Goal: Task Accomplishment & Management: Use online tool/utility

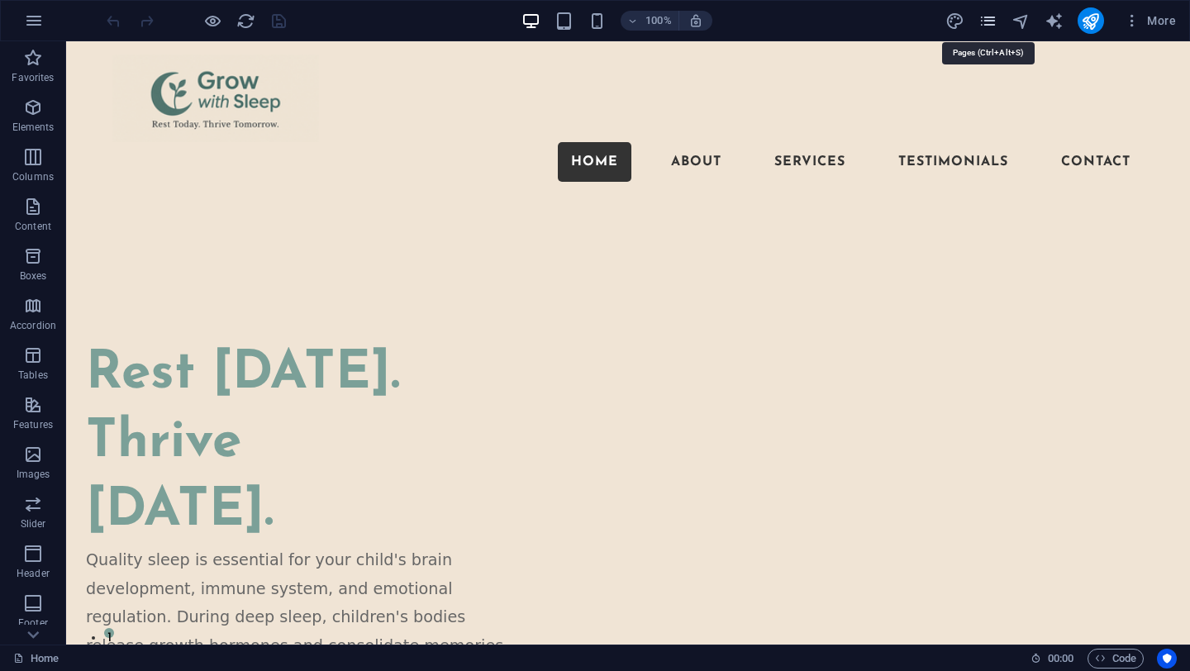
click at [988, 25] on icon "pages" at bounding box center [988, 21] width 19 height 19
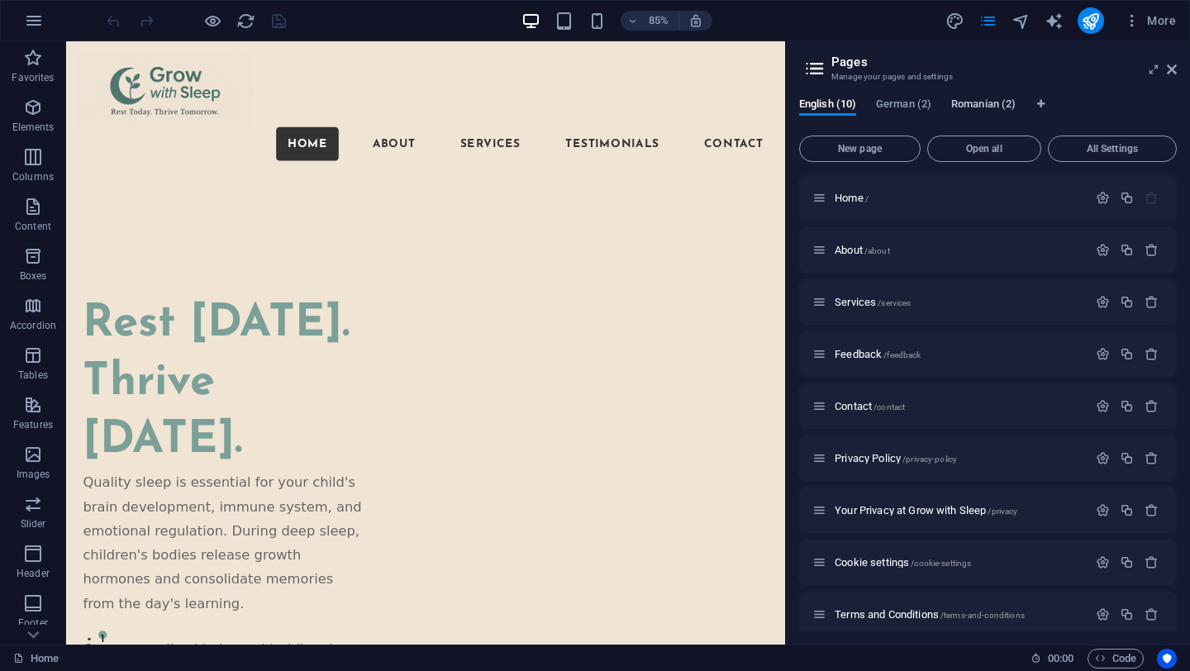
click at [984, 102] on span "Romanian (2)" at bounding box center [983, 105] width 64 height 23
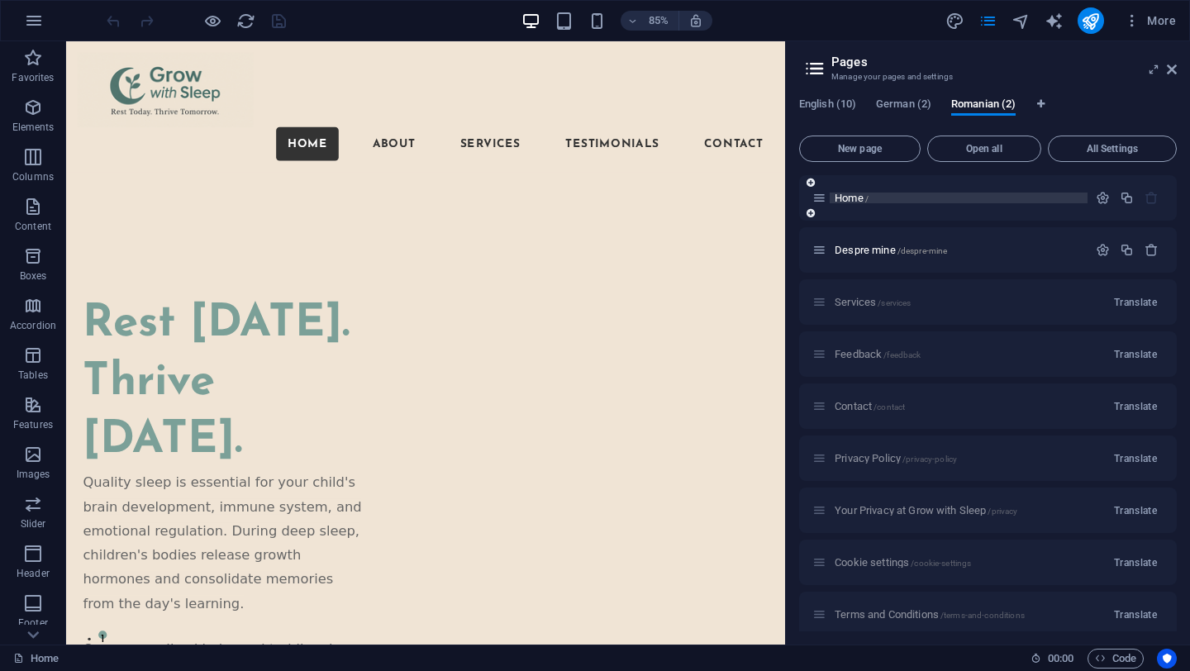
click at [883, 197] on p "Home /" at bounding box center [959, 198] width 248 height 11
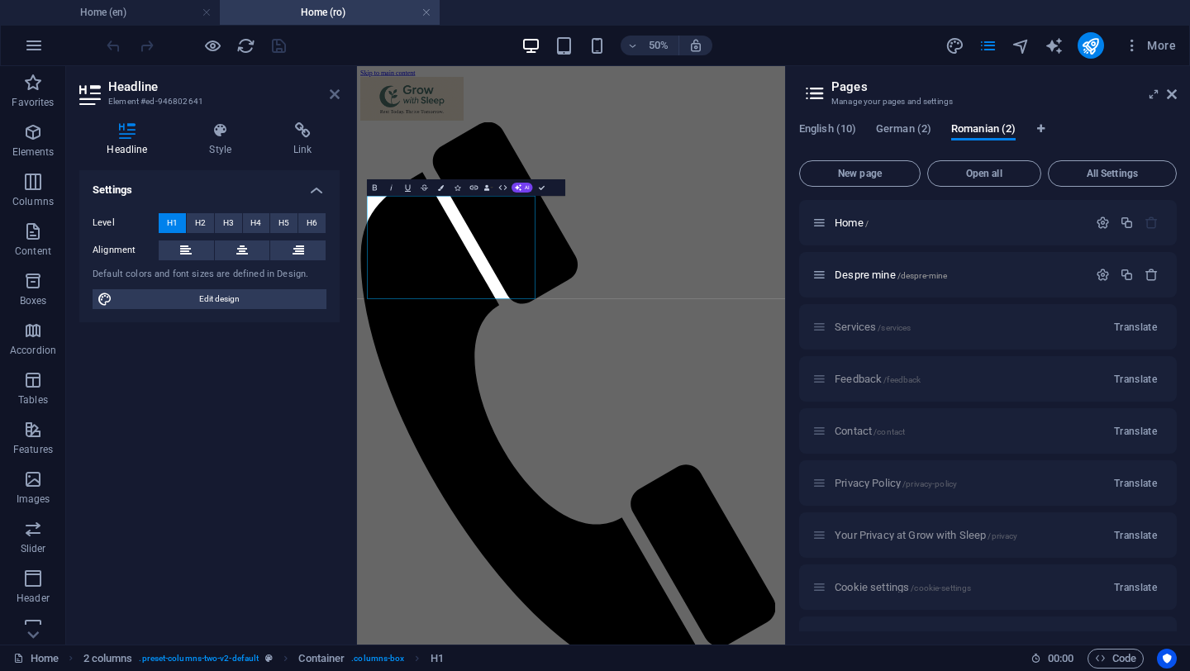
click at [336, 96] on icon at bounding box center [335, 94] width 10 height 13
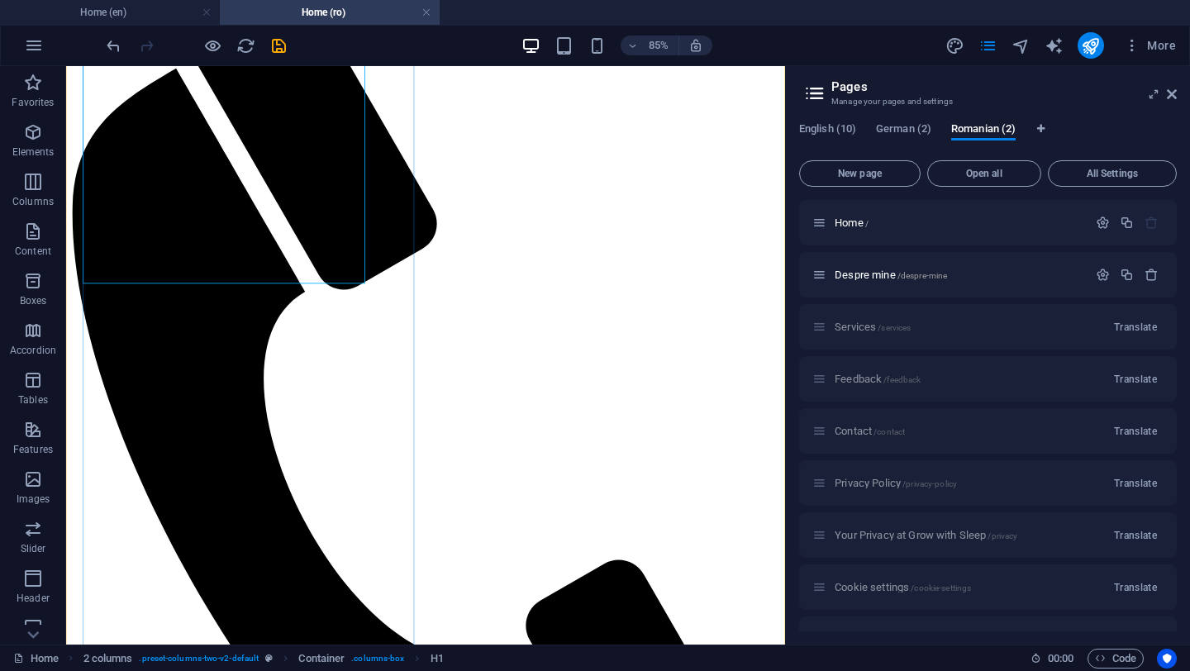
scroll to position [300, 0]
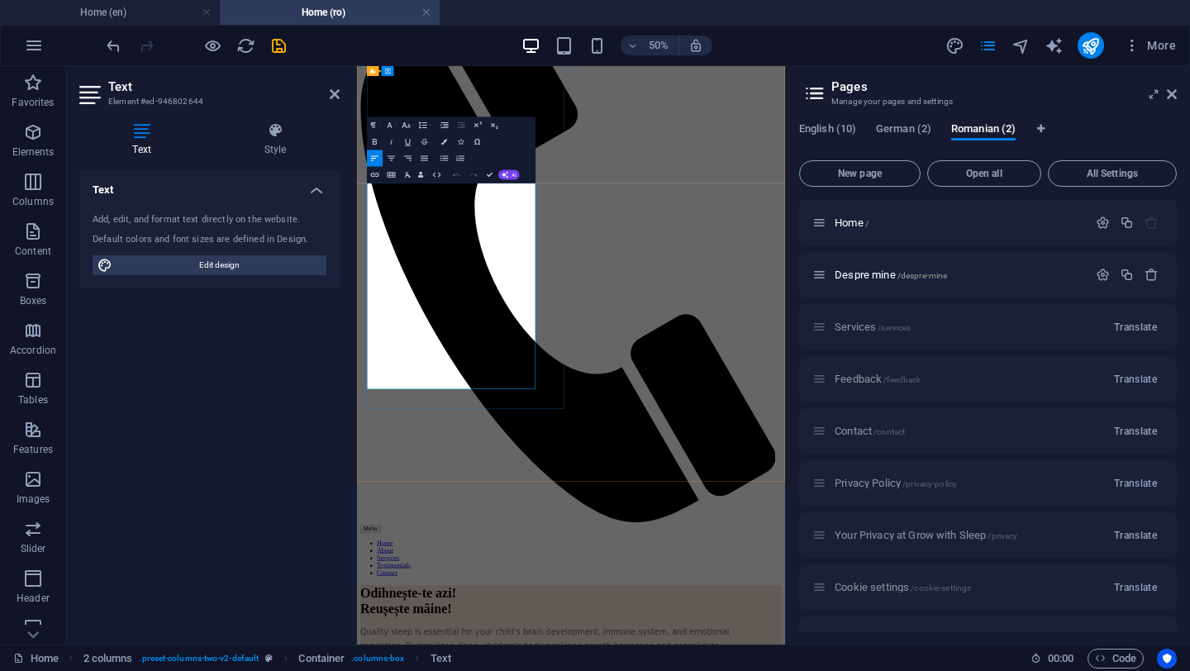
drag, startPoint x: 380, startPoint y: 316, endPoint x: 563, endPoint y: 648, distance: 379.1
copy div "Quality sleep is essential for your child's brain development, immune system, a…"
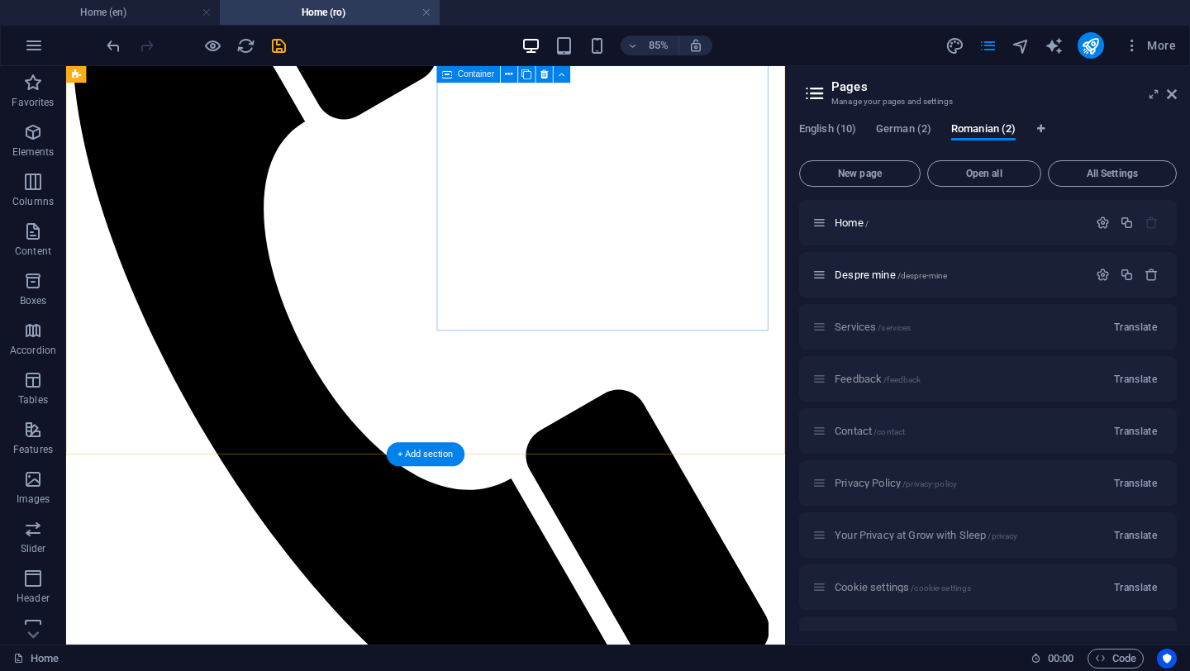
scroll to position [368, 0]
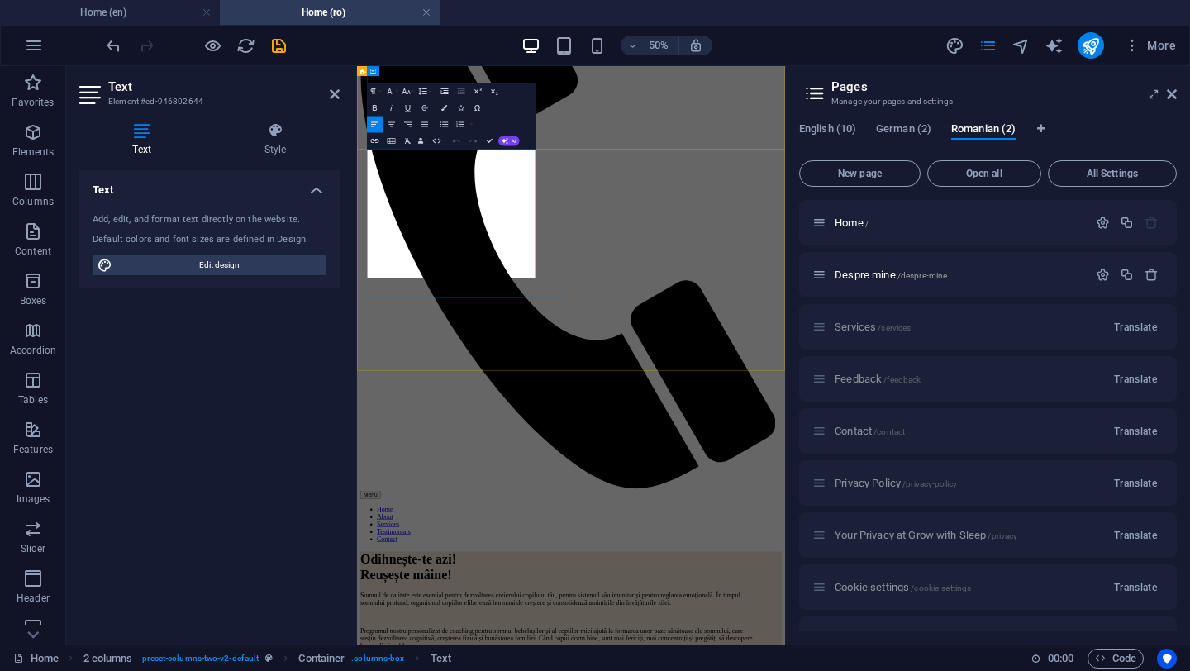
click at [412, 91] on button "Font Size" at bounding box center [408, 91] width 16 height 17
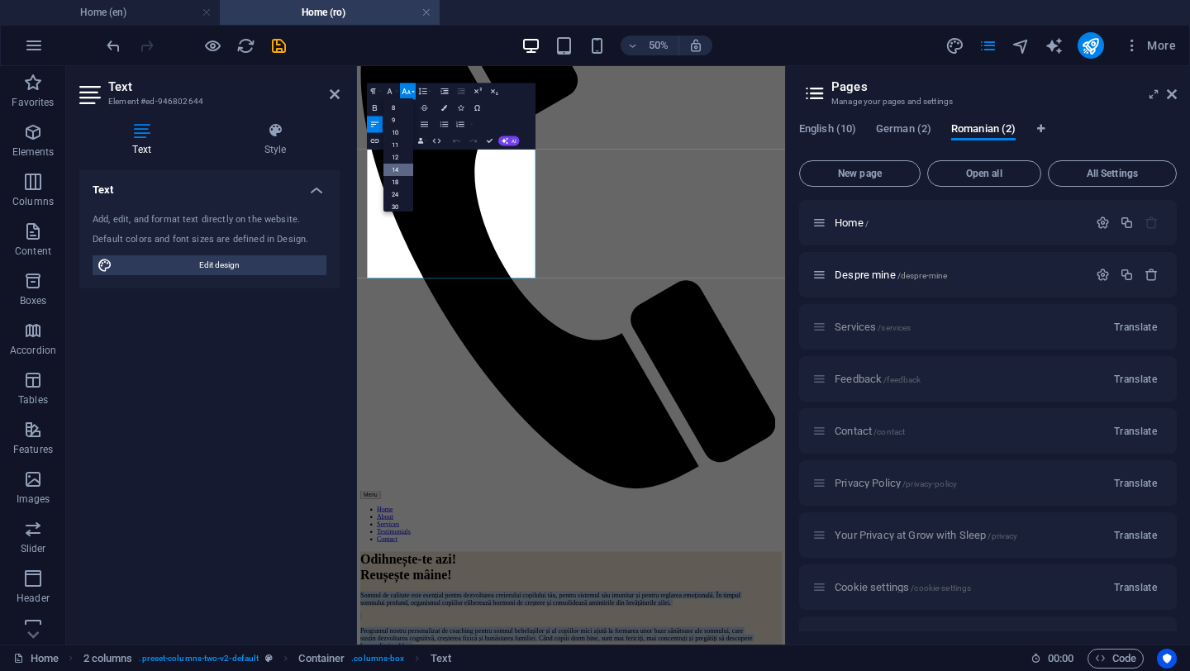
click at [400, 167] on link "14" at bounding box center [398, 170] width 30 height 12
click at [413, 92] on button "Font Size" at bounding box center [408, 91] width 16 height 17
click at [400, 141] on link "18" at bounding box center [398, 137] width 30 height 12
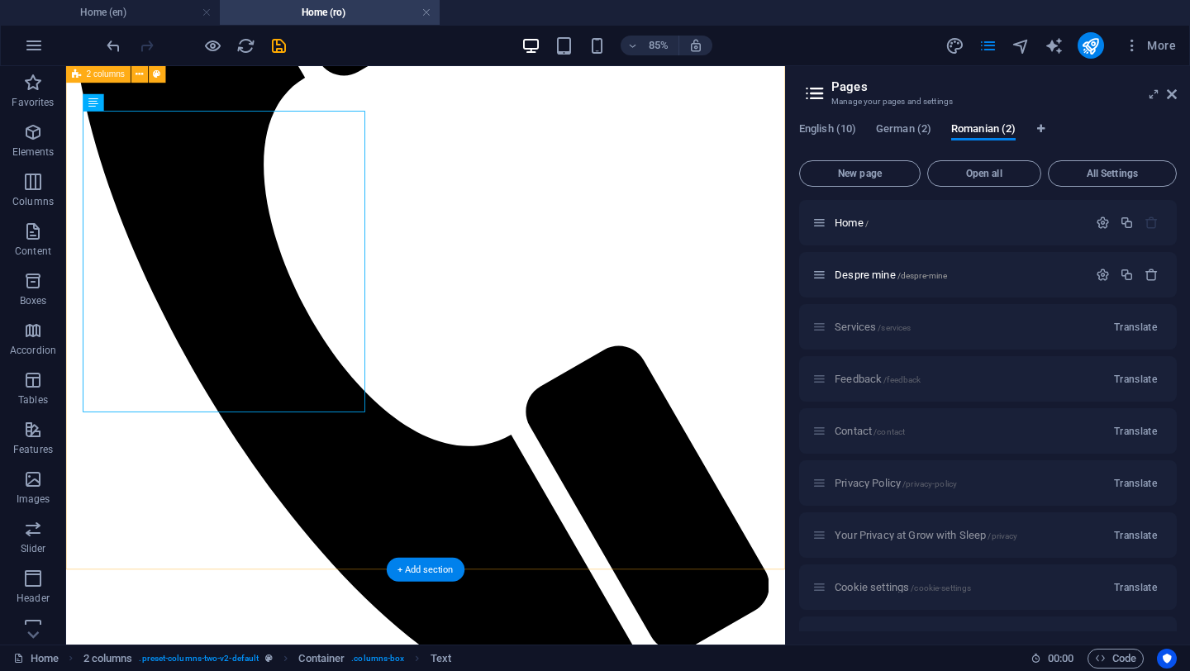
scroll to position [481, 0]
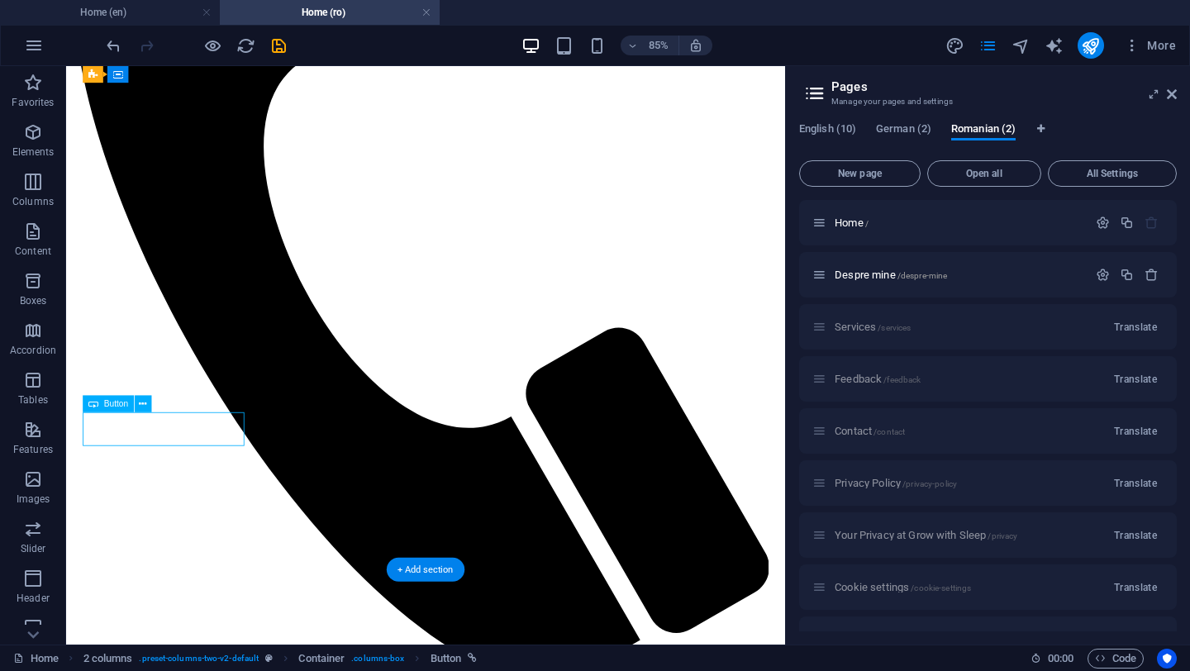
select select "px"
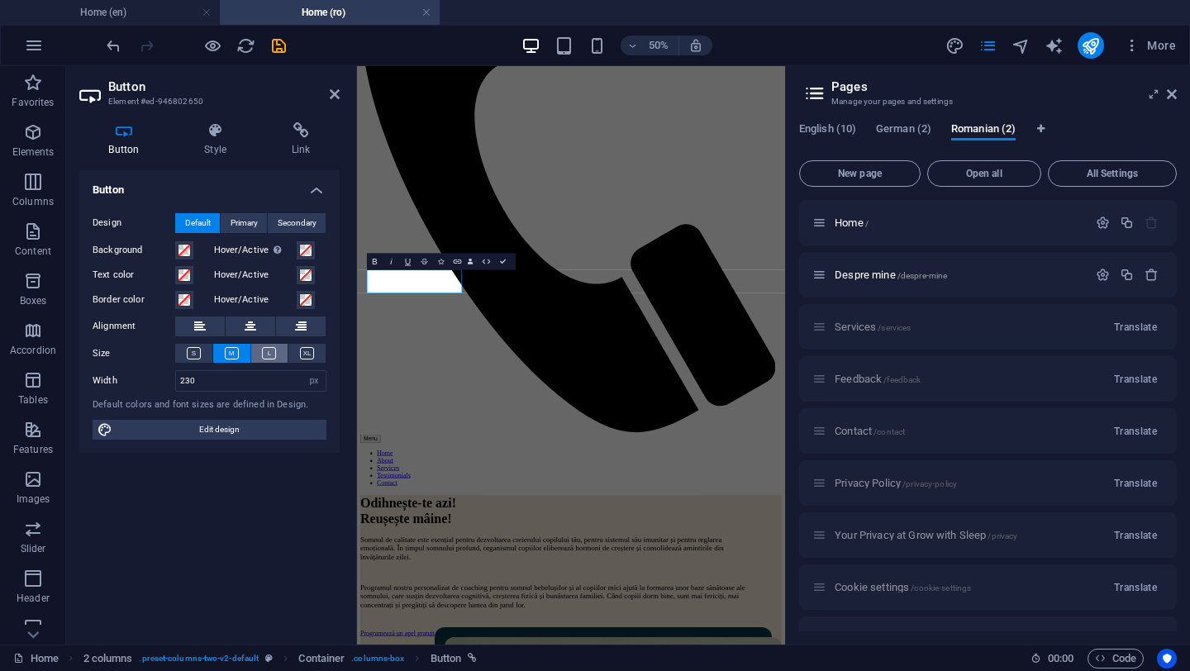
click at [264, 350] on icon at bounding box center [269, 353] width 14 height 12
click at [232, 357] on icon at bounding box center [232, 353] width 14 height 12
drag, startPoint x: 204, startPoint y: 379, endPoint x: 188, endPoint y: 382, distance: 16.9
click at [188, 382] on input "230" at bounding box center [251, 381] width 150 height 20
click at [272, 358] on icon at bounding box center [269, 353] width 14 height 12
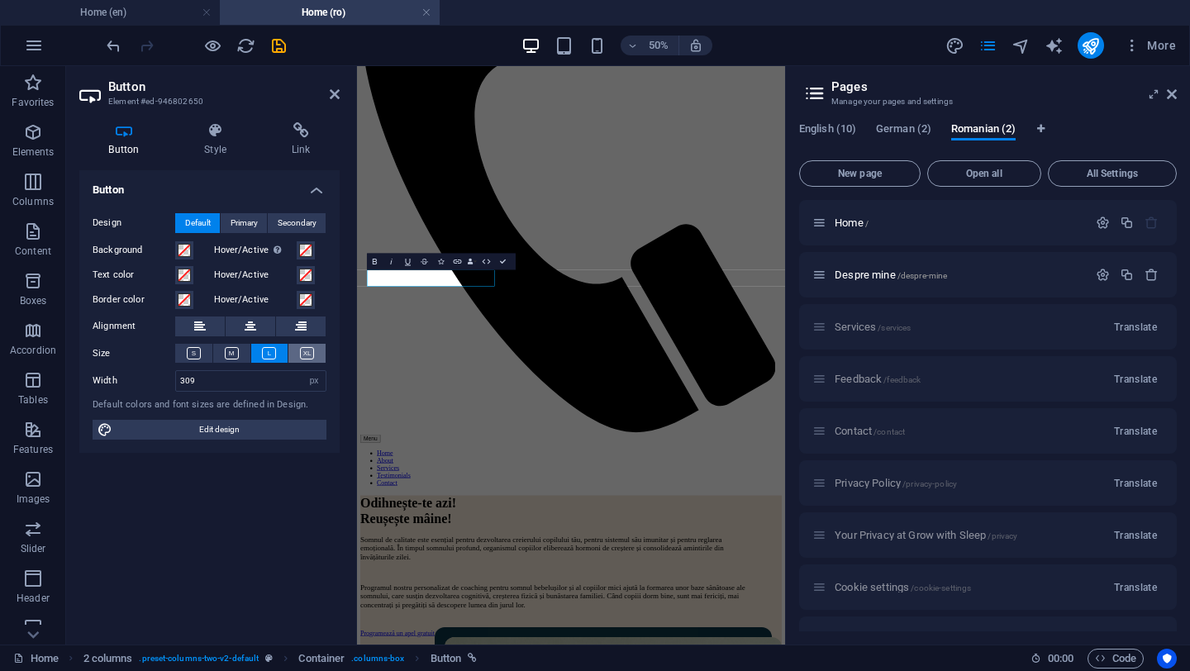
click at [312, 355] on icon at bounding box center [307, 353] width 14 height 12
click at [235, 358] on icon at bounding box center [232, 353] width 14 height 12
drag, startPoint x: 202, startPoint y: 381, endPoint x: 155, endPoint y: 387, distance: 47.5
click at [155, 387] on div "Width 309 Default px rem % em vh vw" at bounding box center [210, 380] width 234 height 21
type input "400"
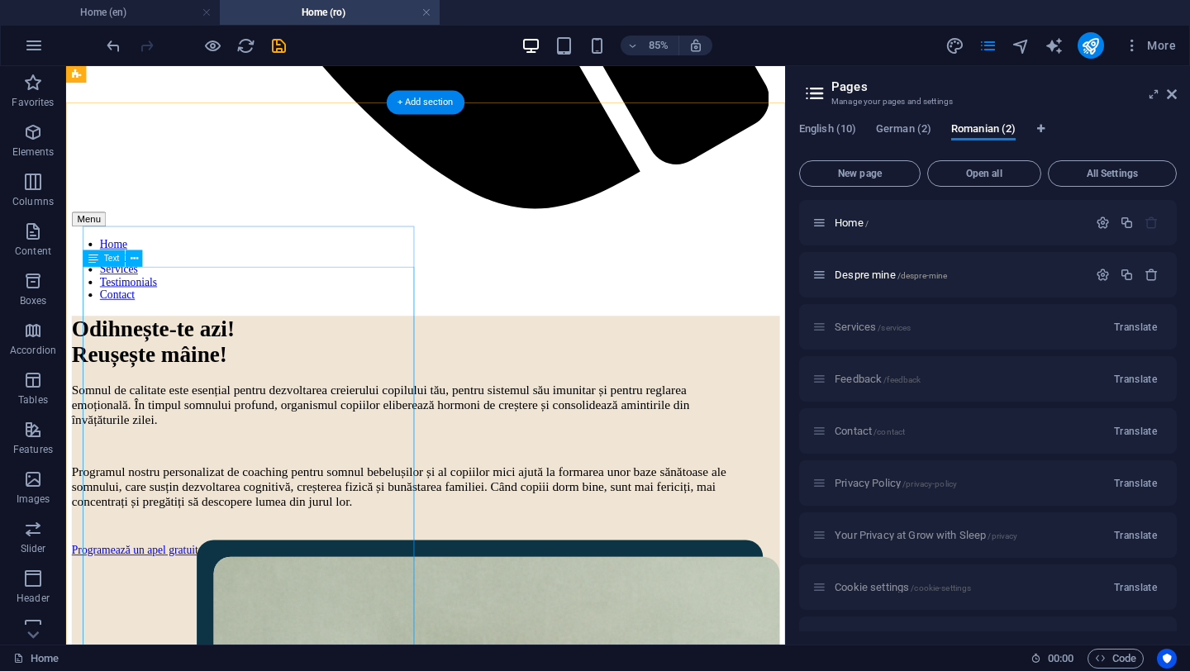
scroll to position [1031, 0]
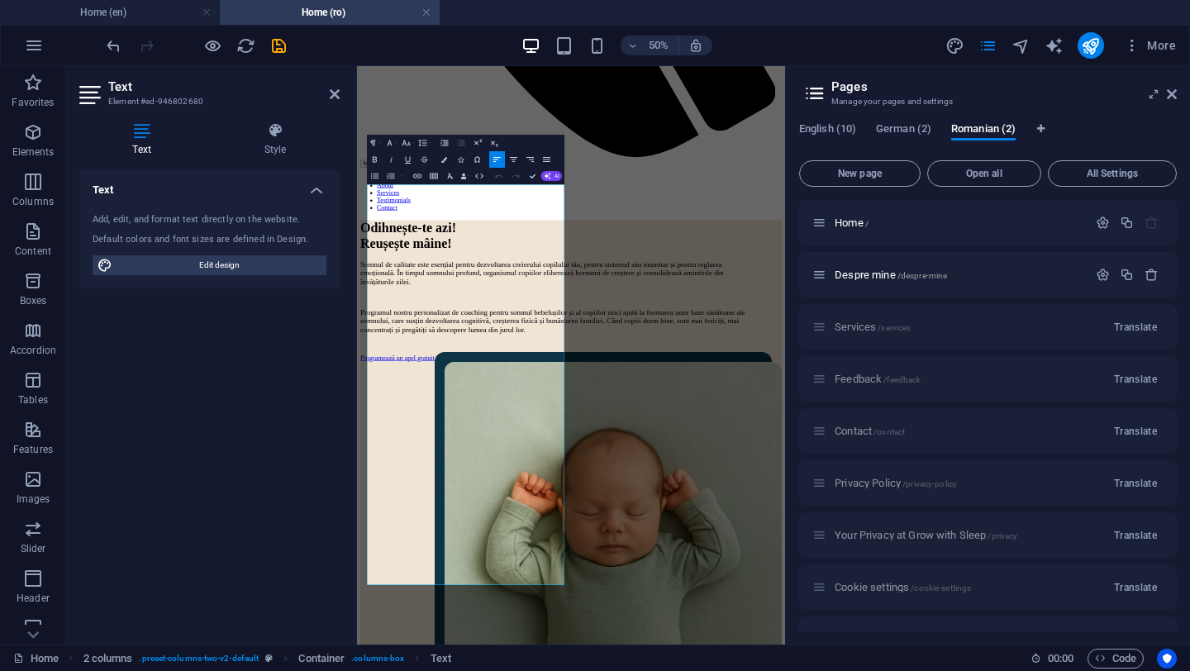
drag, startPoint x: 568, startPoint y: 488, endPoint x: 338, endPoint y: 310, distance: 291.0
copy div "I am [PERSON_NAME], Certified Pediatric Sleep Consultant. I created Grow with S…"
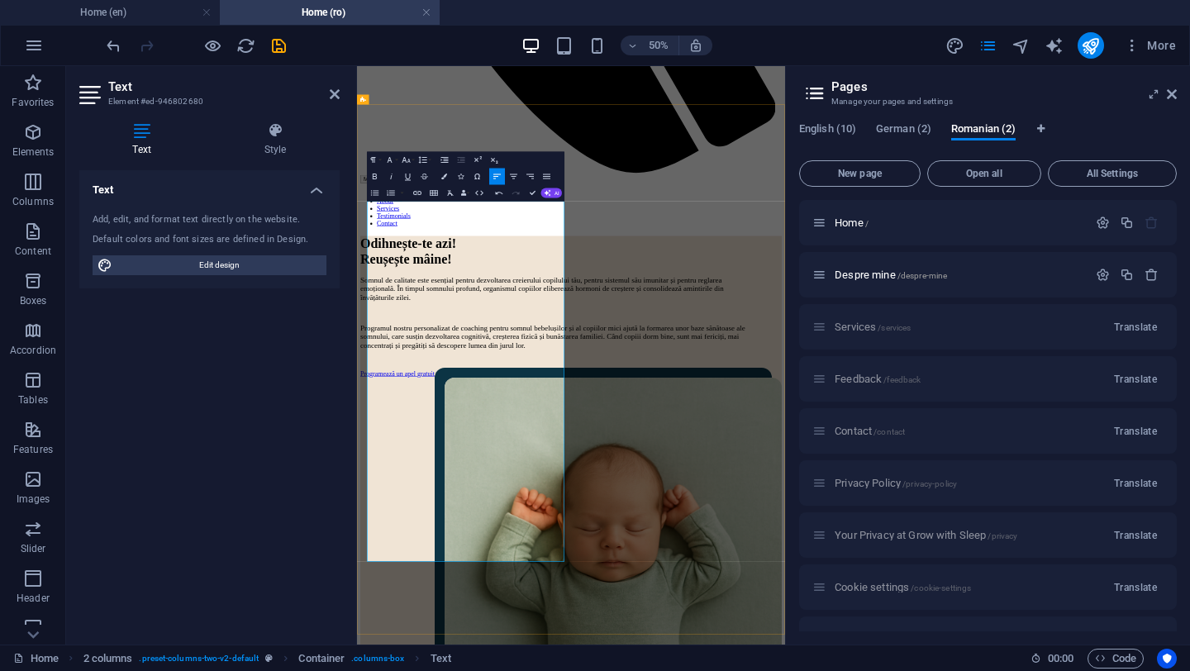
scroll to position [997, 0]
drag, startPoint x: 727, startPoint y: 445, endPoint x: 379, endPoint y: 351, distance: 361.3
click at [395, 159] on button "Font Family" at bounding box center [391, 160] width 16 height 17
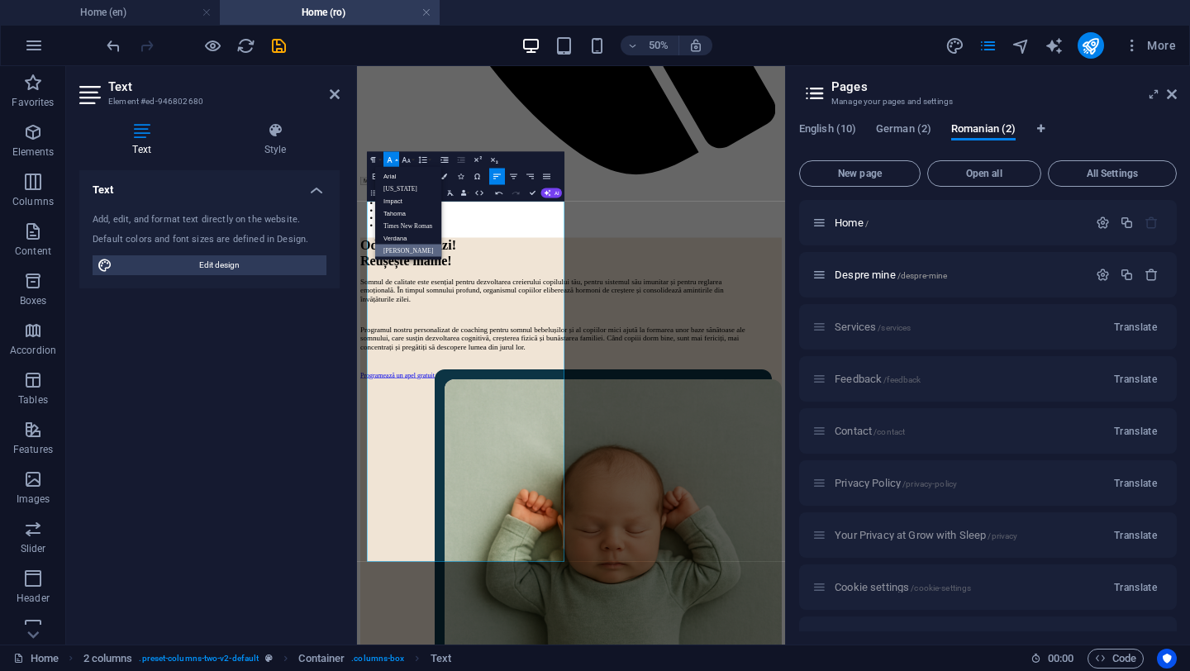
scroll to position [0, 0]
click at [404, 250] on link "[PERSON_NAME]" at bounding box center [408, 251] width 66 height 12
click at [395, 159] on button "Font Family" at bounding box center [391, 160] width 16 height 17
click at [401, 236] on link "Verdana" at bounding box center [408, 238] width 66 height 12
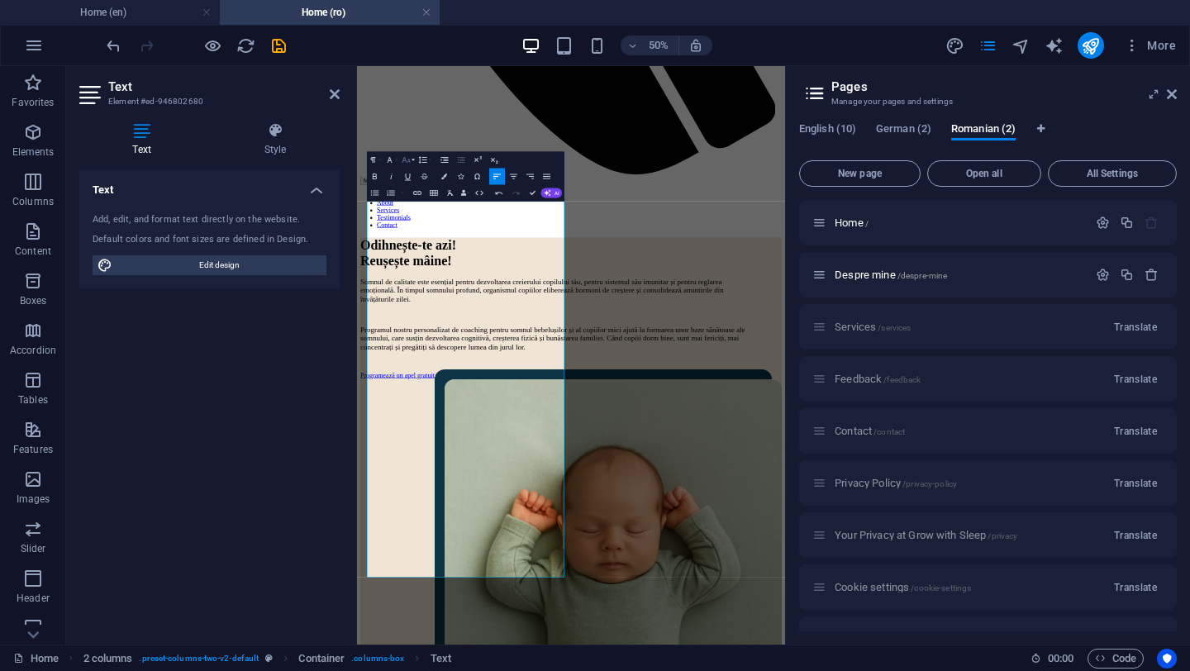
click at [412, 158] on button "Font Size" at bounding box center [408, 160] width 16 height 17
click at [409, 156] on icon "button" at bounding box center [407, 160] width 10 height 10
drag, startPoint x: 477, startPoint y: 480, endPoint x: 710, endPoint y: 265, distance: 317.0
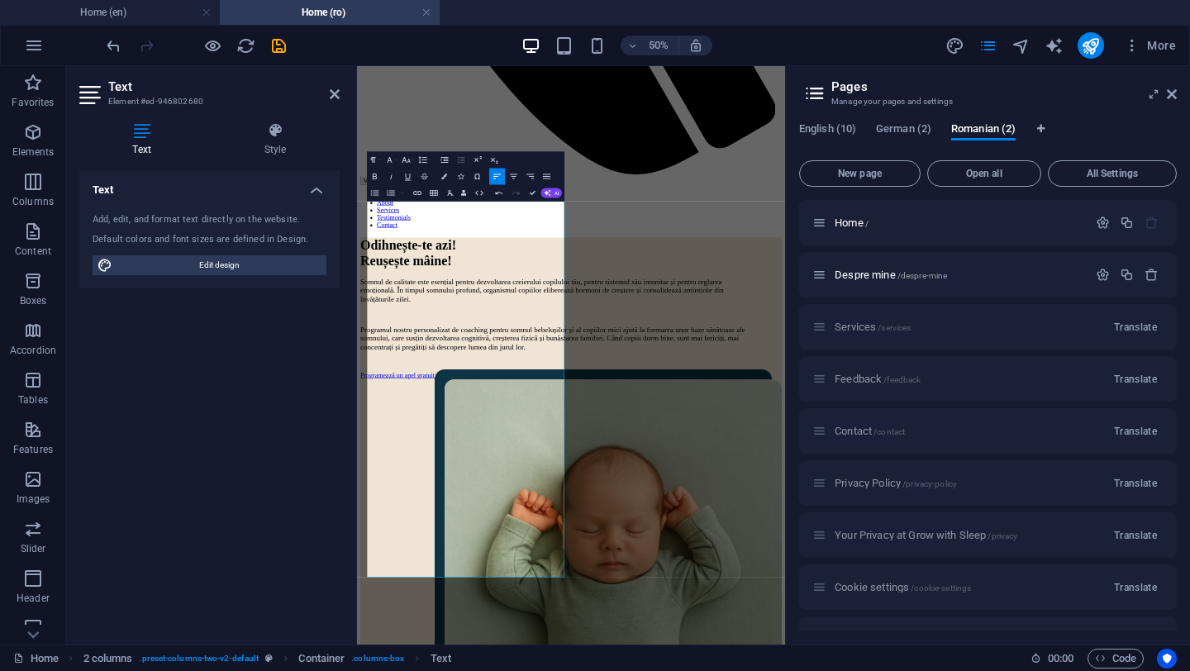
click at [425, 162] on icon "button" at bounding box center [423, 160] width 10 height 10
click at [412, 201] on link "1.15" at bounding box center [410, 201] width 36 height 12
click at [425, 162] on icon "button" at bounding box center [422, 159] width 8 height 7
click at [412, 213] on link "1.5" at bounding box center [410, 213] width 36 height 12
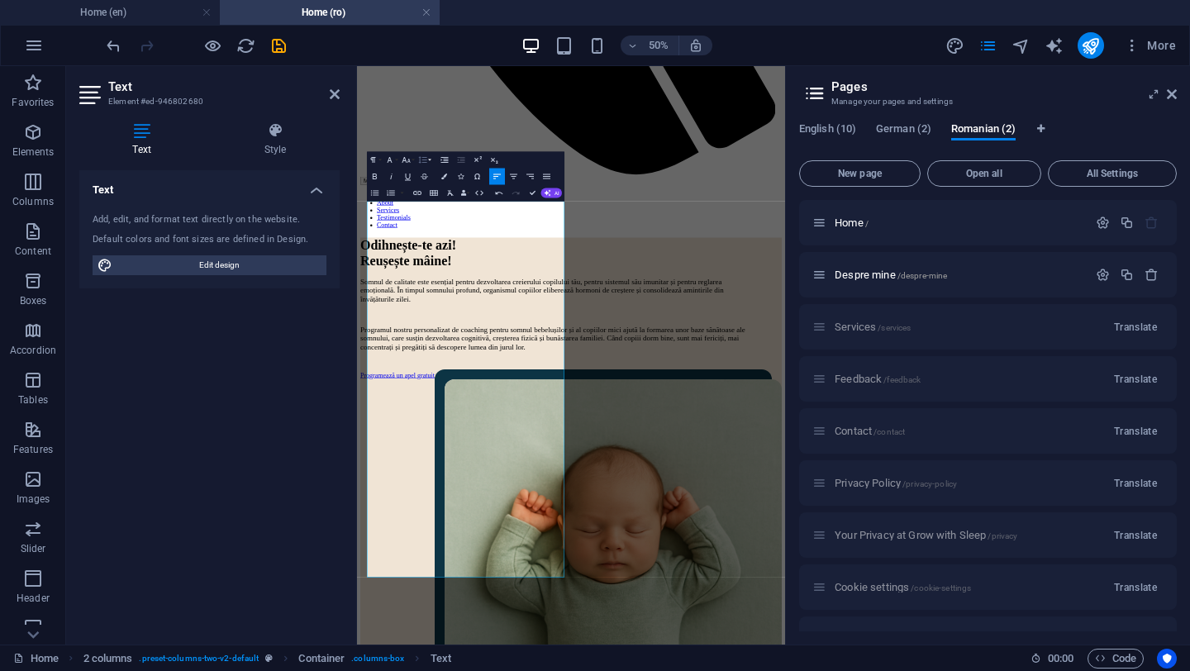
click at [423, 161] on icon "button" at bounding box center [423, 160] width 10 height 10
click at [414, 227] on link "Double" at bounding box center [410, 226] width 36 height 12
click at [424, 159] on icon "button" at bounding box center [423, 160] width 10 height 10
click at [410, 215] on link "1.5" at bounding box center [410, 213] width 36 height 12
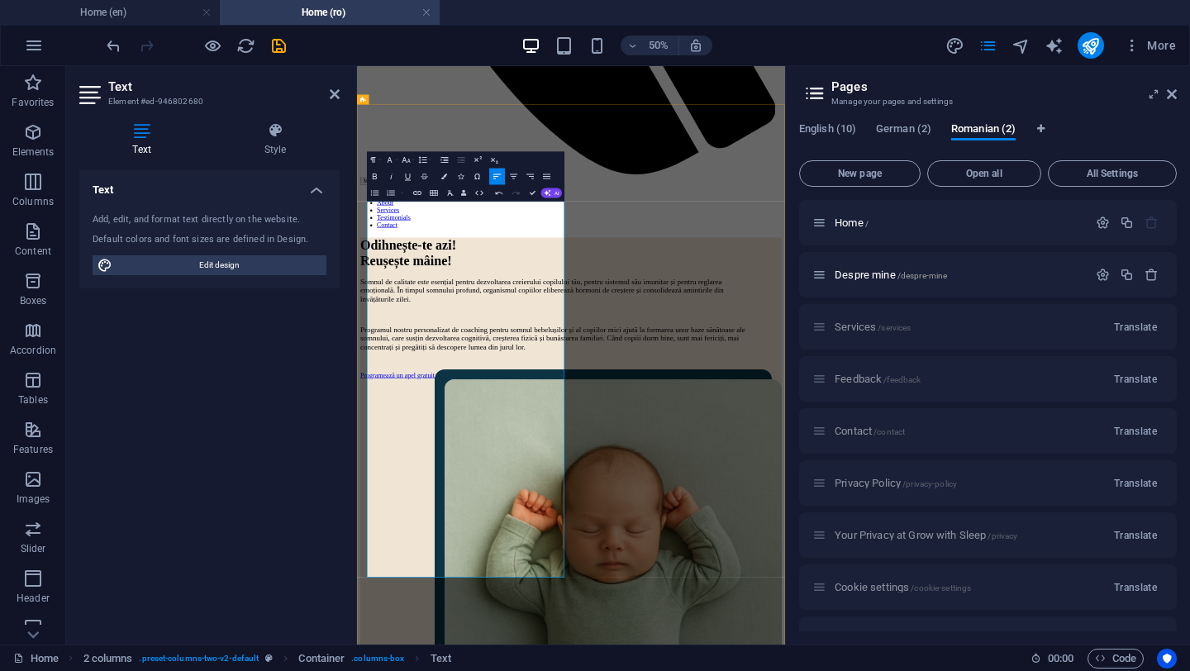
drag, startPoint x: 577, startPoint y: 521, endPoint x: 377, endPoint y: 525, distance: 200.0
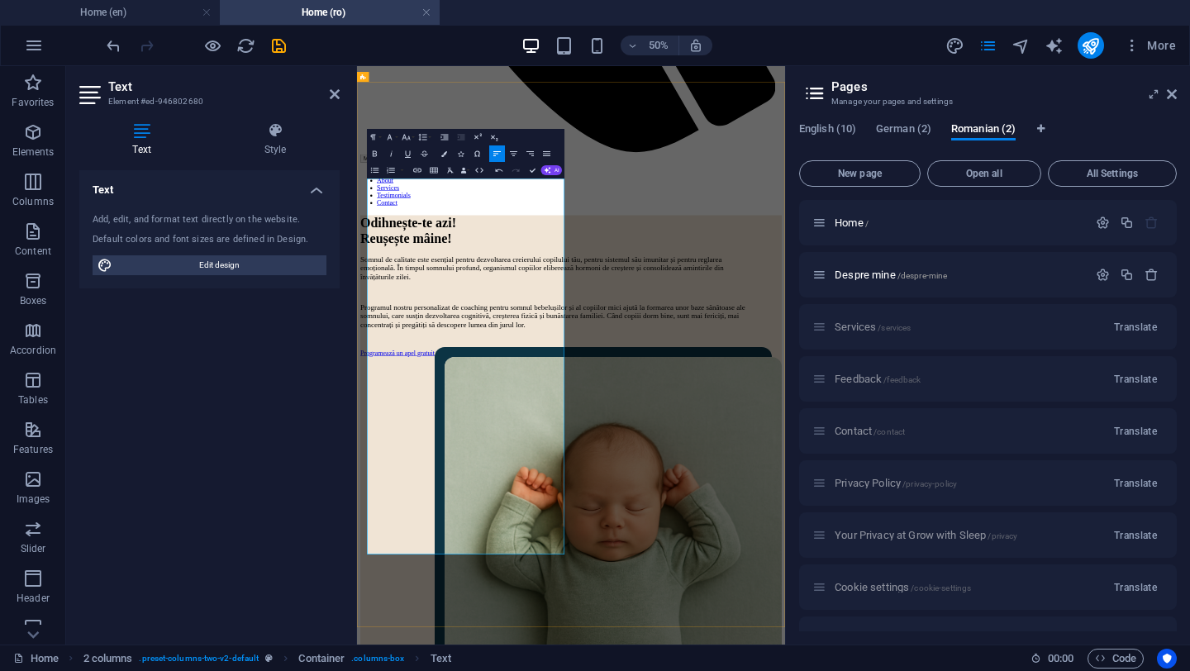
scroll to position [1042, 0]
drag, startPoint x: 619, startPoint y: 631, endPoint x: 354, endPoint y: 497, distance: 297.5
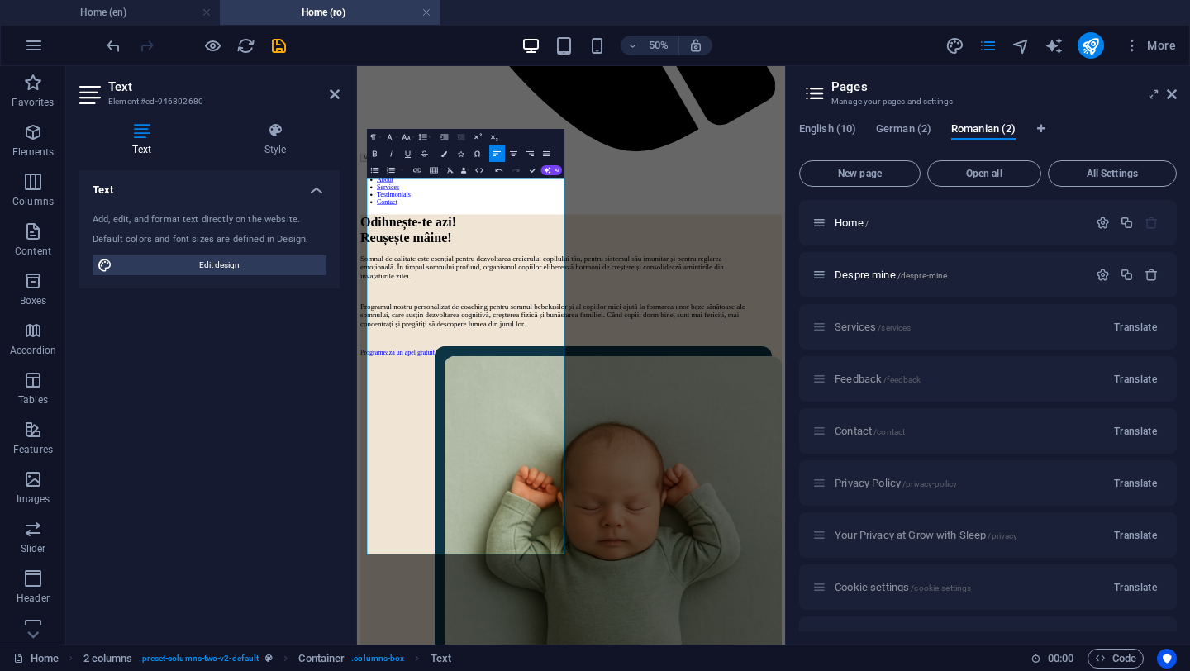
copy p "Sleep coaching is a gentle, evidence-based approach to helping children develop…"
copy h3 "consultanța"
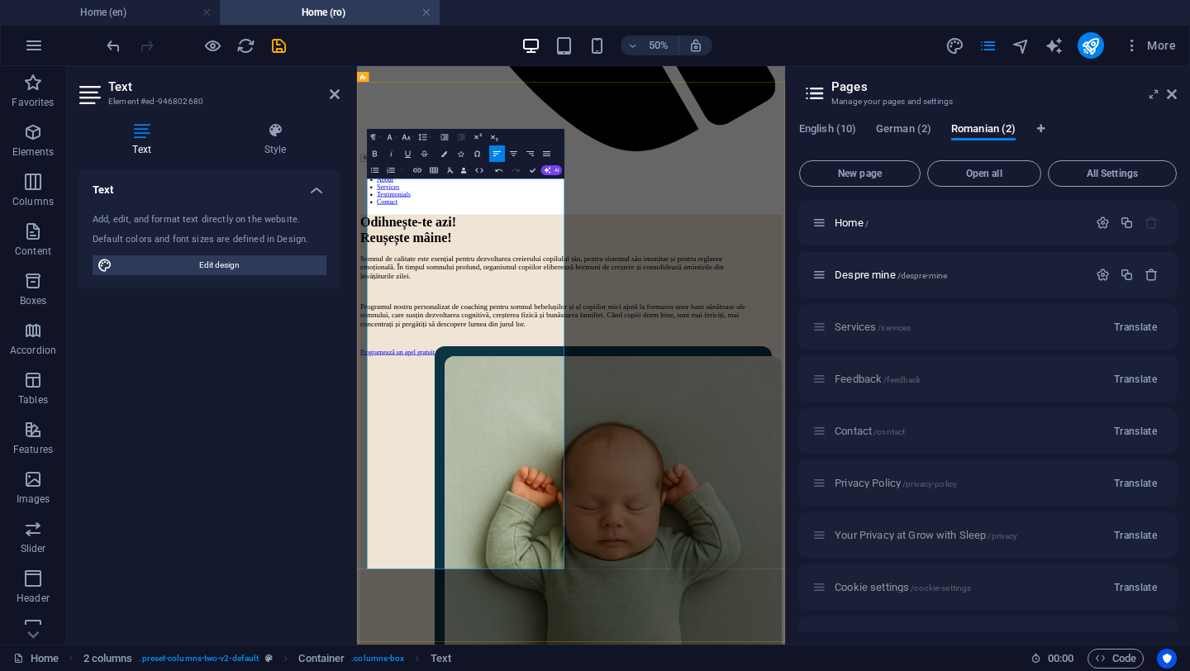
drag, startPoint x: 461, startPoint y: 736, endPoint x: 372, endPoint y: 737, distance: 89.3
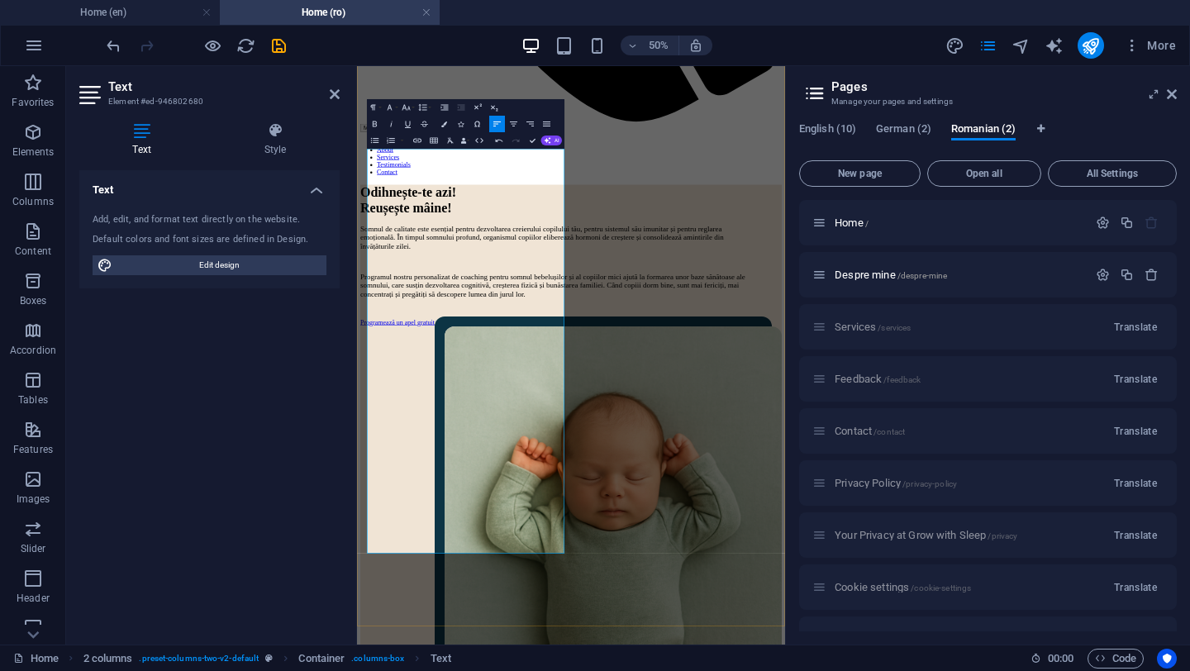
scroll to position [1104, 0]
drag, startPoint x: 625, startPoint y: 826, endPoint x: 367, endPoint y: 714, distance: 281.0
copy p "My services support families with children from 4 months to [DEMOGRAPHIC_DATA].…"
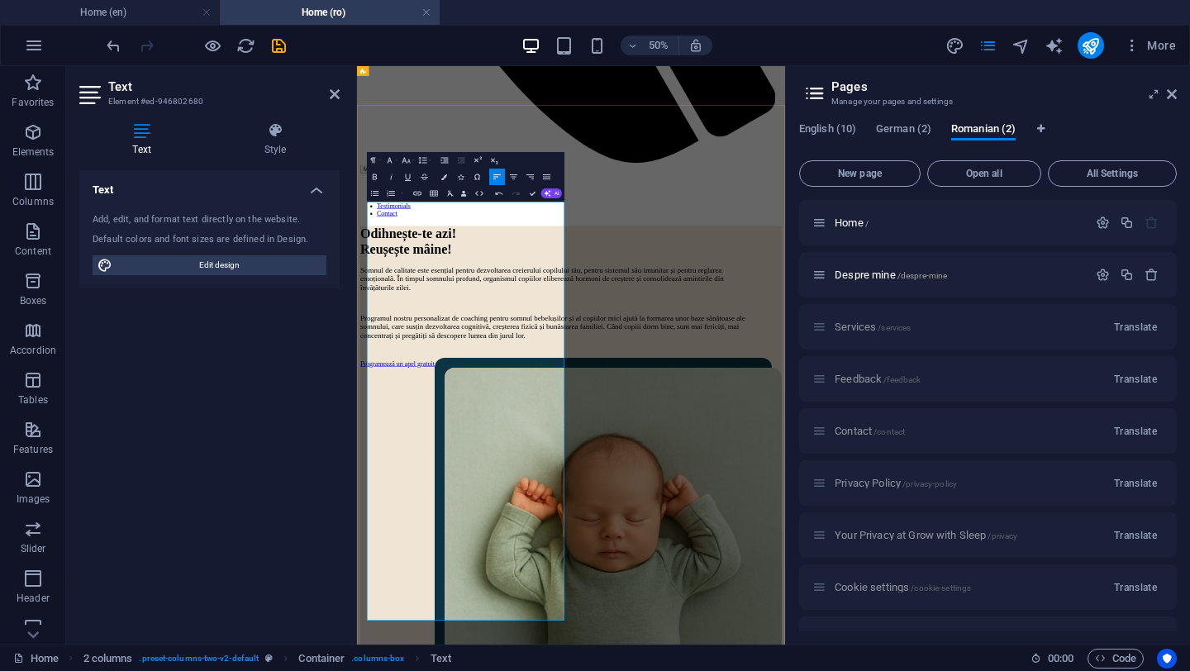
scroll to position [996, 0]
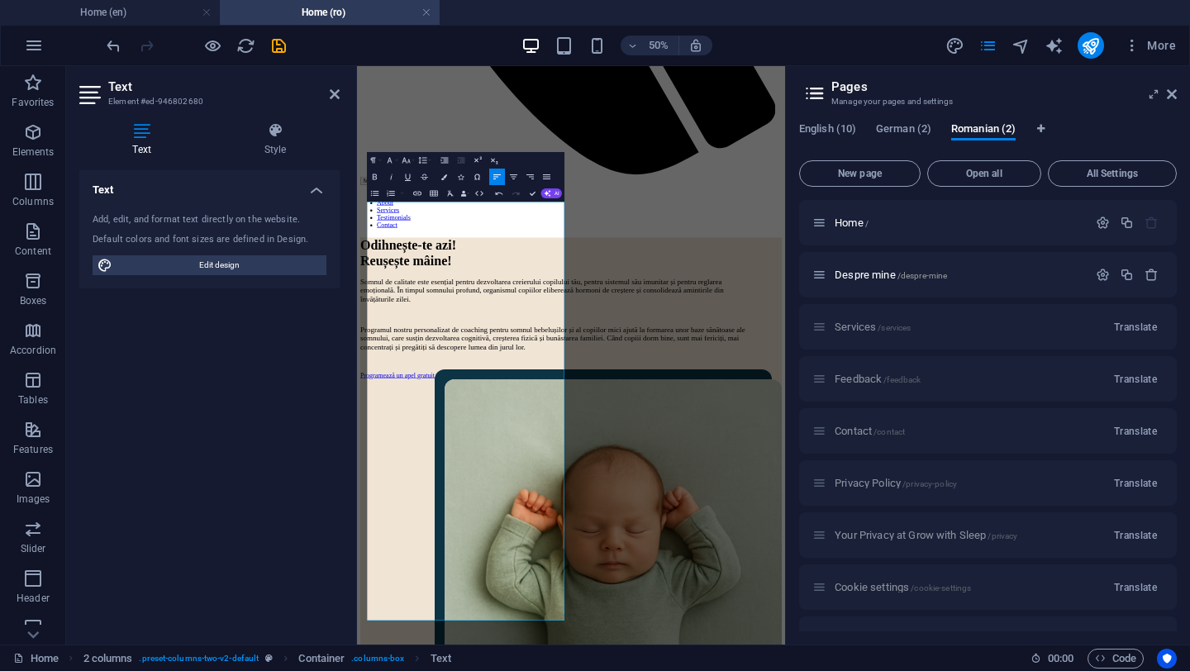
drag, startPoint x: 469, startPoint y: 736, endPoint x: 352, endPoint y: 550, distance: 219.4
click at [396, 160] on button "Font Family" at bounding box center [391, 160] width 16 height 17
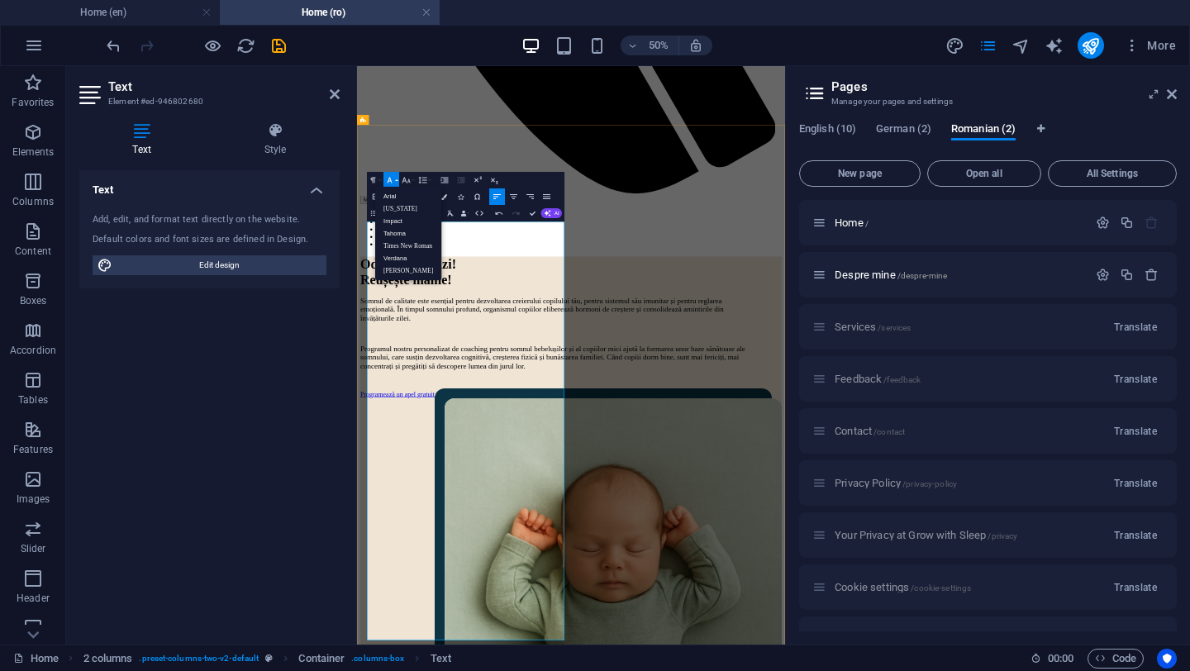
scroll to position [955, 0]
click at [395, 179] on button "Font Family" at bounding box center [391, 181] width 16 height 17
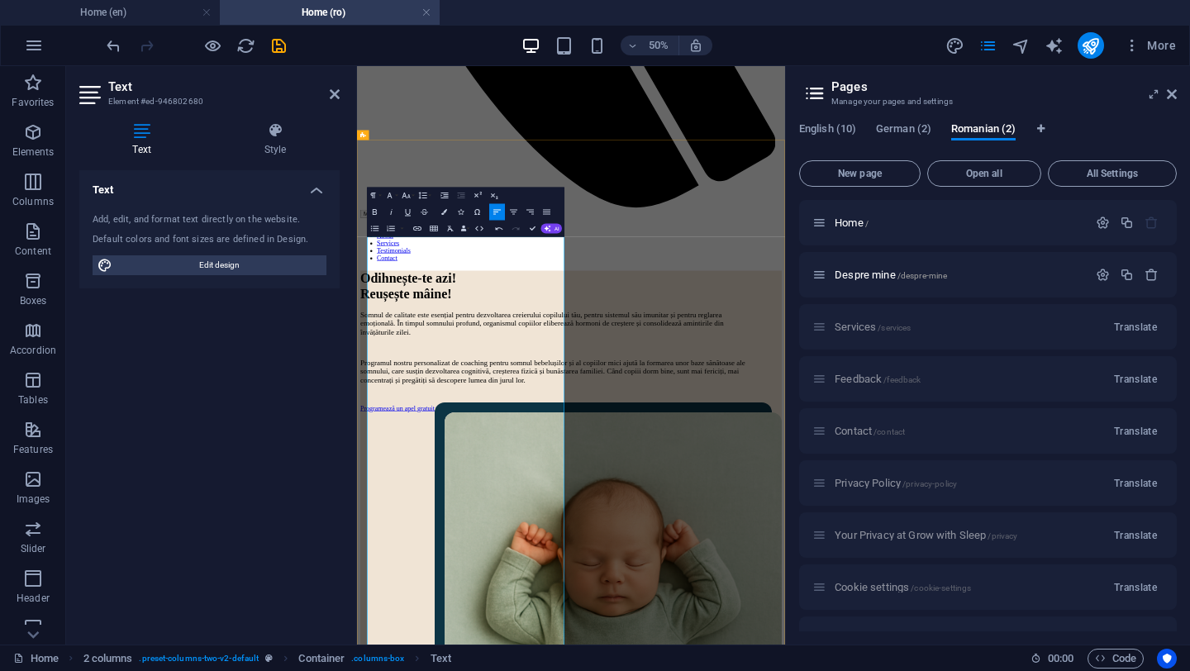
scroll to position [864, 0]
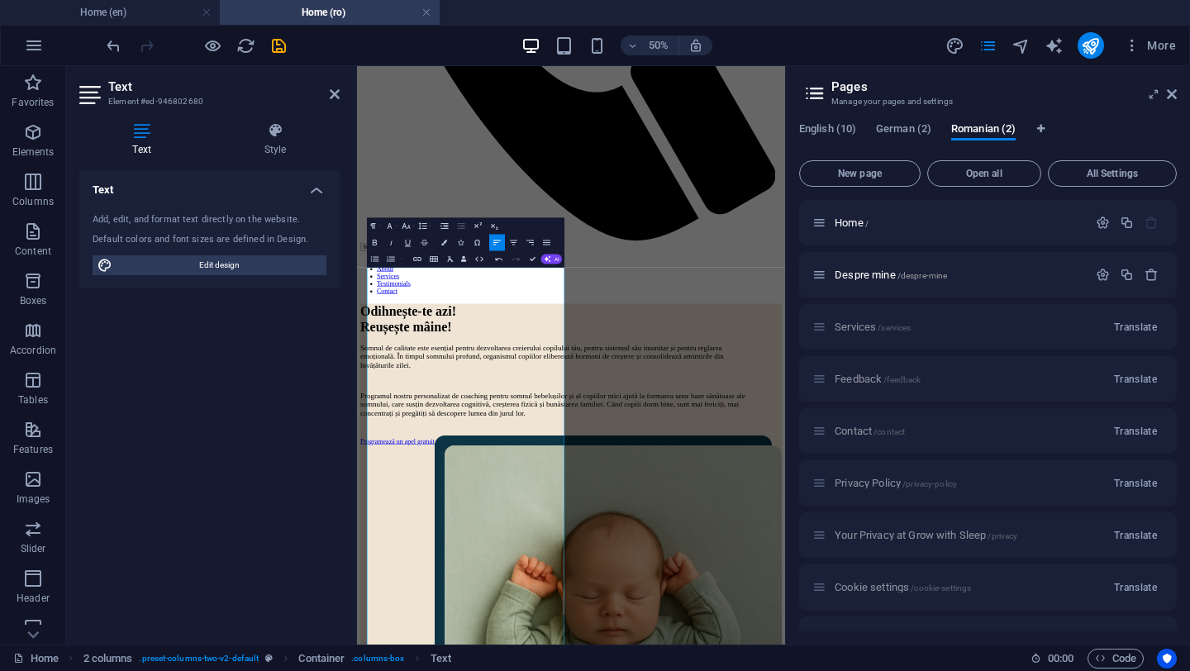
drag, startPoint x: 479, startPoint y: 603, endPoint x: 334, endPoint y: 477, distance: 192.7
click at [426, 225] on icon "button" at bounding box center [423, 226] width 10 height 10
click at [420, 286] on link "Double" at bounding box center [410, 292] width 36 height 12
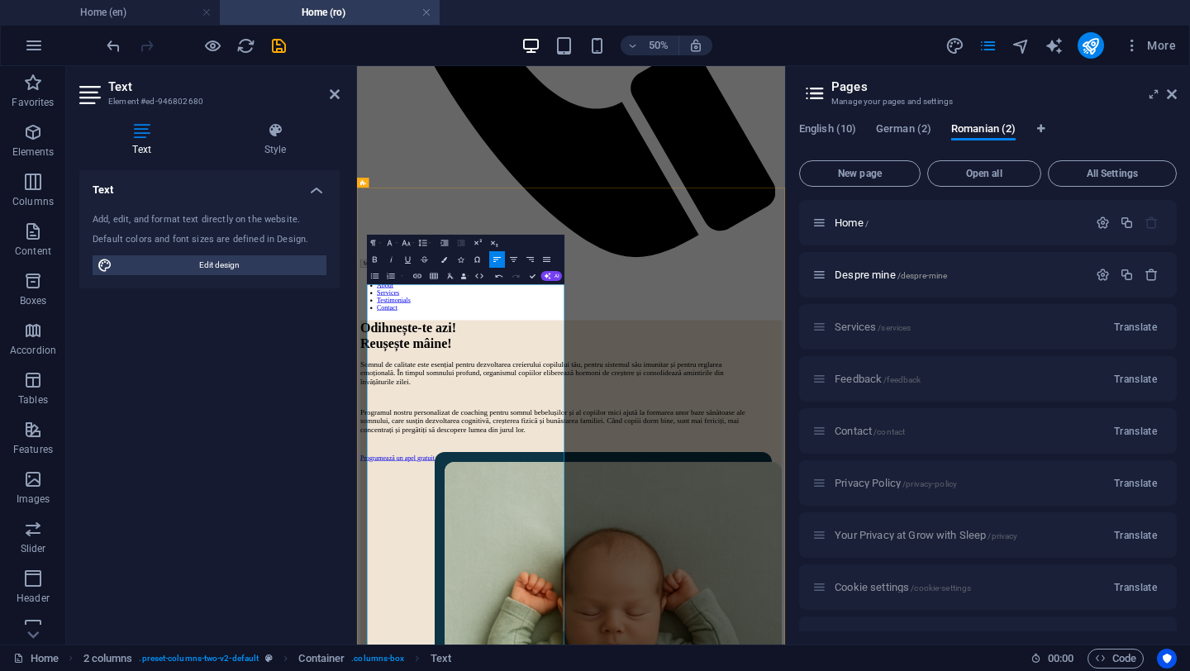
scroll to position [856, 0]
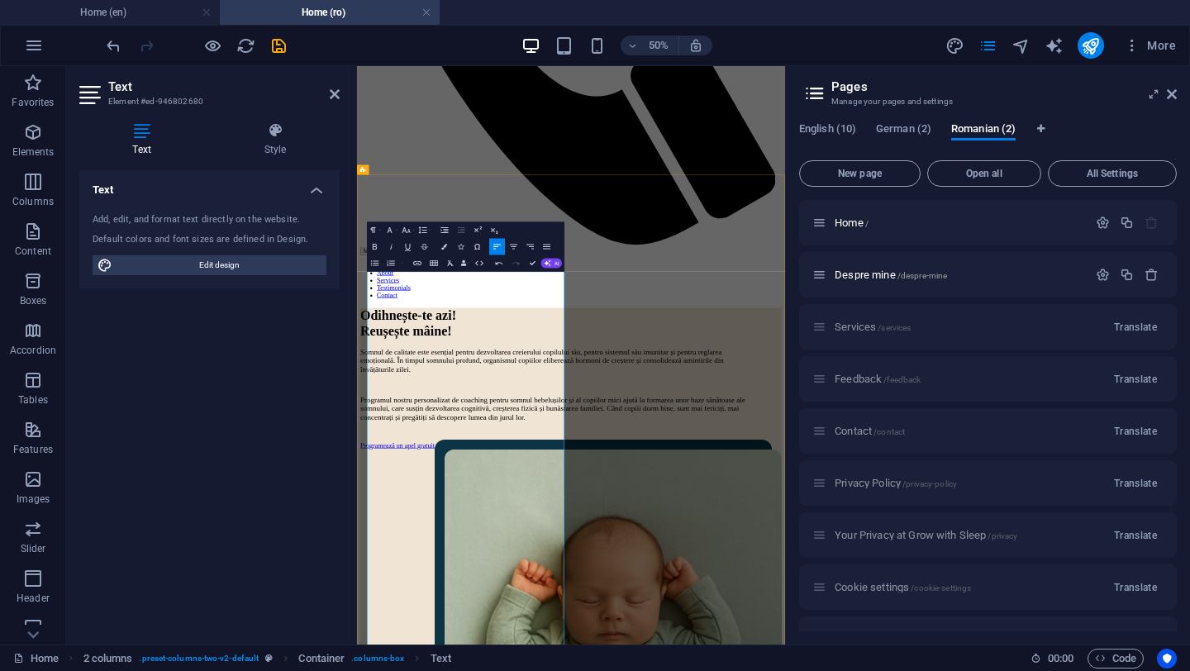
drag, startPoint x: 466, startPoint y: 918, endPoint x: 381, endPoint y: 739, distance: 198.5
click at [431, 230] on button "Line Height" at bounding box center [425, 230] width 16 height 17
click at [412, 296] on link "Double" at bounding box center [410, 296] width 36 height 12
click at [431, 231] on button "Line Height" at bounding box center [425, 230] width 16 height 17
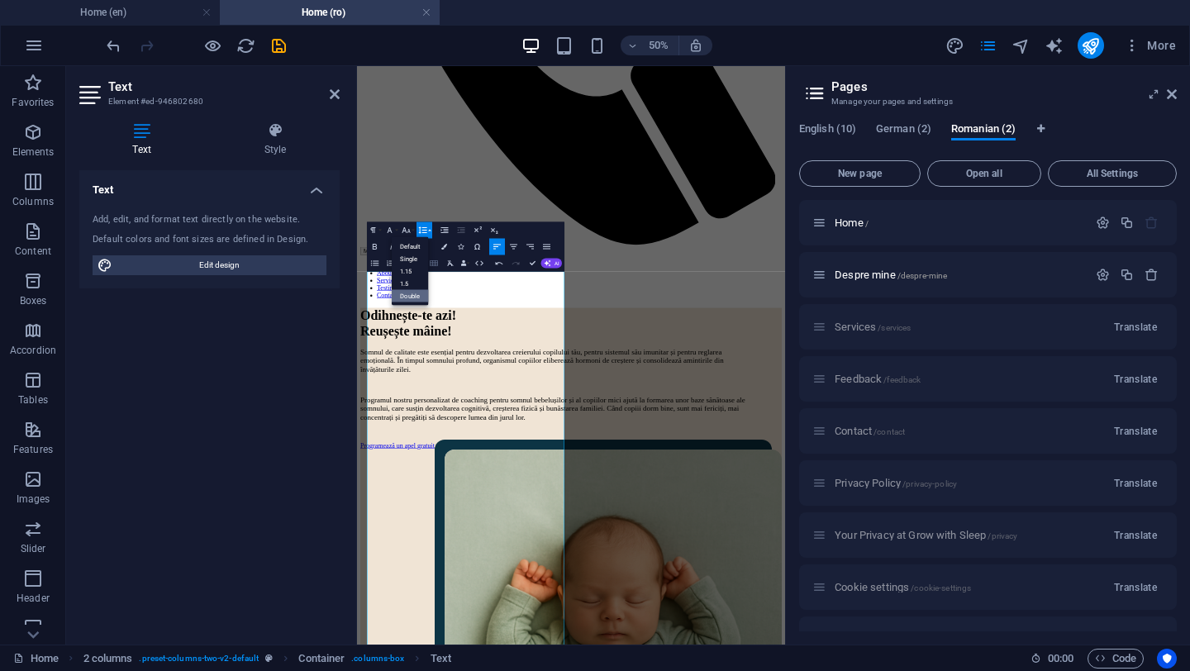
scroll to position [0, 0]
click at [419, 279] on link "1.5" at bounding box center [410, 284] width 36 height 12
click at [431, 228] on button "Line Height" at bounding box center [425, 230] width 16 height 17
click at [414, 295] on link "Double" at bounding box center [410, 296] width 36 height 12
click at [413, 231] on button "Font Size" at bounding box center [408, 230] width 16 height 17
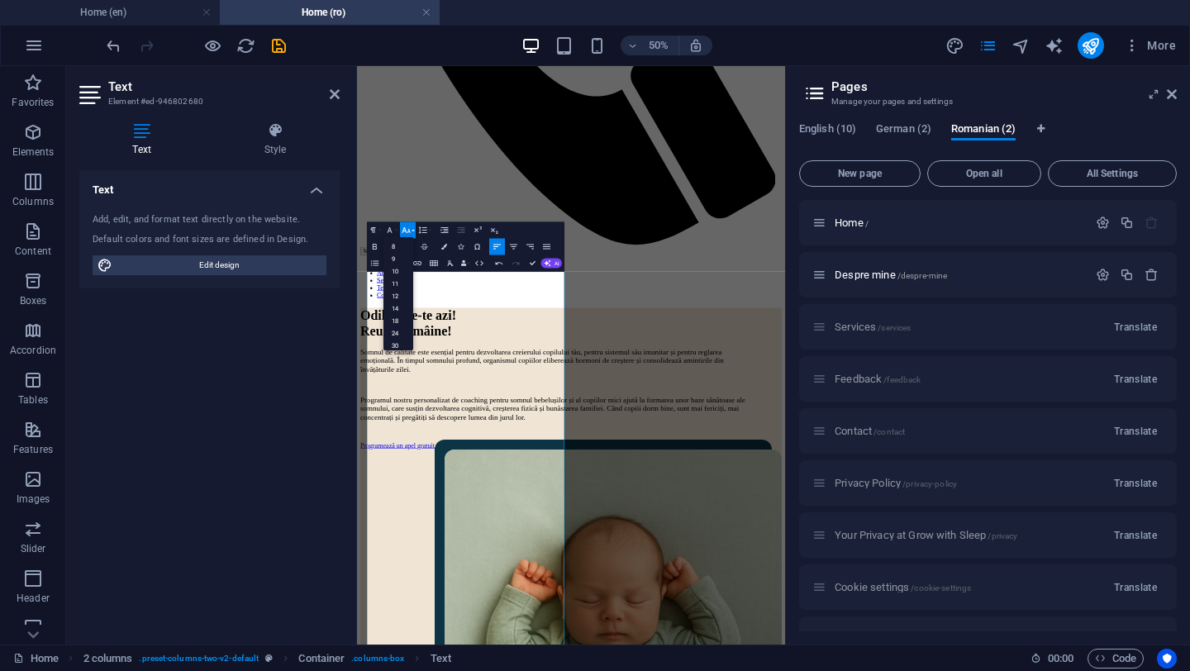
click at [415, 230] on button "Font Size" at bounding box center [408, 230] width 16 height 17
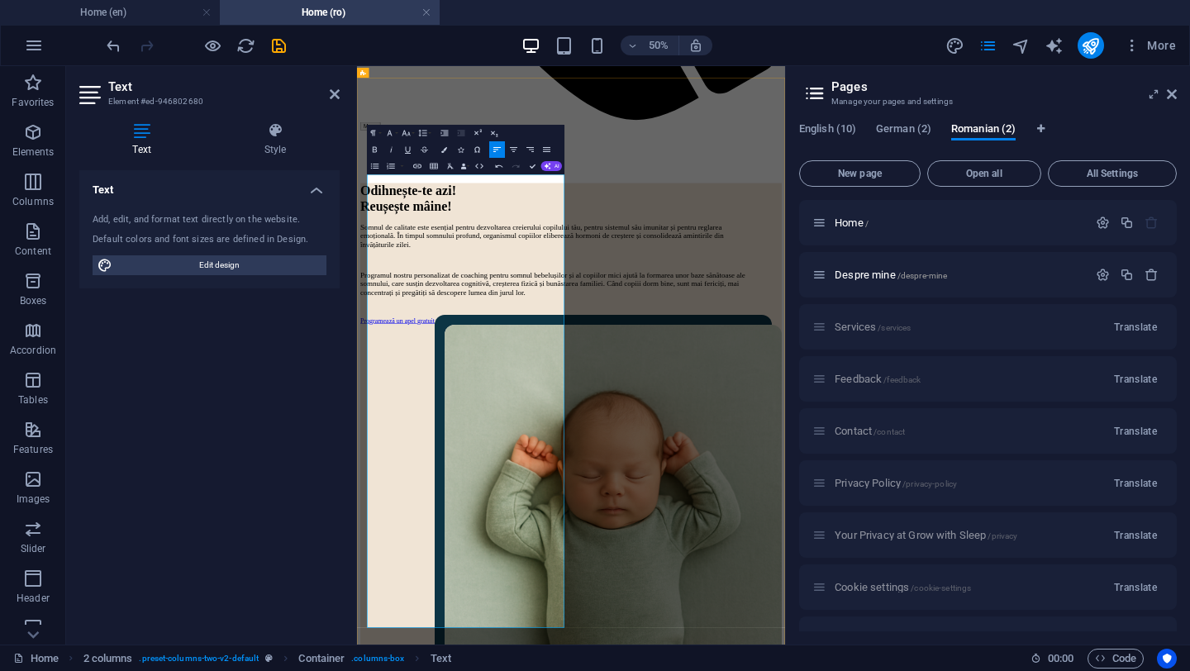
scroll to position [1155, 0]
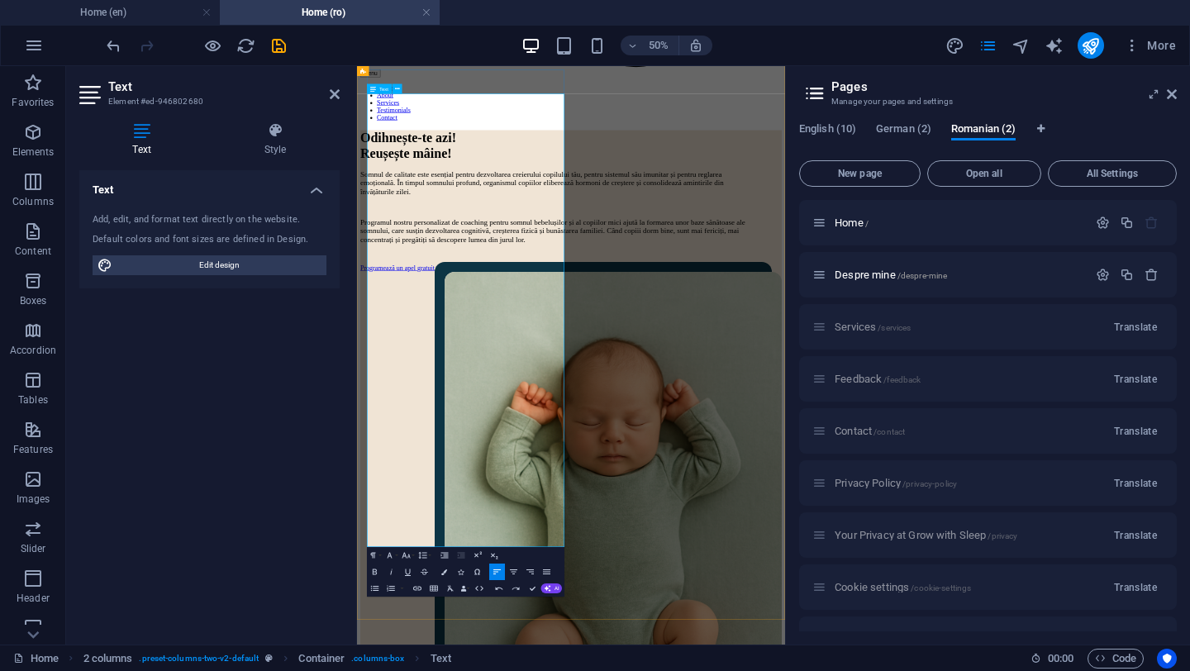
scroll to position [1240, 0]
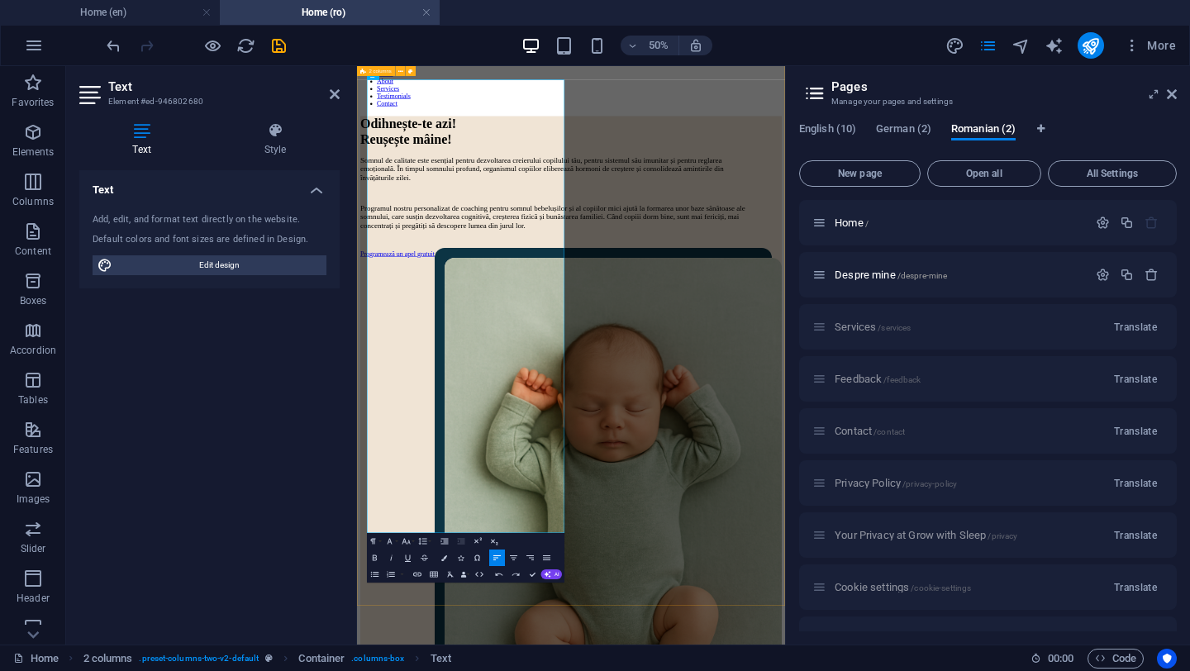
drag, startPoint x: 538, startPoint y: 827, endPoint x: 375, endPoint y: 834, distance: 162.9
drag, startPoint x: 607, startPoint y: 988, endPoint x: 372, endPoint y: 866, distance: 264.7
copy p "Through detailed assessments, customized sleep plans, and ongoing support, I te…"
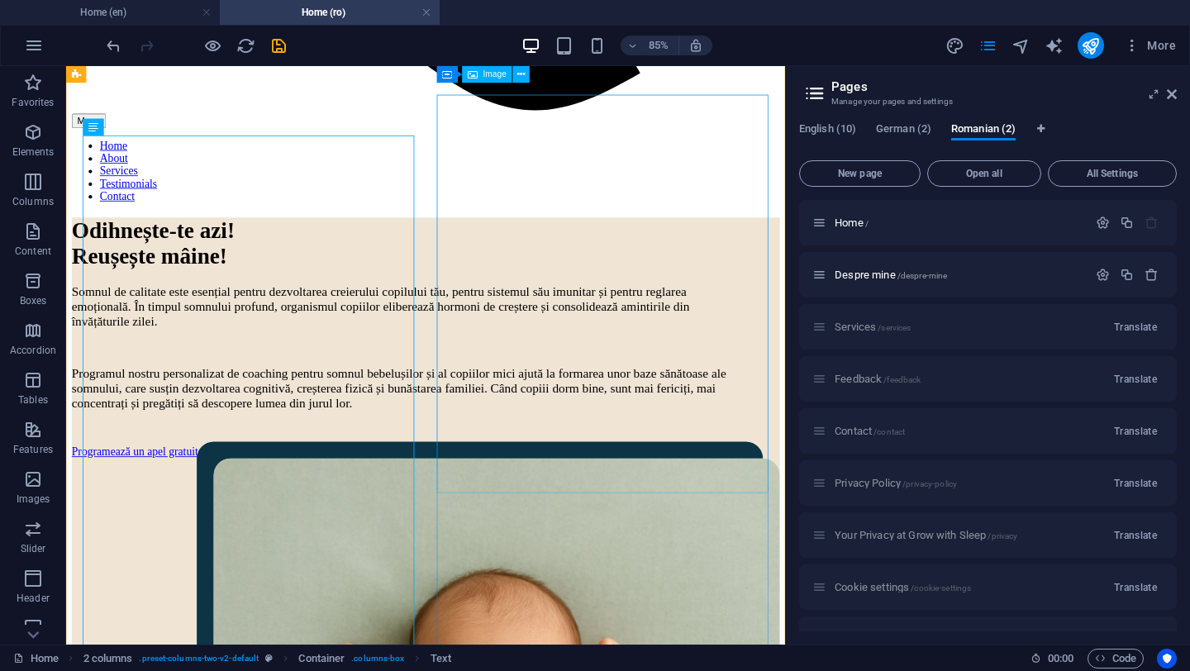
scroll to position [1012, 0]
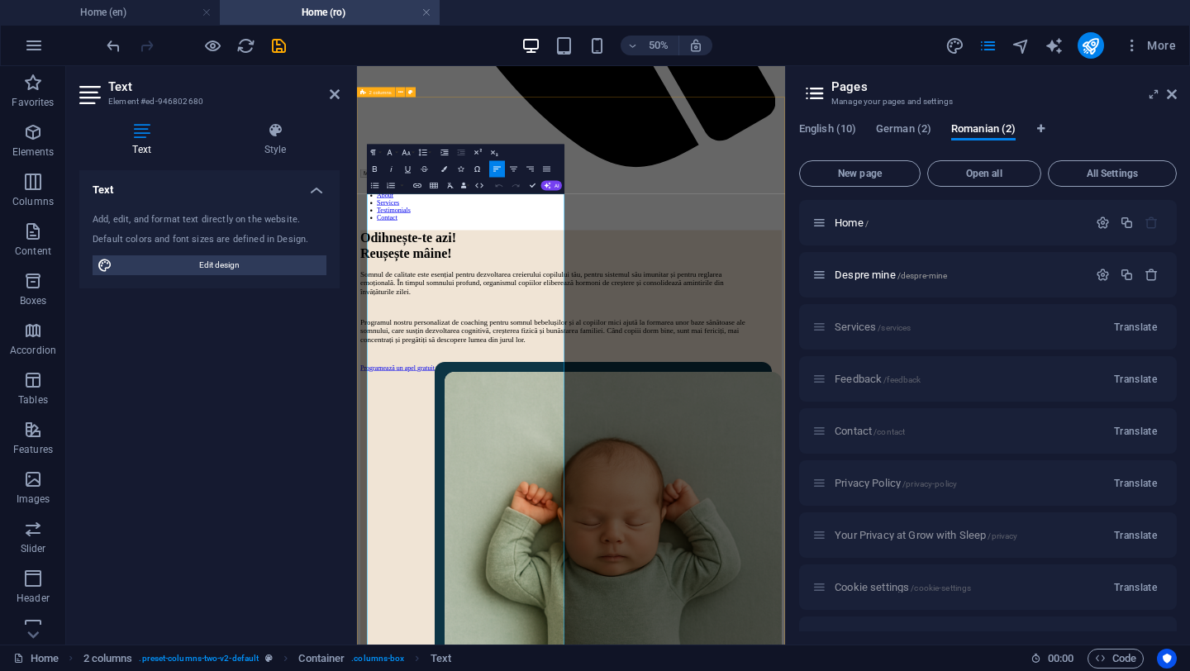
drag, startPoint x: 484, startPoint y: 502, endPoint x: 359, endPoint y: 317, distance: 224.4
click at [414, 150] on button "Font Size" at bounding box center [408, 153] width 16 height 17
click at [402, 241] on link "24" at bounding box center [398, 243] width 30 height 12
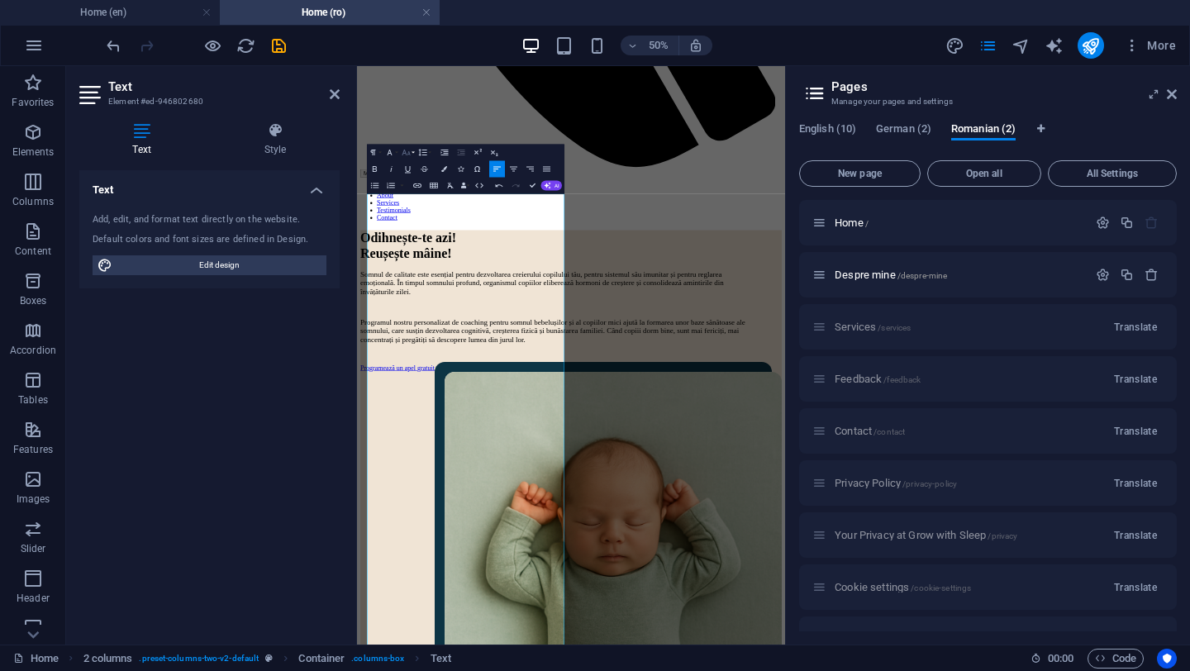
click at [409, 152] on icon "button" at bounding box center [406, 153] width 8 height 6
click at [404, 175] on link "18" at bounding box center [398, 176] width 30 height 12
click at [392, 152] on icon "button" at bounding box center [390, 153] width 10 height 10
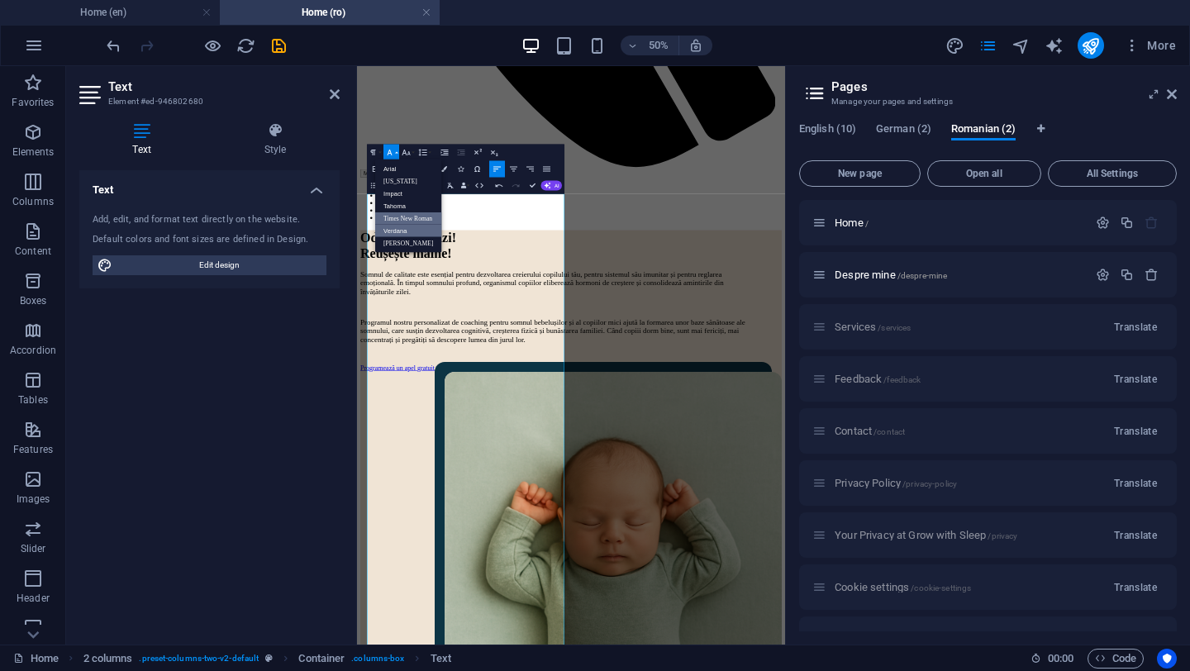
click at [412, 213] on link "Times New Roman" at bounding box center [408, 218] width 66 height 12
click at [391, 152] on icon "button" at bounding box center [390, 153] width 10 height 10
click at [404, 201] on link "Tahoma" at bounding box center [408, 206] width 66 height 12
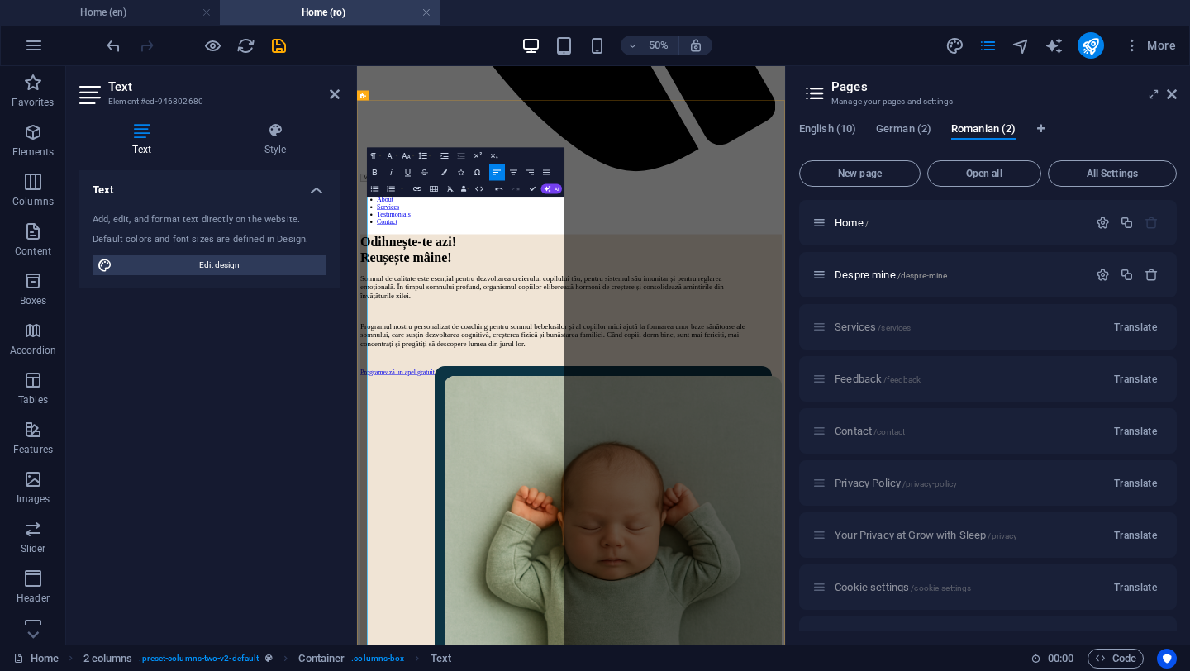
scroll to position [999, 0]
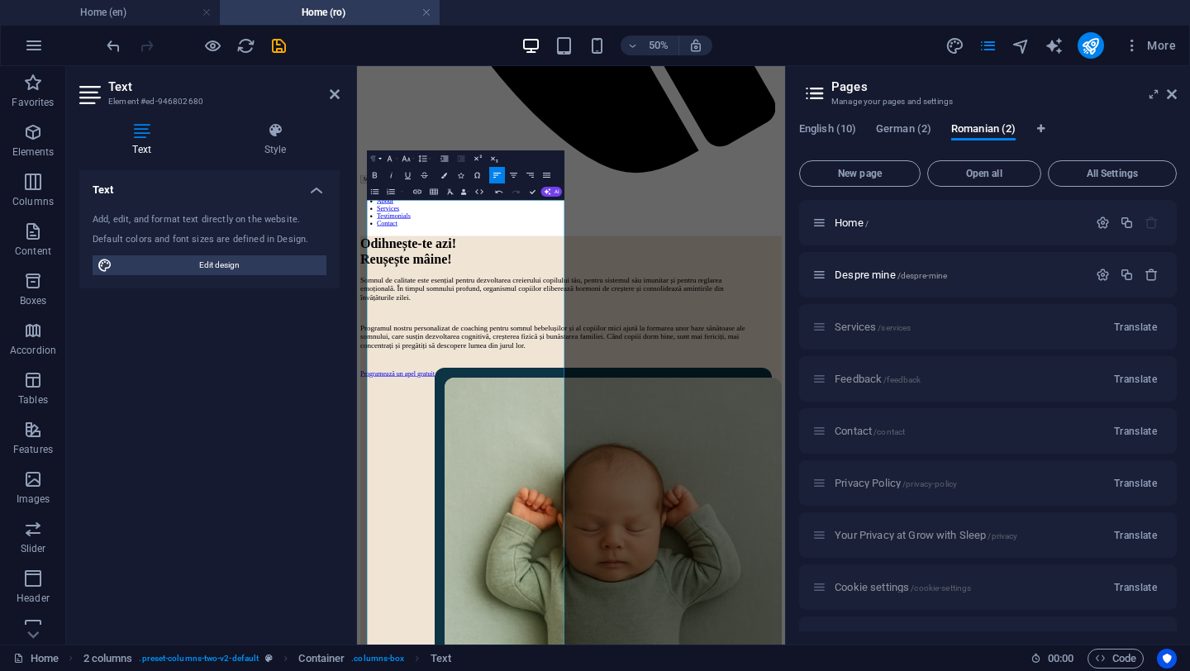
click at [377, 156] on icon "button" at bounding box center [374, 159] width 10 height 10
click at [378, 157] on button "Paragraph Format" at bounding box center [375, 158] width 16 height 17
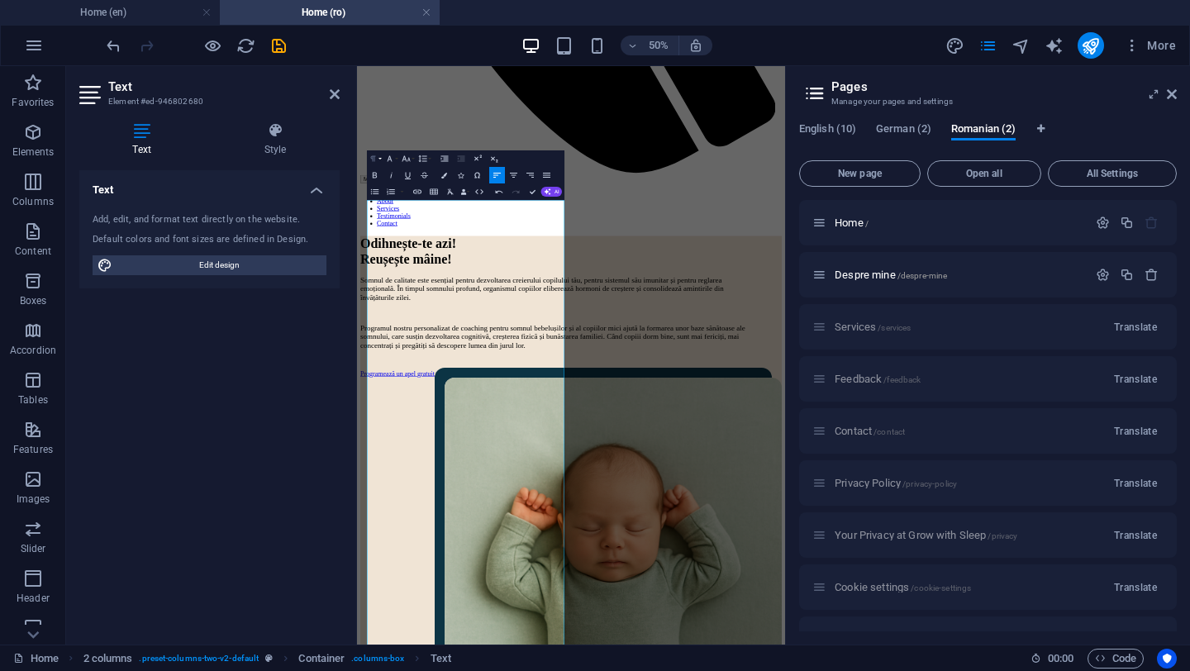
scroll to position [7, 0]
drag, startPoint x: 467, startPoint y: 532, endPoint x: 708, endPoint y: 257, distance: 366.0
click at [377, 156] on icon "button" at bounding box center [374, 159] width 10 height 10
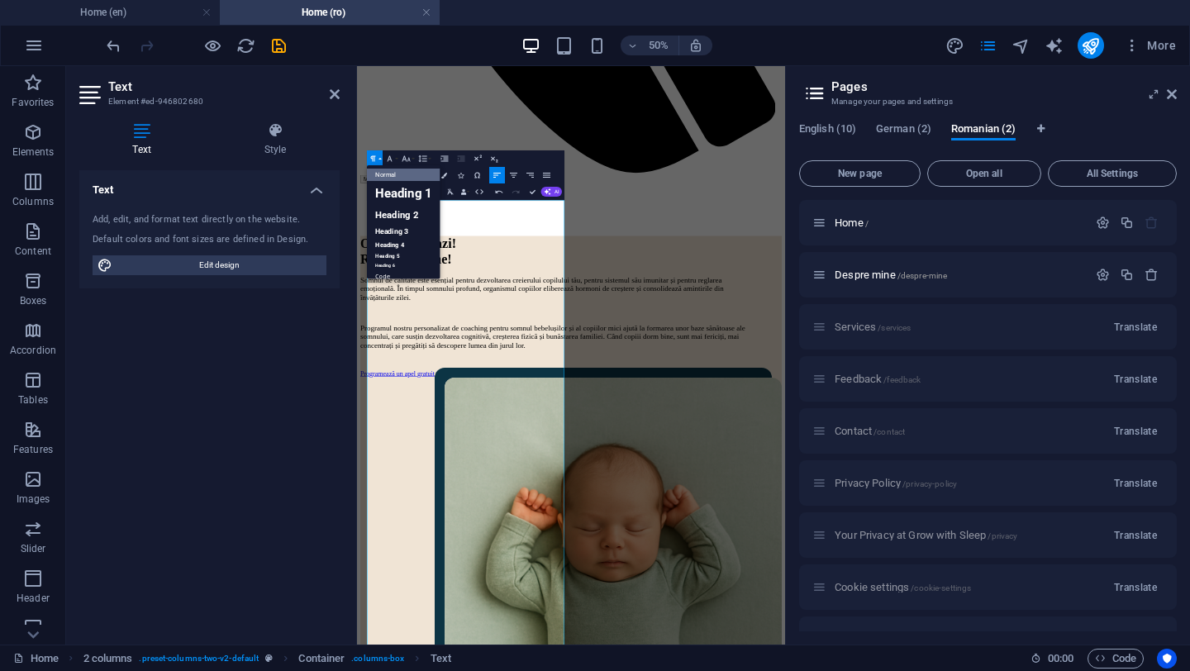
click at [395, 172] on link "Normal" at bounding box center [404, 175] width 74 height 12
click at [397, 157] on button "Font Family" at bounding box center [391, 158] width 16 height 17
click at [407, 175] on link "Arial" at bounding box center [408, 175] width 66 height 12
click at [395, 160] on button "Font Family" at bounding box center [391, 158] width 16 height 17
click at [414, 234] on link "Verdana" at bounding box center [408, 237] width 66 height 12
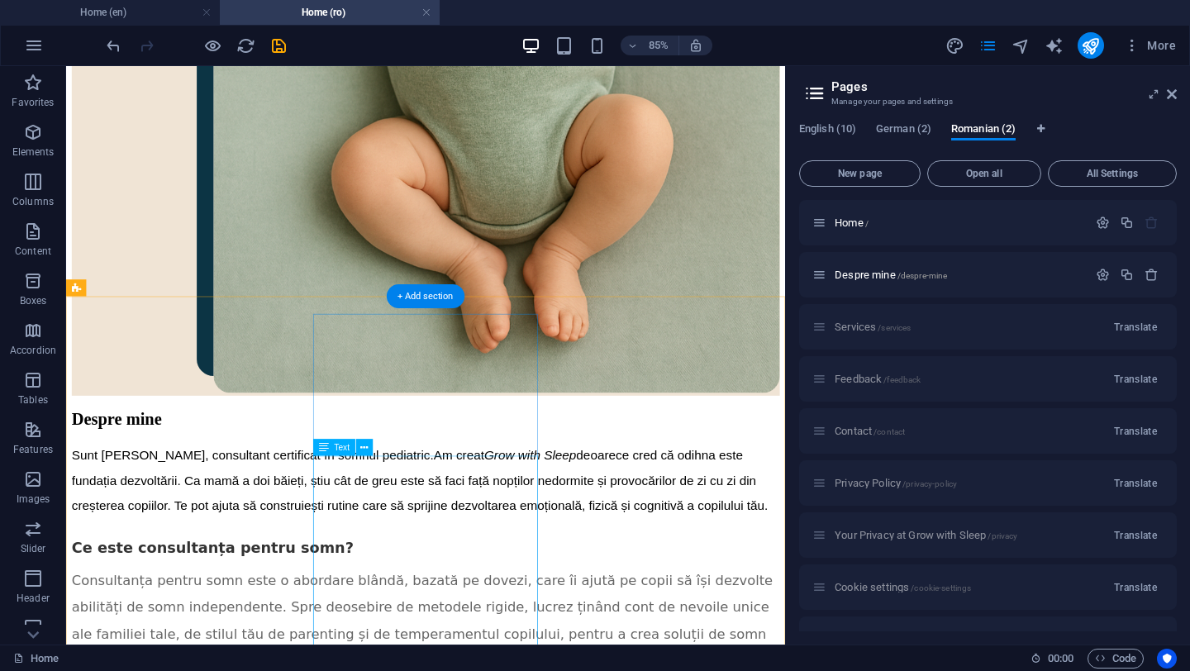
scroll to position [2228, 0]
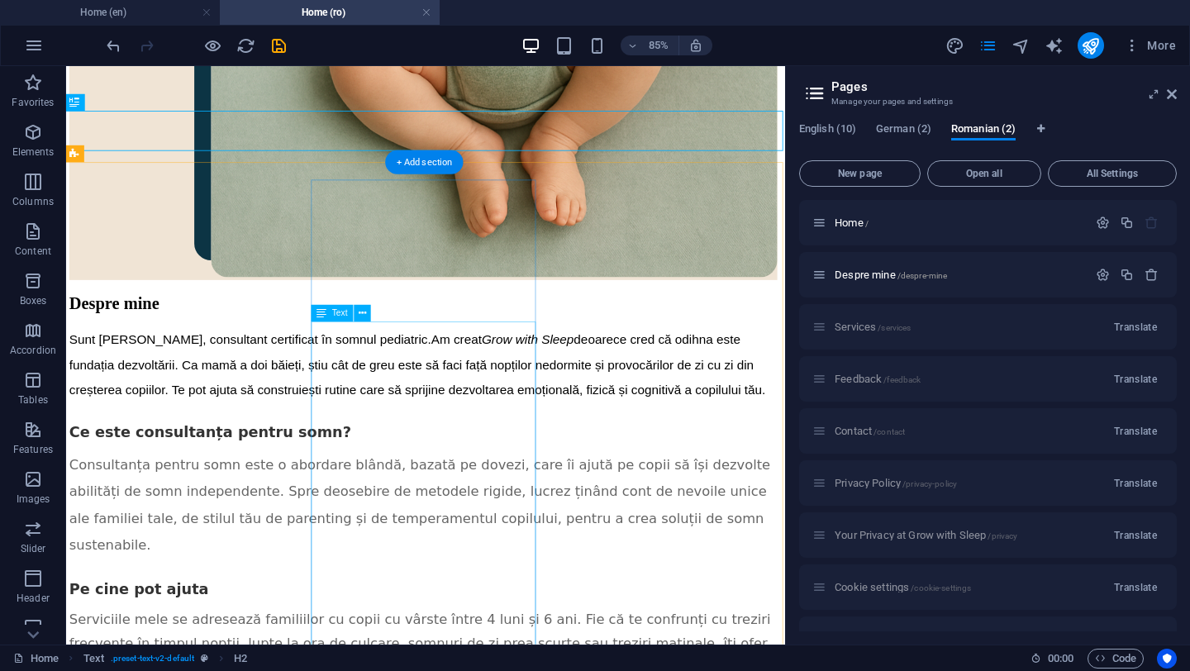
scroll to position [2355, 2]
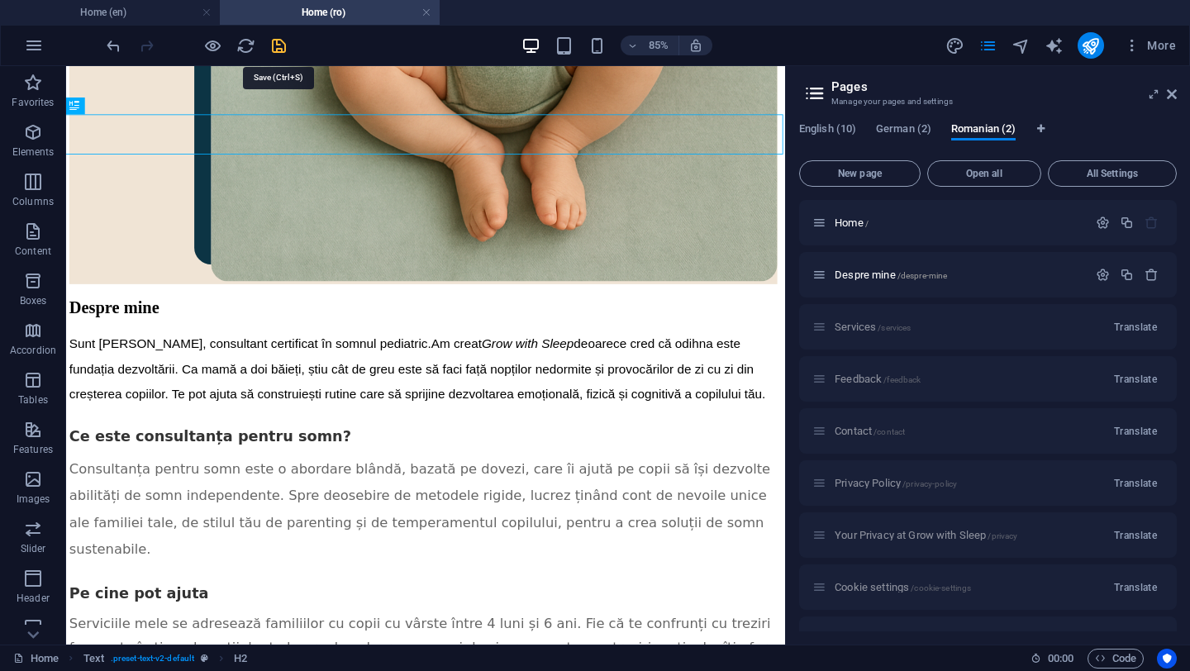
click at [279, 42] on icon "save" at bounding box center [278, 45] width 19 height 19
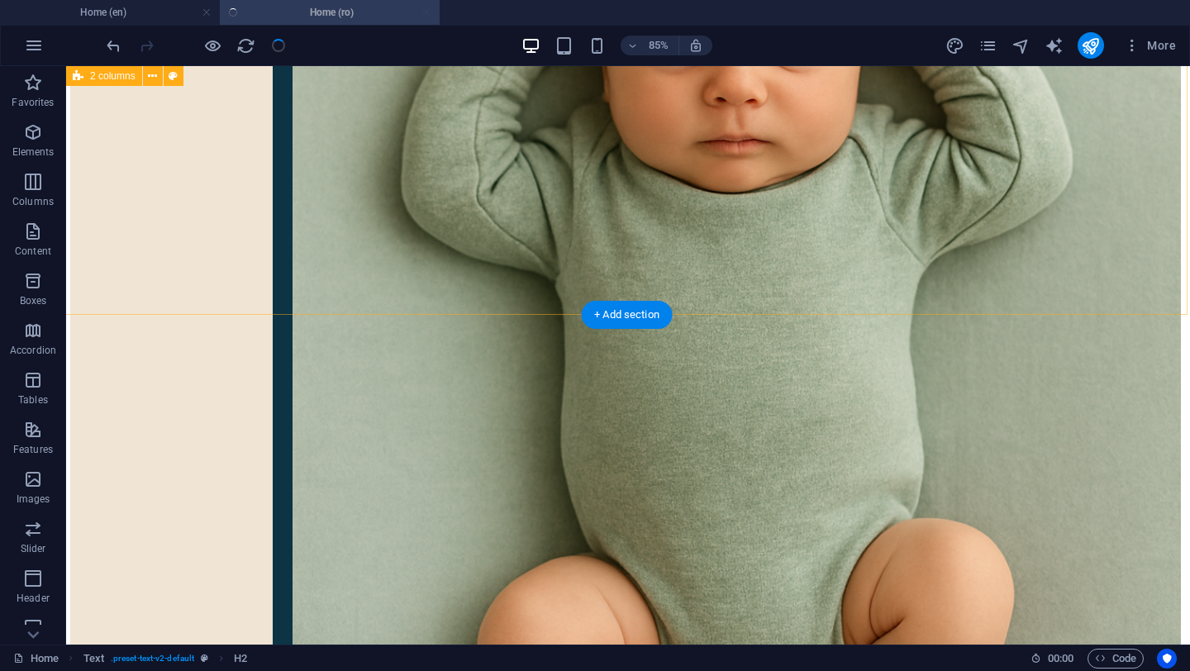
checkbox input "false"
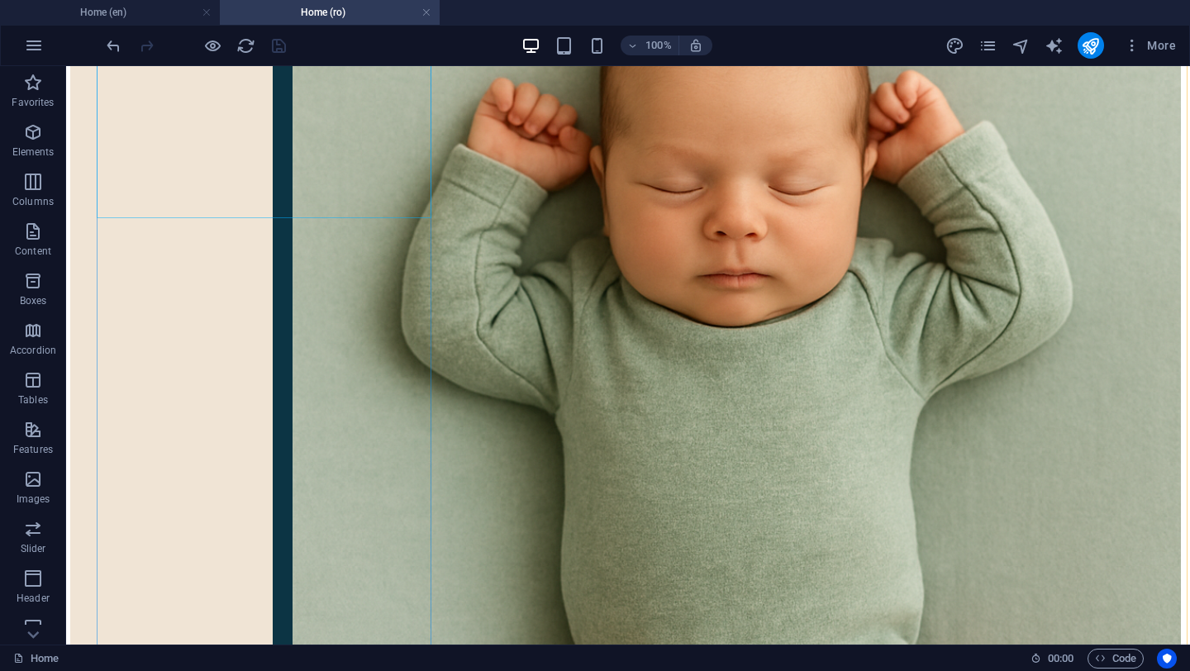
scroll to position [2224, 2]
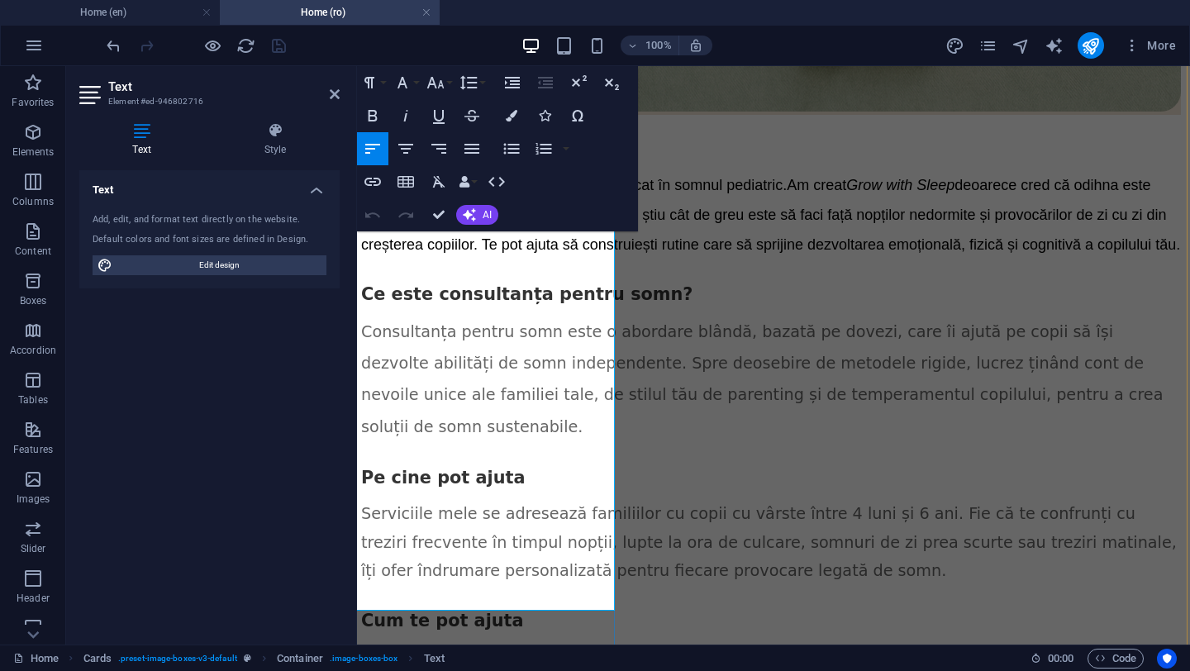
drag, startPoint x: 369, startPoint y: 238, endPoint x: 435, endPoint y: 237, distance: 66.1
copy span "Great if you"
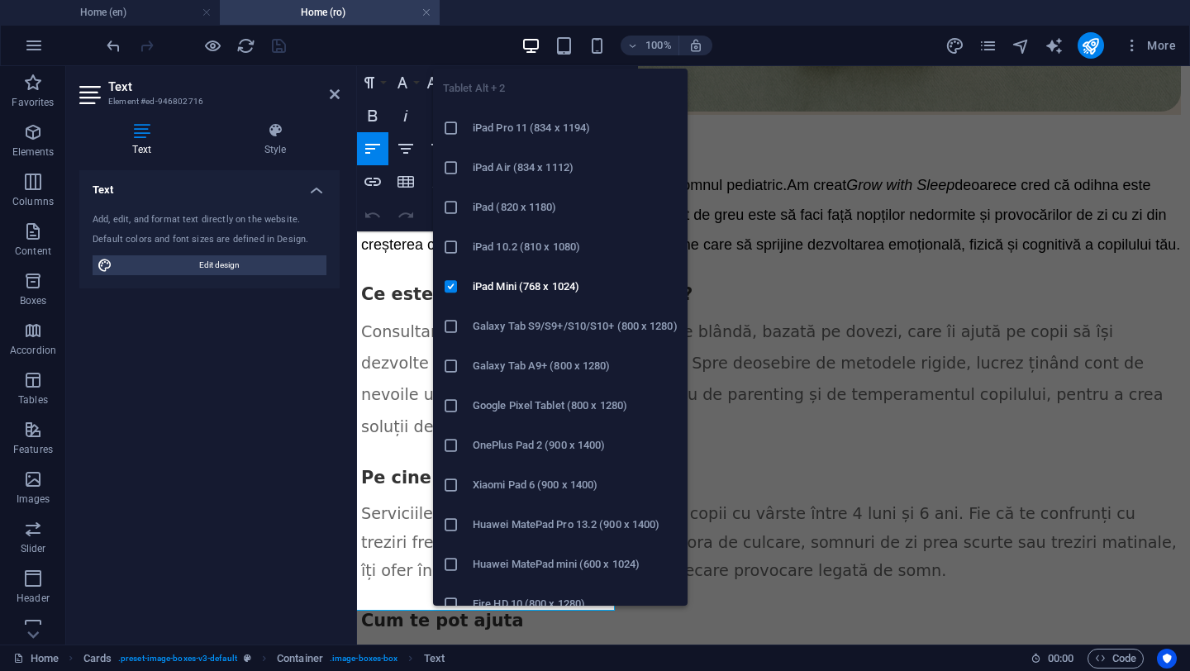
copy span "Great if you"
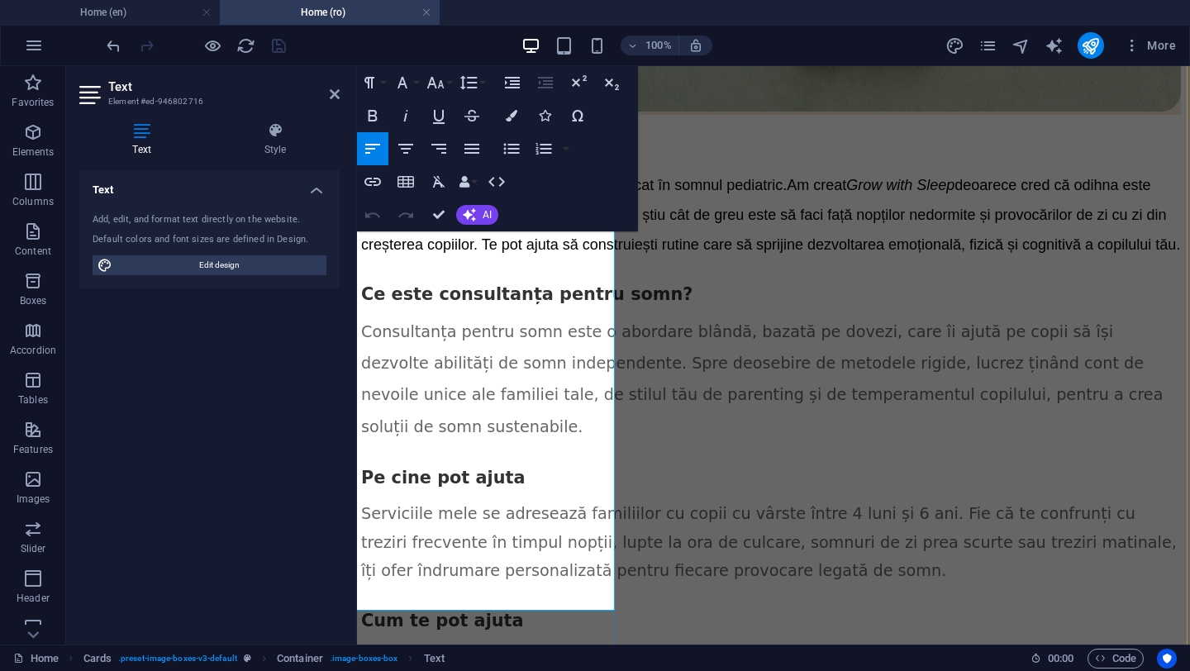
drag, startPoint x: 370, startPoint y: 238, endPoint x: 567, endPoint y: 589, distance: 402.6
copy div "Great if you: Just need a quick tweak to get back on track Are dealing with a r…"
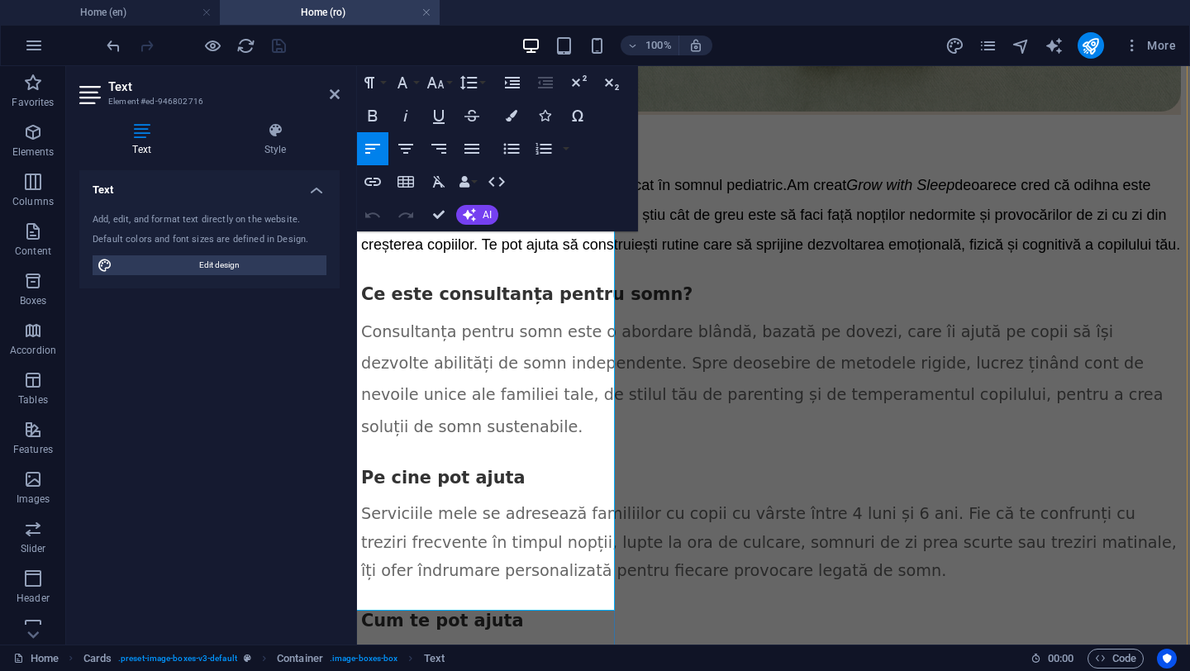
drag, startPoint x: 369, startPoint y: 237, endPoint x: 434, endPoint y: 241, distance: 64.6
drag, startPoint x: 370, startPoint y: 267, endPoint x: 400, endPoint y: 294, distance: 40.4
drag, startPoint x: 368, startPoint y: 269, endPoint x: 393, endPoint y: 289, distance: 32.3
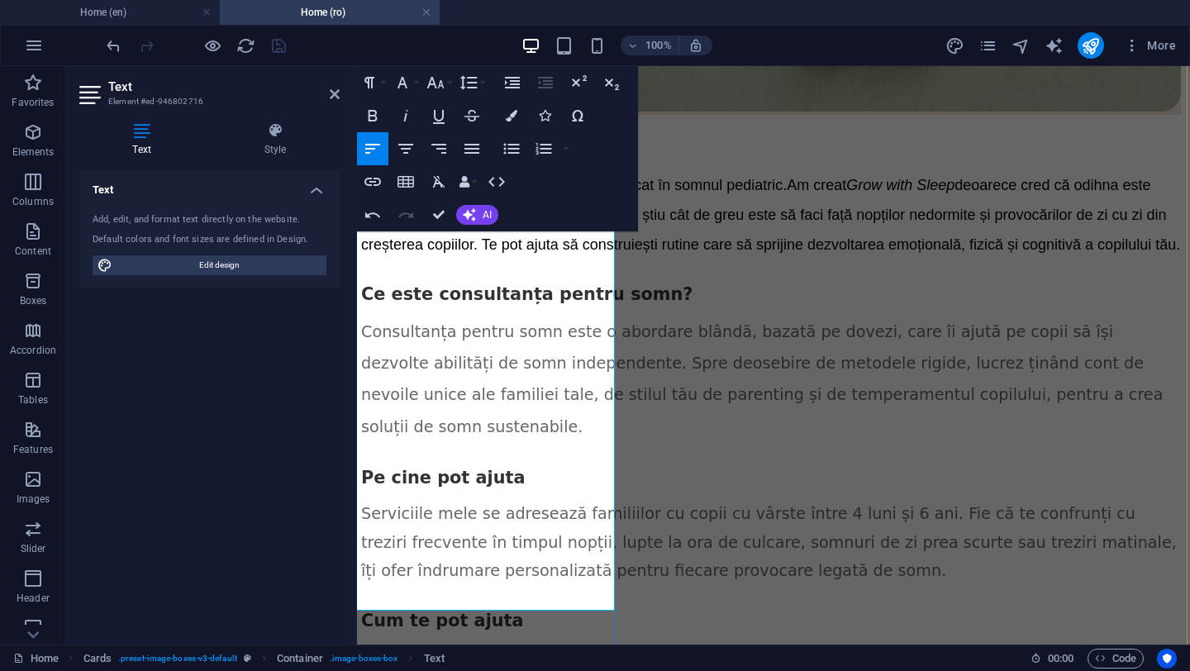
drag, startPoint x: 569, startPoint y: 290, endPoint x: 368, endPoint y: 265, distance: 202.4
click at [515, 119] on icon "button" at bounding box center [512, 116] width 12 height 12
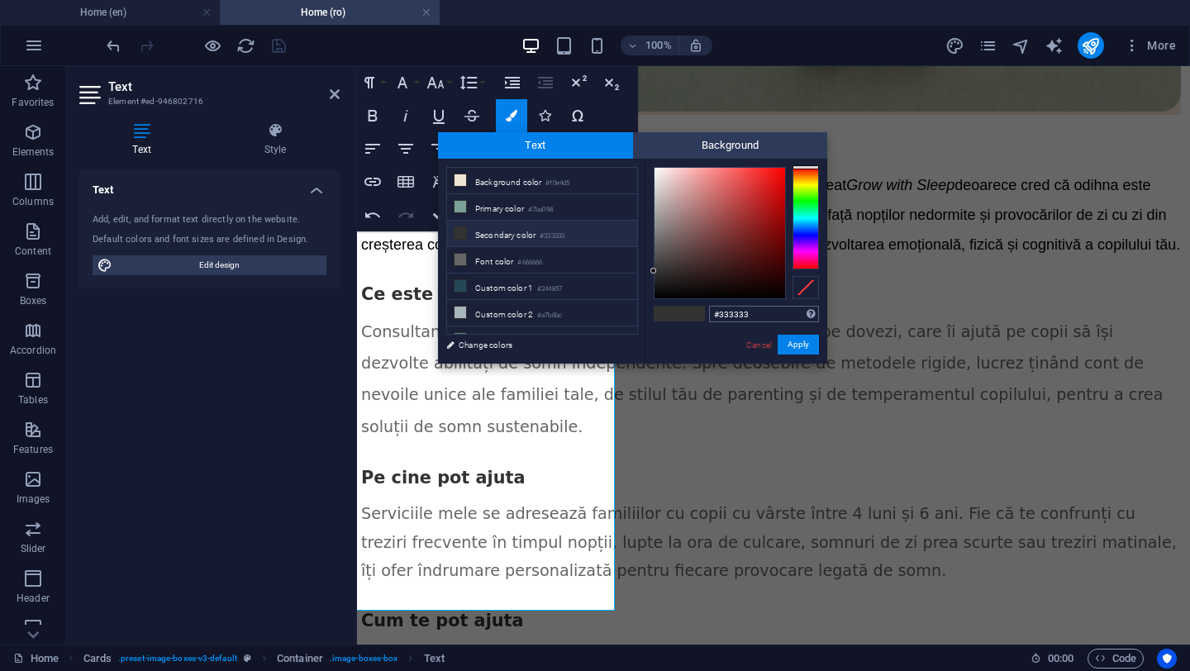
click at [733, 316] on input "#333333" at bounding box center [764, 314] width 110 height 17
click at [678, 339] on div "#ffffff Supported formats #0852ed rgb(8, 82, 237) rgba(8, 82, 237, 90%) hsv(221…" at bounding box center [736, 381] width 183 height 445
click at [799, 345] on button "Apply" at bounding box center [798, 345] width 41 height 20
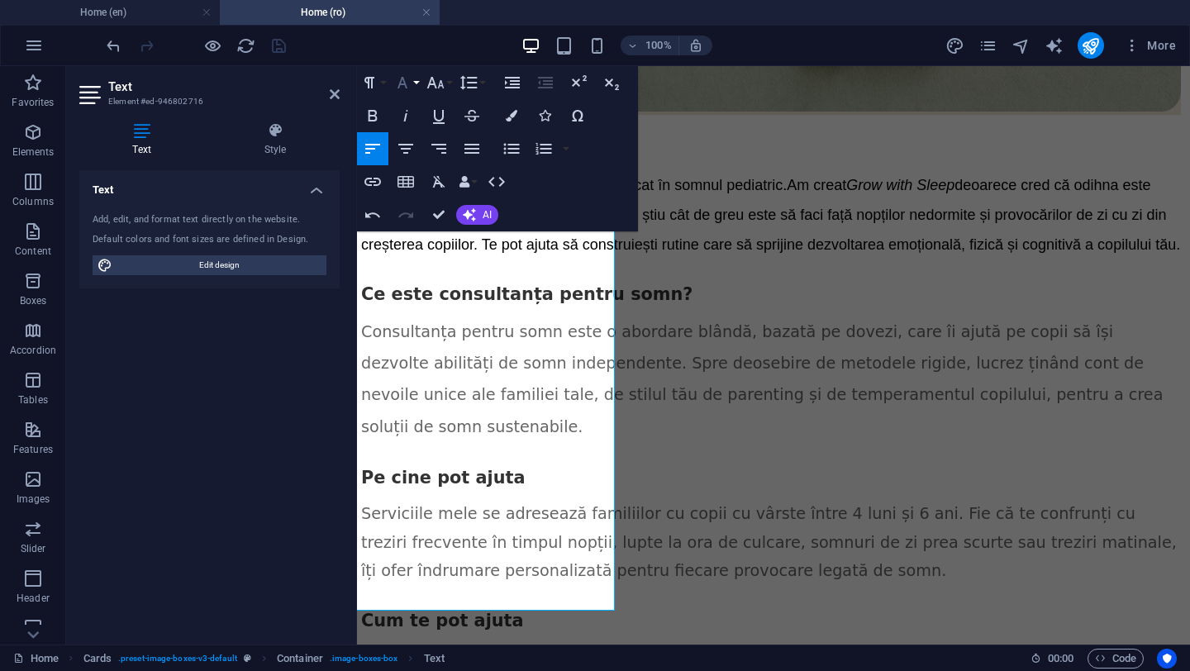
click at [416, 84] on button "Font Family" at bounding box center [405, 82] width 31 height 33
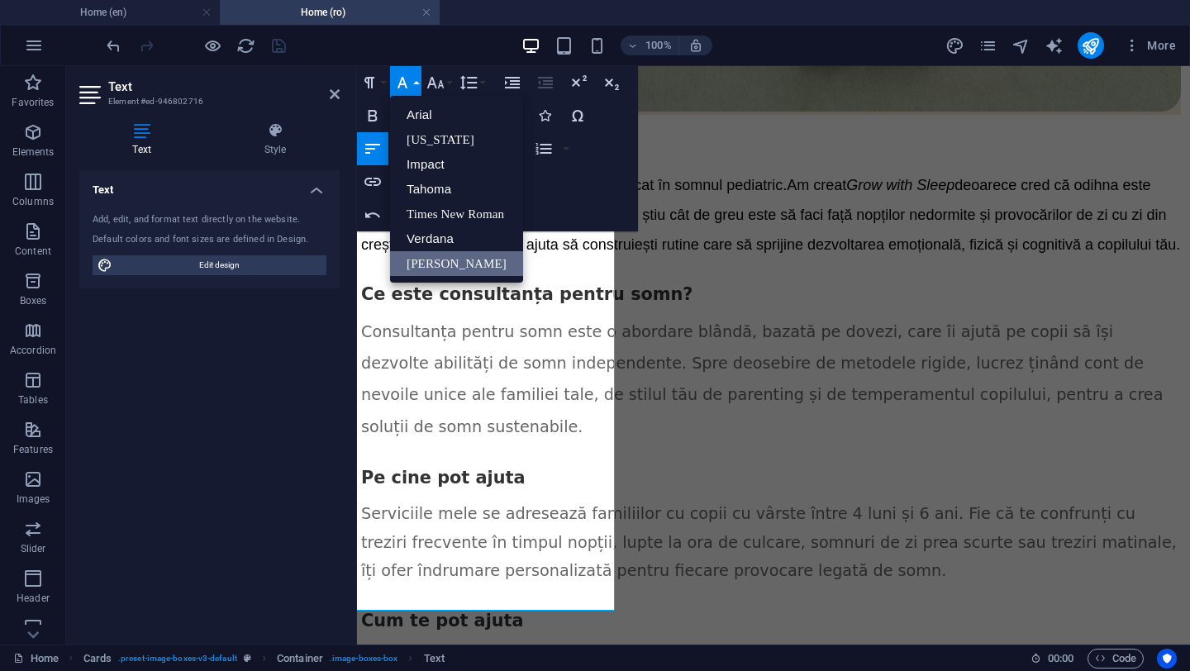
scroll to position [0, 0]
click at [421, 238] on link "Verdana" at bounding box center [456, 238] width 133 height 25
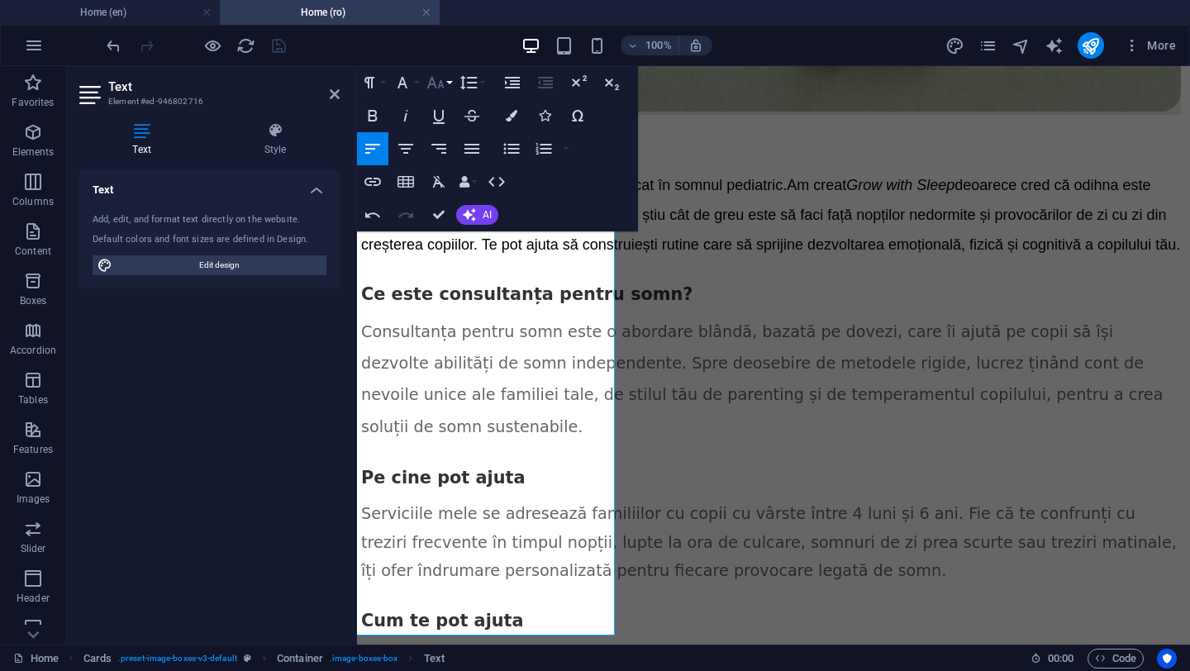
click at [448, 85] on button "Font Size" at bounding box center [438, 82] width 31 height 33
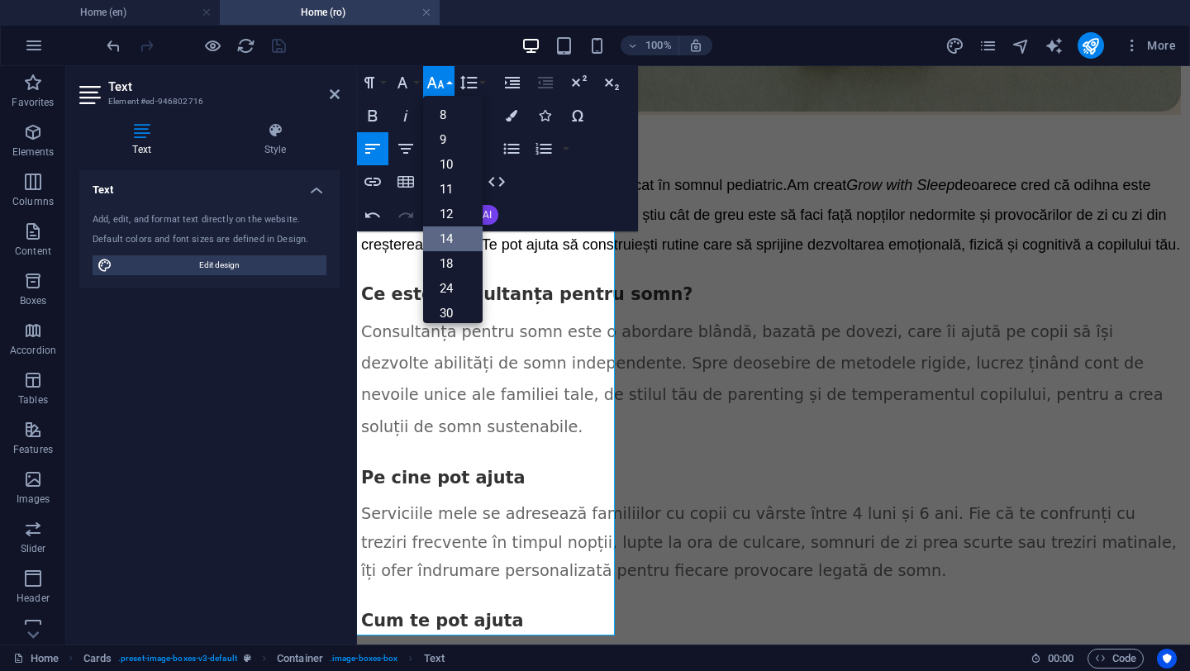
click at [452, 242] on link "14" at bounding box center [453, 238] width 60 height 25
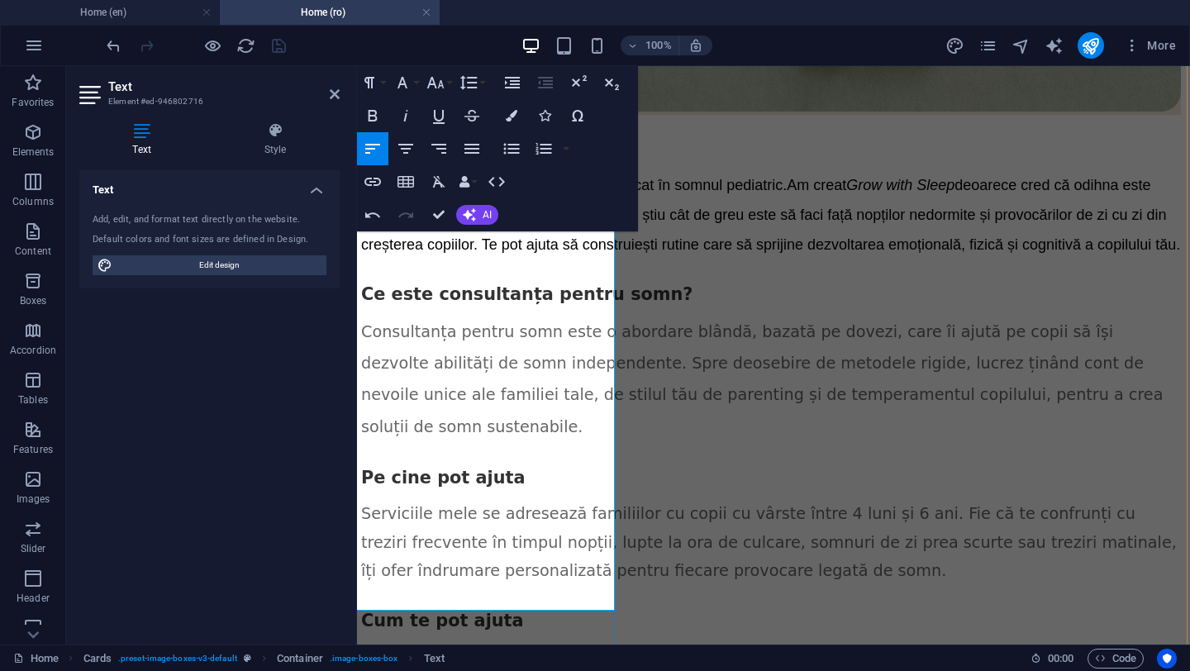
drag, startPoint x: 369, startPoint y: 327, endPoint x: 524, endPoint y: 350, distance: 157.1
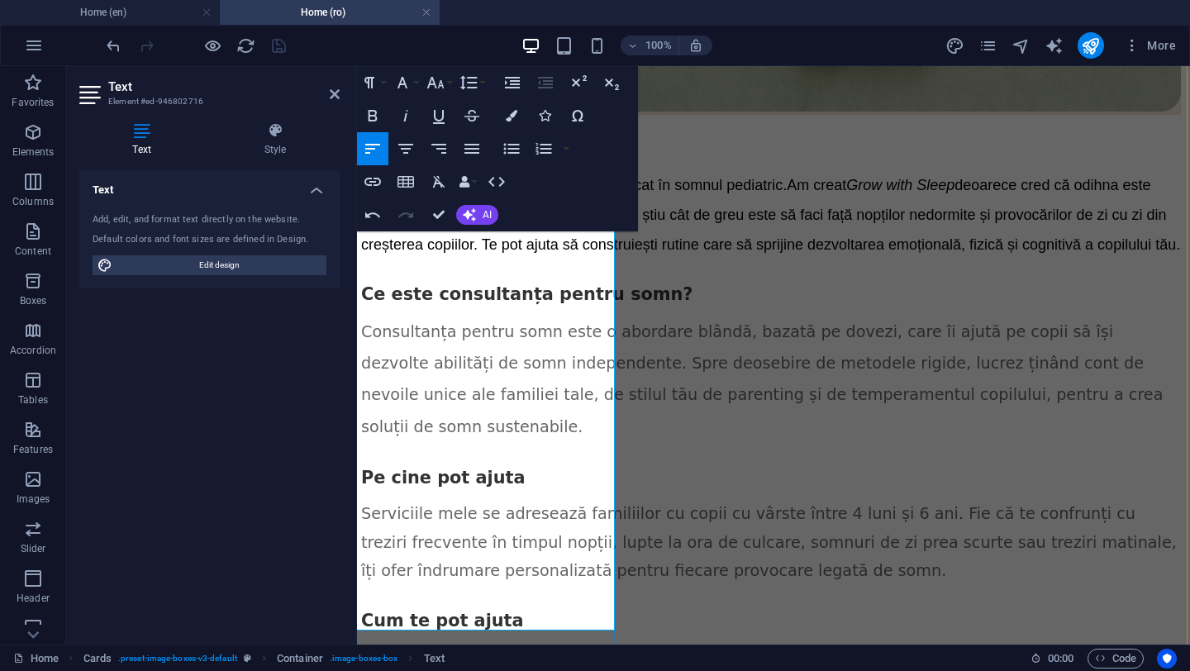
drag, startPoint x: 526, startPoint y: 369, endPoint x: 366, endPoint y: 328, distance: 164.8
click at [511, 117] on icon "button" at bounding box center [512, 116] width 12 height 12
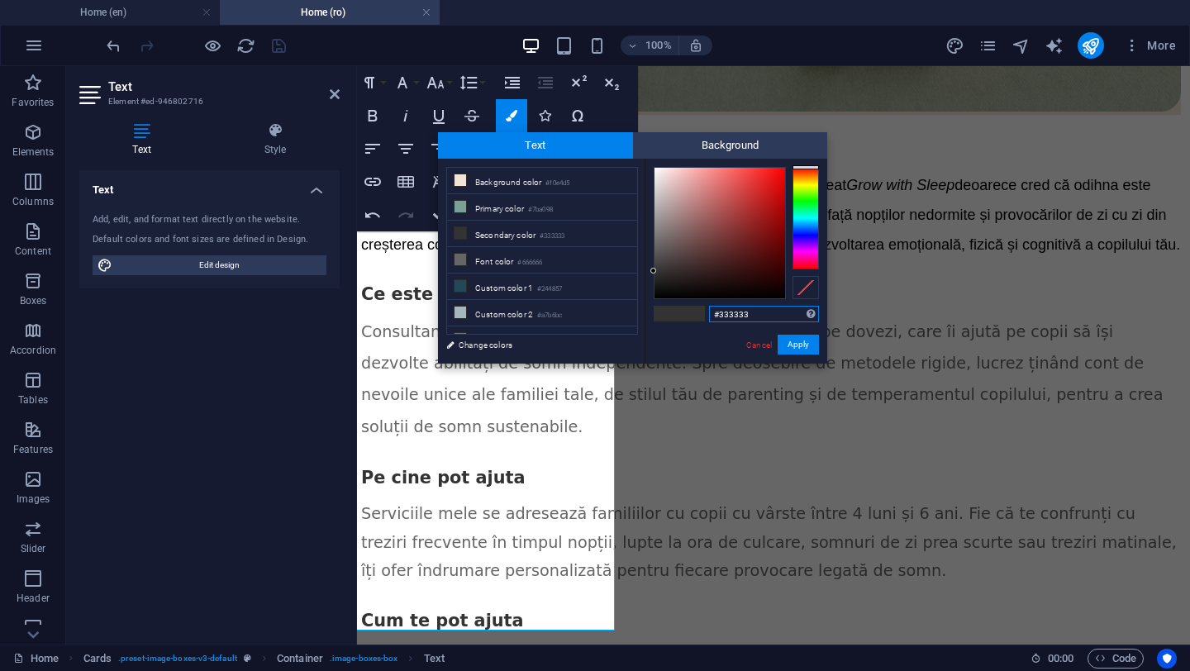
click at [733, 316] on input "#333333" at bounding box center [764, 314] width 110 height 17
click at [712, 345] on div "#ffffff Supported formats #0852ed rgb(8, 82, 237) rgba(8, 82, 237, 90%) hsv(221…" at bounding box center [736, 381] width 183 height 445
click at [795, 341] on button "Apply" at bounding box center [798, 345] width 41 height 20
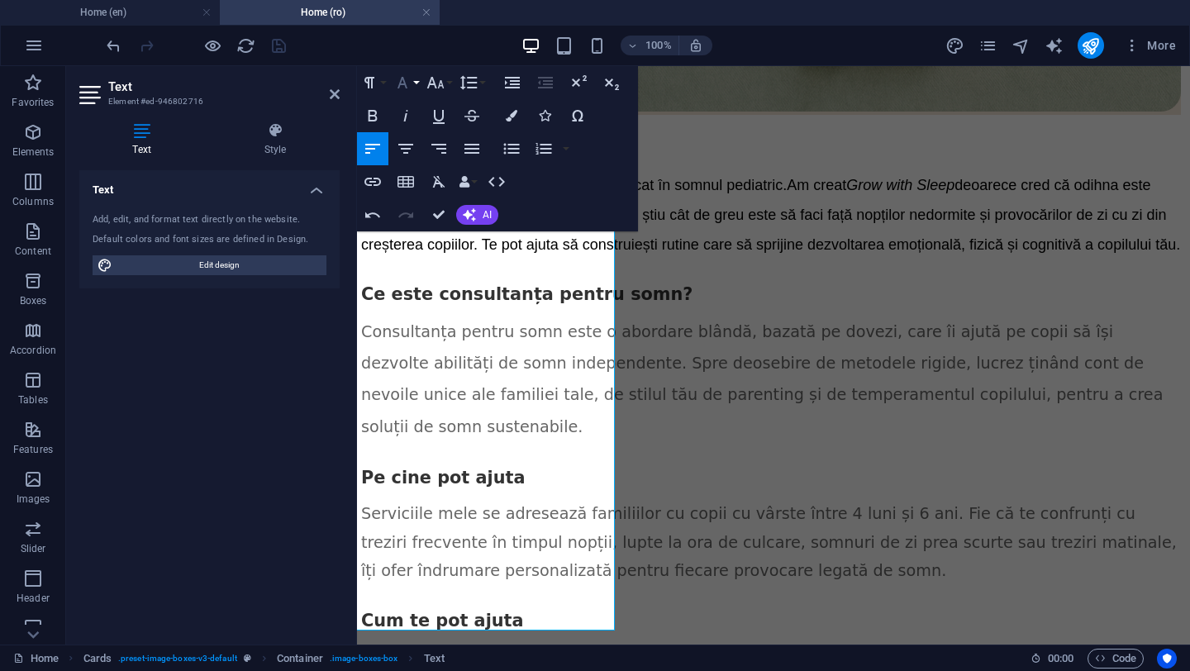
click at [405, 83] on icon "button" at bounding box center [403, 83] width 20 height 20
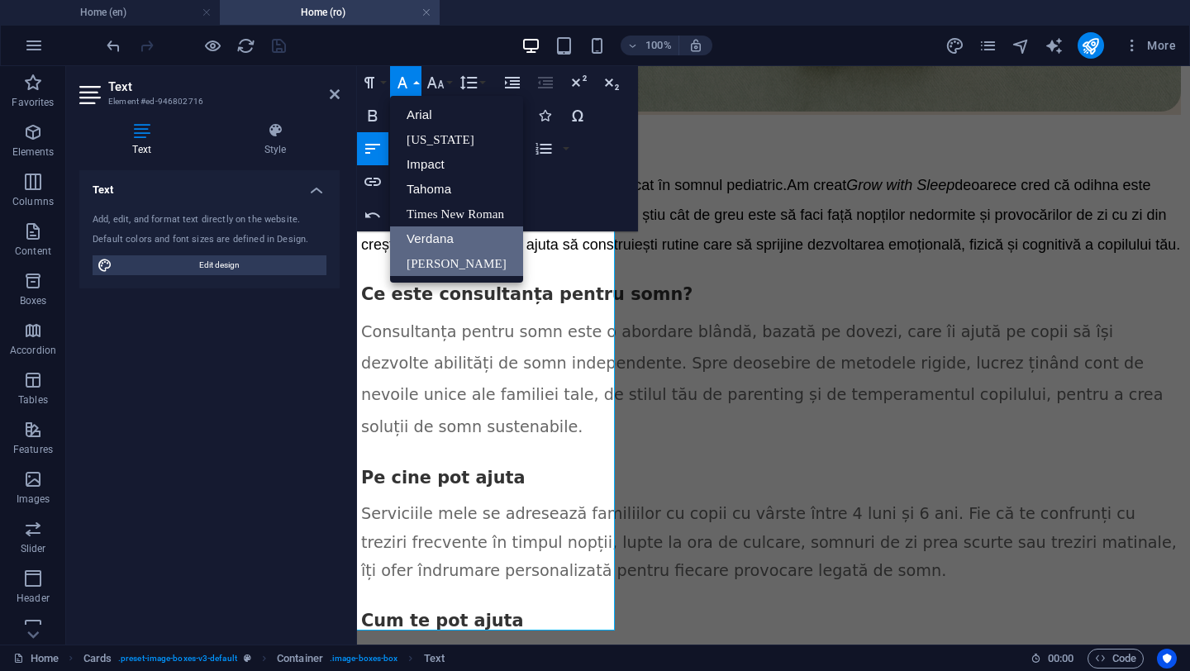
click at [431, 233] on link "Verdana" at bounding box center [456, 238] width 133 height 25
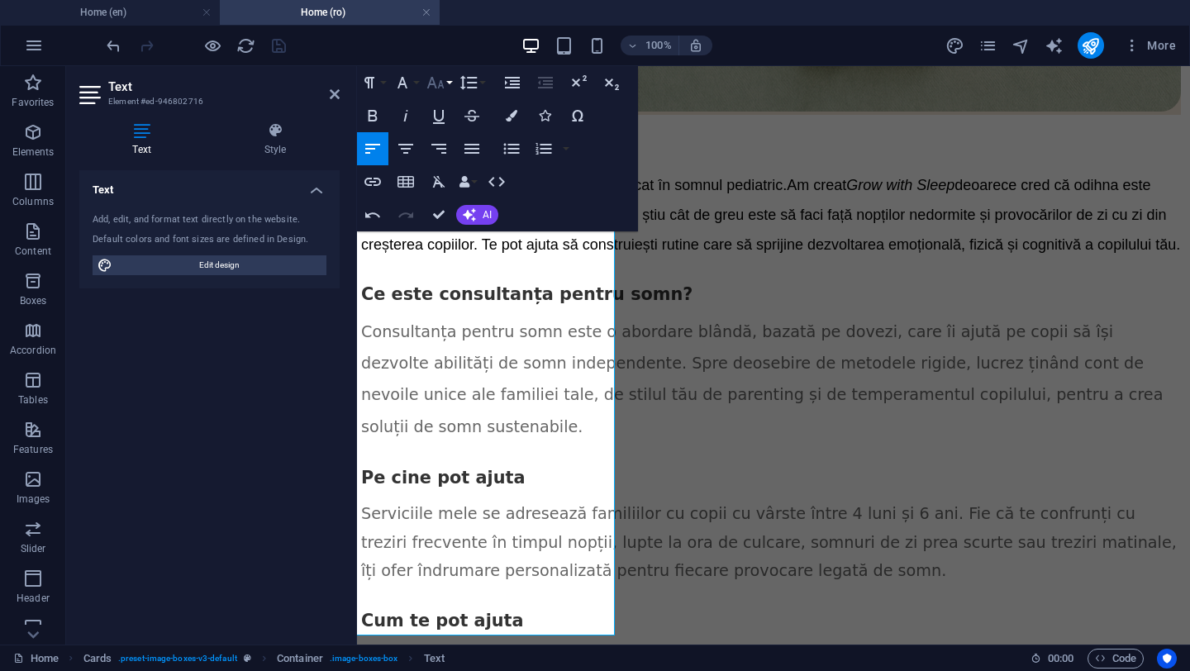
click at [437, 83] on icon "button" at bounding box center [436, 83] width 20 height 20
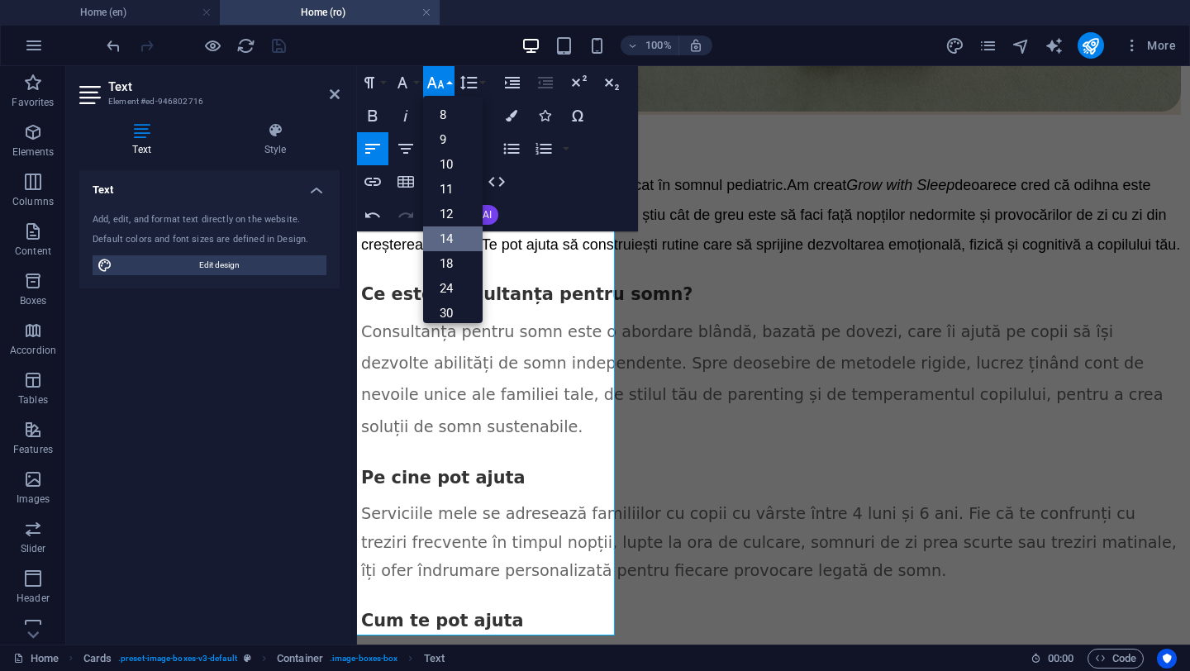
click at [449, 233] on link "14" at bounding box center [453, 238] width 60 height 25
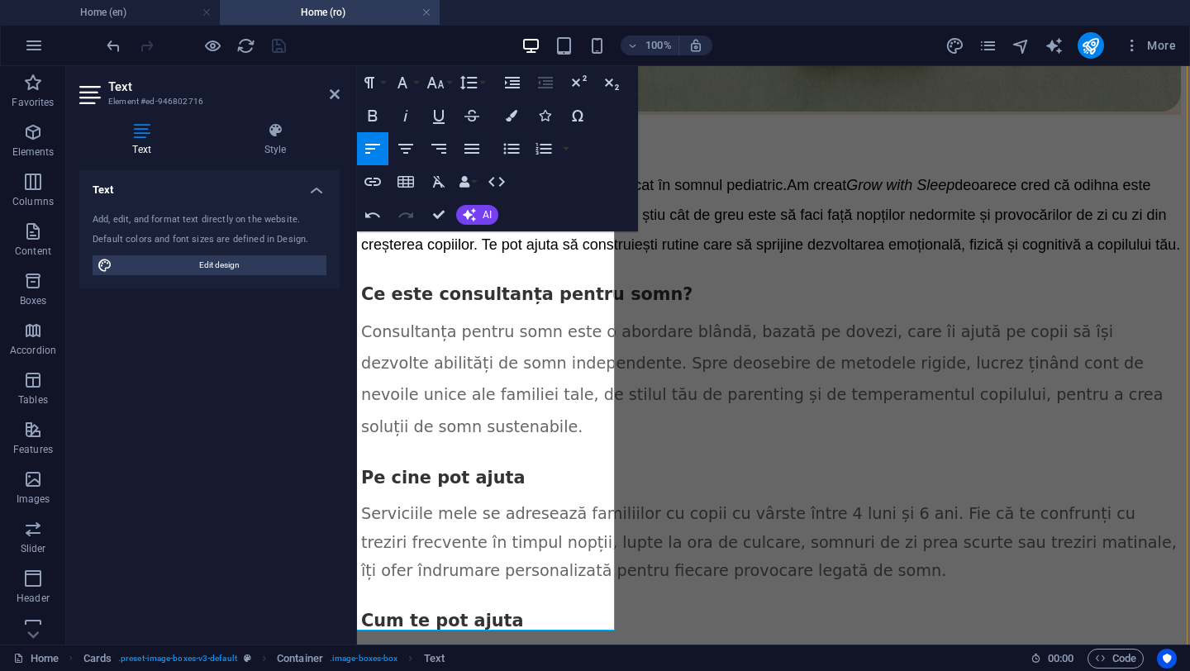
drag, startPoint x: 368, startPoint y: 406, endPoint x: 526, endPoint y: 427, distance: 160.1
drag, startPoint x: 369, startPoint y: 407, endPoint x: 496, endPoint y: 445, distance: 132.0
click at [512, 119] on icon "button" at bounding box center [512, 116] width 12 height 12
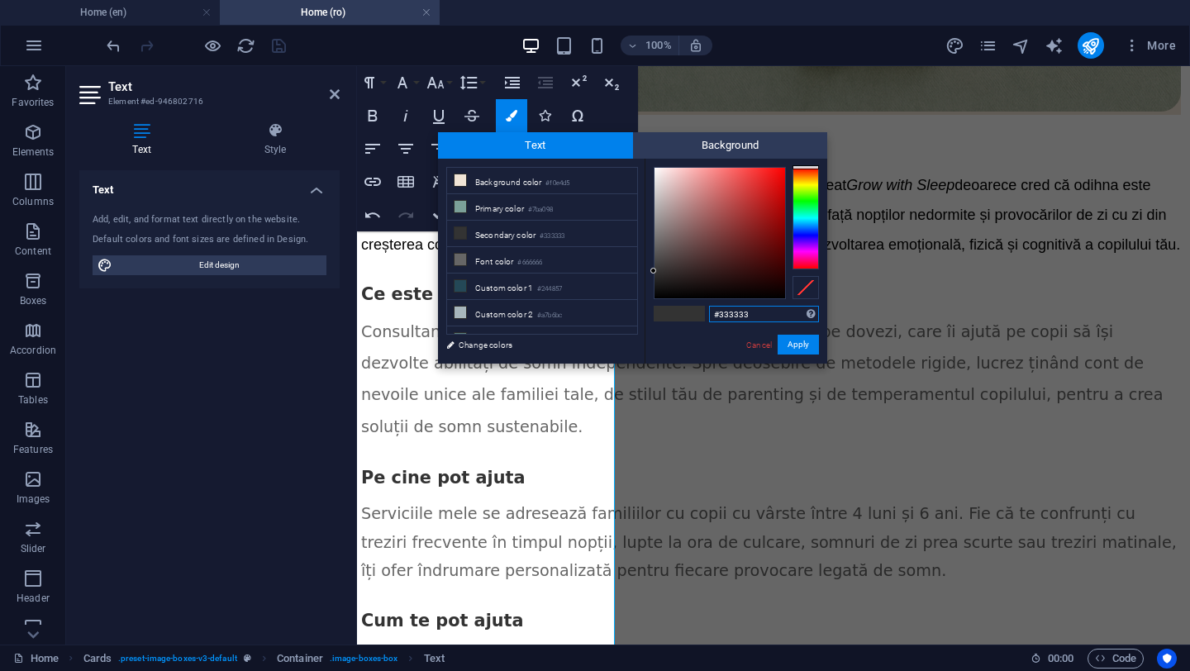
click at [730, 314] on input "#333333" at bounding box center [764, 314] width 110 height 17
click at [712, 342] on div "#ffffff Supported formats #0852ed rgb(8, 82, 237) rgba(8, 82, 237, 90%) hsv(221…" at bounding box center [736, 381] width 183 height 445
click at [804, 344] on button "Apply" at bounding box center [798, 345] width 41 height 20
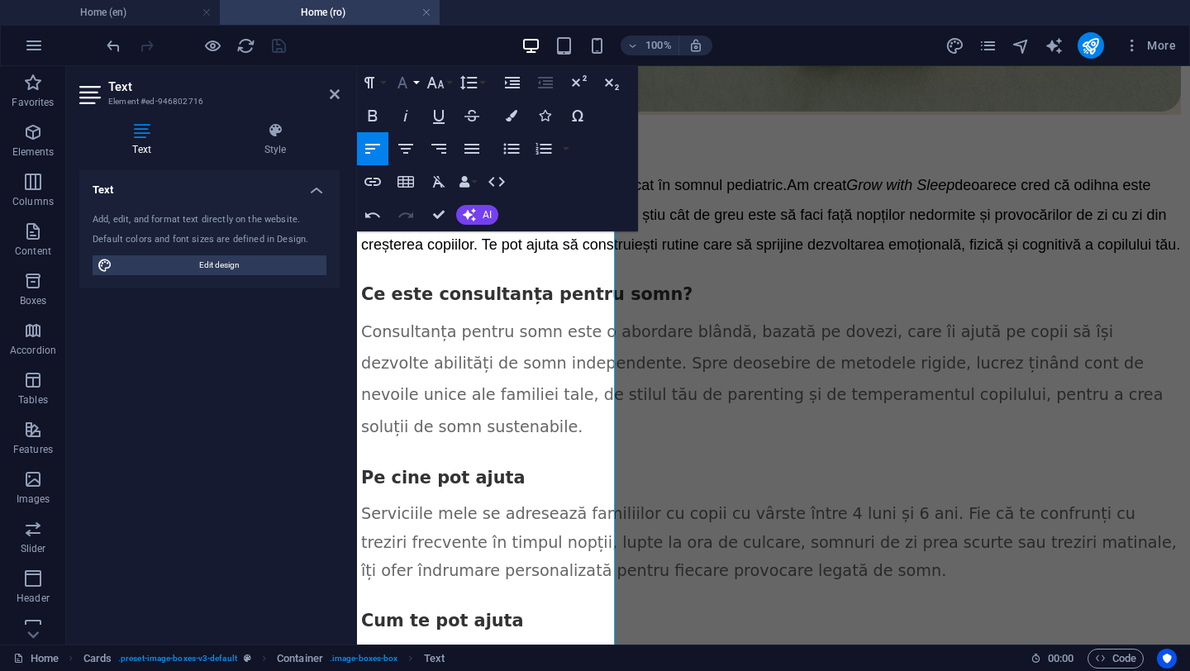
click at [414, 84] on button "Font Family" at bounding box center [405, 82] width 31 height 33
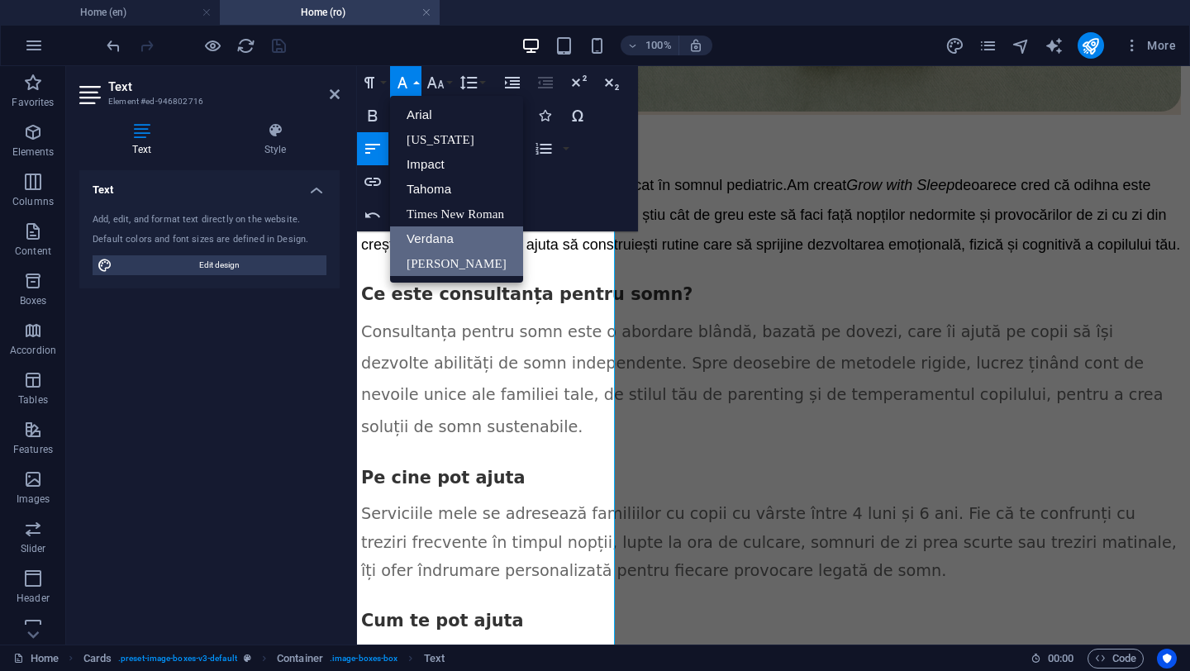
click at [437, 238] on link "Verdana" at bounding box center [456, 238] width 133 height 25
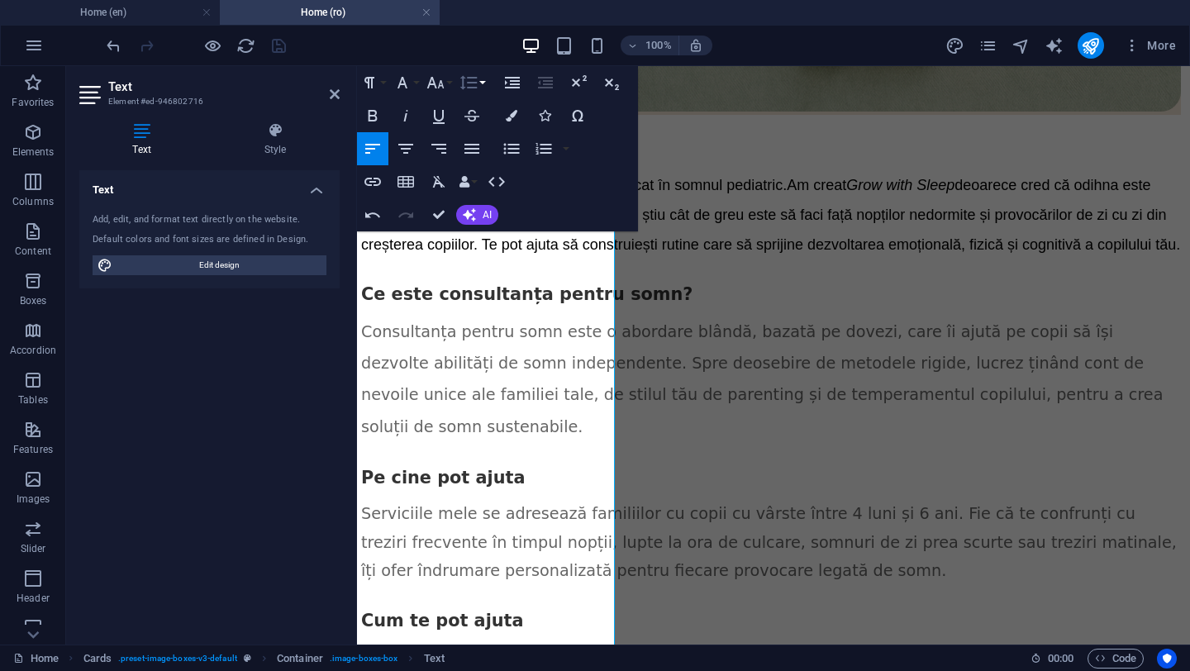
click at [483, 88] on button "Line Height" at bounding box center [471, 82] width 31 height 33
click at [449, 83] on button "Font Size" at bounding box center [438, 82] width 31 height 33
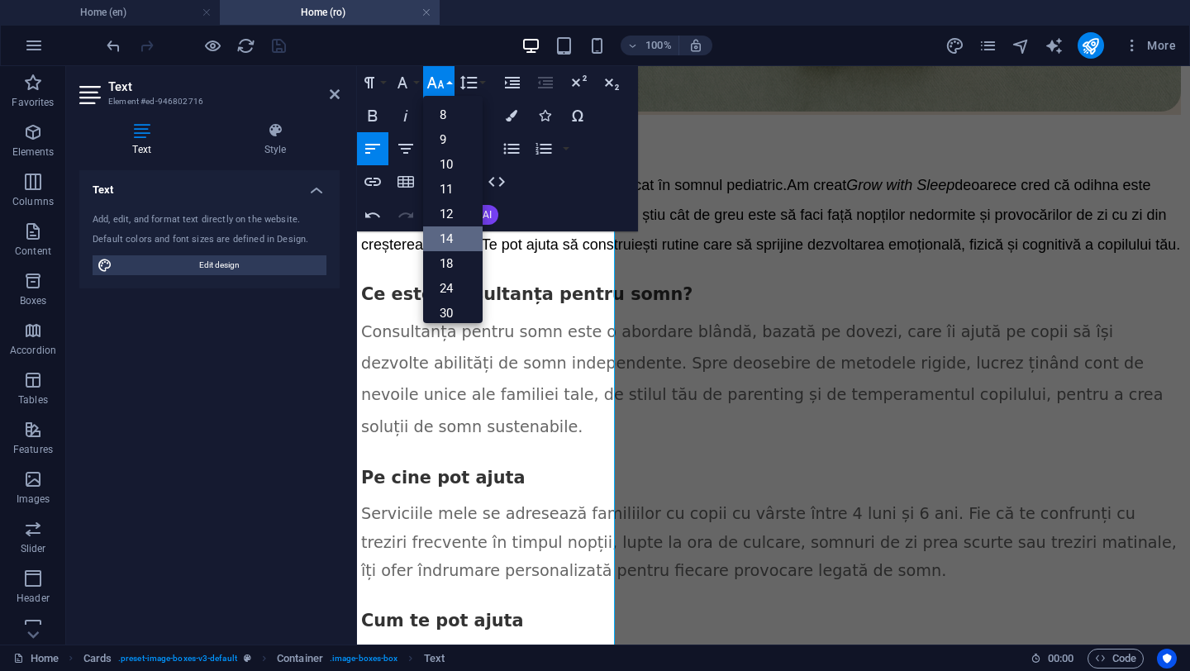
click at [448, 232] on link "14" at bounding box center [453, 238] width 60 height 25
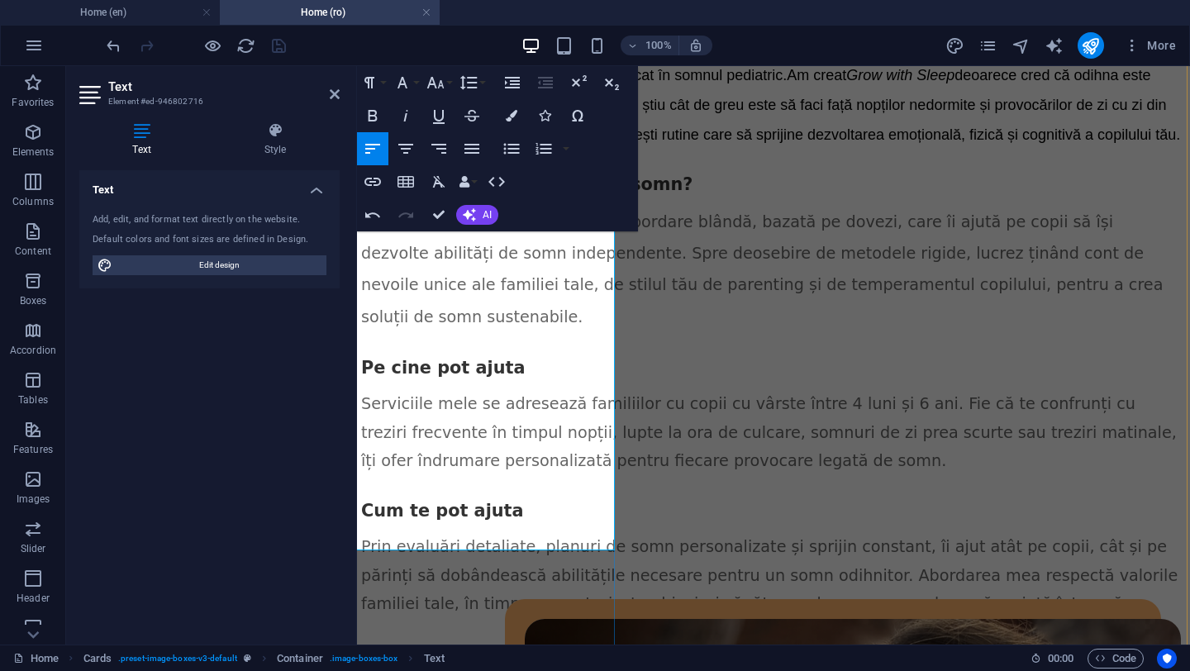
scroll to position [2669, 2]
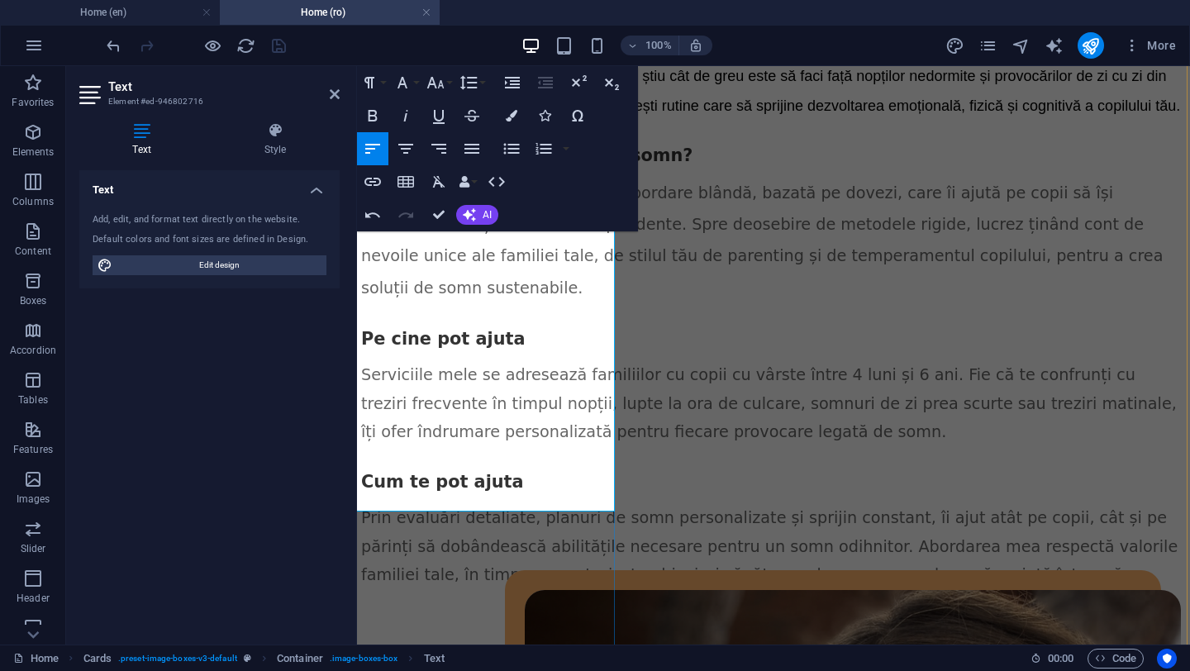
drag, startPoint x: 388, startPoint y: 393, endPoint x: 517, endPoint y: 390, distance: 129.0
drag, startPoint x: 388, startPoint y: 393, endPoint x: 568, endPoint y: 397, distance: 179.4
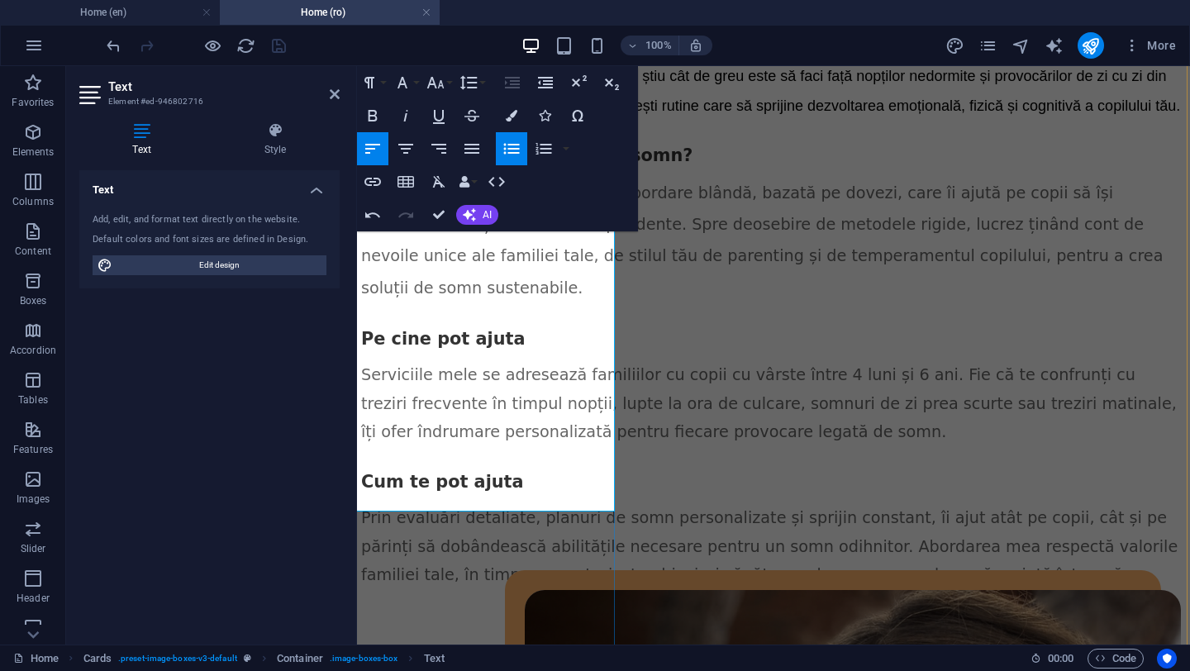
click at [511, 112] on icon "button" at bounding box center [512, 116] width 12 height 12
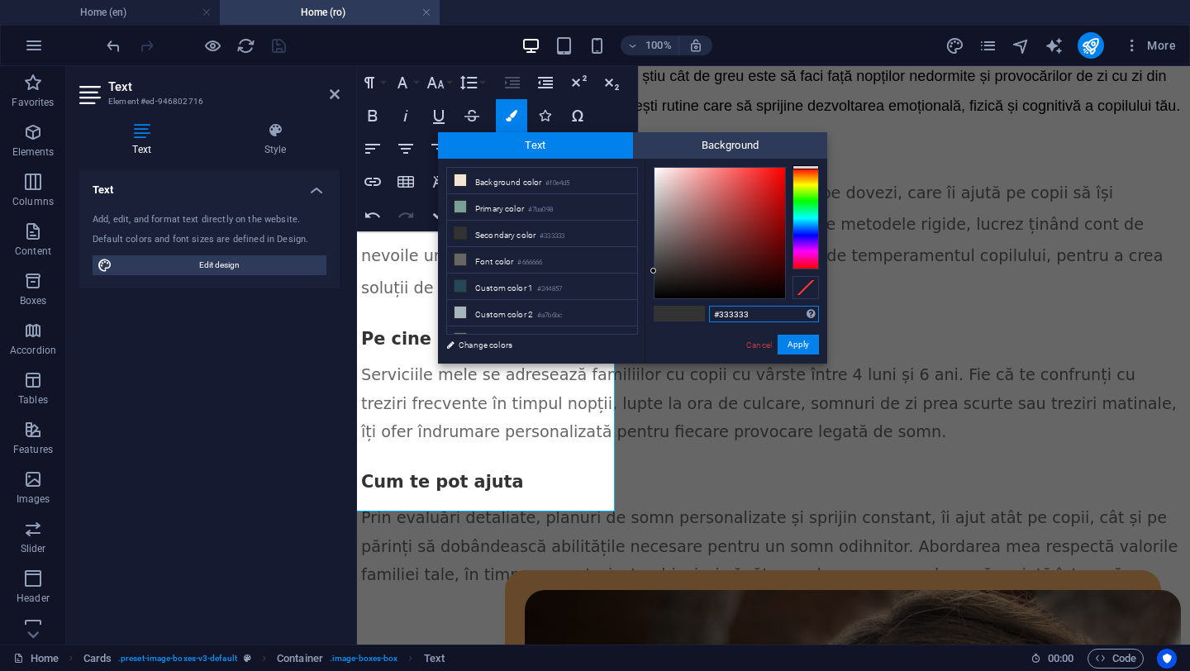
click at [730, 308] on input "#333333" at bounding box center [764, 314] width 110 height 17
click at [731, 312] on input "#333333" at bounding box center [764, 314] width 110 height 17
click at [702, 345] on div "#ffffff Supported formats #0852ed rgb(8, 82, 237) rgba(8, 82, 237, 90%) hsv(221…" at bounding box center [736, 381] width 183 height 445
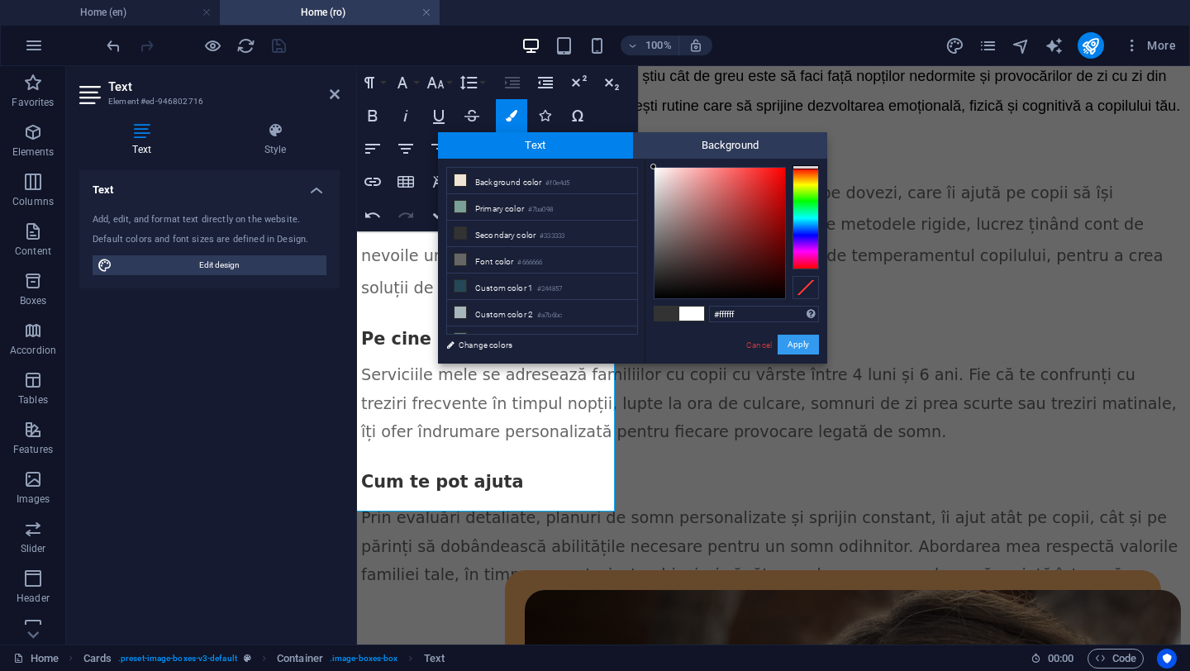
click at [800, 343] on button "Apply" at bounding box center [798, 345] width 41 height 20
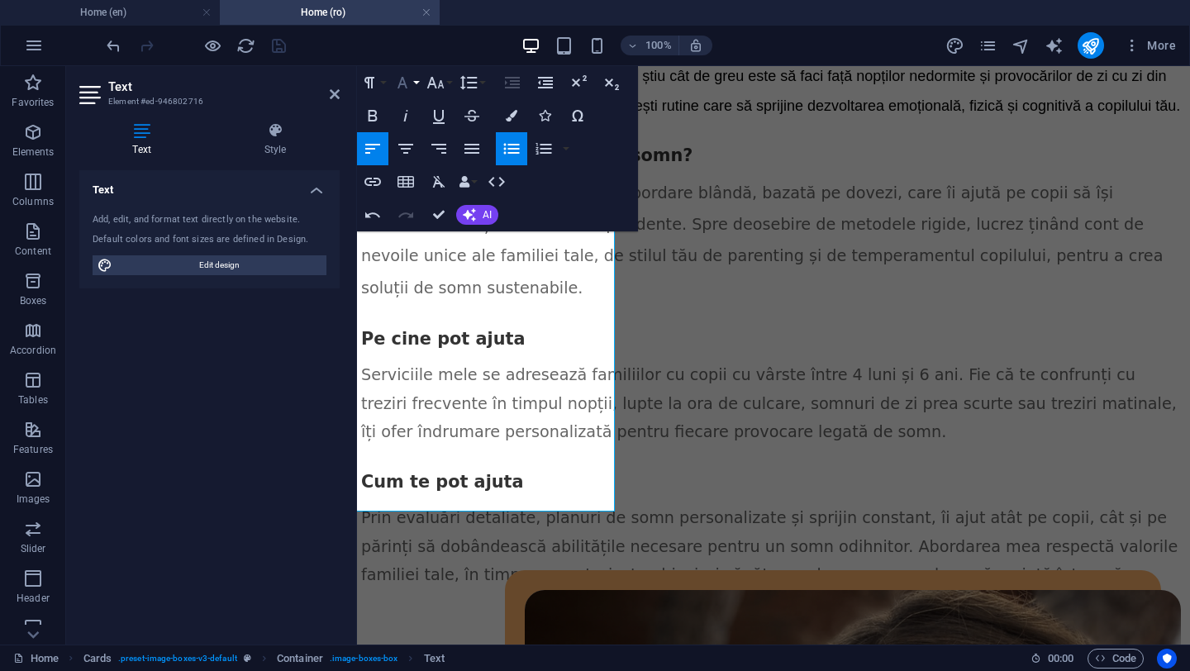
click at [416, 86] on button "Font Family" at bounding box center [405, 82] width 31 height 33
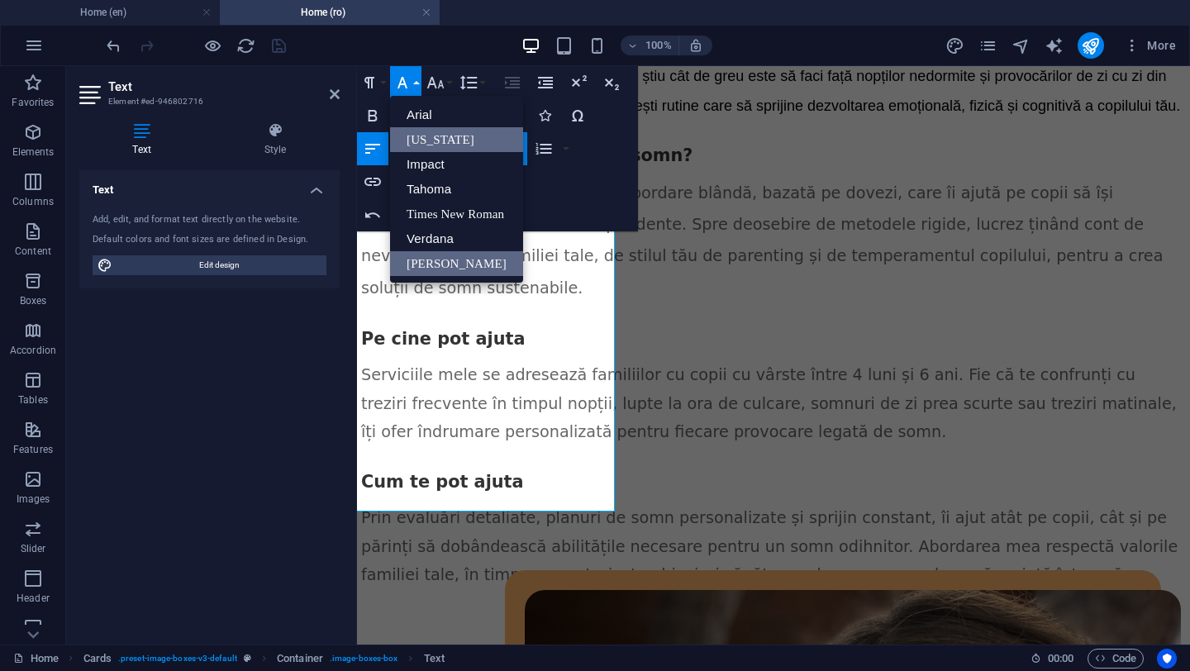
scroll to position [0, 0]
click at [440, 234] on link "Verdana" at bounding box center [456, 238] width 133 height 25
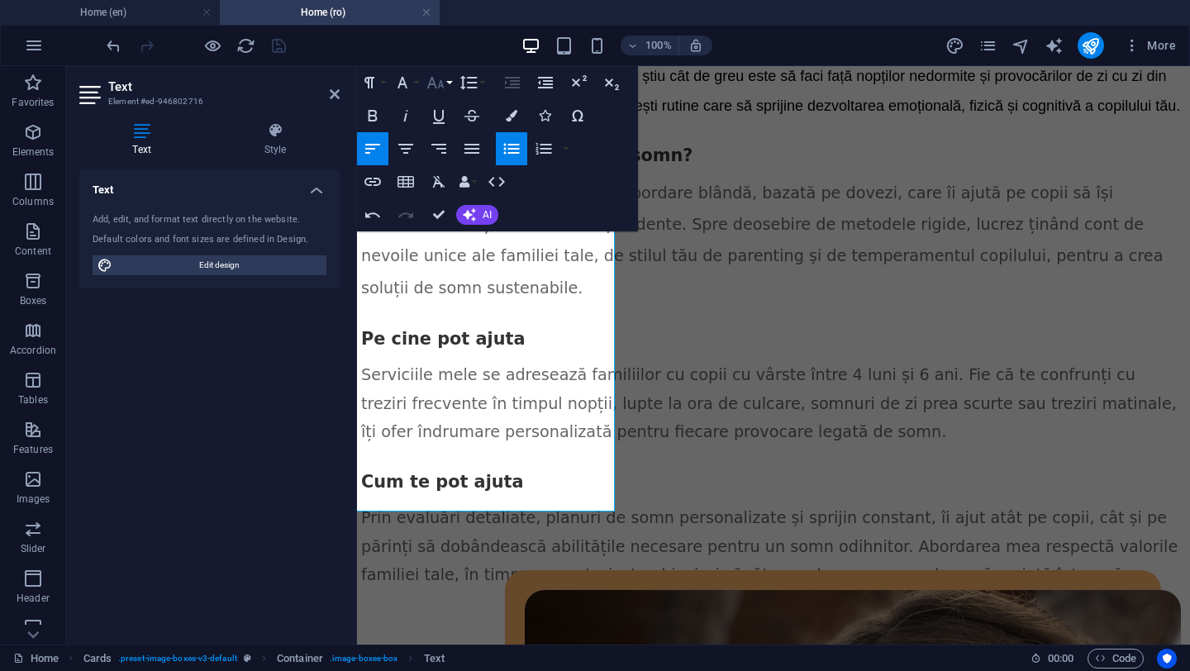
click at [451, 86] on button "Font Size" at bounding box center [438, 82] width 31 height 33
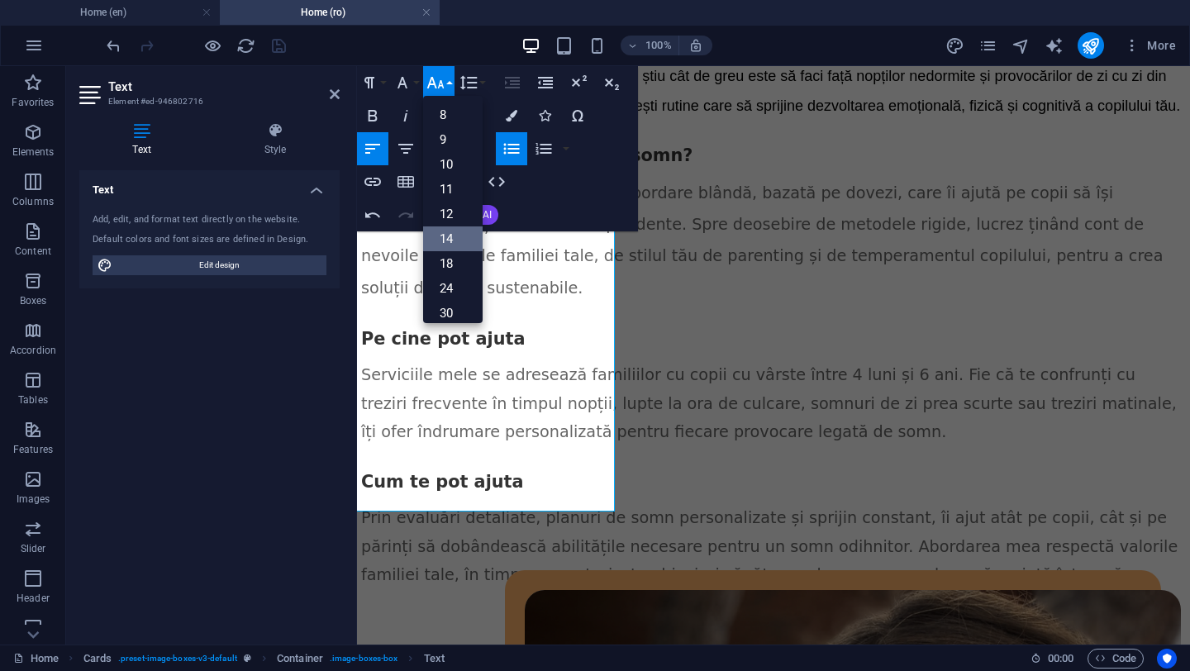
click at [452, 236] on link "14" at bounding box center [453, 238] width 60 height 25
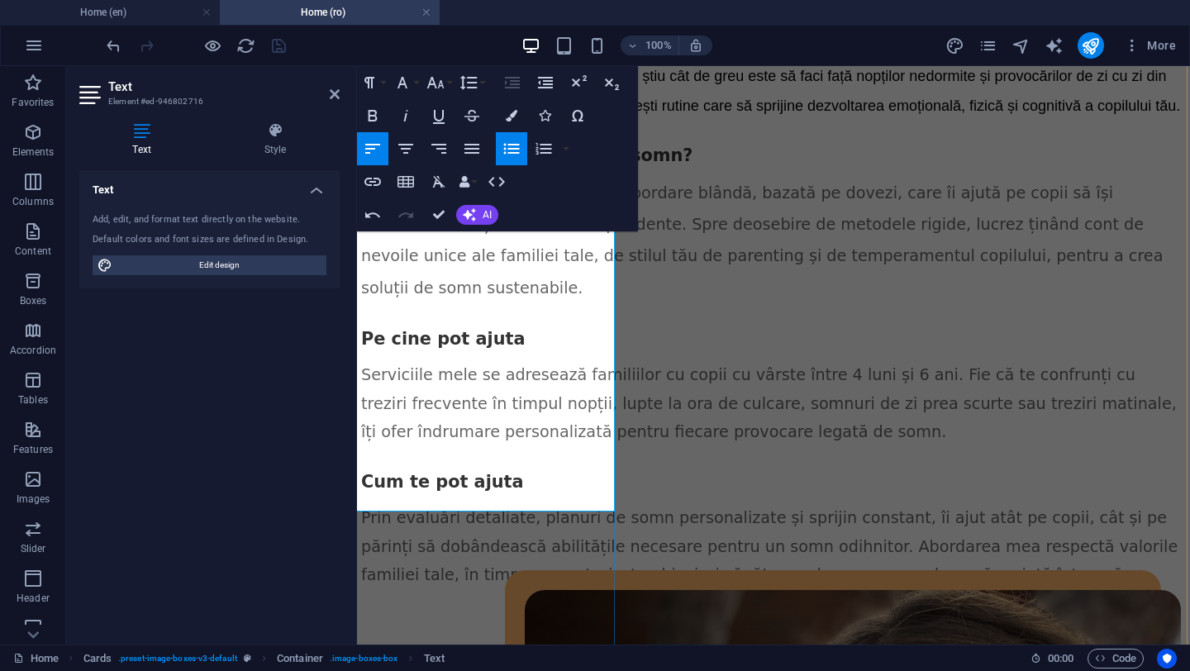
drag, startPoint x: 388, startPoint y: 436, endPoint x: 541, endPoint y: 433, distance: 152.1
drag, startPoint x: 388, startPoint y: 474, endPoint x: 559, endPoint y: 480, distance: 170.3
drag, startPoint x: 386, startPoint y: 475, endPoint x: 442, endPoint y: 493, distance: 59.1
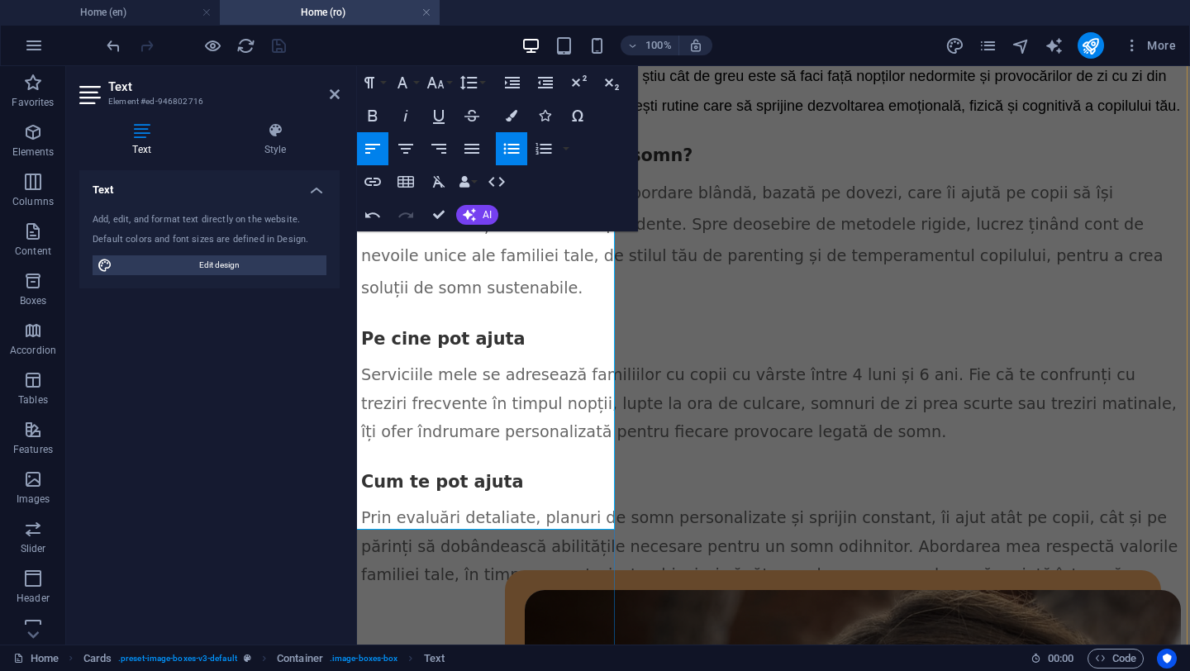
click at [513, 111] on icon "button" at bounding box center [512, 116] width 12 height 12
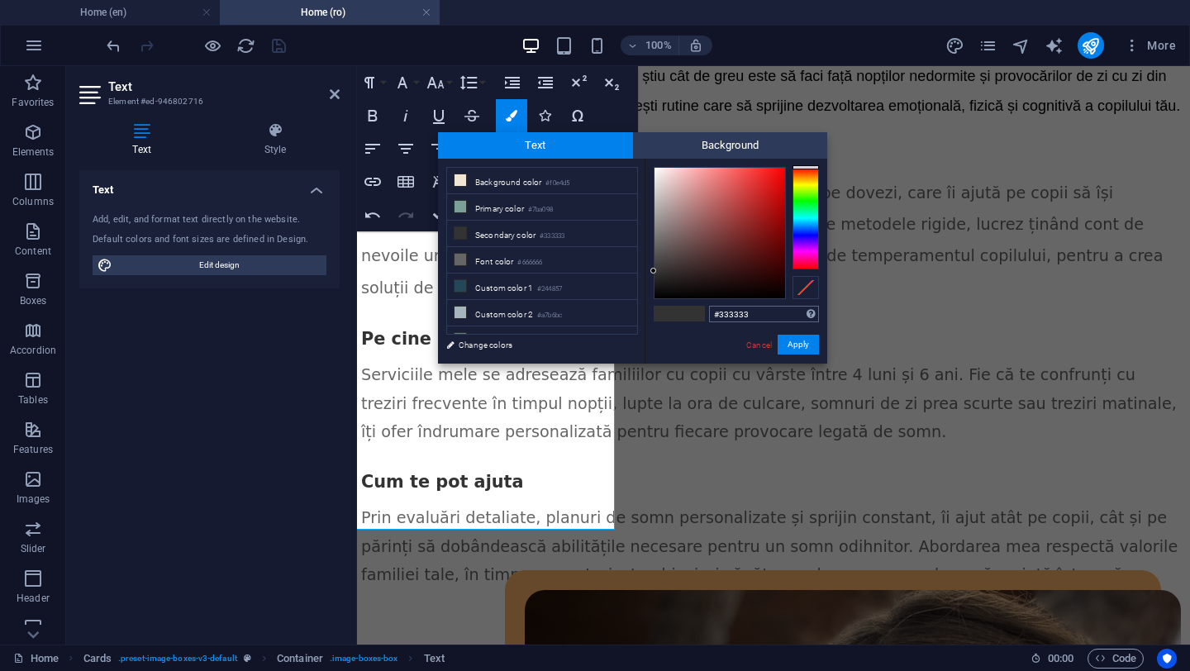
click at [732, 317] on input "#333333" at bounding box center [764, 314] width 110 height 17
type input "#ffffff"
click at [688, 345] on div "#ffffff Supported formats #0852ed rgb(8, 82, 237) rgba(8, 82, 237, 90%) hsv(221…" at bounding box center [736, 381] width 183 height 445
click at [807, 341] on button "Apply" at bounding box center [798, 345] width 41 height 20
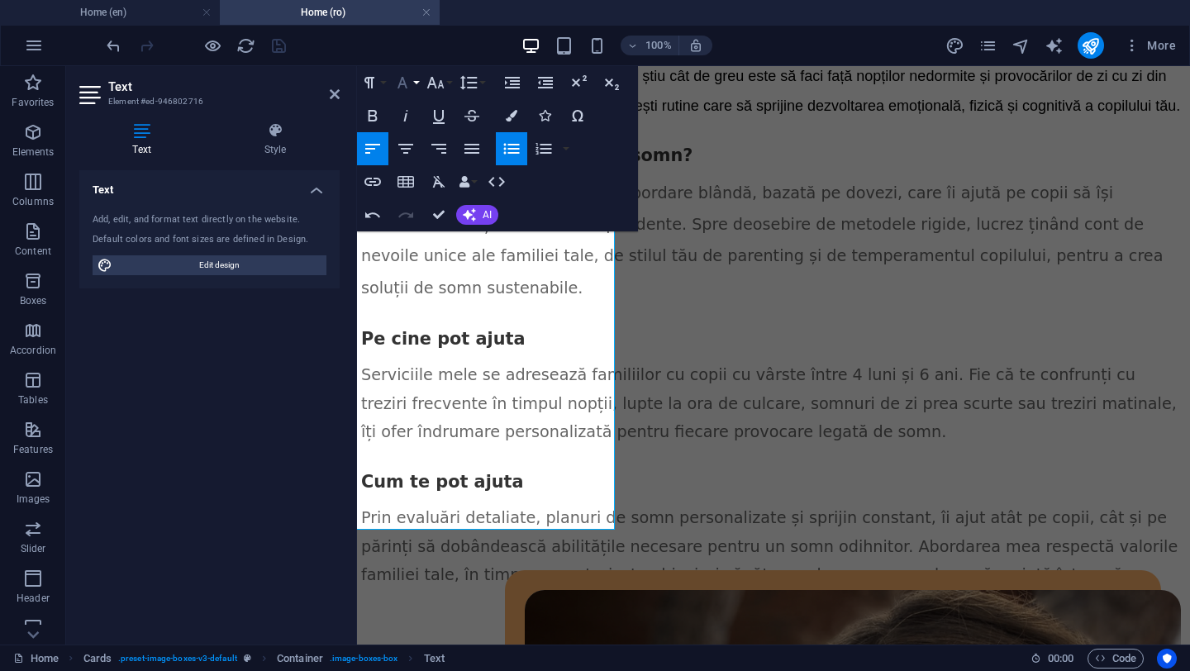
click at [418, 83] on button "Font Family" at bounding box center [405, 82] width 31 height 33
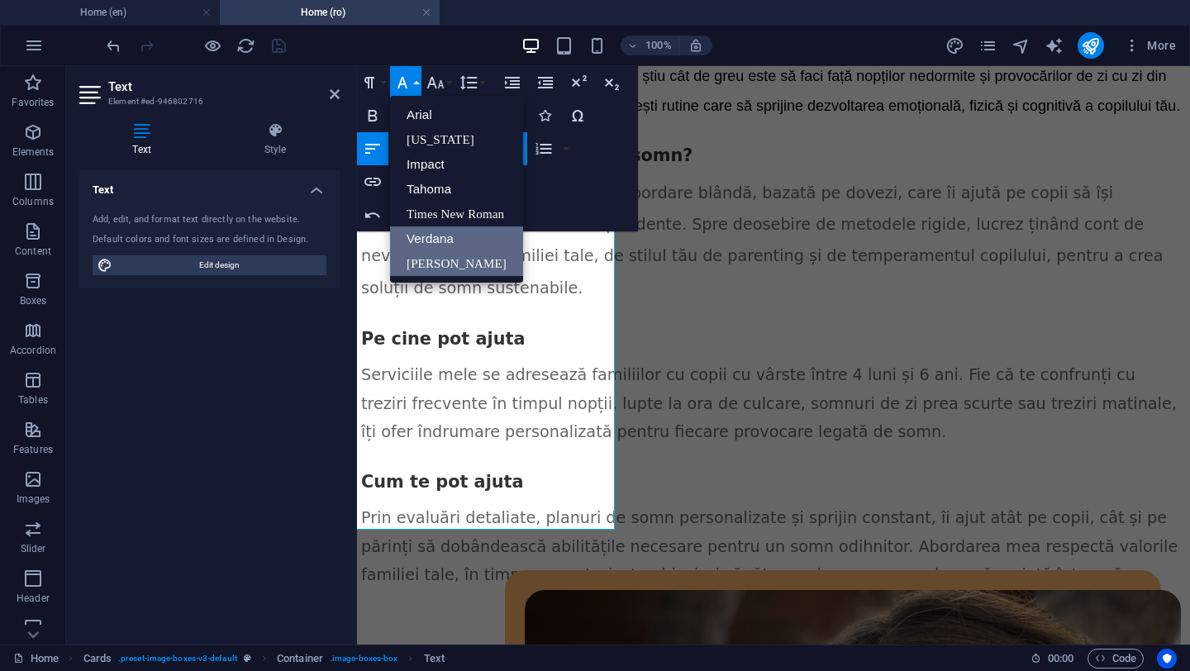
click at [449, 235] on link "Verdana" at bounding box center [456, 238] width 133 height 25
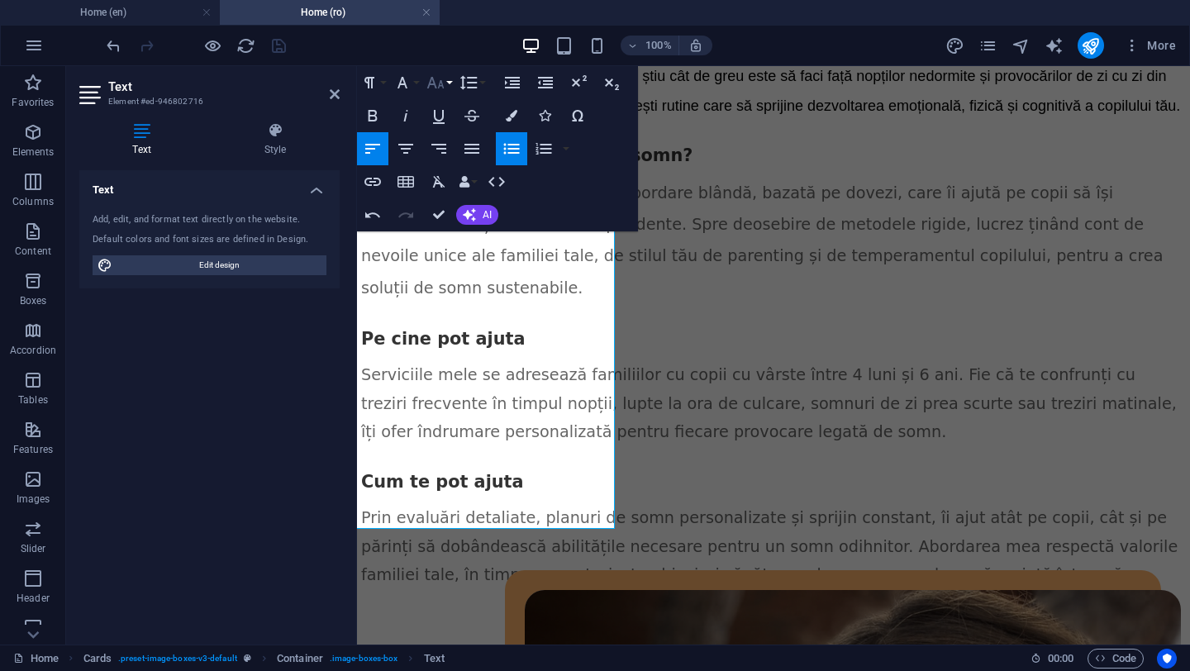
click at [451, 81] on button "Font Size" at bounding box center [438, 82] width 31 height 33
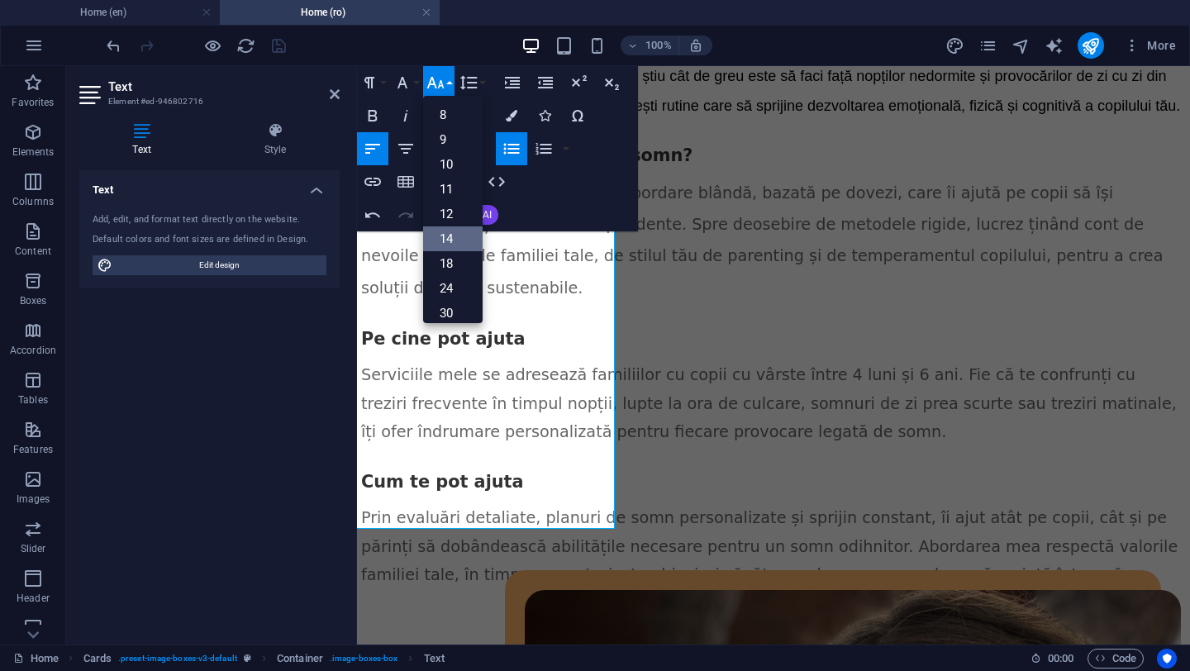
click at [458, 232] on link "14" at bounding box center [453, 238] width 60 height 25
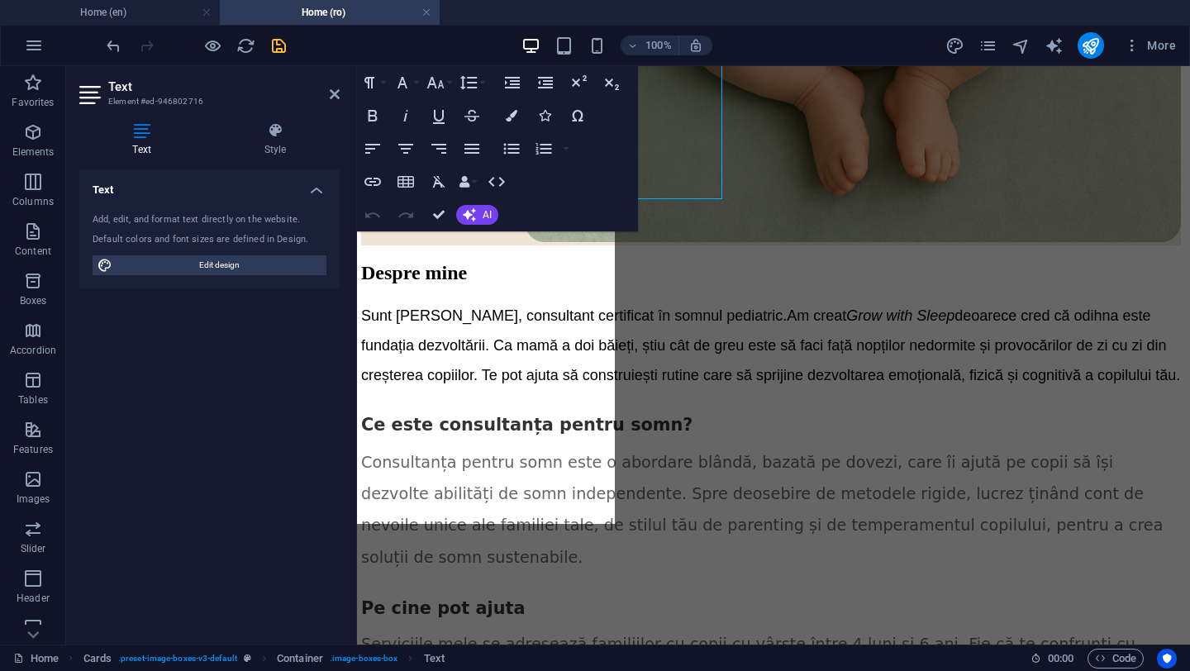
scroll to position [2669, 2]
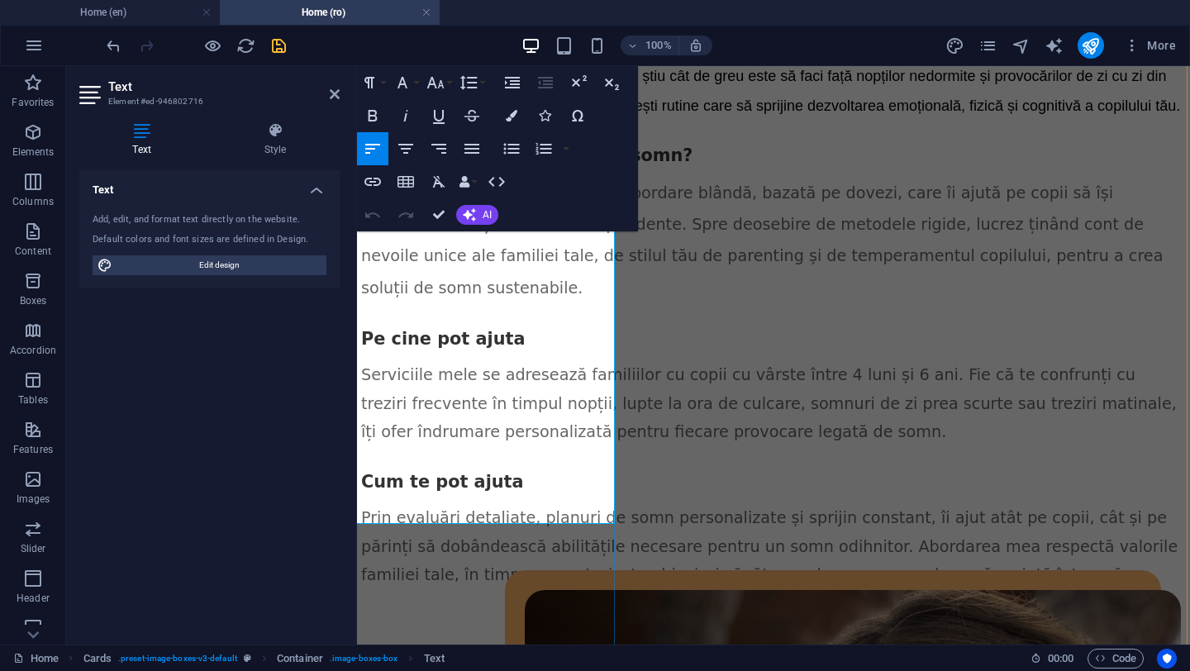
drag, startPoint x: 385, startPoint y: 397, endPoint x: 490, endPoint y: 498, distance: 145.5
click at [502, 139] on icon "button" at bounding box center [512, 149] width 20 height 20
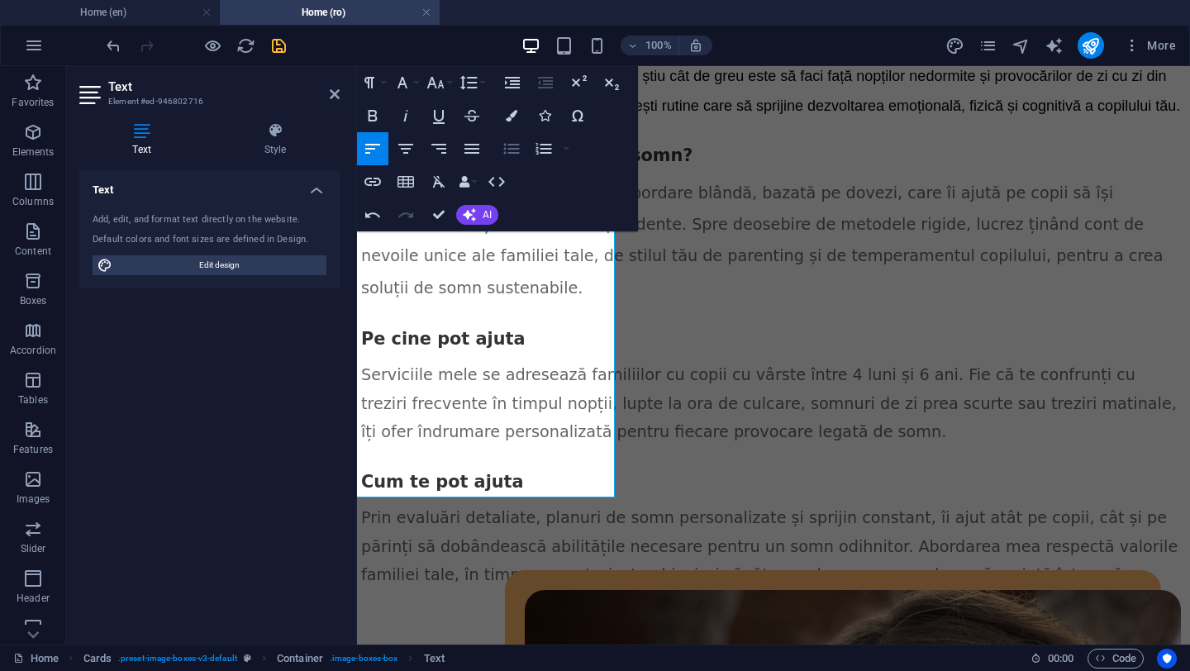
click at [509, 148] on icon "button" at bounding box center [512, 149] width 16 height 11
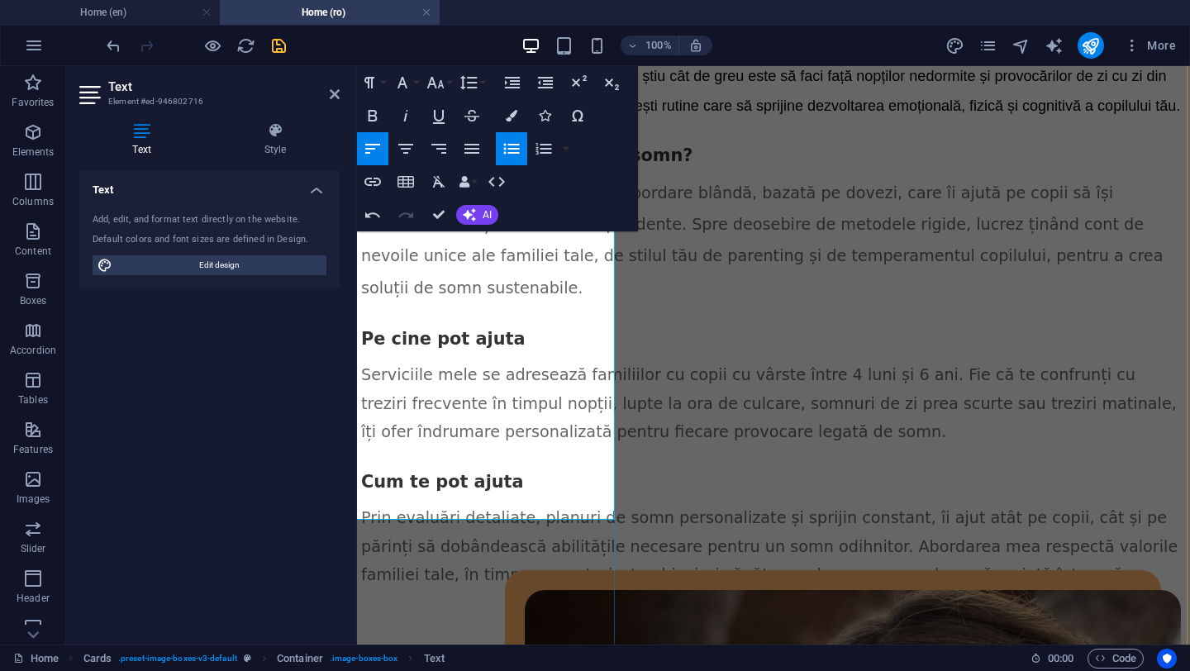
drag, startPoint x: 388, startPoint y: 473, endPoint x: 449, endPoint y: 501, distance: 67.3
click at [513, 115] on icon "button" at bounding box center [512, 116] width 12 height 12
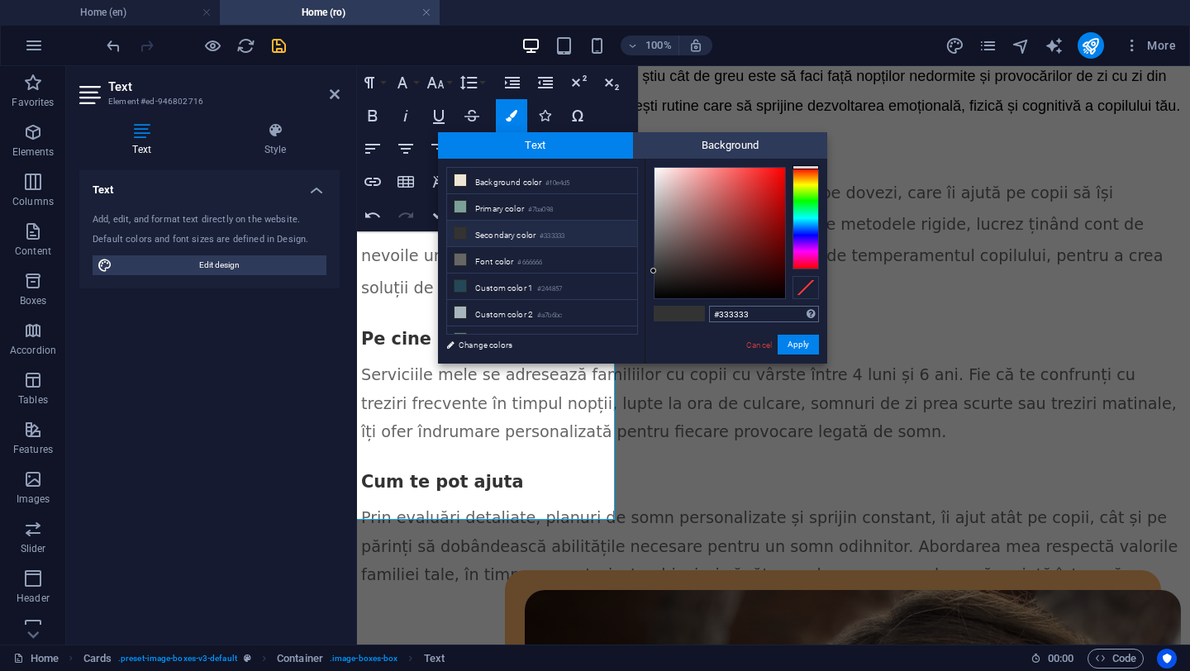
click at [726, 311] on input "#333333" at bounding box center [764, 314] width 110 height 17
click at [726, 312] on input "#333333" at bounding box center [764, 314] width 110 height 17
type input "#ffffff"
click at [702, 341] on div "#ffffff Supported formats #0852ed rgb(8, 82, 237) rgba(8, 82, 237, 90%) hsv(221…" at bounding box center [736, 381] width 183 height 445
click at [793, 339] on button "Apply" at bounding box center [798, 345] width 41 height 20
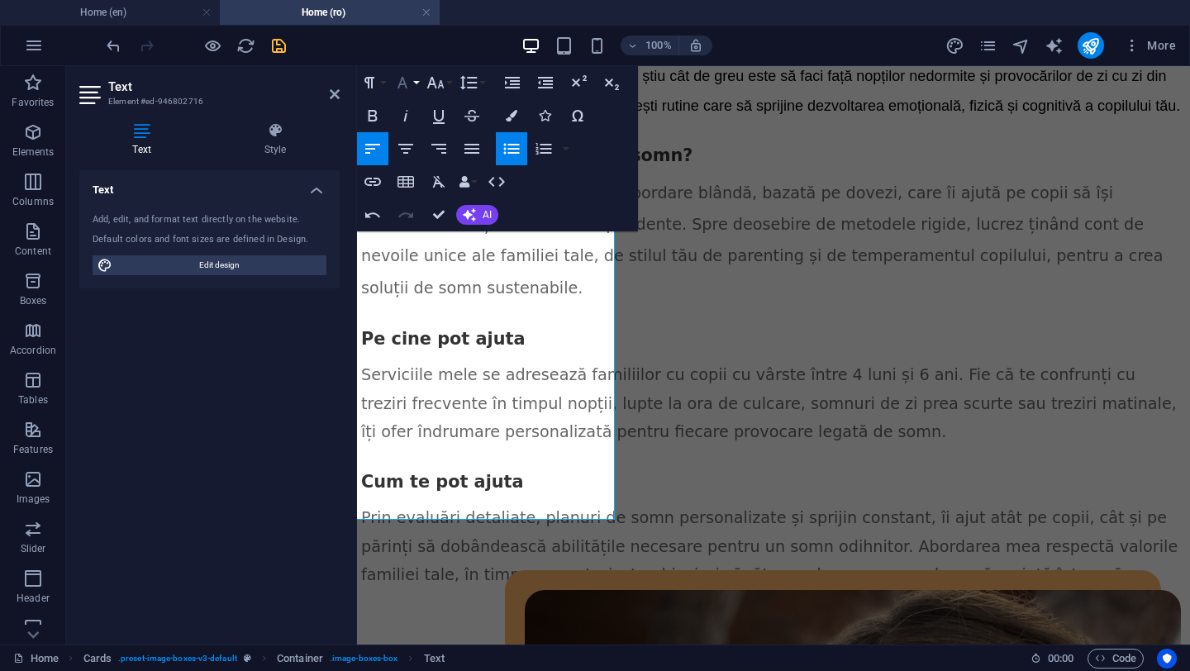
click at [416, 83] on button "Font Family" at bounding box center [405, 82] width 31 height 33
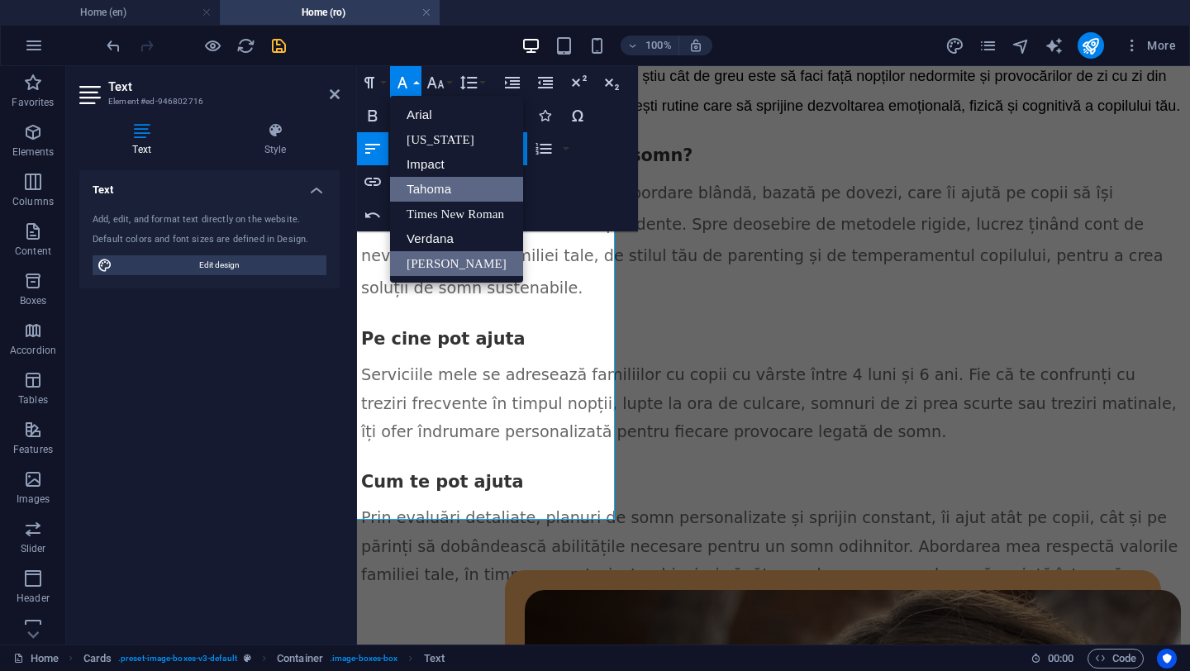
scroll to position [0, 0]
click at [447, 231] on link "Verdana" at bounding box center [456, 238] width 133 height 25
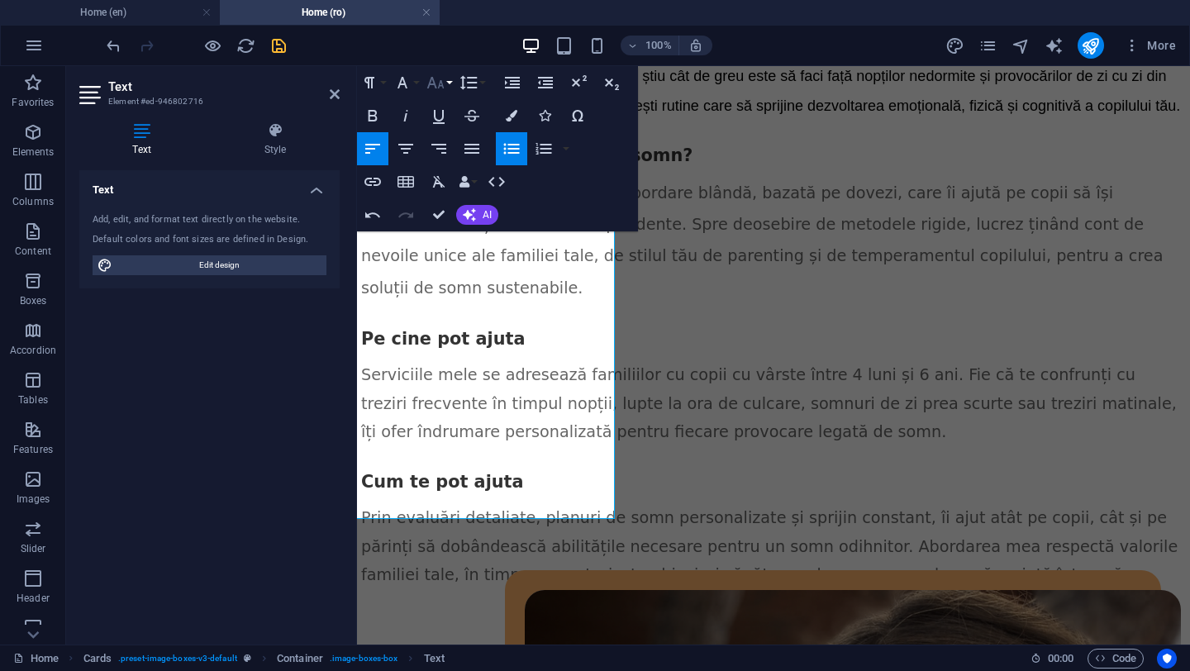
click at [448, 82] on button "Font Size" at bounding box center [438, 82] width 31 height 33
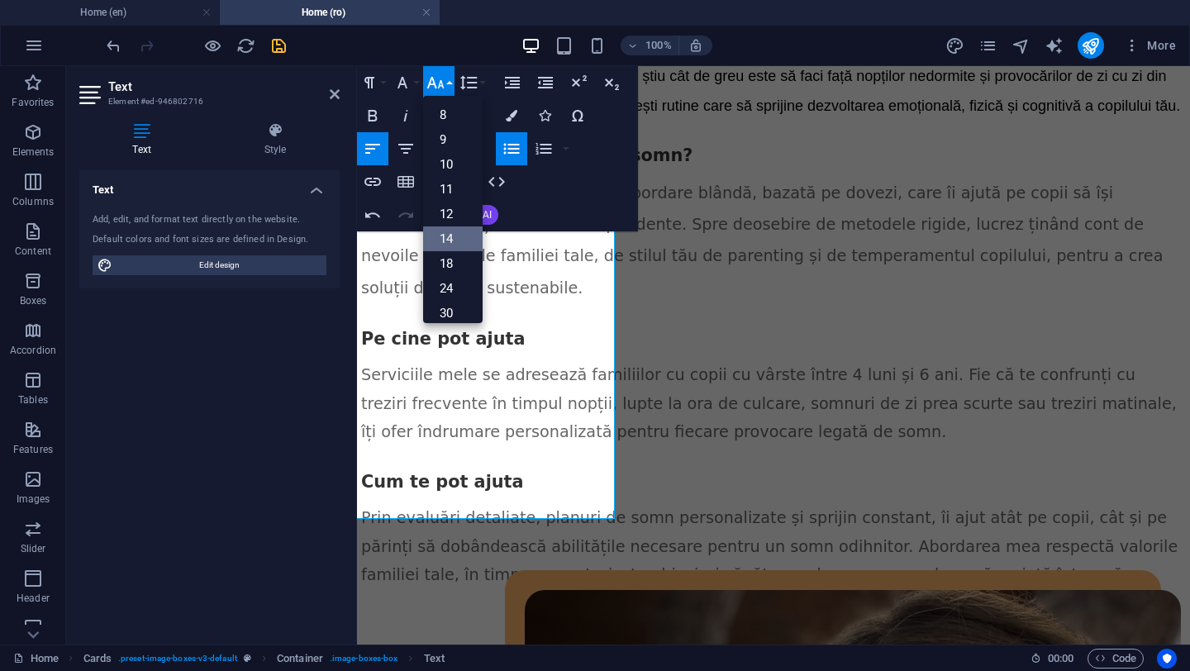
click at [452, 236] on link "14" at bounding box center [453, 238] width 60 height 25
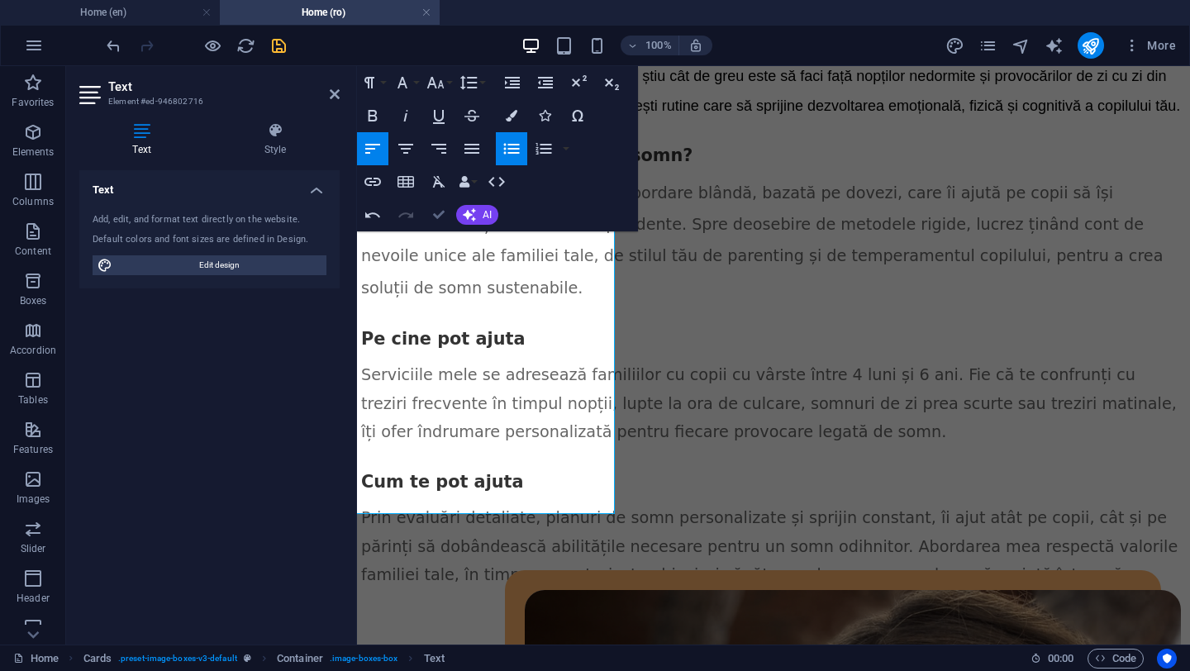
scroll to position [2400, 2]
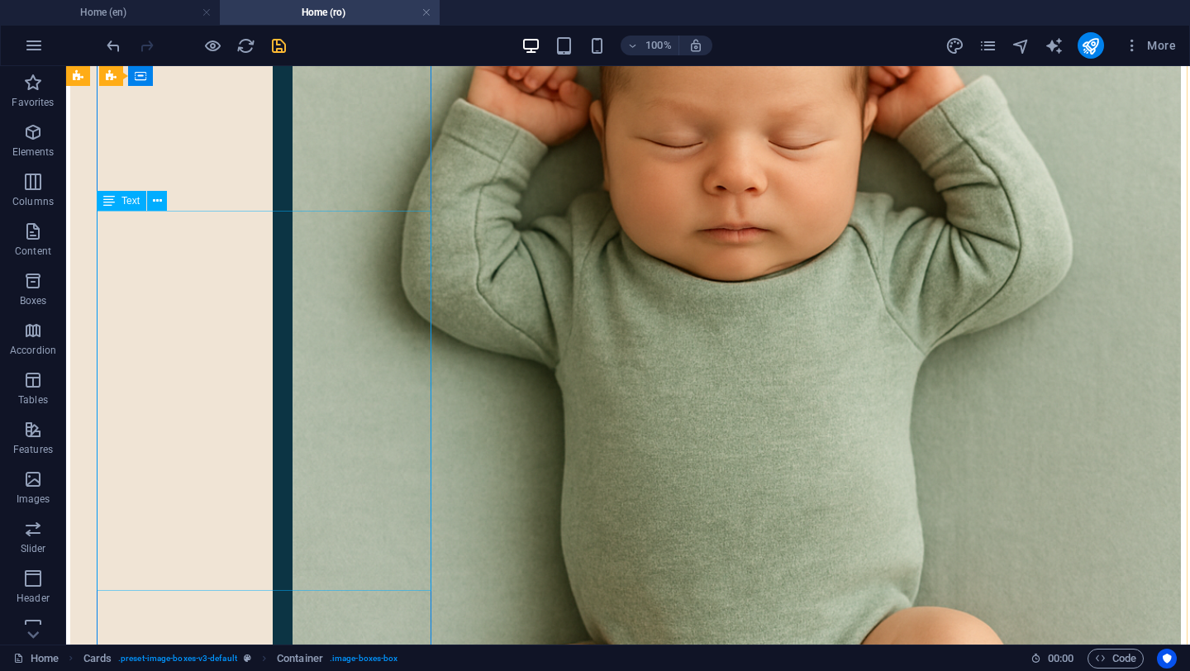
scroll to position [2261, 2]
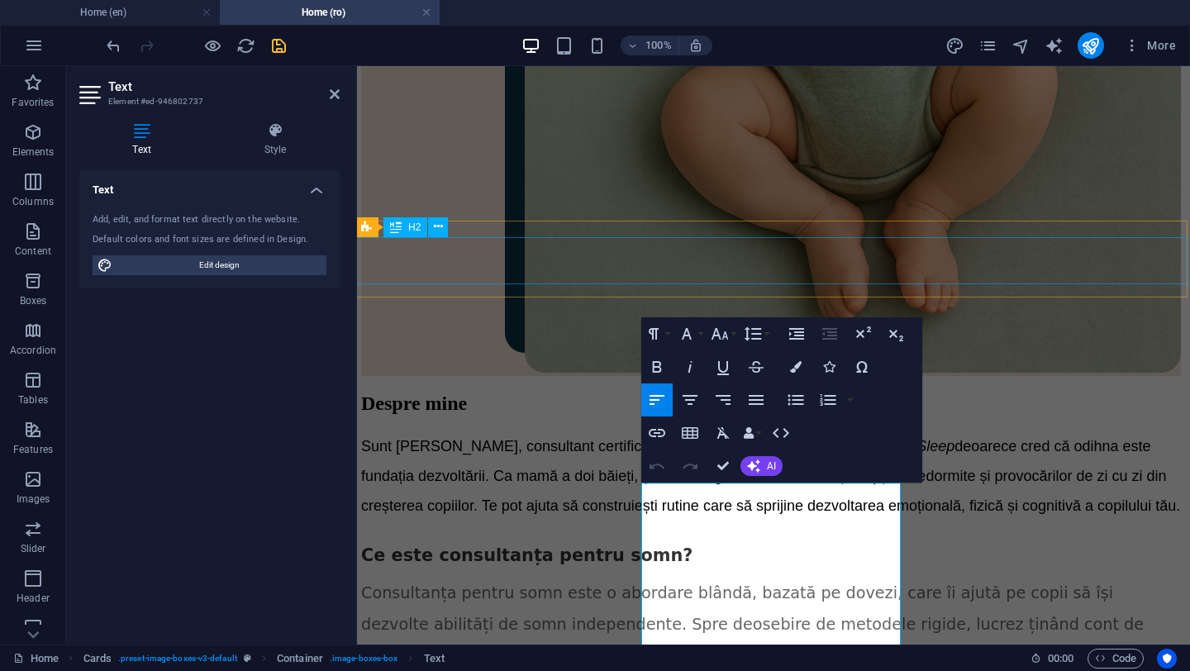
scroll to position [2247, 2]
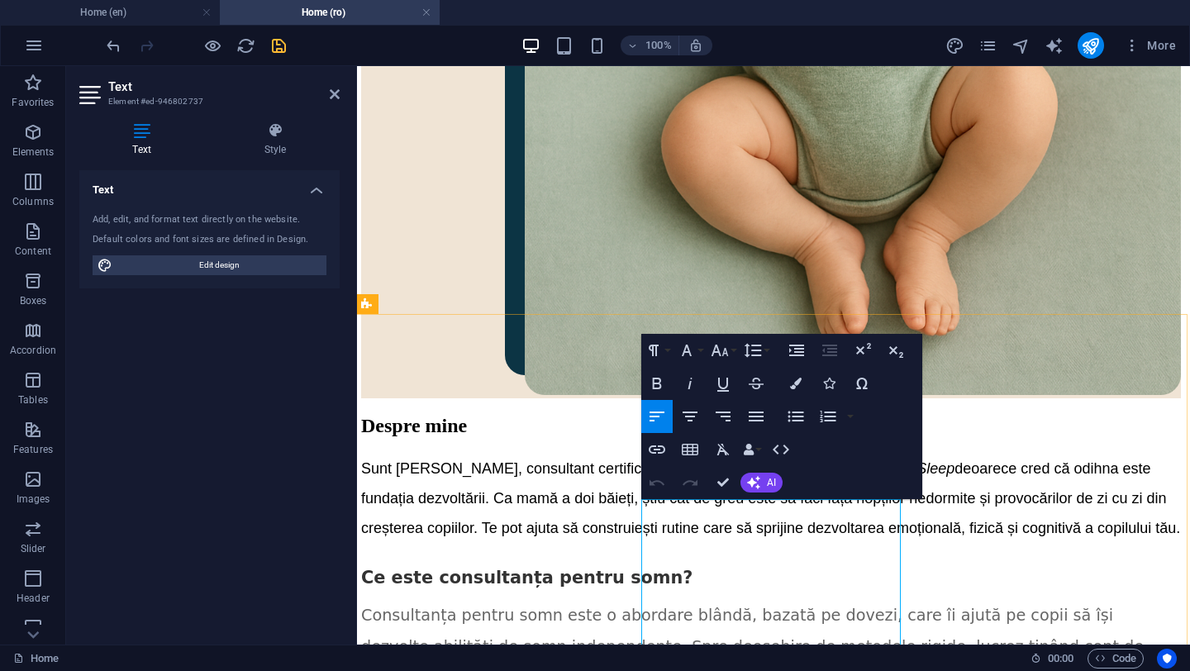
drag, startPoint x: 653, startPoint y: 520, endPoint x: 724, endPoint y: 523, distance: 71.2
drag, startPoint x: 723, startPoint y: 521, endPoint x: 655, endPoint y: 525, distance: 68.7
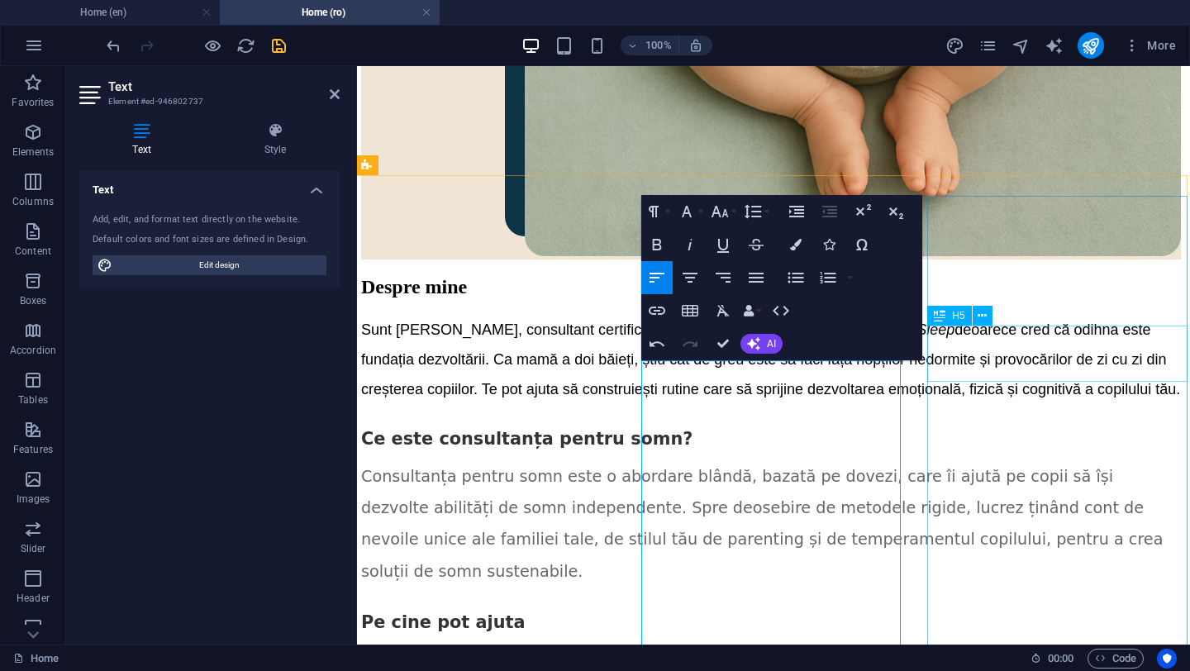
scroll to position [2423, 2]
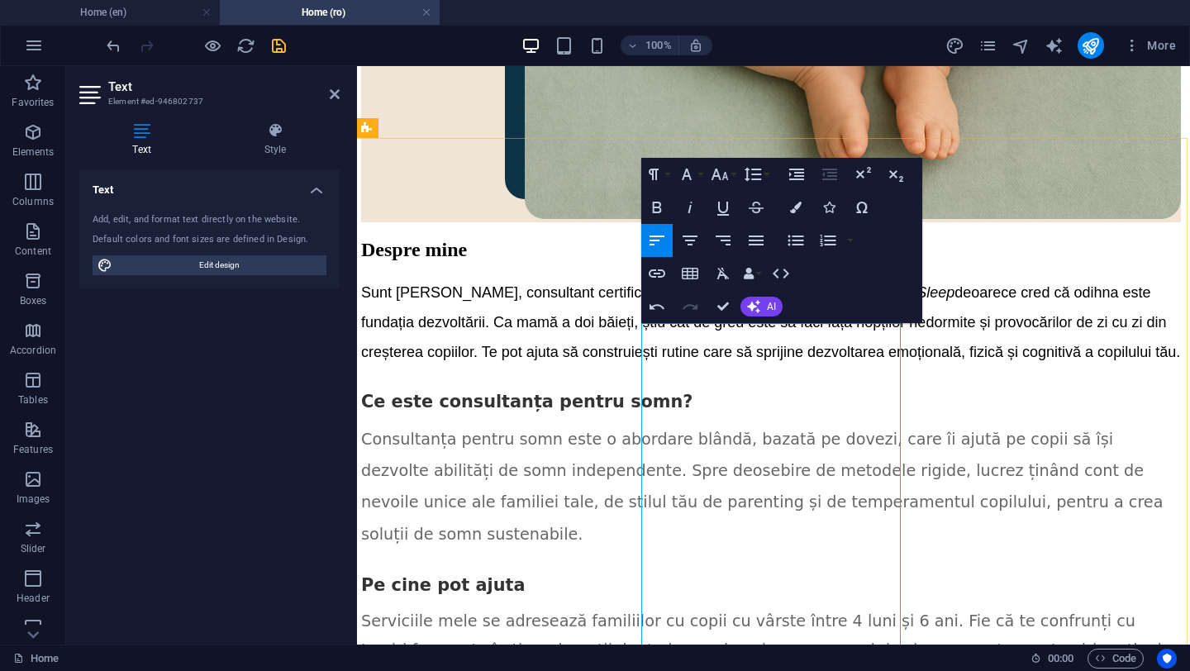
drag, startPoint x: 655, startPoint y: 373, endPoint x: 727, endPoint y: 509, distance: 154.5
copy div "Want a detailed, custom sleep plan built specifically for your child Prefer to …"
drag, startPoint x: 655, startPoint y: 374, endPoint x: 812, endPoint y: 396, distance: 158.6
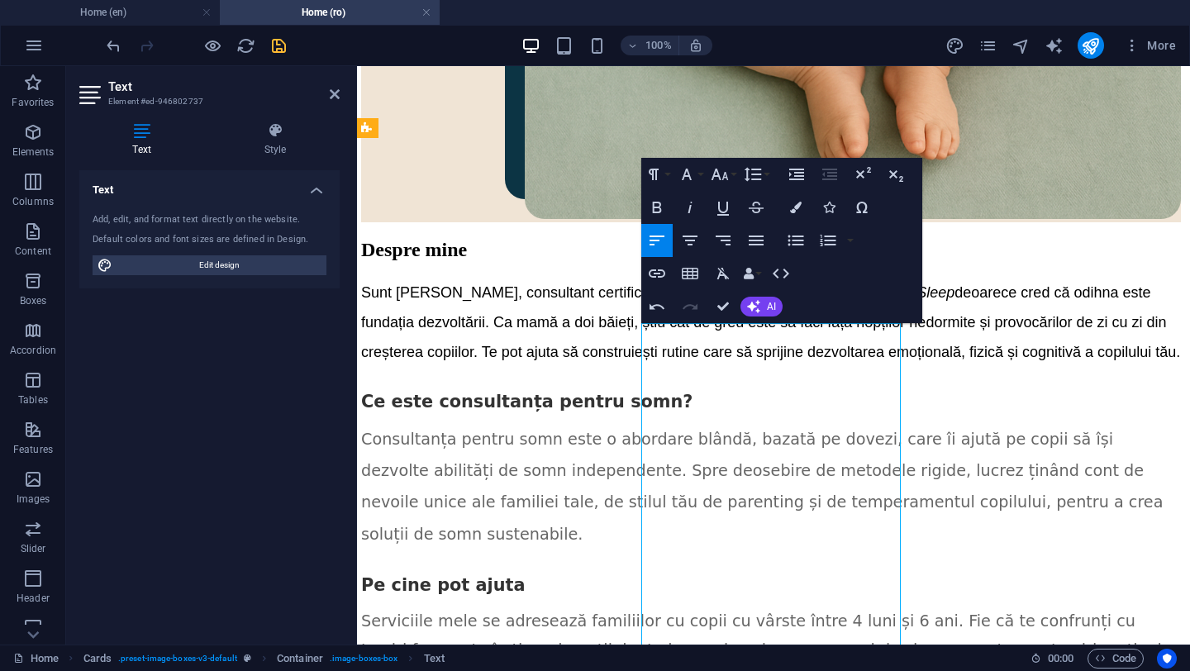
drag, startPoint x: 655, startPoint y: 374, endPoint x: 893, endPoint y: 394, distance: 239.7
click at [797, 204] on icon "button" at bounding box center [796, 208] width 12 height 12
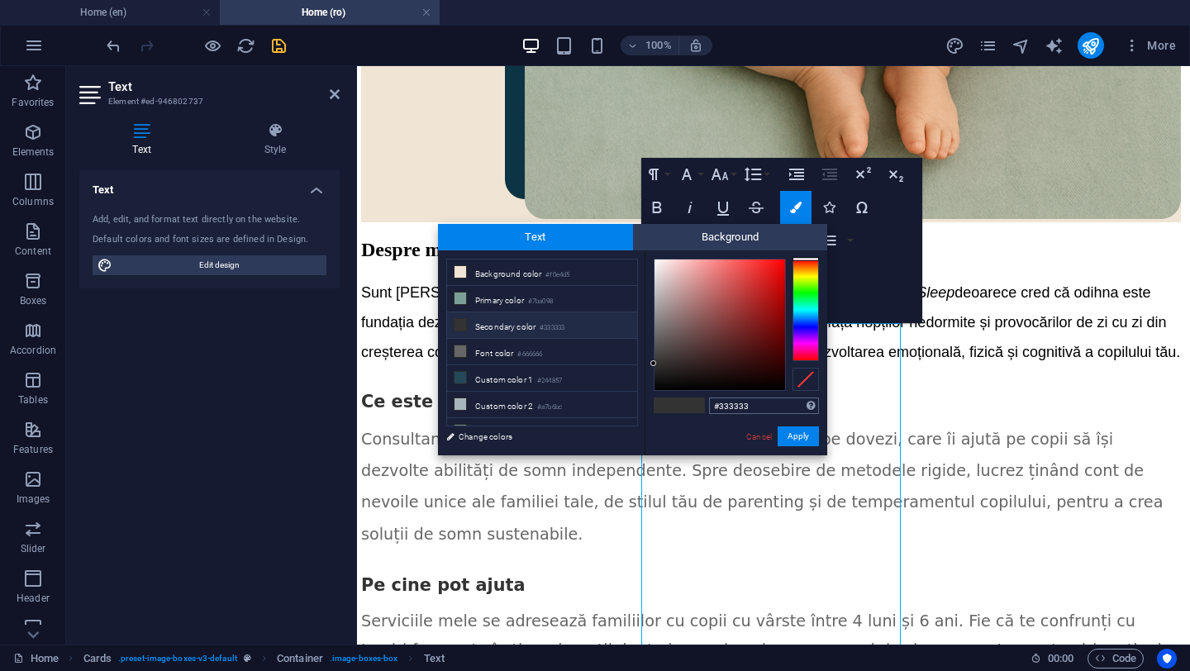
click at [736, 409] on input "#333333" at bounding box center [764, 406] width 110 height 17
click at [711, 437] on div "#ffffff Supported formats #0852ed rgb(8, 82, 237) rgba(8, 82, 237, 90%) hsv(221…" at bounding box center [736, 472] width 183 height 445
click at [802, 435] on button "Apply" at bounding box center [798, 436] width 41 height 20
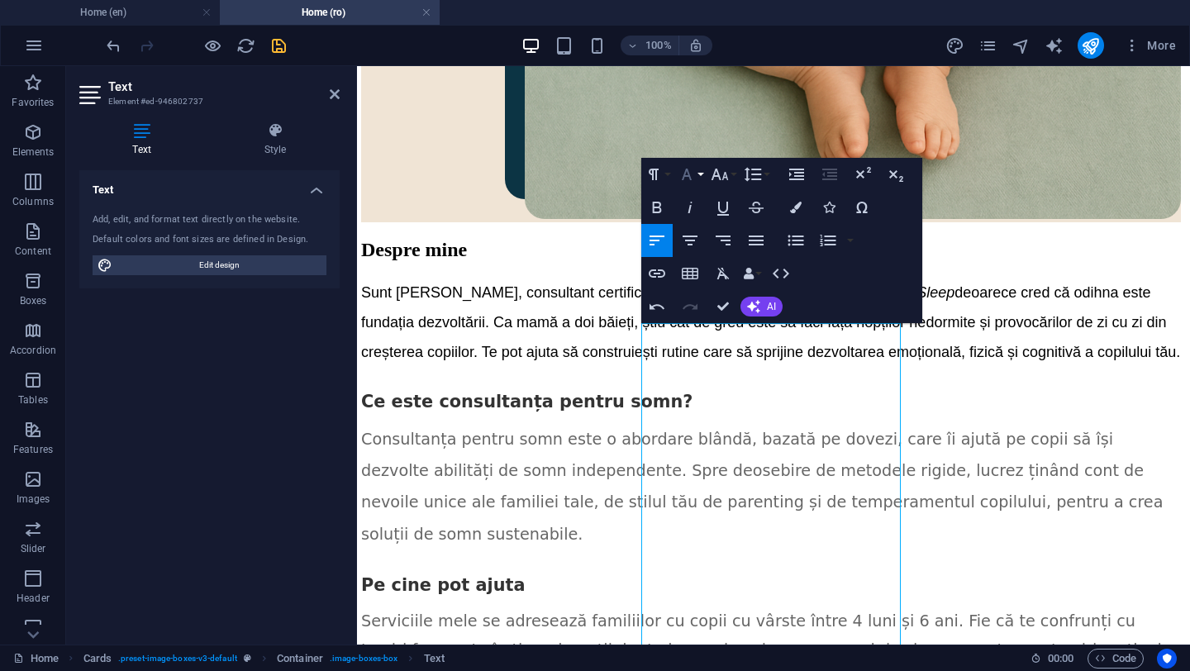
click at [702, 176] on button "Font Family" at bounding box center [689, 174] width 31 height 33
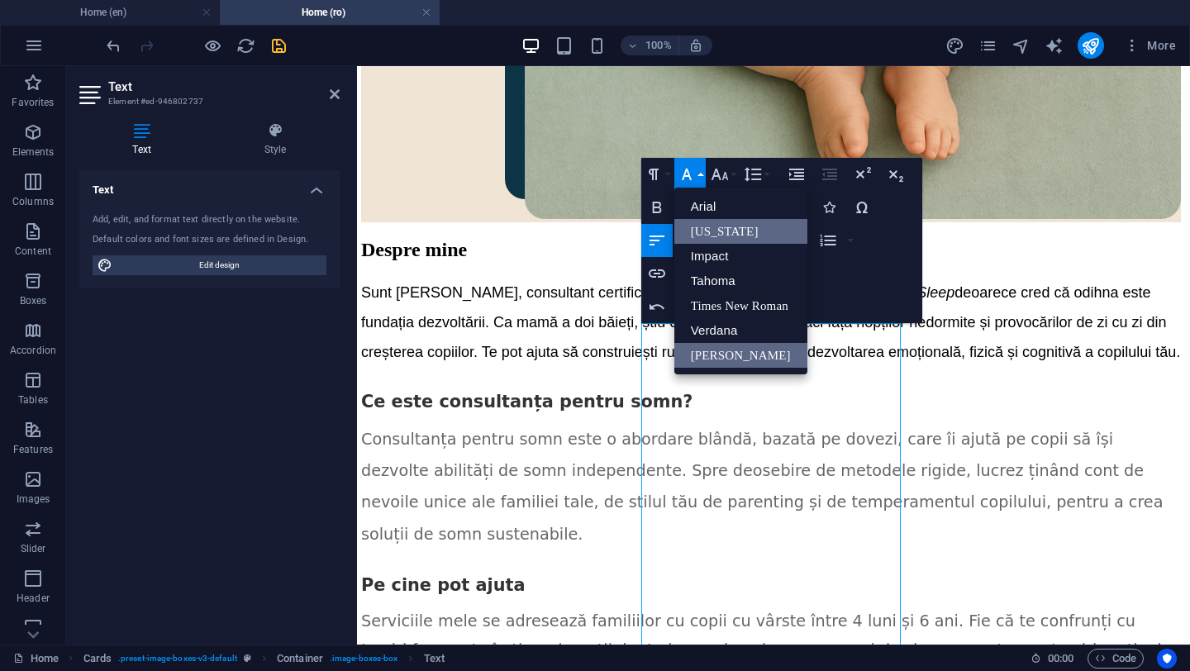
scroll to position [0, 0]
click at [731, 326] on link "Verdana" at bounding box center [740, 330] width 133 height 25
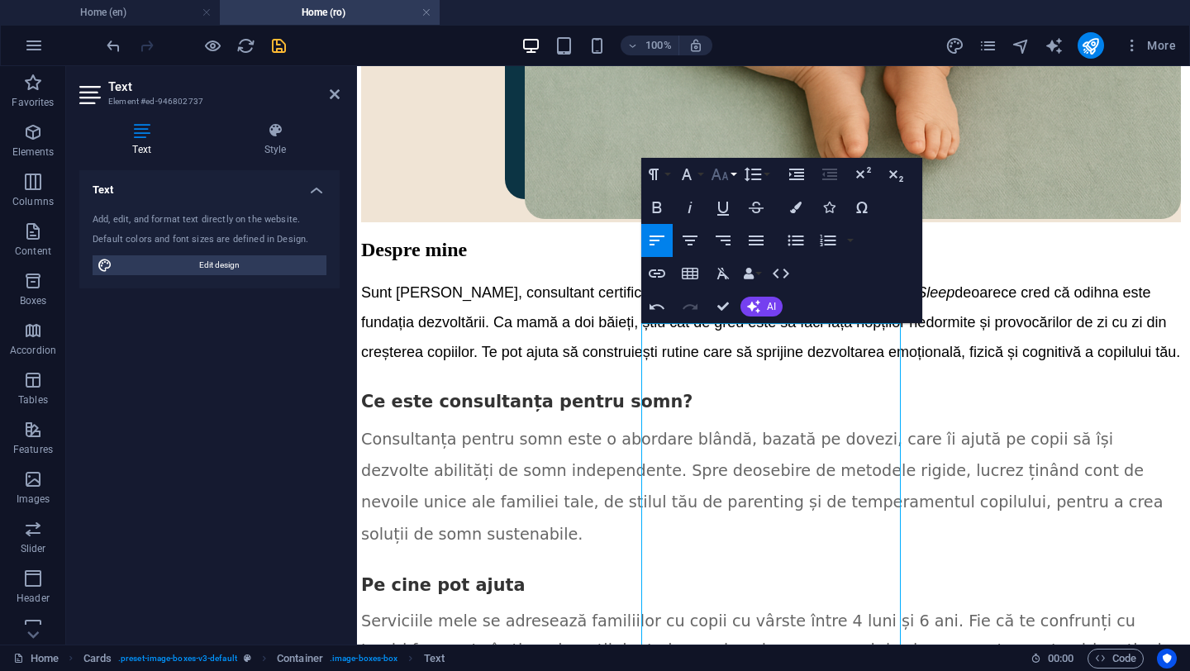
click at [736, 174] on button "Font Size" at bounding box center [722, 174] width 31 height 33
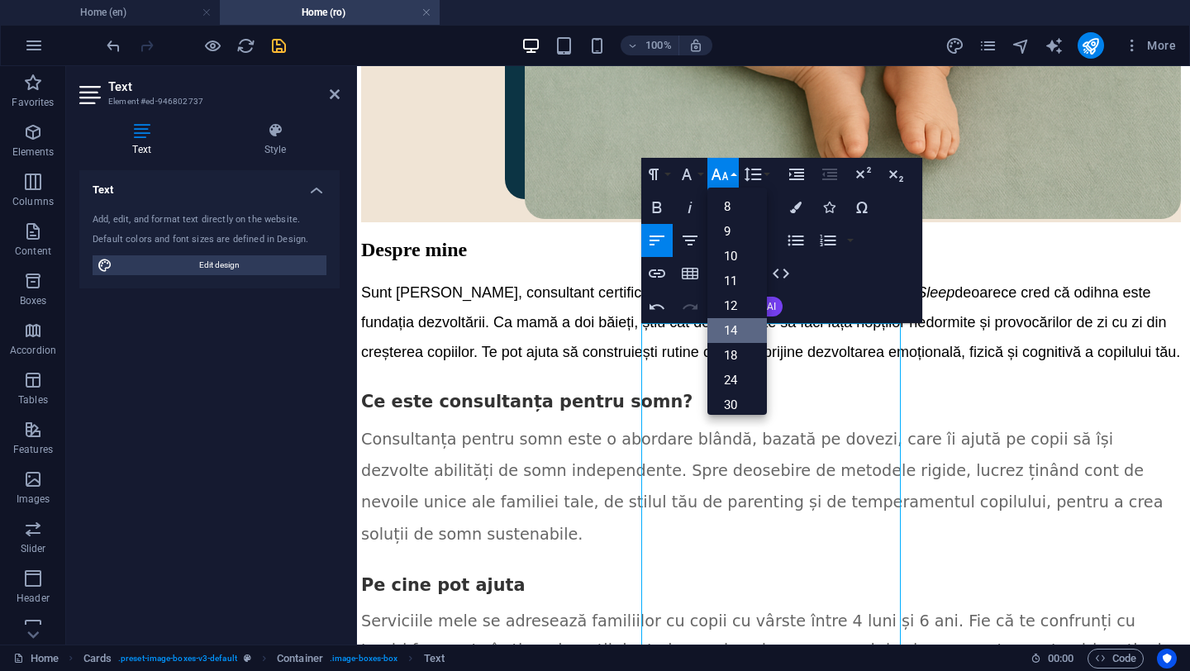
click at [751, 330] on link "14" at bounding box center [737, 330] width 60 height 25
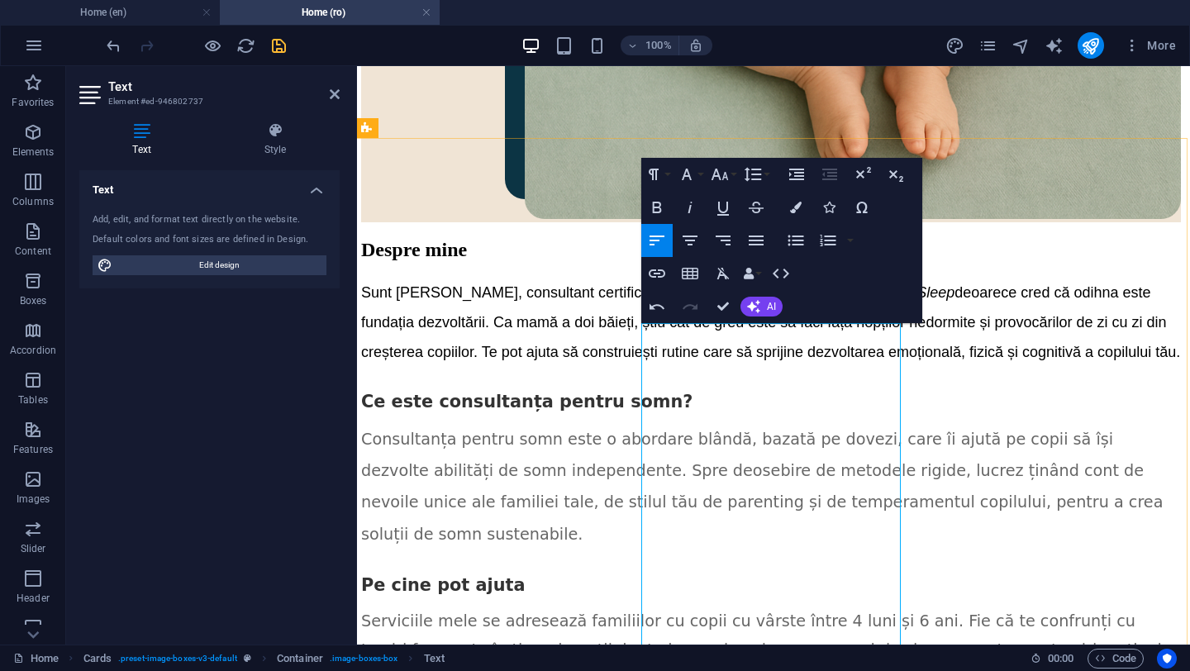
drag, startPoint x: 654, startPoint y: 430, endPoint x: 861, endPoint y: 427, distance: 207.5
drag, startPoint x: 652, startPoint y: 427, endPoint x: 664, endPoint y: 441, distance: 18.7
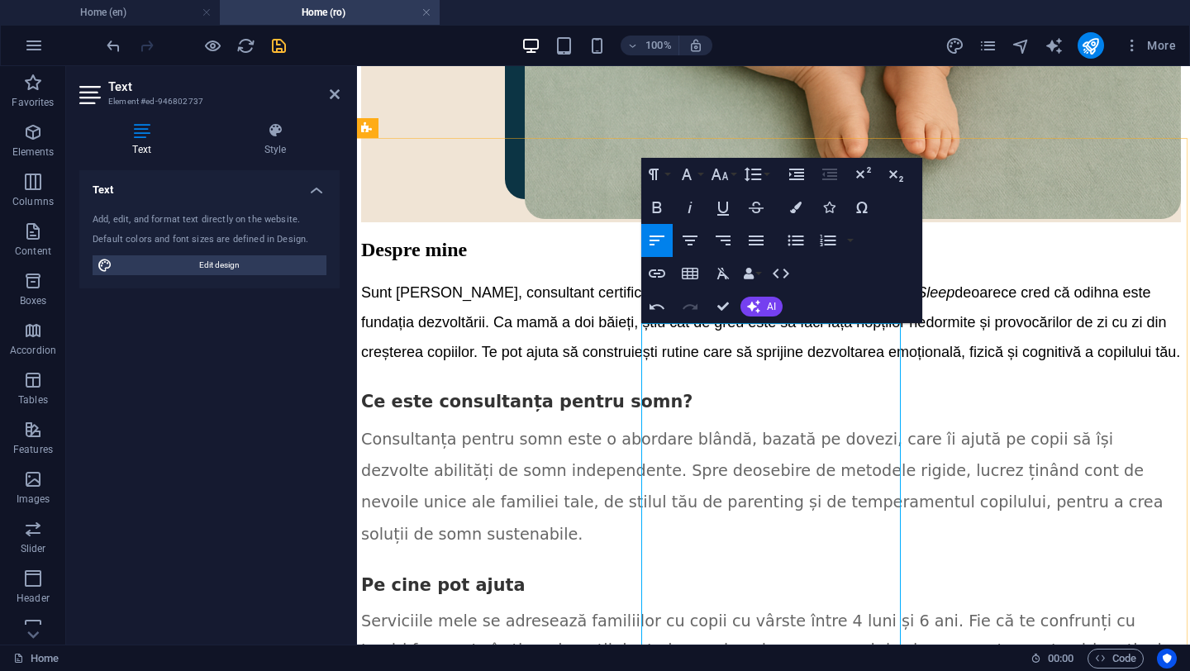
drag, startPoint x: 655, startPoint y: 424, endPoint x: 671, endPoint y: 443, distance: 24.7
click at [794, 202] on icon "button" at bounding box center [796, 208] width 12 height 12
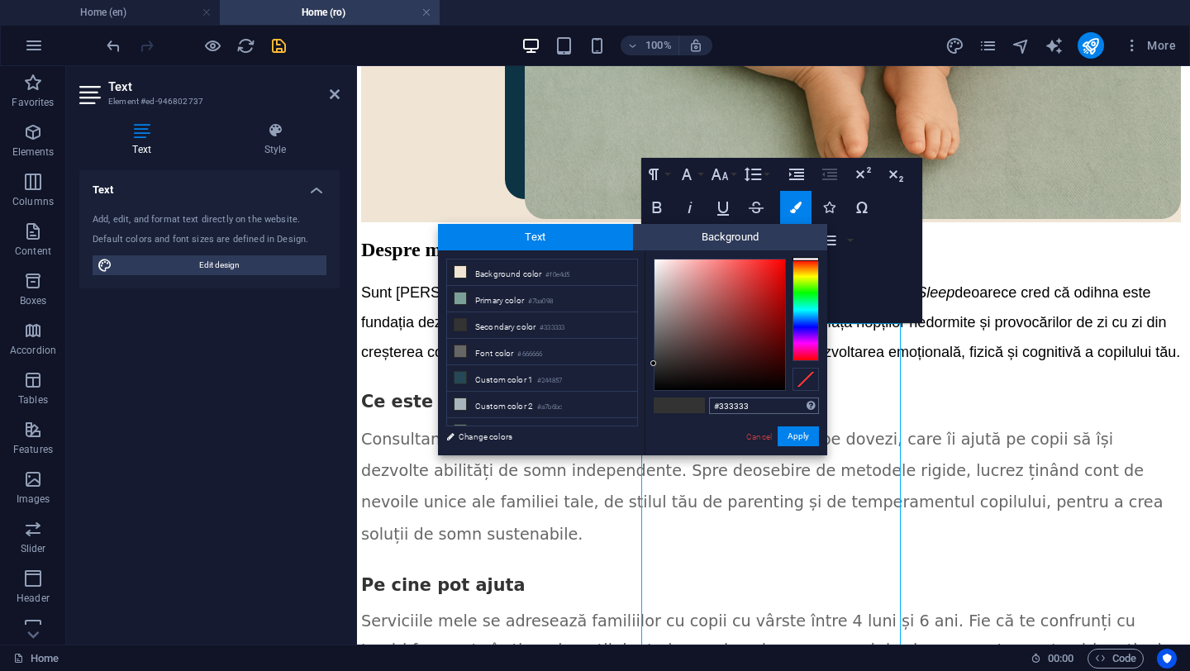
click at [738, 405] on input "#333333" at bounding box center [764, 406] width 110 height 17
click at [707, 431] on div "#ffffff Supported formats #0852ed rgb(8, 82, 237) rgba(8, 82, 237, 90%) hsv(221…" at bounding box center [736, 472] width 183 height 445
click at [802, 434] on button "Apply" at bounding box center [798, 436] width 41 height 20
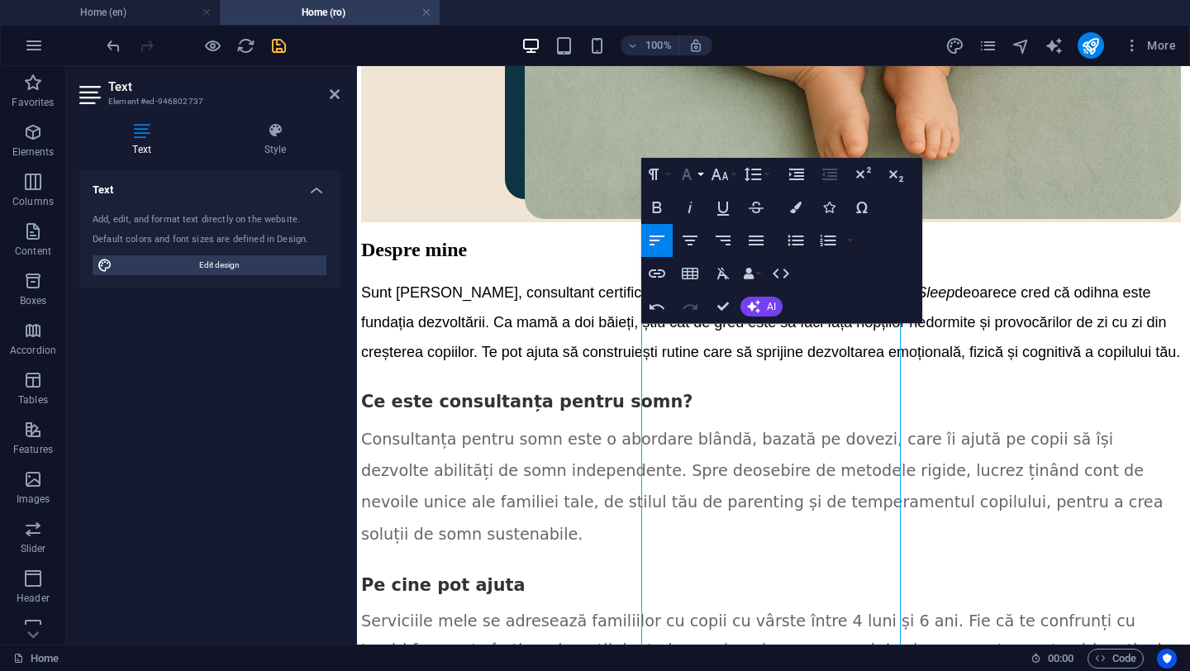
click at [698, 175] on button "Font Family" at bounding box center [689, 174] width 31 height 33
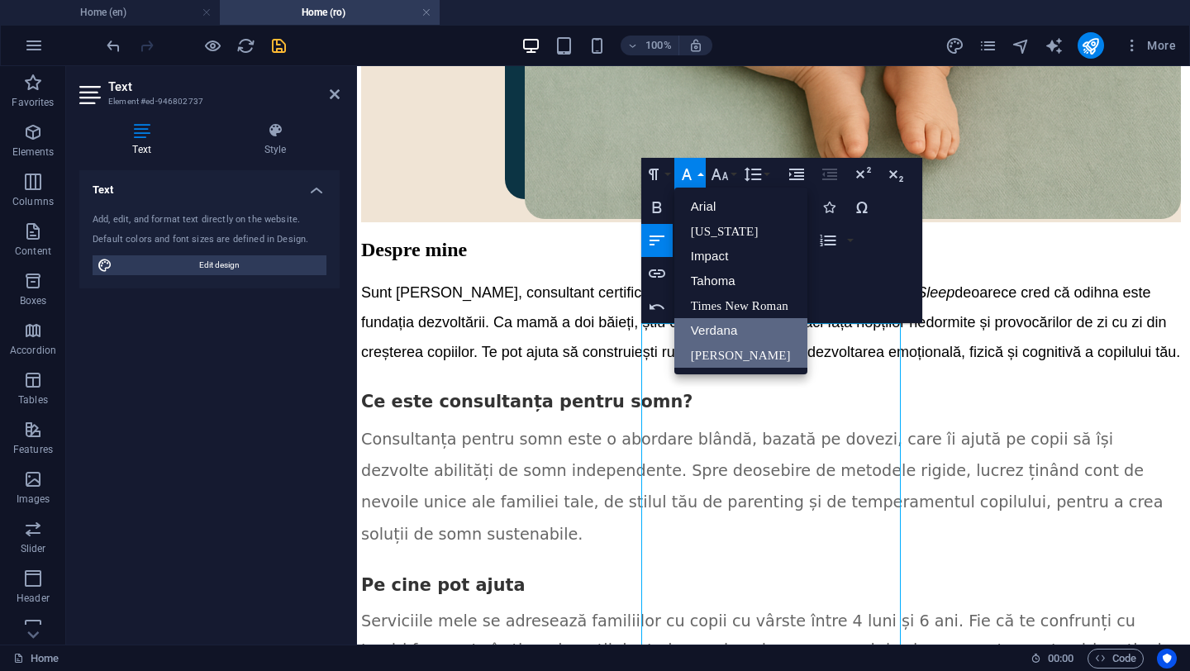
click at [728, 324] on link "Verdana" at bounding box center [740, 330] width 133 height 25
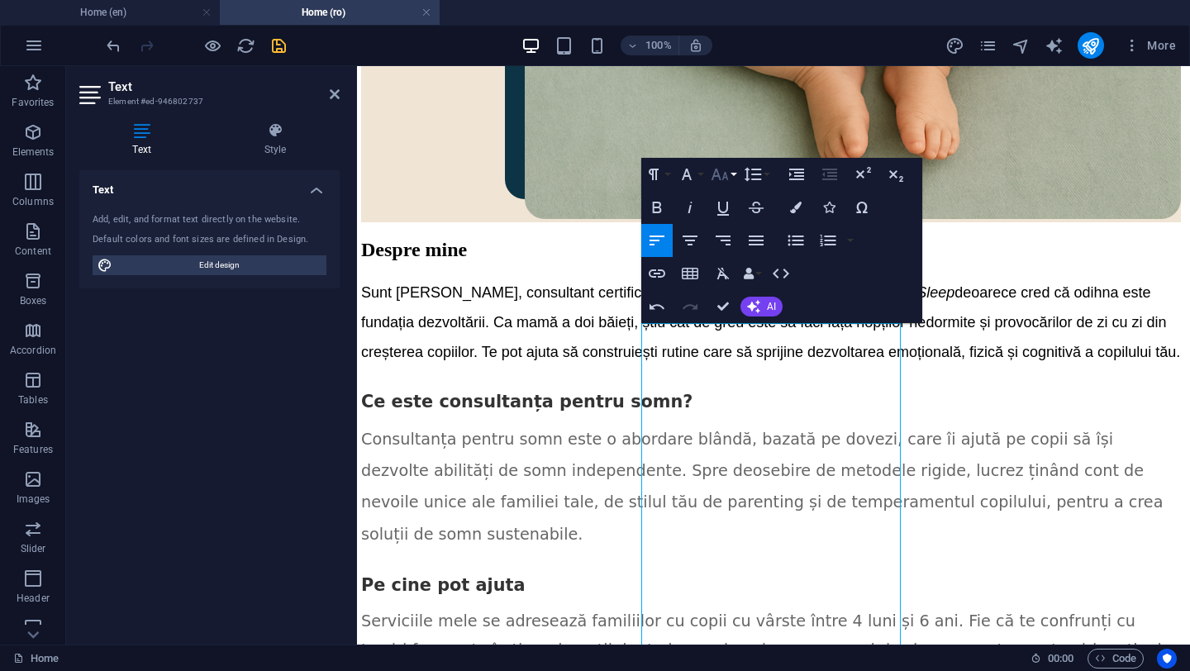
click at [734, 172] on button "Font Size" at bounding box center [722, 174] width 31 height 33
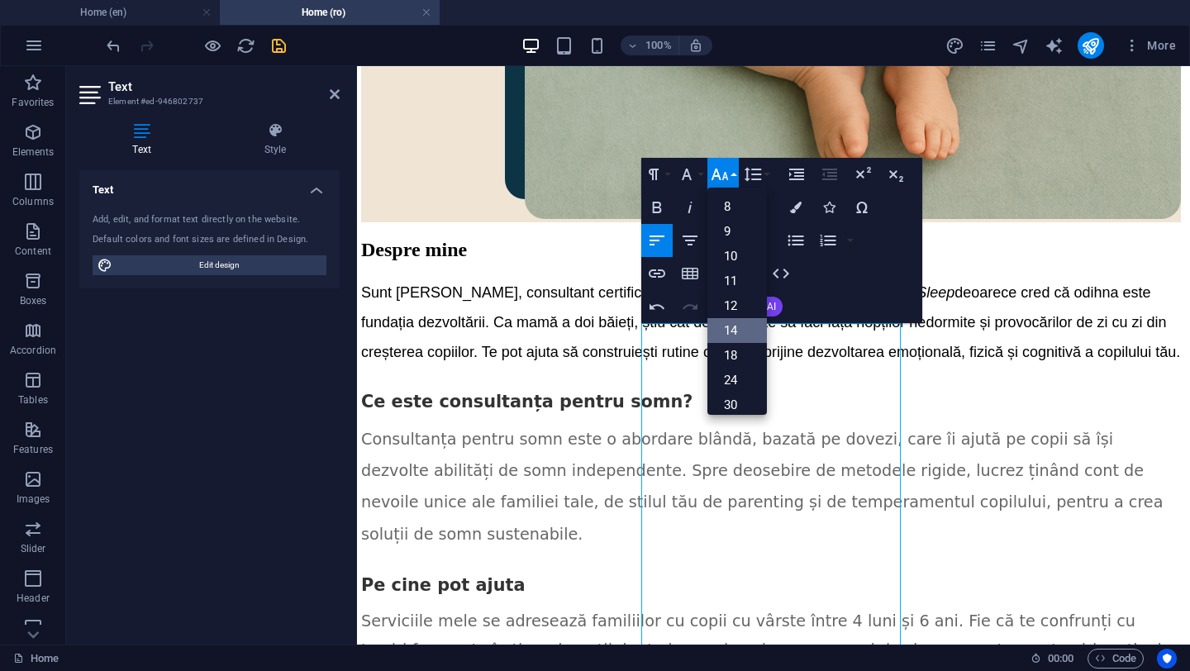
click at [739, 327] on link "14" at bounding box center [737, 330] width 60 height 25
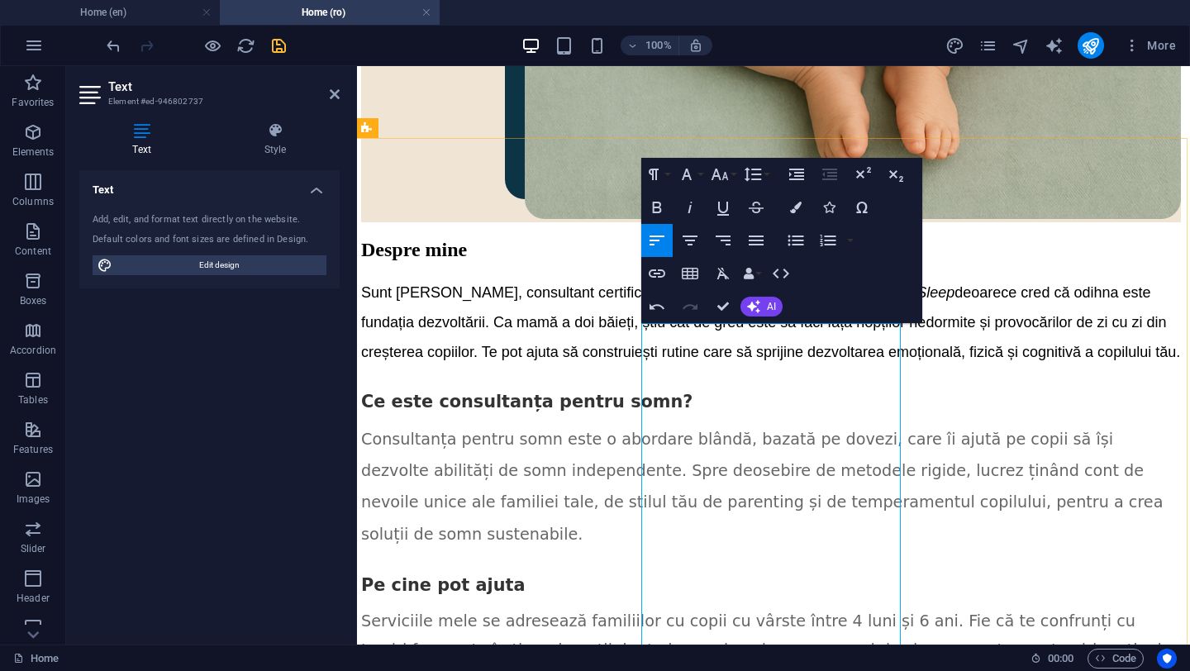
drag, startPoint x: 657, startPoint y: 467, endPoint x: 709, endPoint y: 518, distance: 73.1
drag, startPoint x: 838, startPoint y: 504, endPoint x: 658, endPoint y: 469, distance: 183.6
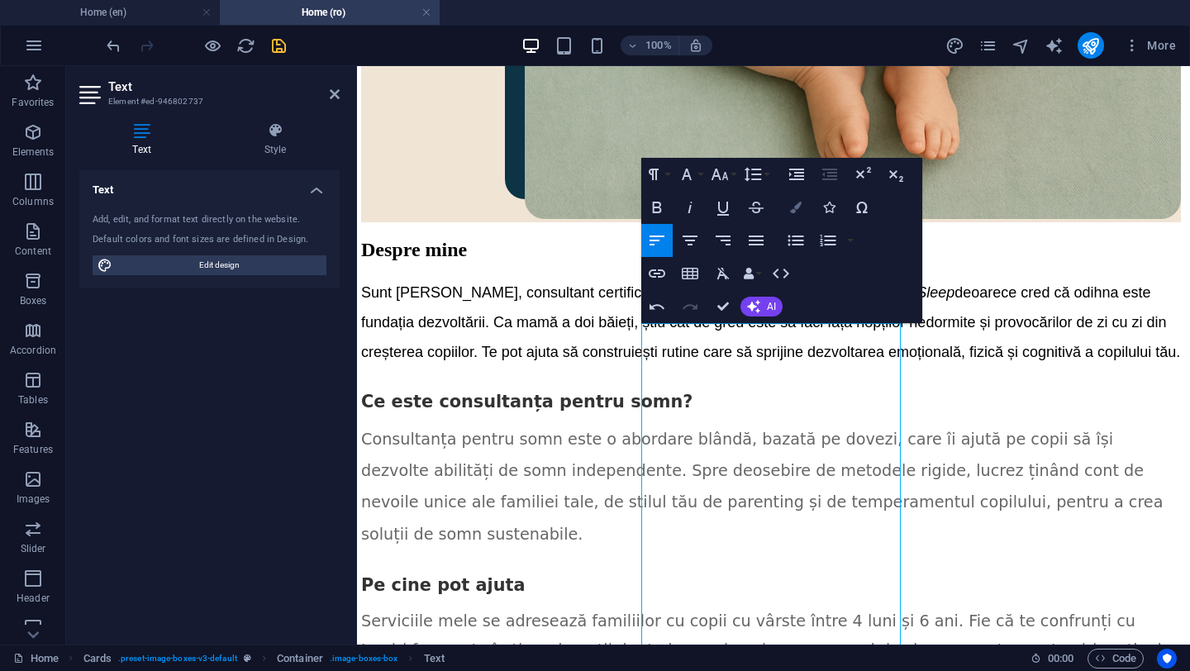
click at [794, 212] on icon "button" at bounding box center [796, 208] width 12 height 12
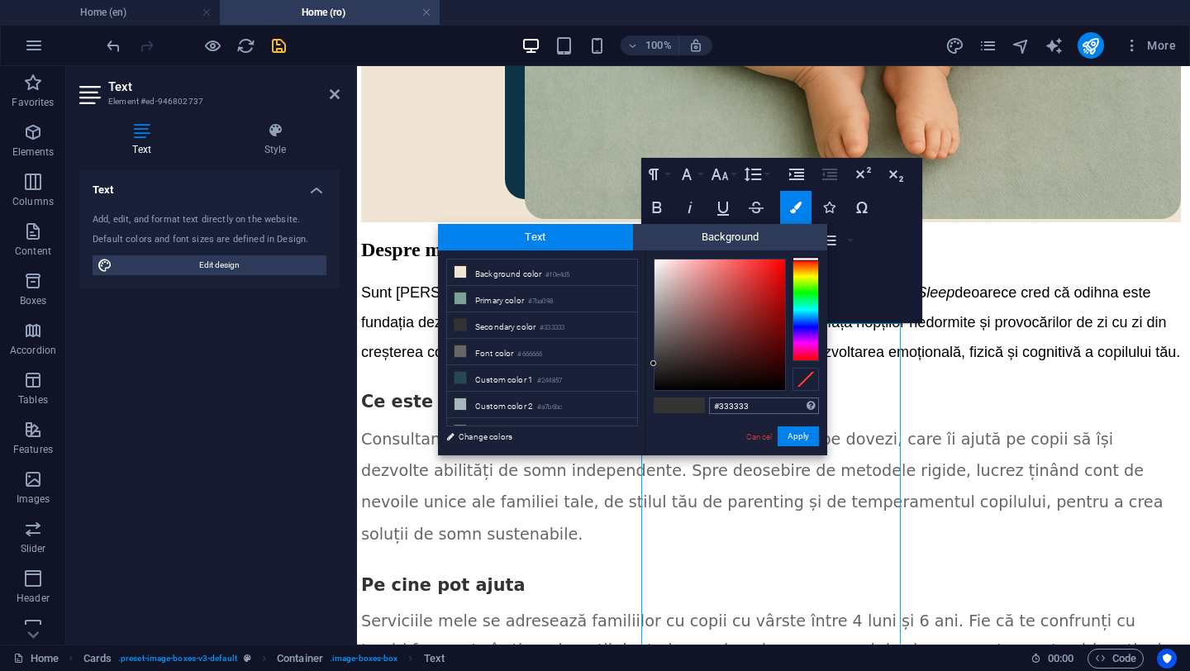
click at [729, 407] on input "#333333" at bounding box center [764, 406] width 110 height 17
click at [712, 435] on div "#ffffff Supported formats #0852ed rgb(8, 82, 237) rgba(8, 82, 237, 90%) hsv(221…" at bounding box center [736, 472] width 183 height 445
click at [798, 435] on button "Apply" at bounding box center [798, 436] width 41 height 20
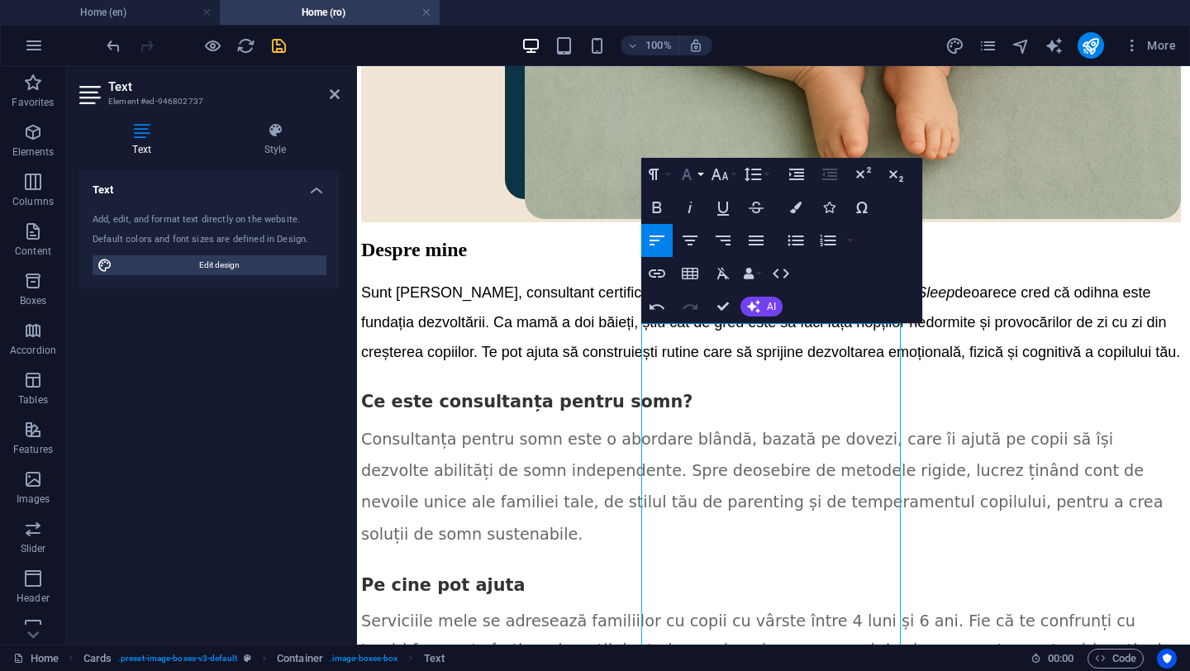
click at [702, 177] on button "Font Family" at bounding box center [689, 174] width 31 height 33
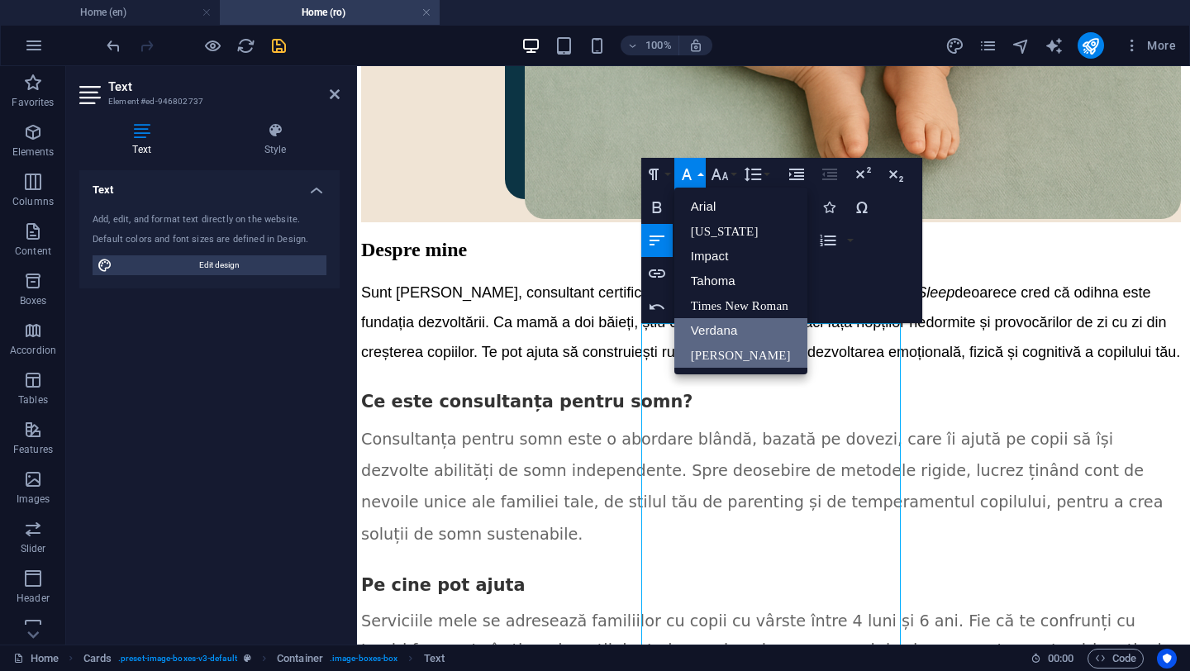
click at [725, 329] on link "Verdana" at bounding box center [740, 330] width 133 height 25
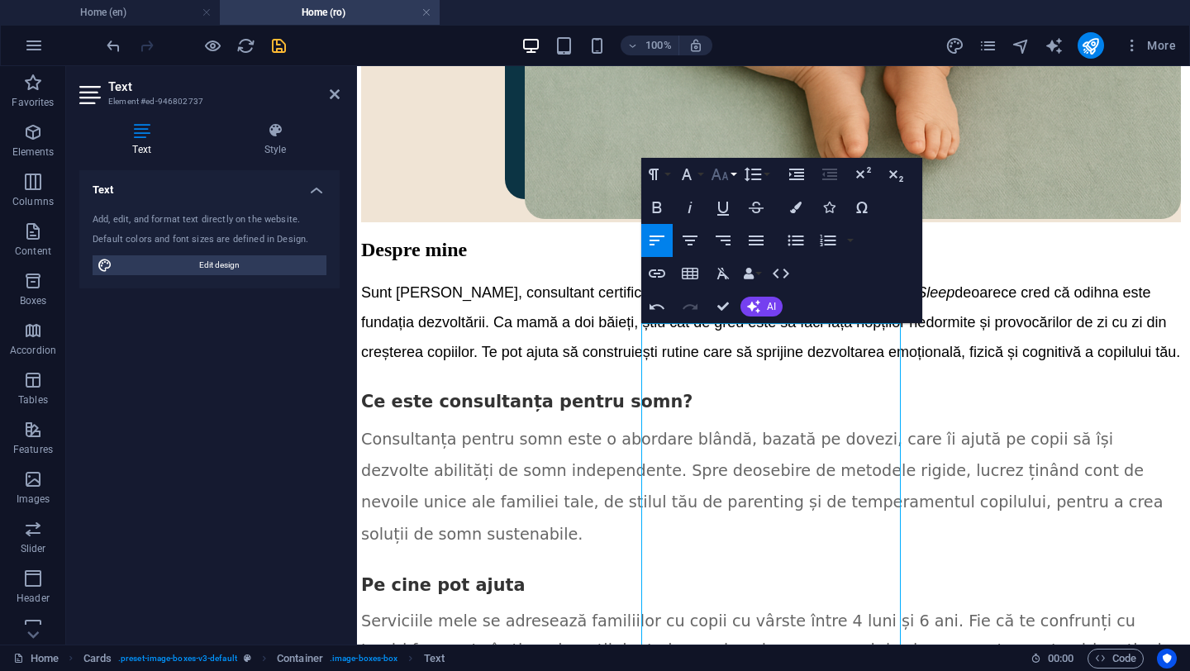
click at [733, 172] on button "Font Size" at bounding box center [722, 174] width 31 height 33
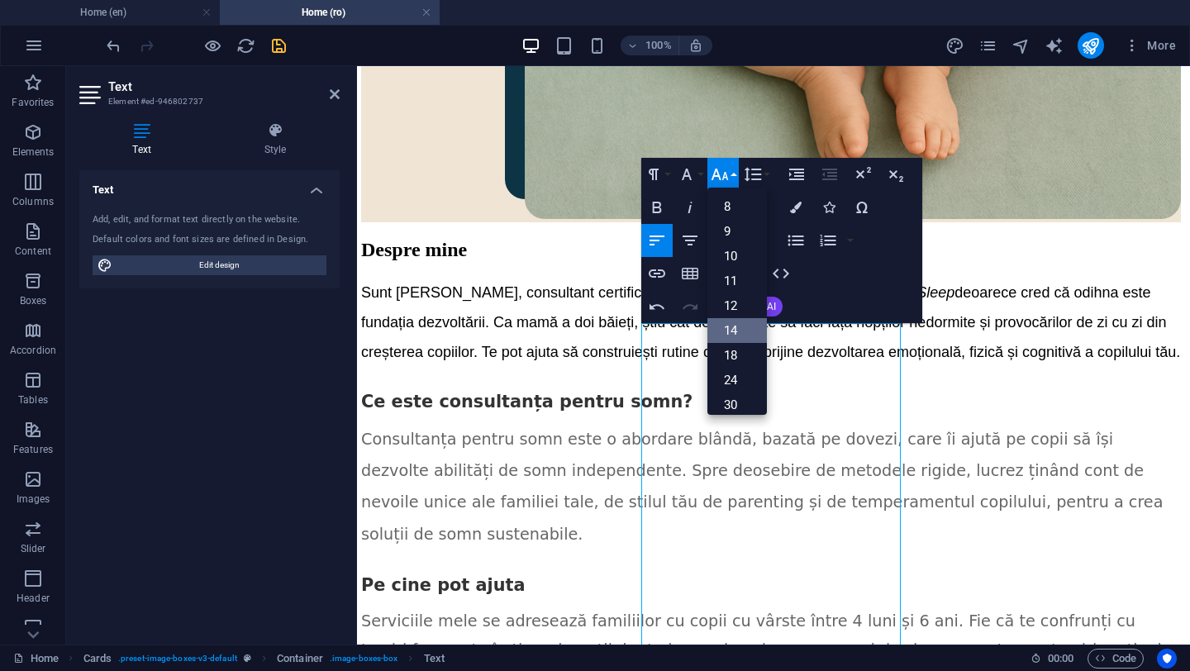
click at [734, 328] on link "14" at bounding box center [737, 330] width 60 height 25
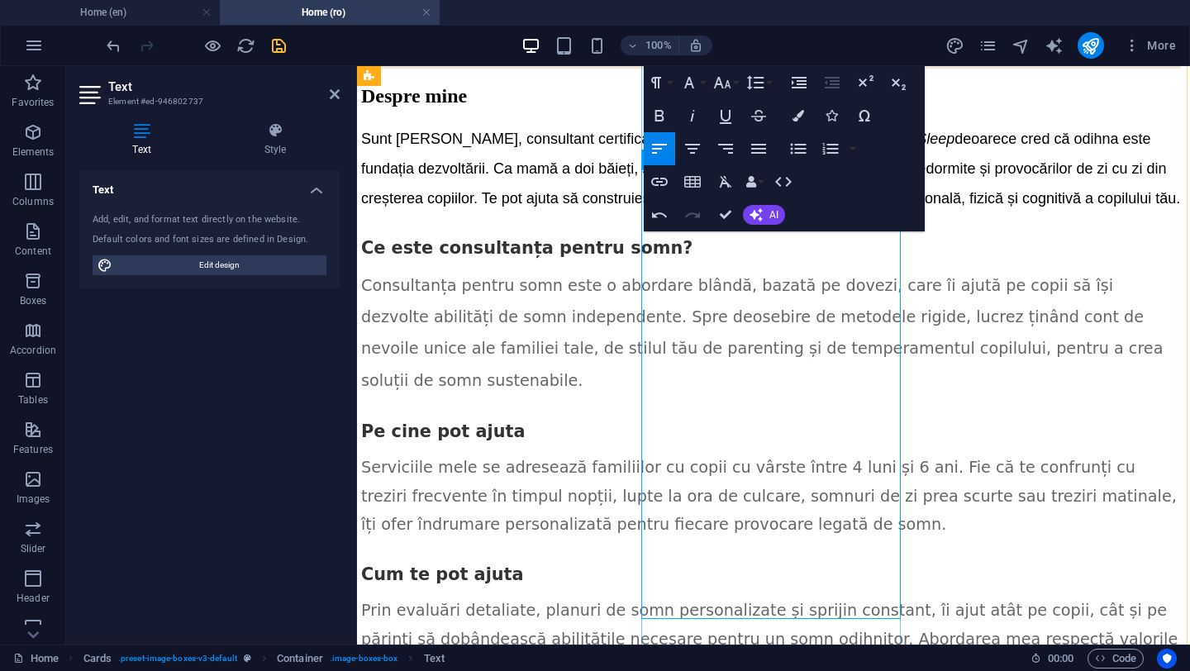
scroll to position [2581, 2]
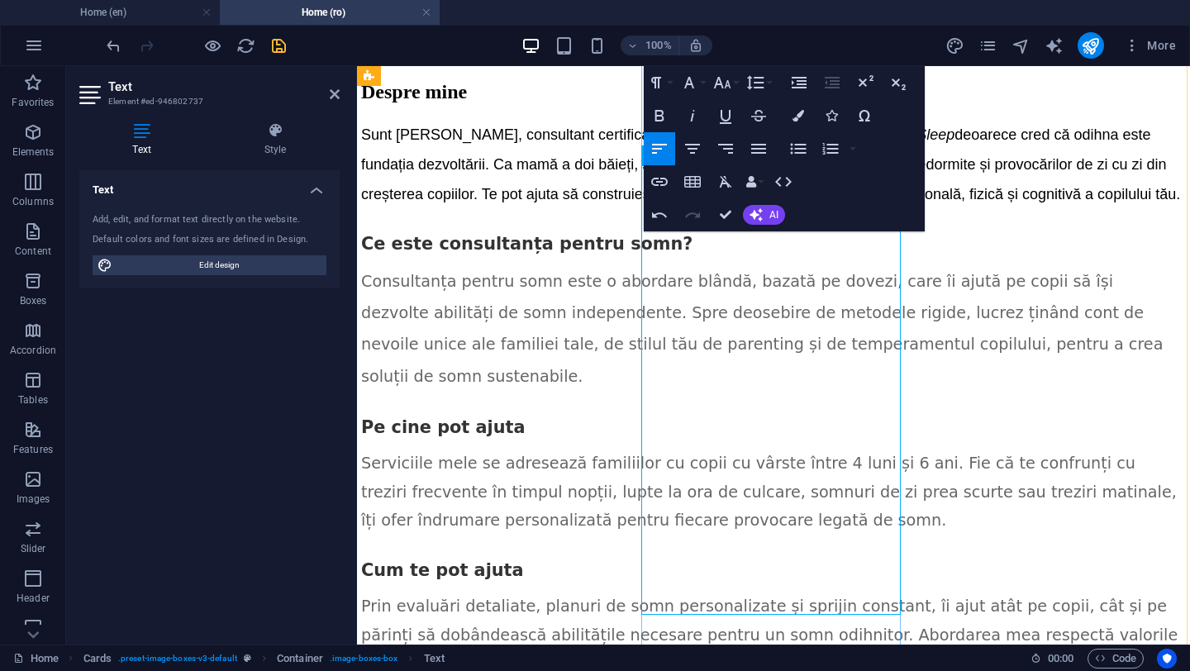
drag, startPoint x: 674, startPoint y: 409, endPoint x: 748, endPoint y: 581, distance: 187.0
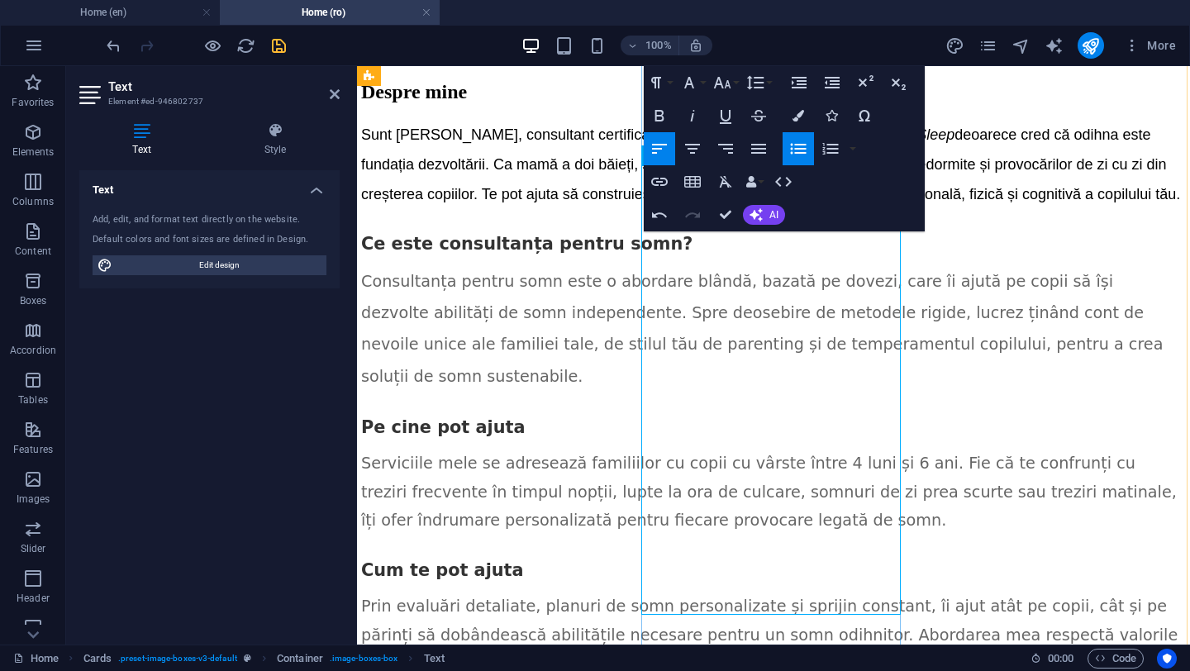
drag, startPoint x: 673, startPoint y: 409, endPoint x: 741, endPoint y: 531, distance: 139.8
drag, startPoint x: 674, startPoint y: 410, endPoint x: 892, endPoint y: 412, distance: 218.2
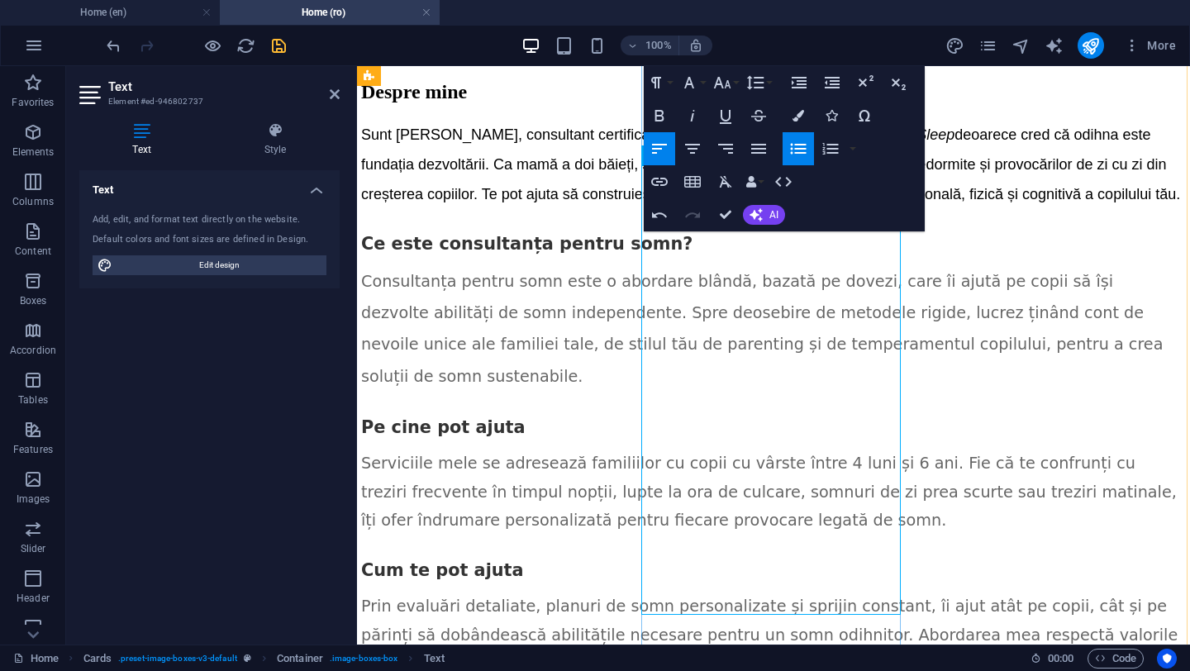
drag, startPoint x: 674, startPoint y: 407, endPoint x: 788, endPoint y: 431, distance: 117.2
click at [797, 118] on icon "button" at bounding box center [799, 116] width 12 height 12
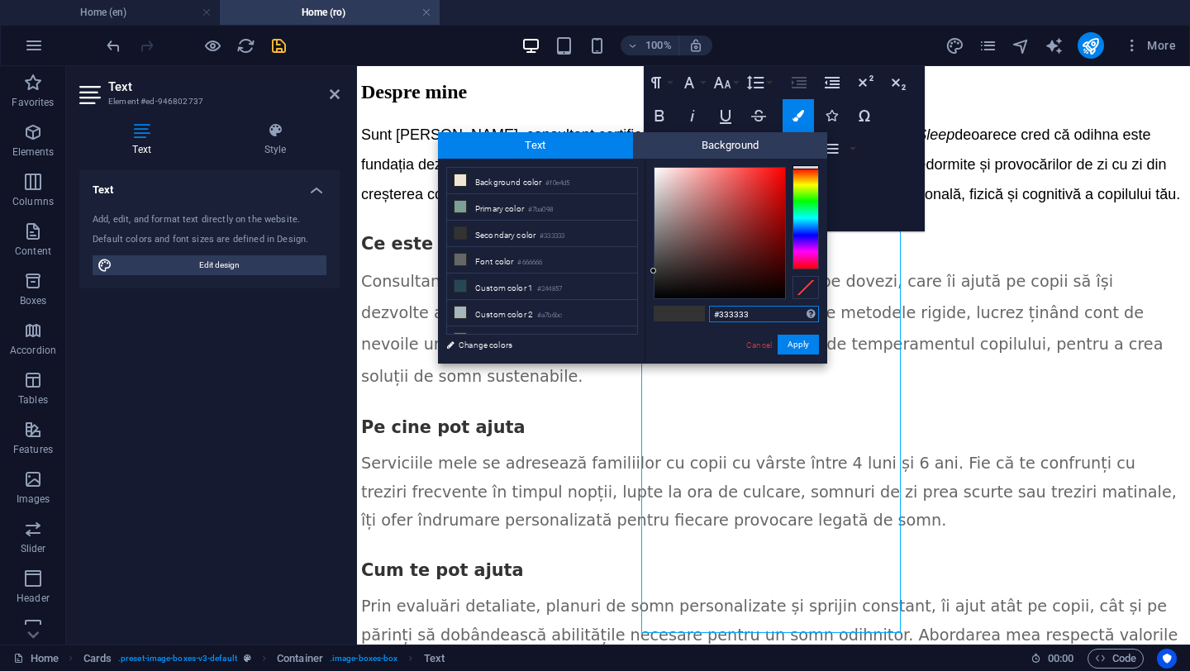
click at [734, 310] on input "#333333" at bounding box center [764, 314] width 110 height 17
type input "#ffffff"
click at [712, 342] on div "#ffffff Supported formats #0852ed rgb(8, 82, 237) rgba(8, 82, 237, 90%) hsv(221…" at bounding box center [736, 381] width 183 height 445
click at [716, 341] on div "#ffffff Supported formats #0852ed rgb(8, 82, 237) rgba(8, 82, 237, 90%) hsv(221…" at bounding box center [736, 381] width 183 height 445
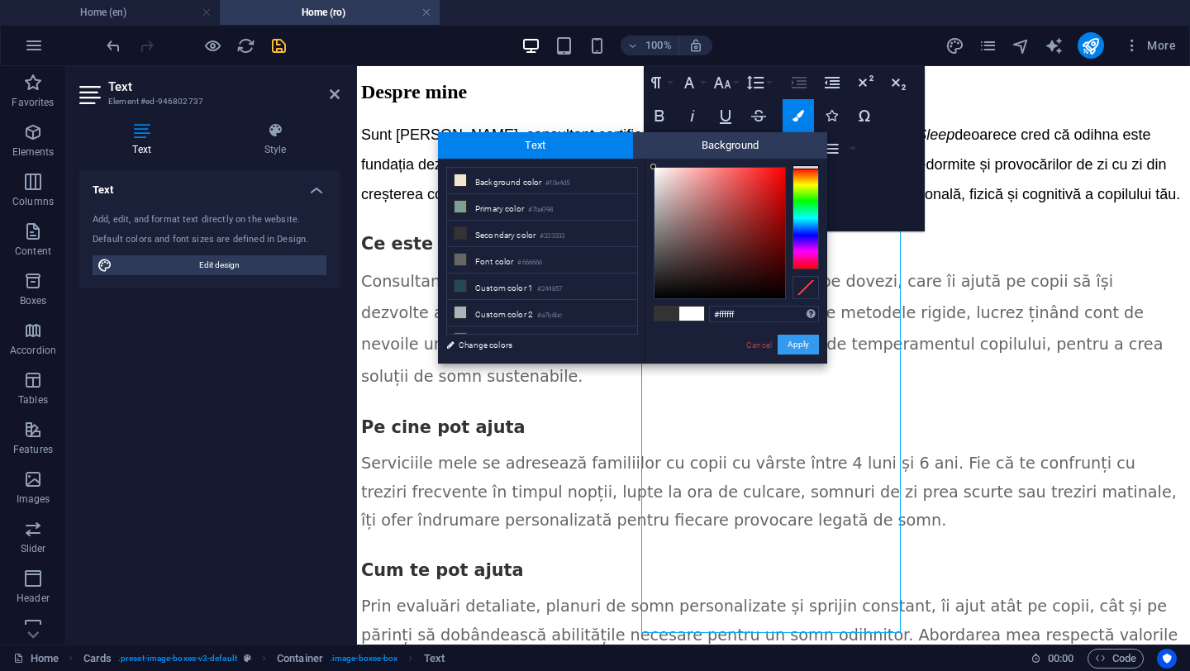
click at [800, 344] on button "Apply" at bounding box center [798, 345] width 41 height 20
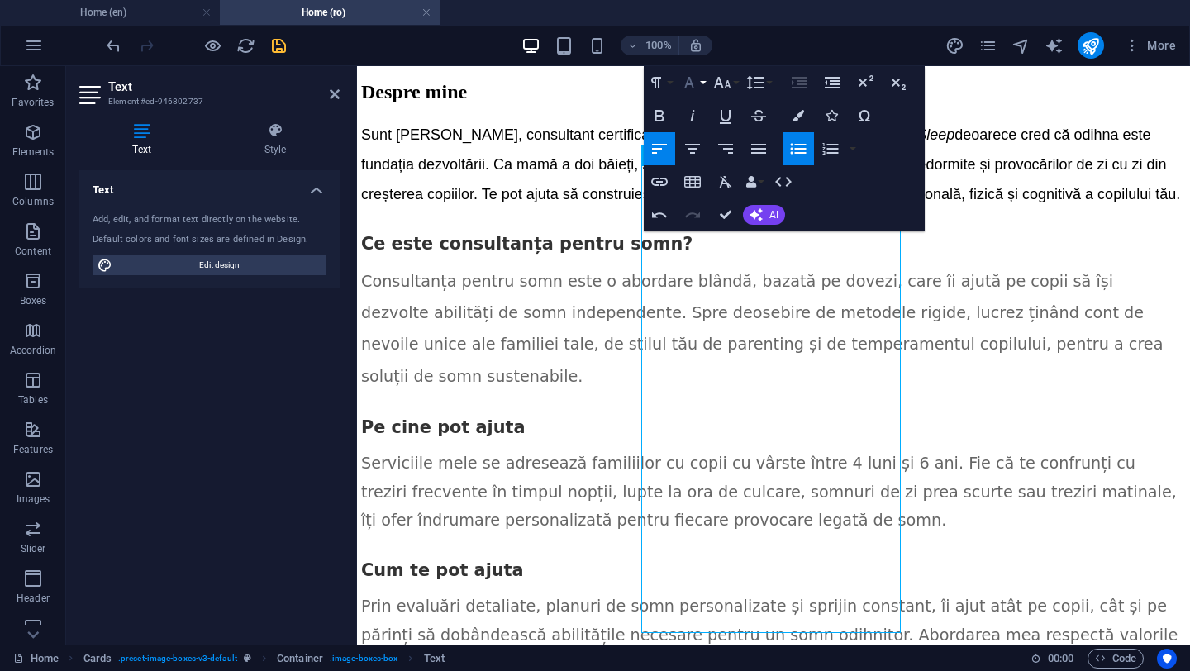
click at [704, 87] on button "Font Family" at bounding box center [692, 82] width 31 height 33
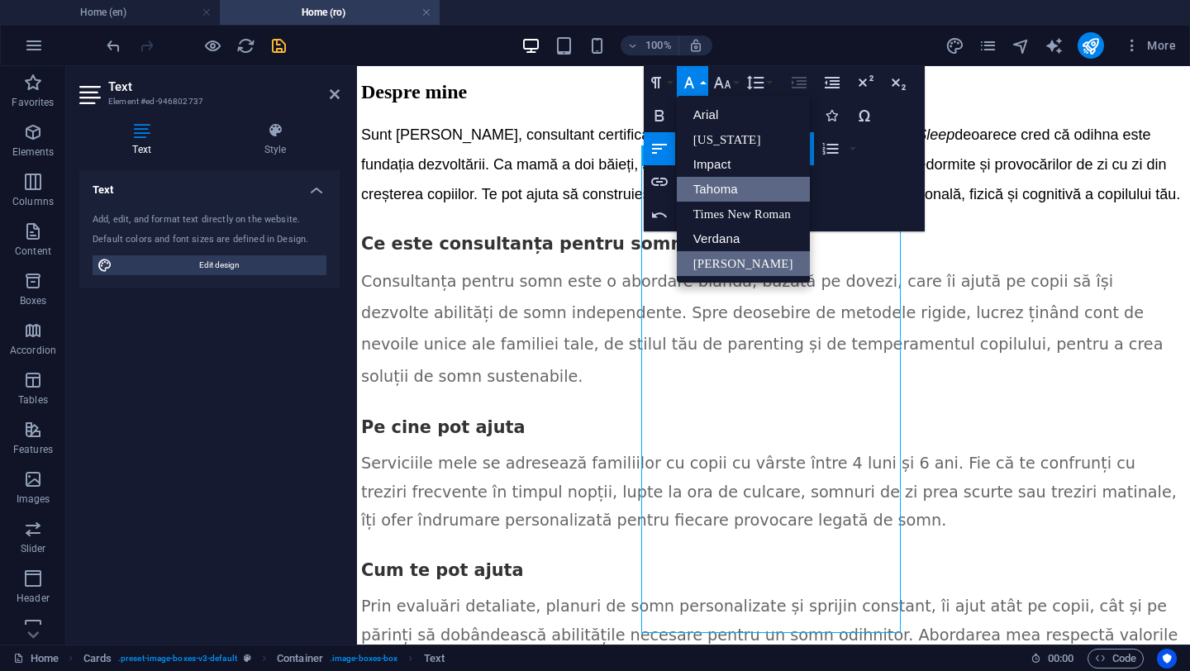
scroll to position [0, 0]
click at [725, 239] on link "Verdana" at bounding box center [743, 238] width 133 height 25
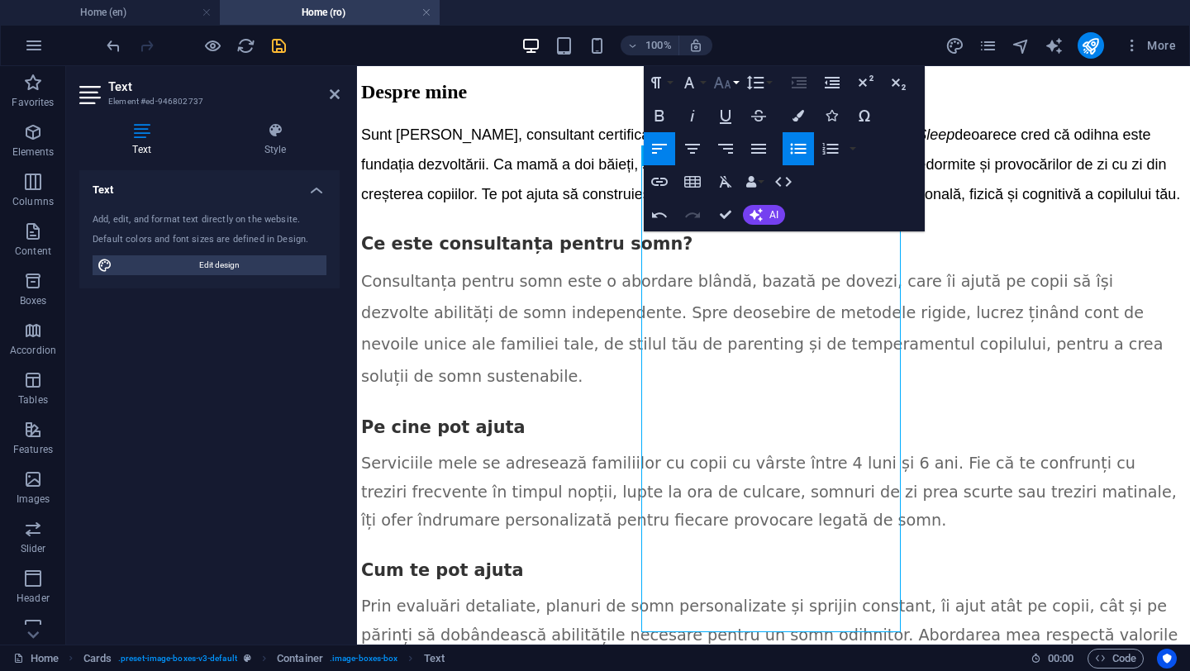
click at [739, 87] on button "Font Size" at bounding box center [725, 82] width 31 height 33
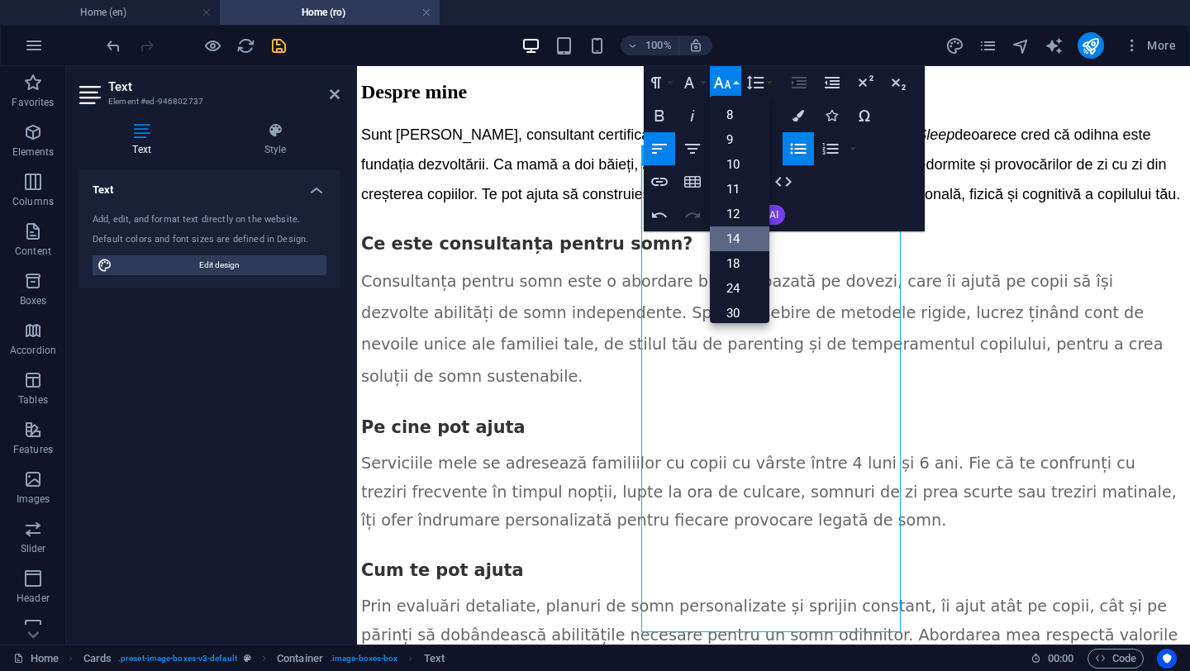
click at [739, 236] on link "14" at bounding box center [740, 238] width 60 height 25
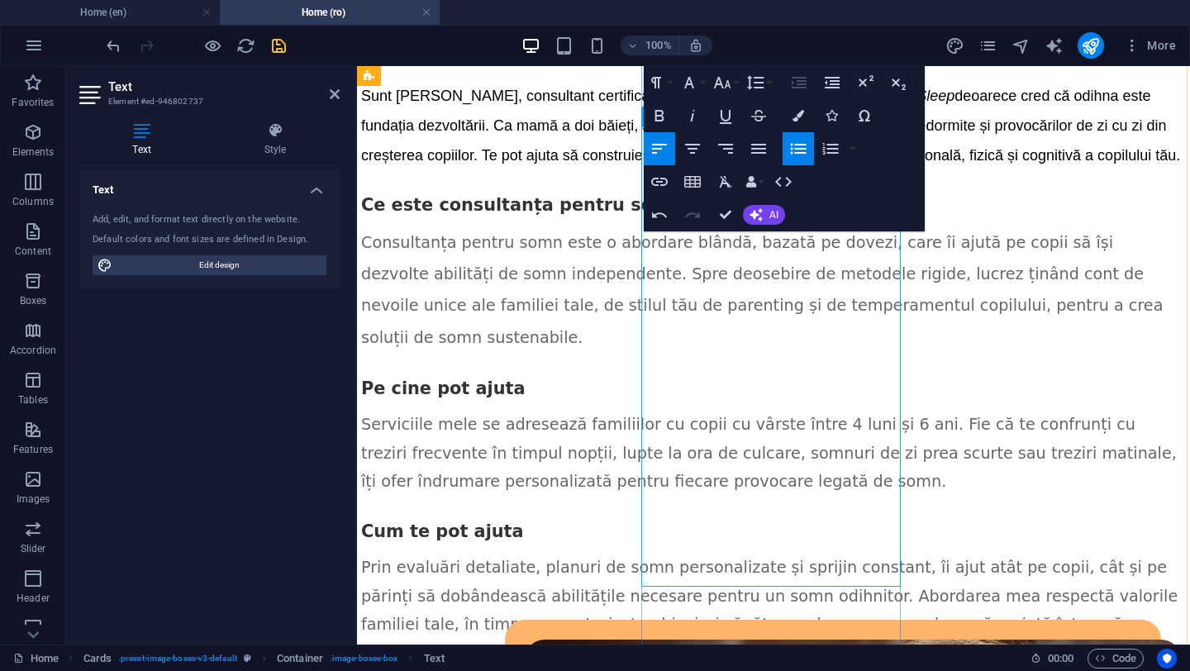
scroll to position [2622, 2]
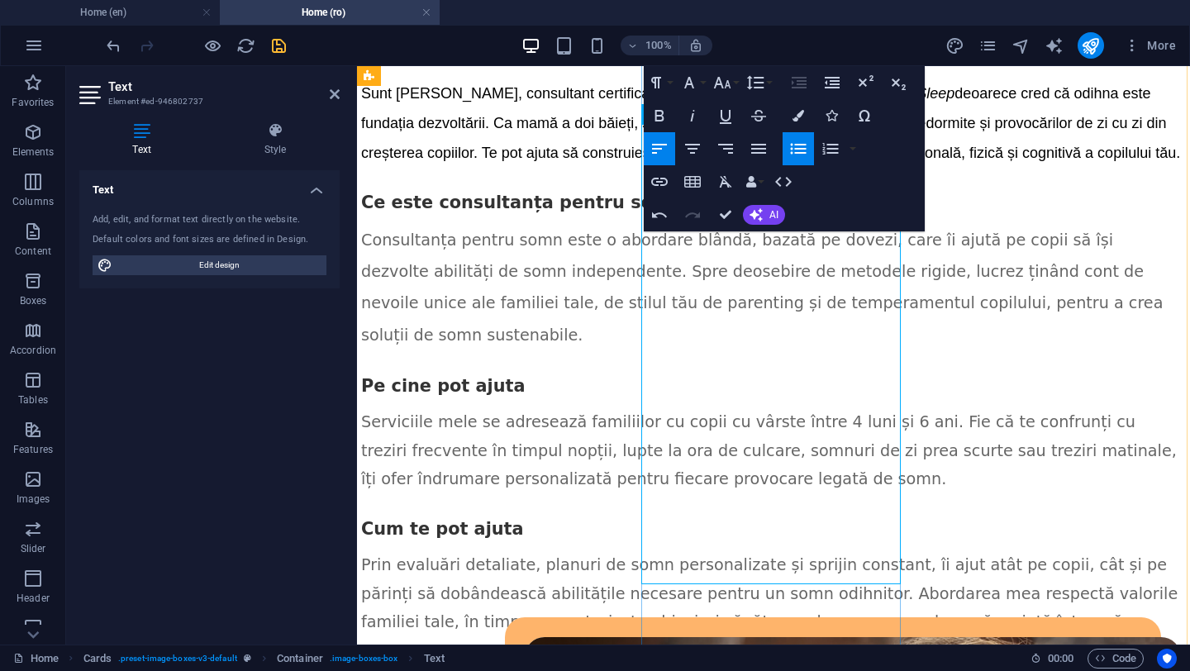
drag, startPoint x: 676, startPoint y: 382, endPoint x: 791, endPoint y: 382, distance: 114.9
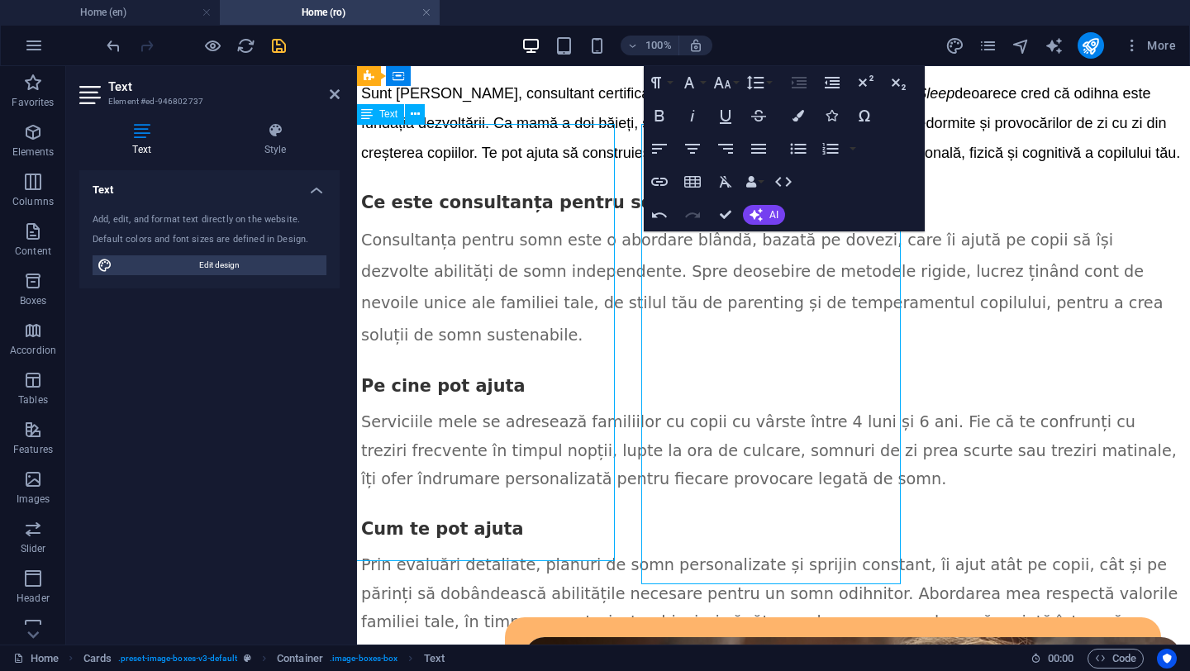
scroll to position [2316, 2]
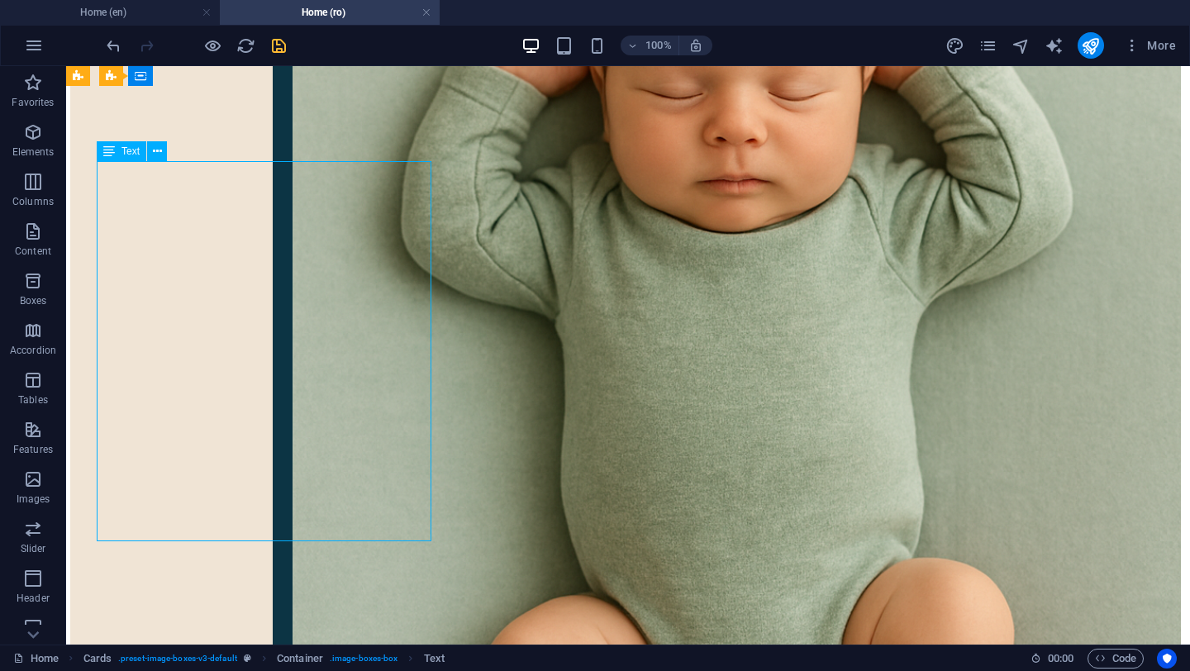
drag, startPoint x: 127, startPoint y: 439, endPoint x: 270, endPoint y: 439, distance: 143.0
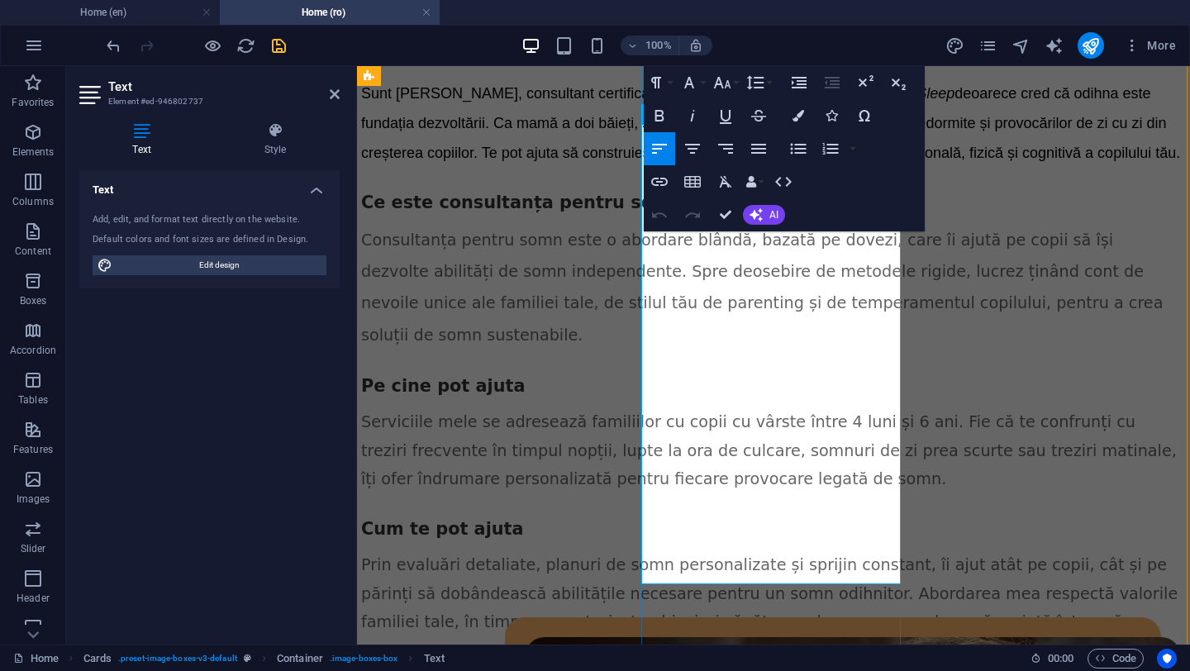
drag, startPoint x: 674, startPoint y: 417, endPoint x: 798, endPoint y: 414, distance: 123.2
drag, startPoint x: 673, startPoint y: 454, endPoint x: 737, endPoint y: 498, distance: 78.4
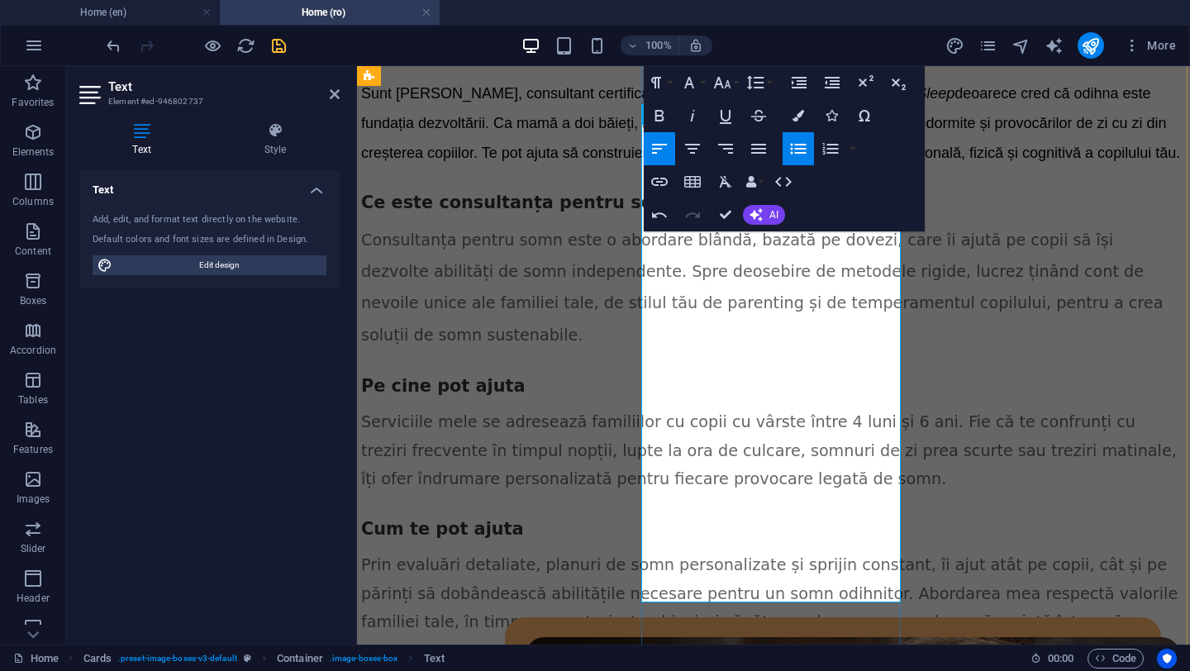
drag, startPoint x: 674, startPoint y: 416, endPoint x: 750, endPoint y: 507, distance: 119.2
click at [798, 112] on icon "button" at bounding box center [799, 116] width 12 height 12
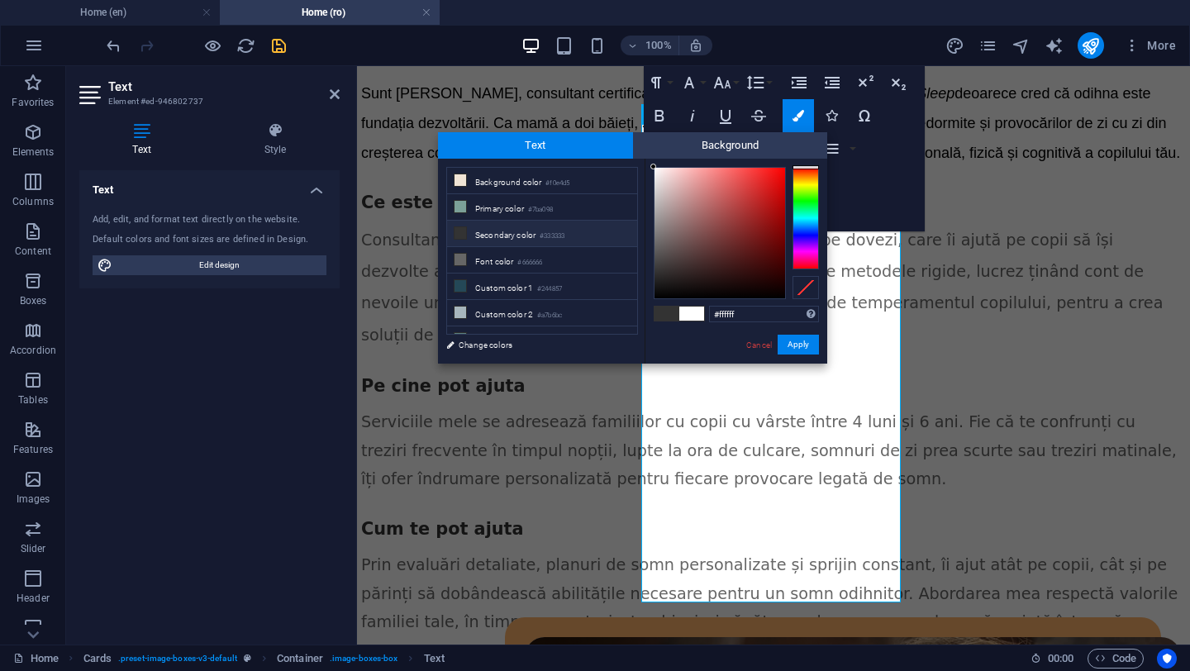
click at [707, 343] on div "#ffffff Supported formats #0852ed rgb(8, 82, 237) rgba(8, 82, 237, 90%) hsv(221…" at bounding box center [736, 381] width 183 height 445
click at [798, 337] on button "Apply" at bounding box center [798, 345] width 41 height 20
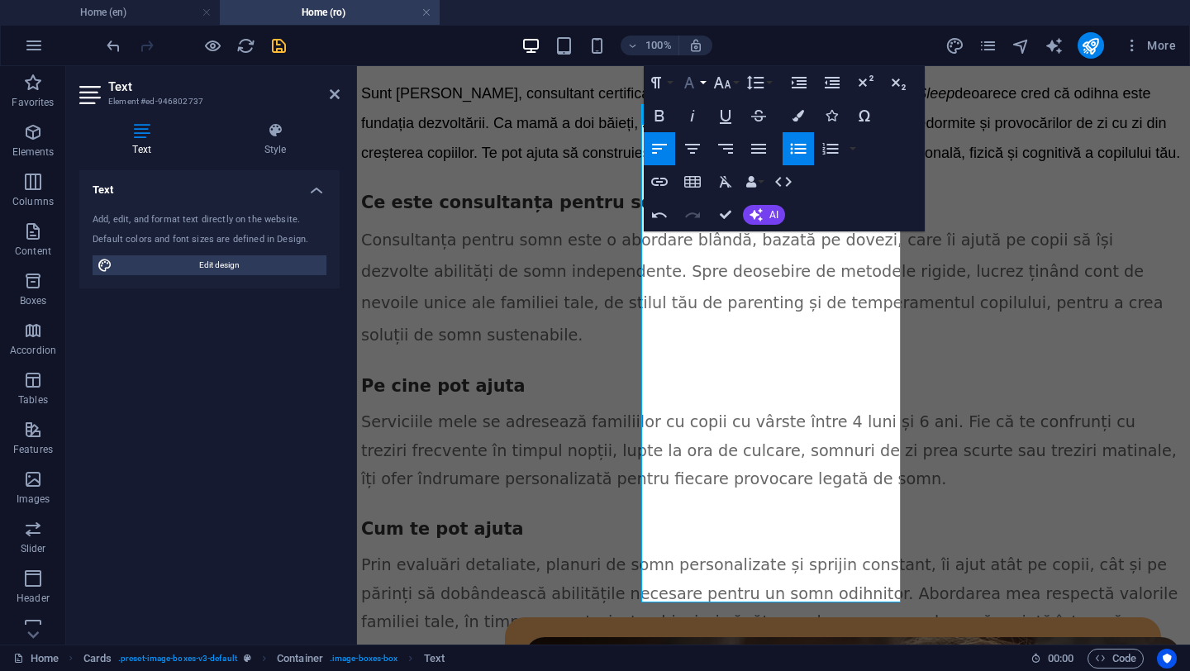
click at [702, 83] on button "Font Family" at bounding box center [692, 82] width 31 height 33
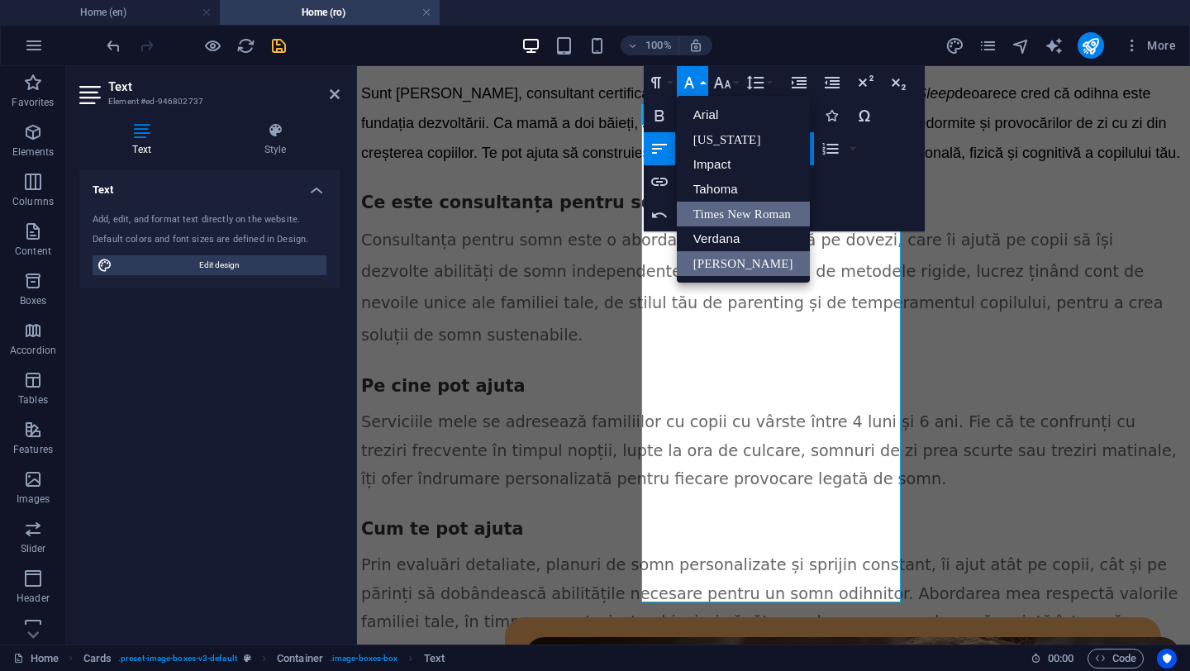
scroll to position [0, 0]
click at [734, 243] on link "Verdana" at bounding box center [743, 238] width 133 height 25
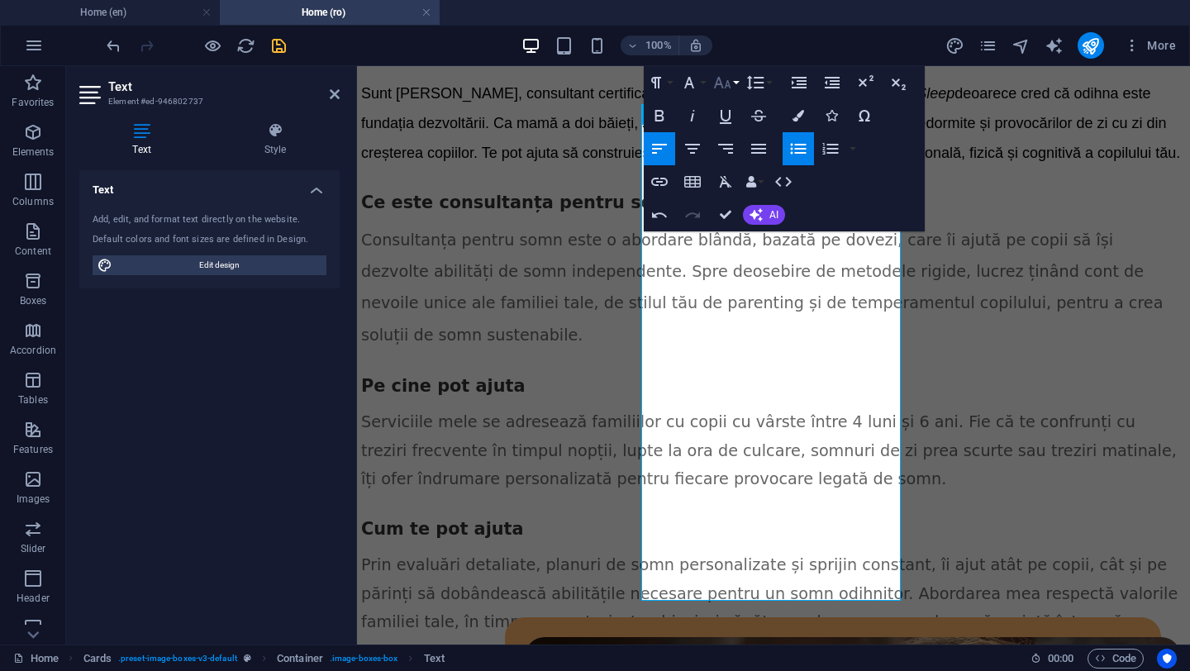
click at [736, 86] on button "Font Size" at bounding box center [725, 82] width 31 height 33
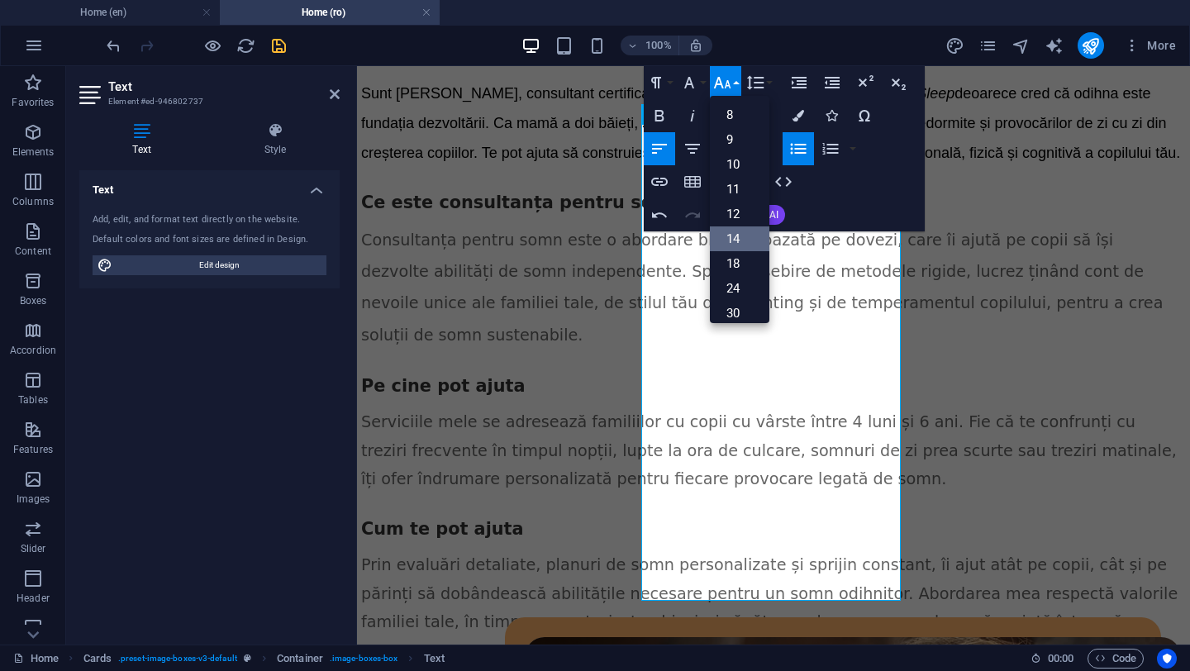
click at [741, 239] on link "14" at bounding box center [740, 238] width 60 height 25
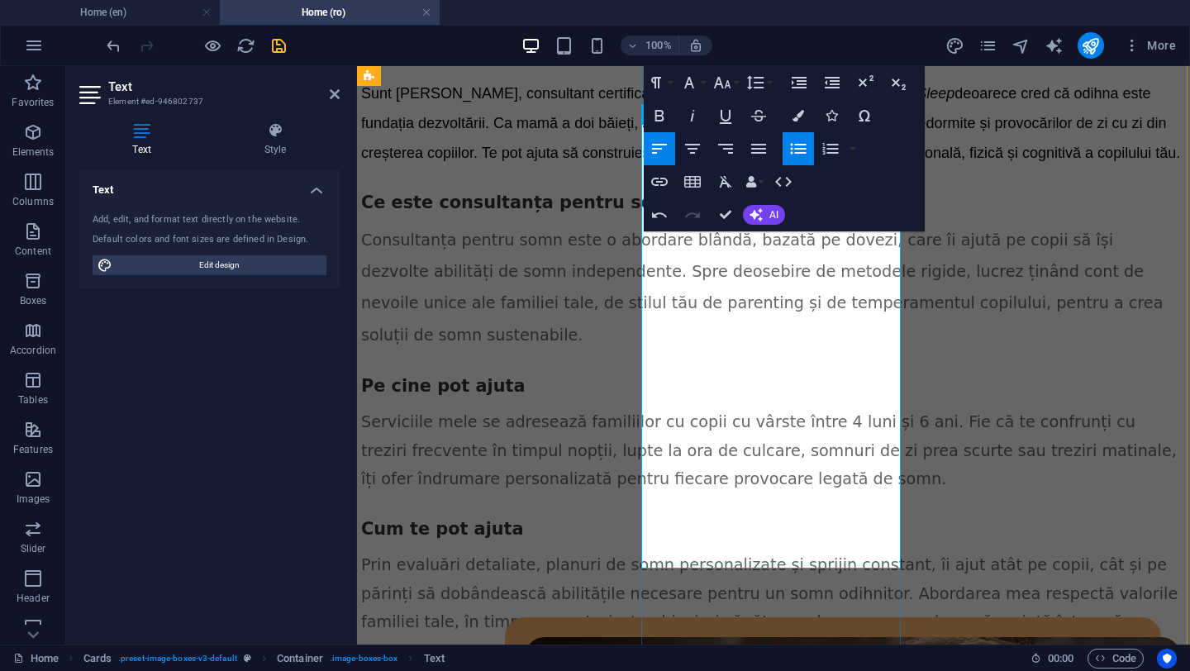
drag, startPoint x: 685, startPoint y: 513, endPoint x: 736, endPoint y: 514, distance: 50.4
drag, startPoint x: 716, startPoint y: 514, endPoint x: 872, endPoint y: 516, distance: 156.2
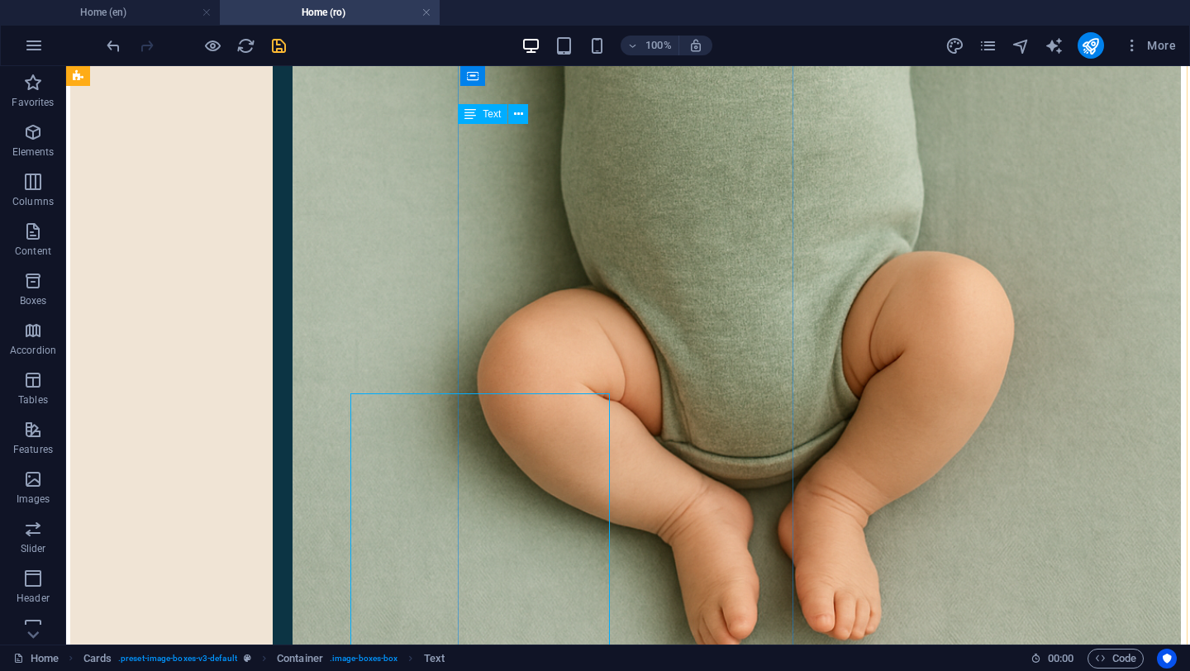
scroll to position [2353, 2]
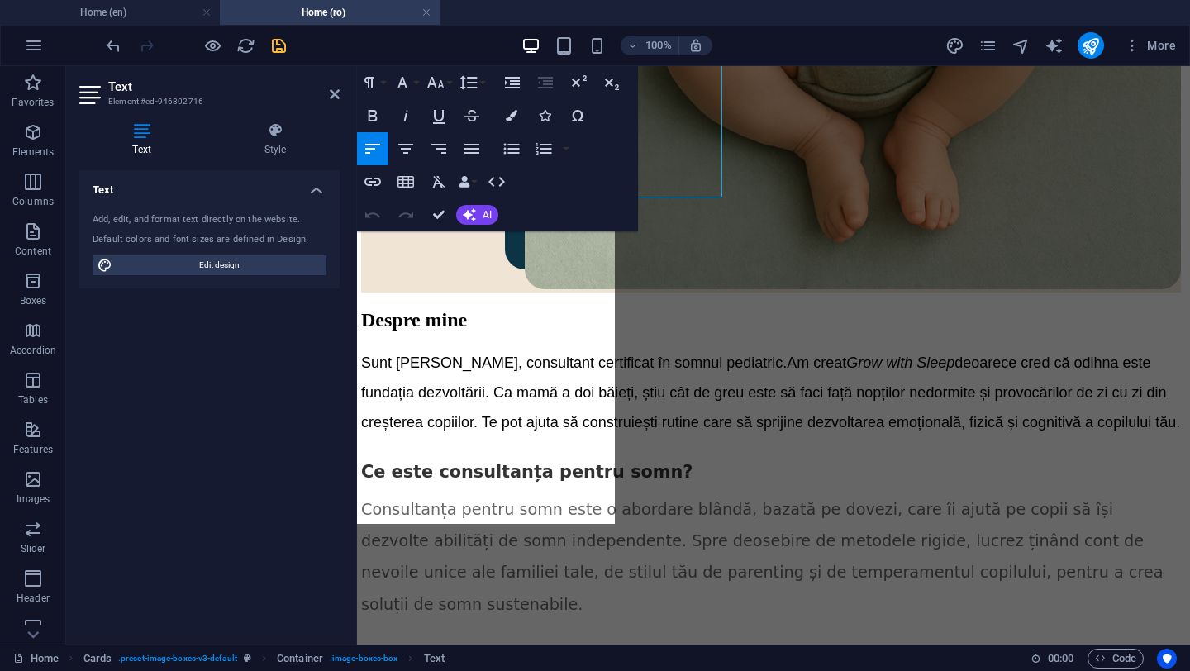
scroll to position [2660, 2]
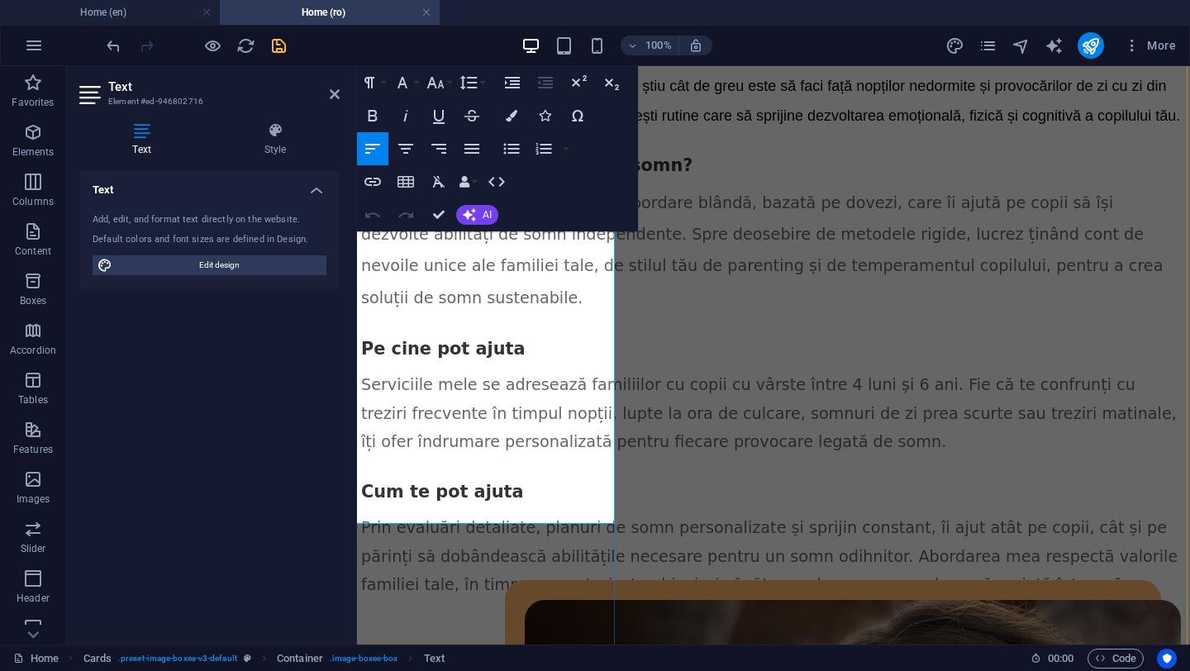
drag, startPoint x: 390, startPoint y: 404, endPoint x: 573, endPoint y: 411, distance: 182.8
drag, startPoint x: 386, startPoint y: 444, endPoint x: 601, endPoint y: 448, distance: 214.9
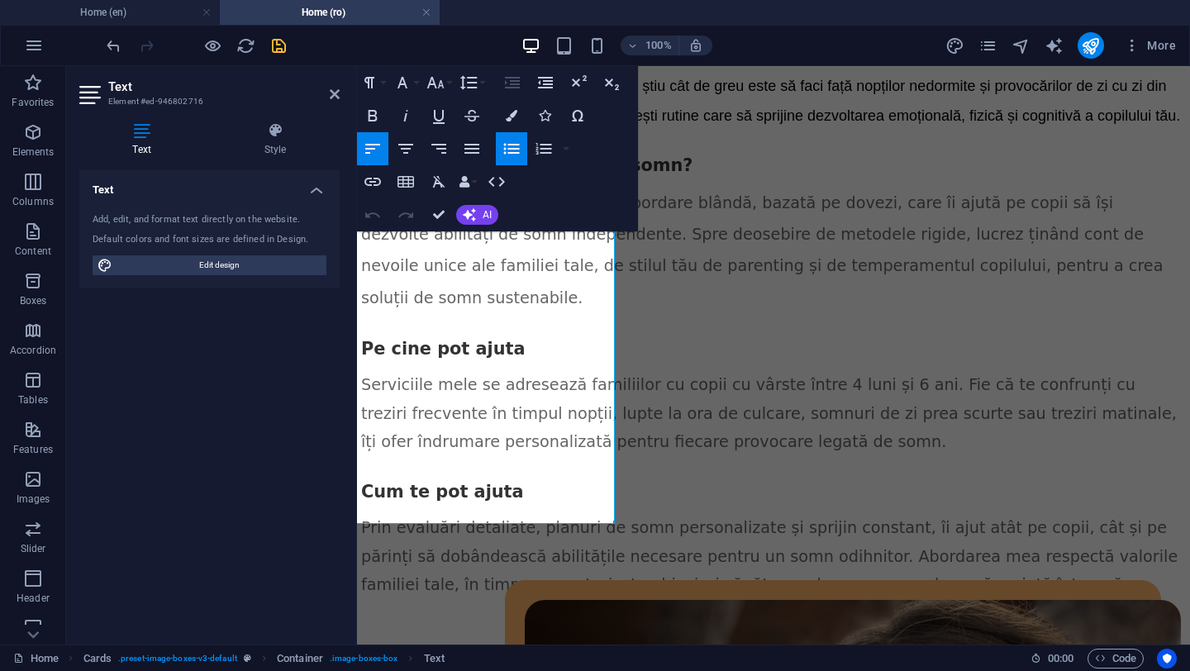
click at [515, 147] on icon "button" at bounding box center [512, 149] width 20 height 20
click at [515, 148] on icon "button" at bounding box center [512, 149] width 16 height 11
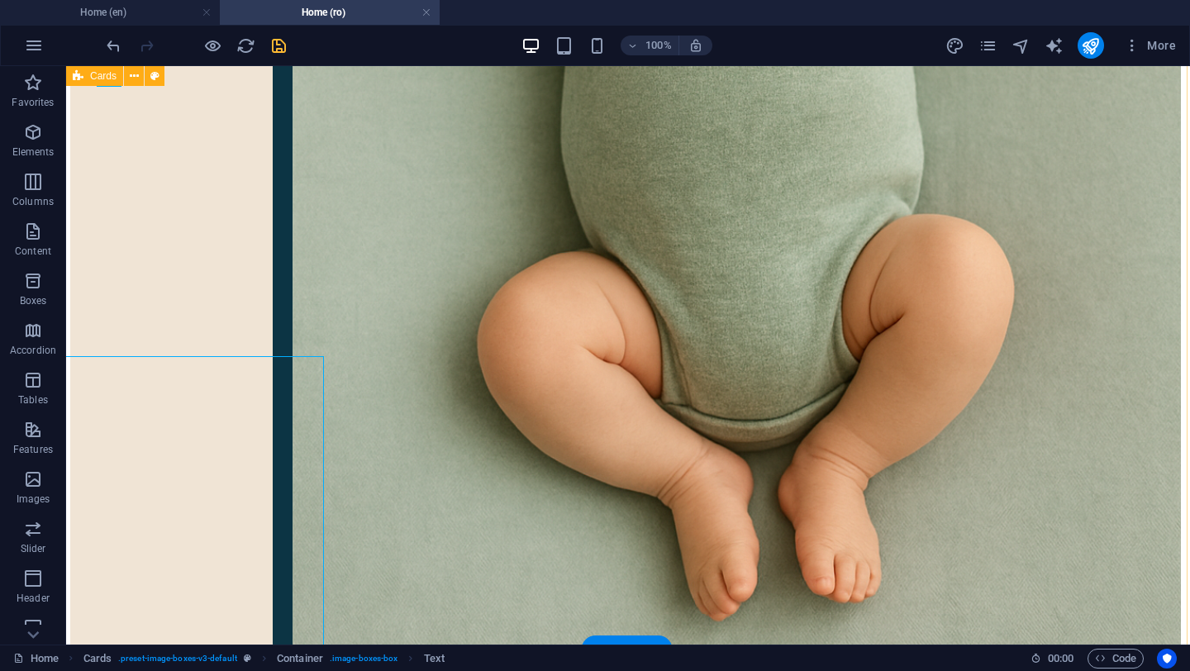
scroll to position [2390, 2]
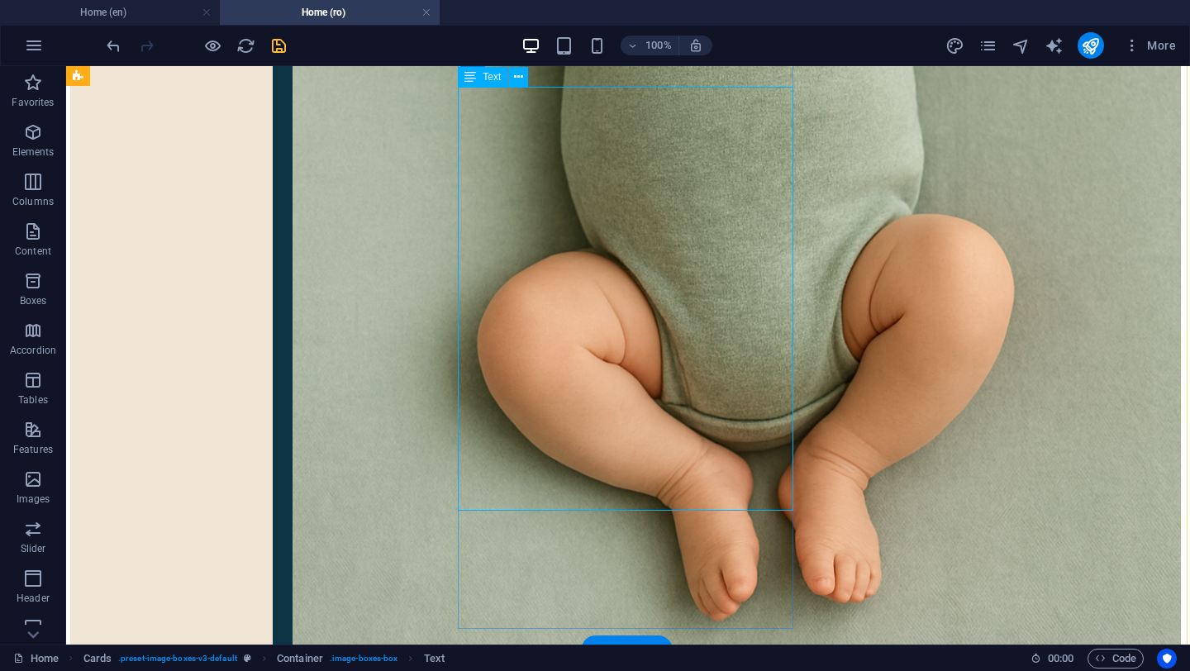
scroll to position [2390, 2]
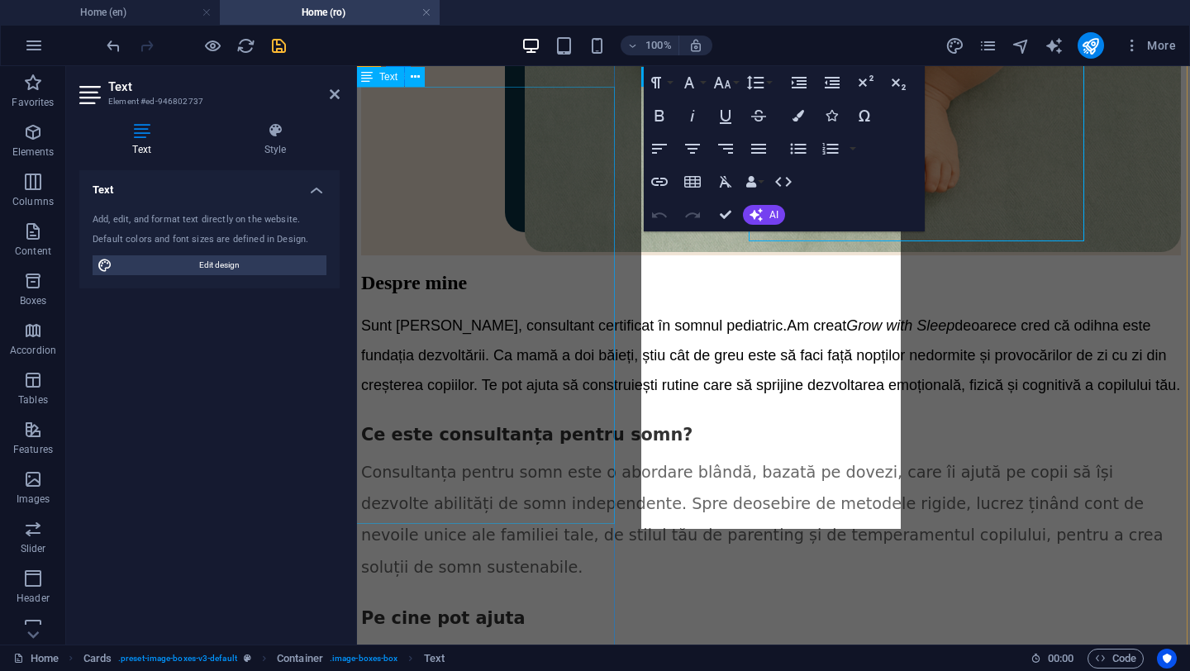
scroll to position [2660, 2]
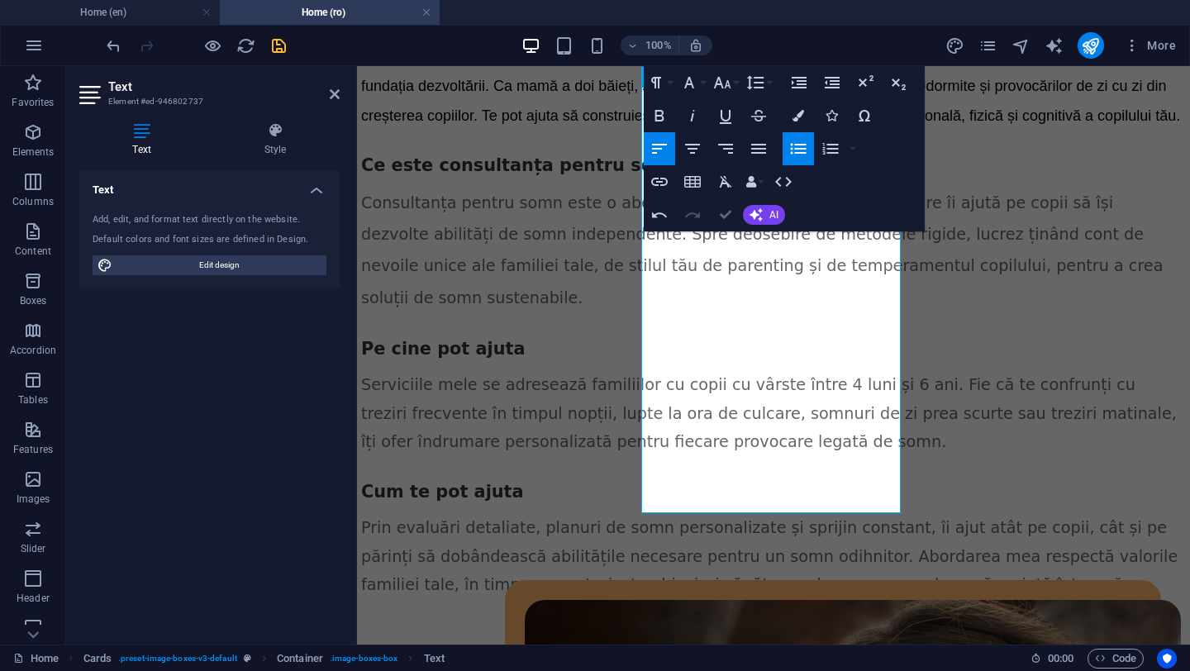
scroll to position [2390, 2]
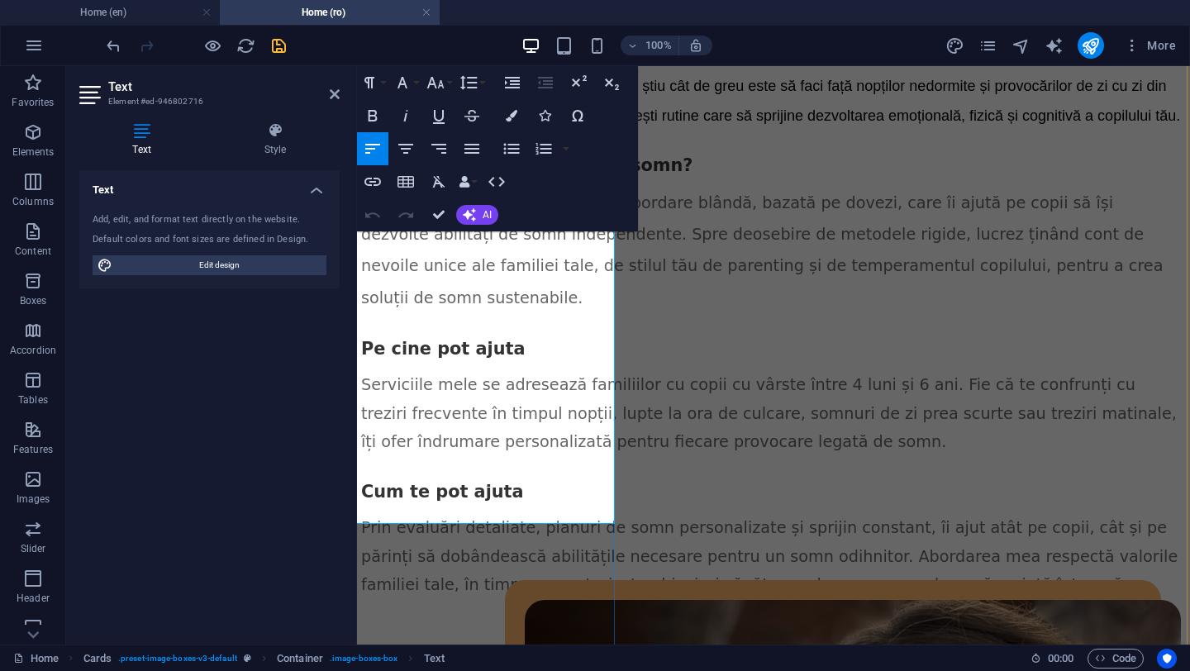
drag, startPoint x: 388, startPoint y: 401, endPoint x: 469, endPoint y: 494, distance: 124.2
click at [419, 83] on button "Font Family" at bounding box center [405, 82] width 31 height 33
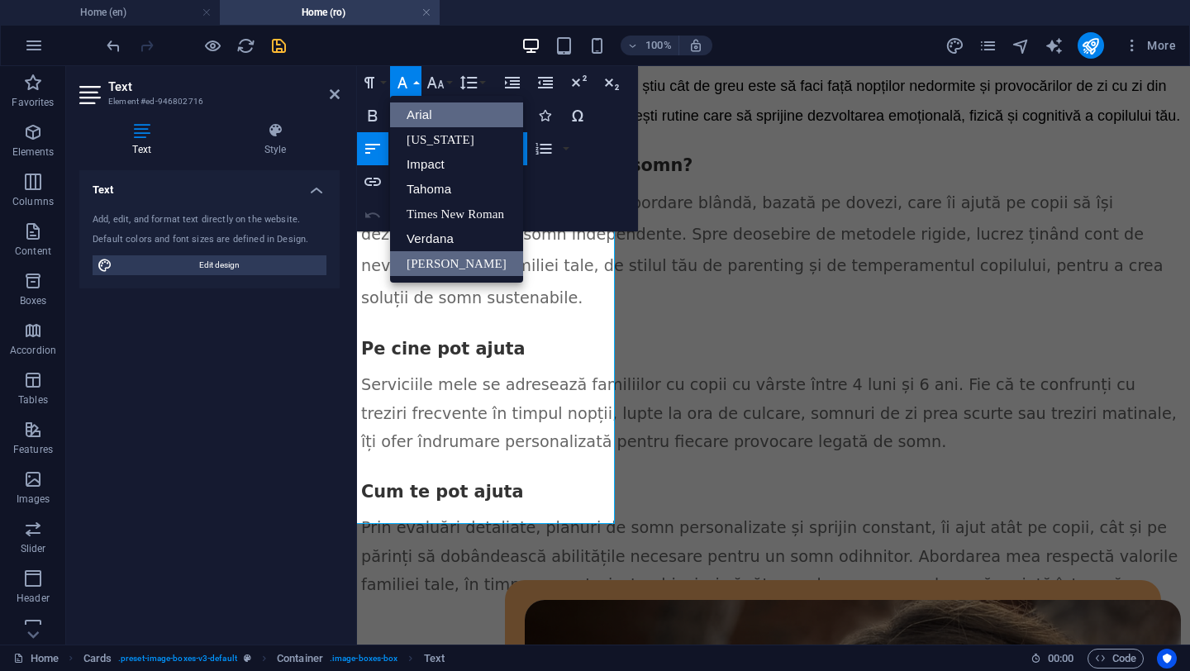
scroll to position [0, 0]
click at [436, 233] on link "Verdana" at bounding box center [456, 238] width 133 height 25
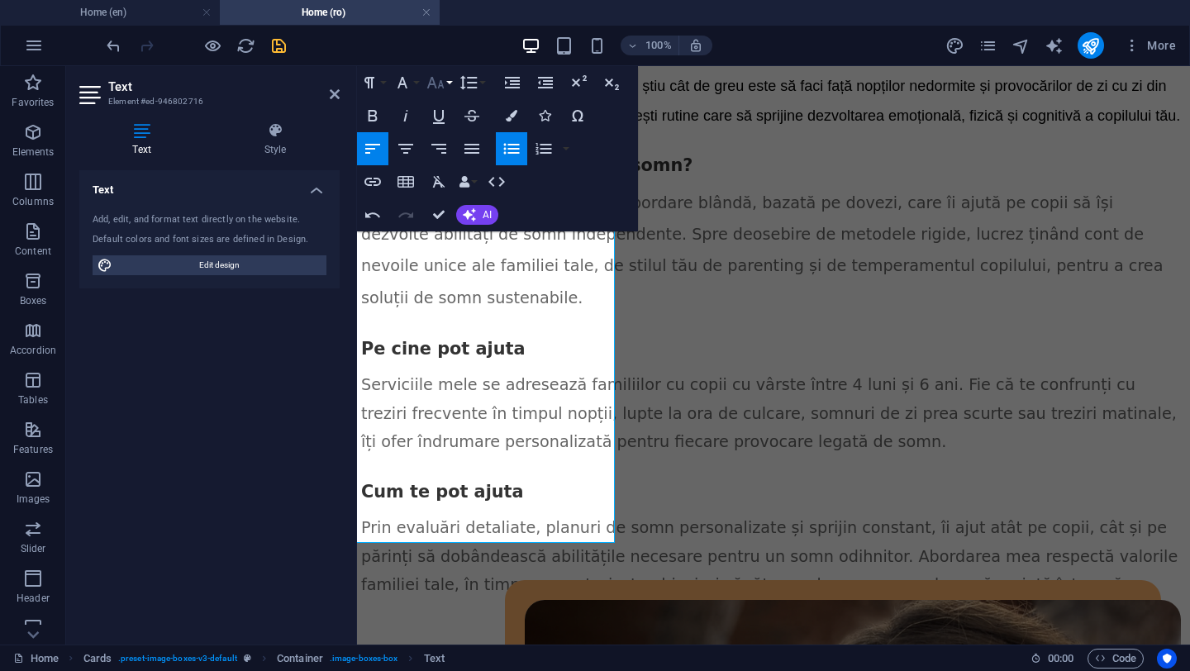
click at [450, 82] on button "Font Size" at bounding box center [438, 82] width 31 height 33
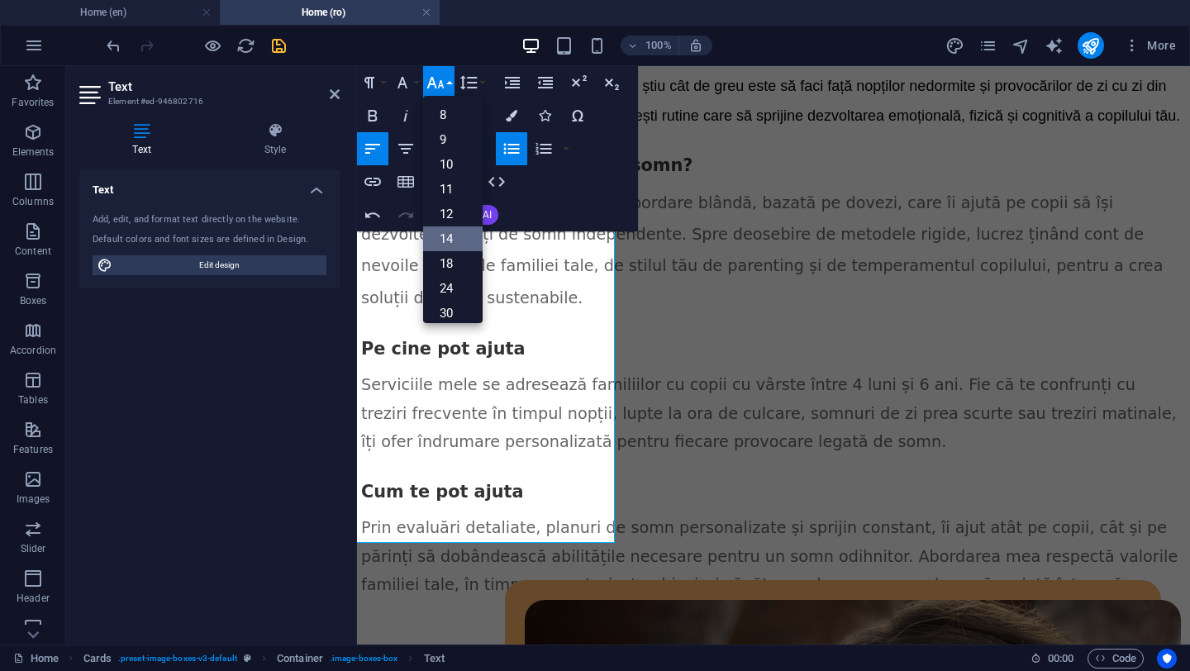
click at [457, 236] on link "14" at bounding box center [453, 238] width 60 height 25
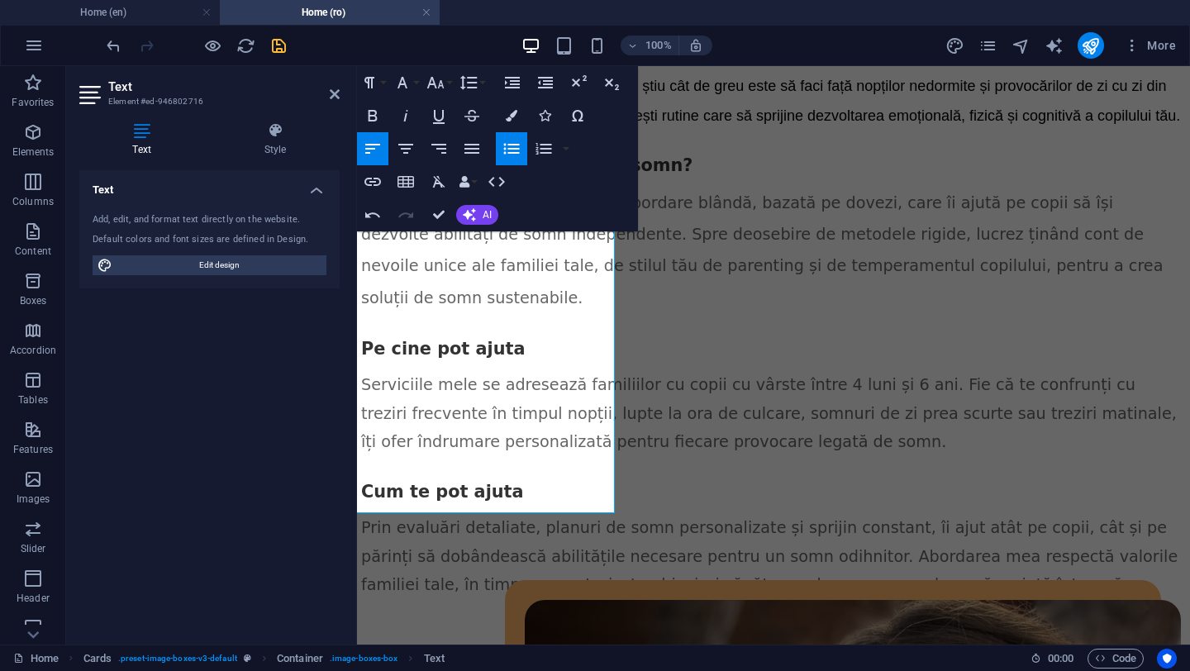
scroll to position [2390, 2]
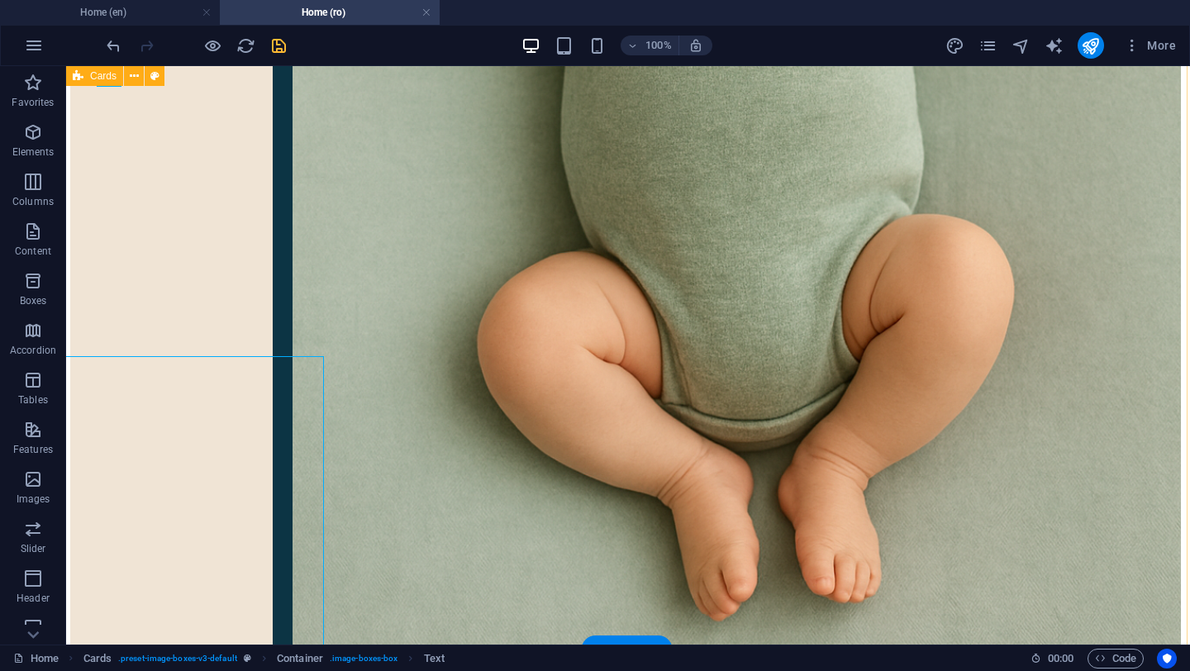
scroll to position [2390, 2]
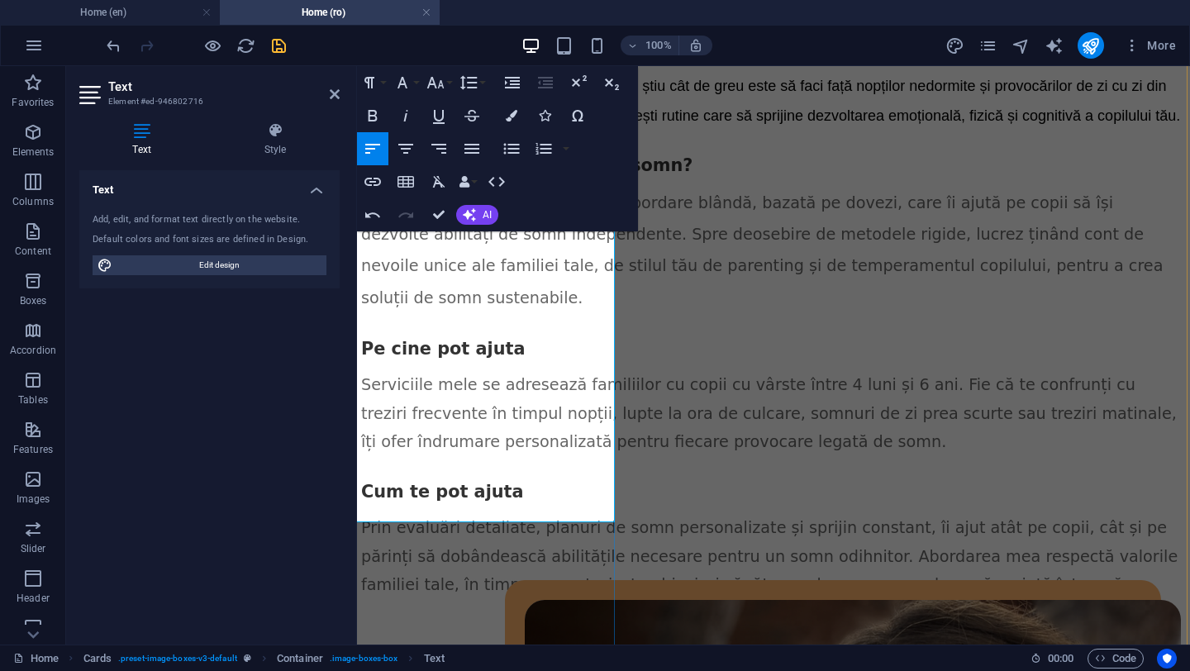
drag, startPoint x: 369, startPoint y: 403, endPoint x: 579, endPoint y: 443, distance: 214.4
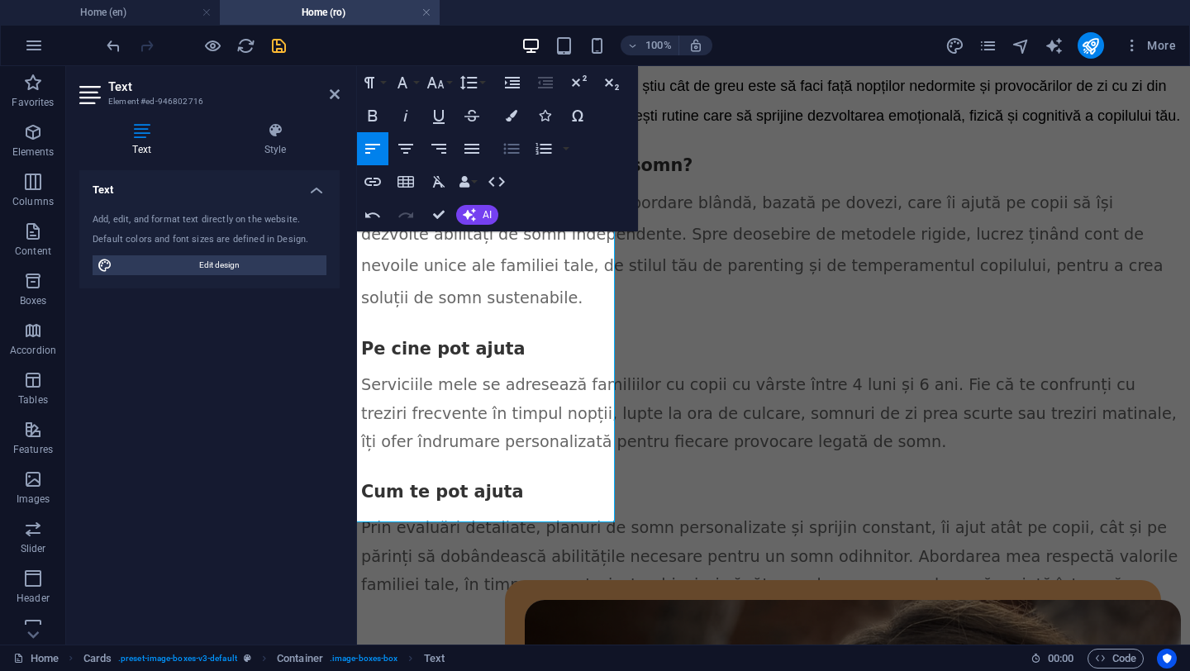
click at [512, 153] on icon "button" at bounding box center [512, 149] width 16 height 11
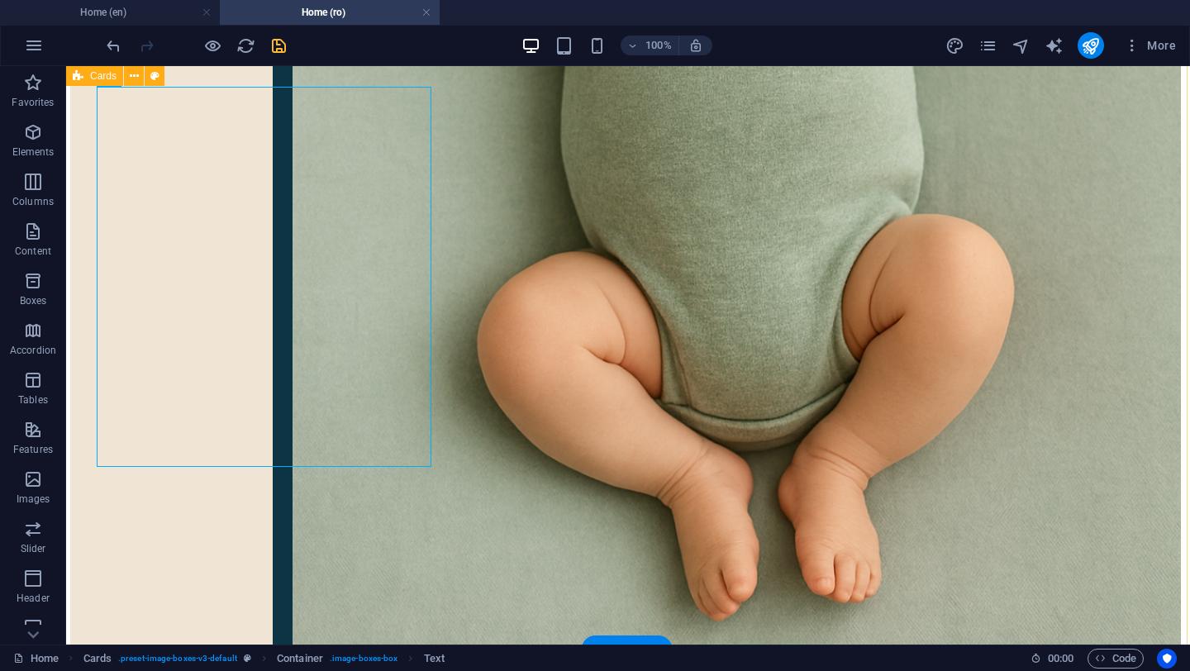
scroll to position [2390, 2]
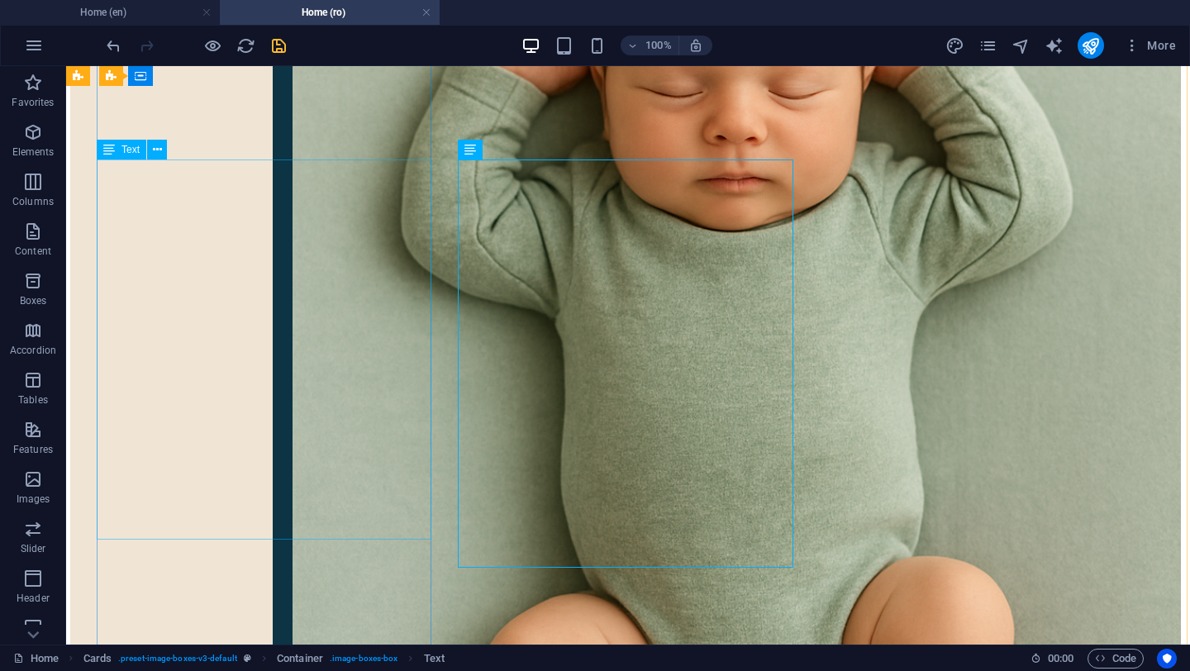
scroll to position [2345, 2]
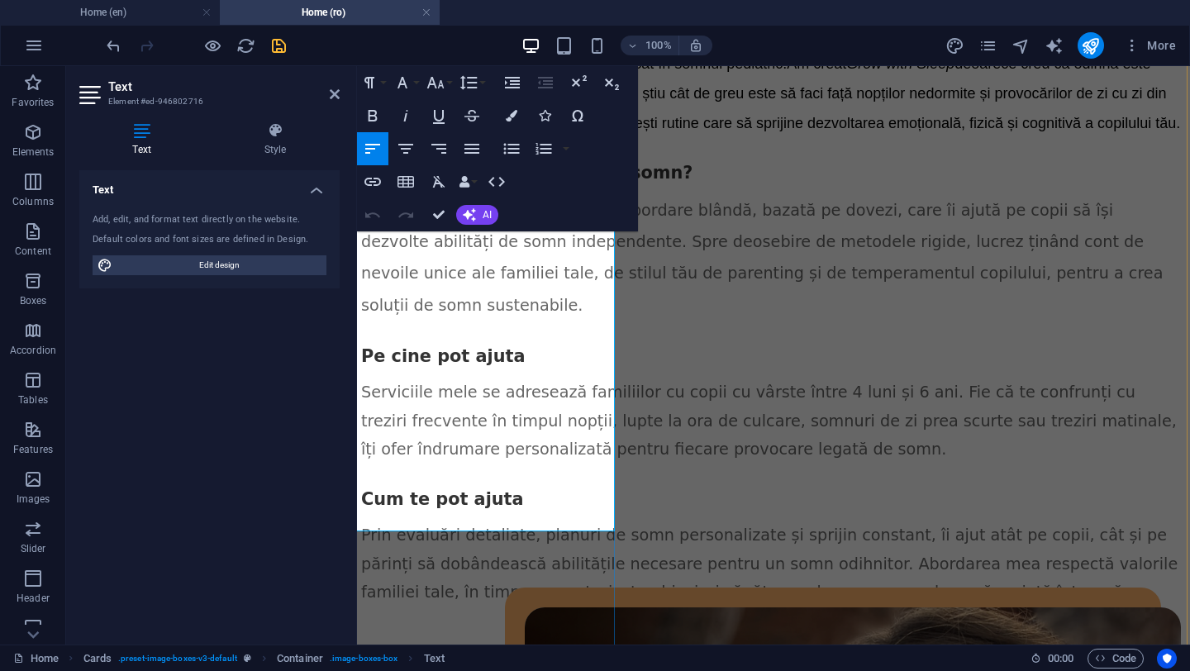
drag, startPoint x: 389, startPoint y: 408, endPoint x: 459, endPoint y: 506, distance: 119.7
click at [417, 86] on button "Font Family" at bounding box center [405, 82] width 31 height 33
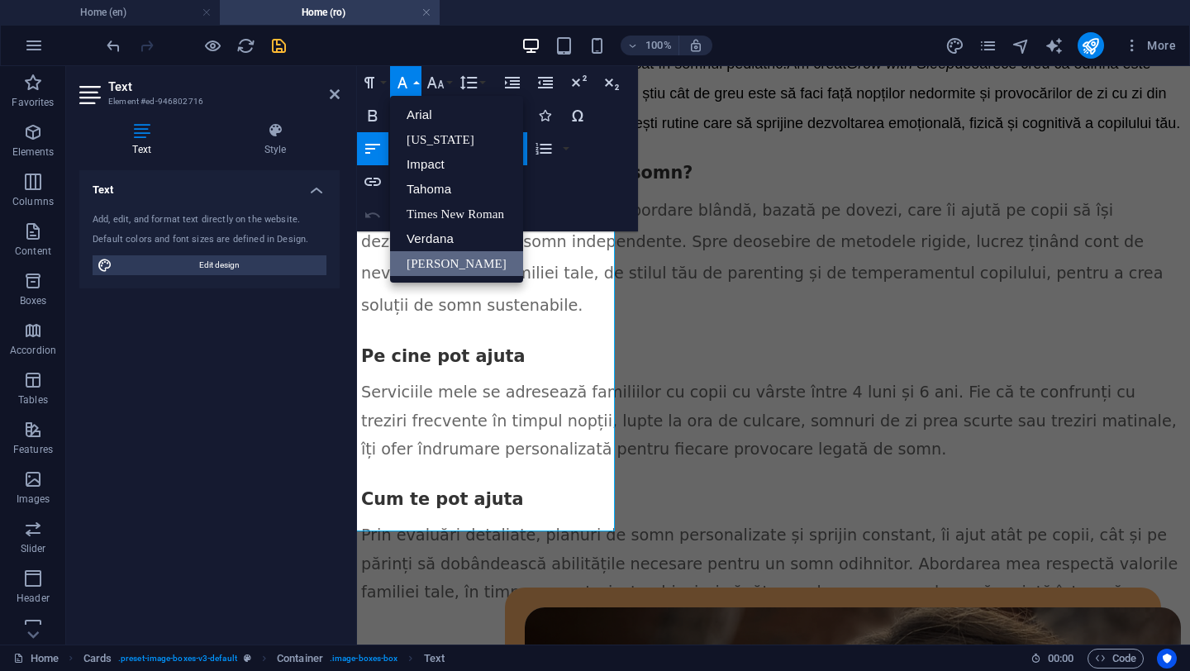
scroll to position [0, 0]
click at [452, 239] on link "Verdana" at bounding box center [456, 238] width 133 height 25
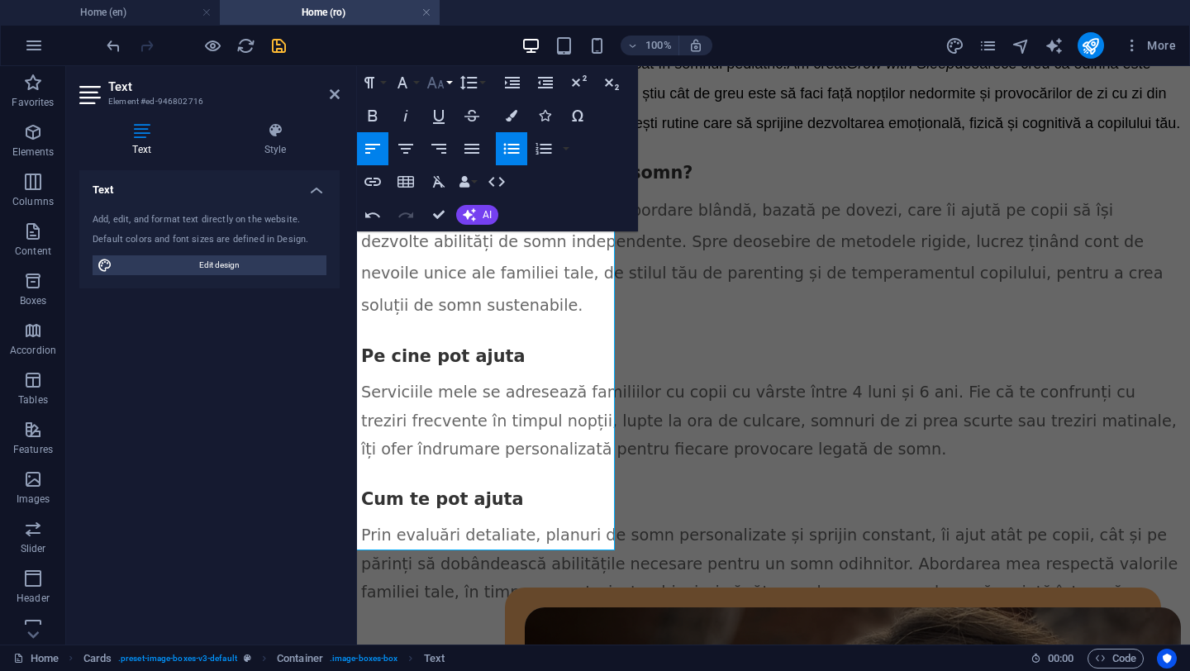
click at [450, 83] on button "Font Size" at bounding box center [438, 82] width 31 height 33
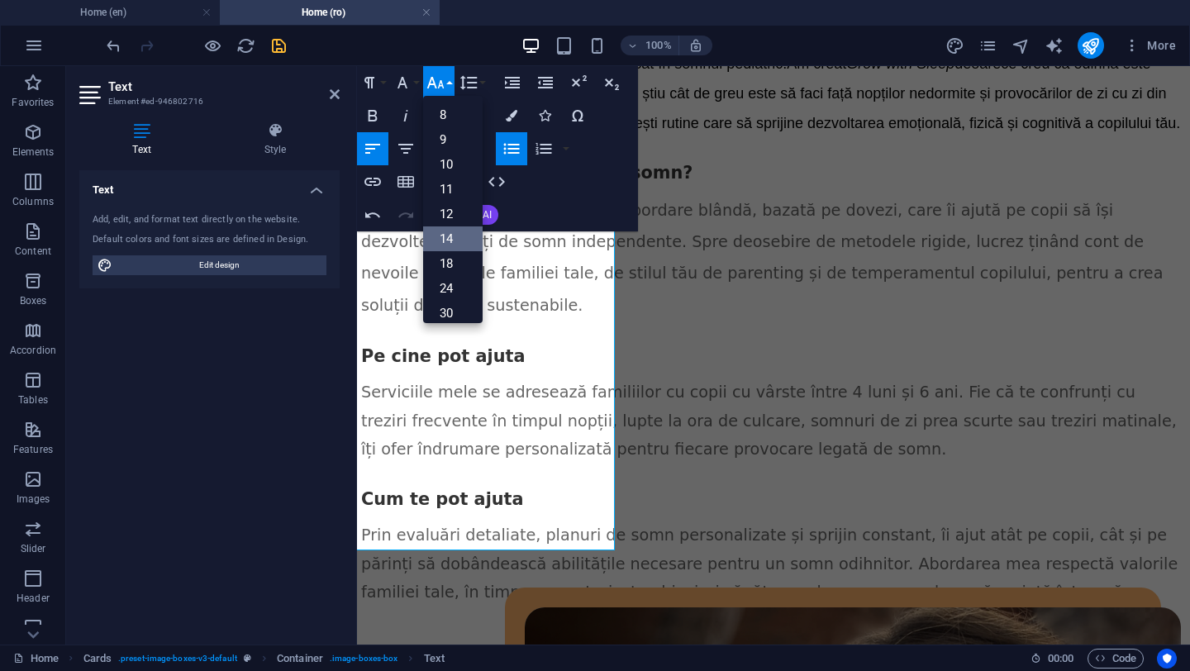
click at [462, 238] on link "14" at bounding box center [453, 238] width 60 height 25
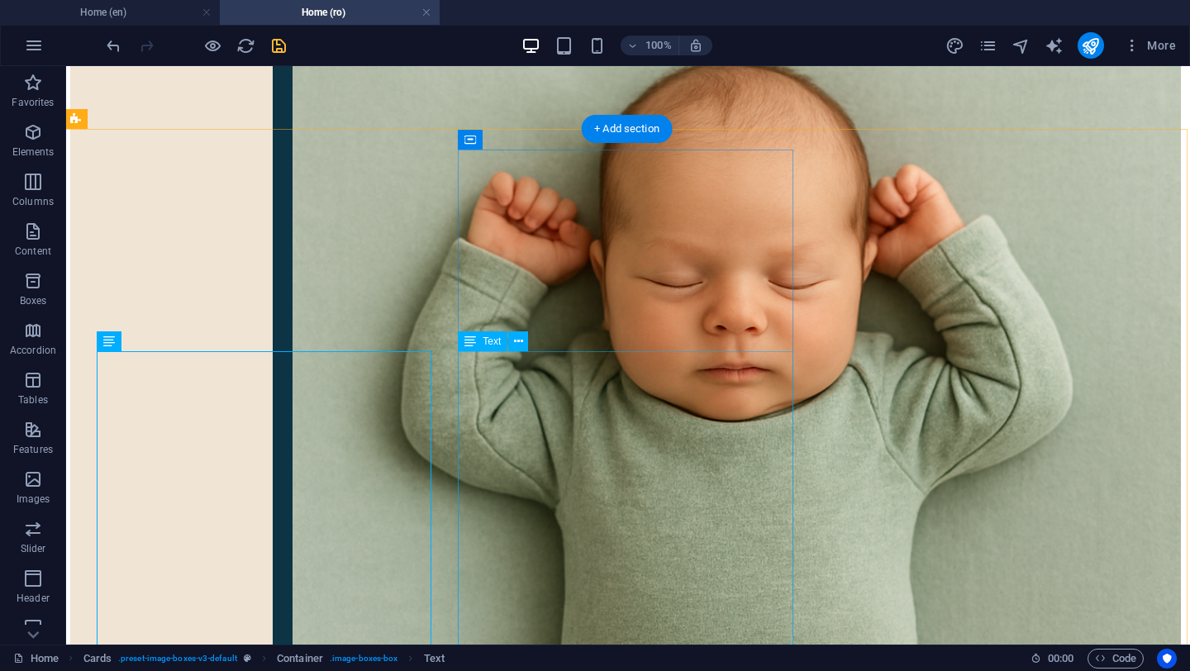
scroll to position [2126, 2]
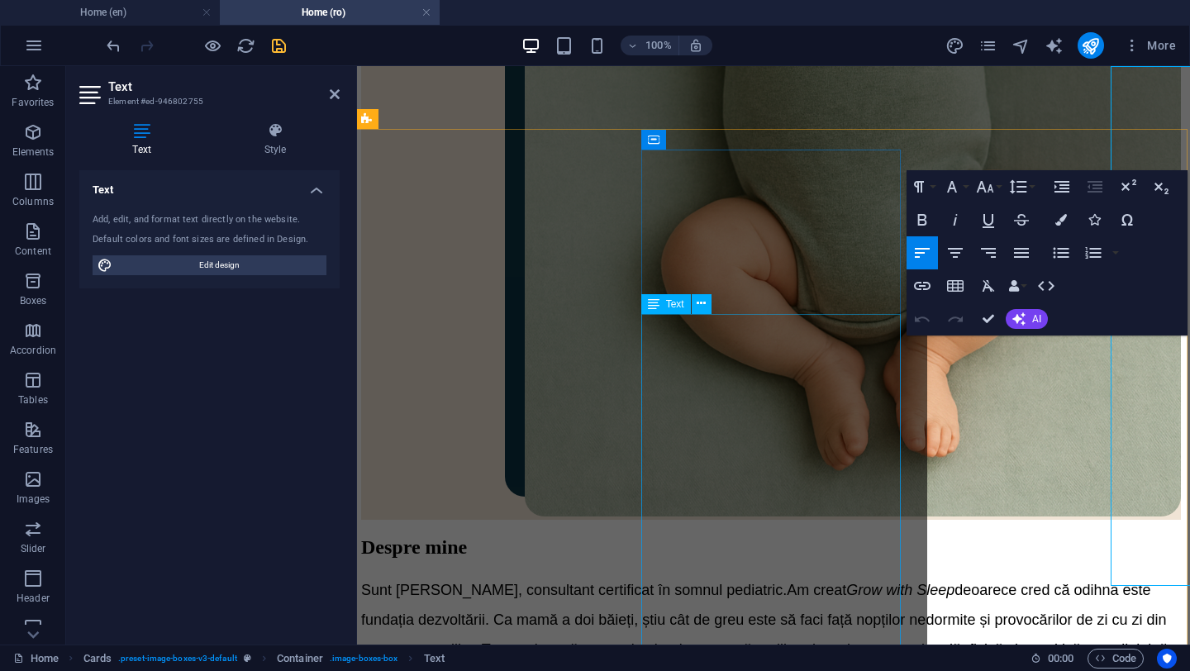
scroll to position [2432, 2]
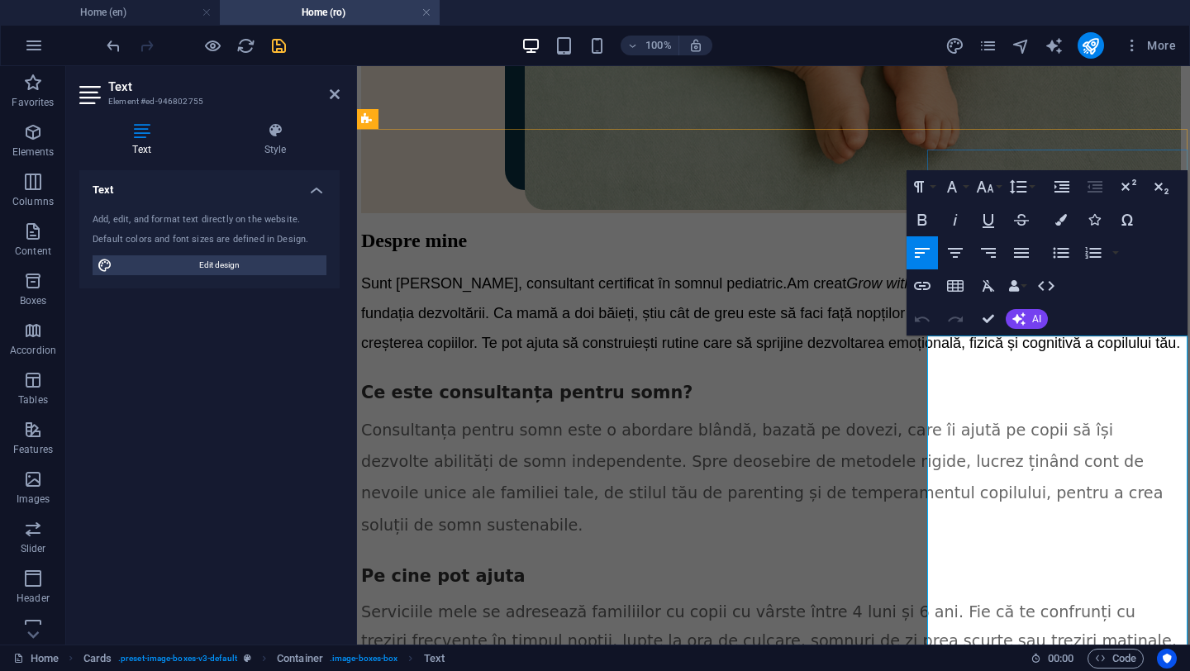
drag, startPoint x: 941, startPoint y: 356, endPoint x: 1006, endPoint y: 359, distance: 64.5
drag, startPoint x: 941, startPoint y: 386, endPoint x: 1102, endPoint y: 593, distance: 262.0
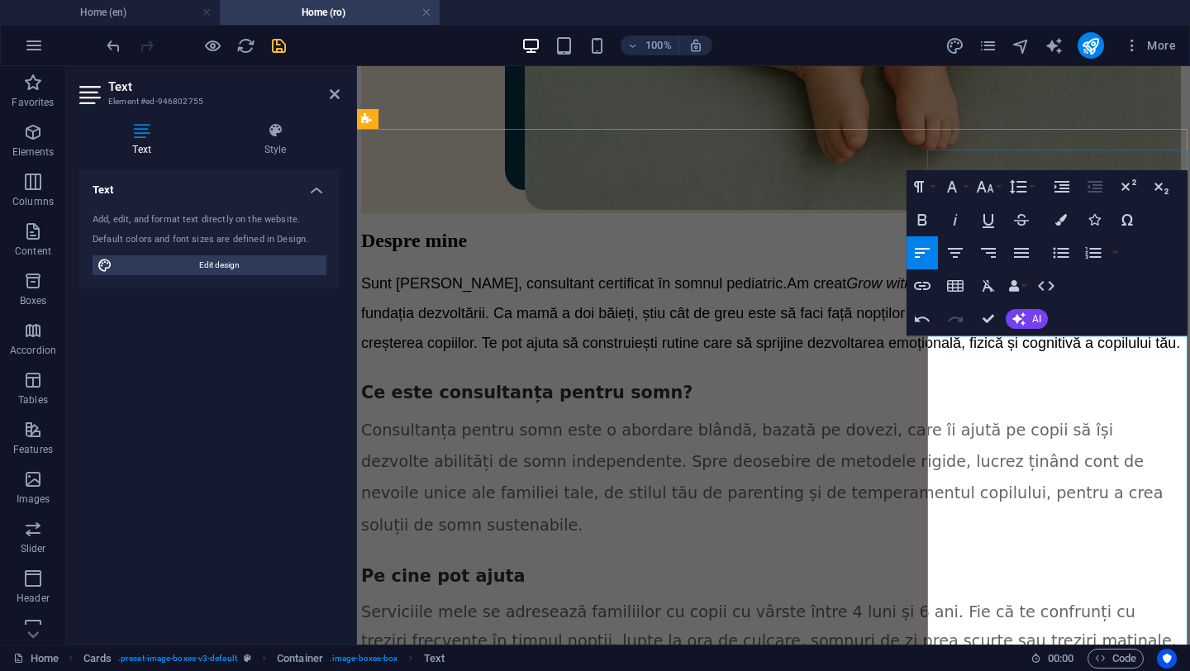
drag, startPoint x: 942, startPoint y: 393, endPoint x: 980, endPoint y: 412, distance: 42.9
drag, startPoint x: 1110, startPoint y: 408, endPoint x: 936, endPoint y: 388, distance: 174.8
click at [1060, 217] on icon "button" at bounding box center [1061, 220] width 12 height 12
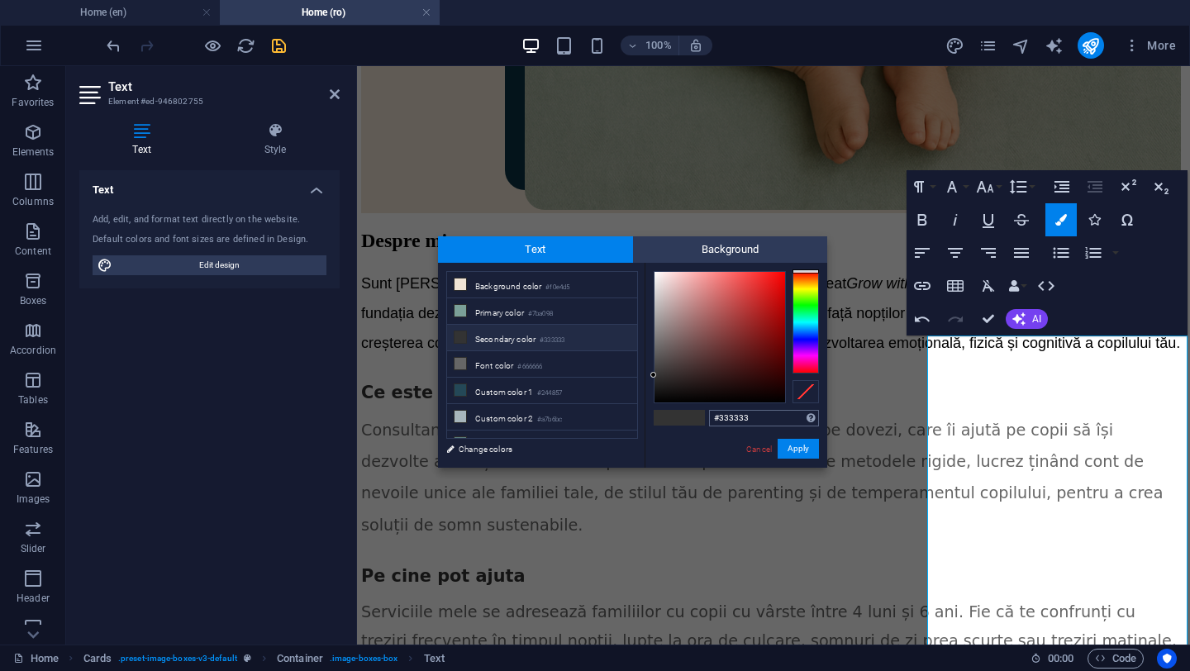
click at [731, 416] on input "#333333" at bounding box center [764, 418] width 110 height 17
click at [697, 456] on div "#ffffff Supported formats #0852ed rgb(8, 82, 237) rgba(8, 82, 237, 90%) hsv(221…" at bounding box center [736, 485] width 183 height 445
click at [802, 445] on button "Apply" at bounding box center [798, 449] width 41 height 20
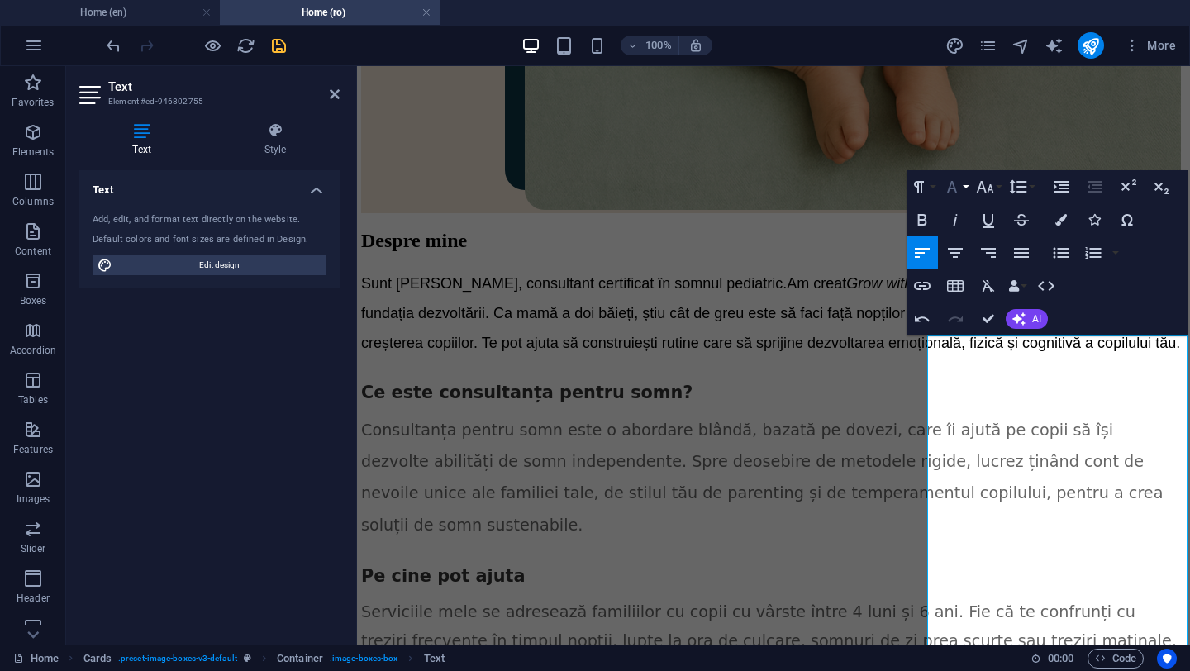
click at [967, 188] on button "Font Family" at bounding box center [955, 186] width 31 height 33
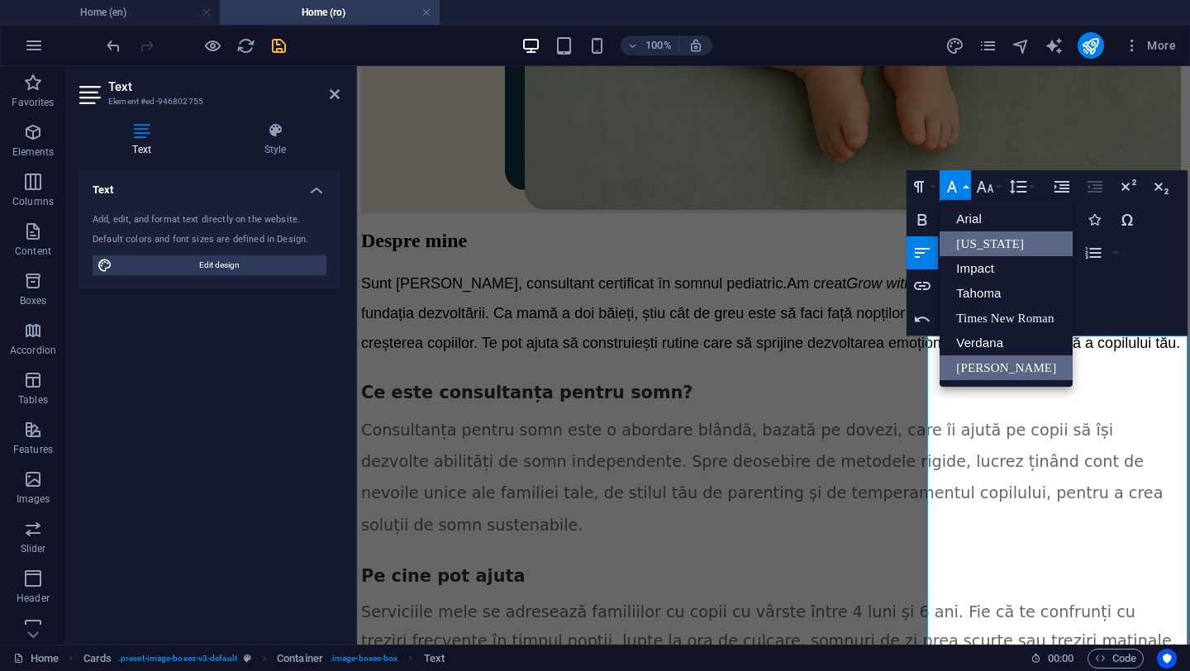
scroll to position [0, 0]
click at [1000, 336] on link "Verdana" at bounding box center [1006, 343] width 133 height 25
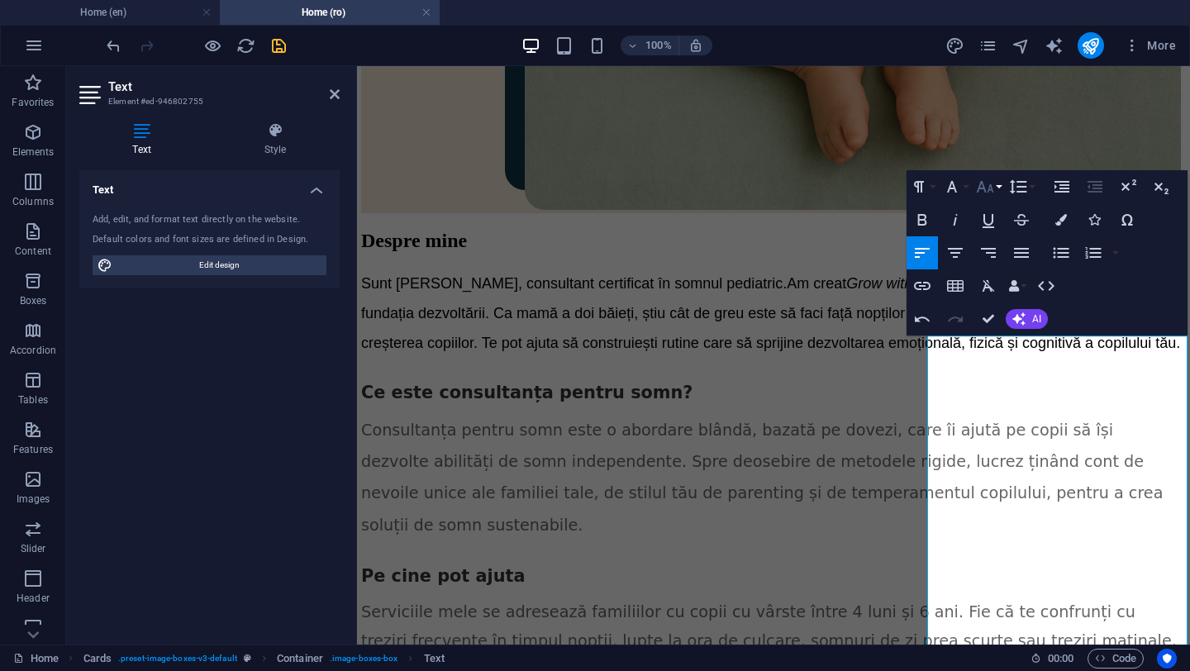
click at [1002, 187] on button "Font Size" at bounding box center [988, 186] width 31 height 33
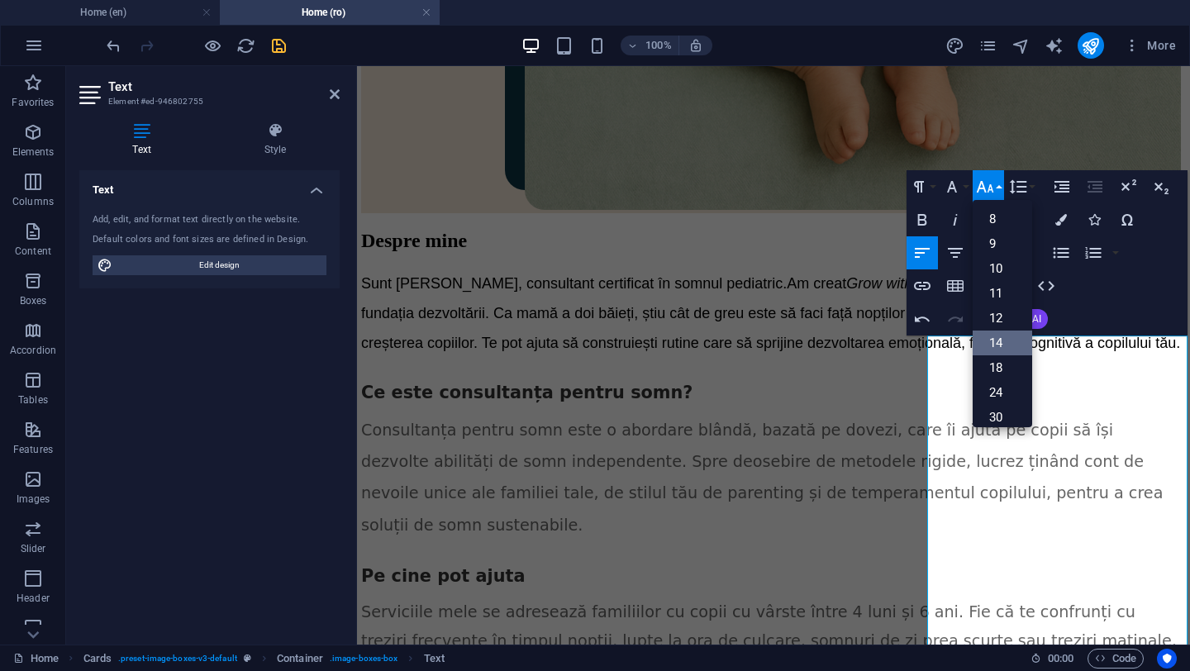
click at [1003, 341] on link "14" at bounding box center [1003, 343] width 60 height 25
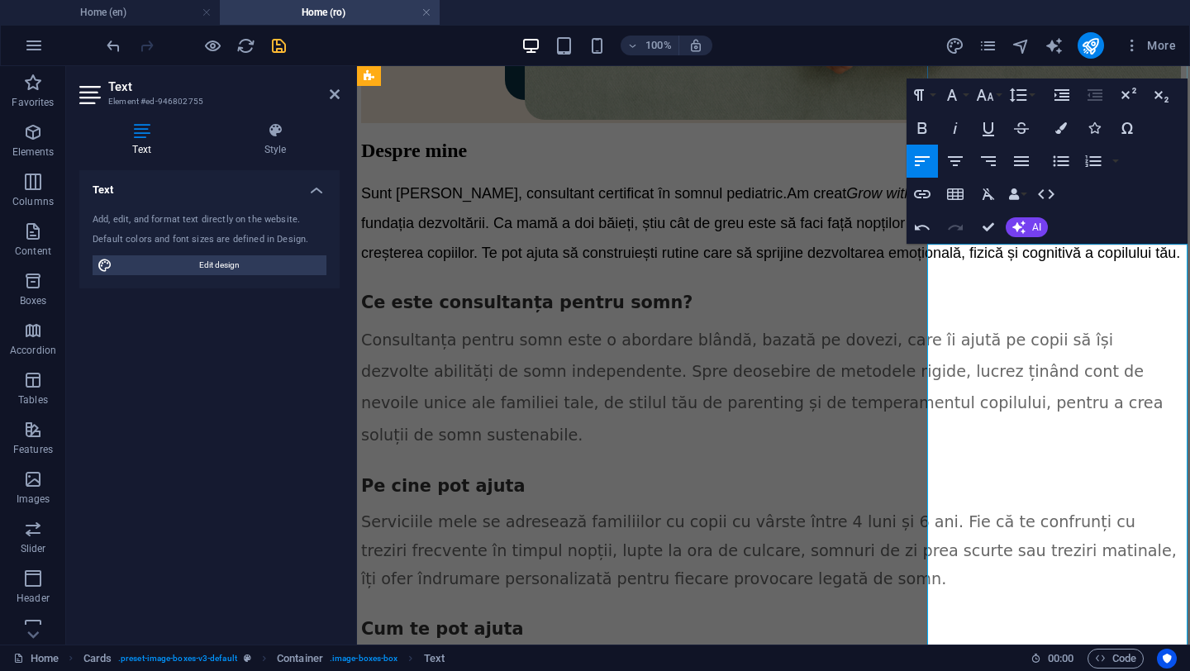
scroll to position [2524, 2]
drag, startPoint x: 942, startPoint y: 350, endPoint x: 1108, endPoint y: 394, distance: 172.0
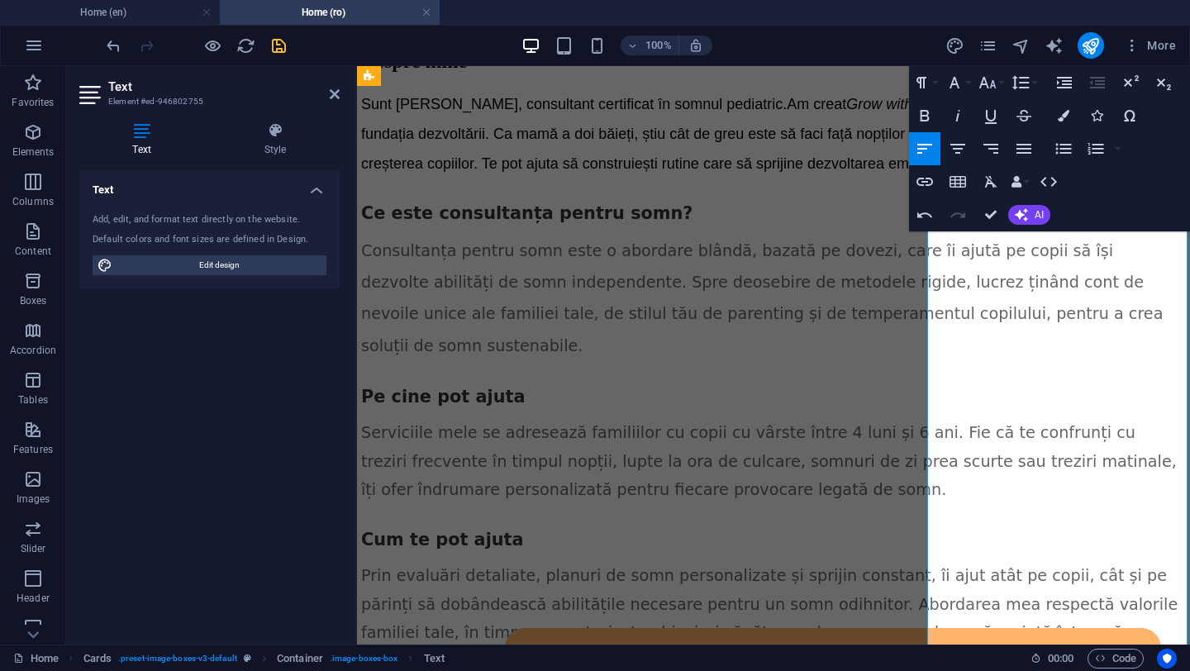
scroll to position [2558, 2]
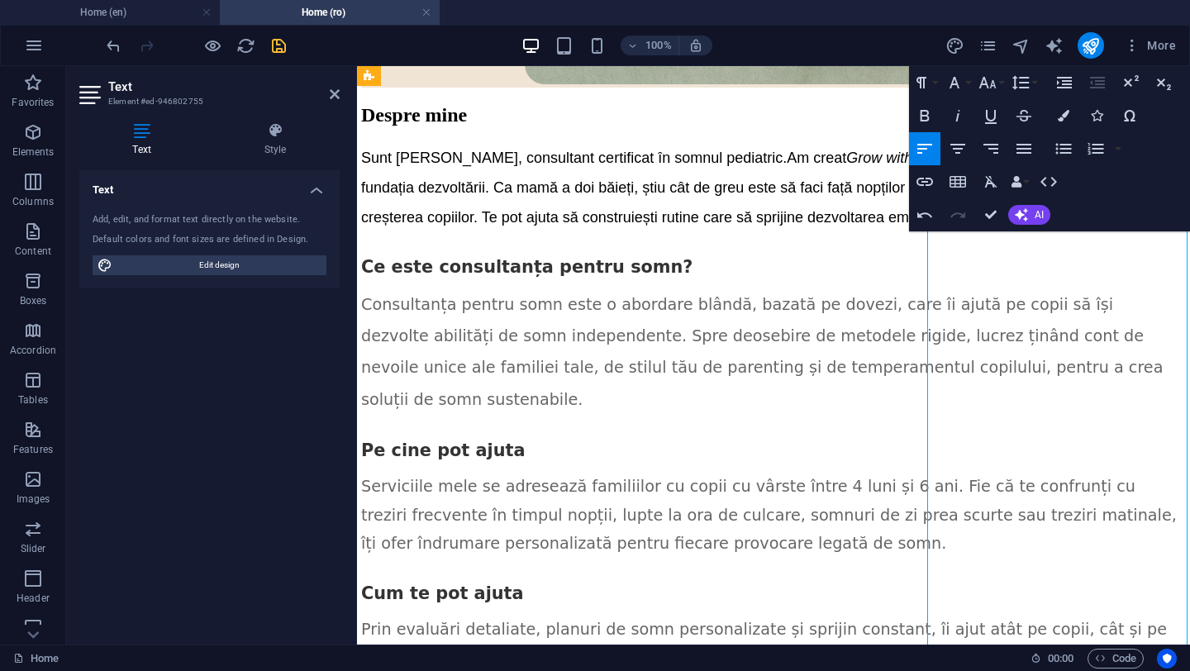
drag, startPoint x: 940, startPoint y: 426, endPoint x: 1117, endPoint y: 447, distance: 178.1
drag, startPoint x: 941, startPoint y: 427, endPoint x: 1126, endPoint y: 448, distance: 186.3
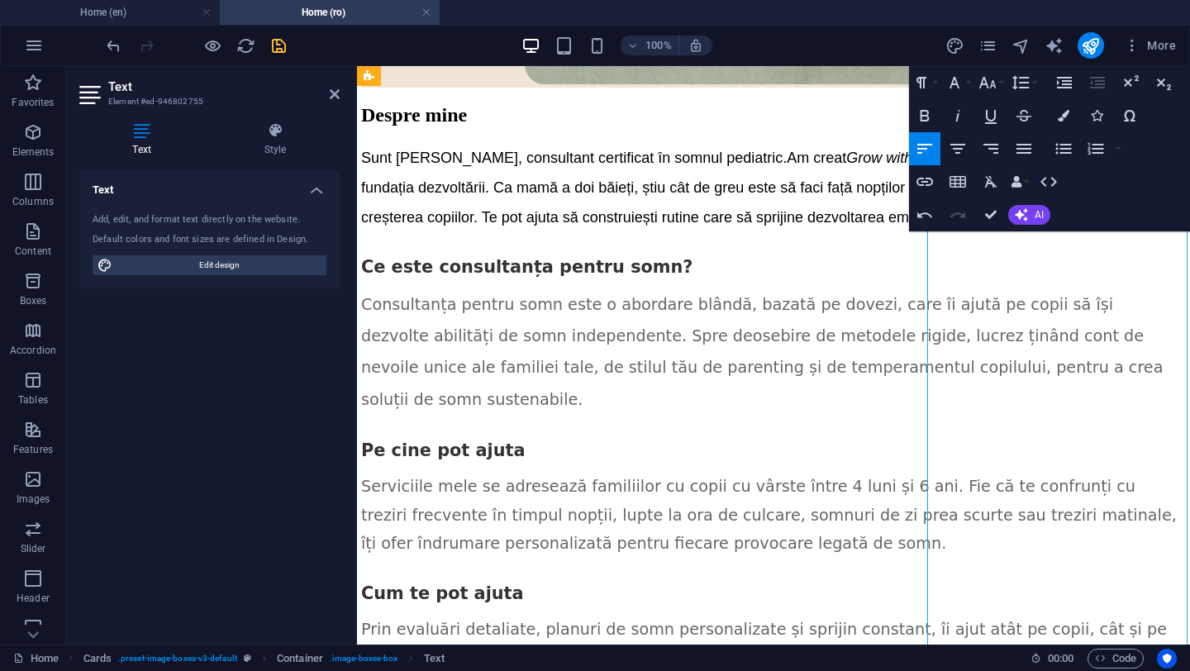
drag, startPoint x: 943, startPoint y: 502, endPoint x: 1071, endPoint y: 517, distance: 129.0
drag, startPoint x: 942, startPoint y: 318, endPoint x: 1160, endPoint y: 519, distance: 295.9
click at [1062, 120] on icon "button" at bounding box center [1064, 116] width 12 height 12
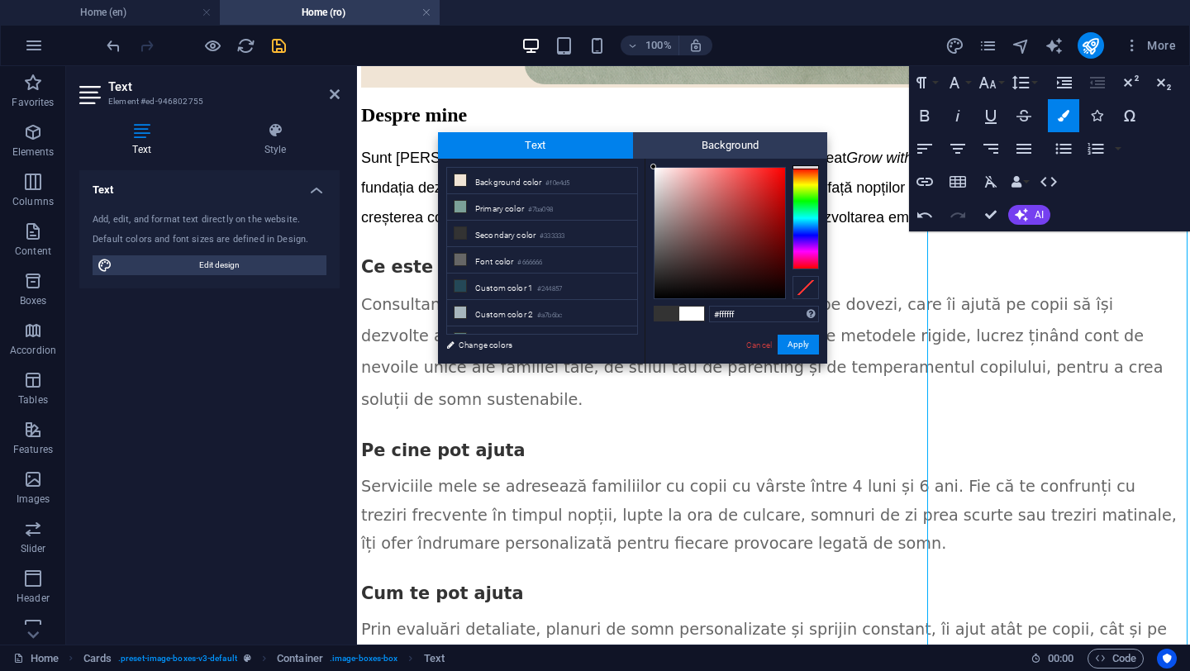
click at [707, 333] on div "#ffffff Supported formats #0852ed rgb(8, 82, 237) rgba(8, 82, 237, 90%) hsv(221…" at bounding box center [736, 381] width 183 height 445
click at [788, 339] on button "Apply" at bounding box center [798, 345] width 41 height 20
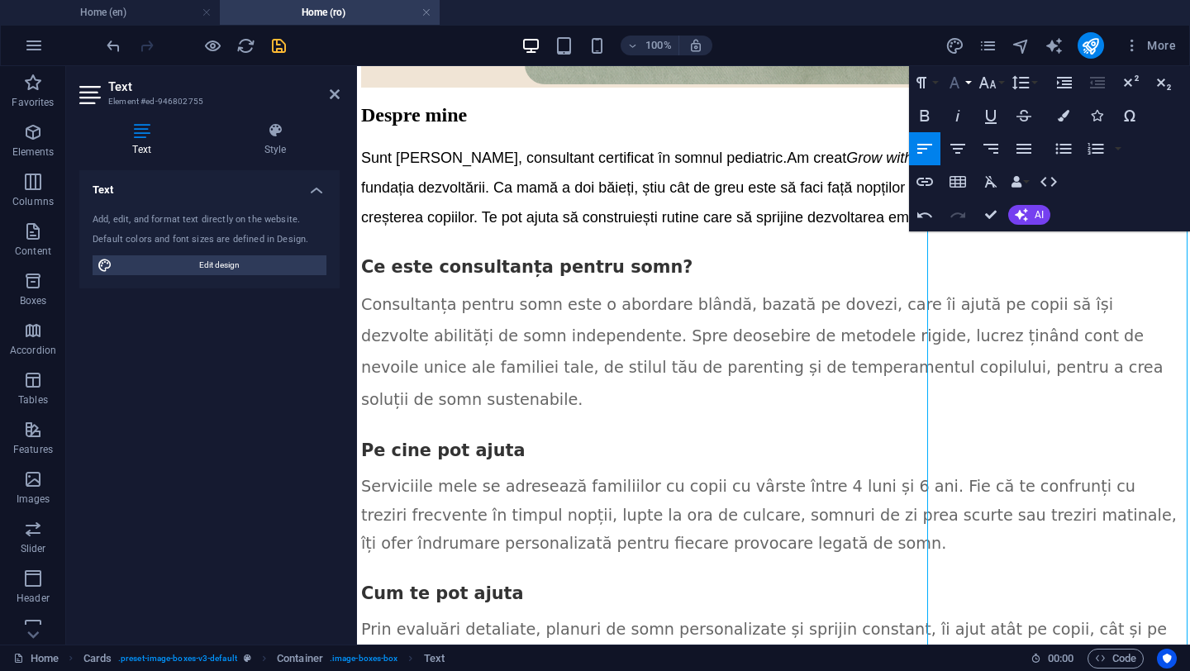
click at [969, 83] on button "Font Family" at bounding box center [957, 82] width 31 height 33
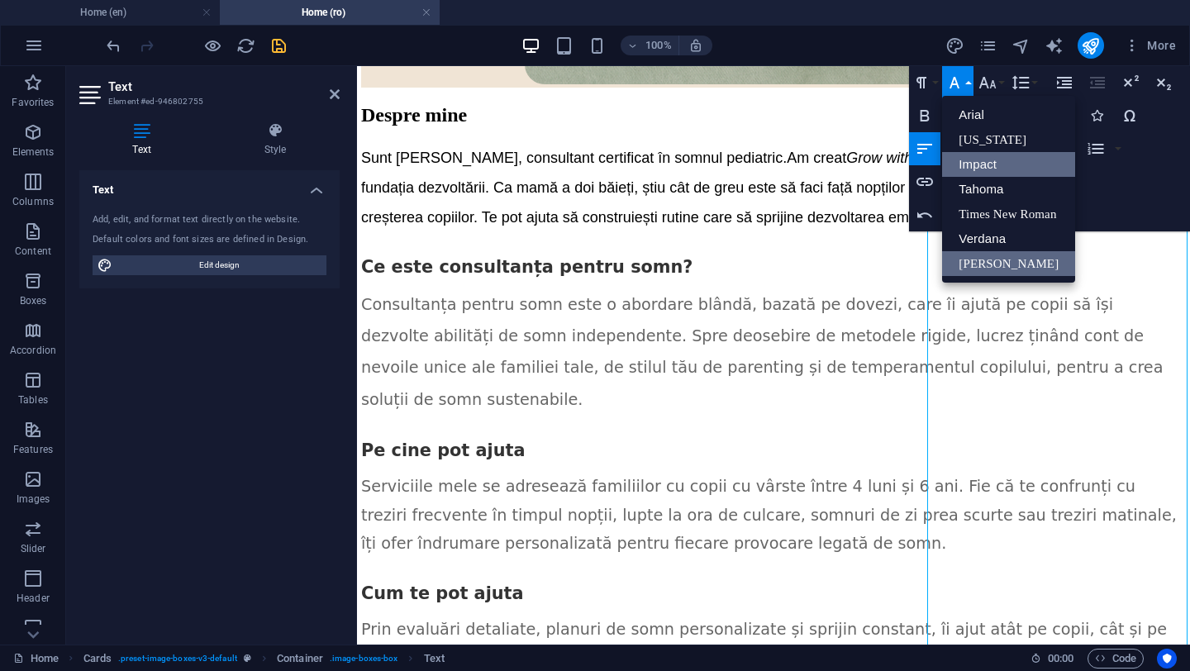
scroll to position [0, 0]
click at [995, 236] on link "Verdana" at bounding box center [1008, 238] width 133 height 25
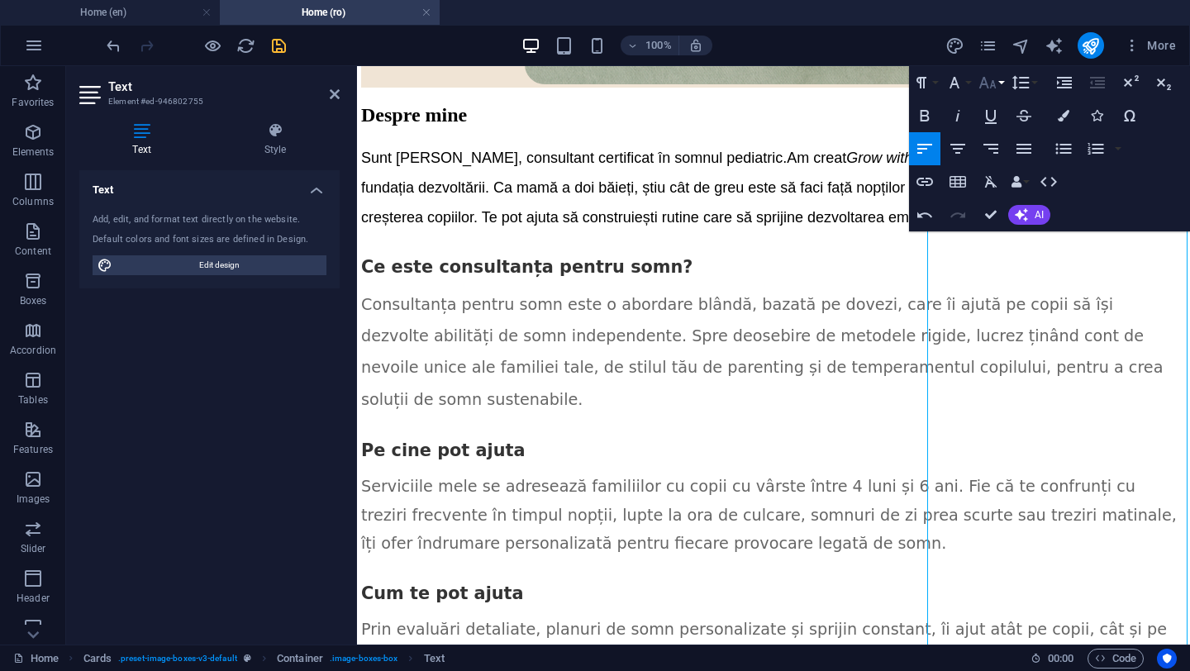
click at [1003, 83] on button "Font Size" at bounding box center [990, 82] width 31 height 33
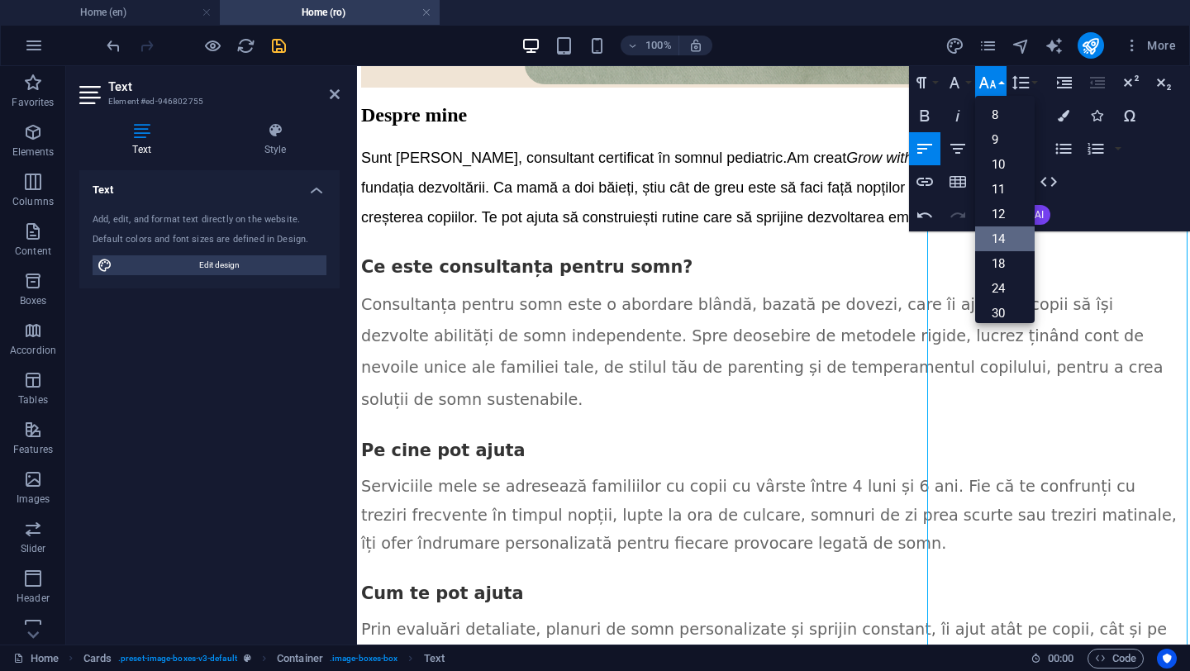
click at [1017, 241] on link "14" at bounding box center [1005, 238] width 60 height 25
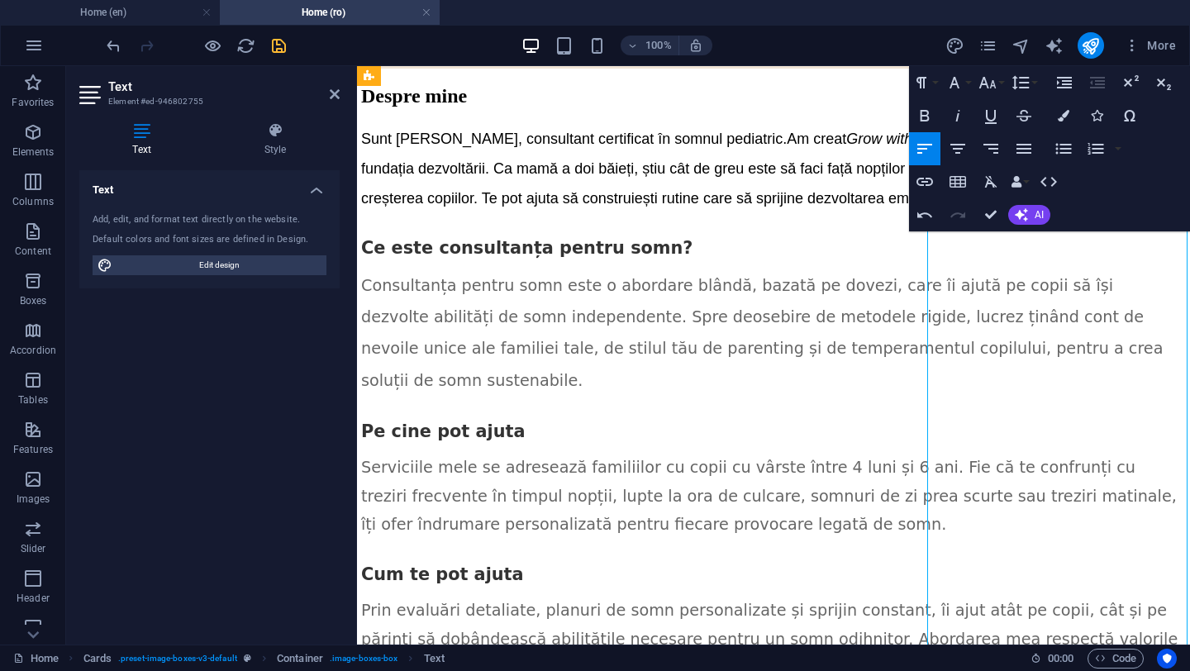
scroll to position [2582, 2]
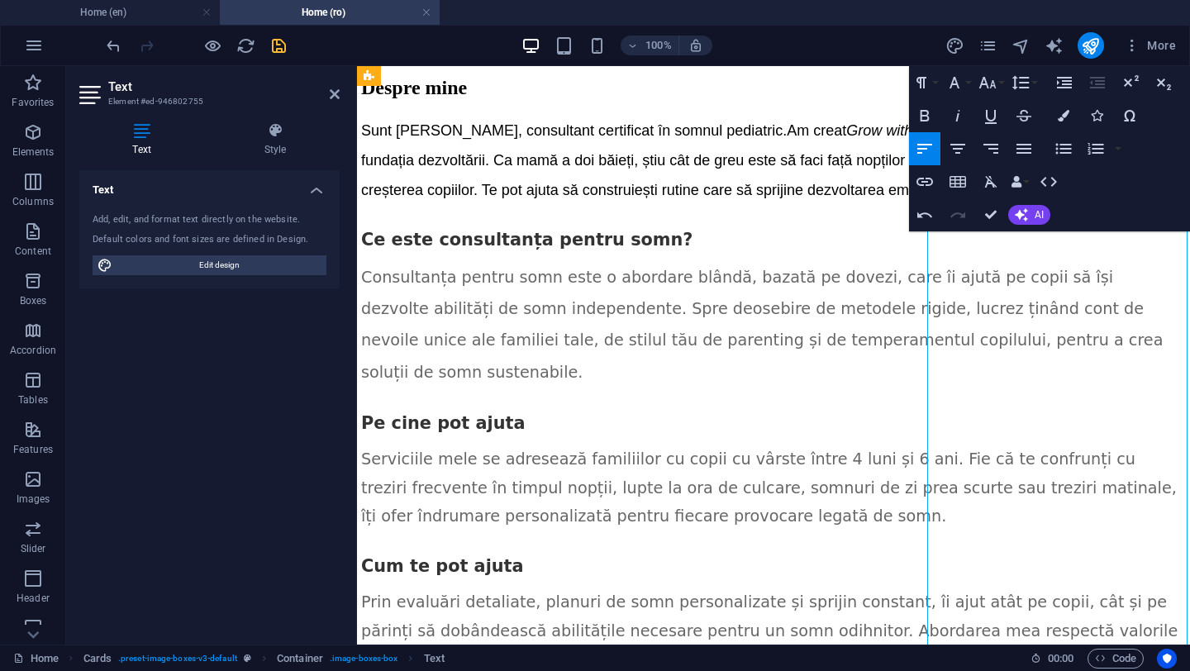
scroll to position [2780, 2]
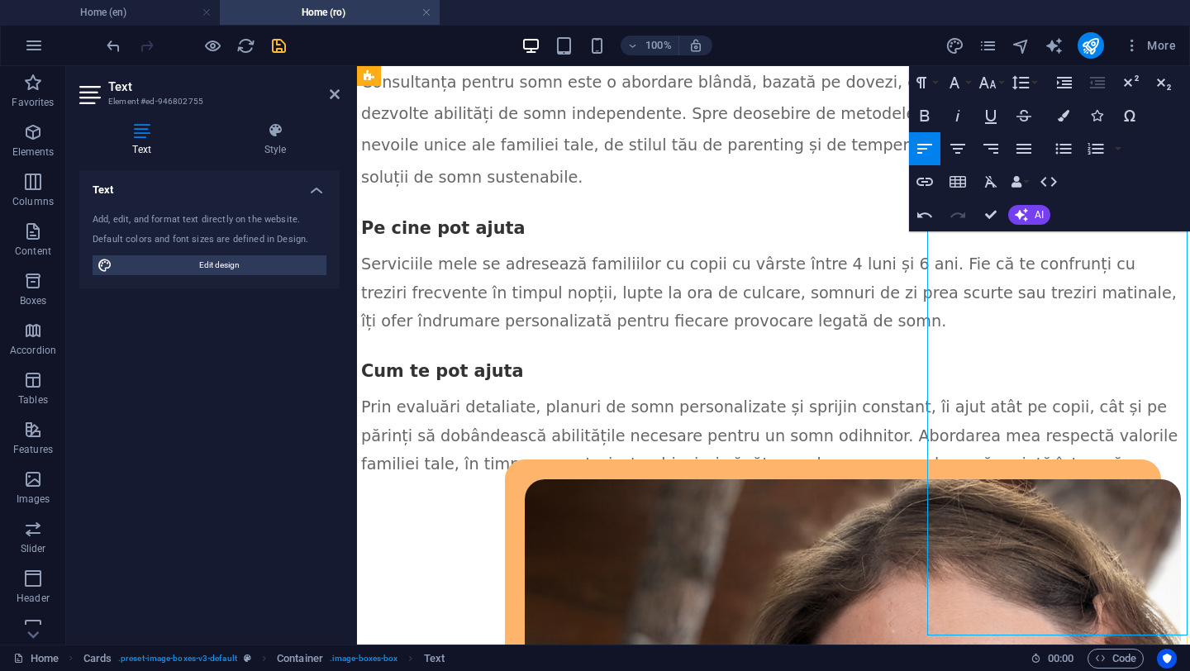
drag, startPoint x: 971, startPoint y: 365, endPoint x: 1126, endPoint y: 365, distance: 155.4
drag, startPoint x: 960, startPoint y: 393, endPoint x: 1146, endPoint y: 598, distance: 277.4
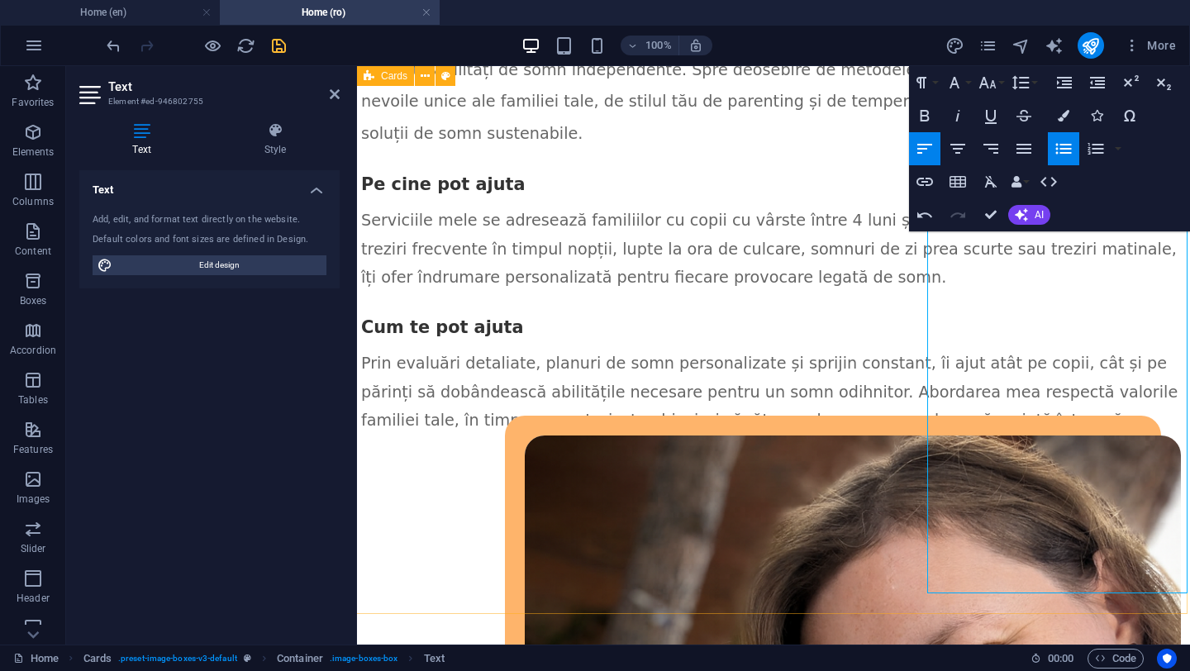
scroll to position [2823, 2]
drag, startPoint x: 960, startPoint y: 350, endPoint x: 1113, endPoint y: 350, distance: 152.9
drag, startPoint x: 962, startPoint y: 387, endPoint x: 1102, endPoint y: 381, distance: 139.8
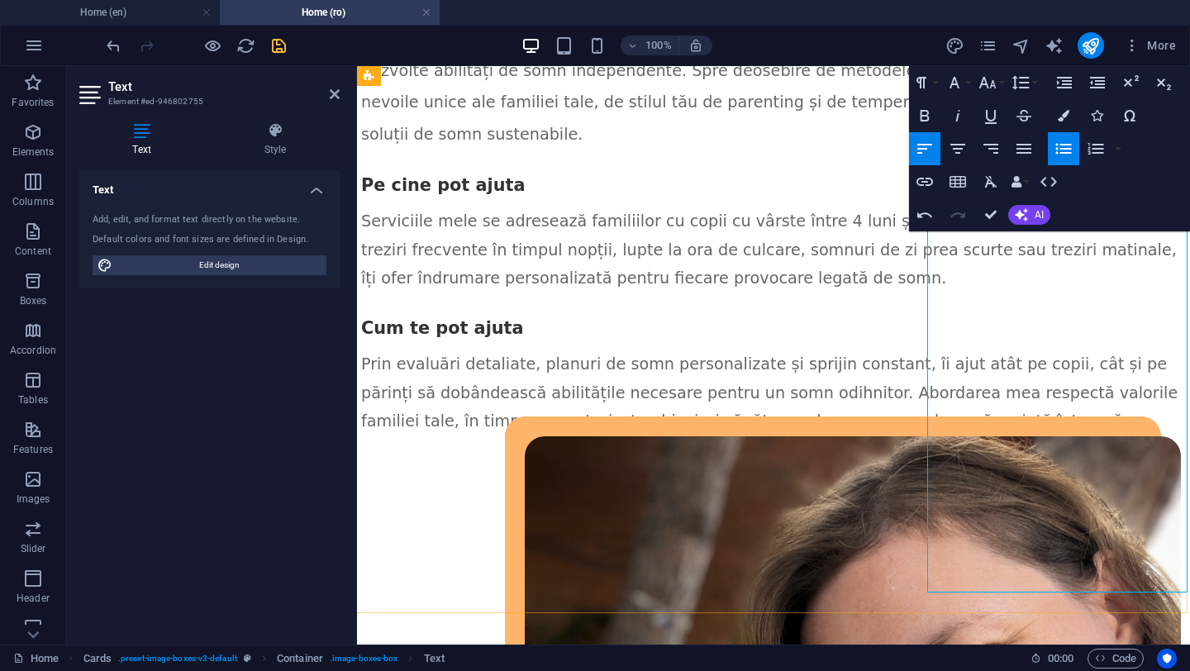
drag, startPoint x: 960, startPoint y: 434, endPoint x: 1028, endPoint y: 485, distance: 85.0
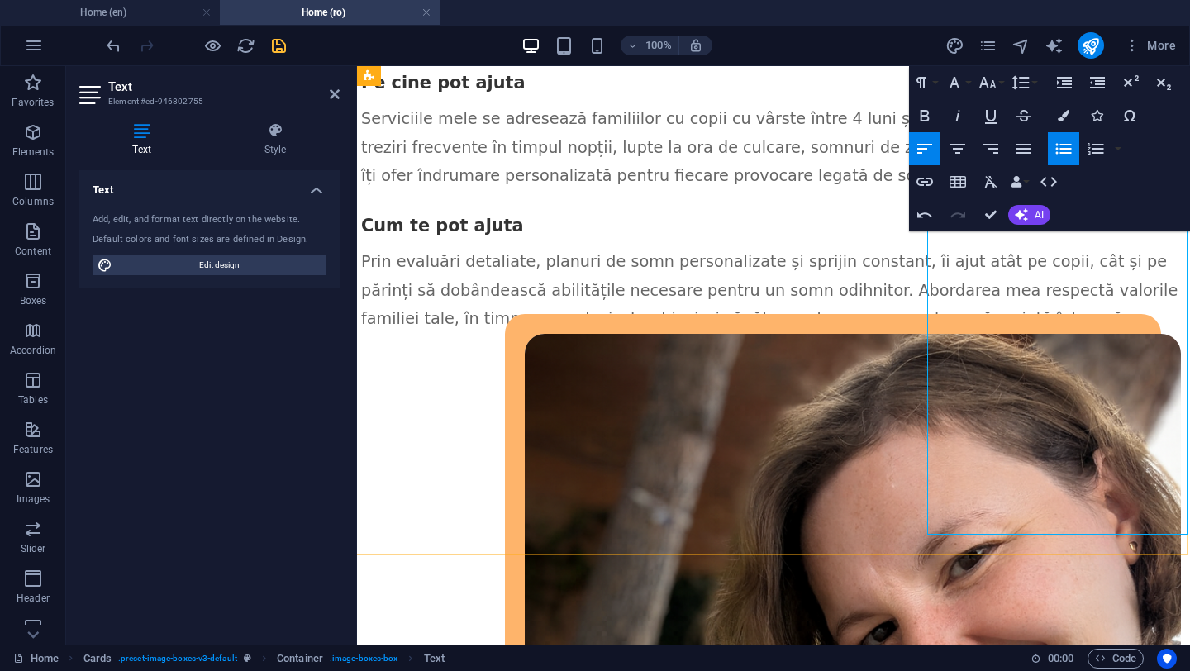
scroll to position [2932, 2]
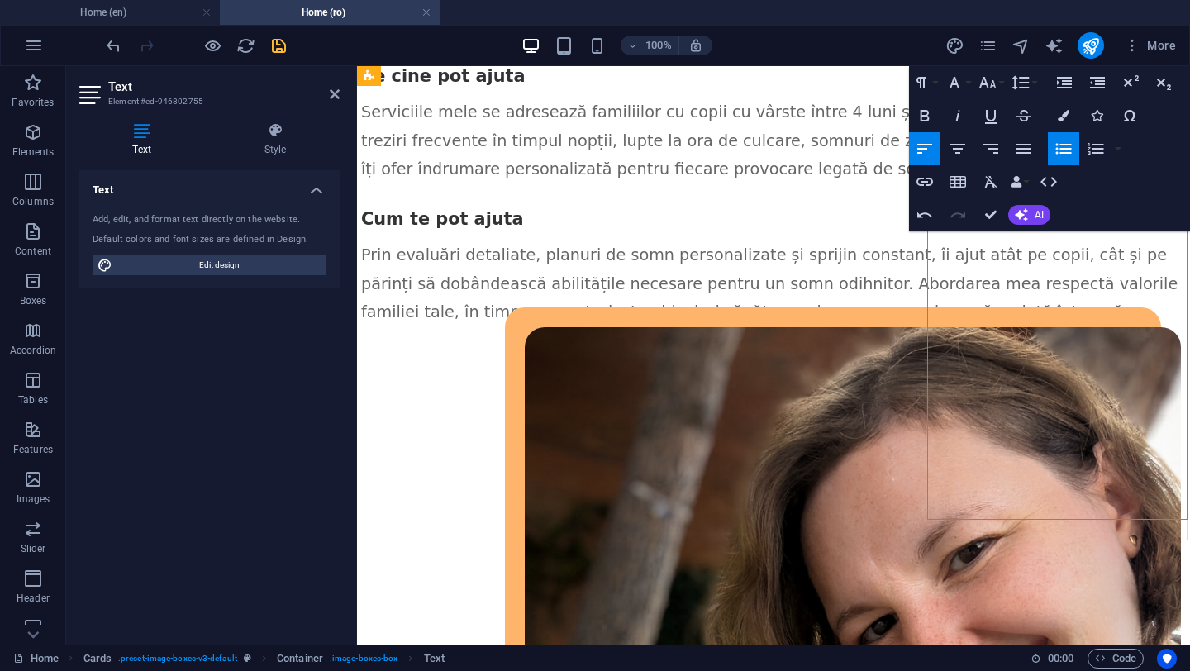
drag, startPoint x: 963, startPoint y: 414, endPoint x: 996, endPoint y: 437, distance: 40.4
drag, startPoint x: 960, startPoint y: 465, endPoint x: 1141, endPoint y: 484, distance: 181.2
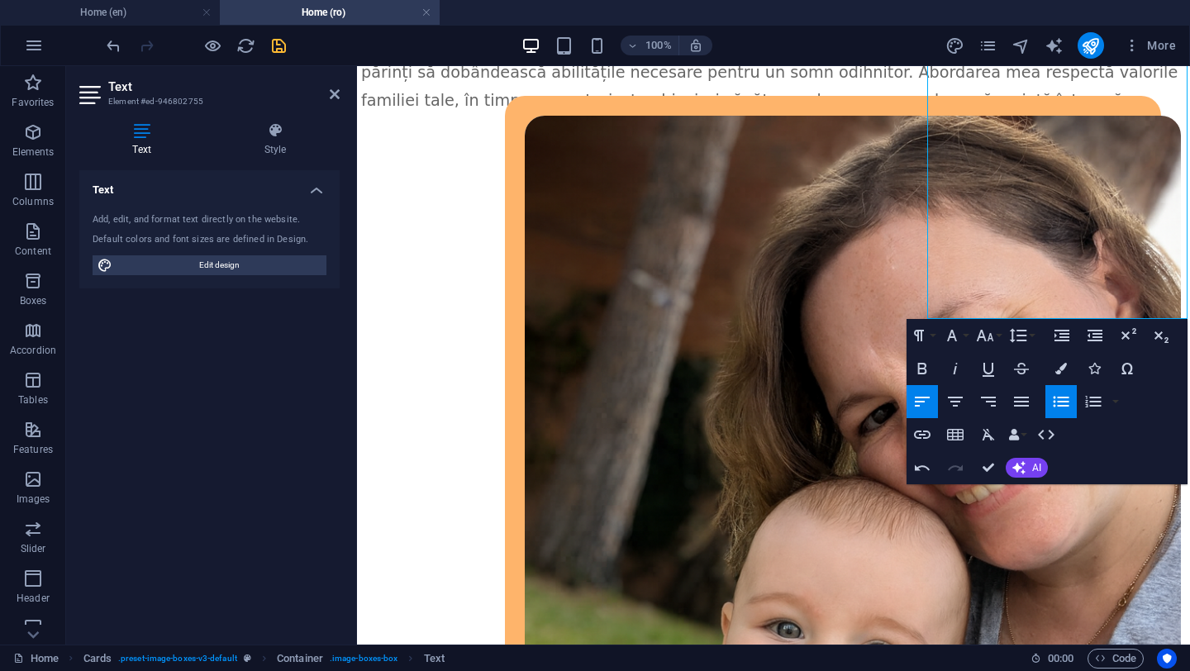
scroll to position [3151, 2]
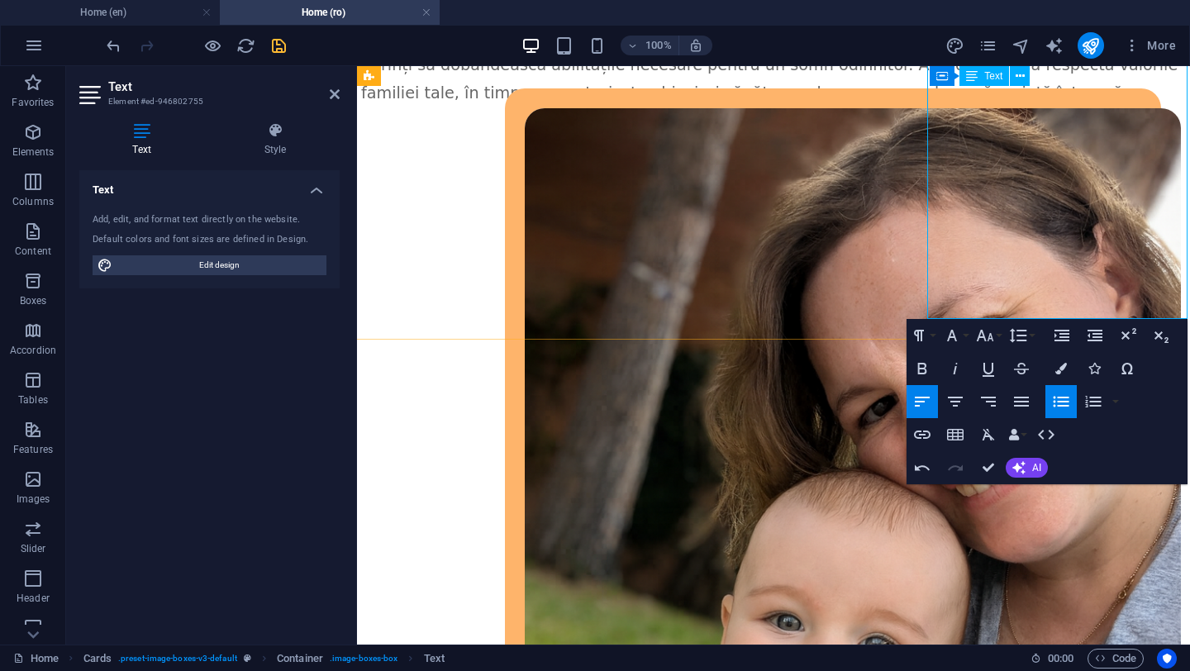
drag, startPoint x: 961, startPoint y: 316, endPoint x: 1031, endPoint y: 280, distance: 78.0
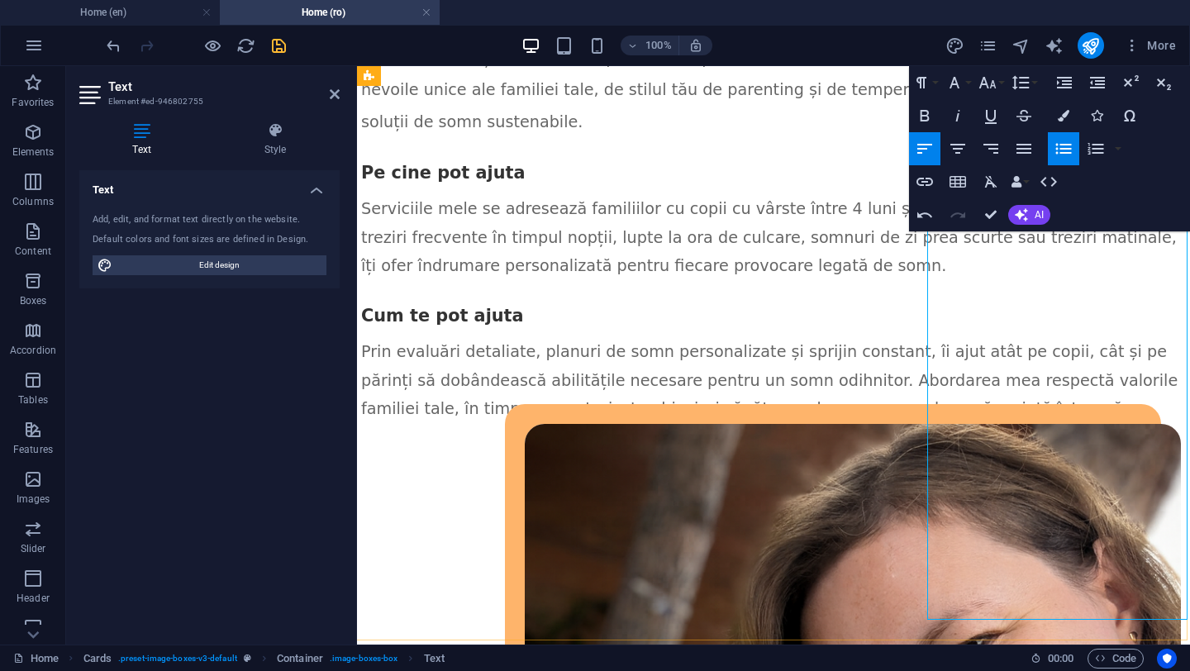
scroll to position [2832, 2]
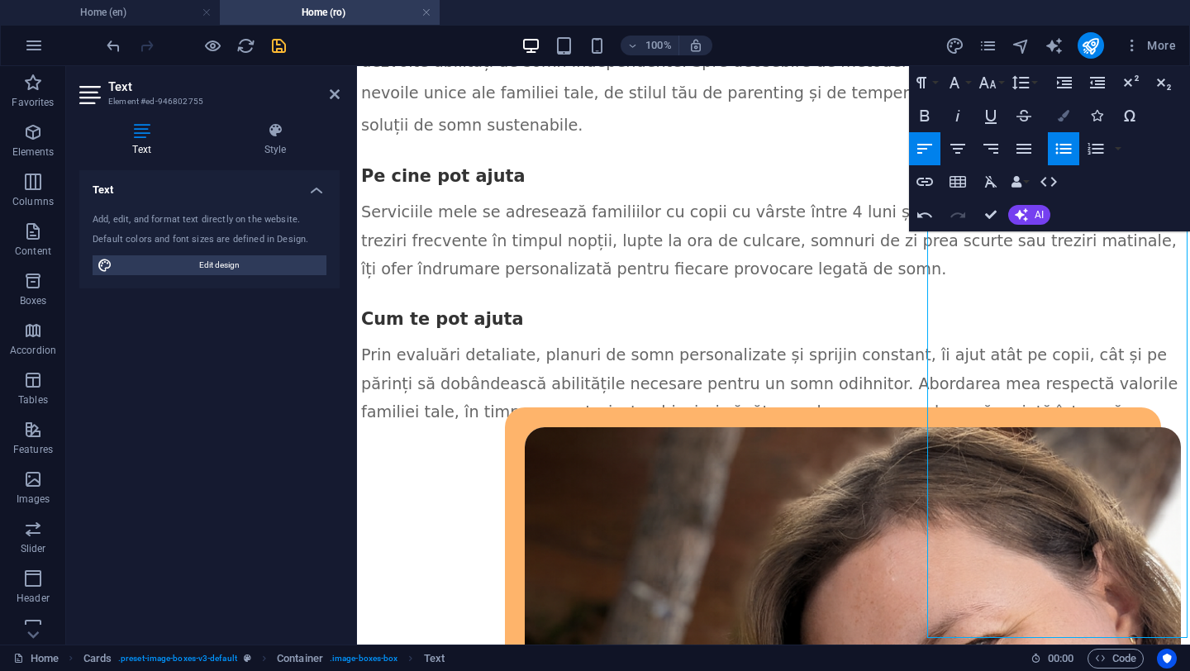
click at [1069, 113] on icon "button" at bounding box center [1064, 116] width 12 height 12
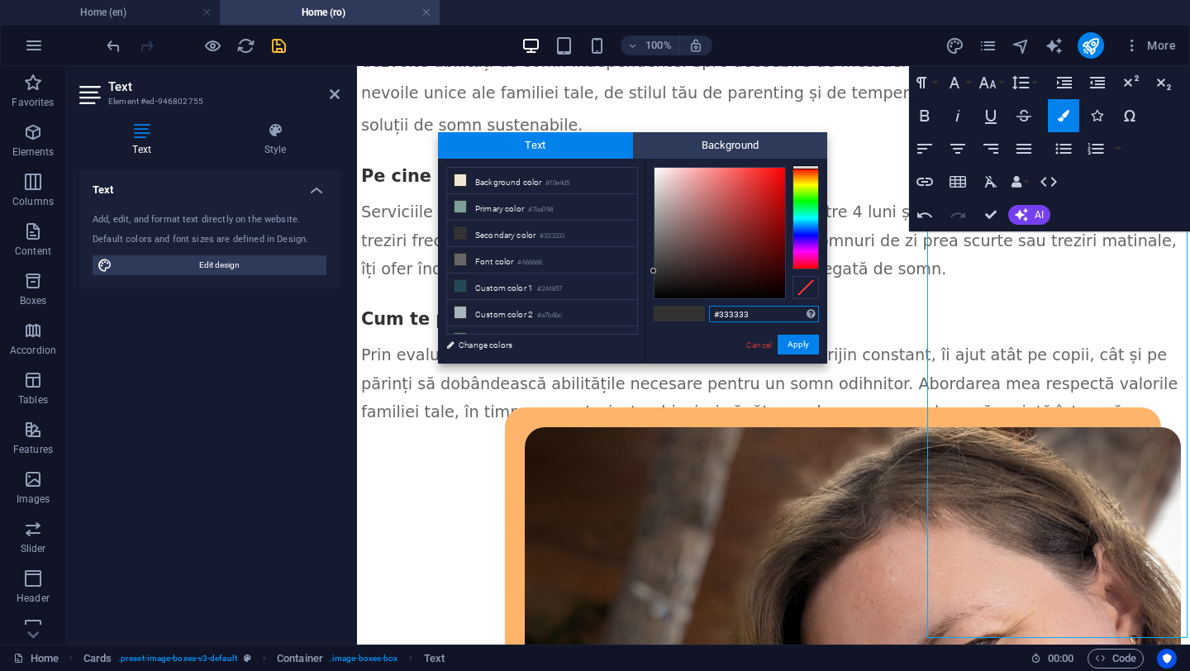
click at [736, 311] on input "#333333" at bounding box center [764, 314] width 110 height 17
type input "#ffffff"
click at [704, 348] on div "#ffffff Supported formats #0852ed rgb(8, 82, 237) rgba(8, 82, 237, 90%) hsv(221…" at bounding box center [736, 381] width 183 height 445
click at [793, 344] on button "Apply" at bounding box center [798, 345] width 41 height 20
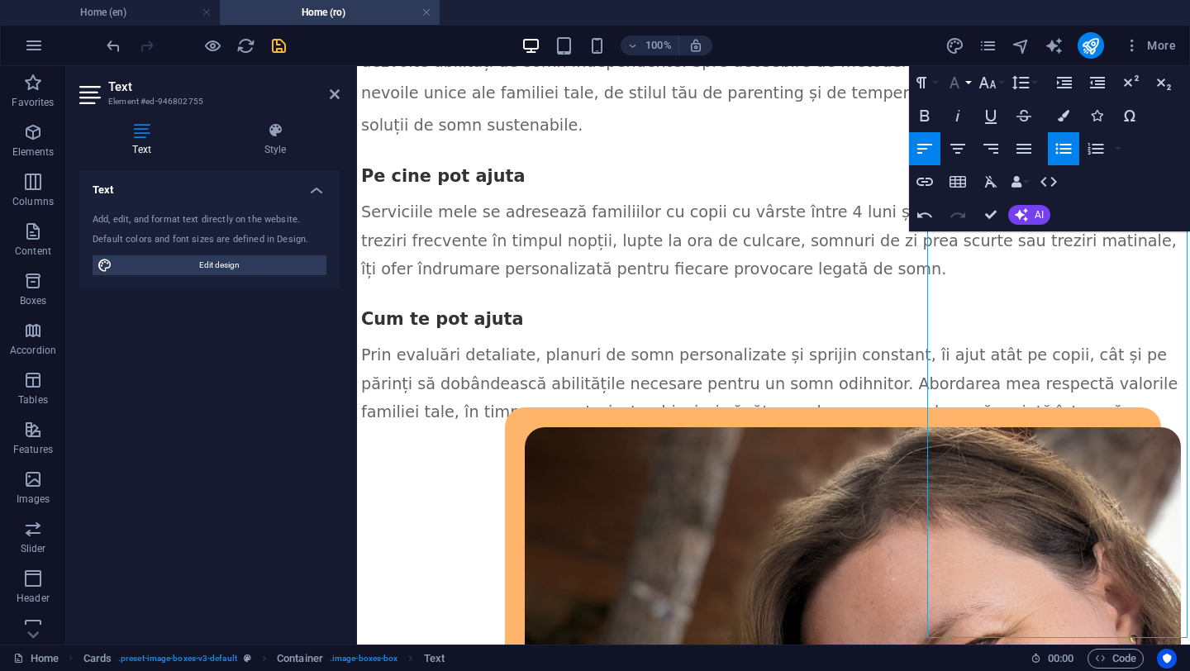
click at [964, 83] on button "Font Family" at bounding box center [957, 82] width 31 height 33
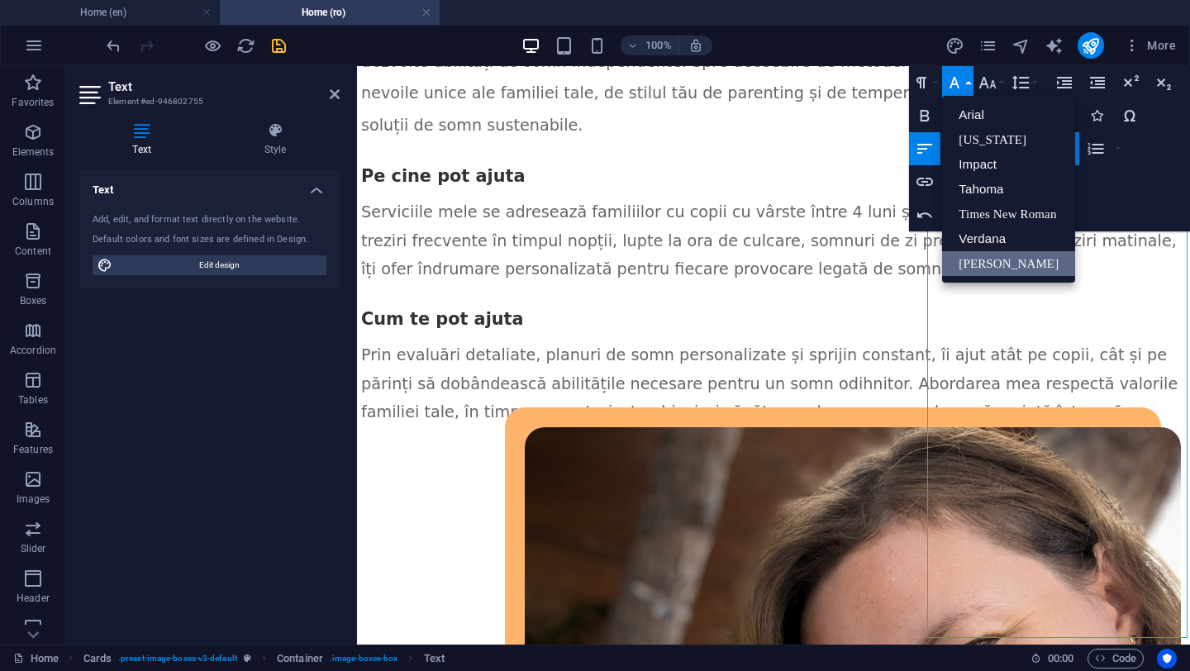
scroll to position [0, 0]
click at [984, 231] on link "Verdana" at bounding box center [1008, 238] width 133 height 25
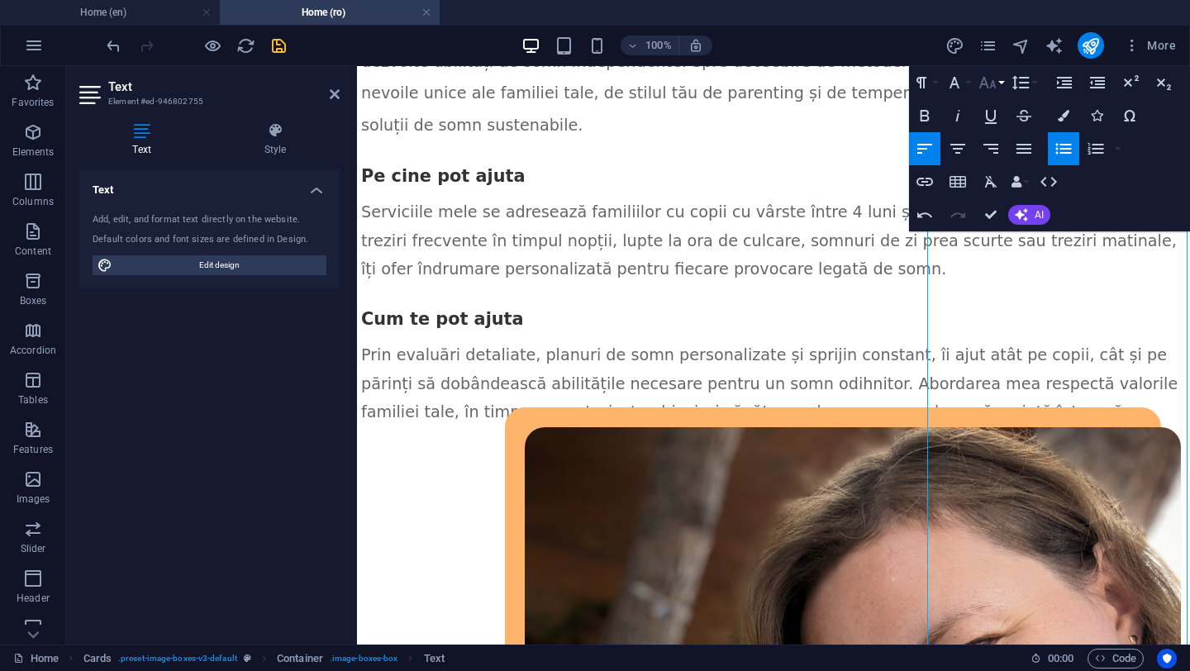
click at [1003, 82] on button "Font Size" at bounding box center [990, 82] width 31 height 33
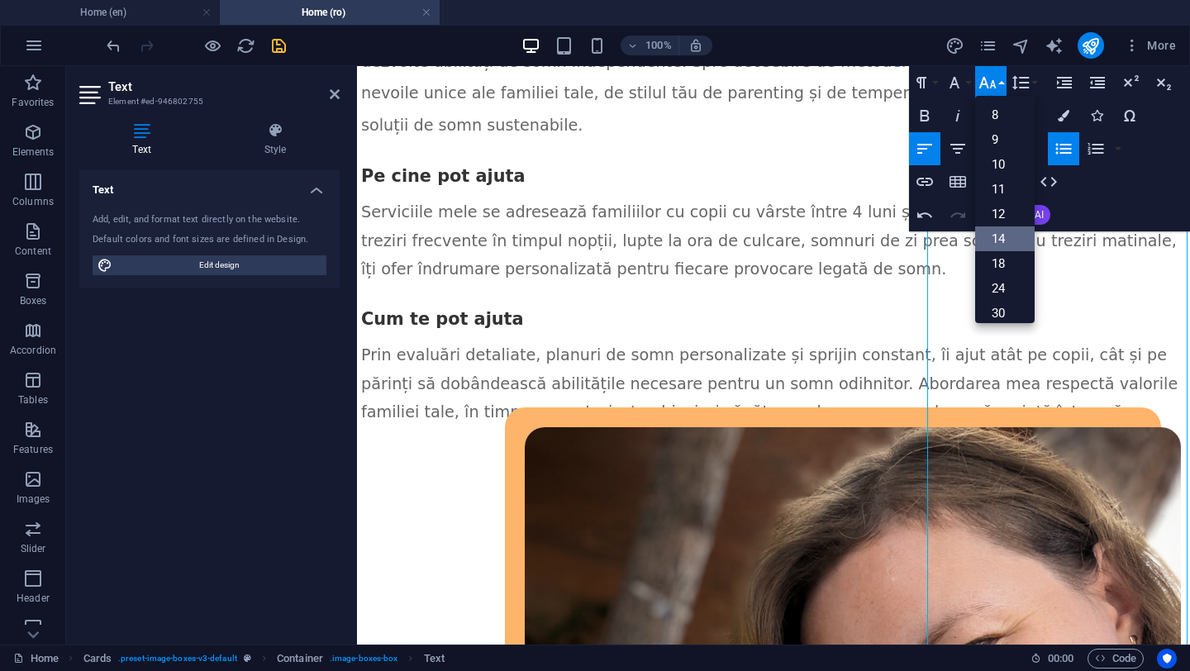
click at [1007, 239] on link "14" at bounding box center [1005, 238] width 60 height 25
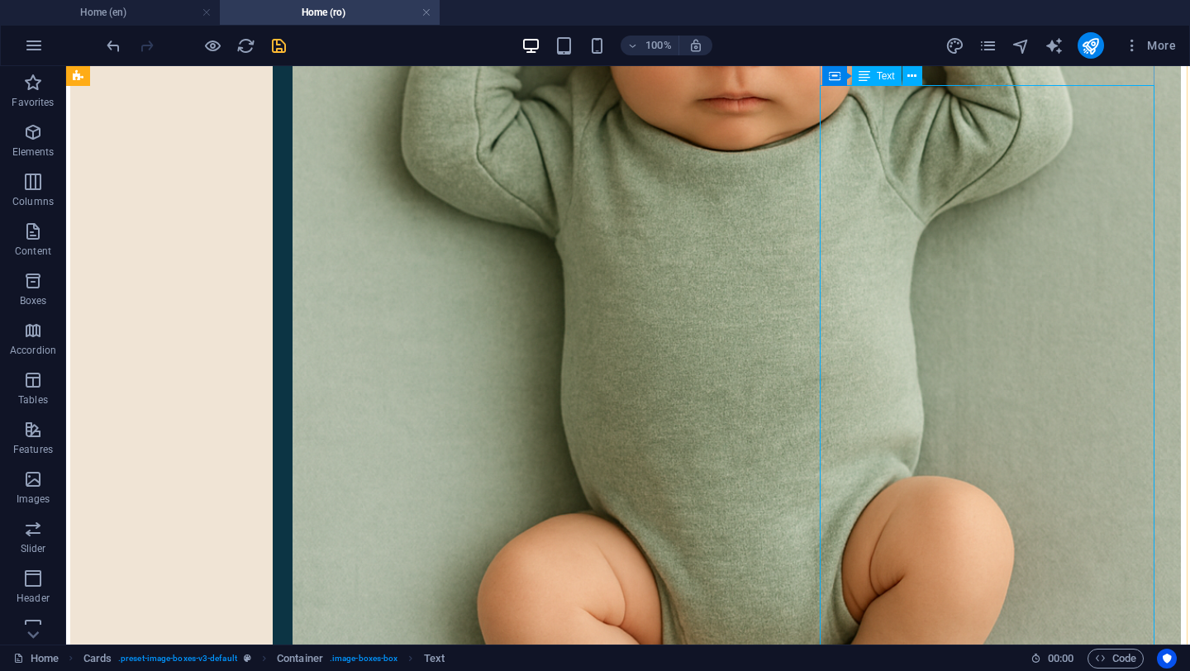
scroll to position [2372, 2]
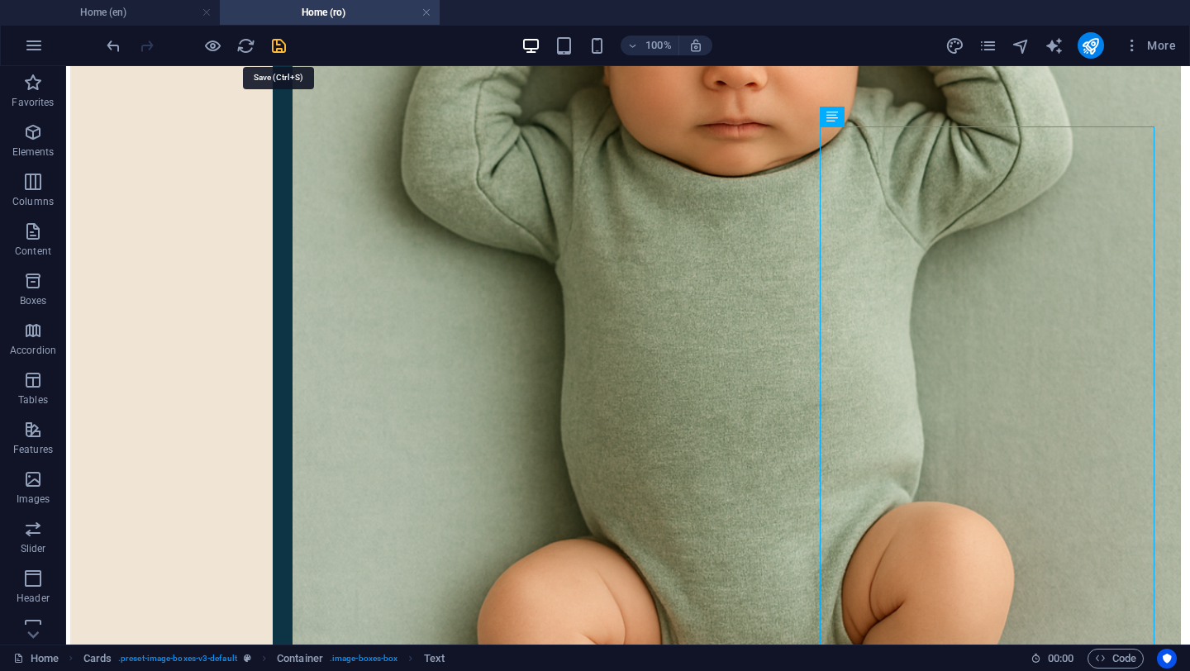
click at [281, 44] on icon "save" at bounding box center [278, 45] width 19 height 19
checkbox input "false"
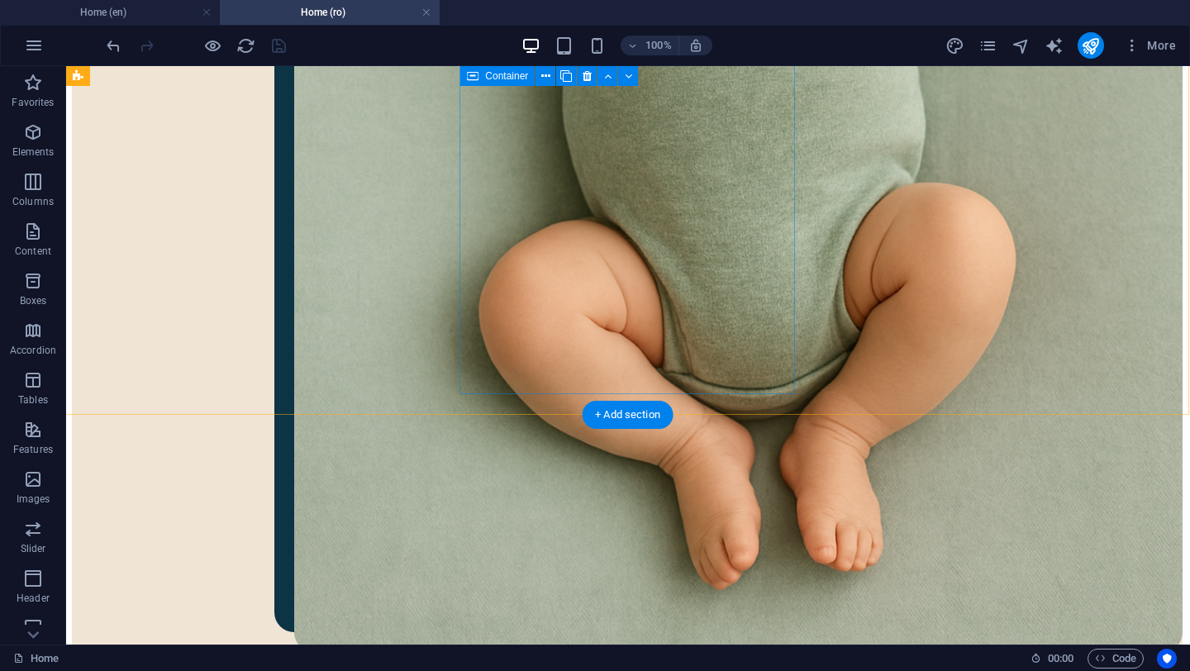
scroll to position [2826, 1]
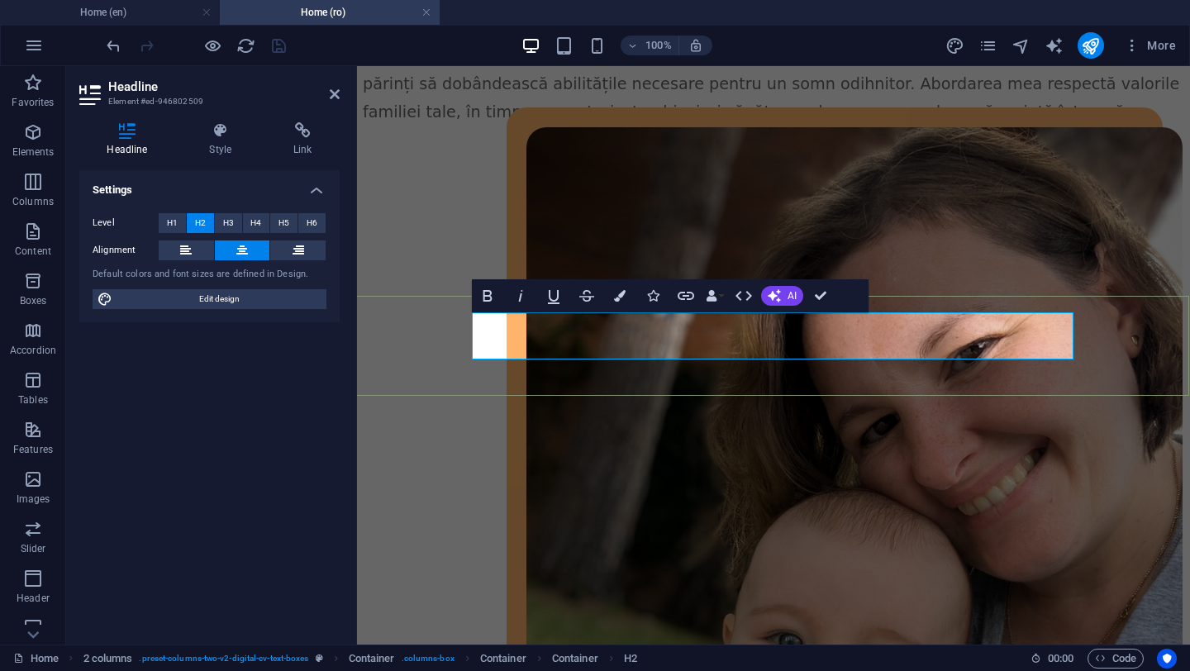
drag, startPoint x: 594, startPoint y: 330, endPoint x: 956, endPoint y: 325, distance: 362.0
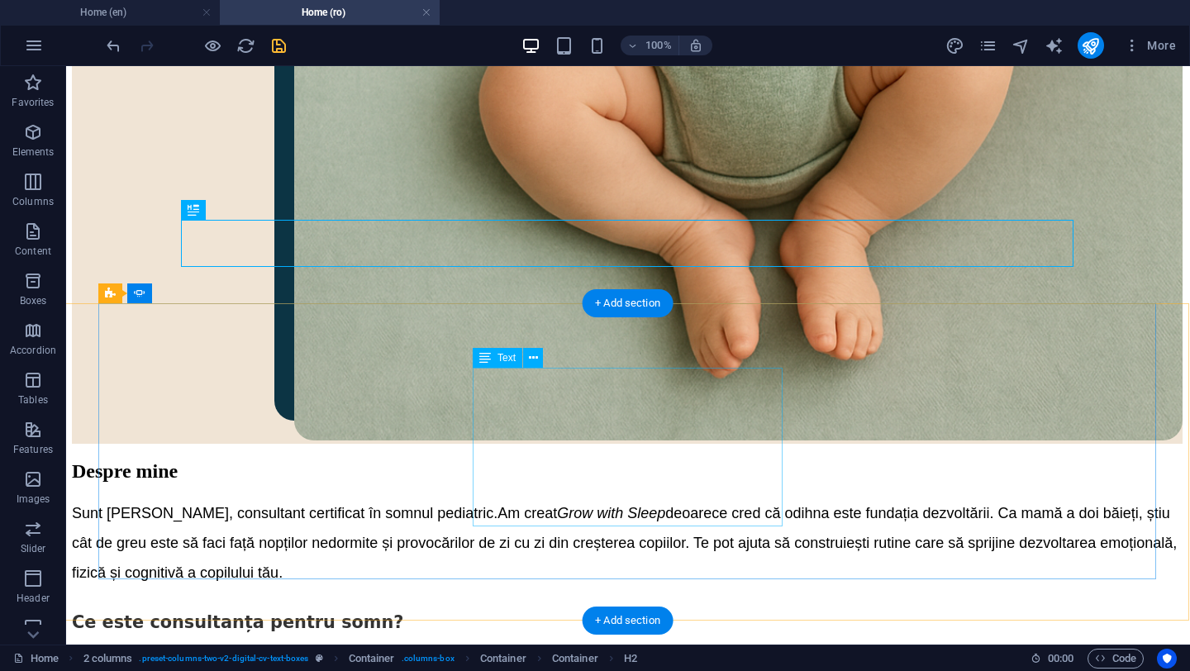
scroll to position [2917, 1]
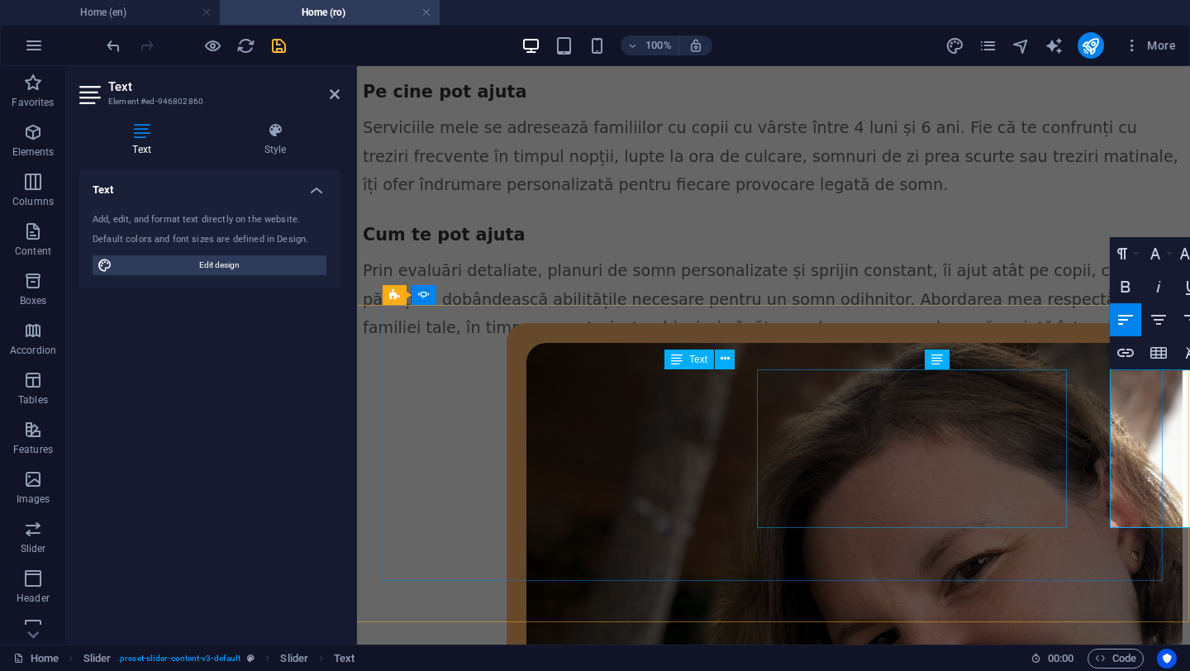
scroll to position [3223, 1]
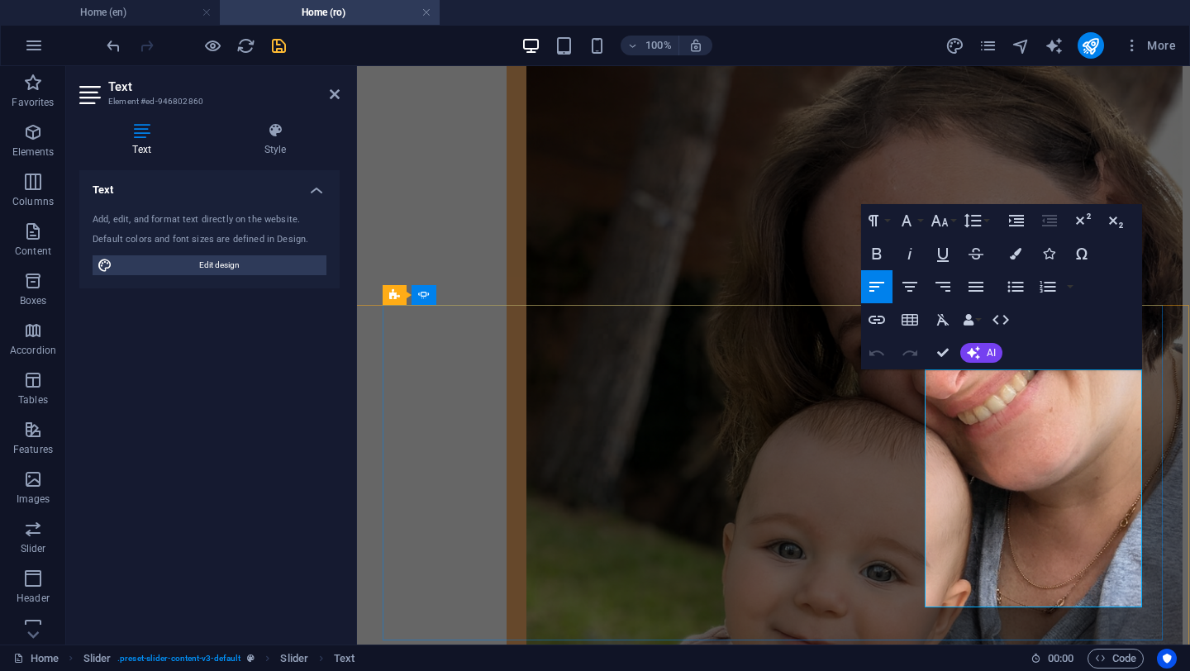
drag, startPoint x: 1016, startPoint y: 596, endPoint x: 926, endPoint y: 379, distance: 234.5
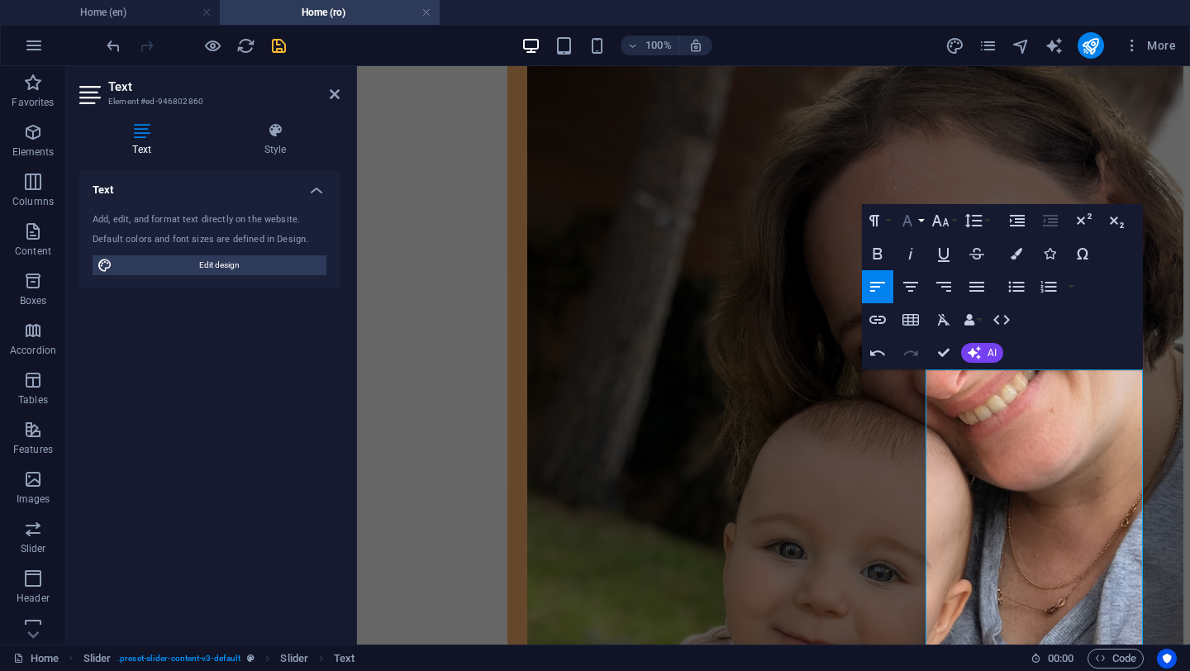
click at [922, 220] on button "Font Family" at bounding box center [910, 220] width 31 height 33
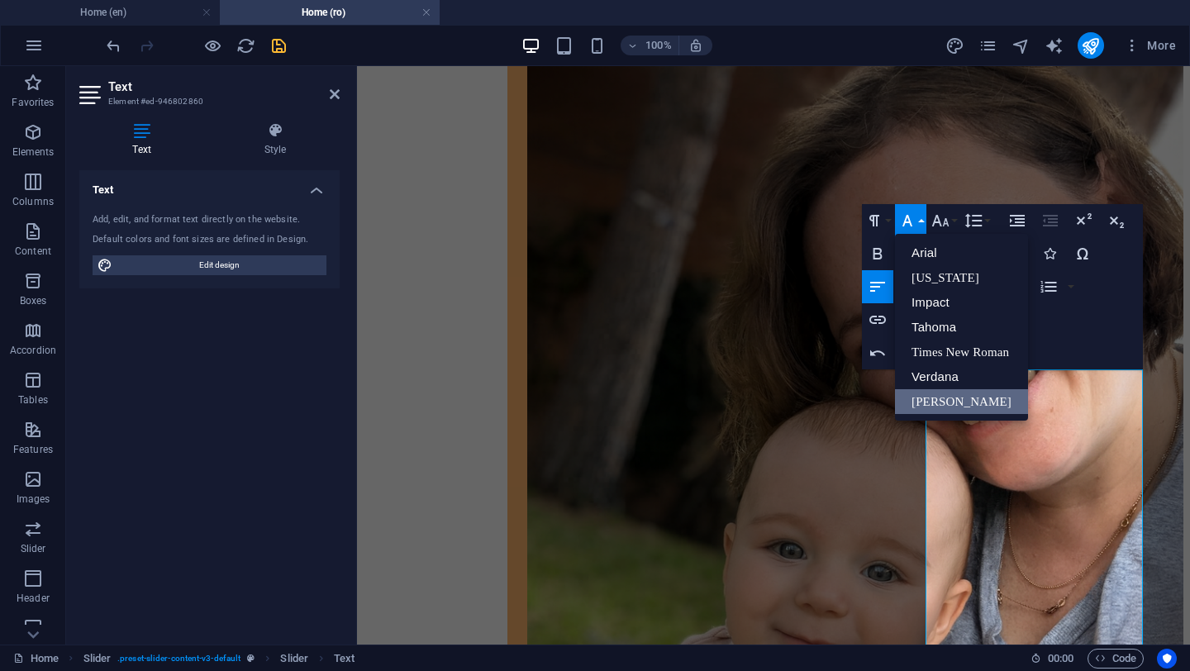
scroll to position [0, 0]
click at [931, 380] on link "Verdana" at bounding box center [961, 376] width 133 height 25
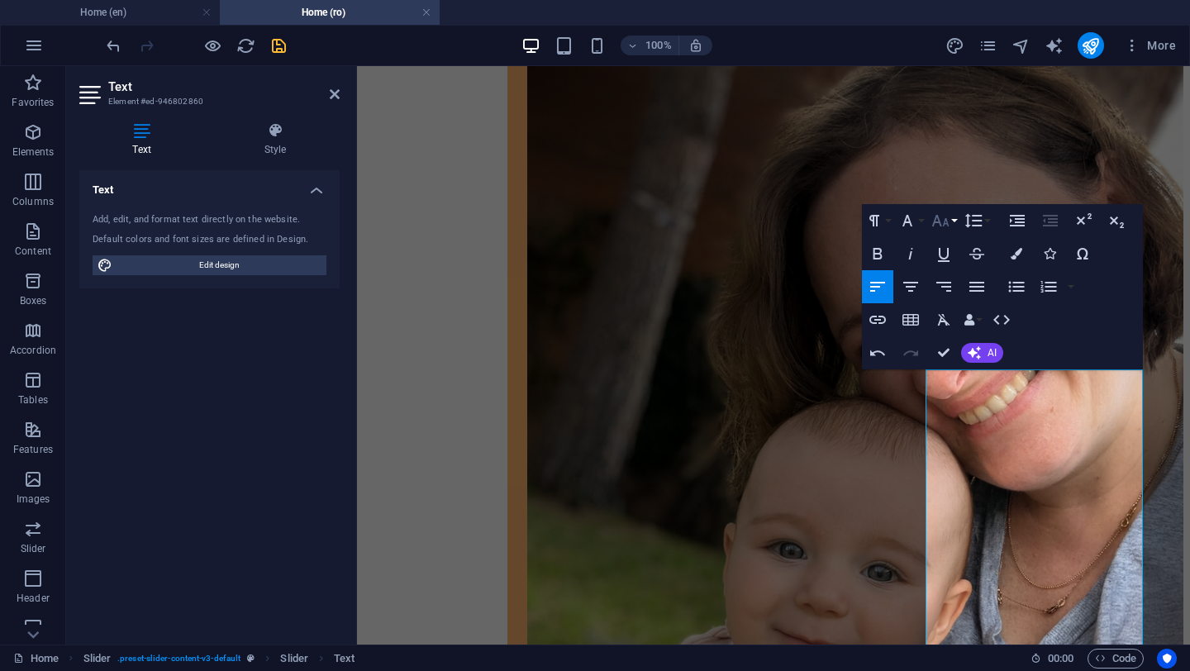
click at [955, 220] on button "Font Size" at bounding box center [943, 220] width 31 height 33
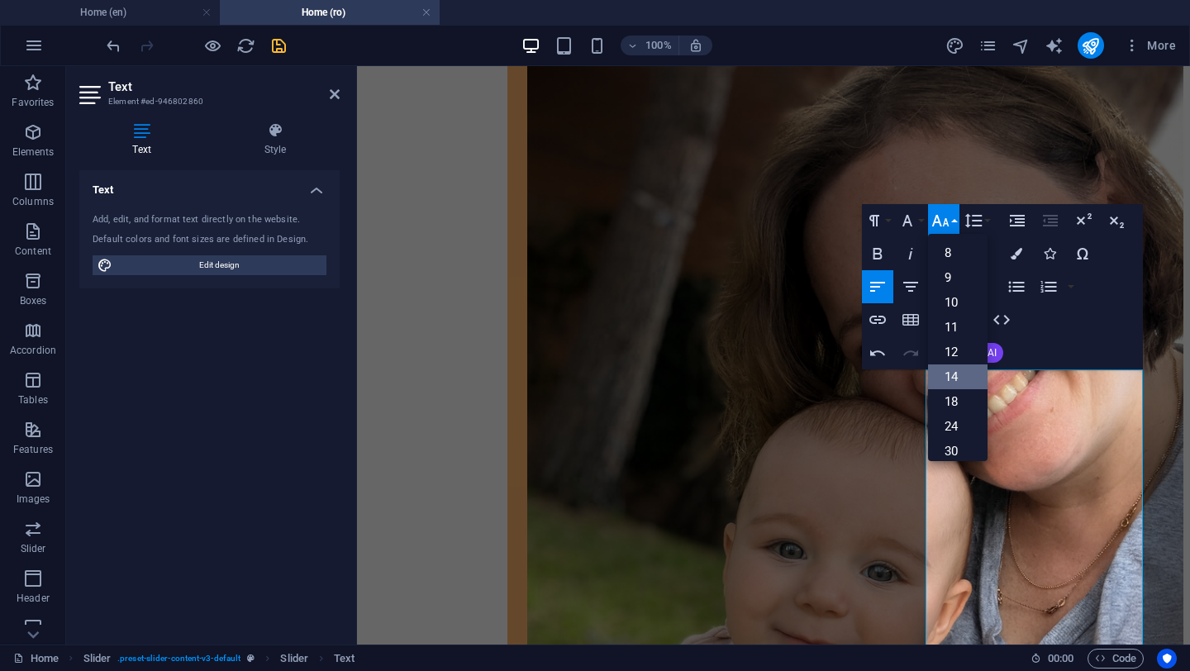
click at [958, 369] on link "14" at bounding box center [958, 376] width 60 height 25
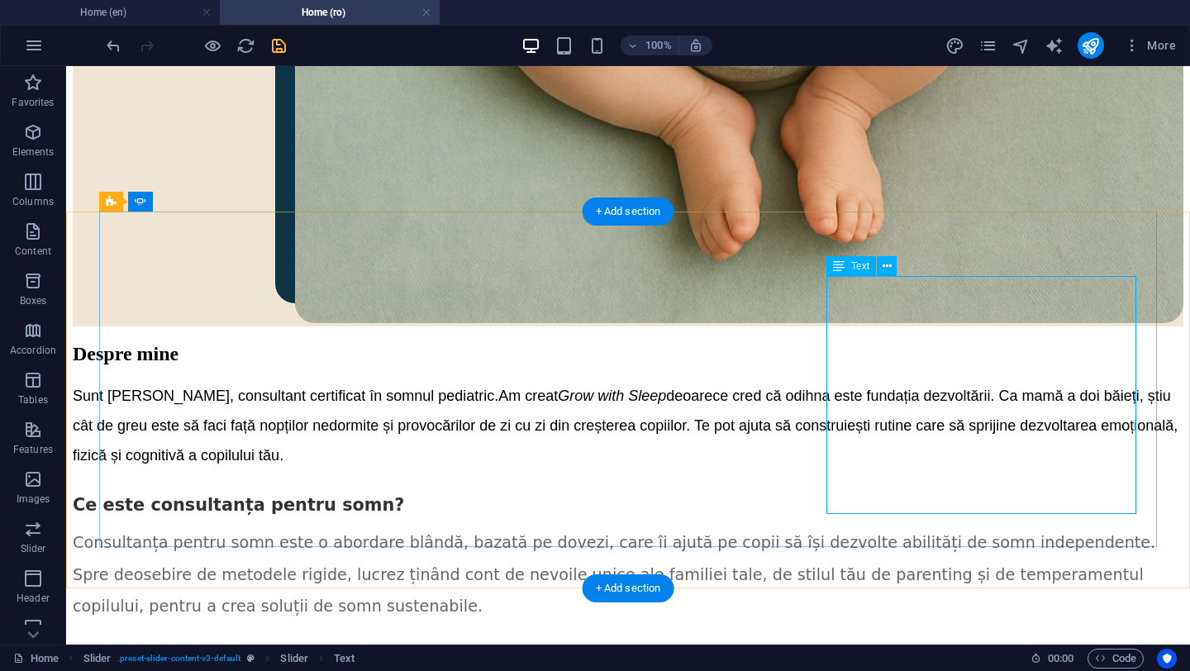
scroll to position [2994, 0]
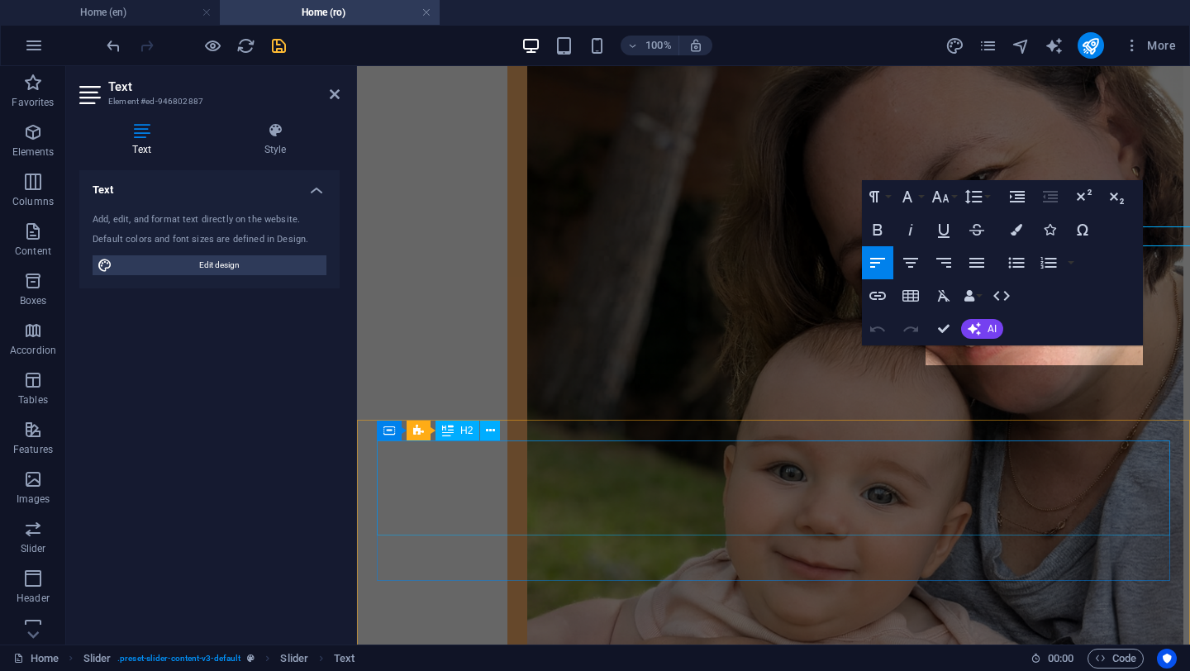
scroll to position [3604, 0]
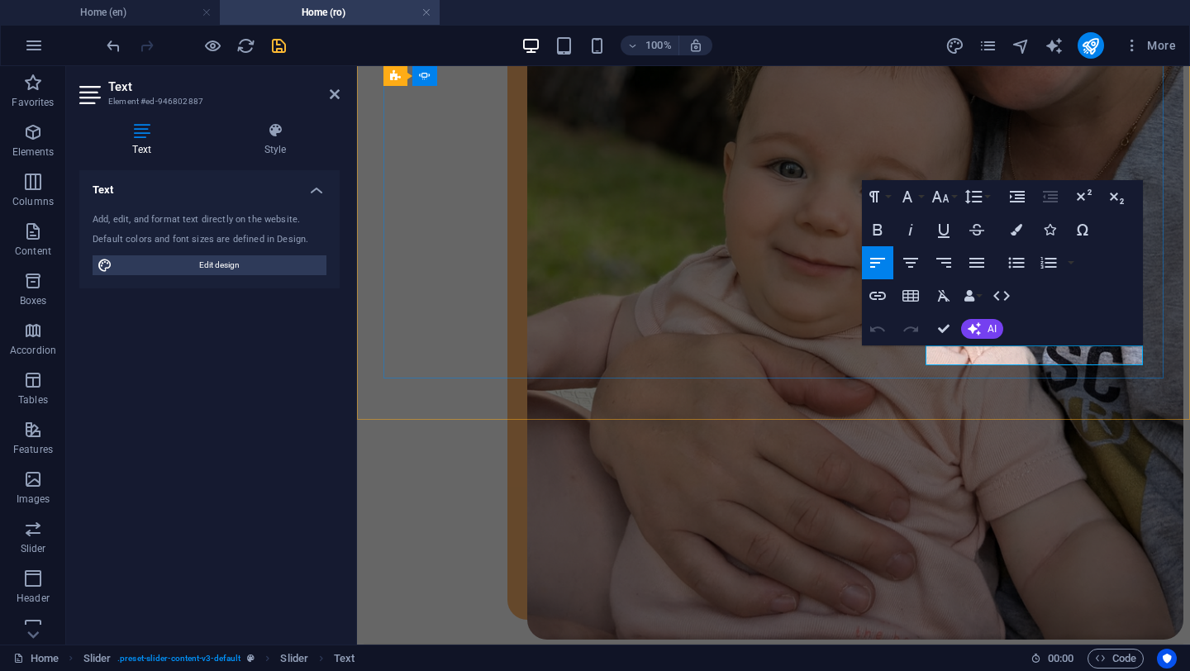
drag, startPoint x: 1044, startPoint y: 351, endPoint x: 1095, endPoint y: 351, distance: 51.2
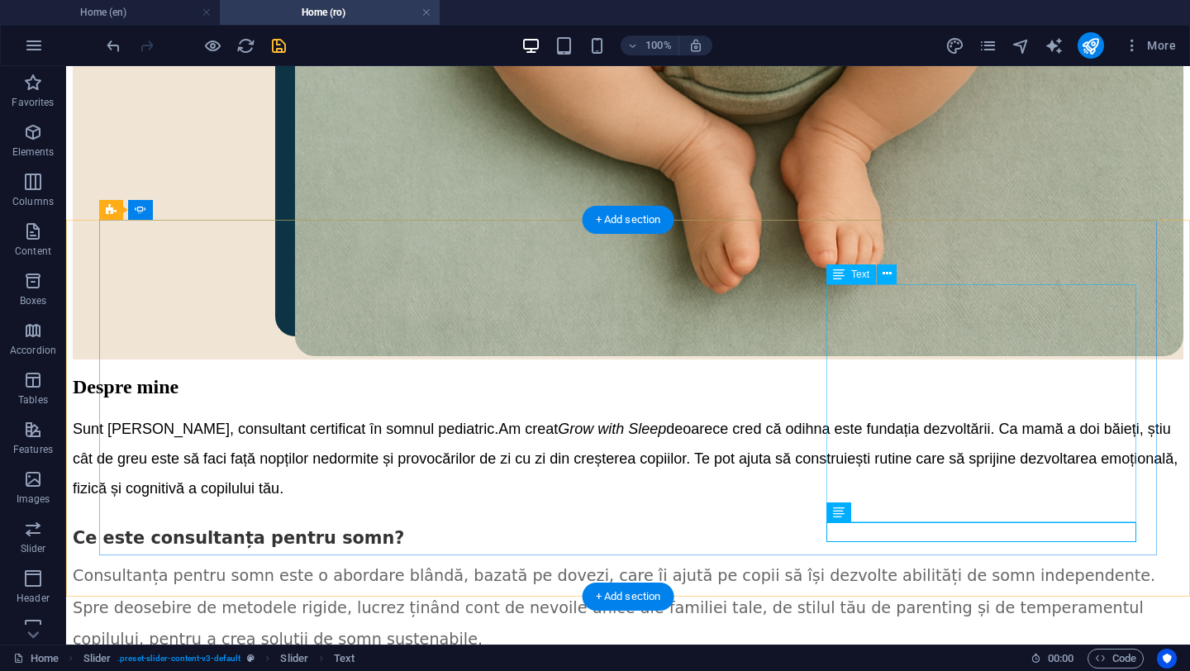
scroll to position [2976, 0]
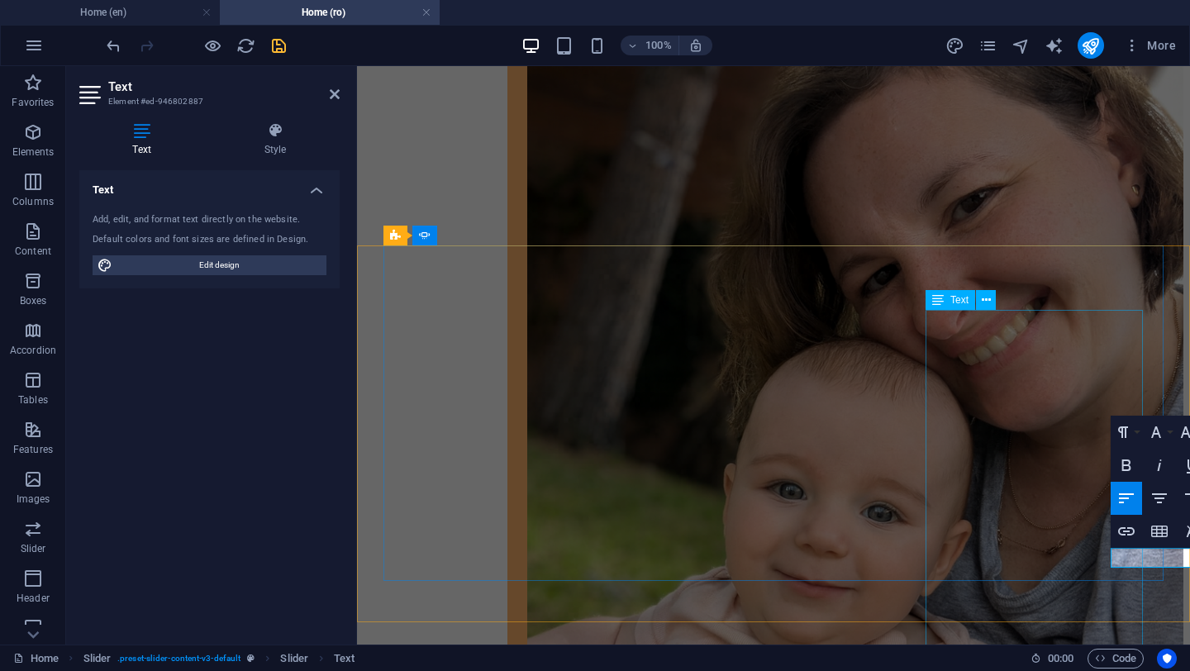
scroll to position [3604, 0]
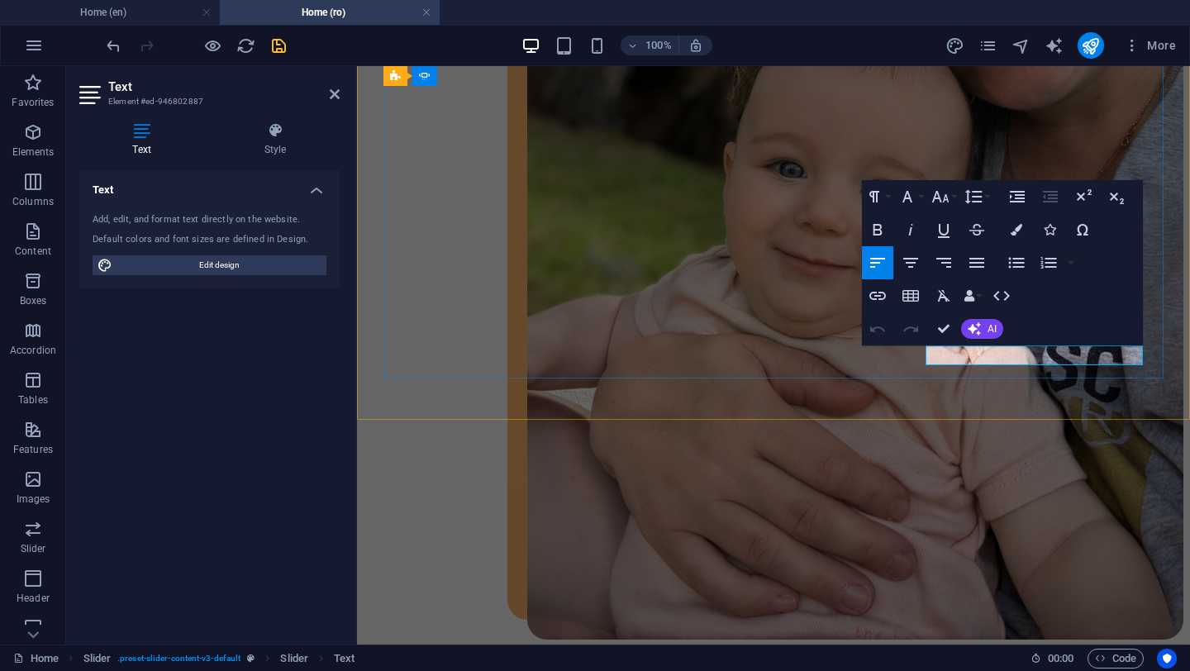
drag, startPoint x: 982, startPoint y: 355, endPoint x: 1041, endPoint y: 355, distance: 58.7
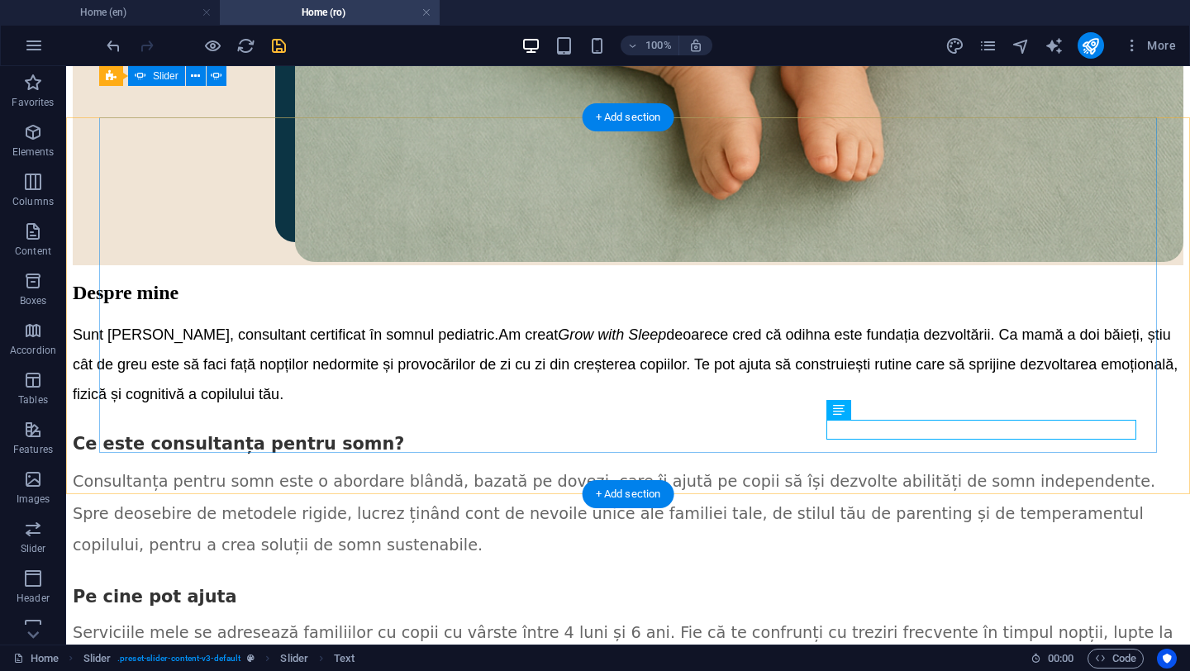
scroll to position [3060, 0]
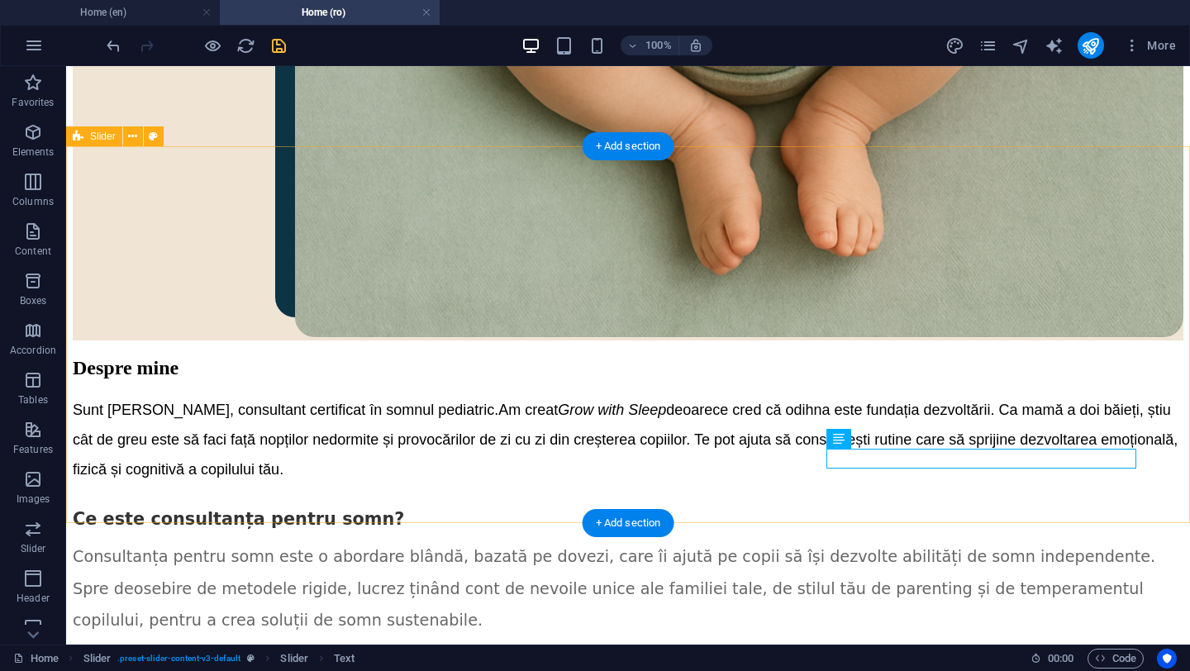
scroll to position [2953, 0]
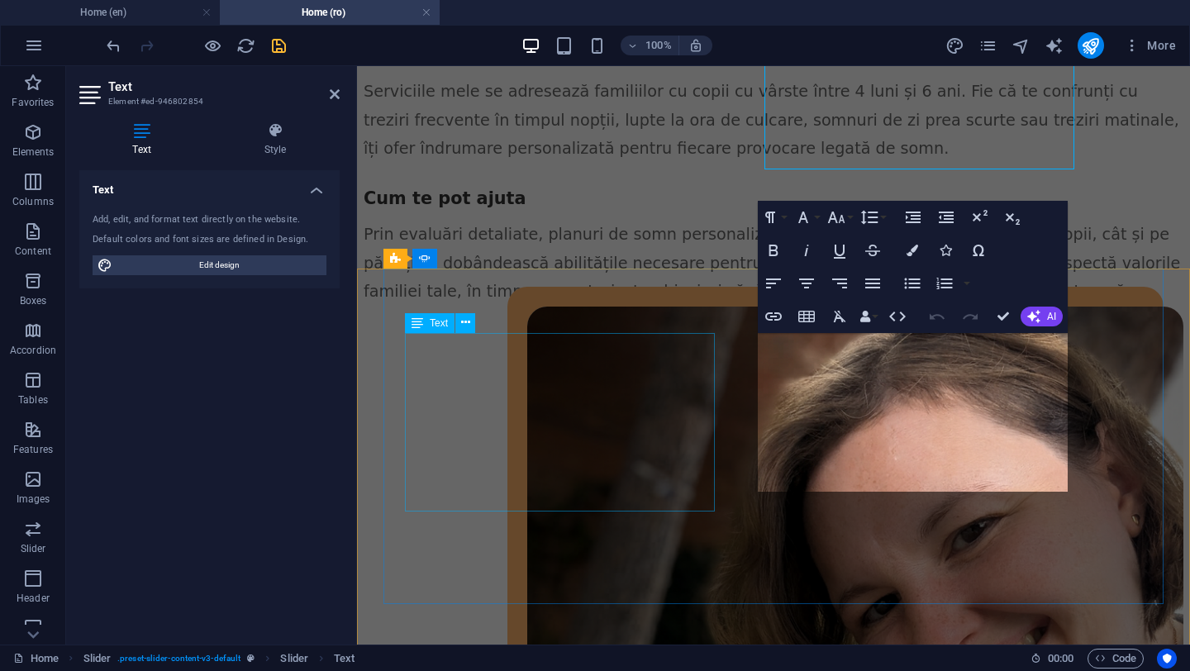
scroll to position [3260, 0]
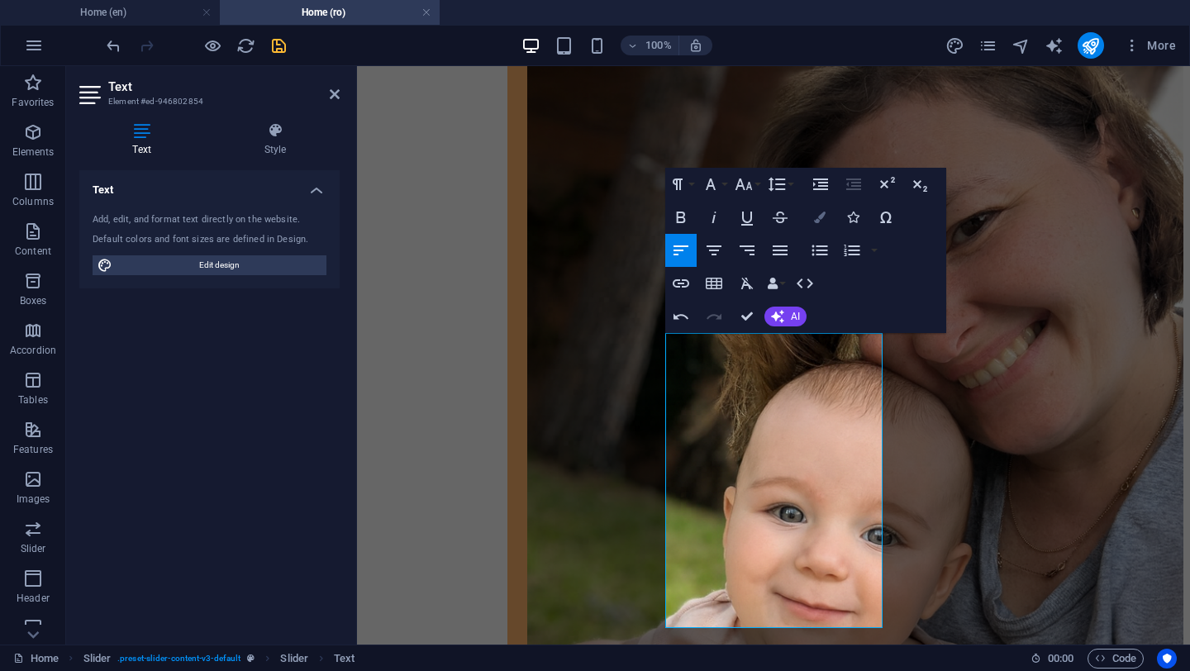
click at [819, 221] on icon "button" at bounding box center [820, 218] width 12 height 12
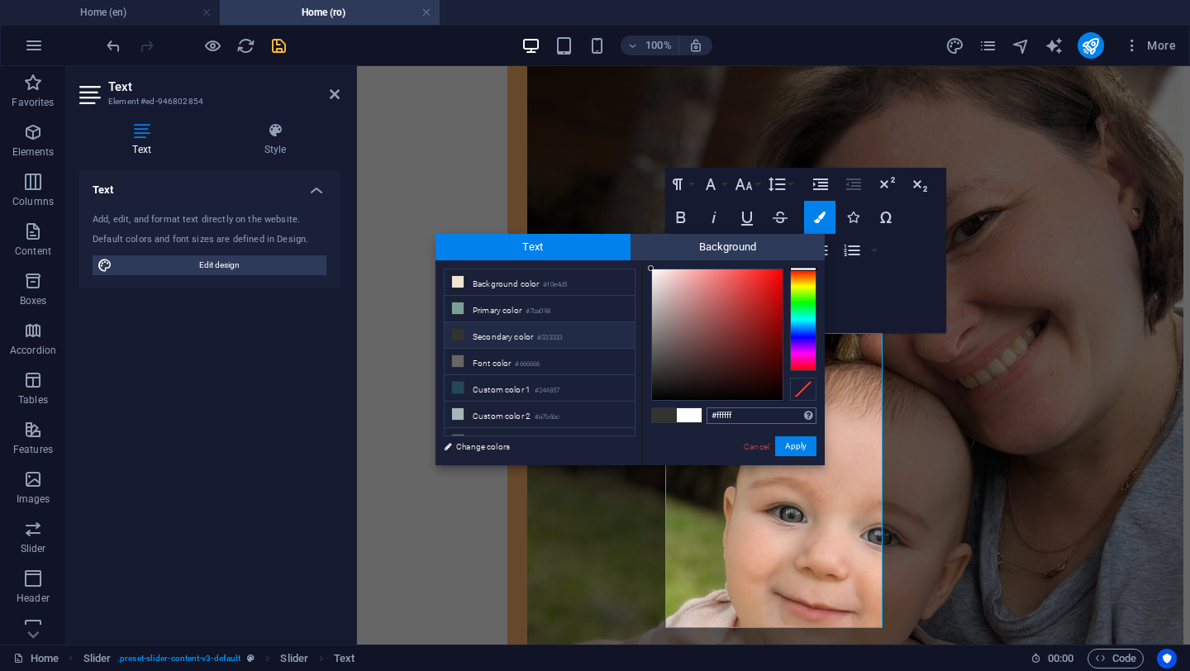
click at [726, 412] on input "#ffffff" at bounding box center [762, 415] width 110 height 17
type input "#333333"
click at [696, 445] on div "#333333 Supported formats #0852ed rgb(8, 82, 237) rgba(8, 82, 237, 90%) hsv(221…" at bounding box center [733, 482] width 183 height 445
click at [793, 447] on button "Apply" at bounding box center [795, 446] width 41 height 20
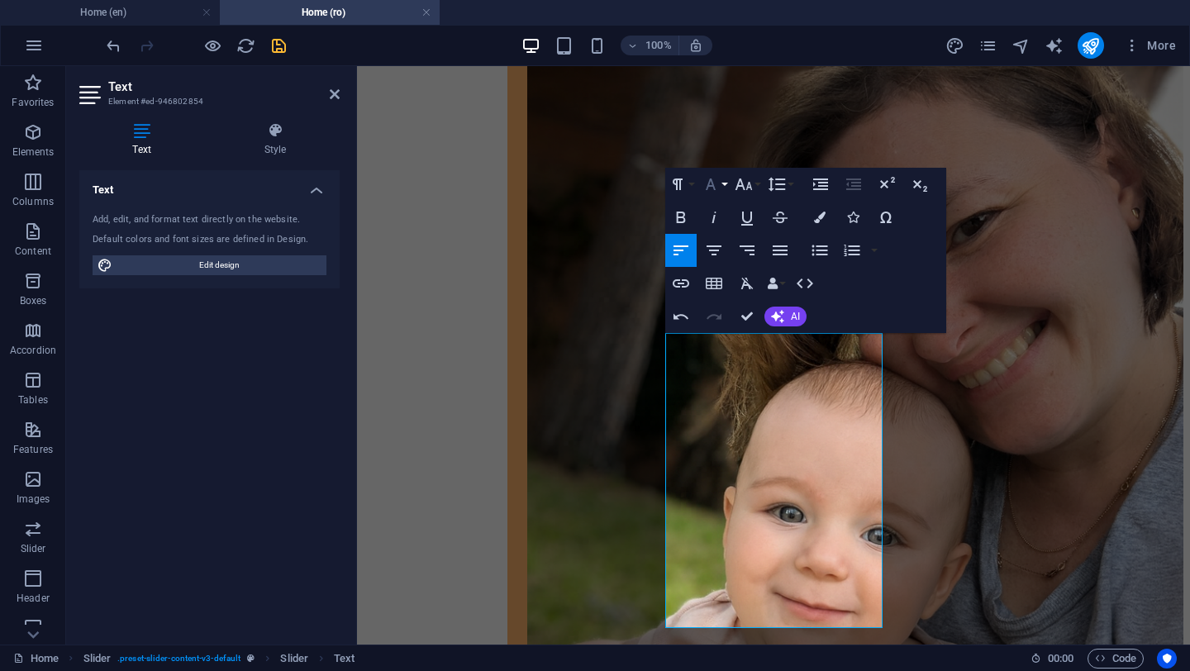
click at [724, 184] on button "Font Family" at bounding box center [713, 184] width 31 height 33
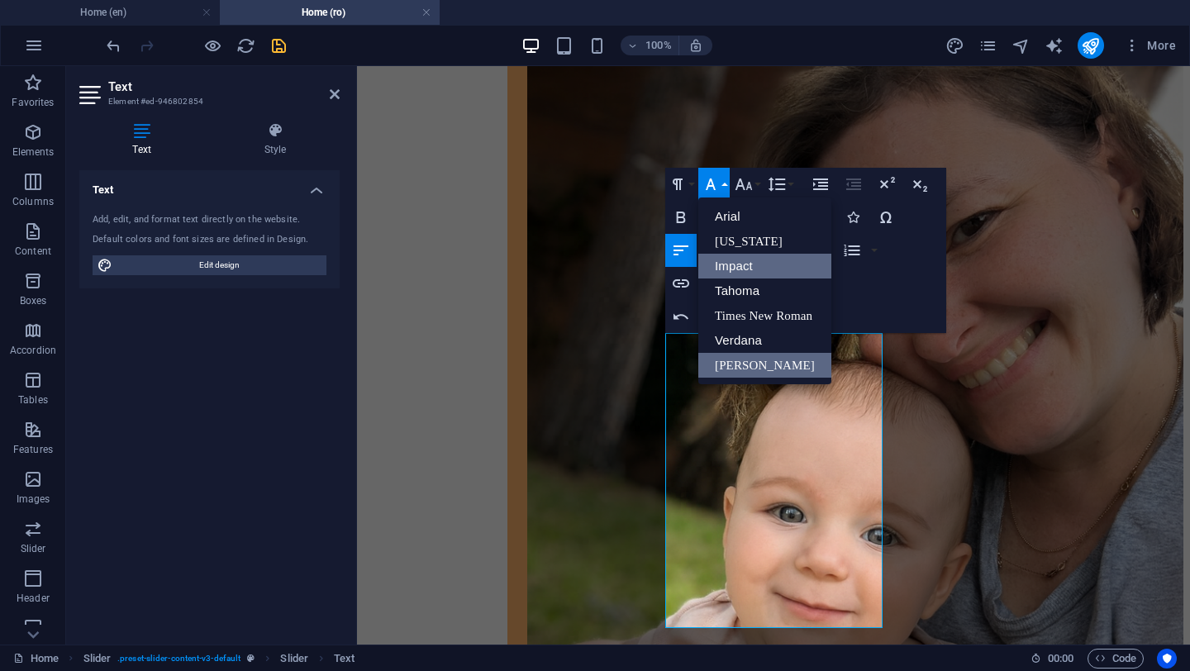
scroll to position [0, 0]
click at [739, 340] on link "Verdana" at bounding box center [764, 340] width 133 height 25
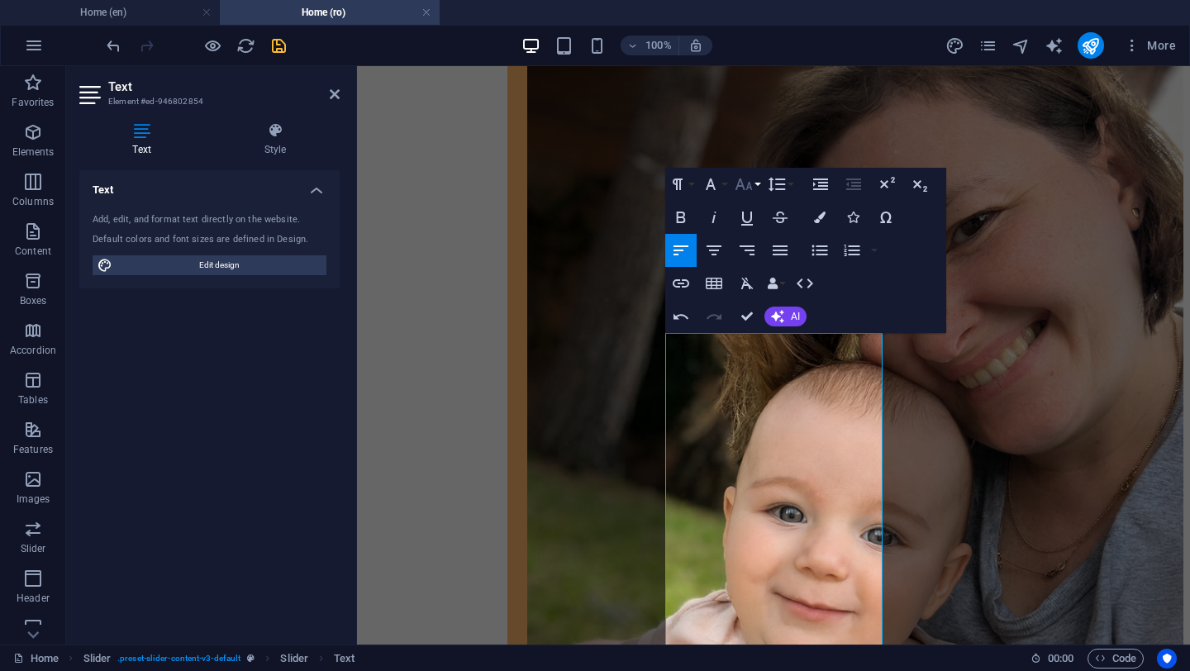
click at [756, 184] on button "Font Size" at bounding box center [746, 184] width 31 height 33
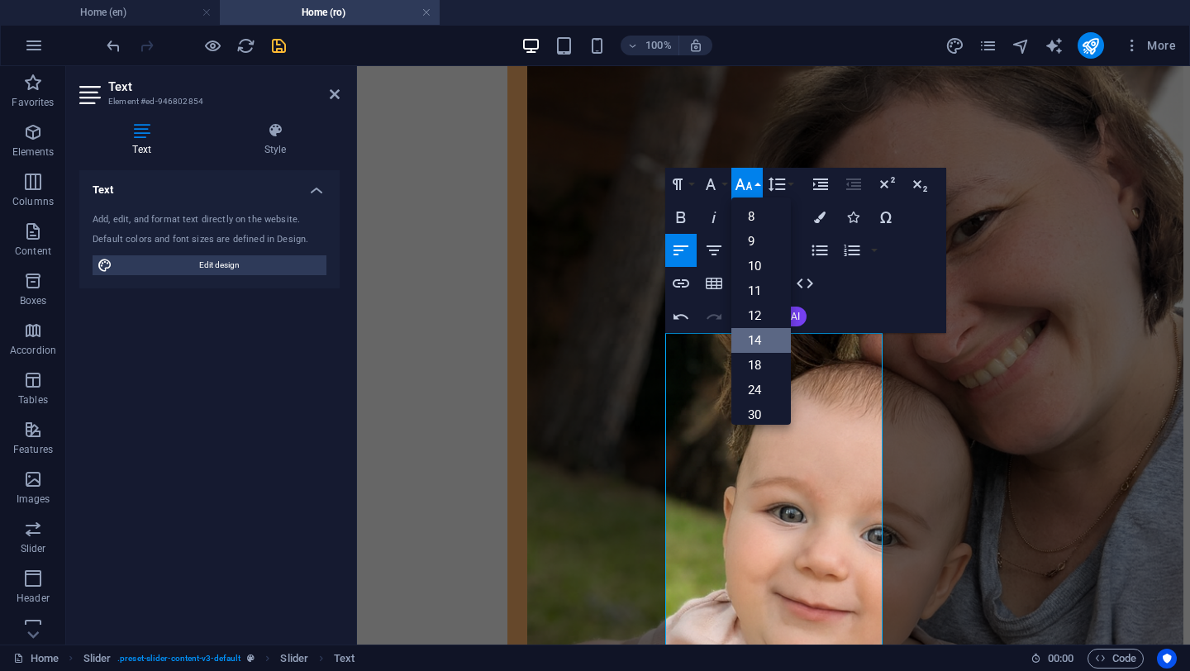
click at [765, 336] on link "14" at bounding box center [761, 340] width 60 height 25
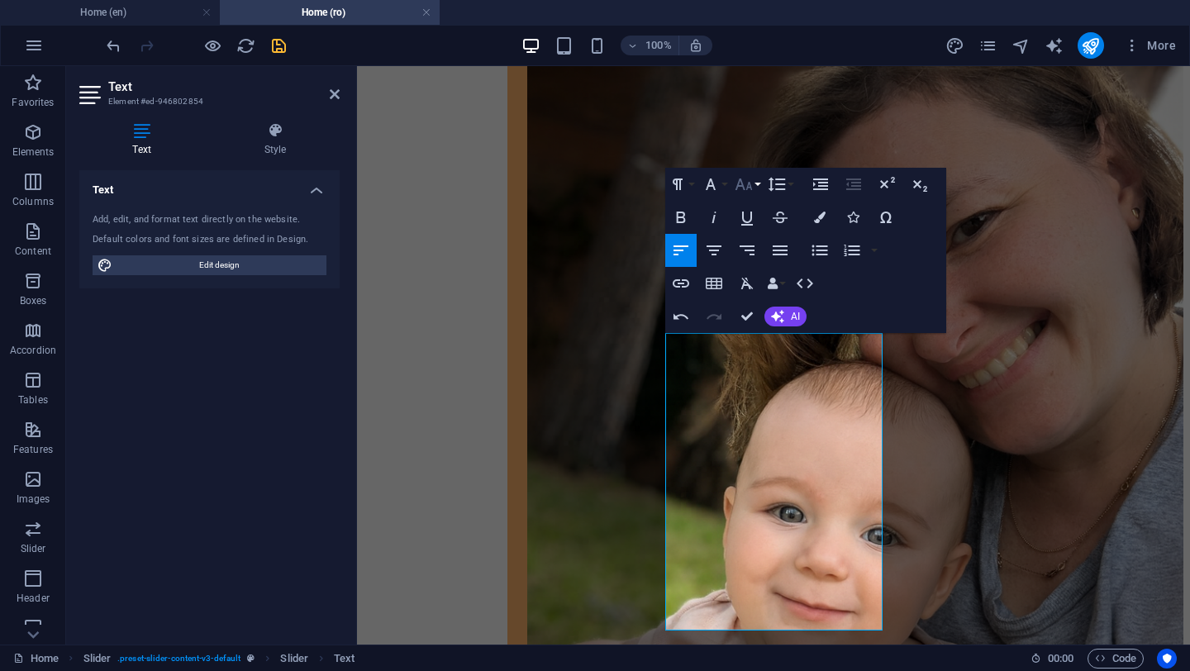
click at [756, 184] on button "Font Size" at bounding box center [746, 184] width 31 height 33
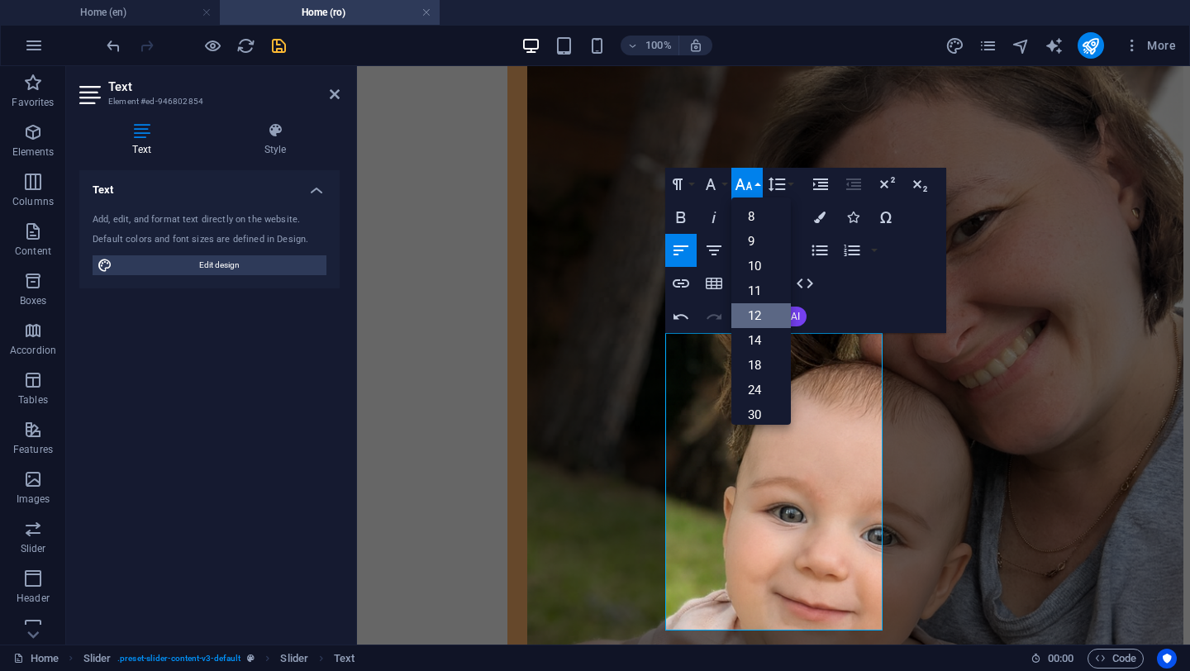
click at [755, 312] on link "12" at bounding box center [761, 315] width 60 height 25
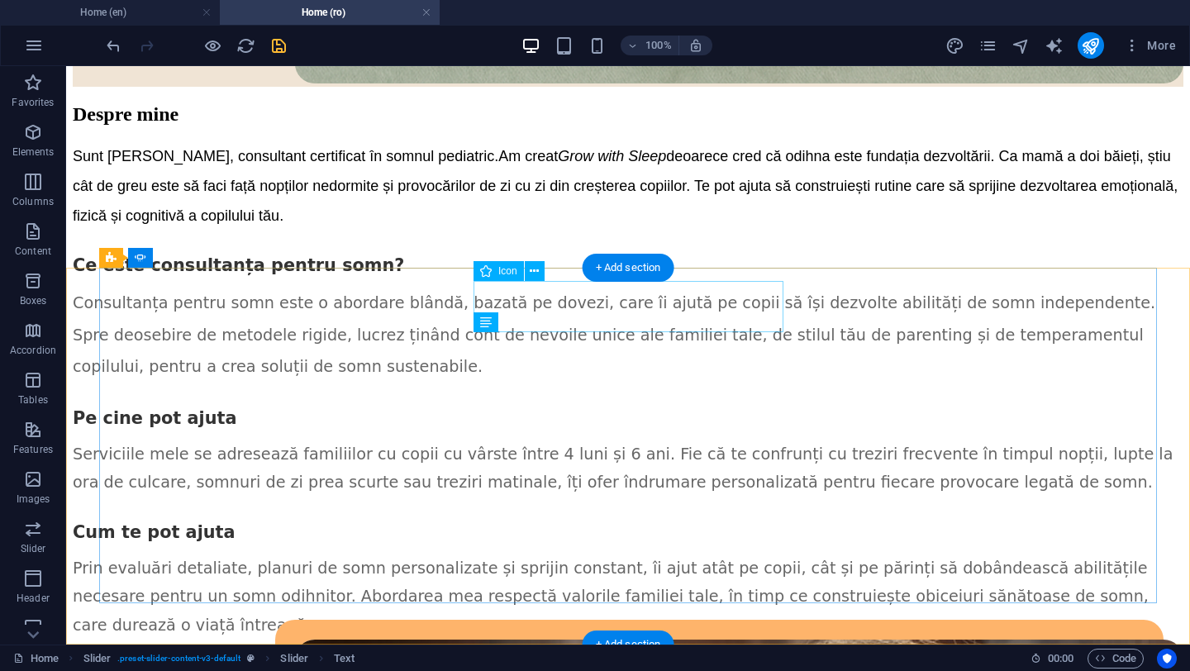
scroll to position [2938, 0]
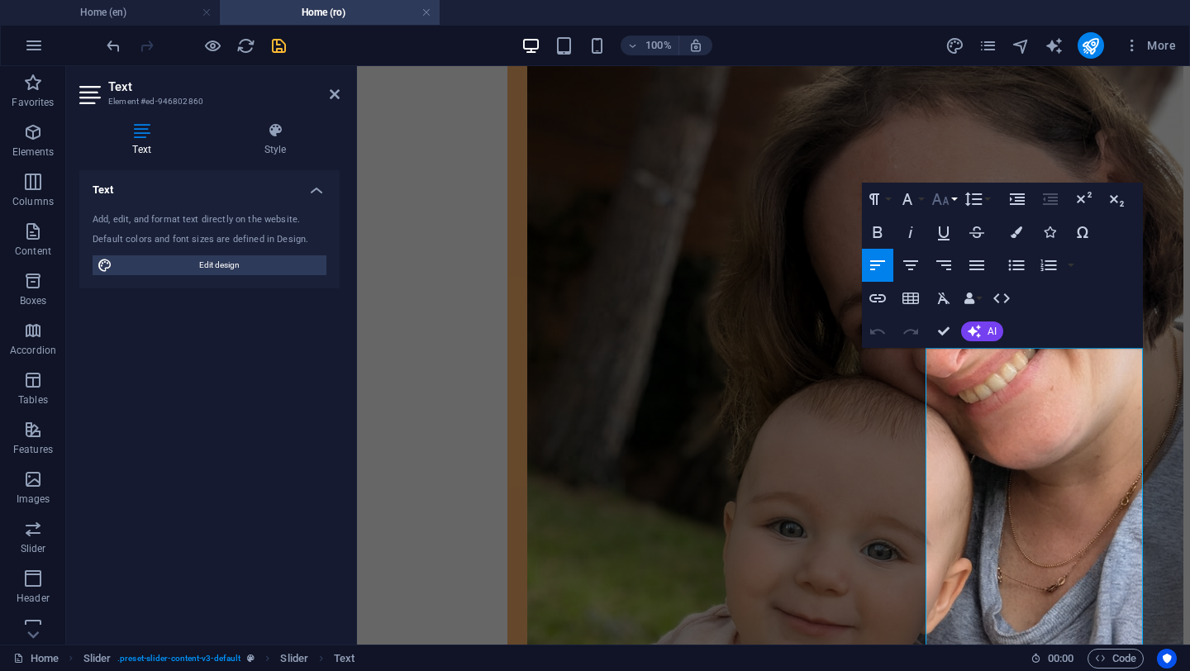
click at [954, 201] on button "Font Size" at bounding box center [943, 199] width 31 height 33
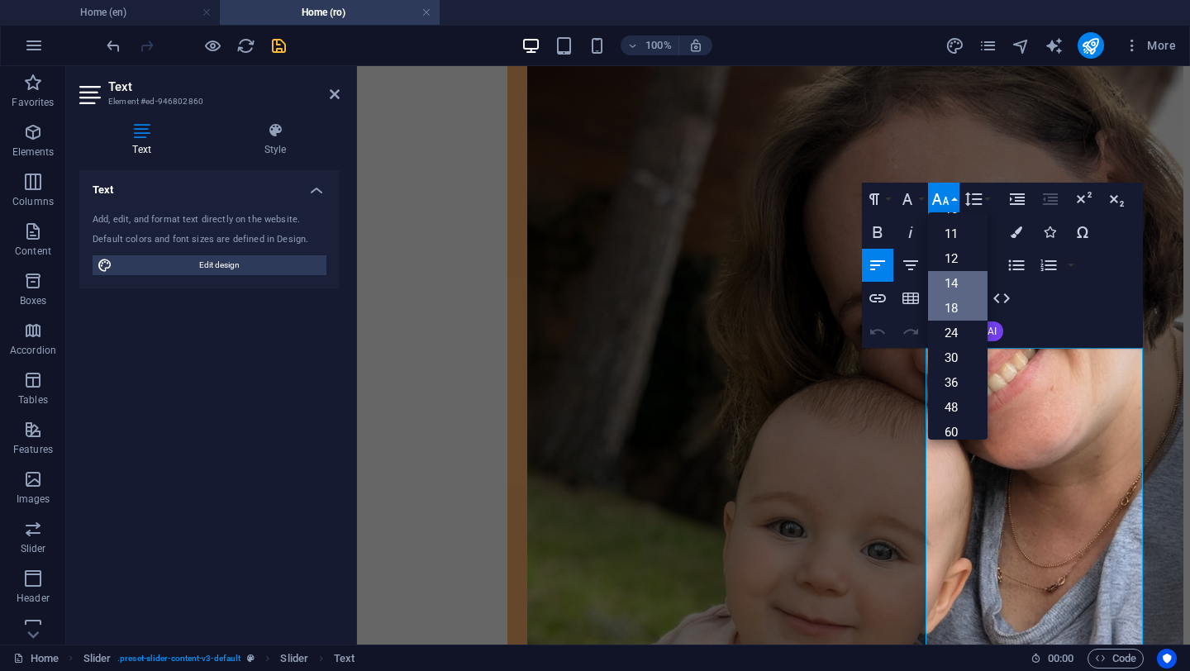
scroll to position [62, 0]
click at [953, 271] on link "12" at bounding box center [958, 268] width 60 height 25
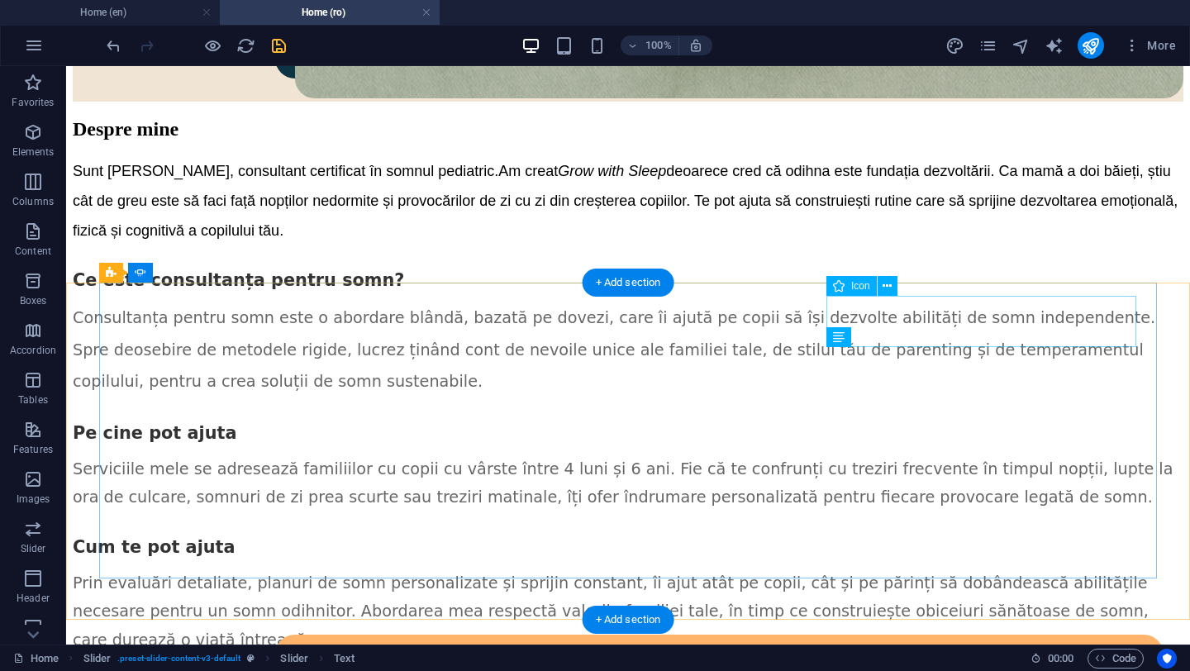
scroll to position [2923, 0]
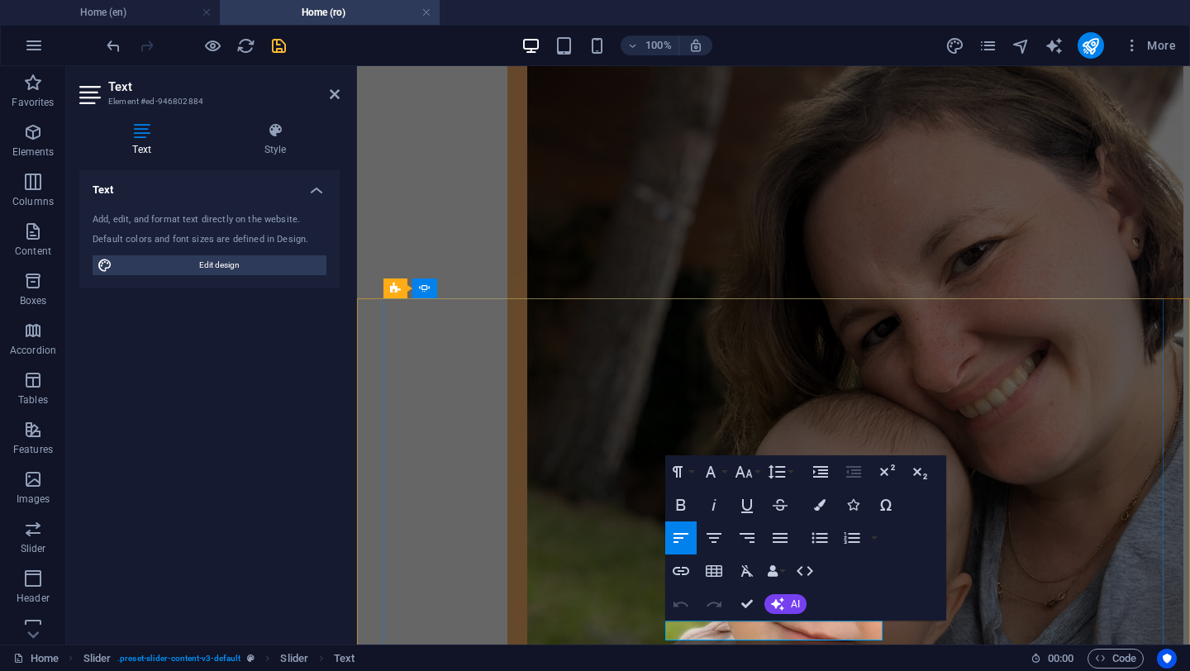
drag, startPoint x: 693, startPoint y: 631, endPoint x: 859, endPoint y: 622, distance: 165.5
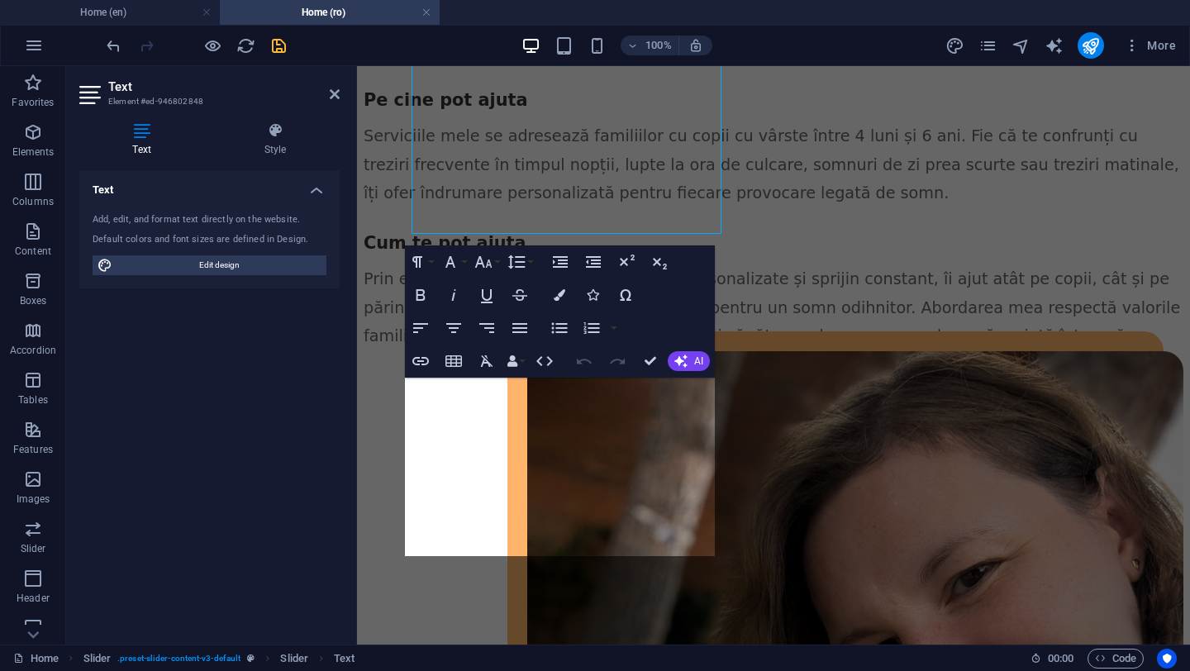
scroll to position [3215, 0]
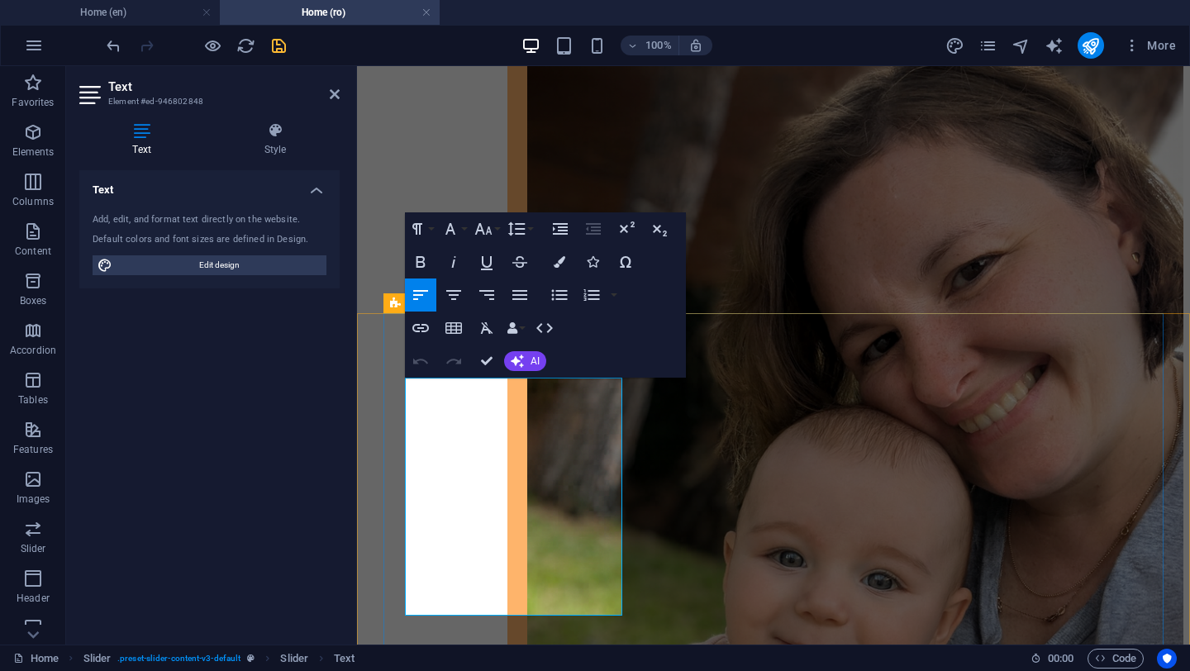
click at [462, 231] on button "Font Family" at bounding box center [453, 228] width 31 height 33
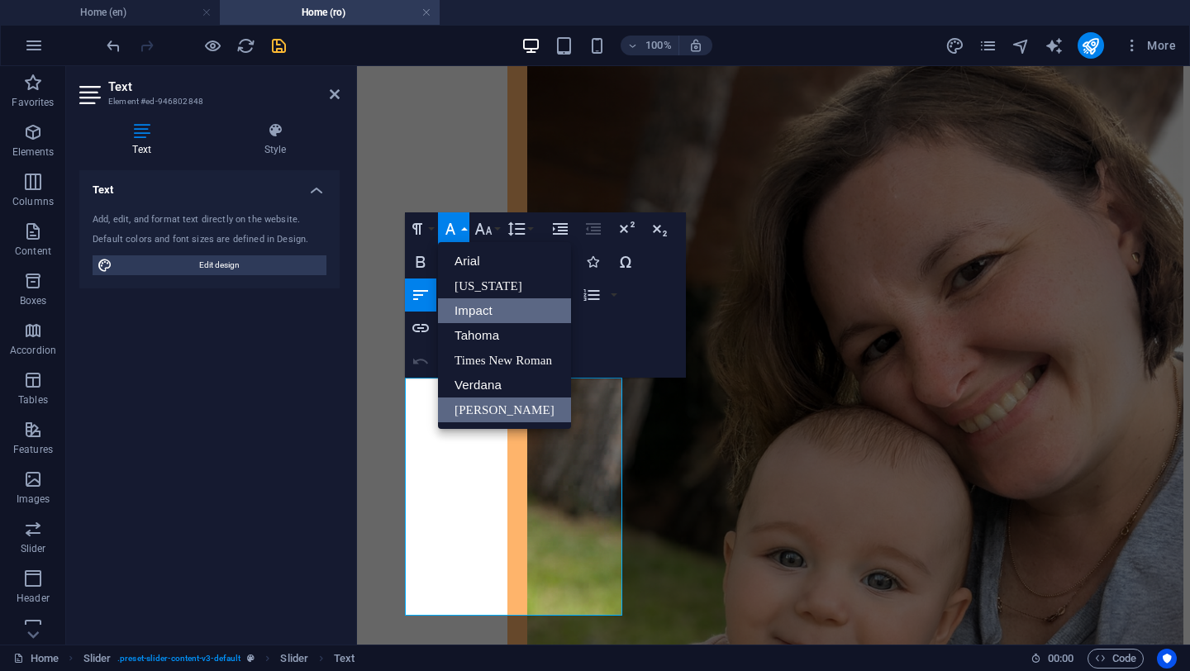
scroll to position [0, 0]
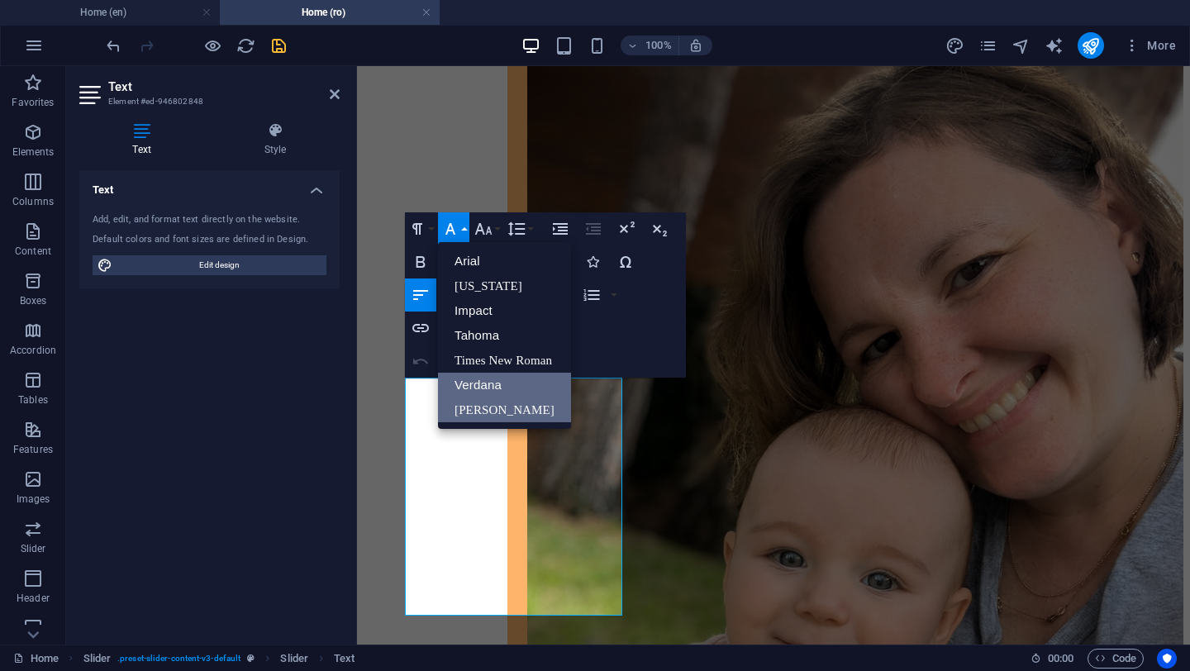
click at [480, 385] on link "Verdana" at bounding box center [504, 385] width 133 height 25
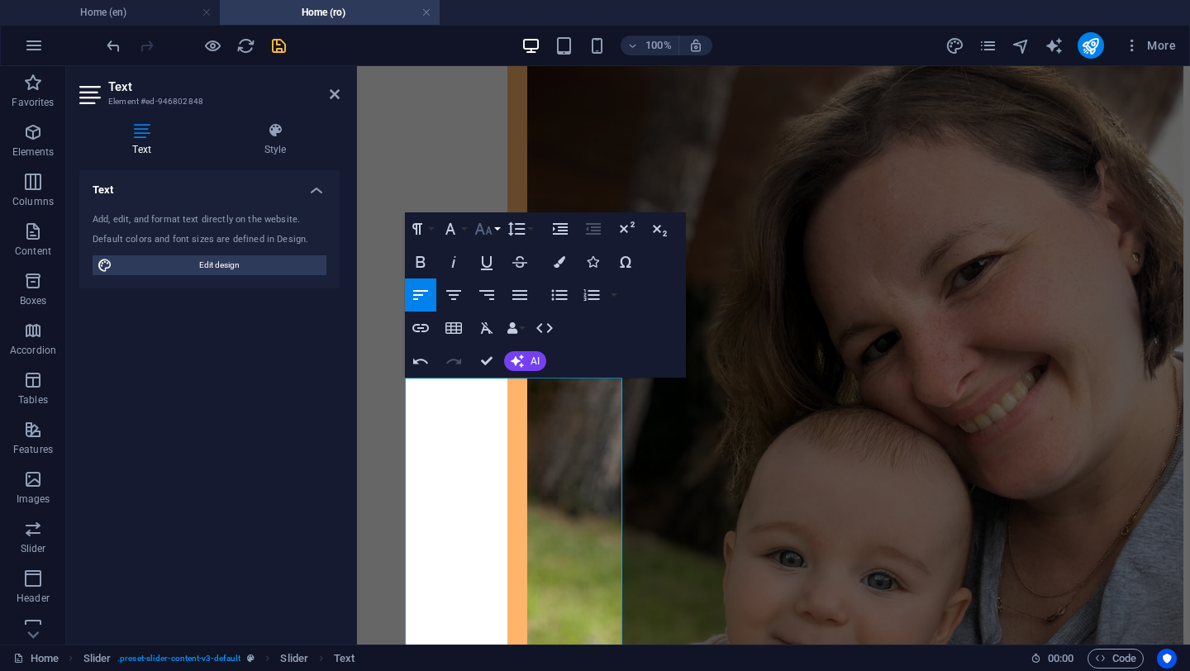
click at [497, 224] on button "Font Size" at bounding box center [486, 228] width 31 height 33
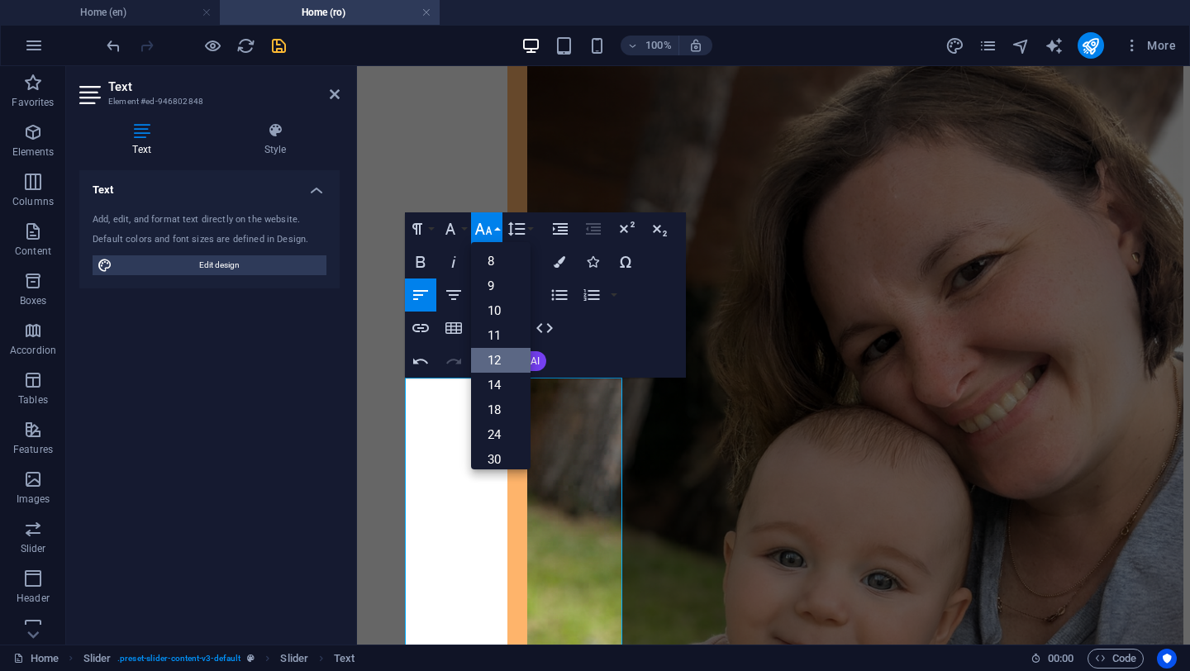
click at [501, 363] on link "12" at bounding box center [501, 360] width 60 height 25
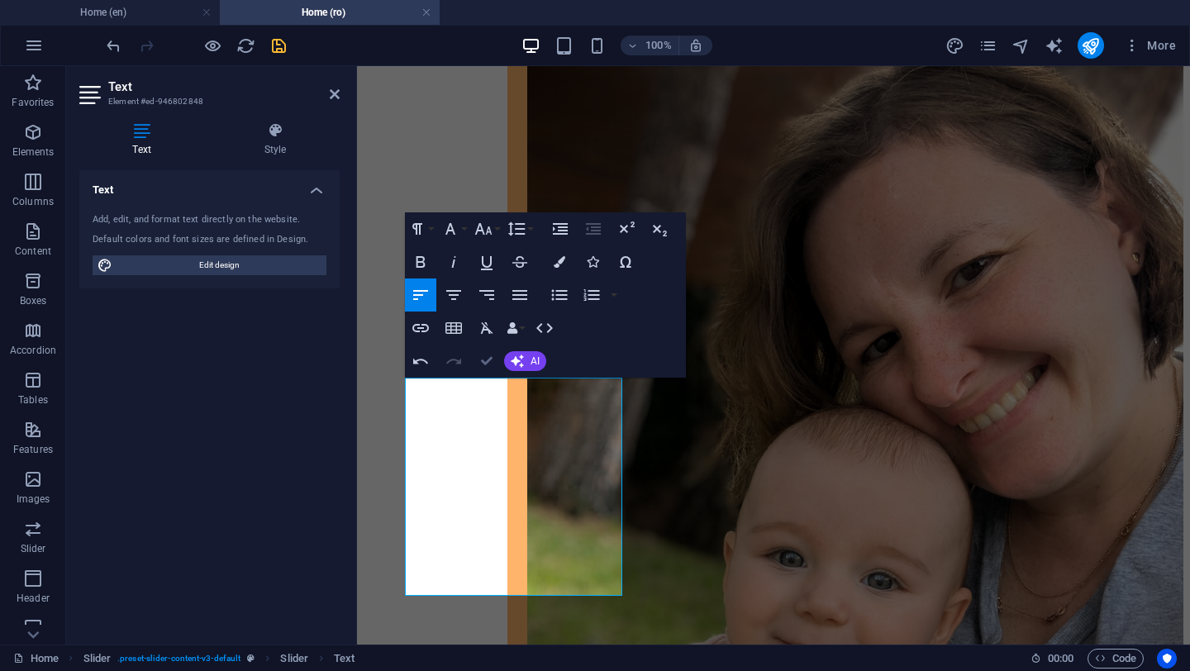
scroll to position [2893, 0]
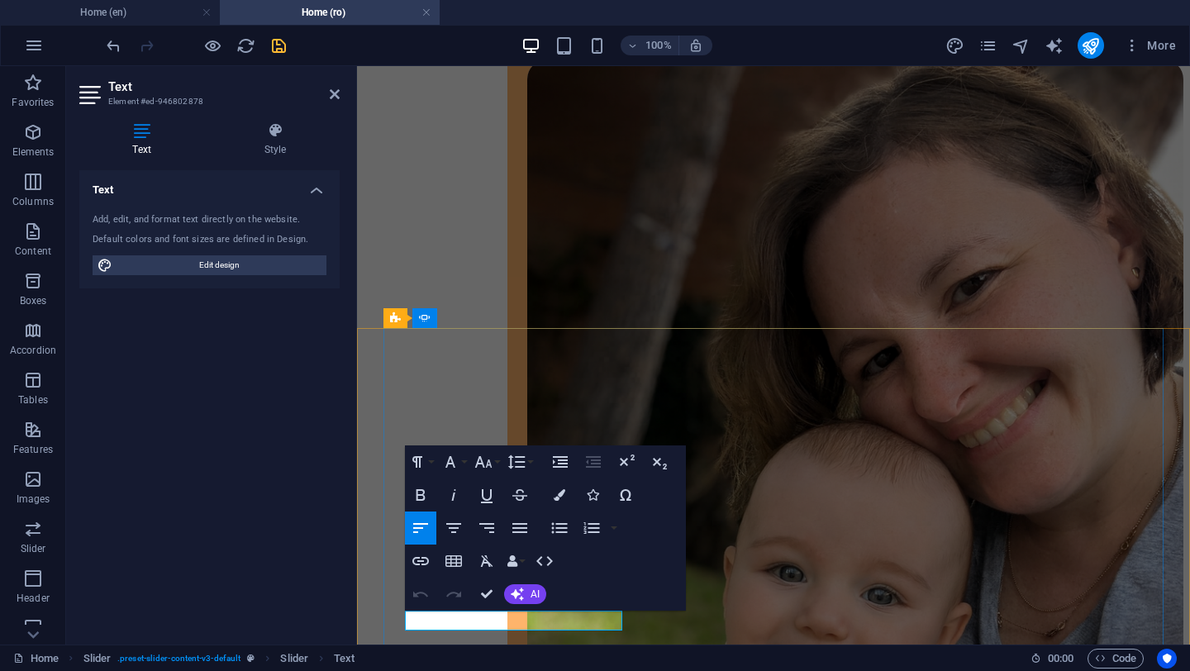
drag, startPoint x: 454, startPoint y: 620, endPoint x: 512, endPoint y: 618, distance: 57.9
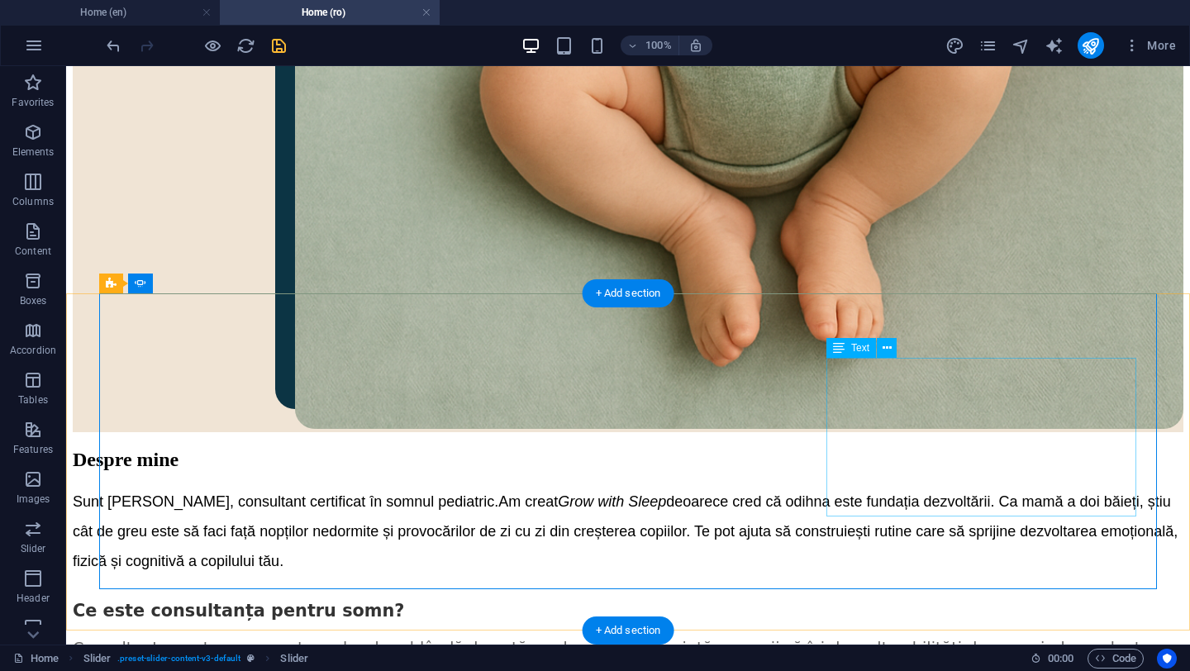
scroll to position [2921, 0]
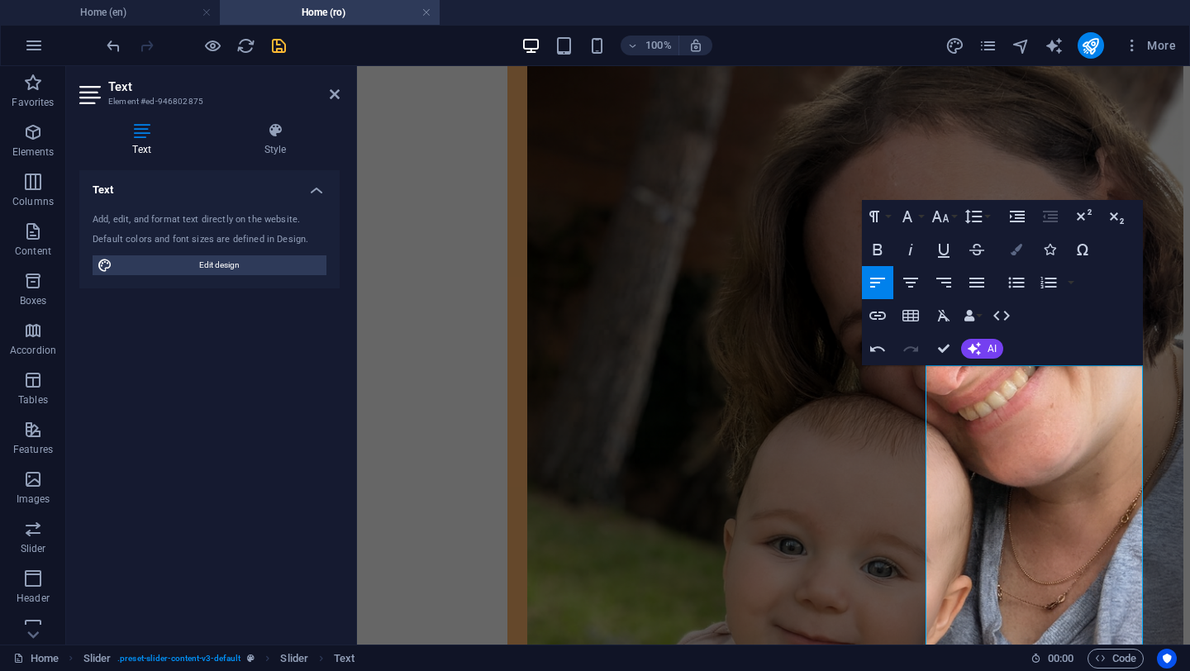
click at [1018, 245] on icon "button" at bounding box center [1017, 250] width 12 height 12
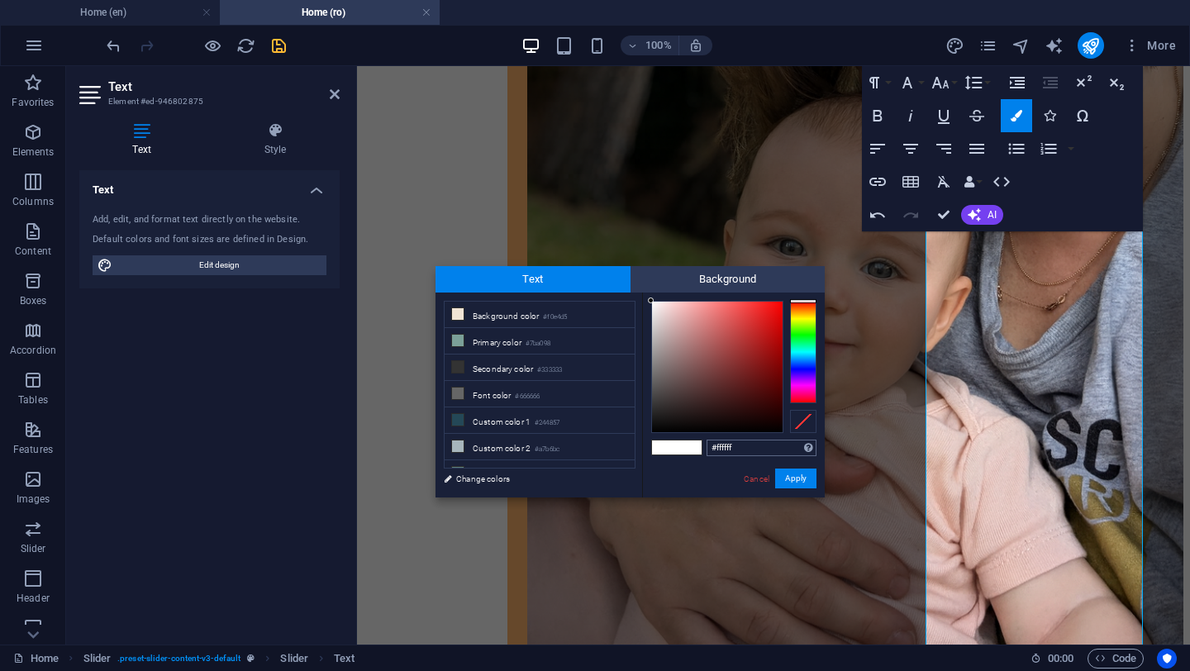
click at [729, 440] on input "#ffffff" at bounding box center [762, 448] width 110 height 17
click at [728, 442] on input "#ffffff" at bounding box center [762, 448] width 110 height 17
type input "#333333"
click at [704, 467] on div "#333333 Supported formats #0852ed rgb(8, 82, 237) rgba(8, 82, 237, 90%) hsv(221…" at bounding box center [733, 515] width 183 height 445
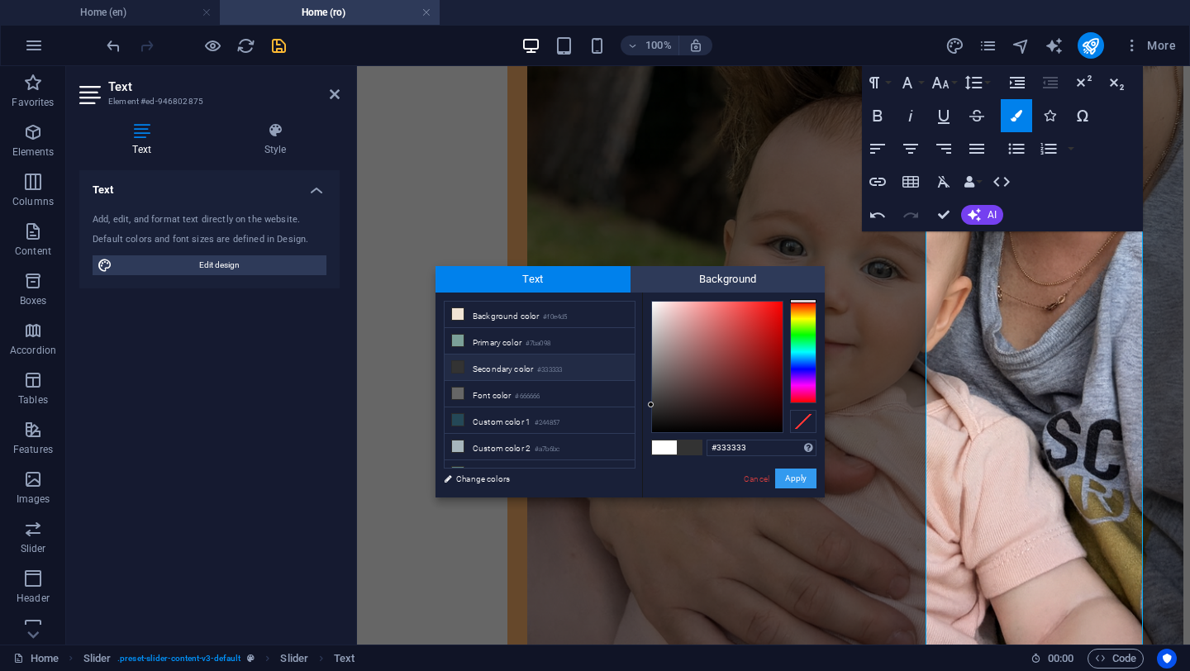
click at [805, 476] on button "Apply" at bounding box center [795, 479] width 41 height 20
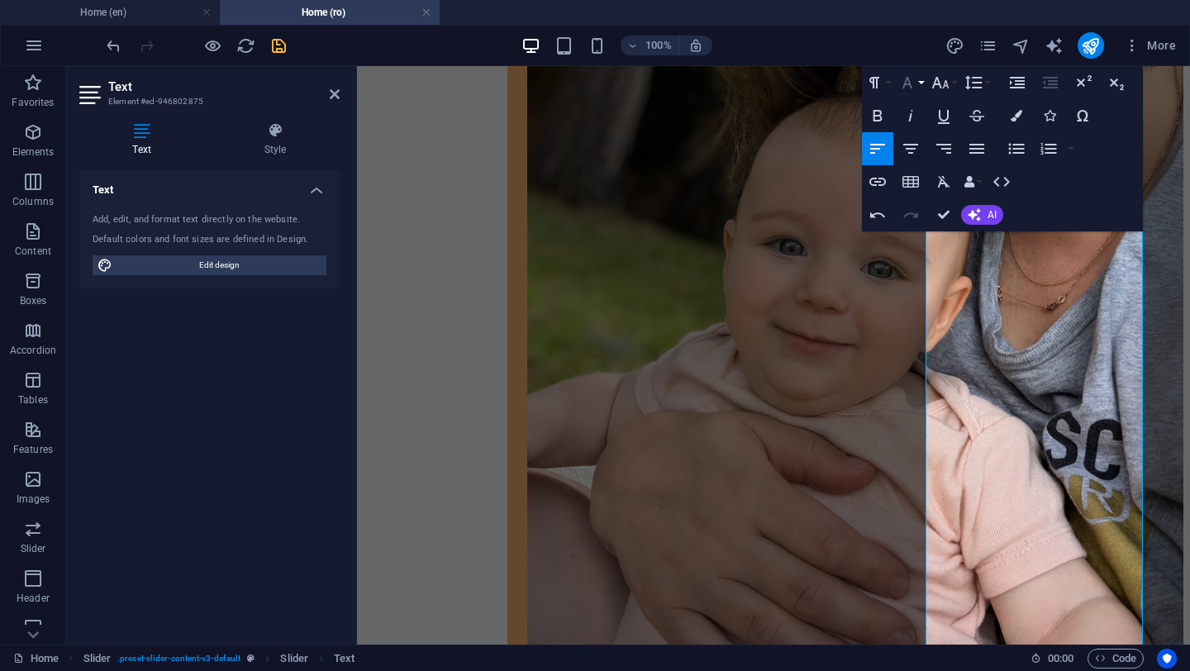
click at [923, 85] on button "Font Family" at bounding box center [910, 82] width 31 height 33
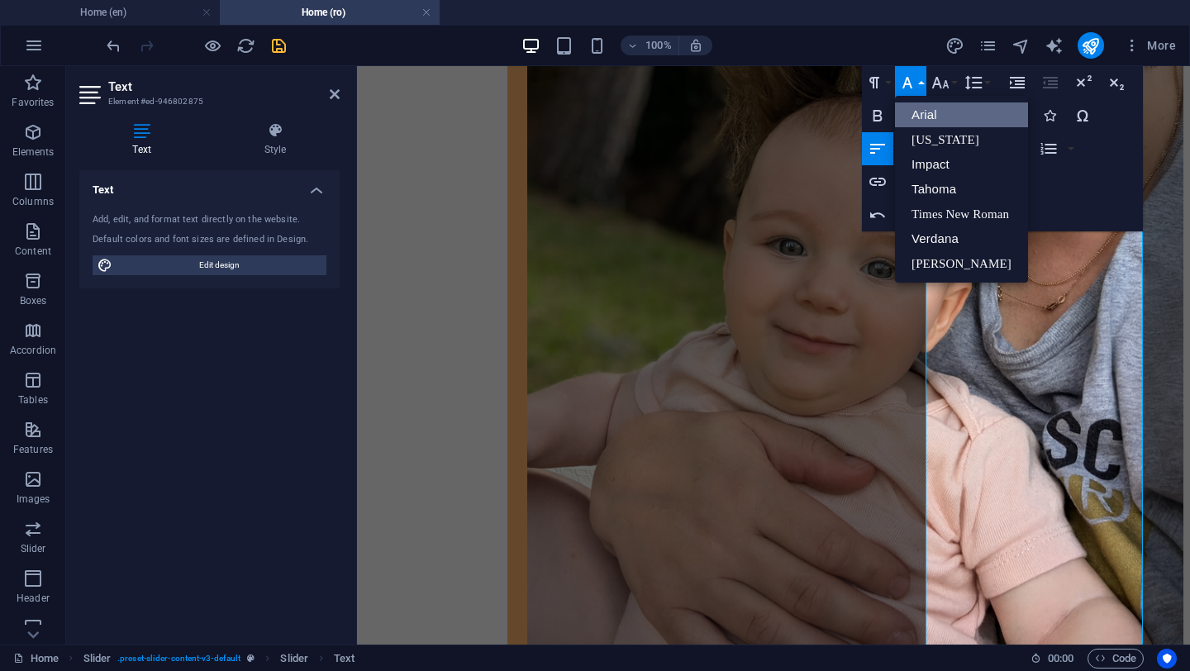
scroll to position [0, 0]
click at [952, 231] on link "Verdana" at bounding box center [961, 238] width 133 height 25
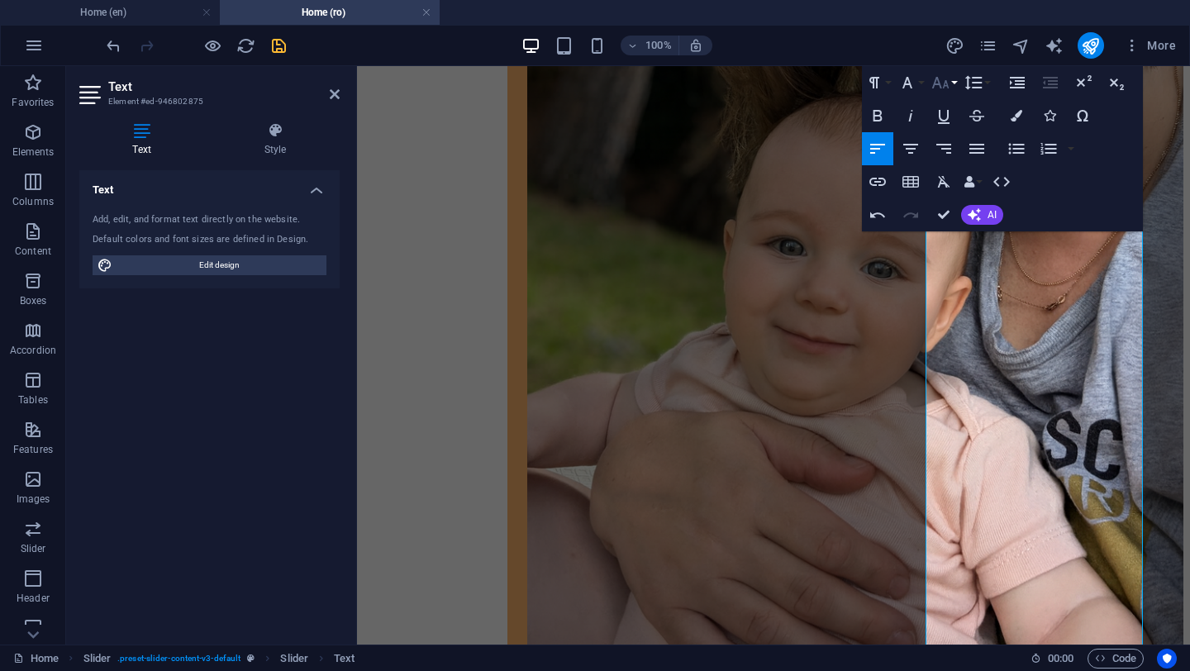
click at [950, 83] on button "Font Size" at bounding box center [943, 82] width 31 height 33
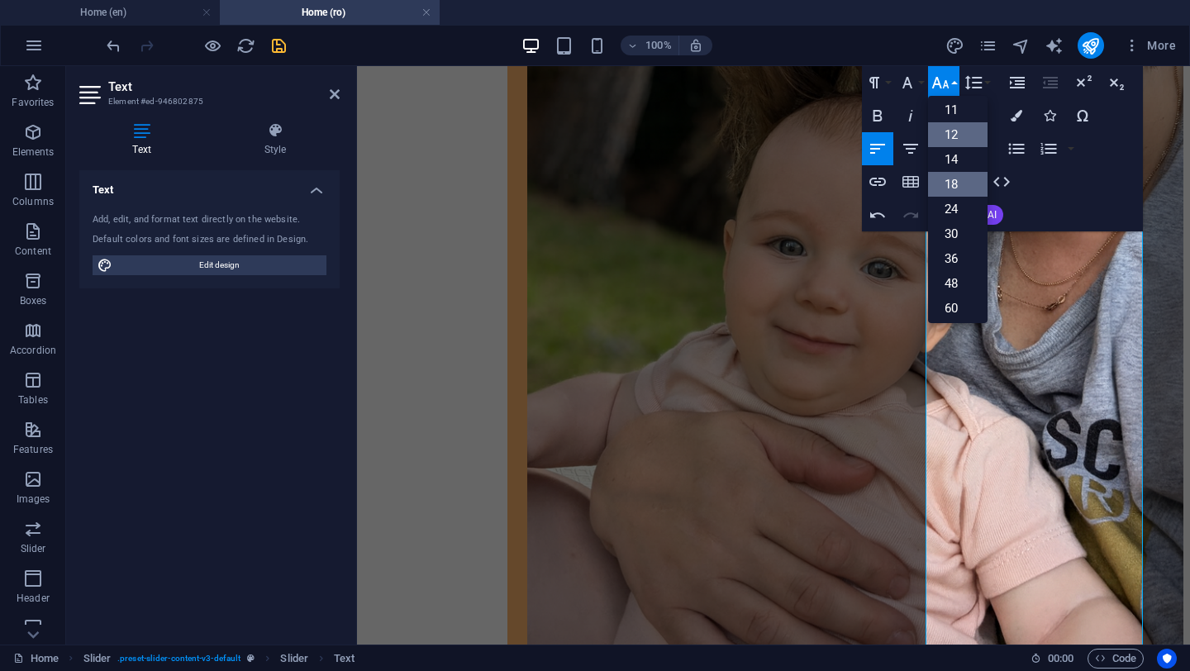
scroll to position [78, 0]
click at [952, 136] on link "12" at bounding box center [958, 136] width 60 height 25
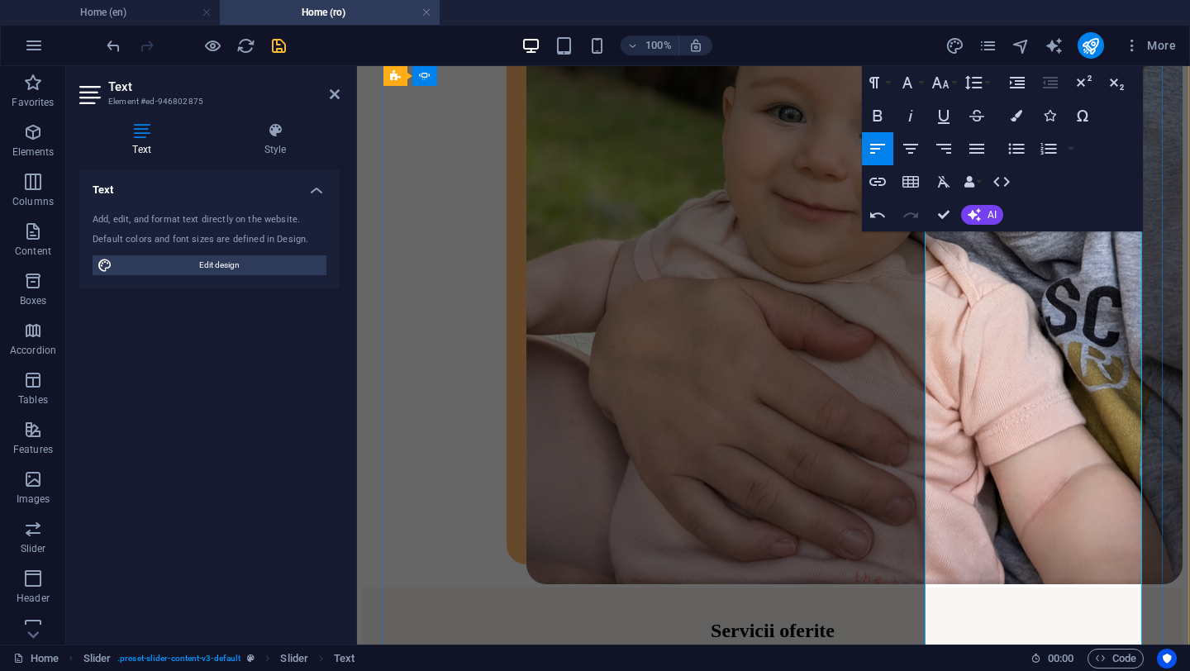
scroll to position [3672, 1]
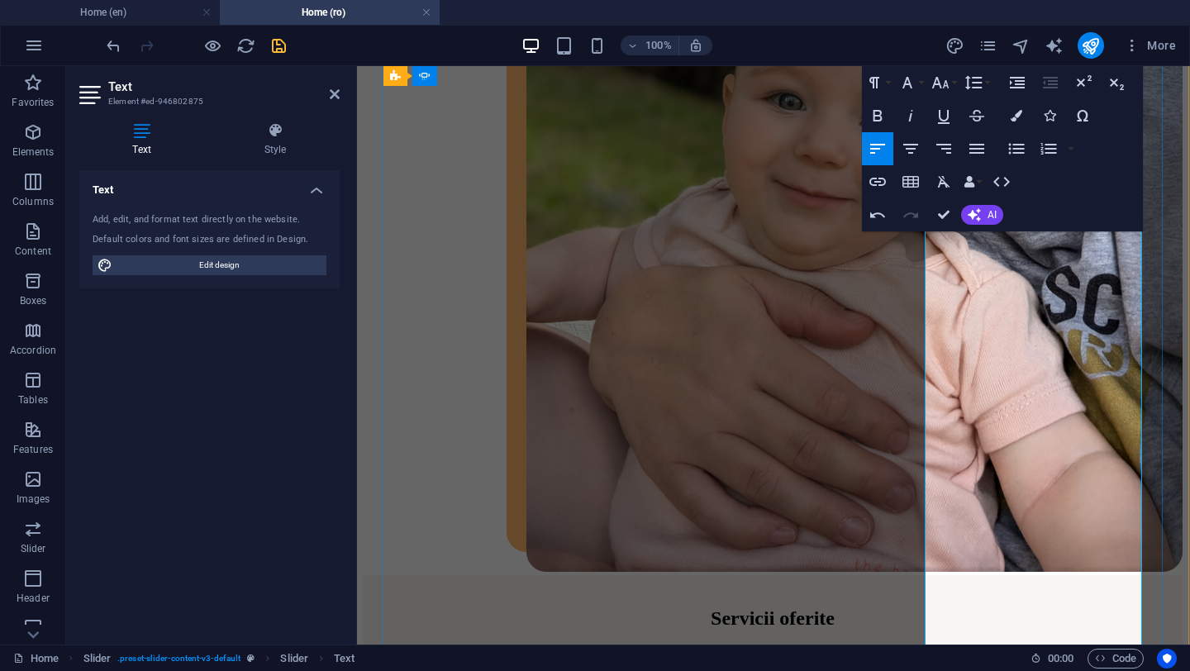
drag, startPoint x: 993, startPoint y: 323, endPoint x: 1134, endPoint y: 414, distance: 168.0
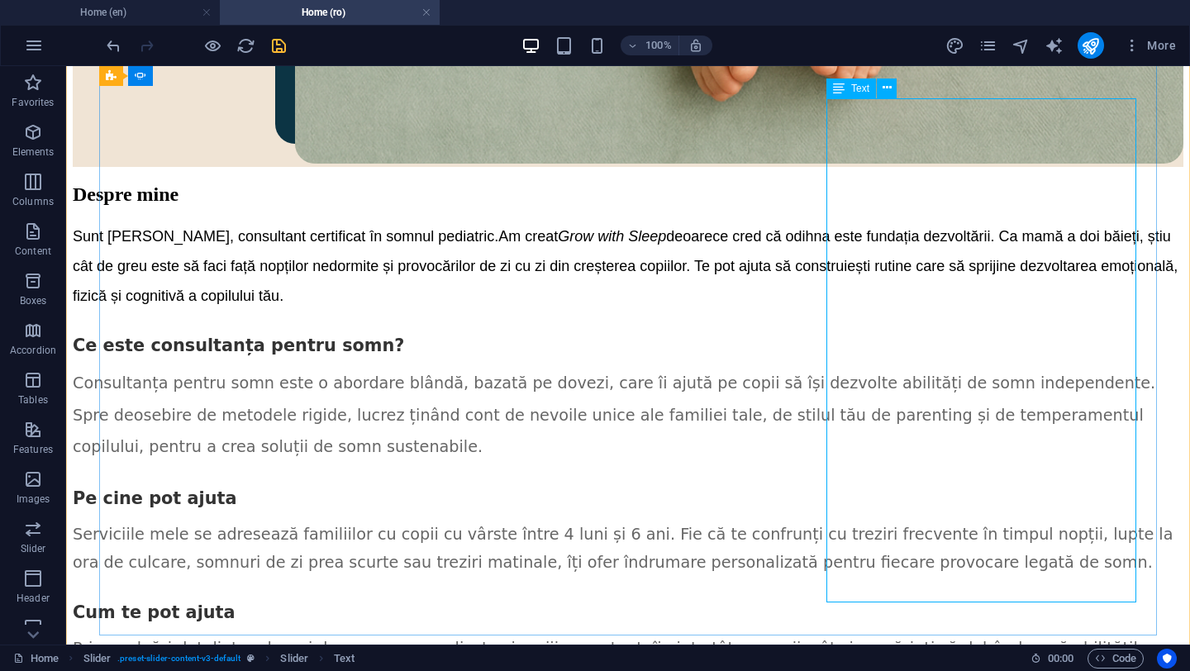
scroll to position [3185, 0]
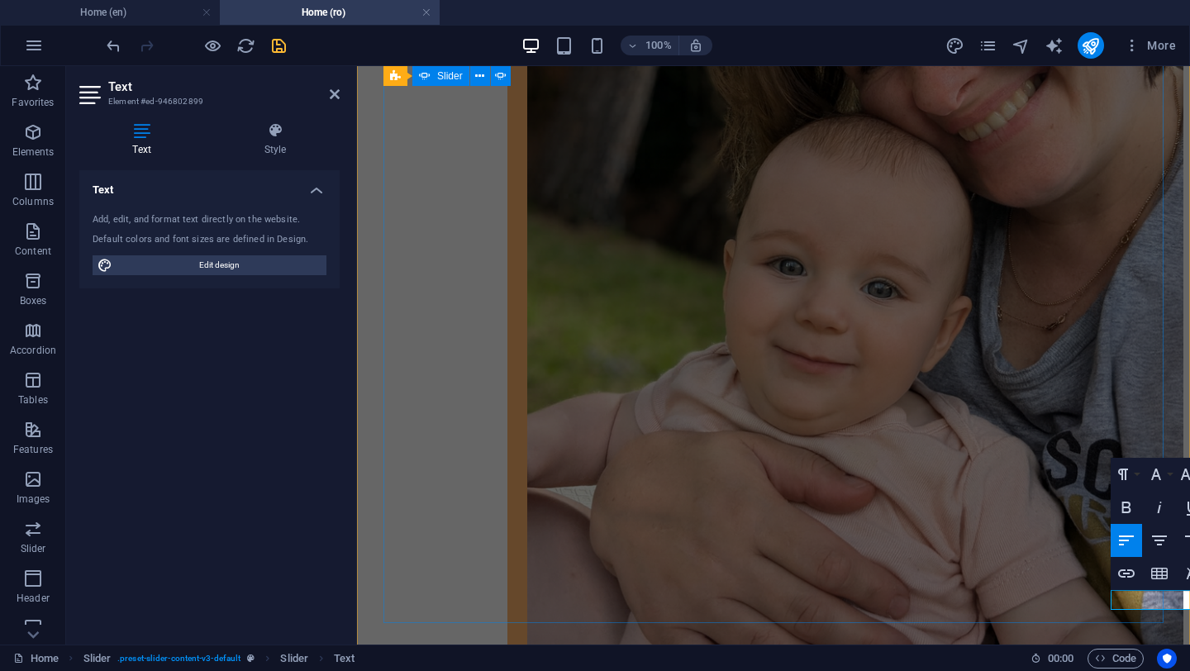
scroll to position [3950, 0]
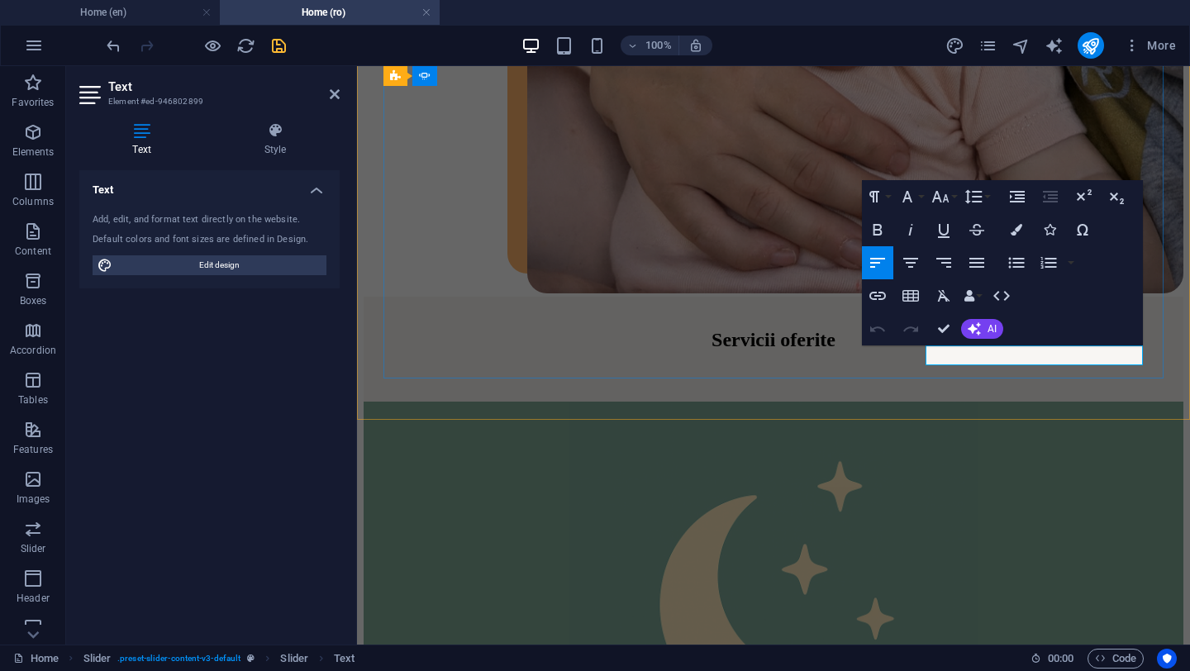
drag, startPoint x: 983, startPoint y: 354, endPoint x: 1085, endPoint y: 352, distance: 101.7
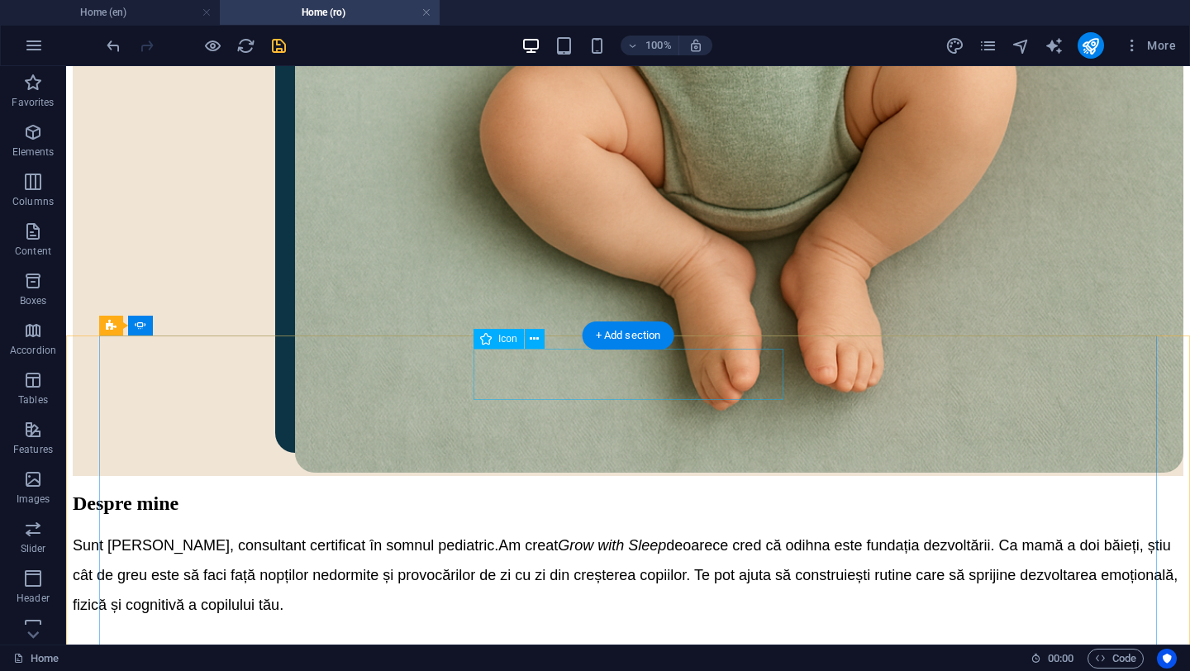
scroll to position [2893, 0]
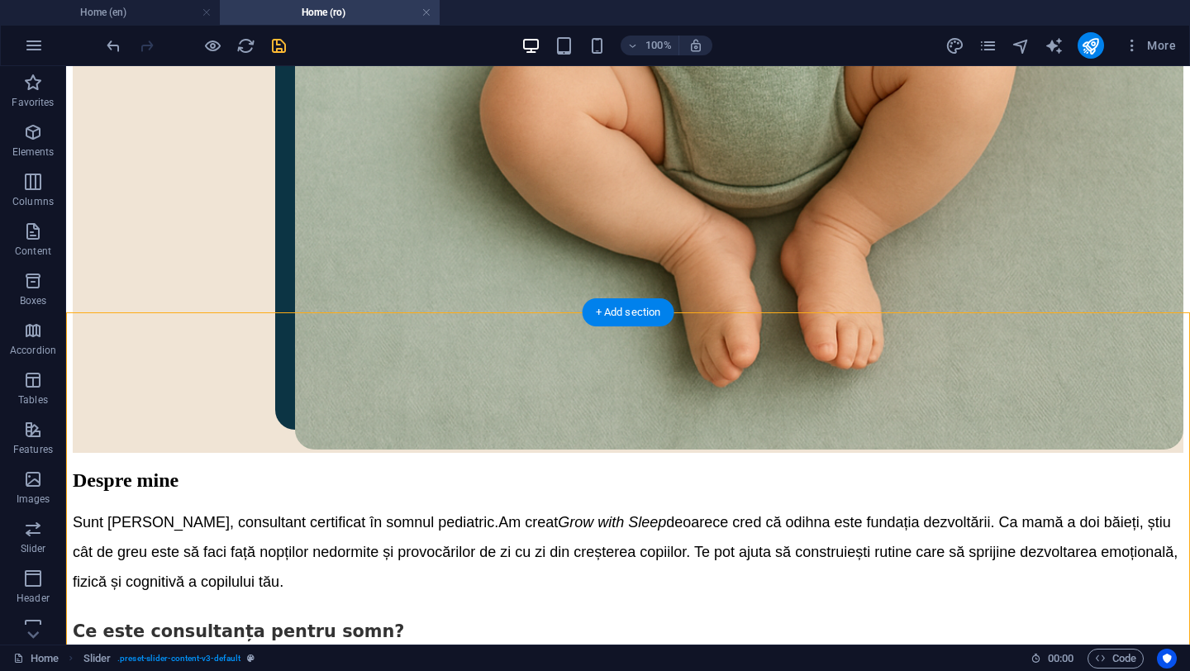
drag, startPoint x: 465, startPoint y: 588, endPoint x: 598, endPoint y: 340, distance: 282.1
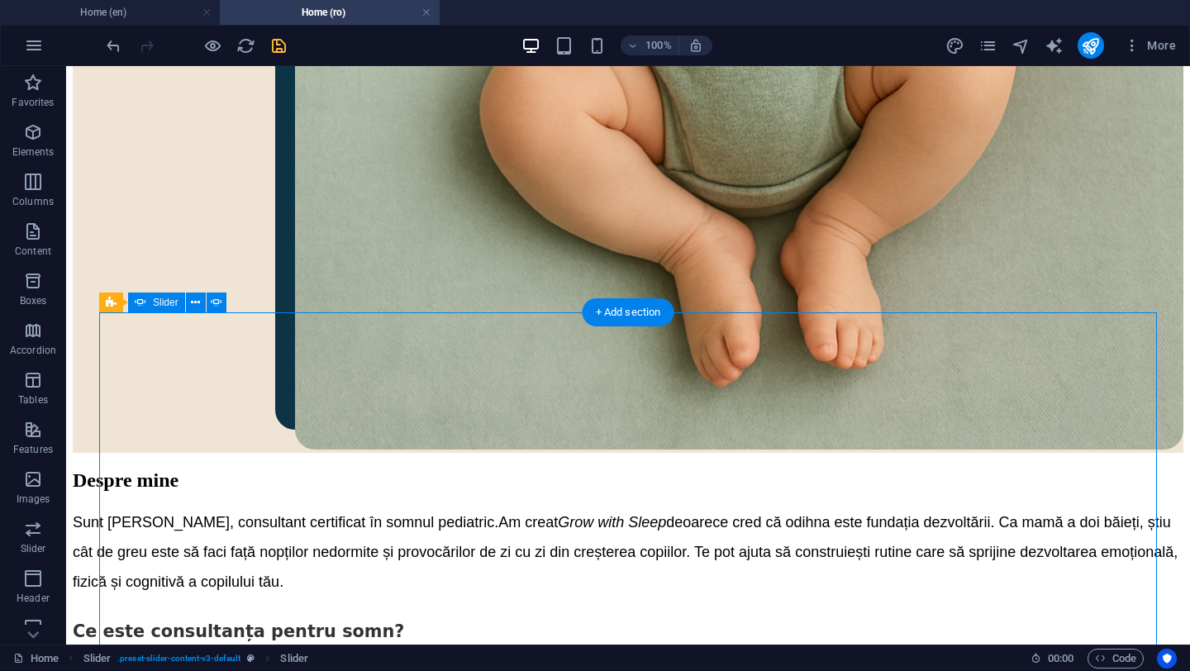
select select "ms"
select select "s"
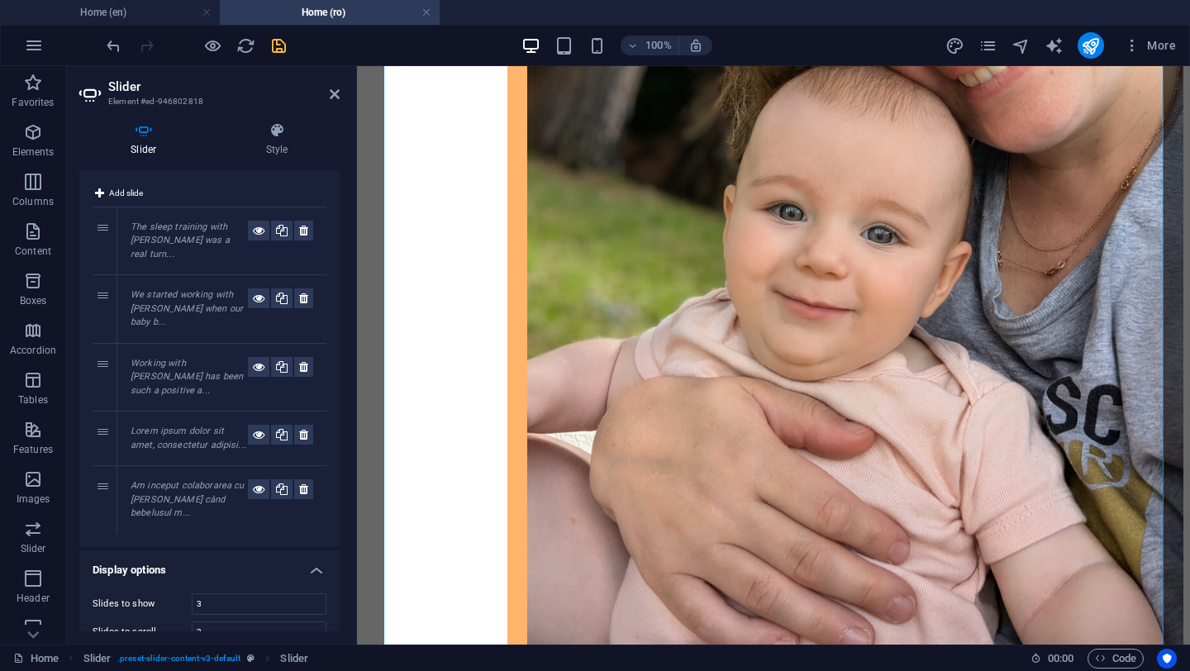
scroll to position [34, 0]
click at [302, 421] on icon at bounding box center [303, 431] width 9 height 20
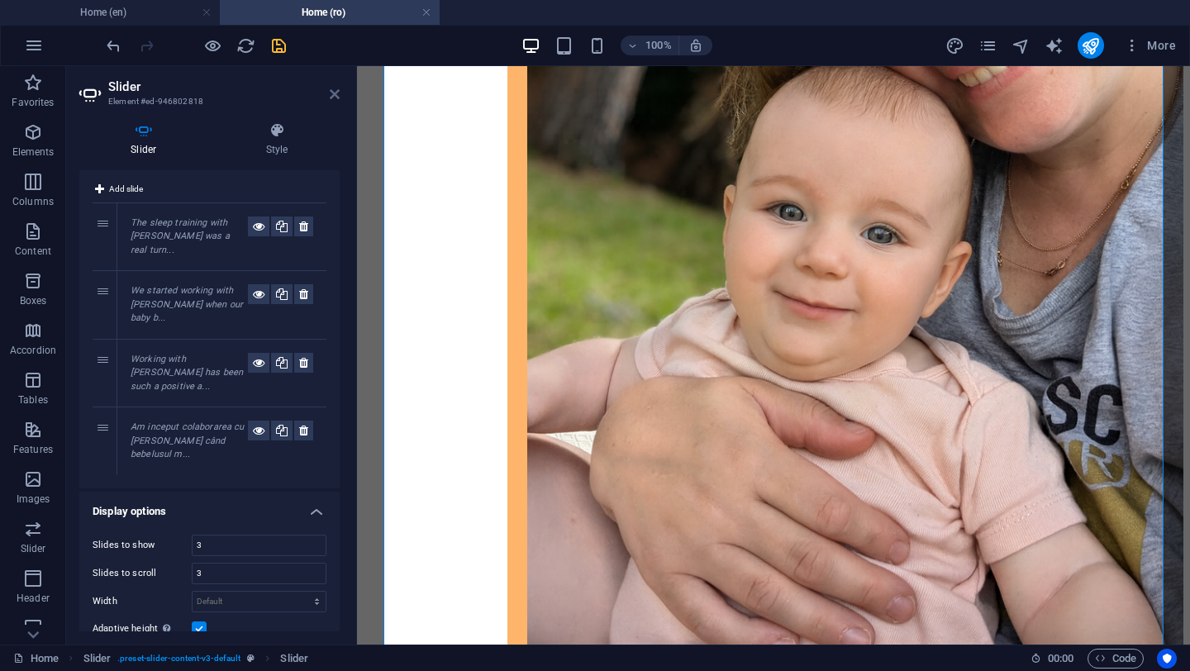
click at [333, 93] on icon at bounding box center [335, 94] width 10 height 13
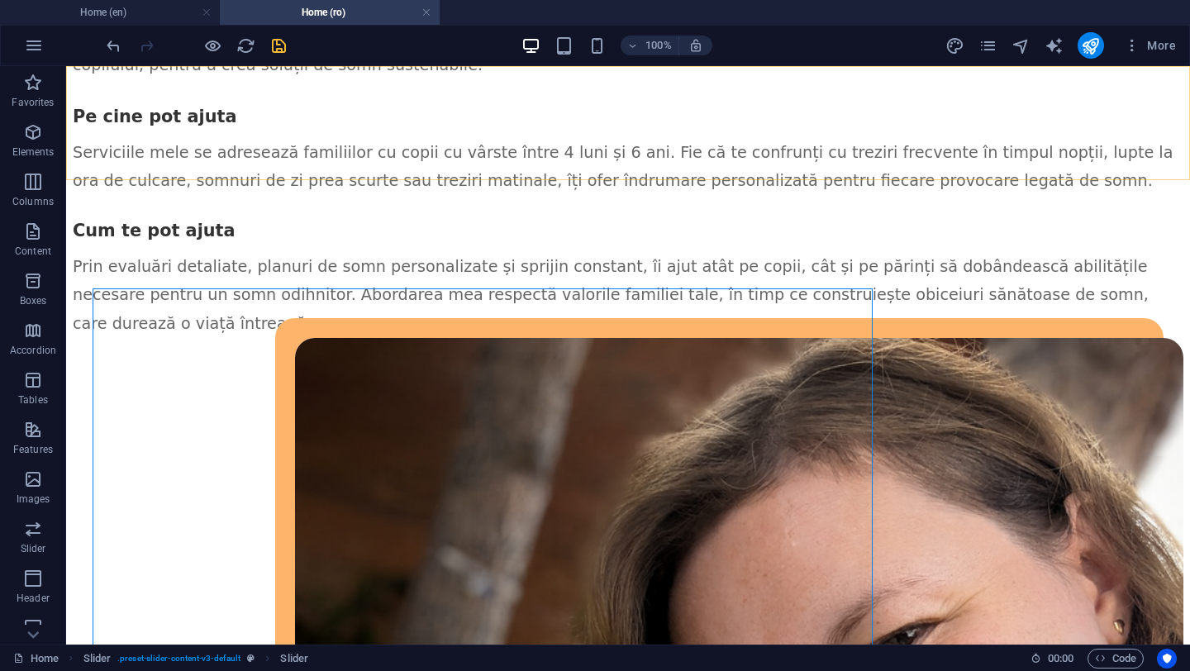
scroll to position [3240, 0]
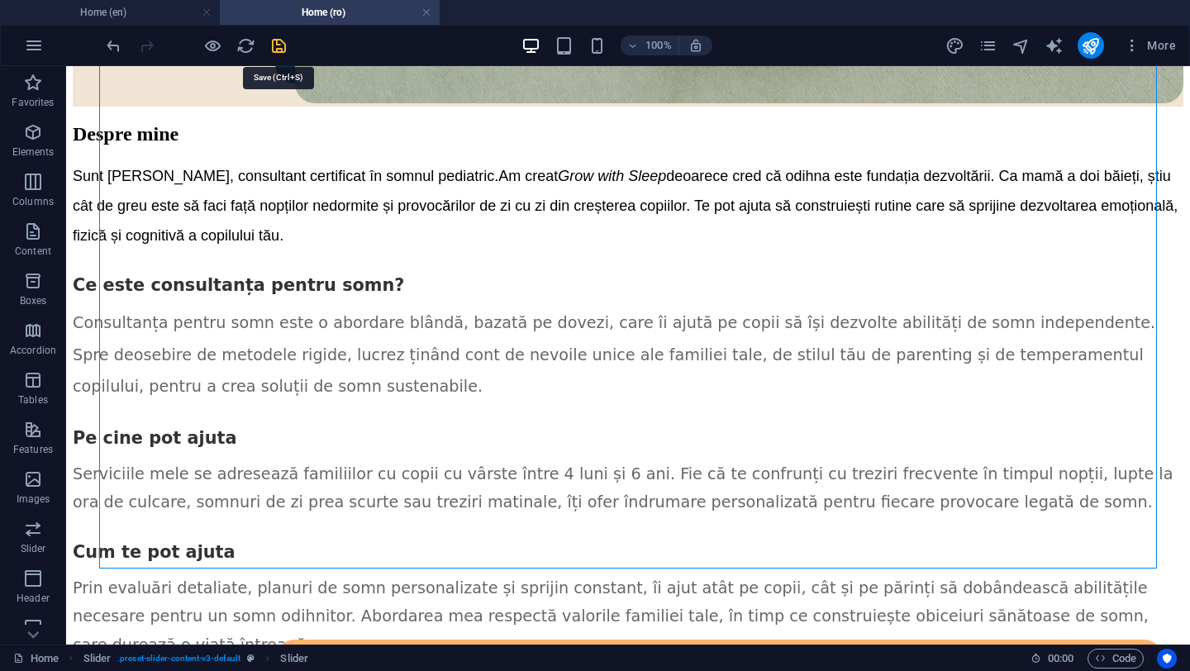
click at [280, 44] on icon "save" at bounding box center [278, 45] width 19 height 19
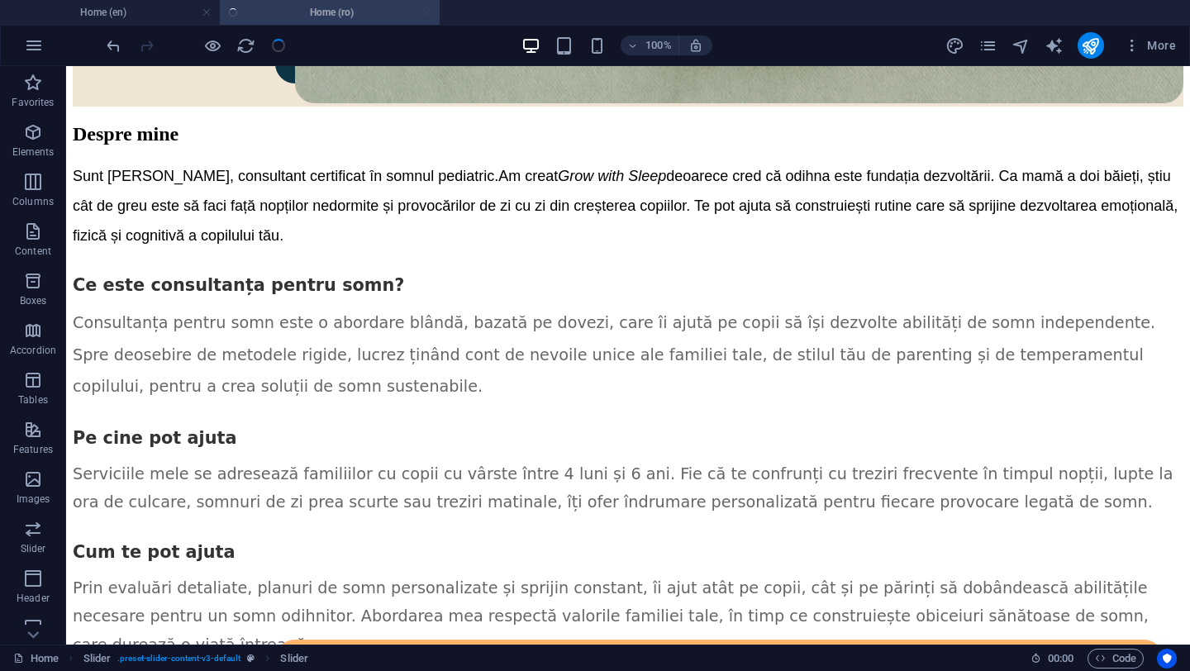
checkbox input "false"
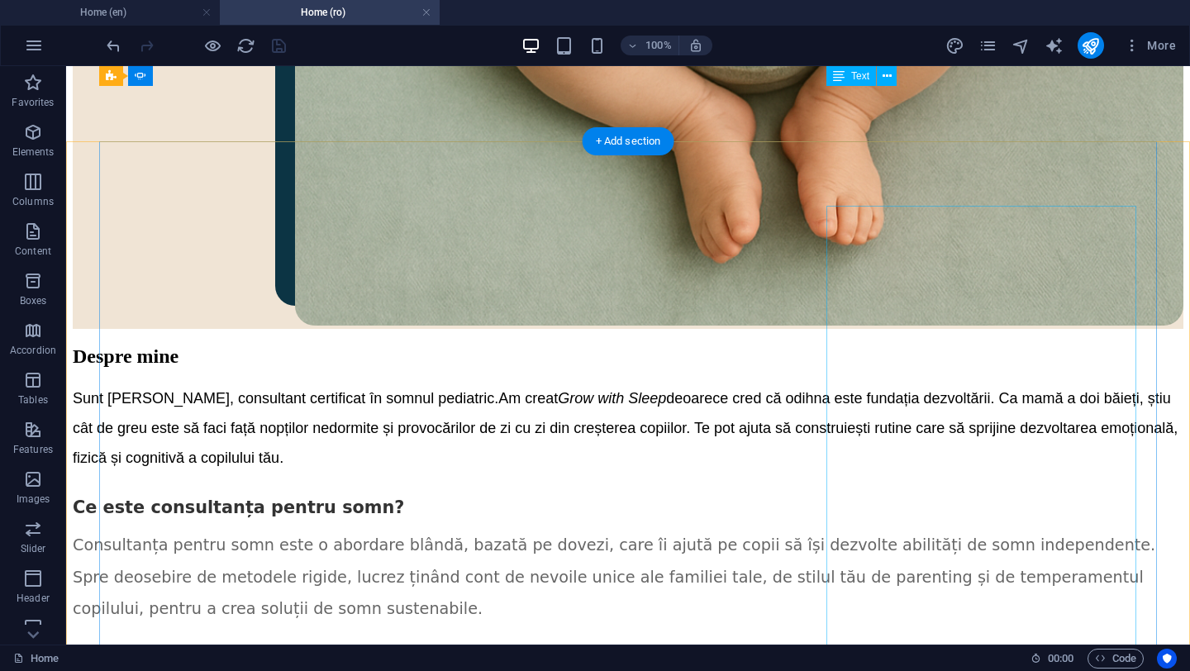
scroll to position [2998, 0]
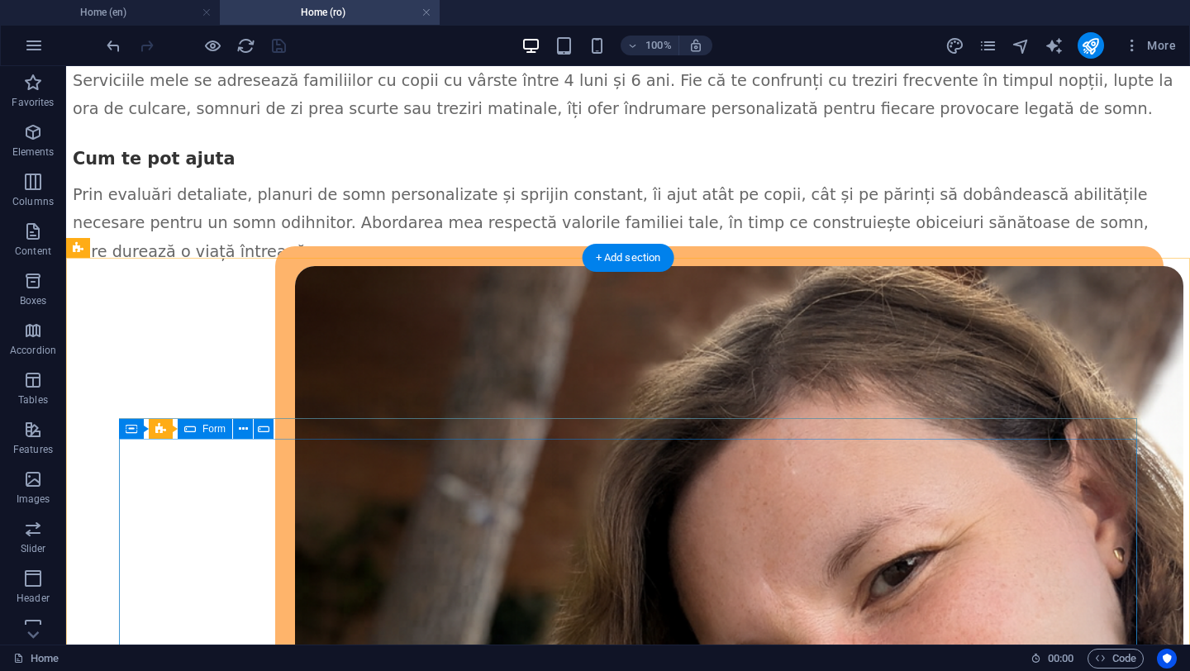
scroll to position [3682, 0]
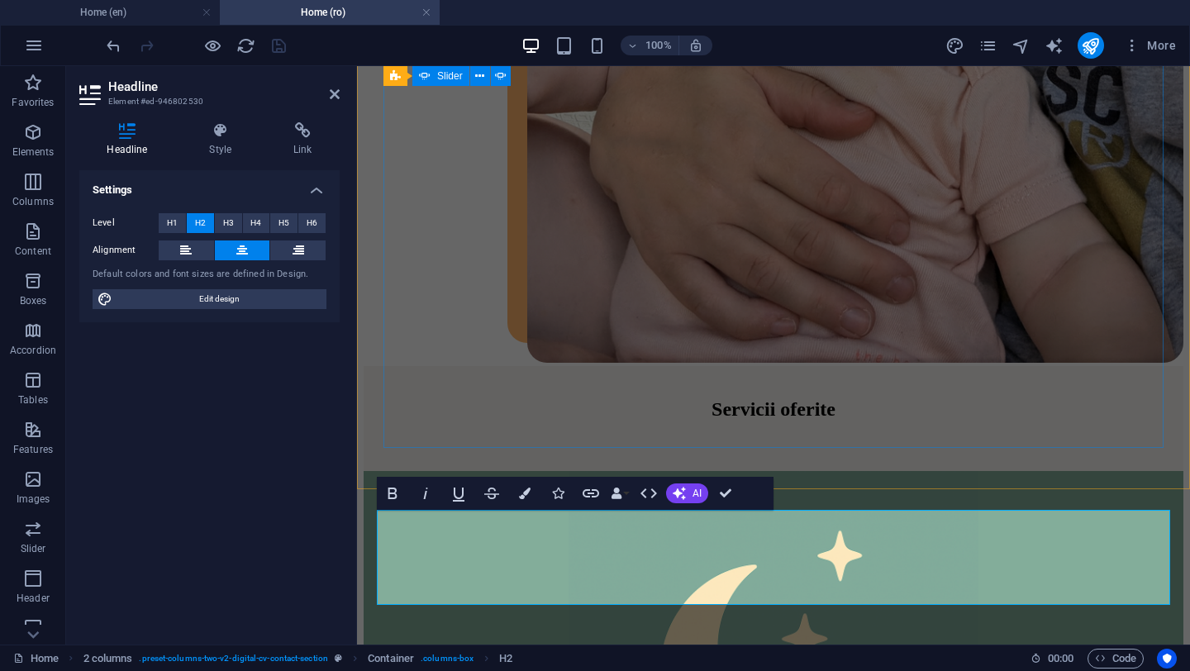
scroll to position [4024, 0]
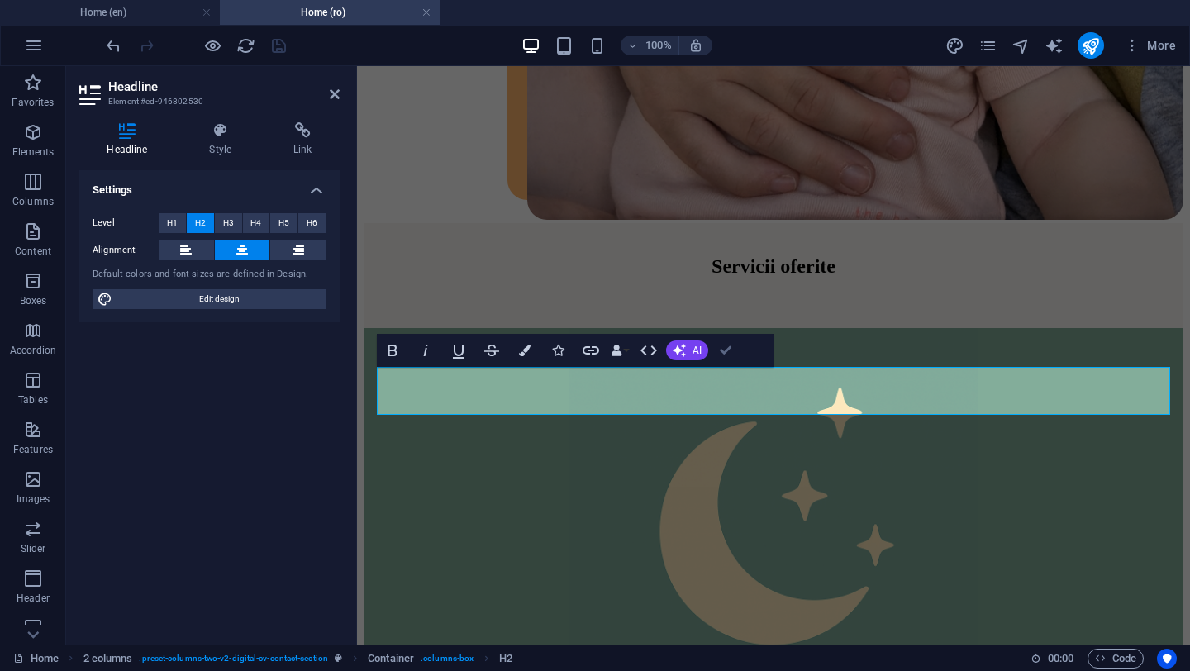
drag, startPoint x: 723, startPoint y: 350, endPoint x: 600, endPoint y: 315, distance: 127.9
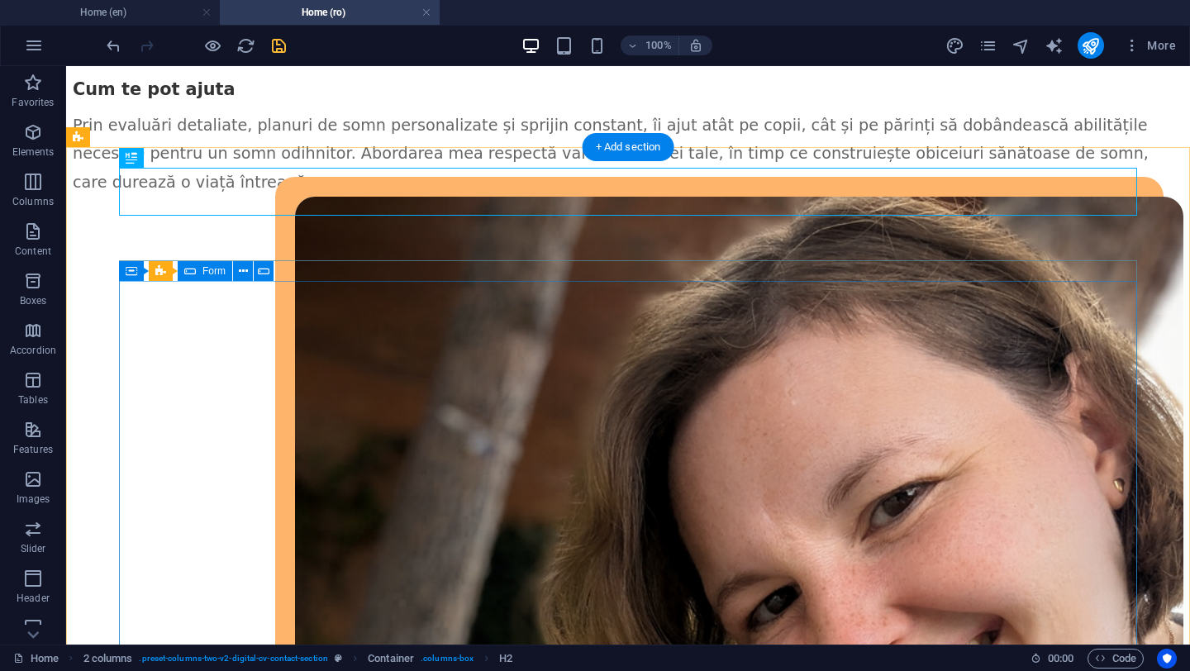
scroll to position [3707, 0]
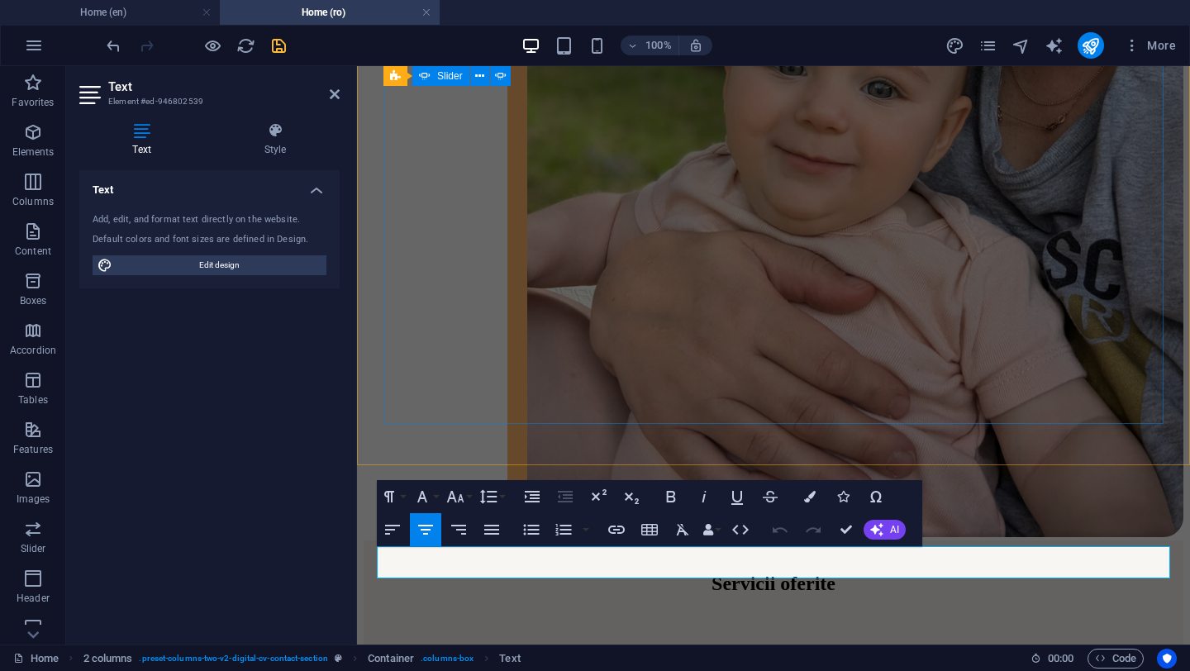
scroll to position [3905, 0]
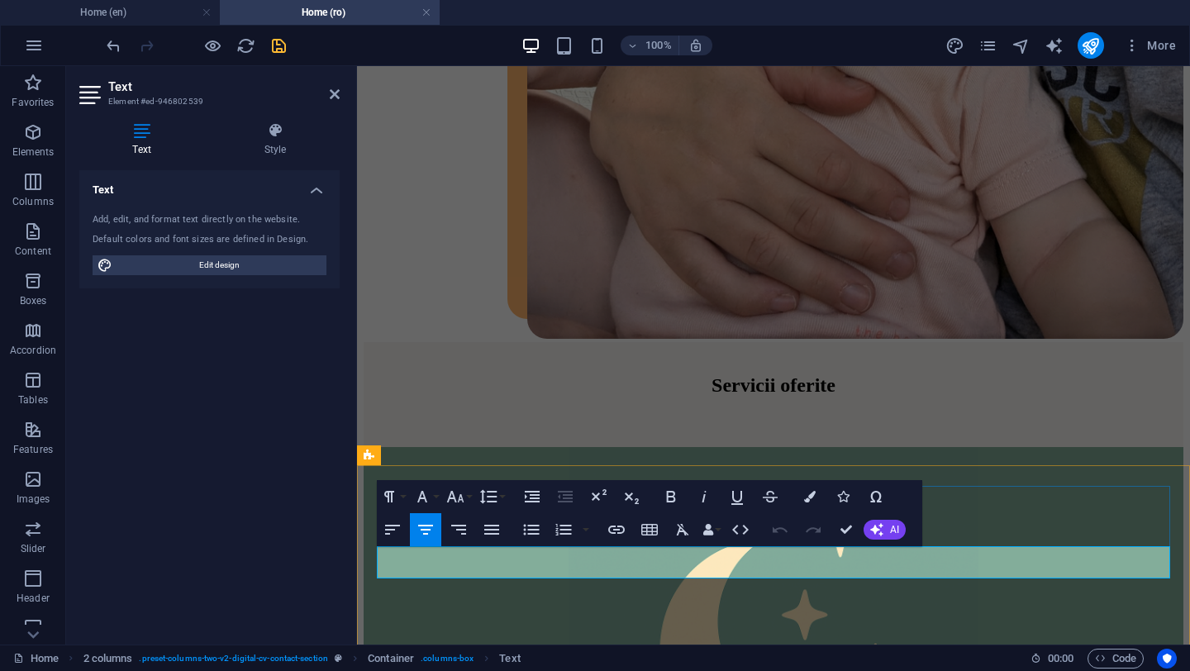
drag, startPoint x: 587, startPoint y: 562, endPoint x: 963, endPoint y: 562, distance: 376.0
drag, startPoint x: 844, startPoint y: 561, endPoint x: 1094, endPoint y: 561, distance: 250.4
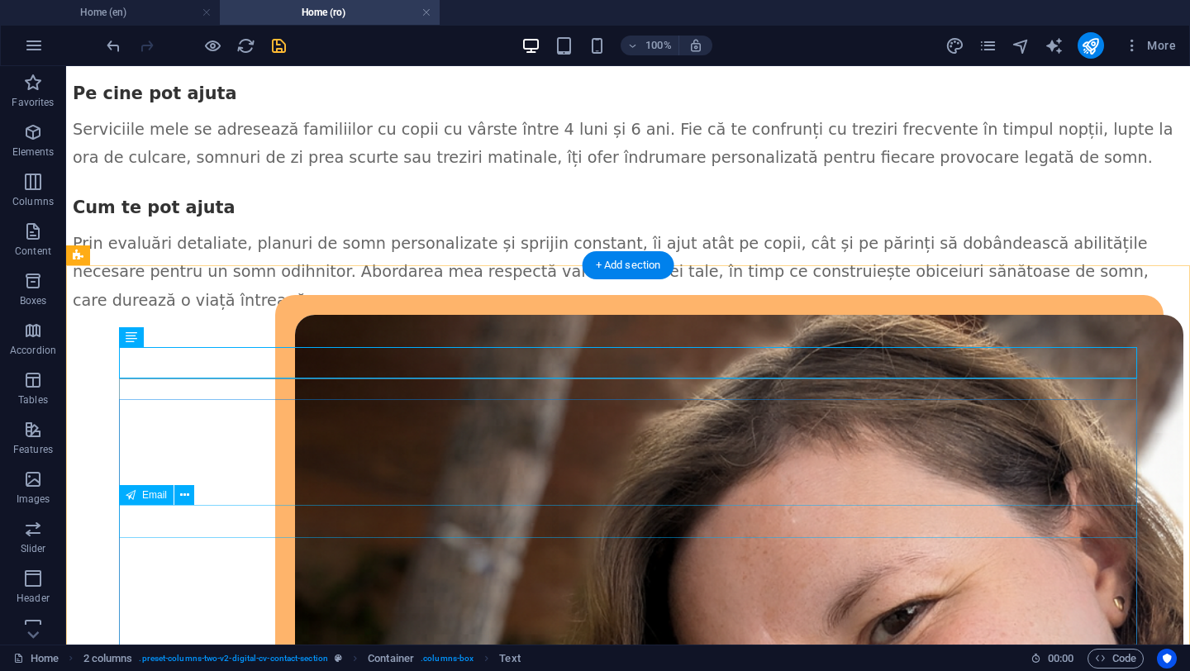
scroll to position [3714, 0]
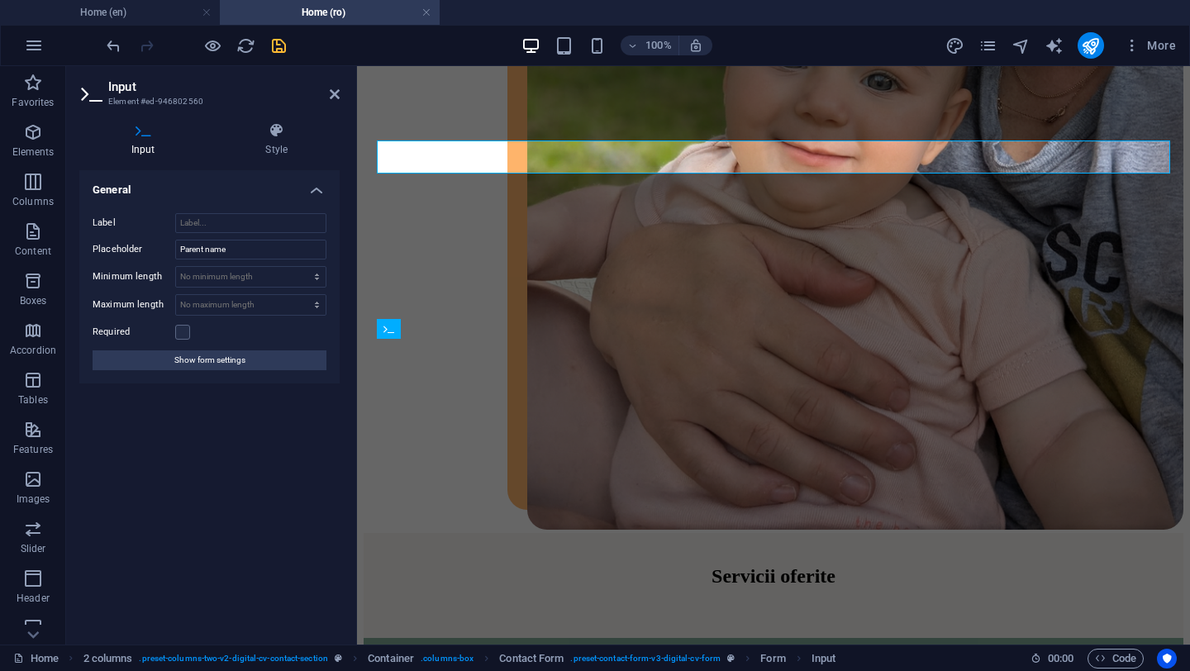
scroll to position [4165, 0]
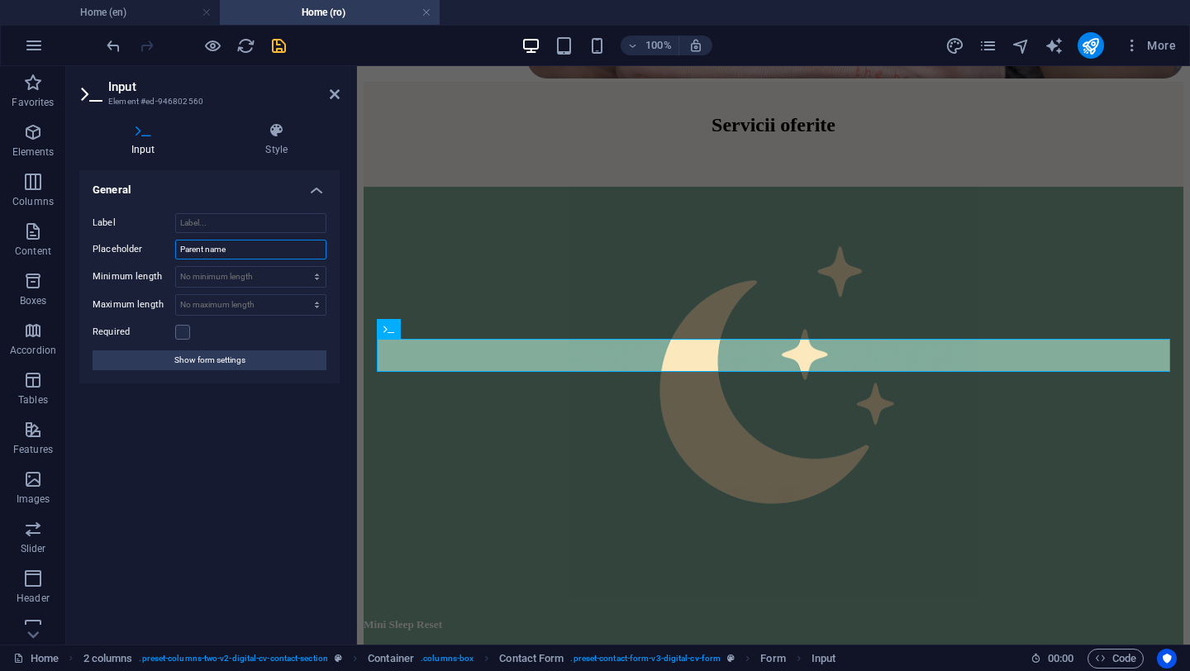
drag, startPoint x: 229, startPoint y: 248, endPoint x: 166, endPoint y: 249, distance: 62.8
click at [166, 249] on div "Placeholder Parent name" at bounding box center [210, 250] width 234 height 20
type input "Nume parinte"
click at [335, 95] on icon at bounding box center [335, 94] width 10 height 13
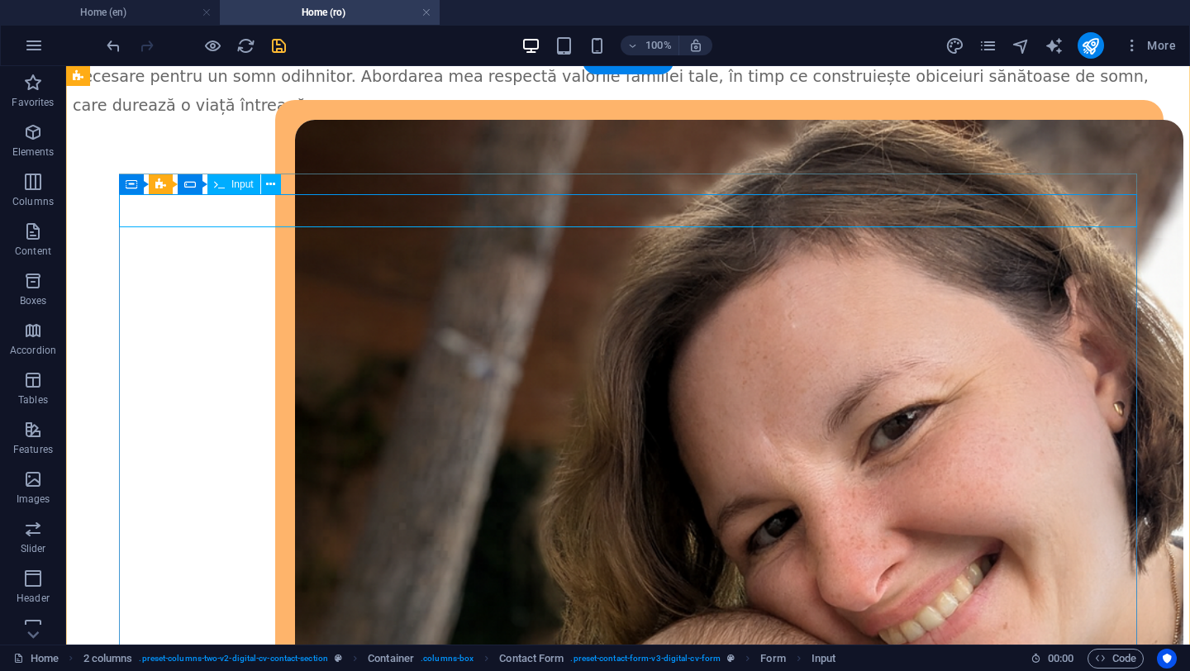
scroll to position [3731, 0]
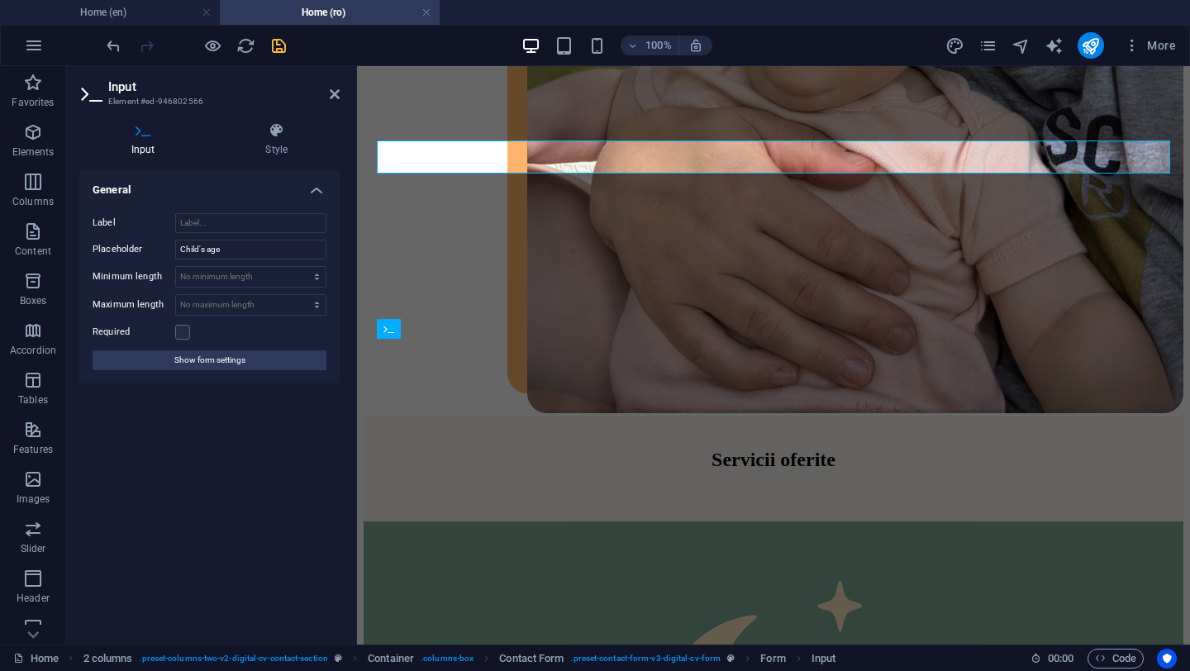
scroll to position [4218, 0]
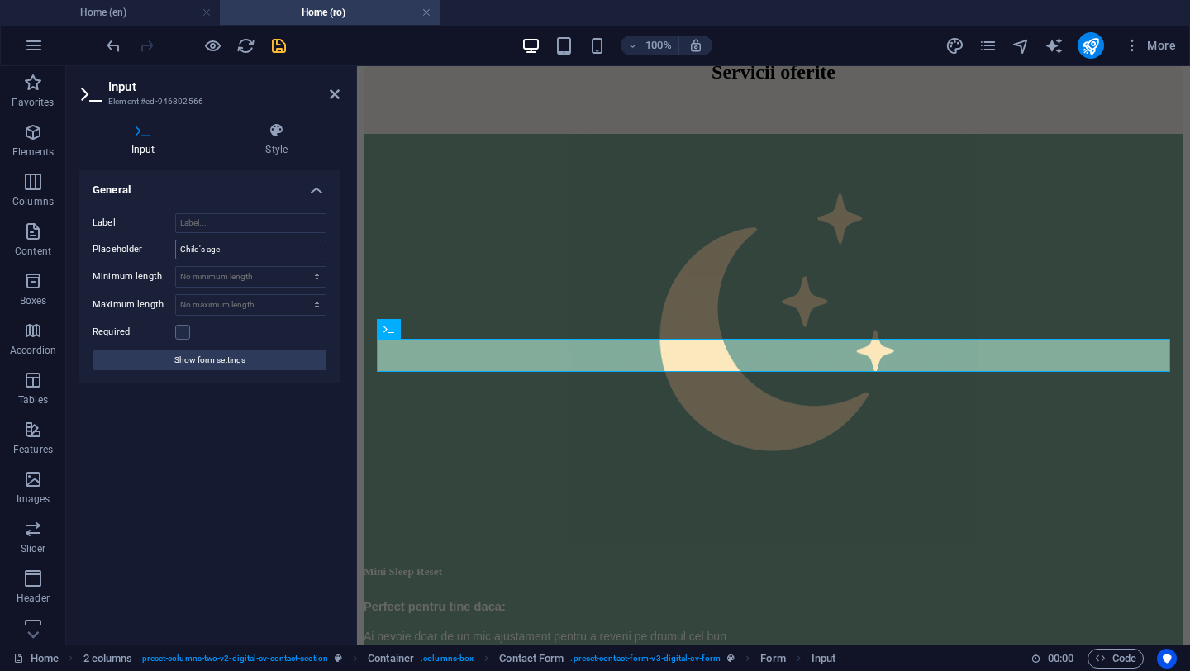
drag, startPoint x: 231, startPoint y: 248, endPoint x: 176, endPoint y: 248, distance: 55.4
click at [176, 248] on input "Child's age" at bounding box center [250, 250] width 151 height 20
type input "Varsta copilului"
click at [336, 93] on icon at bounding box center [335, 94] width 10 height 13
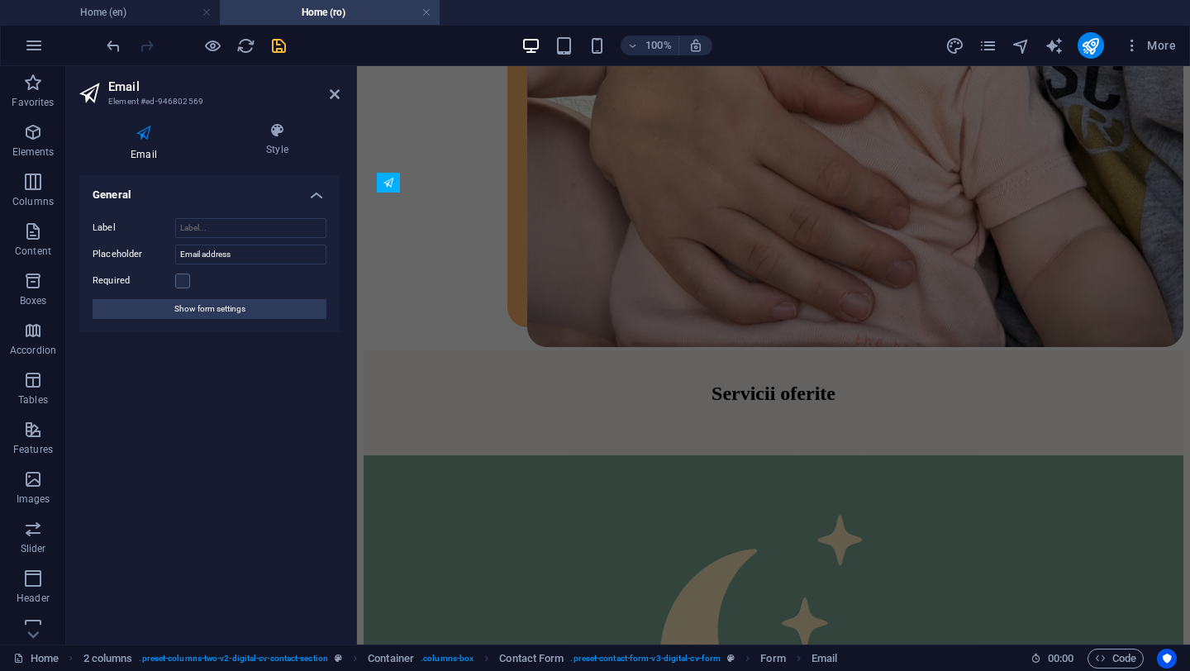
scroll to position [4417, 0]
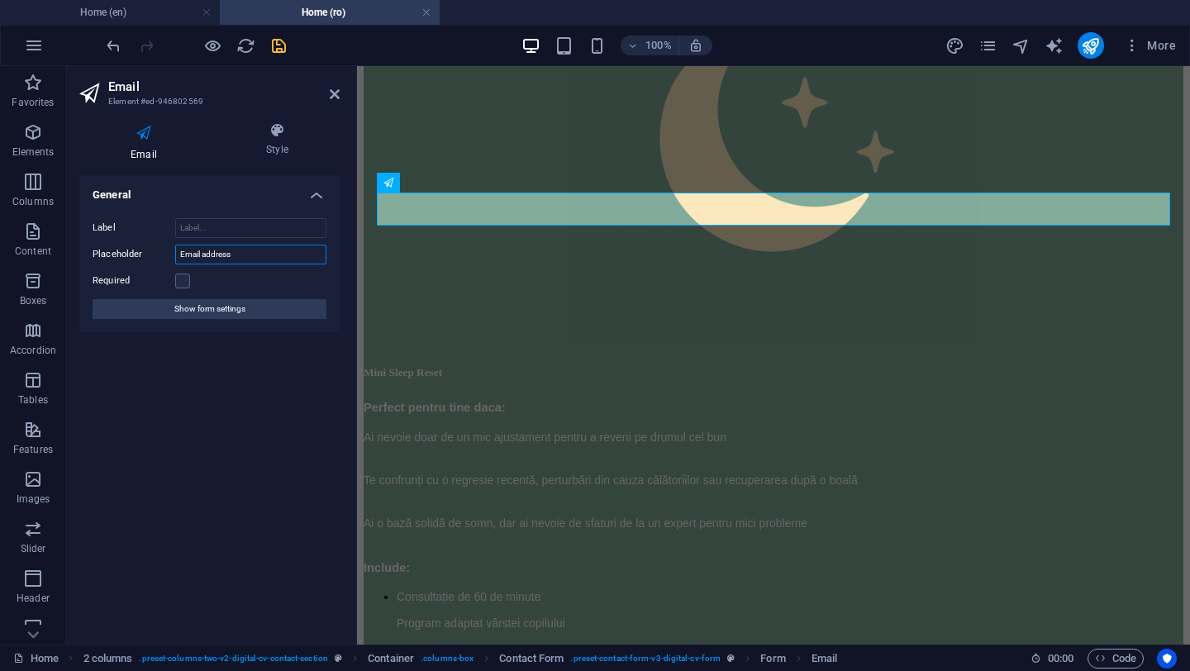
drag, startPoint x: 245, startPoint y: 250, endPoint x: 168, endPoint y: 254, distance: 77.8
click at [168, 254] on div "Placeholder Email address" at bounding box center [210, 255] width 234 height 20
type input "Adresa e-mail"
click at [336, 96] on icon at bounding box center [335, 94] width 10 height 13
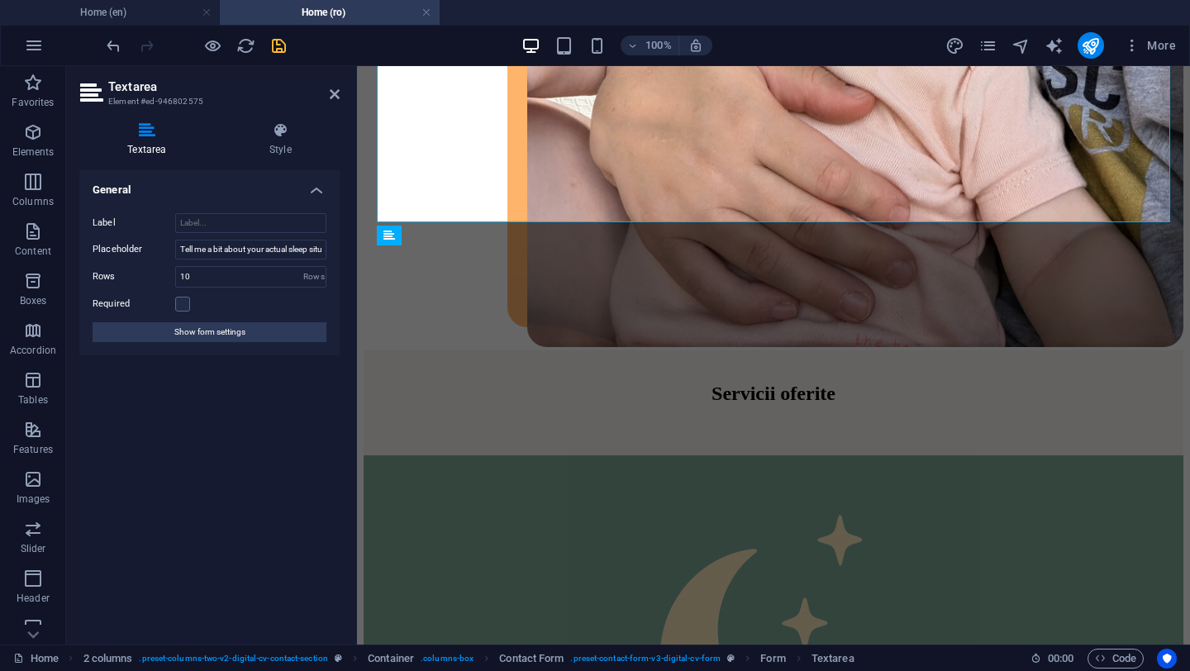
scroll to position [4417, 0]
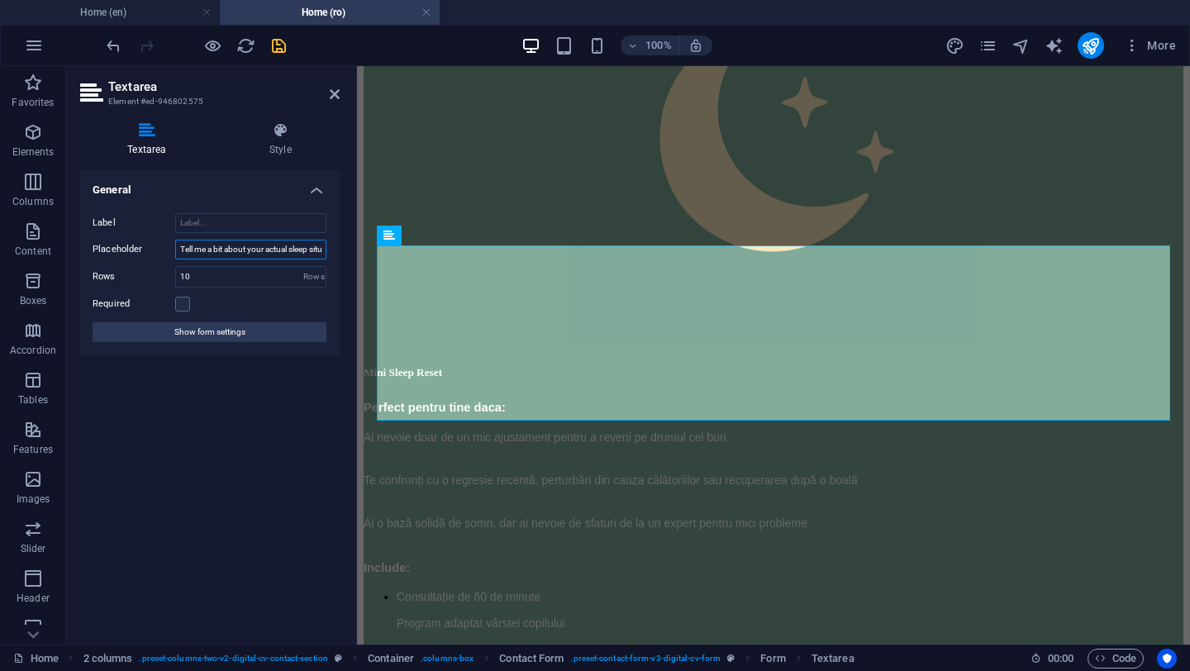
click at [209, 251] on input "Tell me a bit about your actual sleep situation" at bounding box center [250, 250] width 151 height 20
type input "Spune-mi un pic despre situatia actuala"
click at [333, 95] on icon at bounding box center [335, 94] width 10 height 13
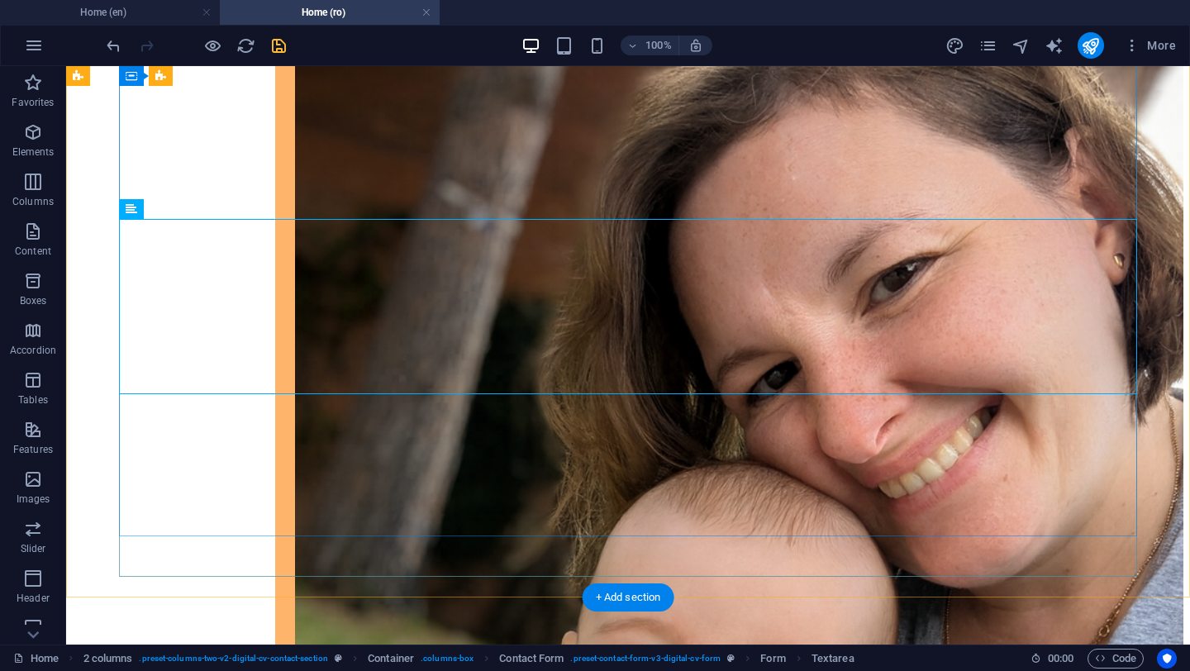
scroll to position [3954, 0]
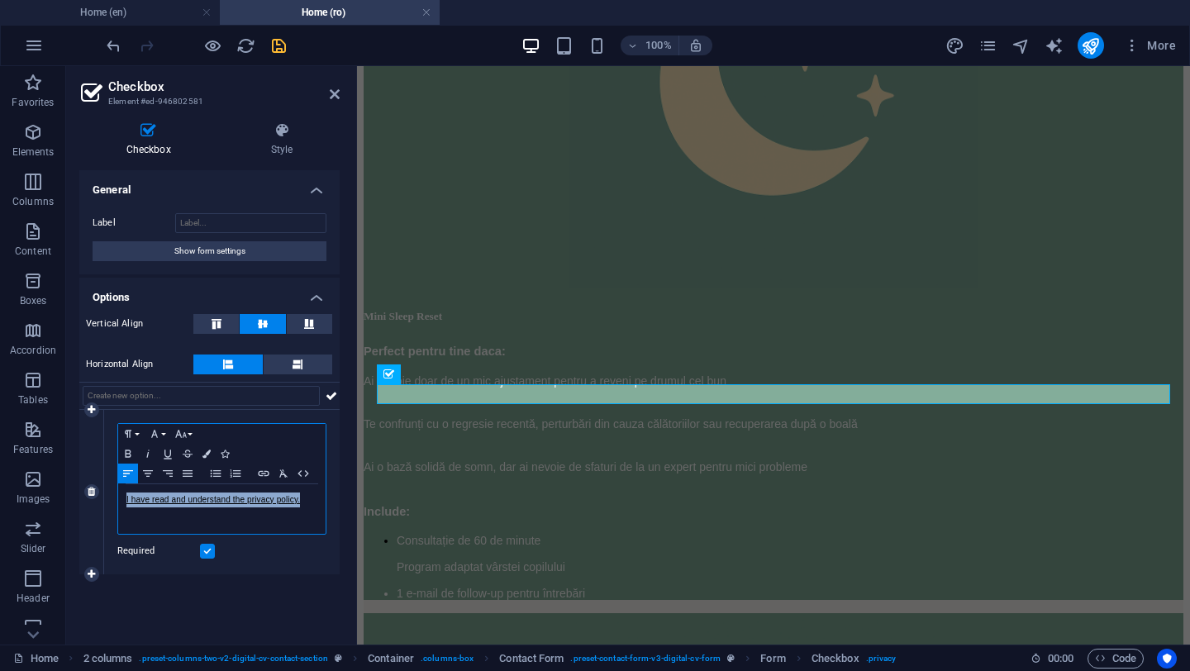
drag, startPoint x: 125, startPoint y: 502, endPoint x: 318, endPoint y: 498, distance: 193.4
click at [318, 498] on div "I have read and understand the privacy policy." at bounding box center [221, 509] width 207 height 50
click at [211, 498] on p "Am citit si am inteles Politica de confidențialitate" at bounding box center [221, 500] width 191 height 15
click at [229, 607] on div "General Label Show form settings Options Vertical Align Horizontal Align 1 Para…" at bounding box center [209, 400] width 260 height 461
click at [333, 89] on icon at bounding box center [335, 94] width 10 height 13
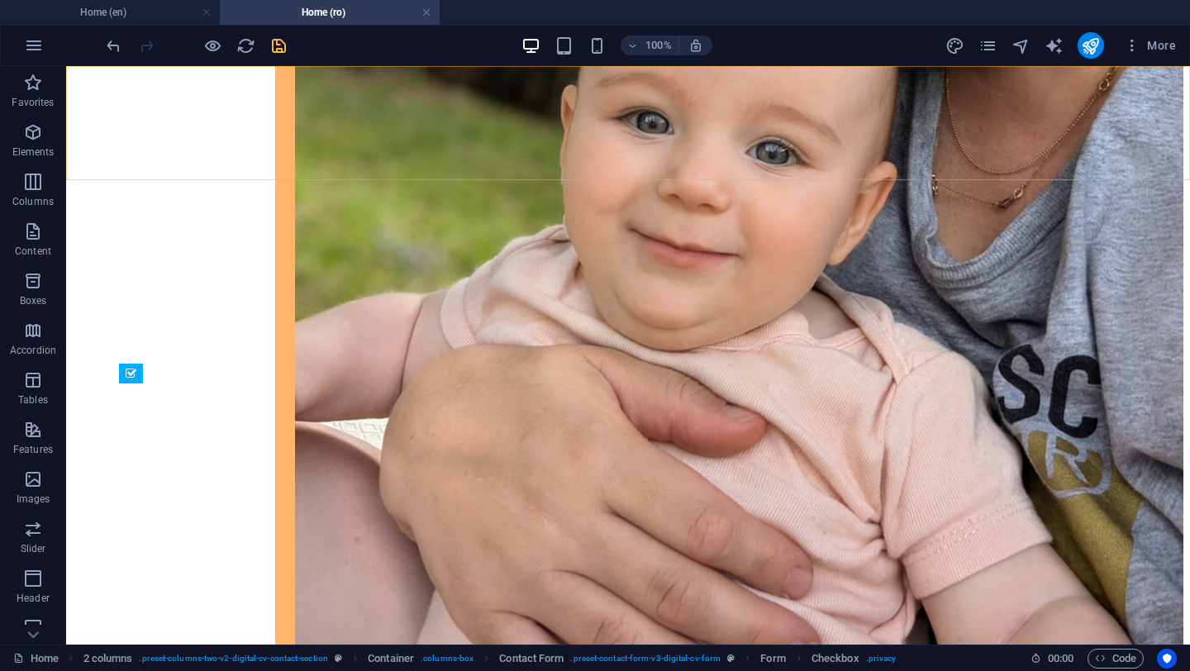
scroll to position [3954, 0]
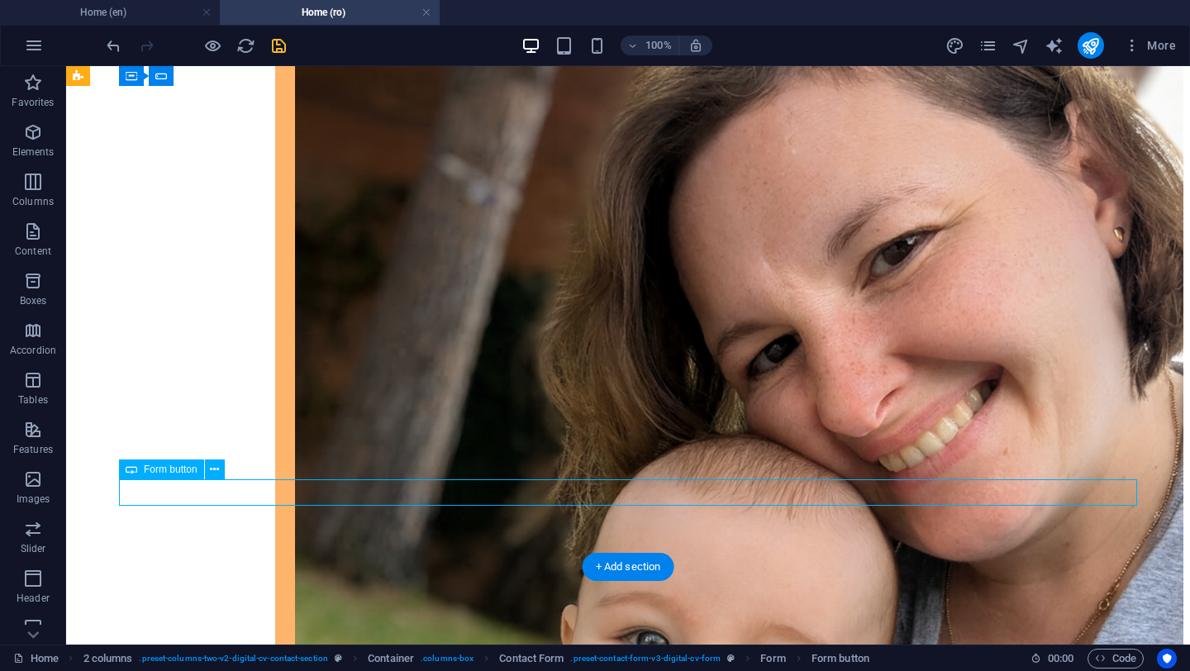
select select "px"
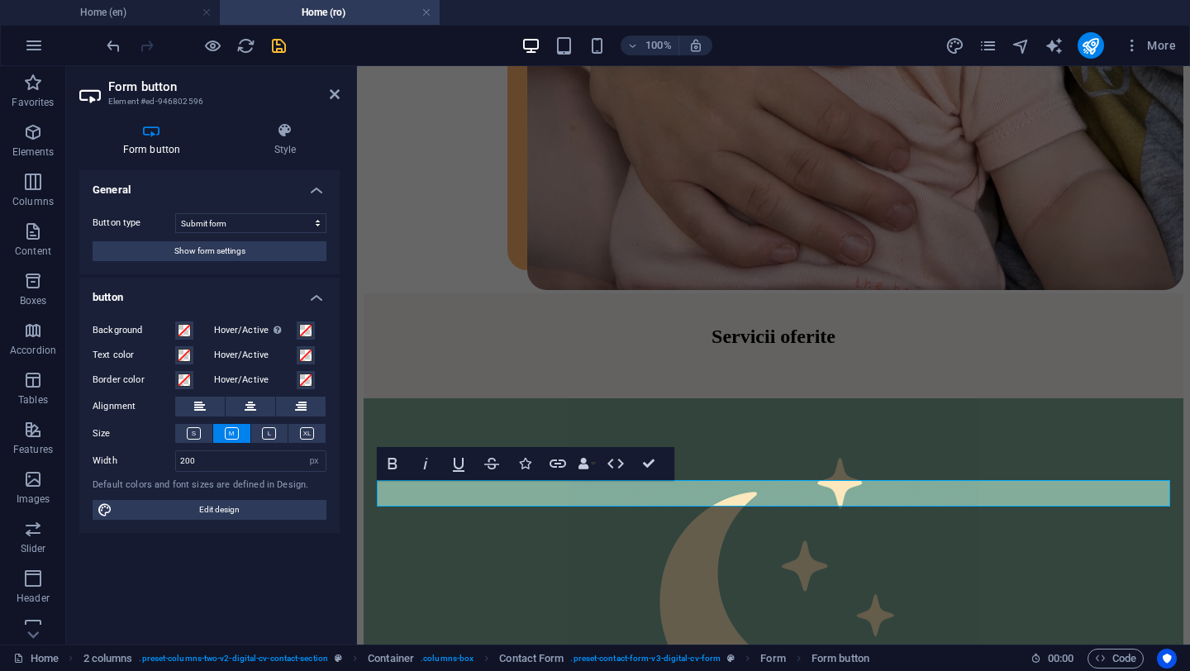
scroll to position [4474, 0]
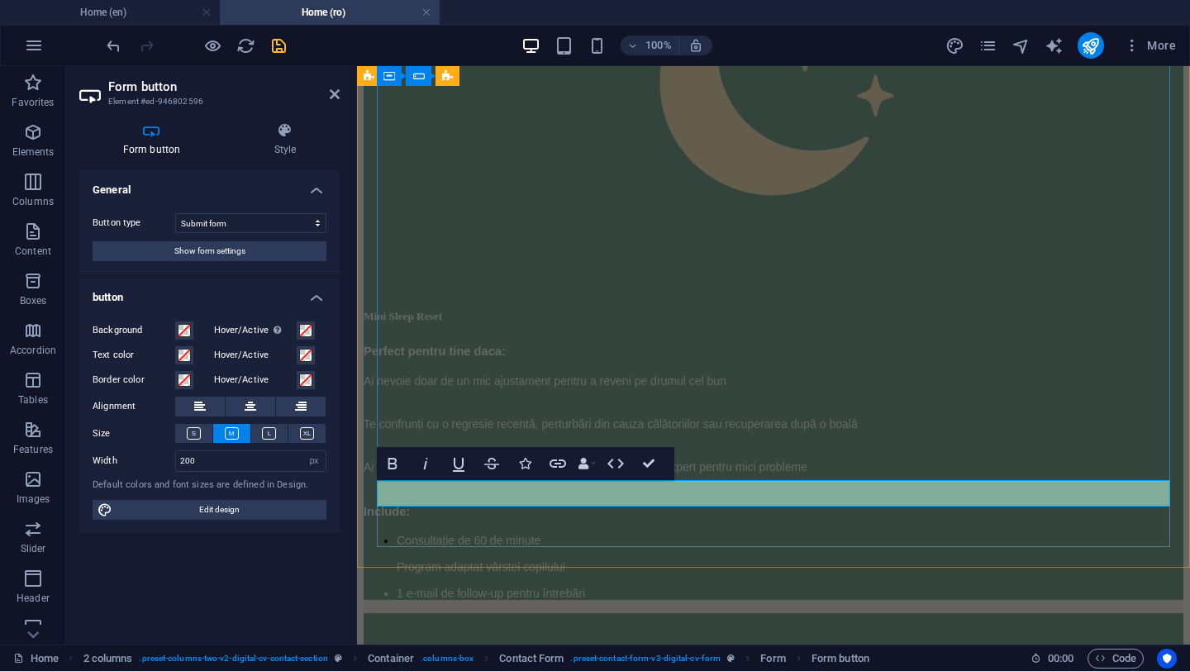
type button "Submit"
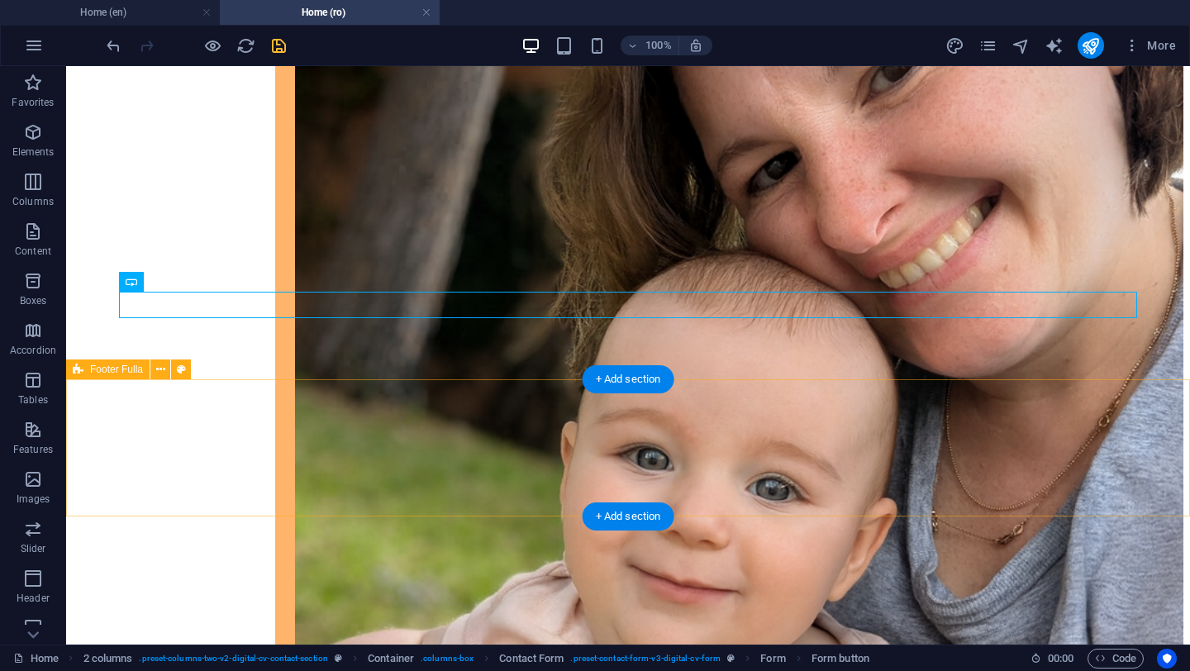
scroll to position [4142, 0]
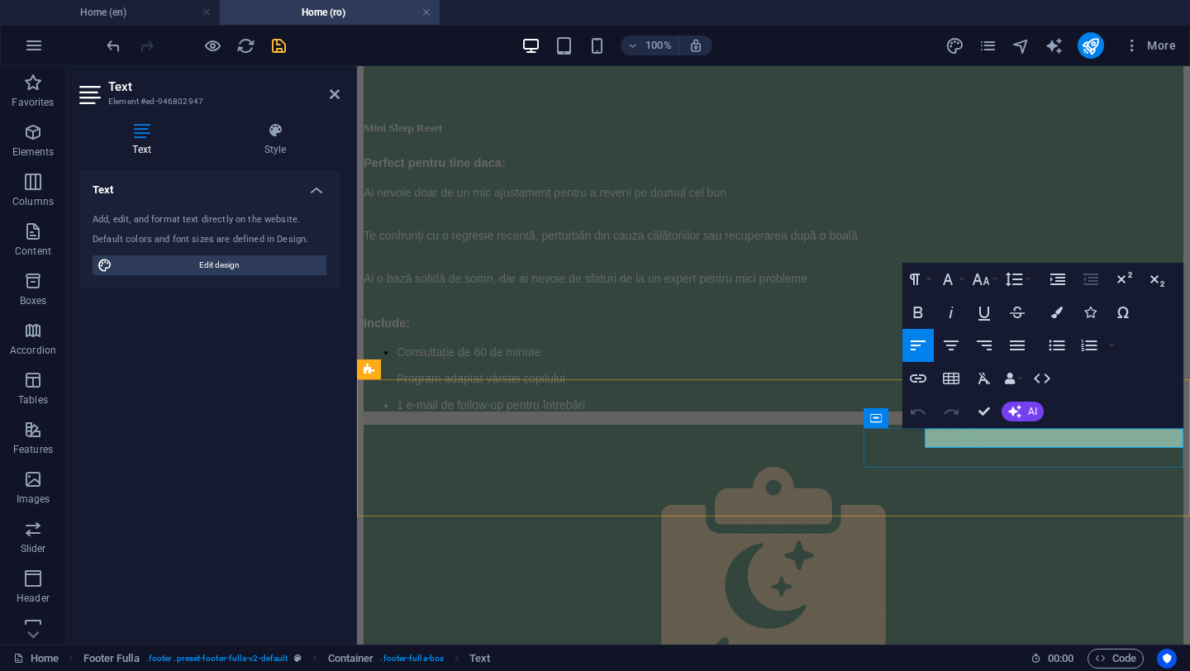
drag, startPoint x: 1005, startPoint y: 435, endPoint x: 925, endPoint y: 441, distance: 80.4
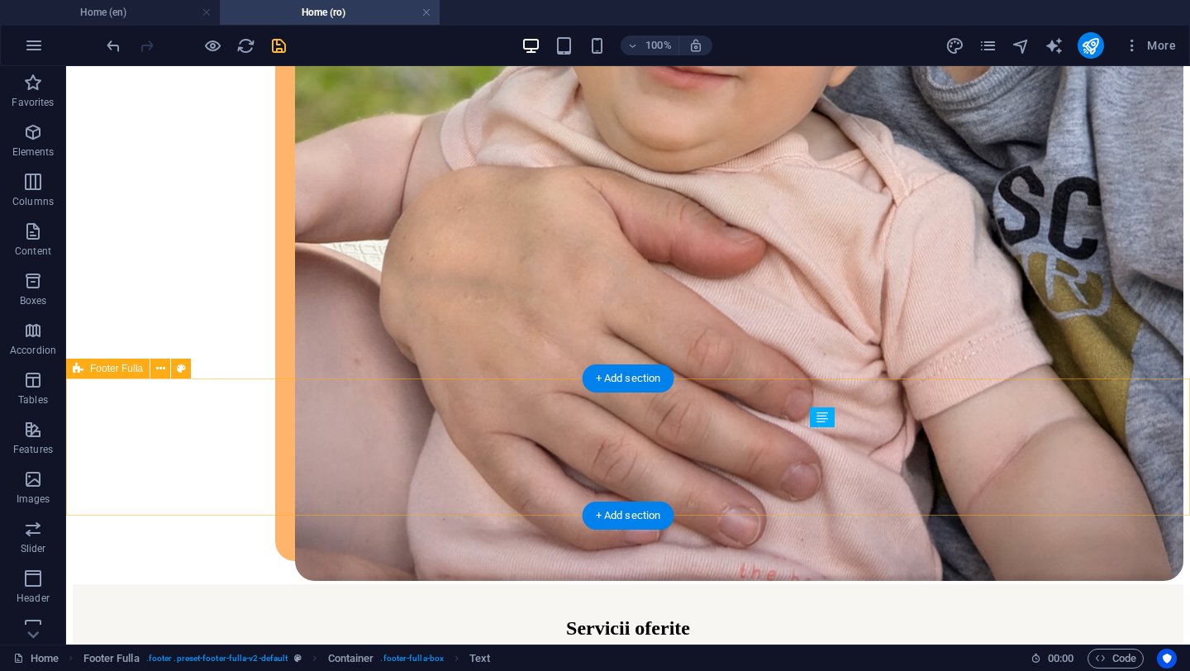
scroll to position [4142, 0]
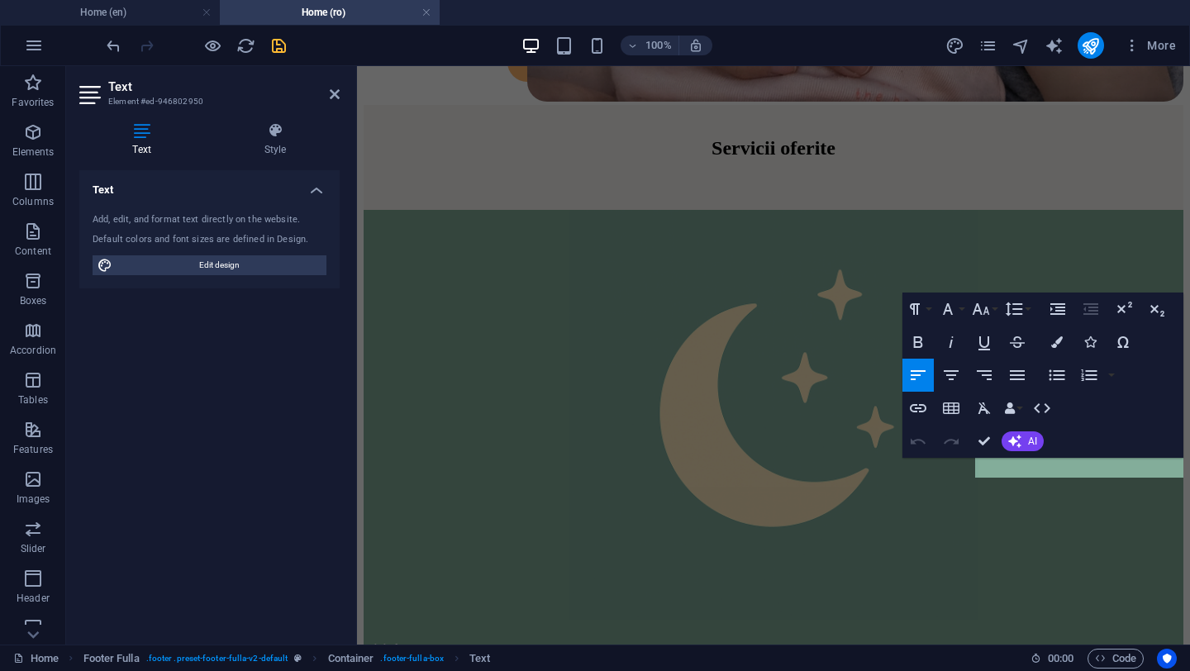
scroll to position [4662, 0]
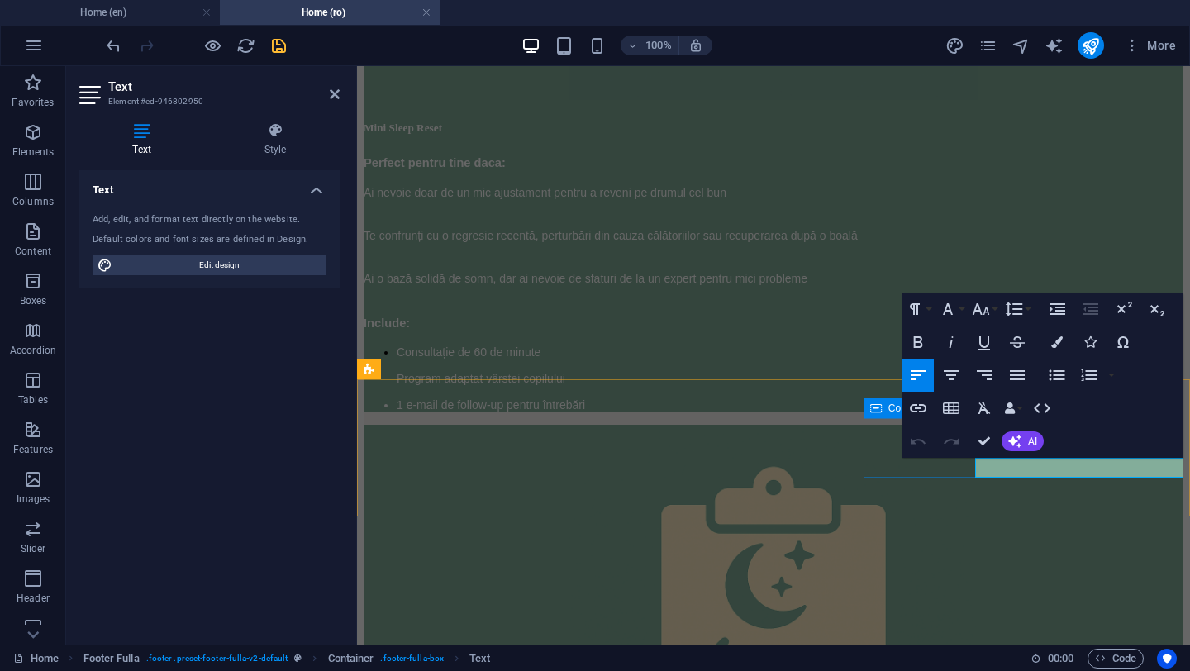
drag, startPoint x: 1102, startPoint y: 465, endPoint x: 972, endPoint y: 469, distance: 130.6
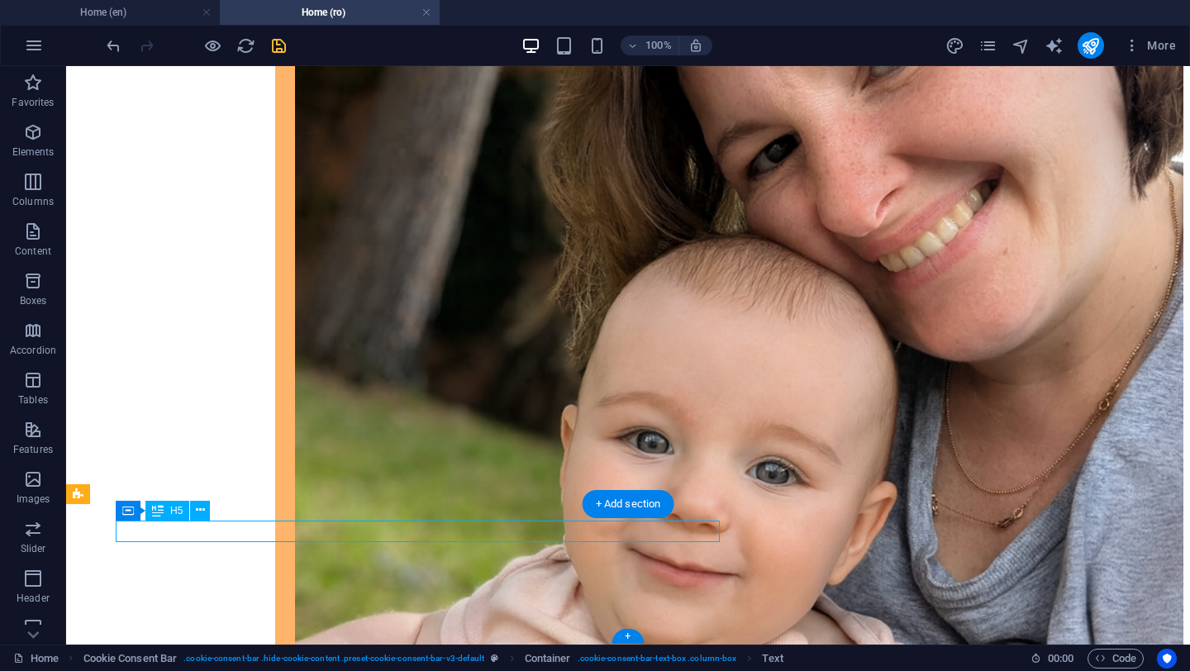
select select "%"
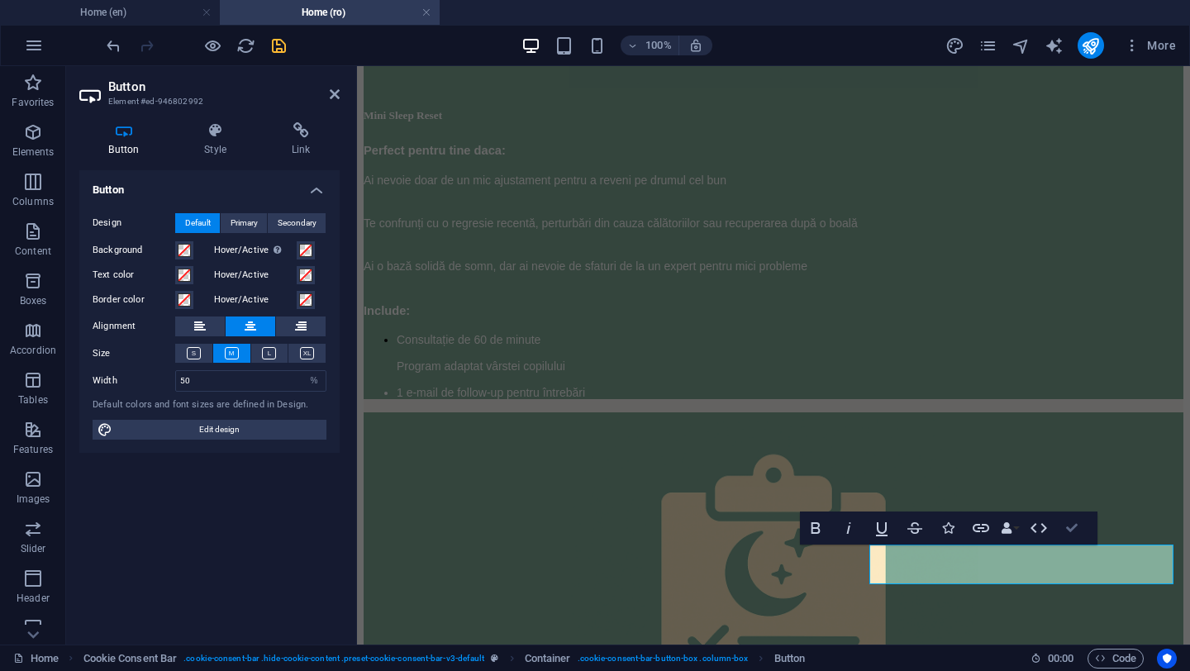
scroll to position [4144, 0]
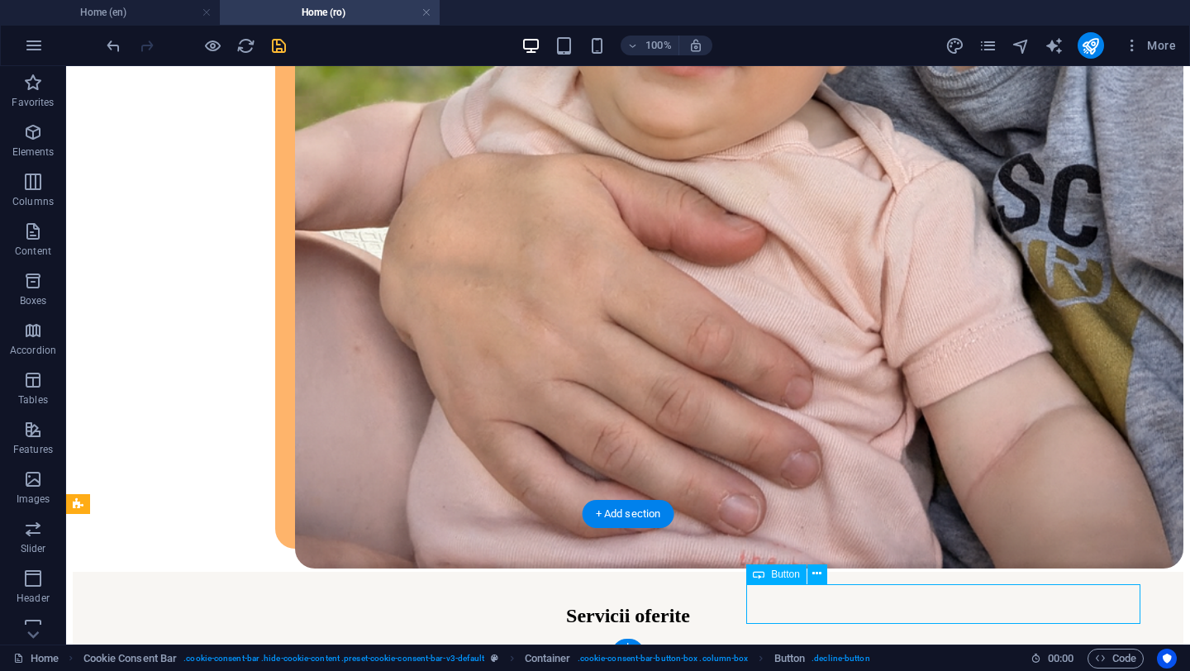
select select "%"
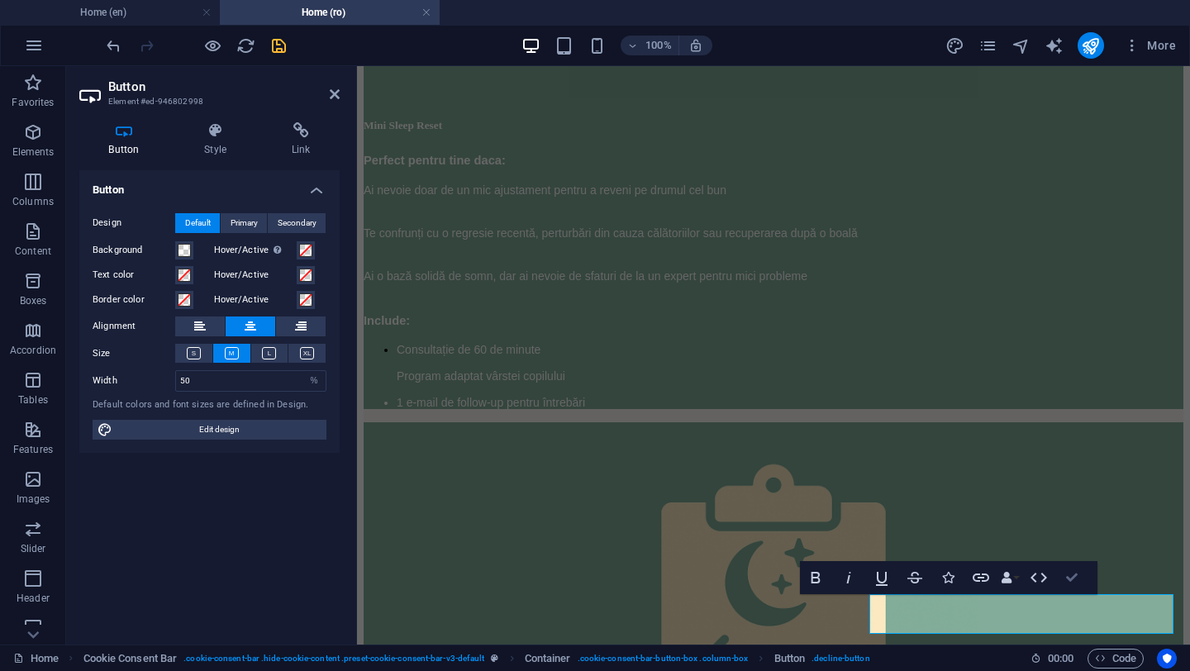
scroll to position [4134, 0]
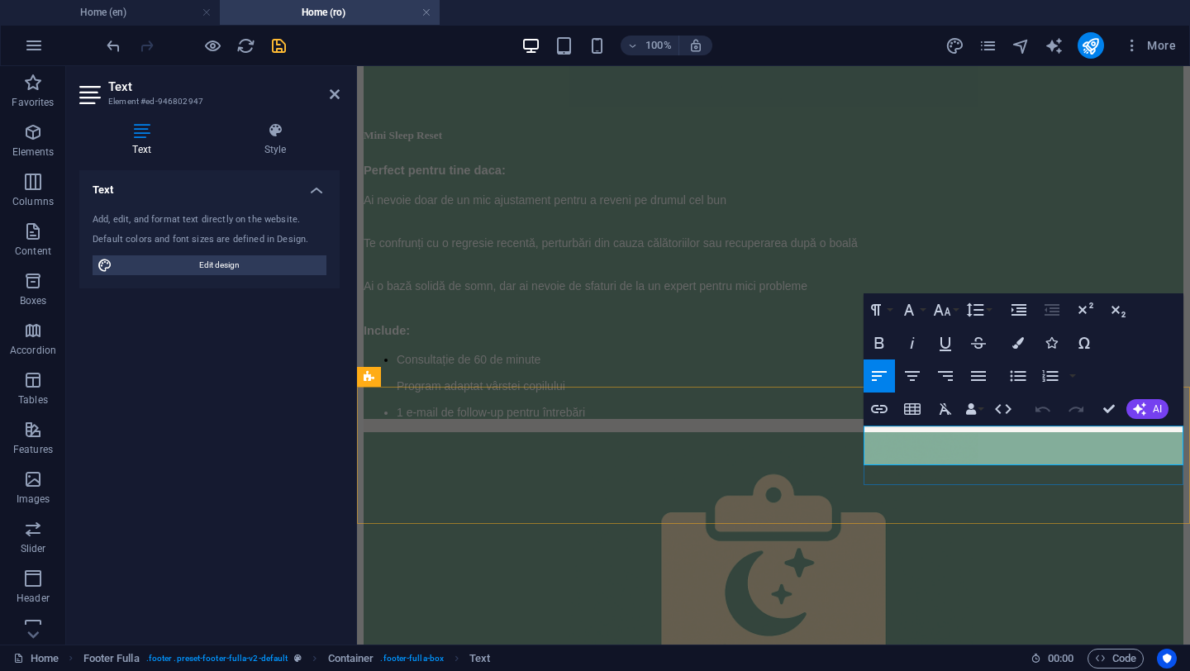
drag, startPoint x: 1129, startPoint y: 434, endPoint x: 1133, endPoint y: 446, distance: 13.1
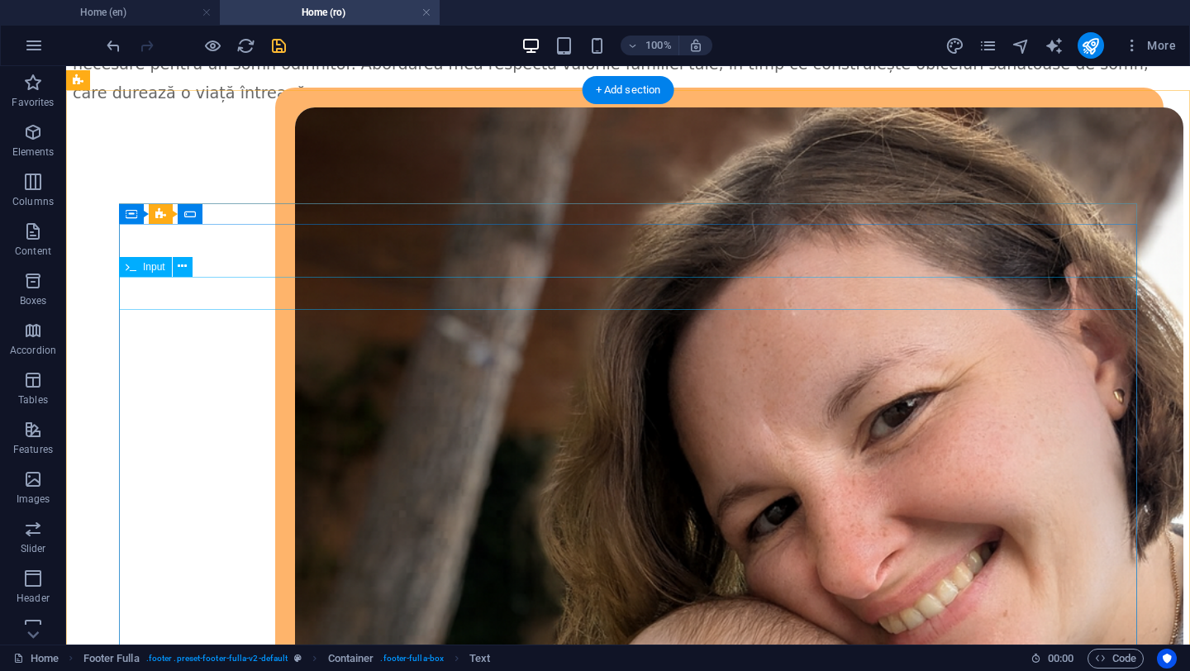
scroll to position [3760, 0]
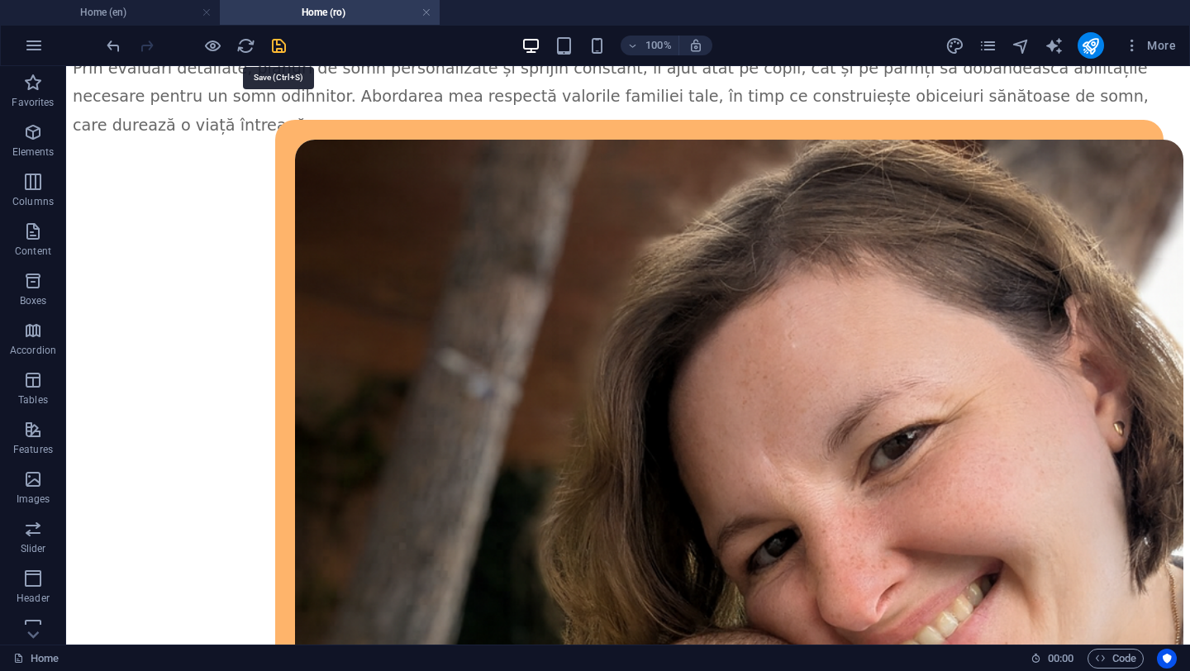
click at [281, 48] on icon "save" at bounding box center [278, 45] width 19 height 19
checkbox input "false"
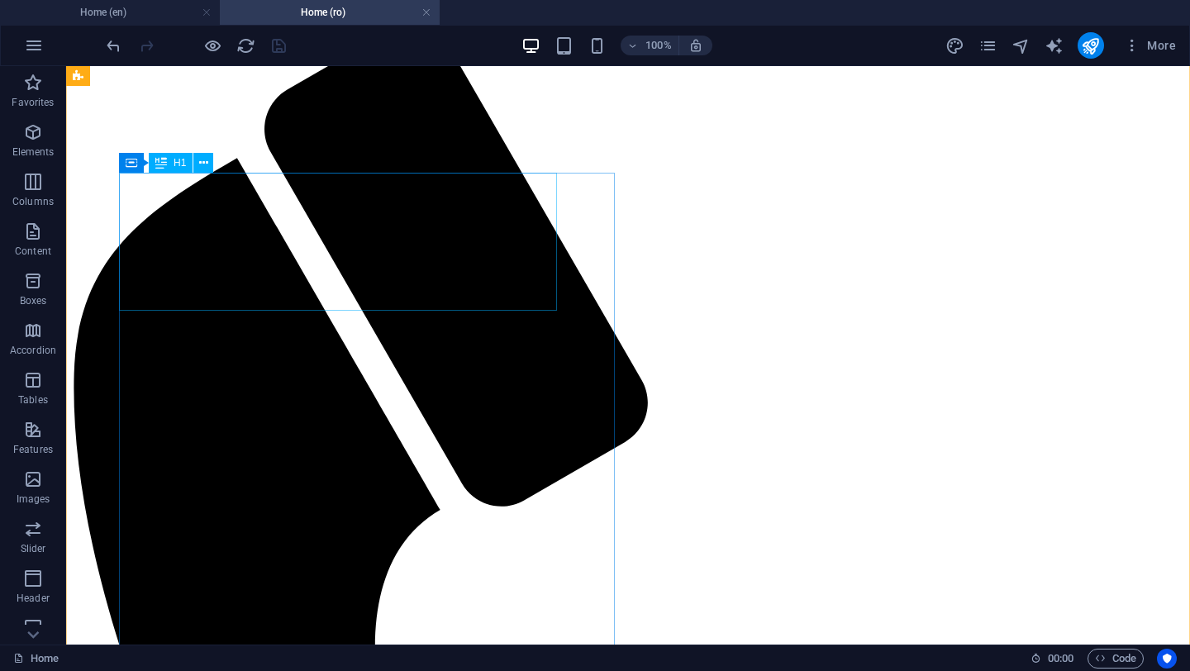
scroll to position [0, 0]
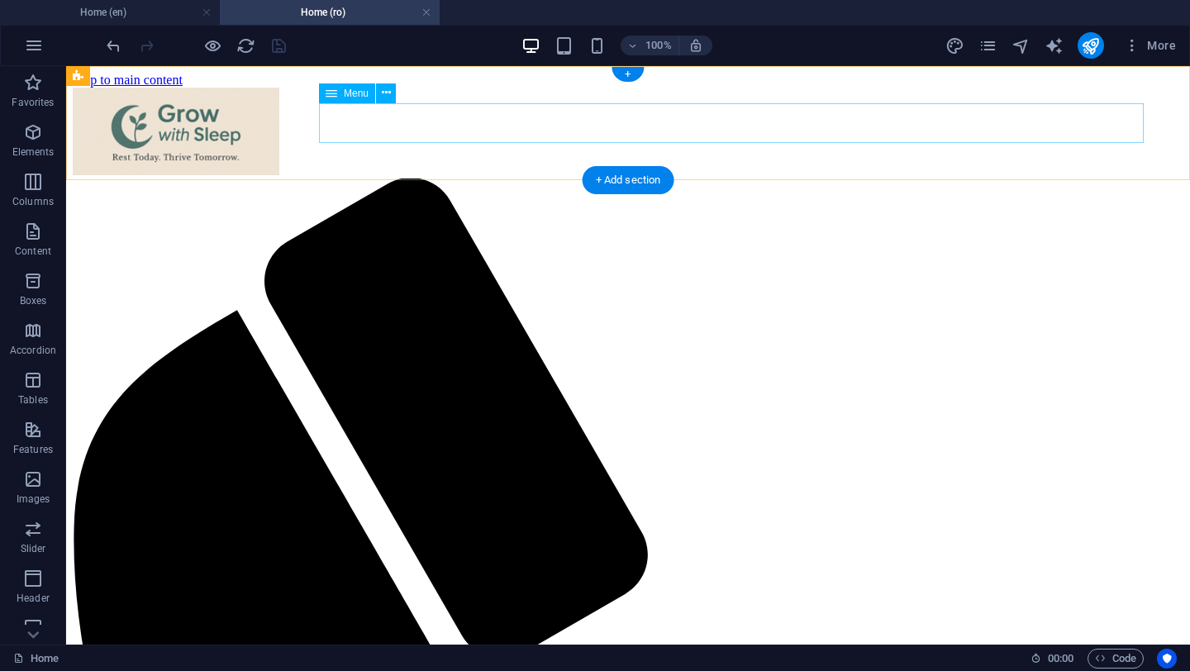
select select
select select "1"
select select
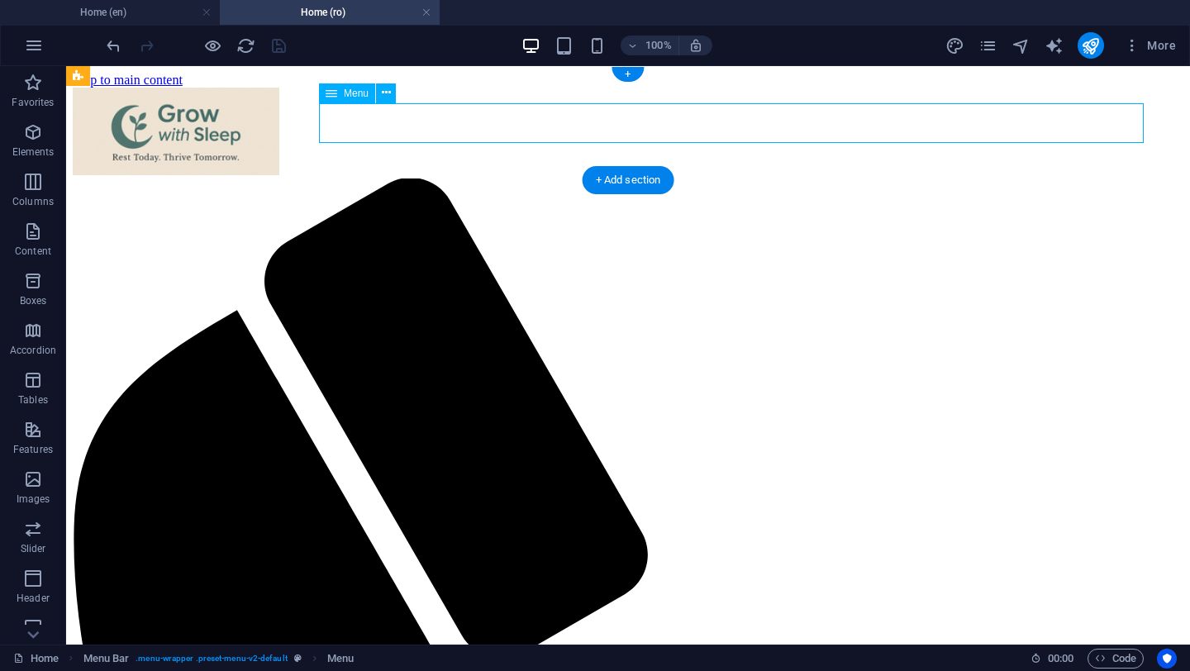
select select "2"
select select
select select "3"
select select
select select "4"
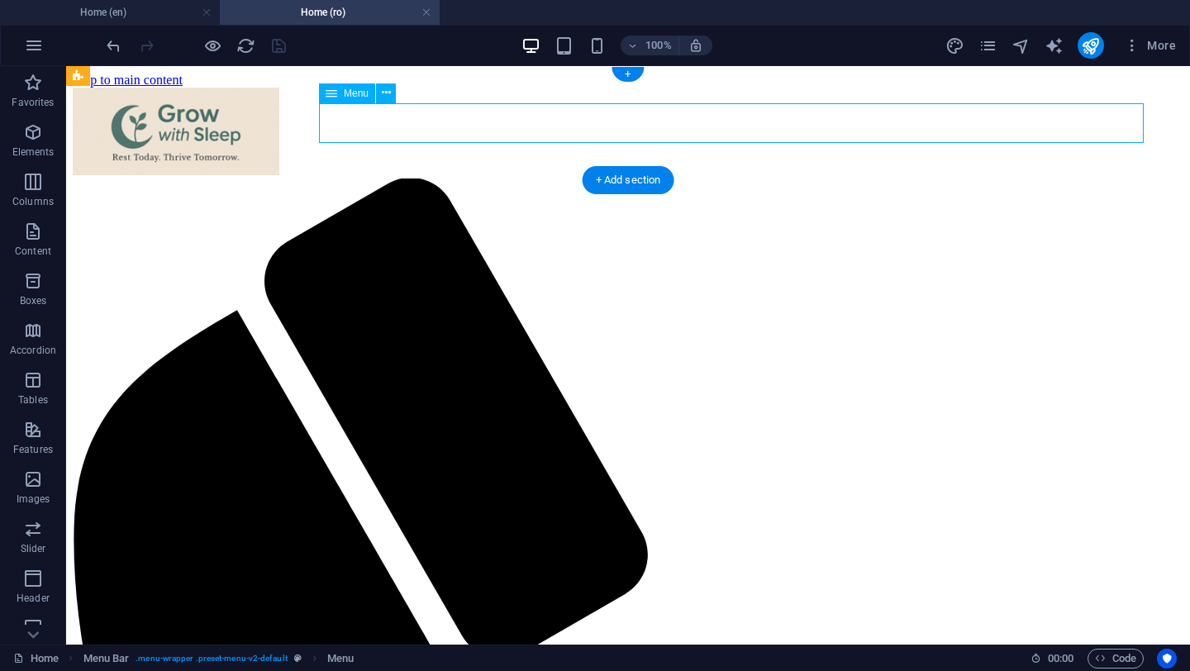
select select
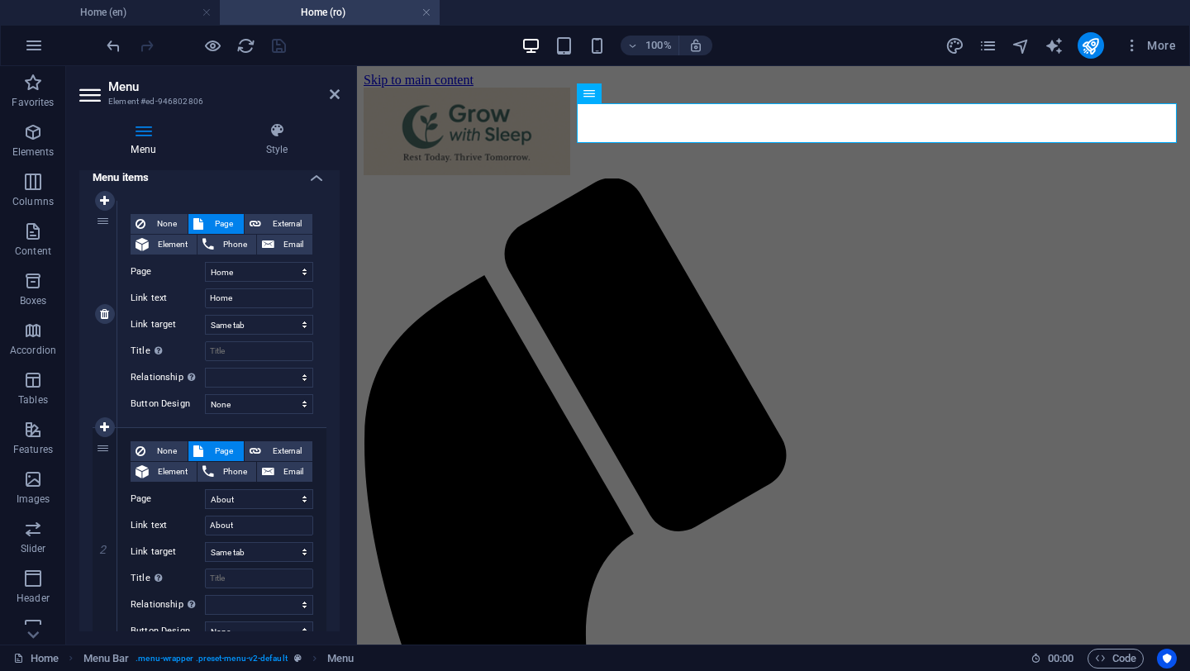
scroll to position [180, 0]
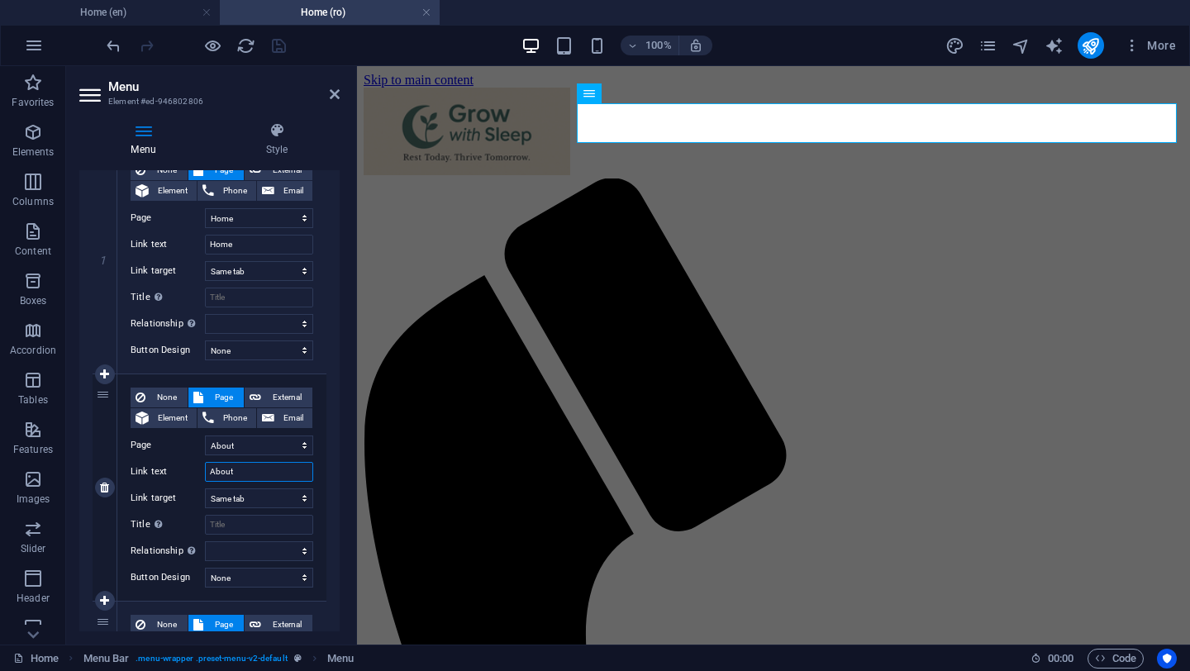
drag, startPoint x: 247, startPoint y: 473, endPoint x: 198, endPoint y: 473, distance: 49.6
click at [198, 473] on div "Link text About" at bounding box center [222, 472] width 183 height 20
type input "Despre mine"
select select
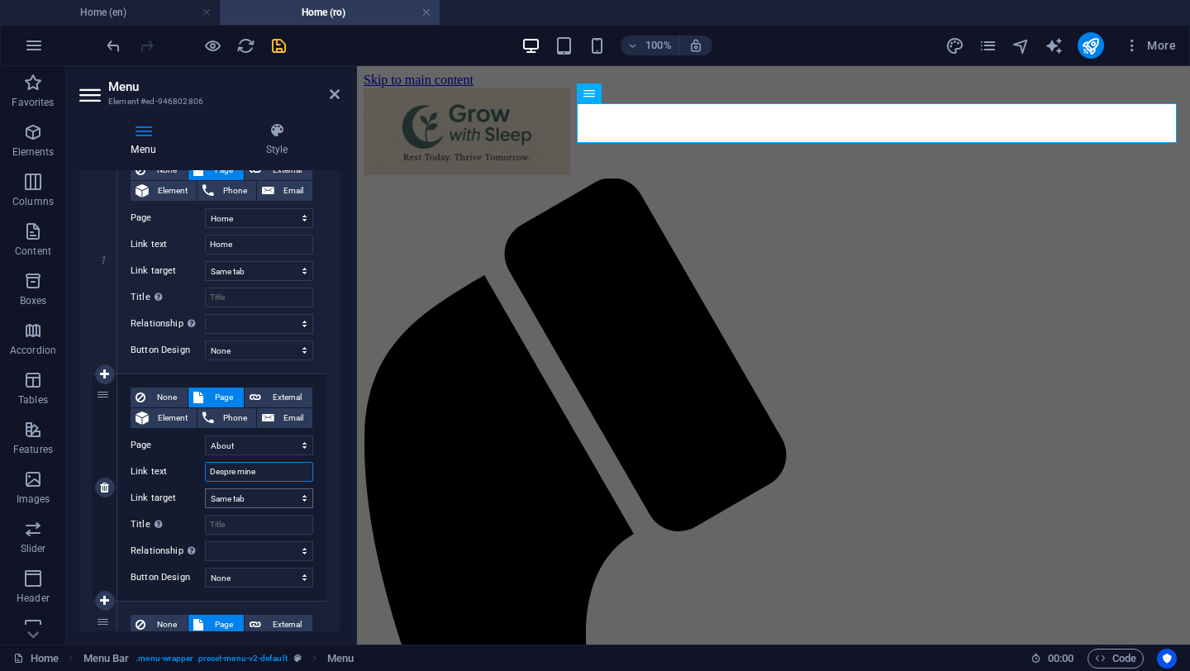
select select
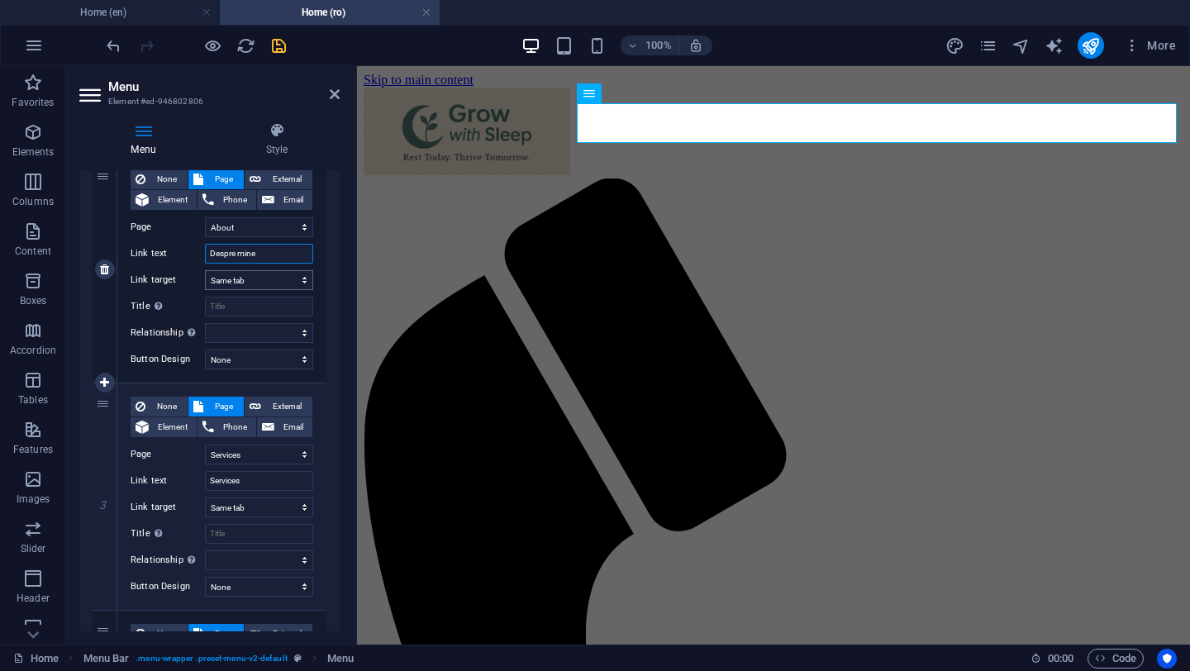
scroll to position [401, 0]
type input "Despre mine"
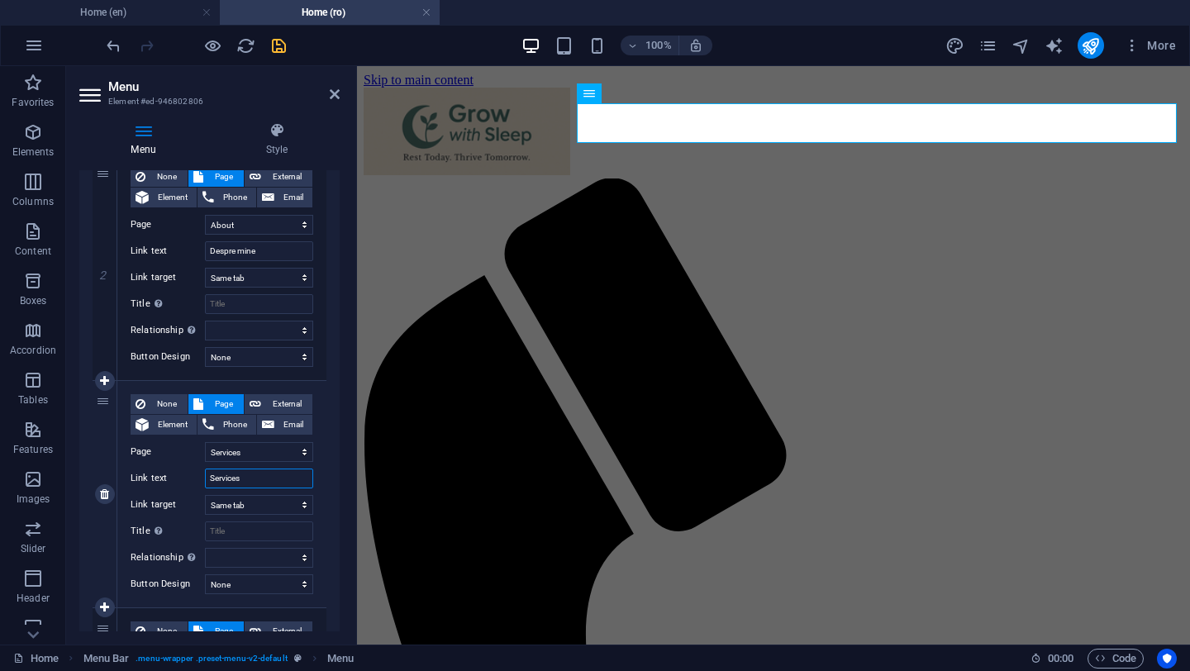
click at [226, 478] on input "Services" at bounding box center [259, 479] width 108 height 20
type input "Servicii"
select select
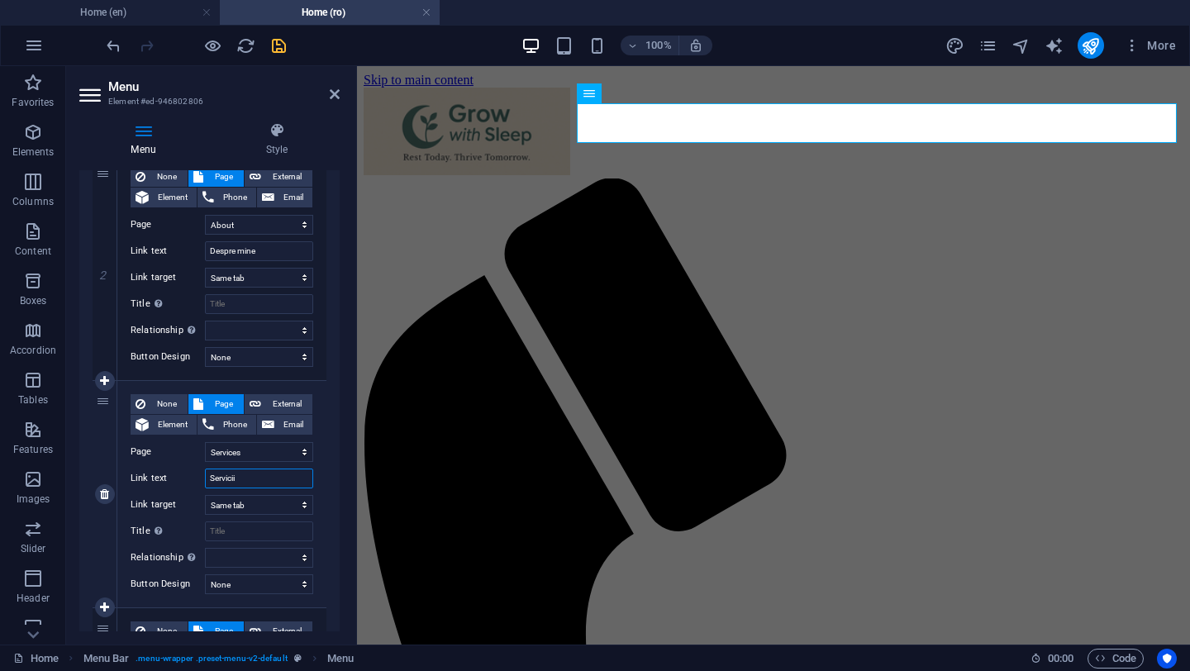
select select
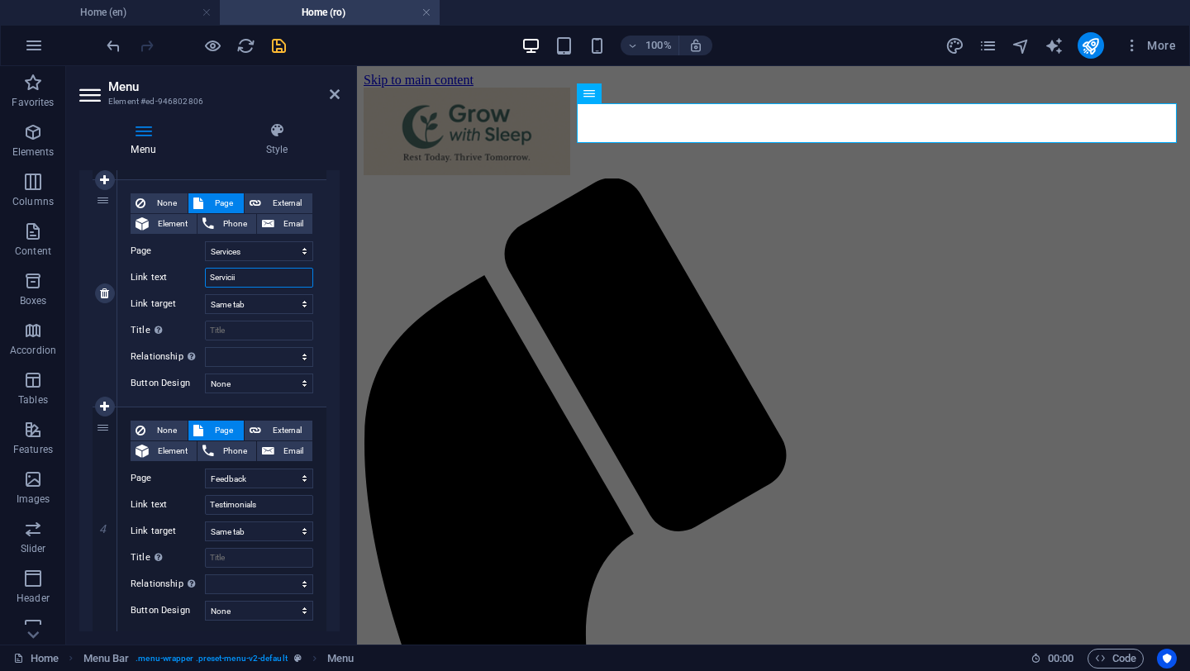
scroll to position [689, 0]
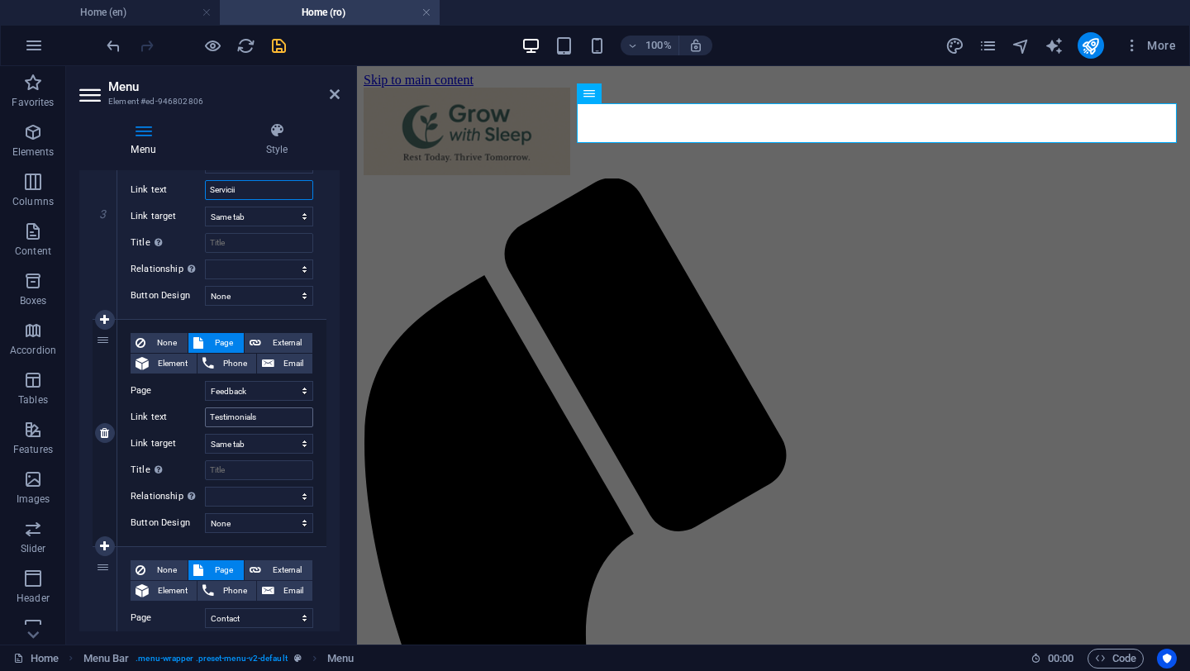
type input "Servicii"
click at [266, 414] on input "Testimonials" at bounding box center [259, 417] width 108 height 20
type input "Testimonial"
select select
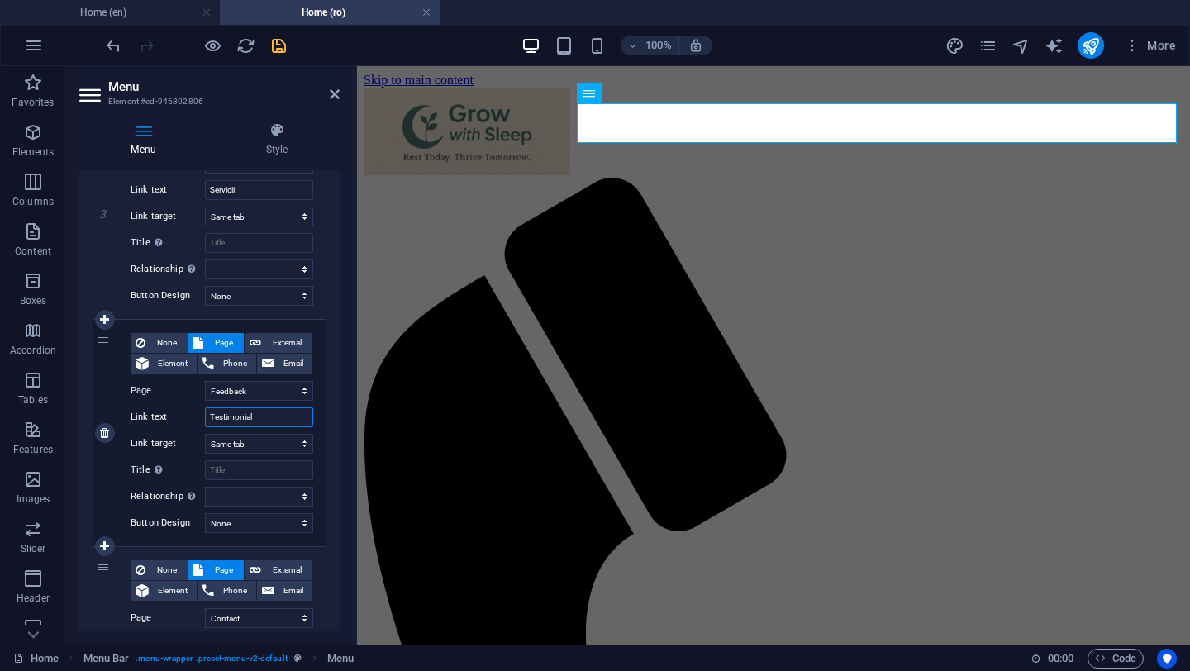
select select
type input "Testimoniale"
select select
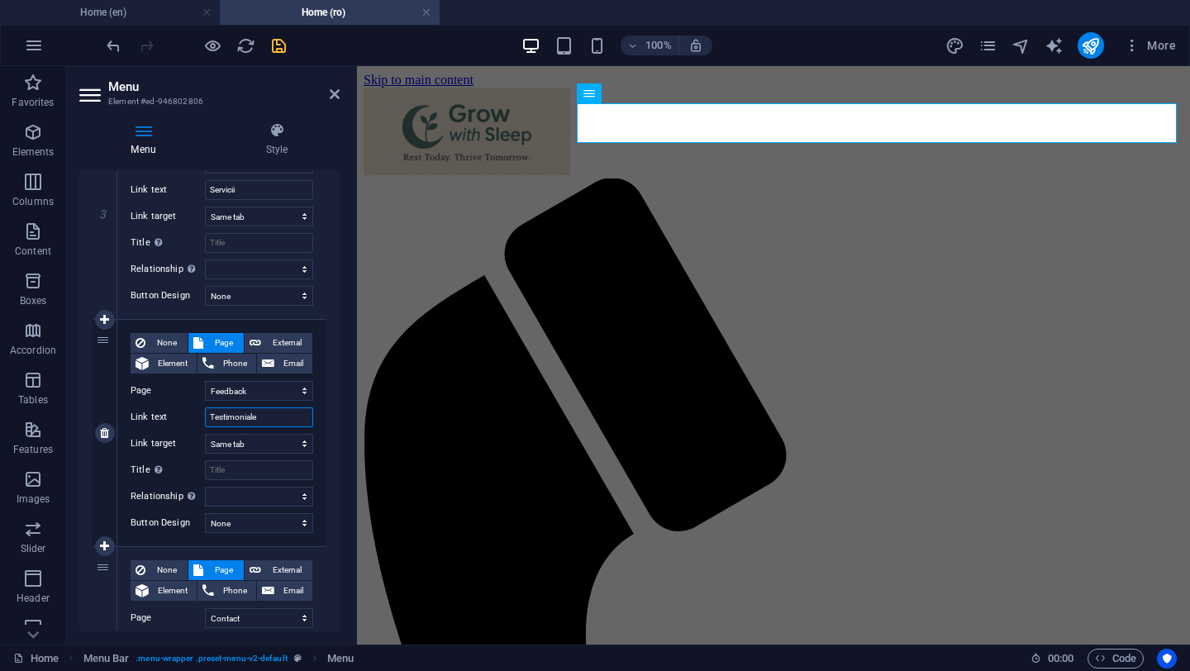
select select
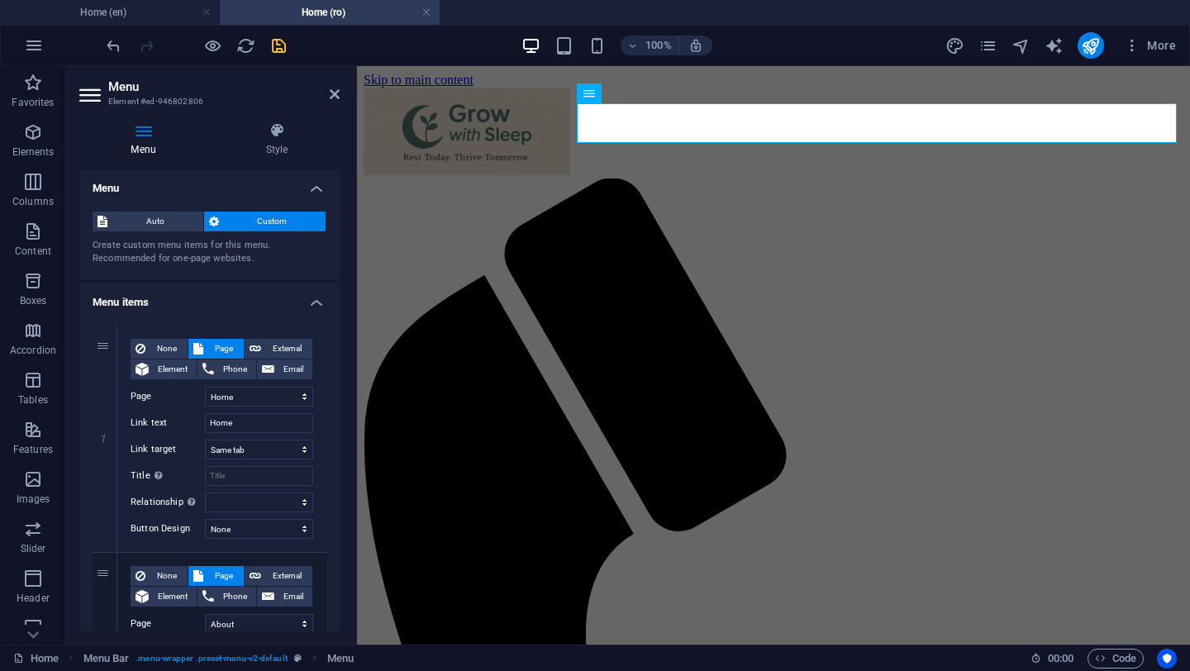
scroll to position [0, 0]
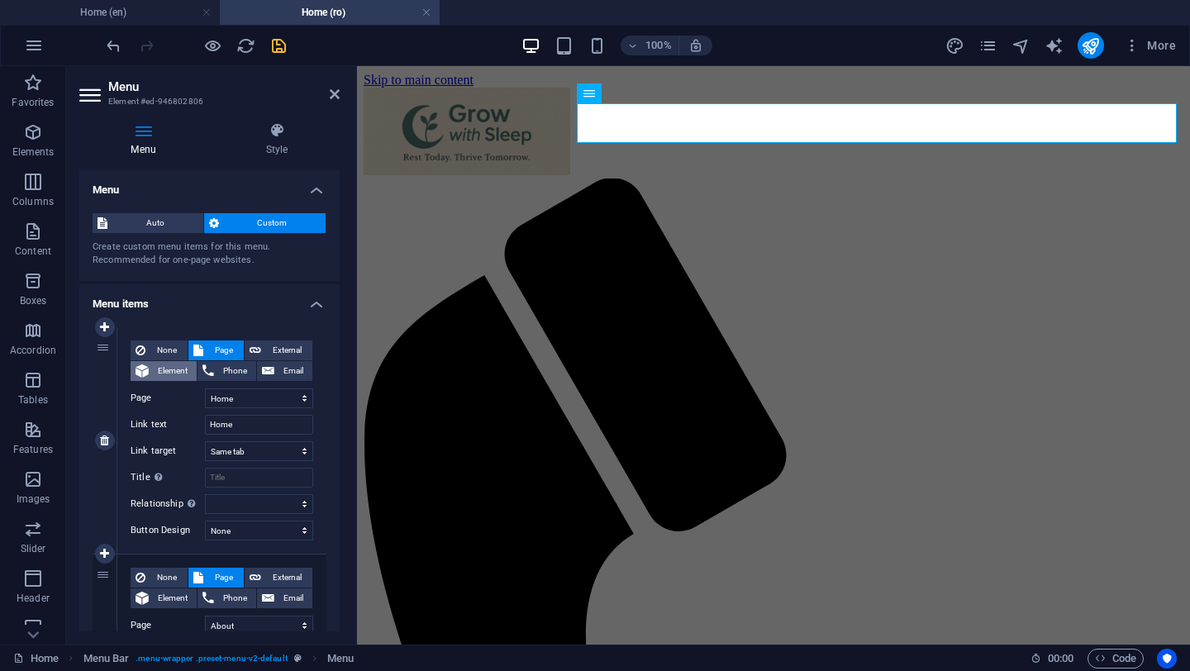
type input "Testimoniale"
click at [170, 372] on span "Element" at bounding box center [173, 371] width 38 height 20
select select
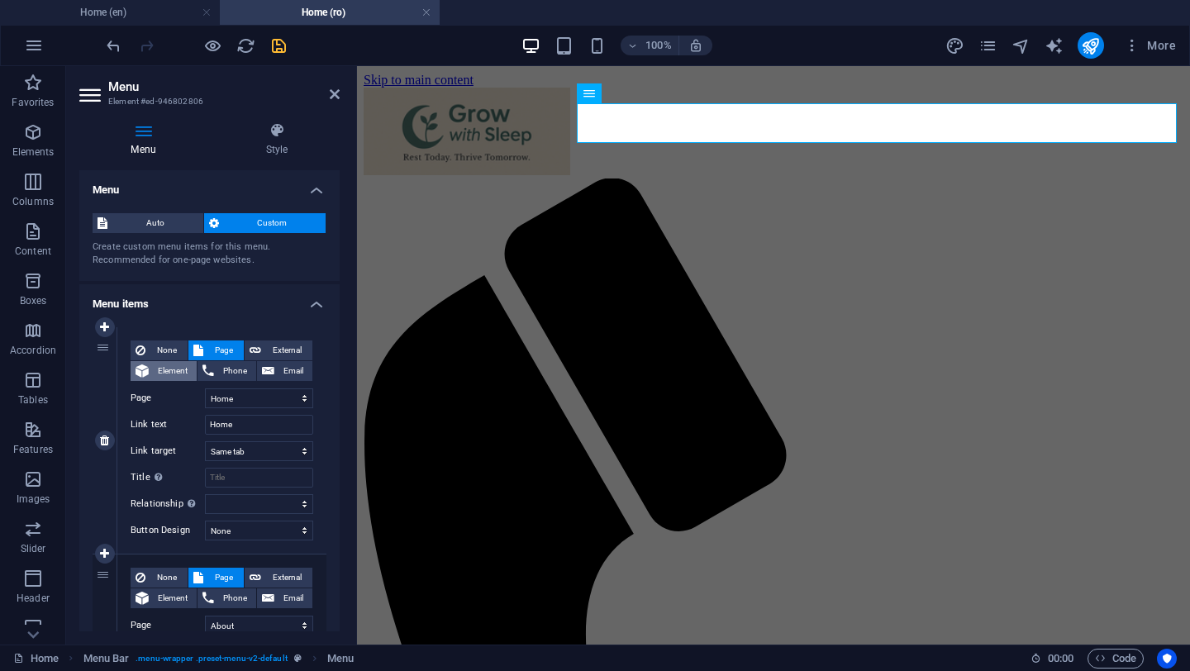
select select
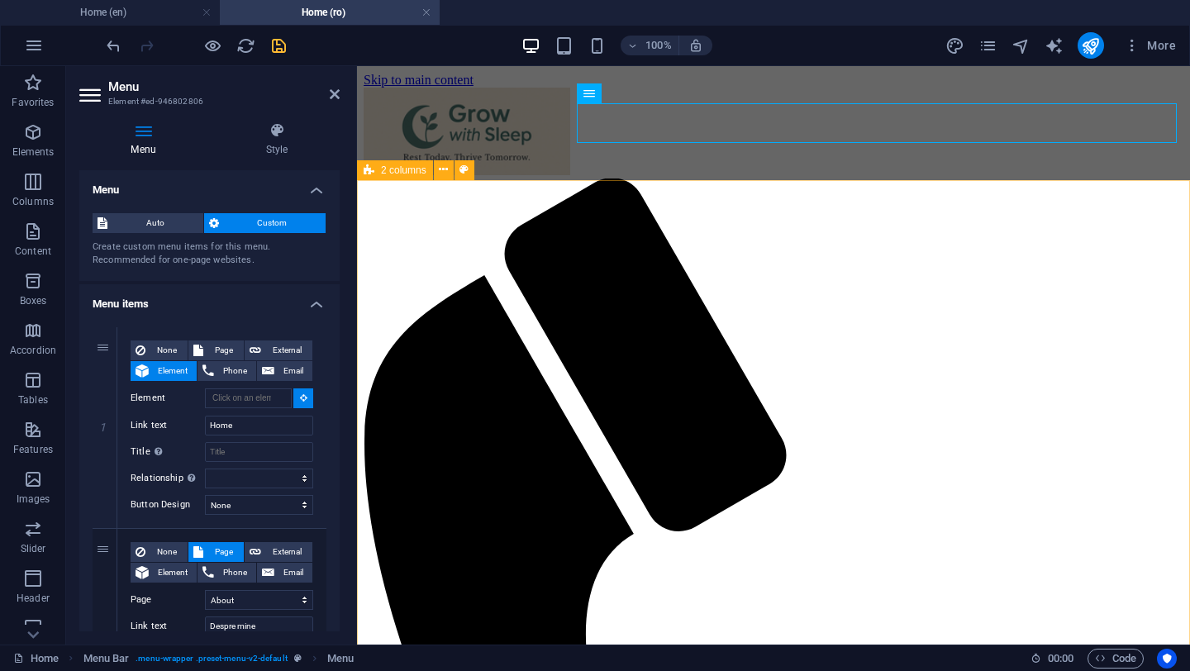
type input "#ed-946802605"
select select
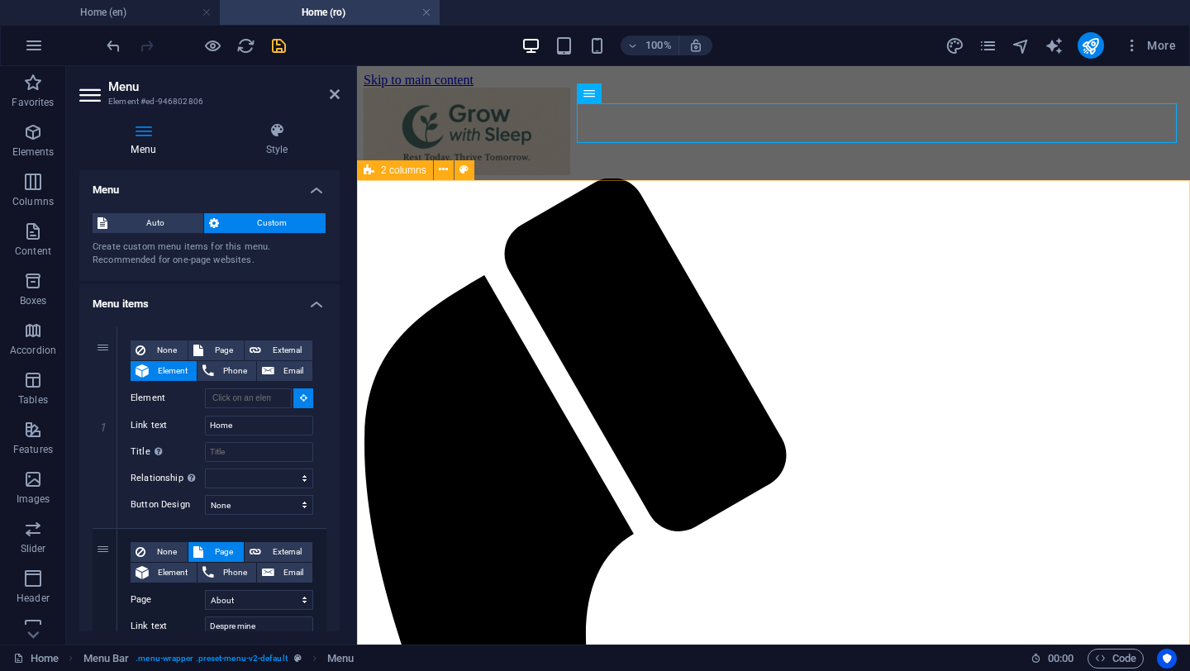
select select
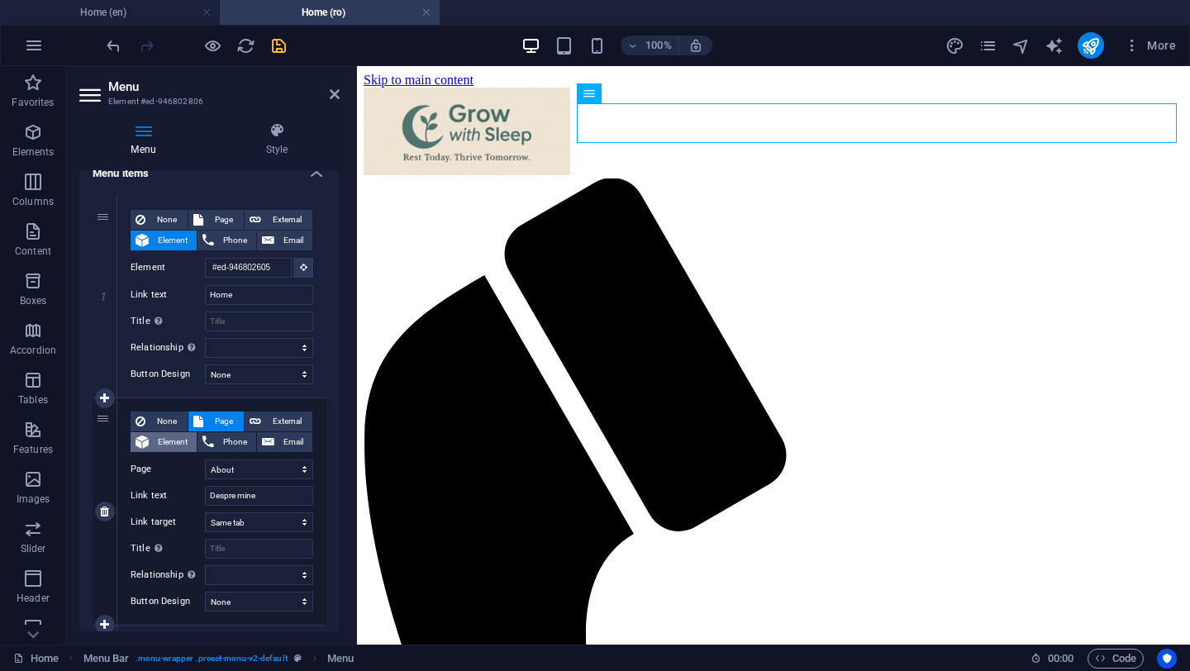
click at [158, 441] on span "Element" at bounding box center [173, 442] width 38 height 20
select select
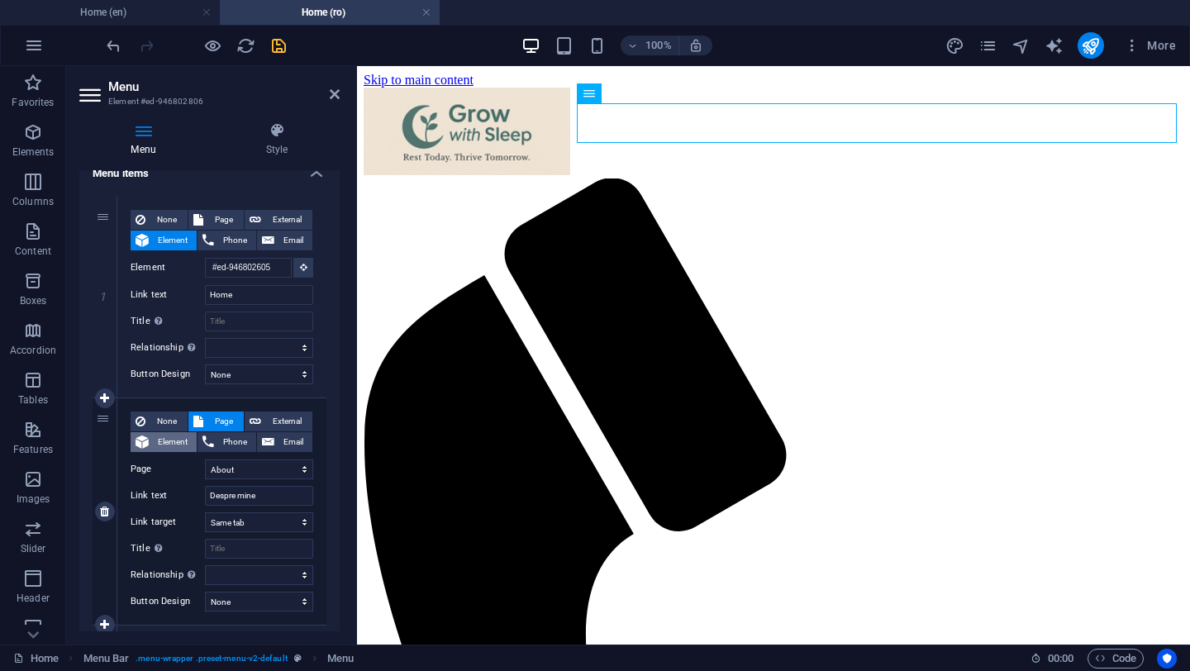
select select
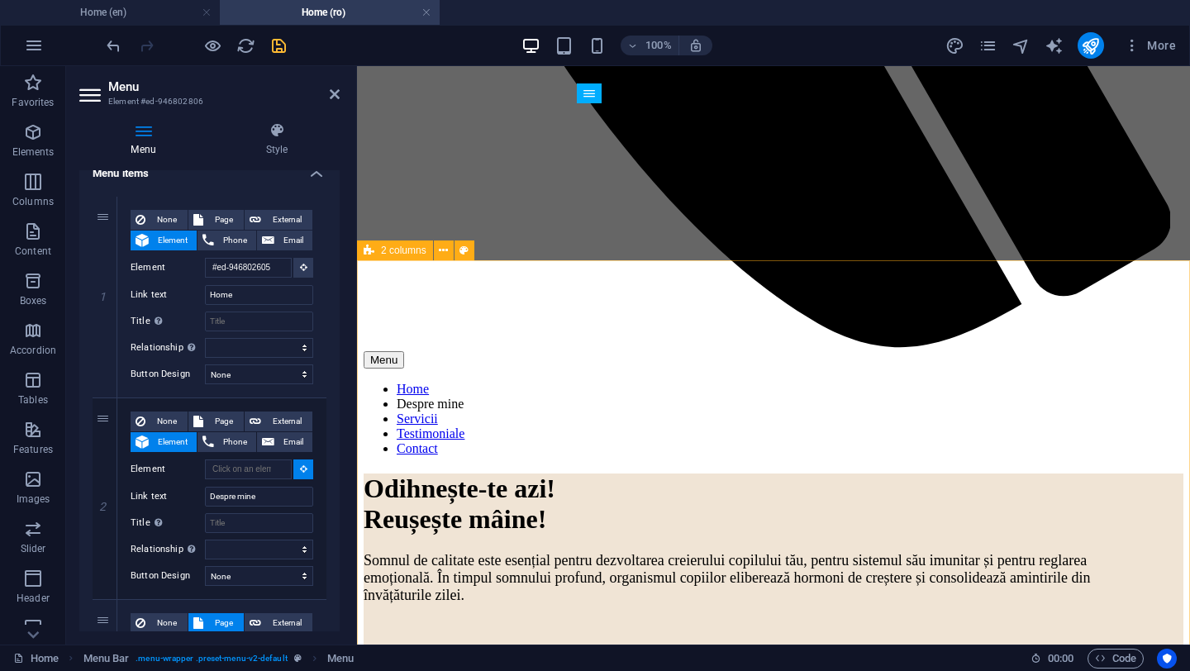
scroll to position [906, 0]
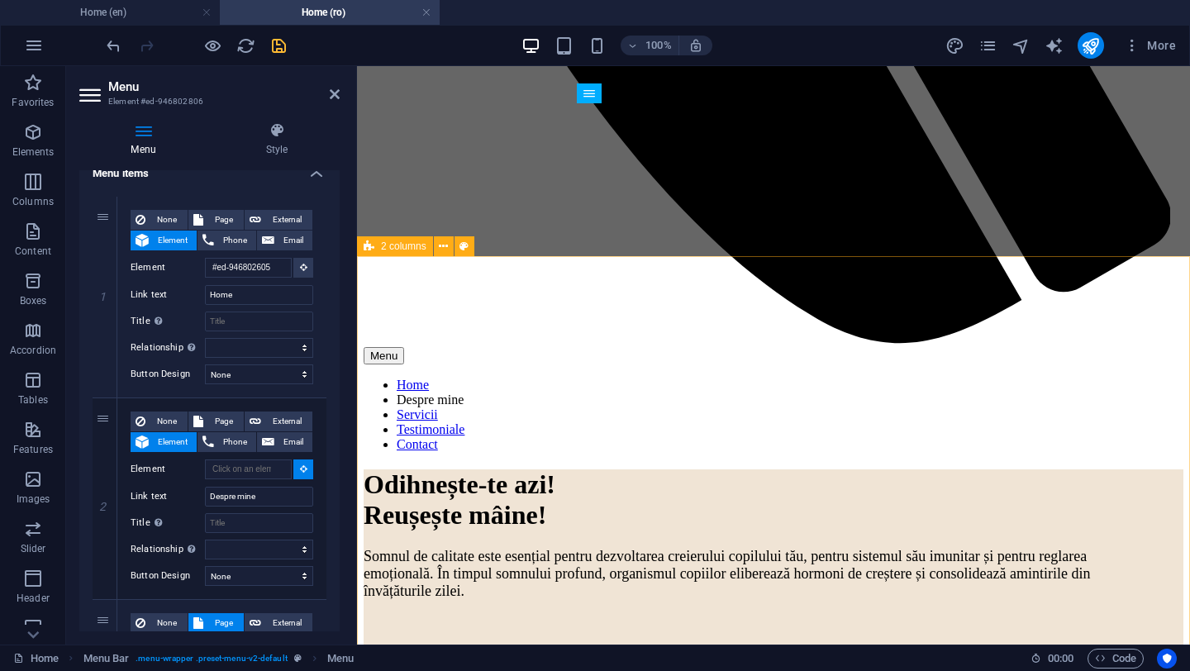
select select
type input "#ed-946802665"
select select
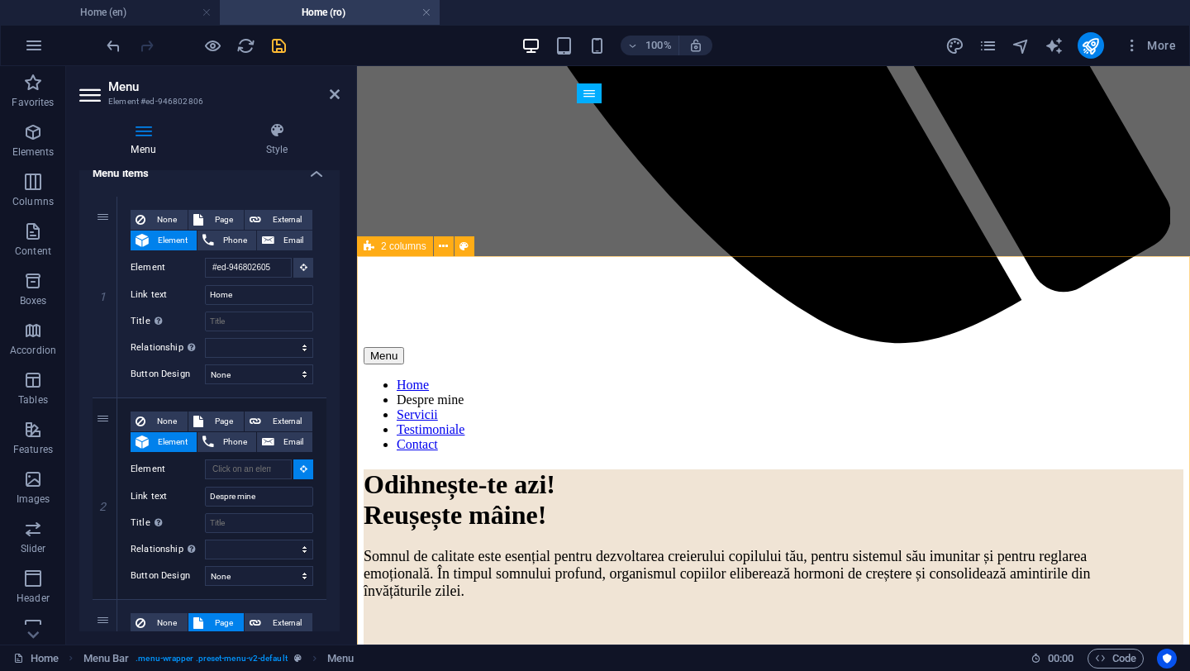
select select
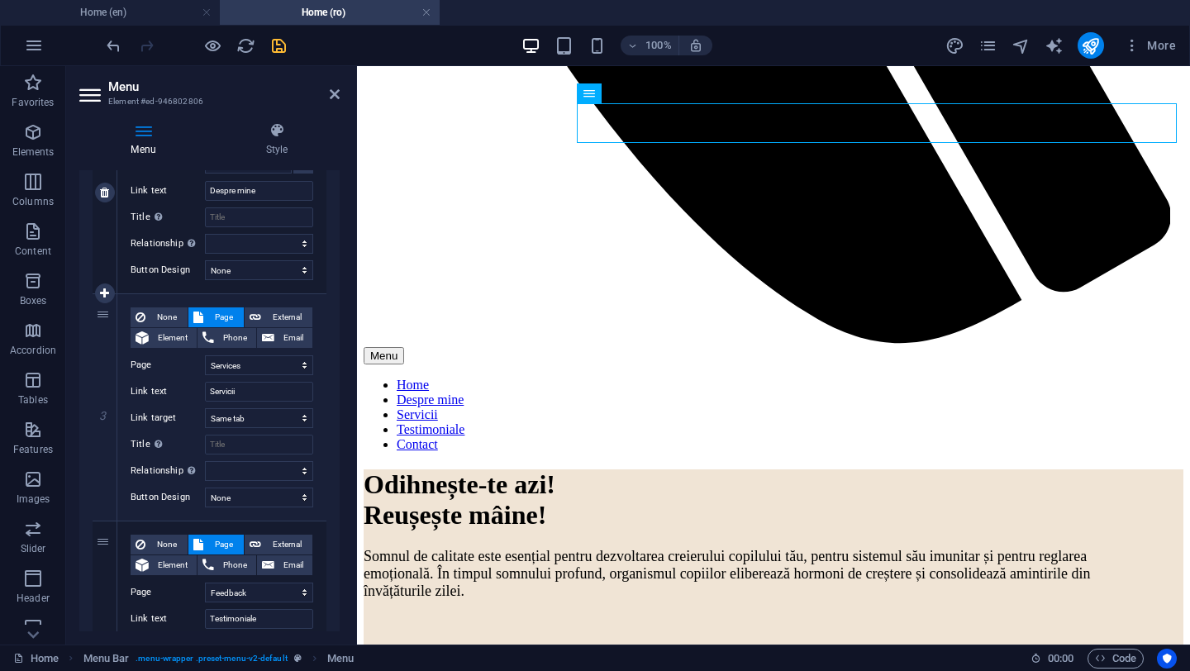
scroll to position [439, 0]
click at [168, 337] on span "Element" at bounding box center [173, 336] width 38 height 20
select select
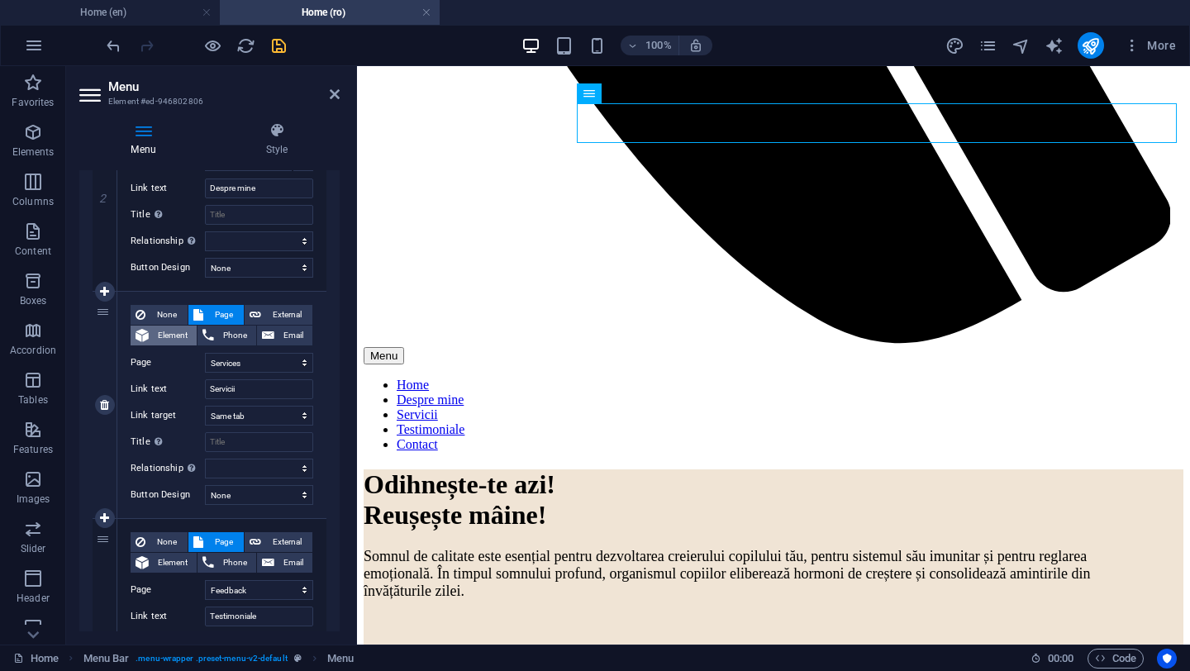
select select
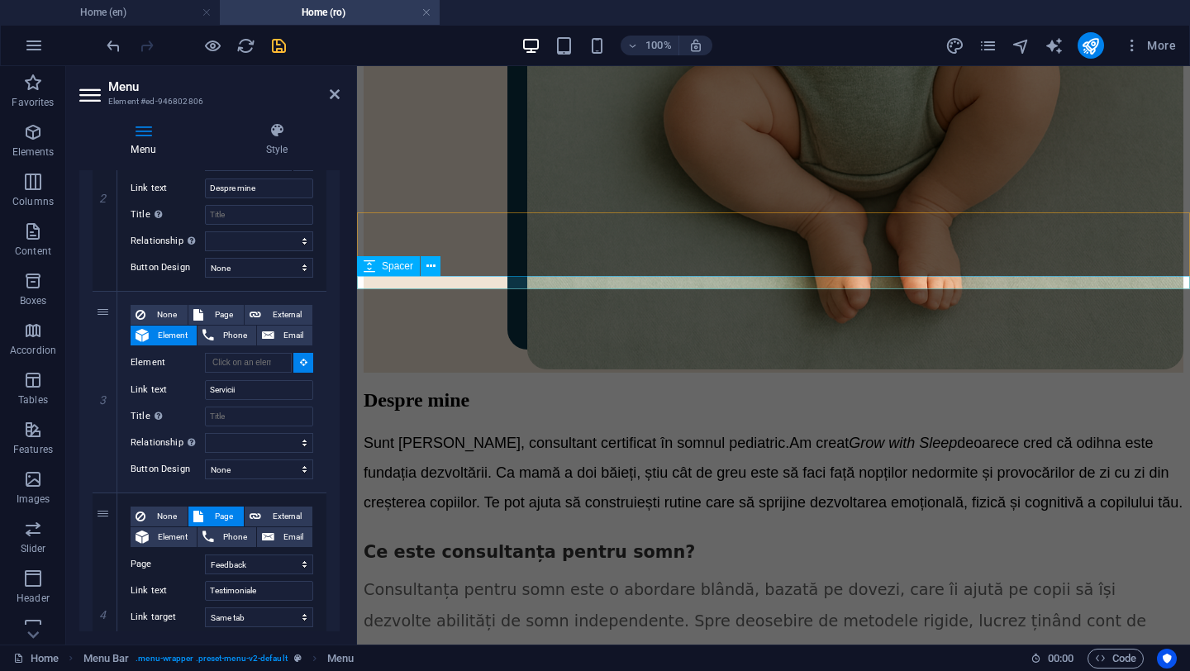
scroll to position [2274, 0]
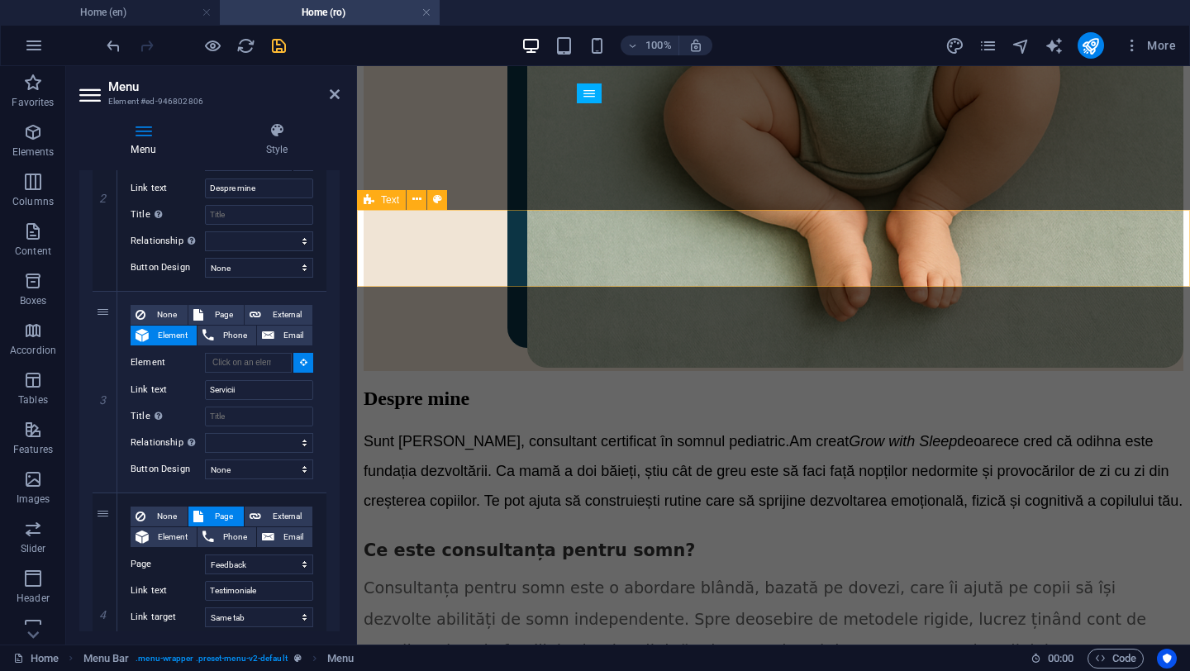
select select
type input "#ed-946802764"
select select
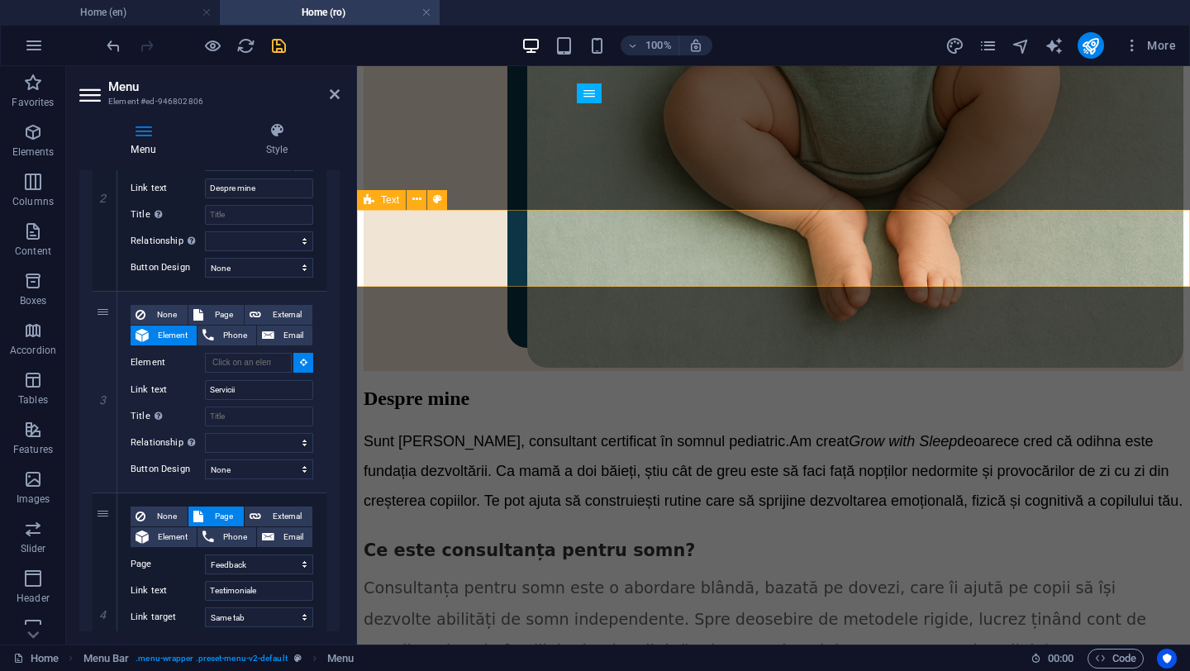
select select
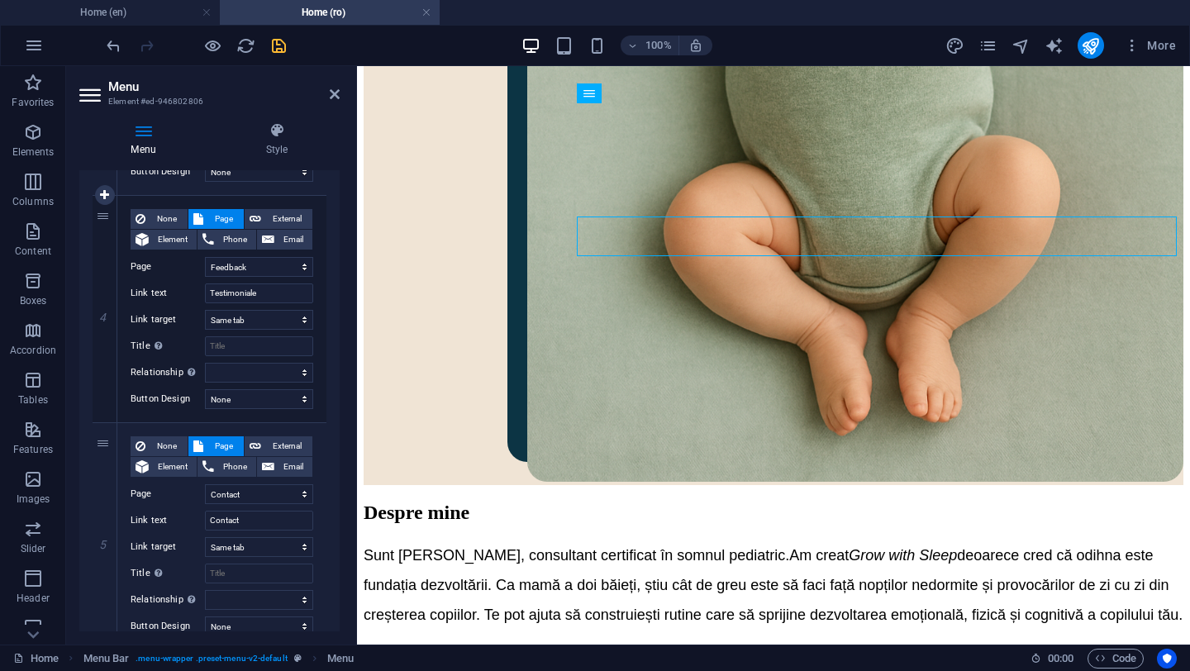
scroll to position [748, 0]
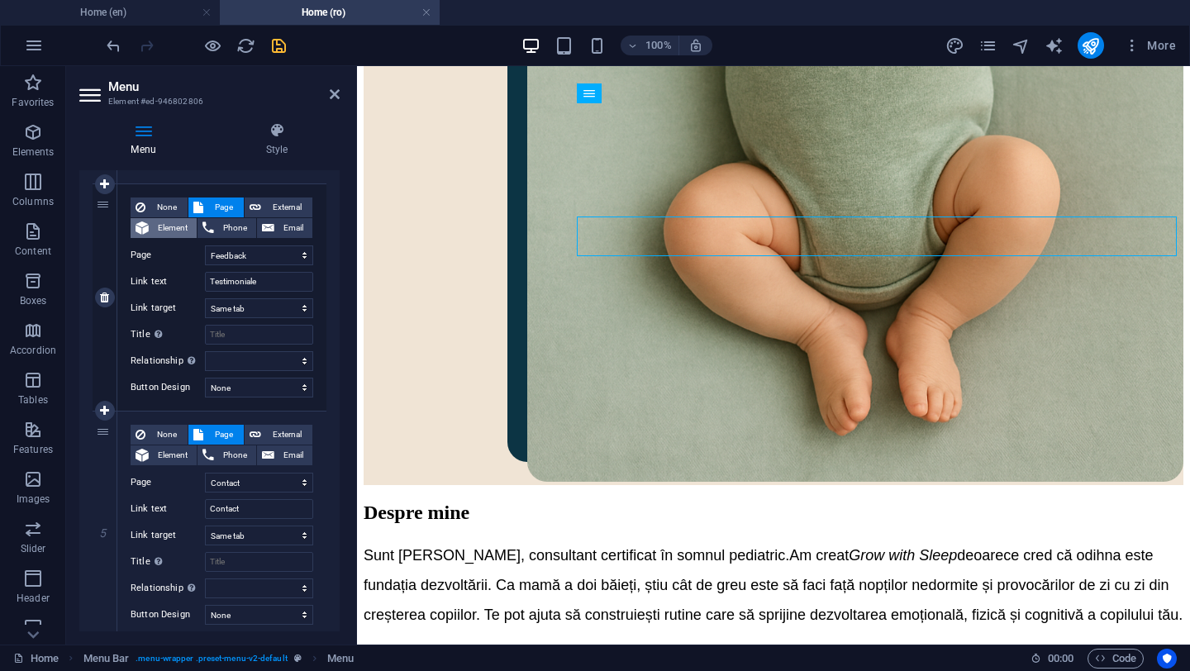
click at [168, 224] on span "Element" at bounding box center [173, 228] width 38 height 20
select select
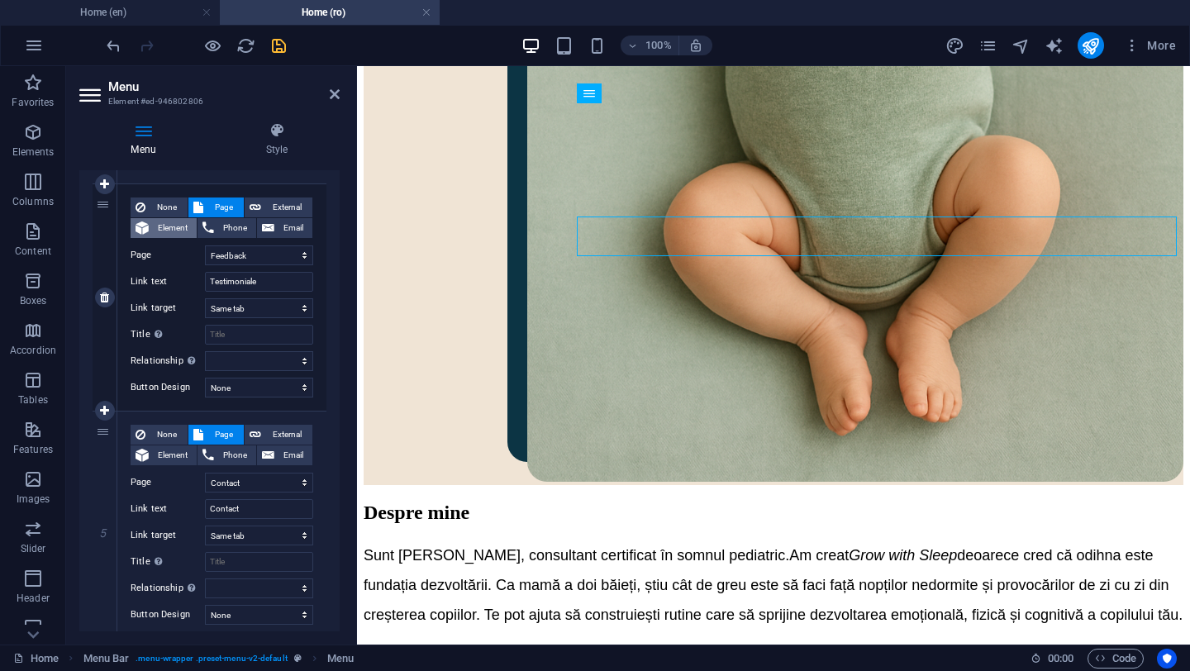
select select
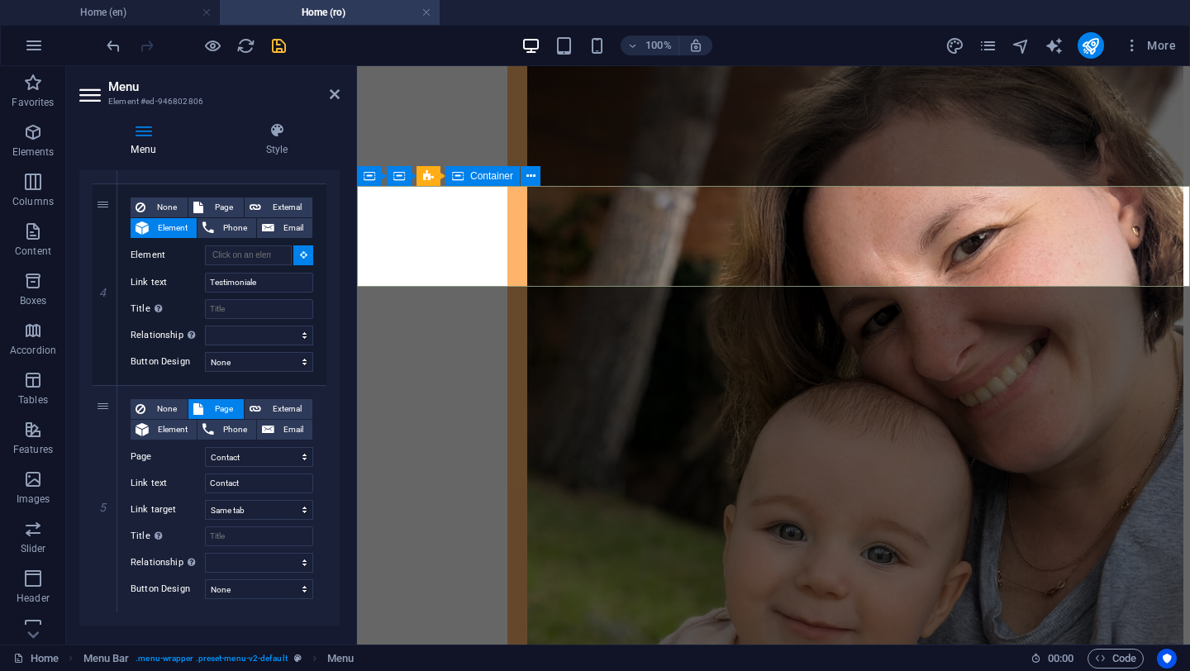
scroll to position [3268, 0]
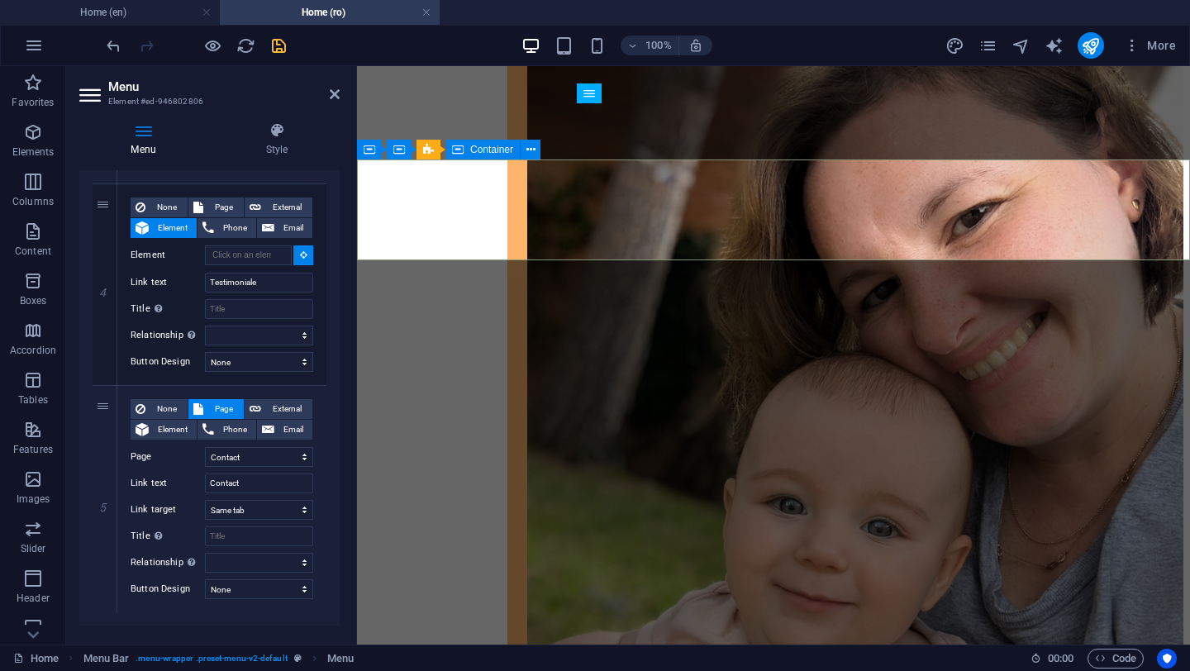
select select
type input "#ed-946802506"
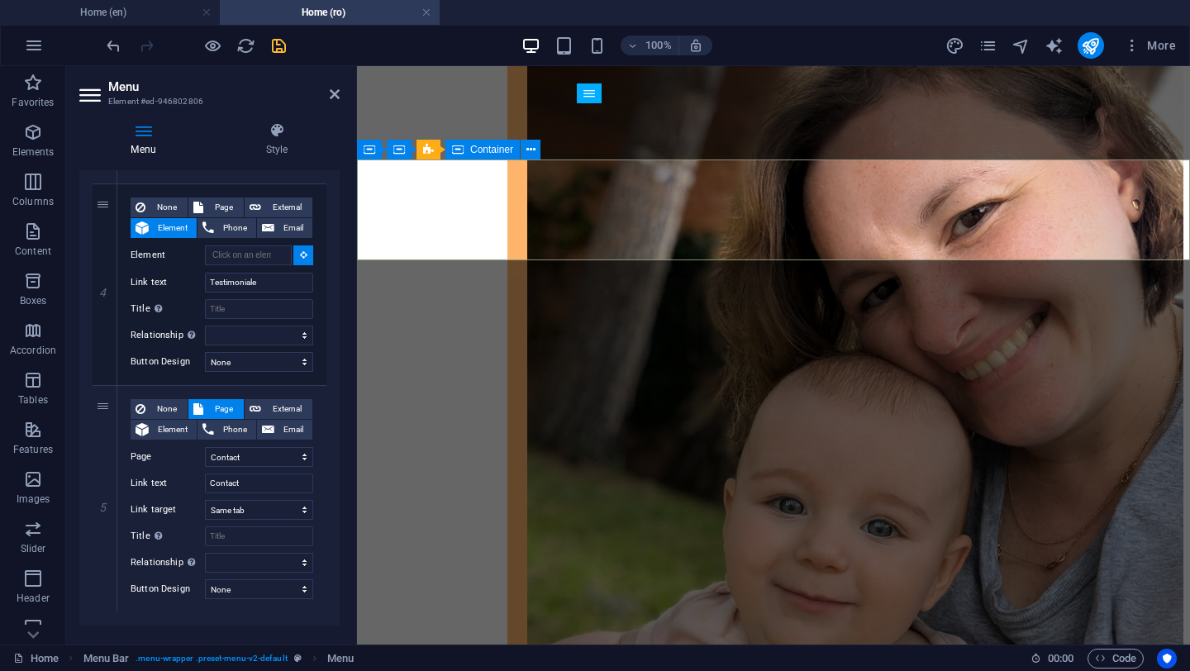
select select
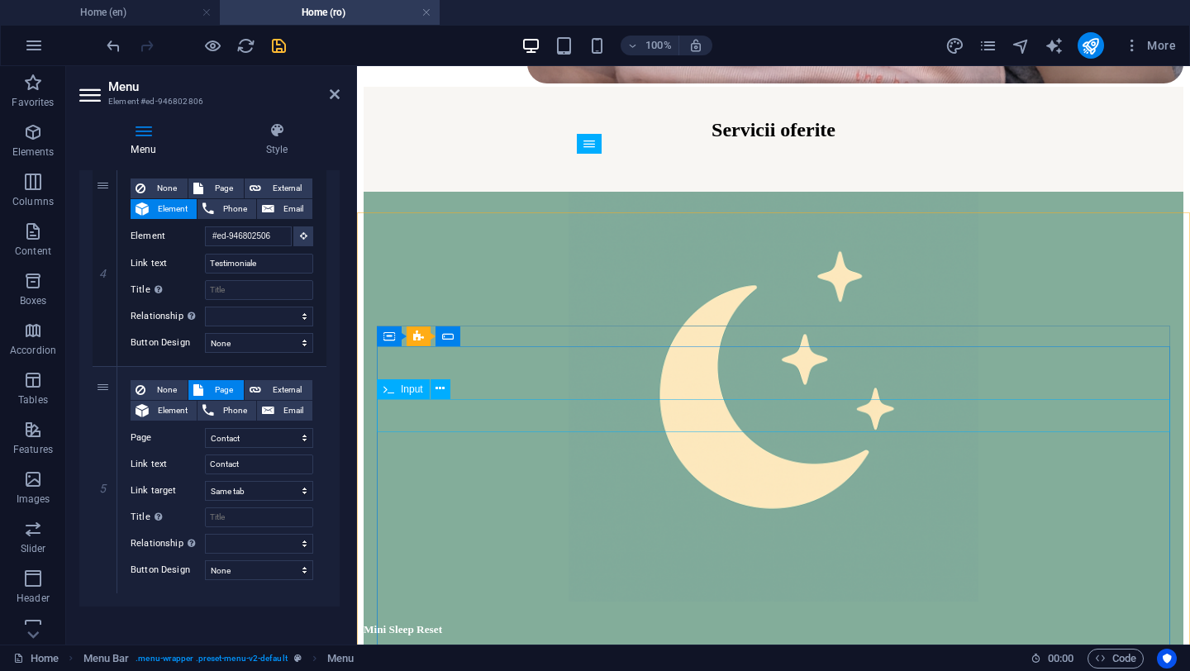
scroll to position [4158, 0]
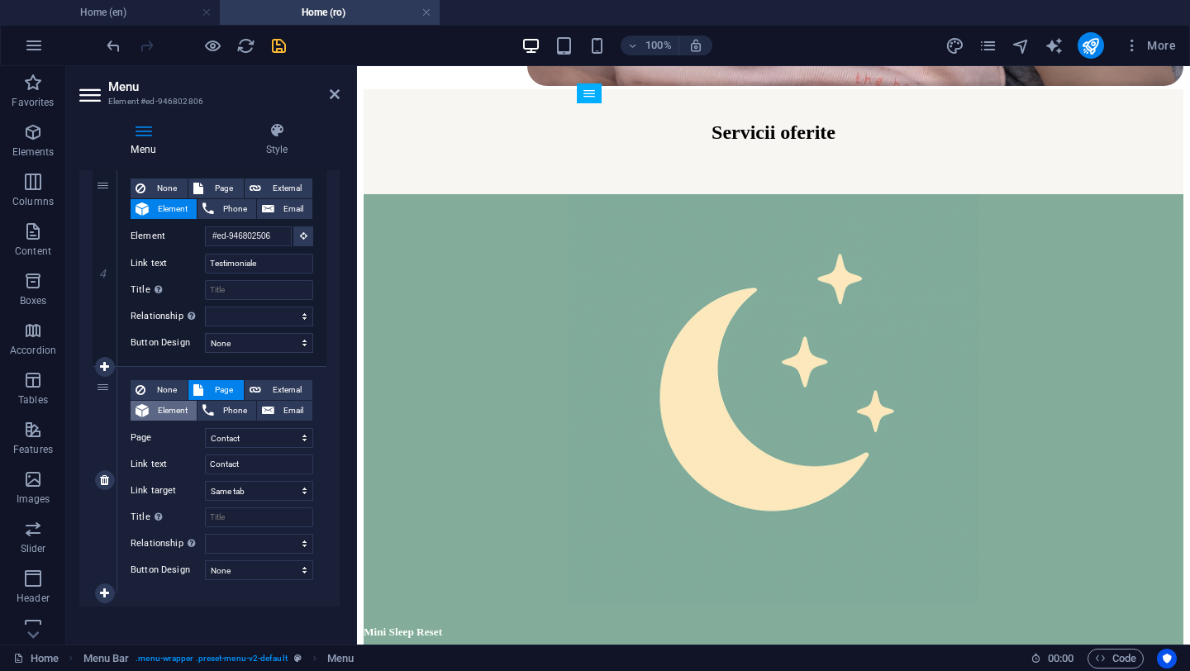
click at [161, 408] on span "Element" at bounding box center [173, 411] width 38 height 20
select select
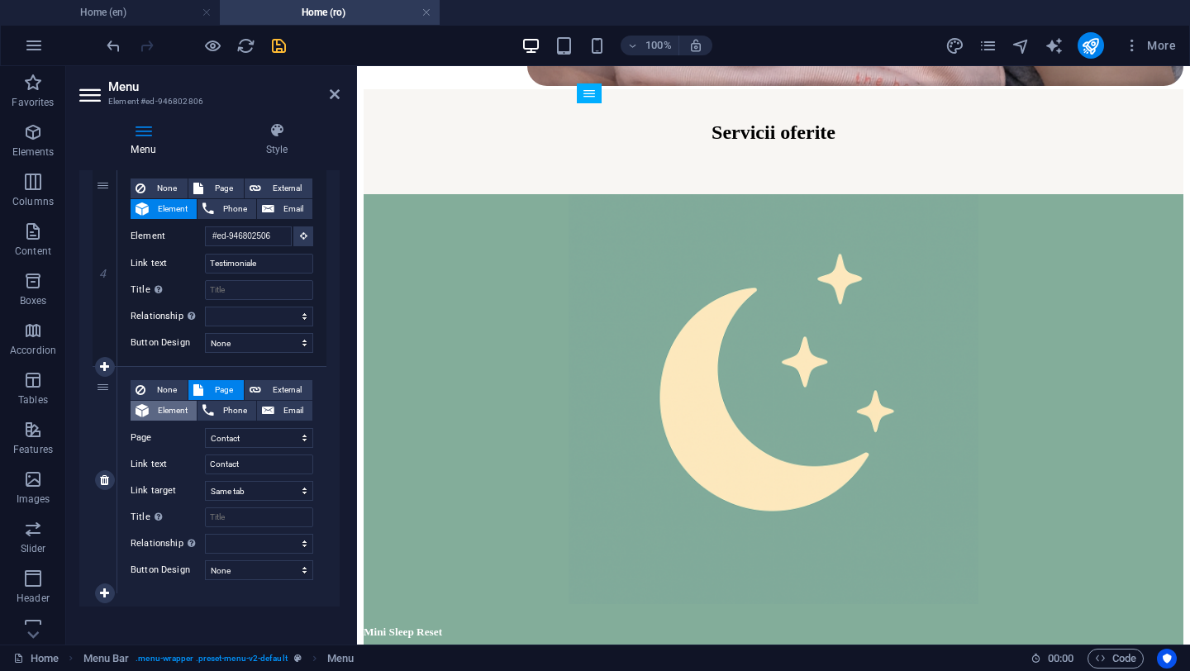
select select
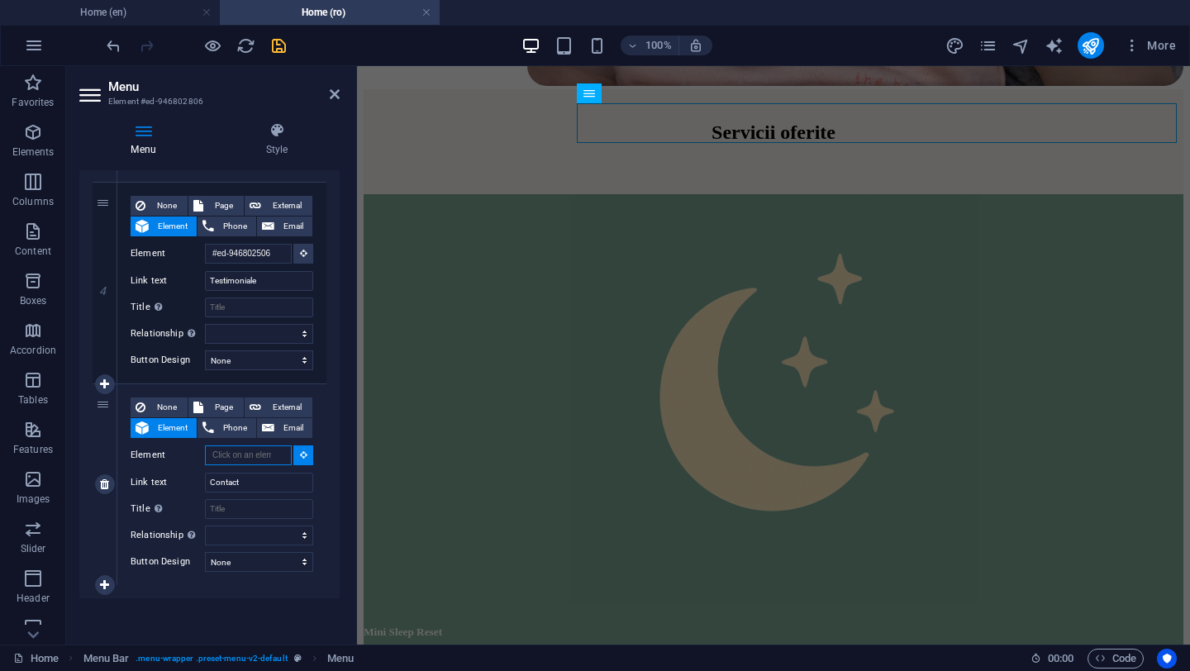
scroll to position [750, 0]
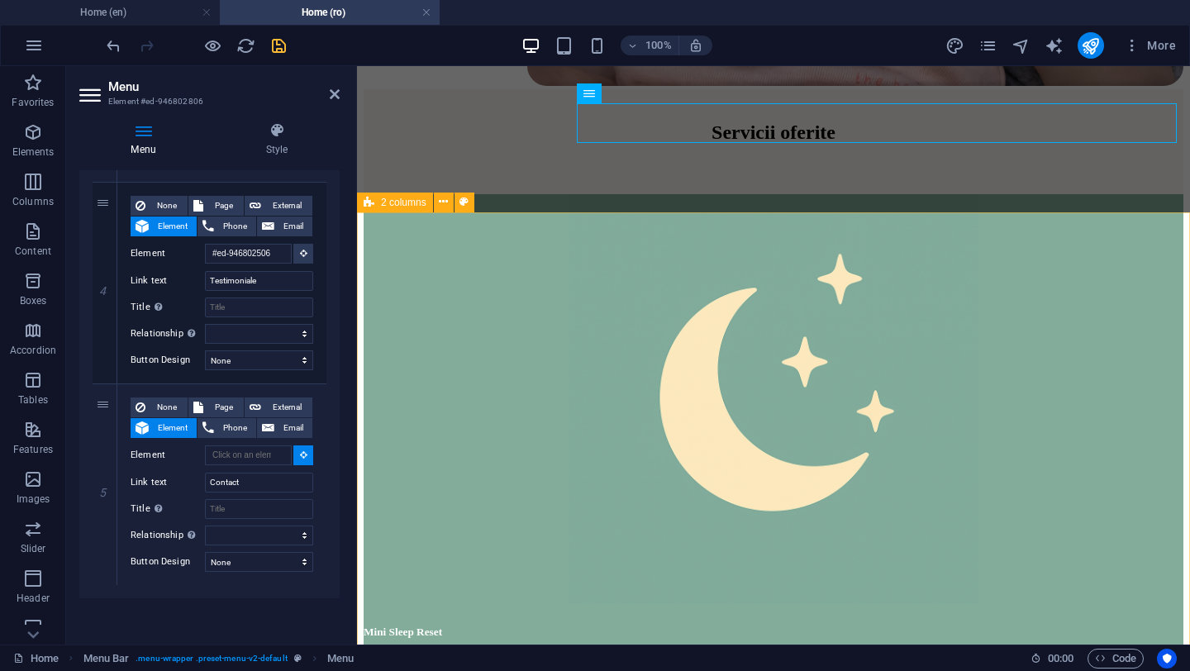
select select
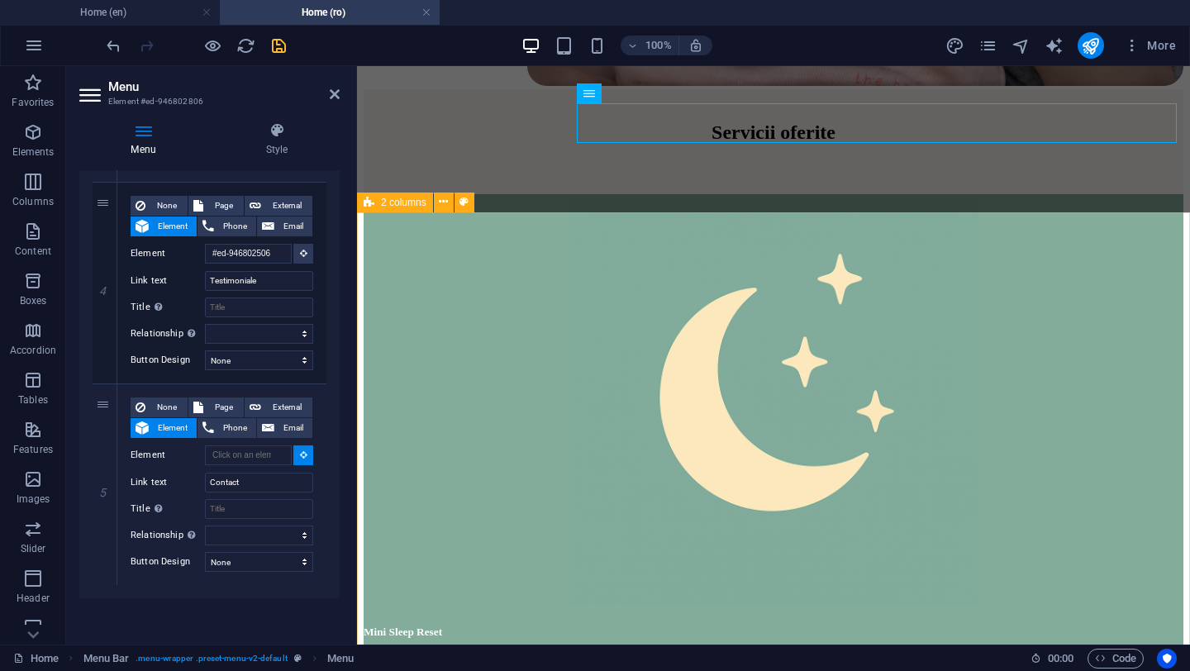
type input "#ed-946802521"
select select
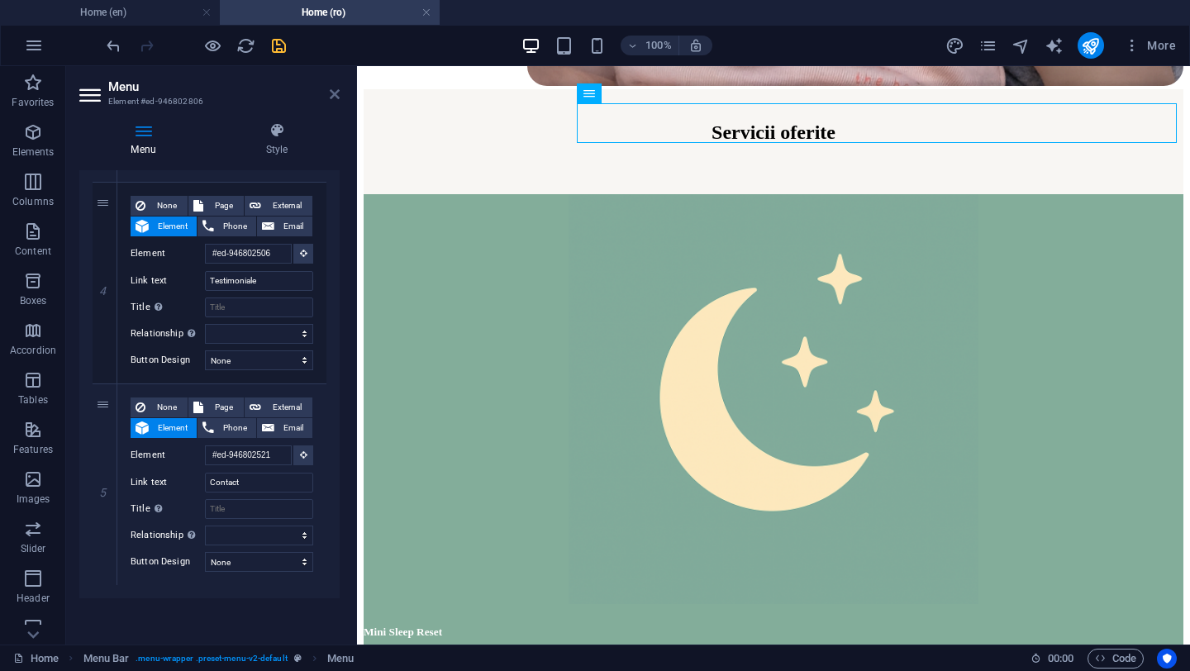
click at [335, 98] on icon at bounding box center [335, 94] width 10 height 13
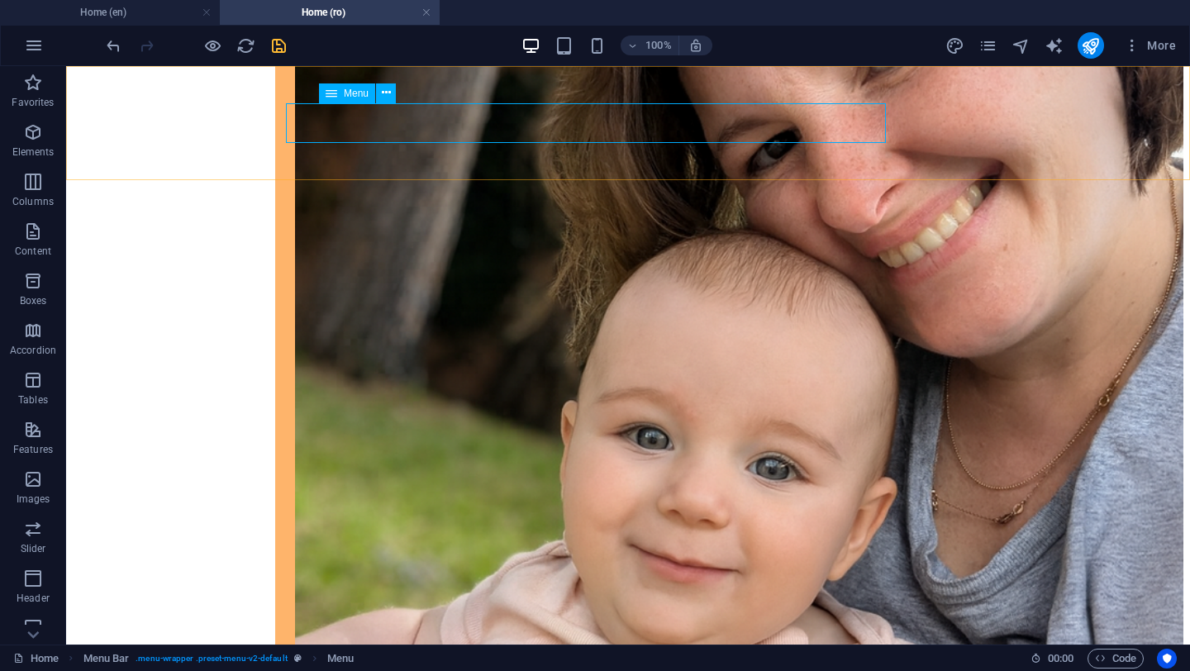
scroll to position [3960, 0]
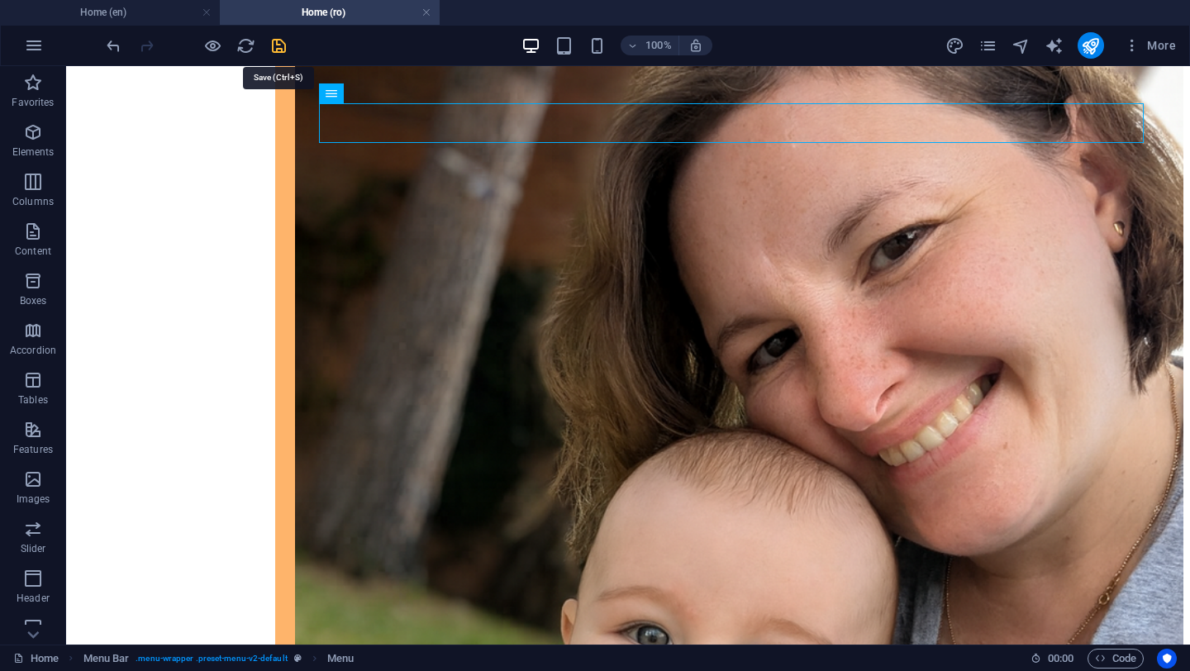
click at [281, 40] on icon "save" at bounding box center [278, 45] width 19 height 19
checkbox input "false"
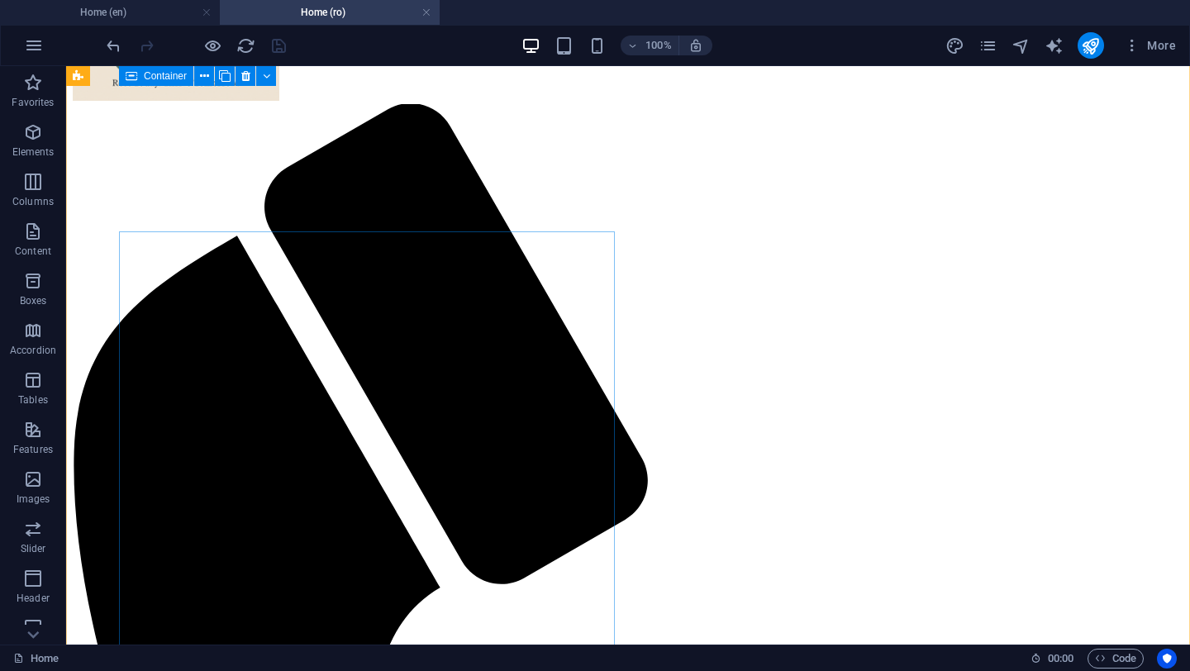
scroll to position [0, 0]
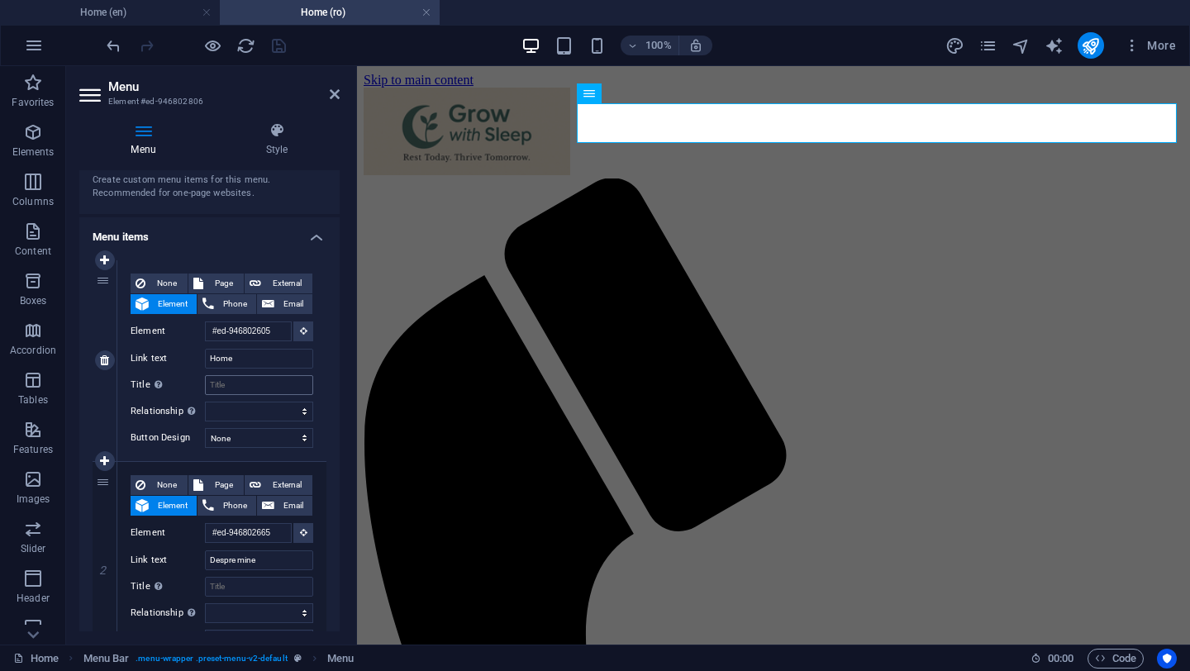
scroll to position [84, 0]
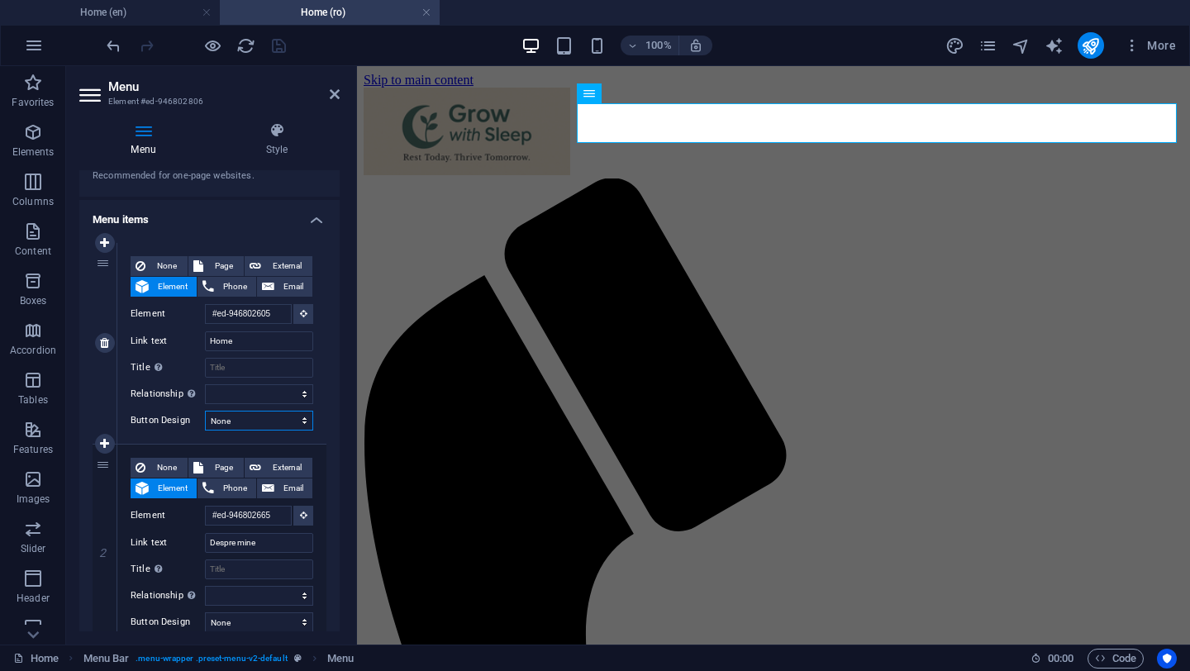
click at [250, 422] on select "None Default Primary Secondary" at bounding box center [259, 421] width 108 height 20
select select "secondary"
click at [205, 411] on select "None Default Primary Secondary" at bounding box center [259, 421] width 108 height 20
select select
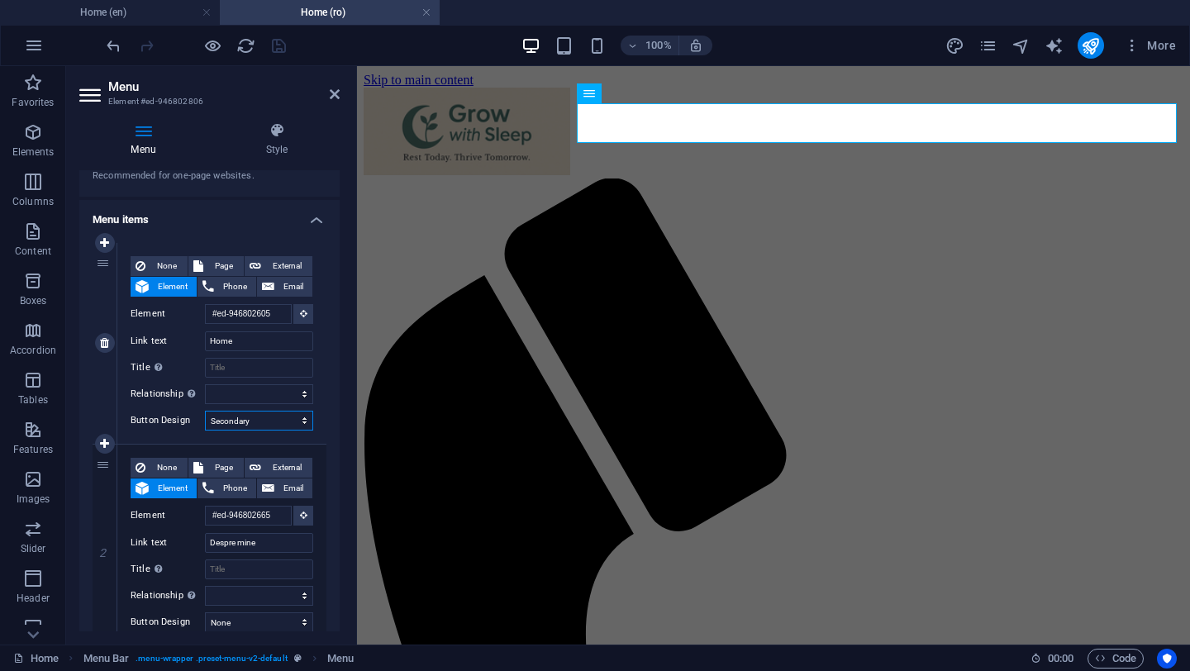
select select
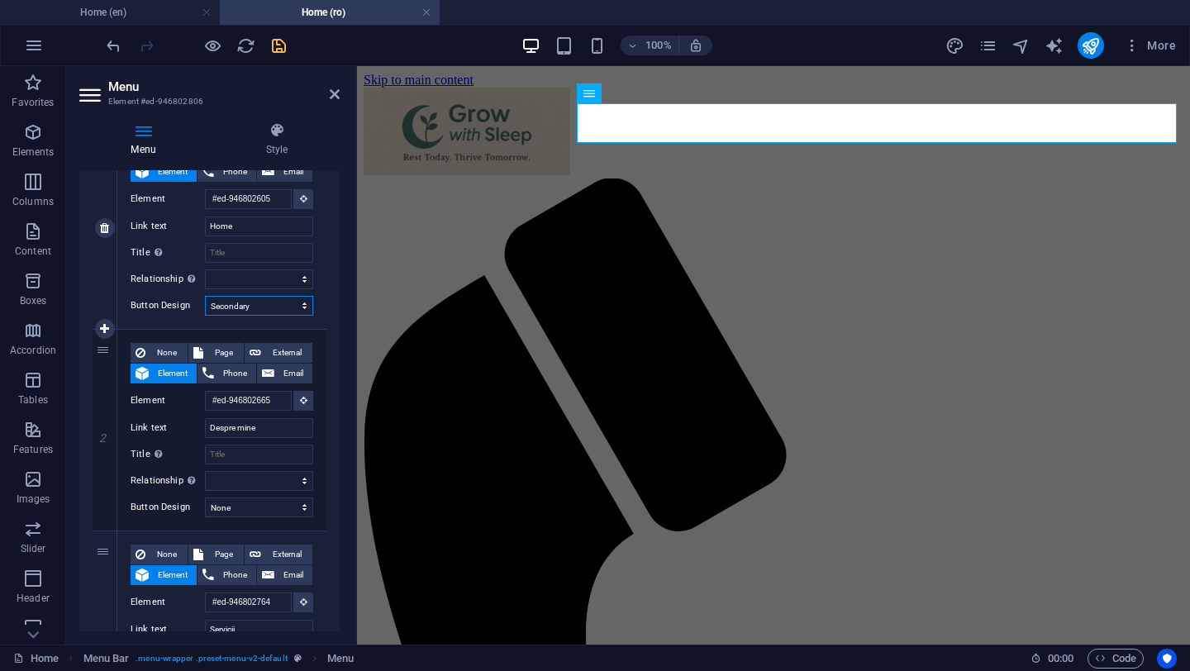
scroll to position [282, 0]
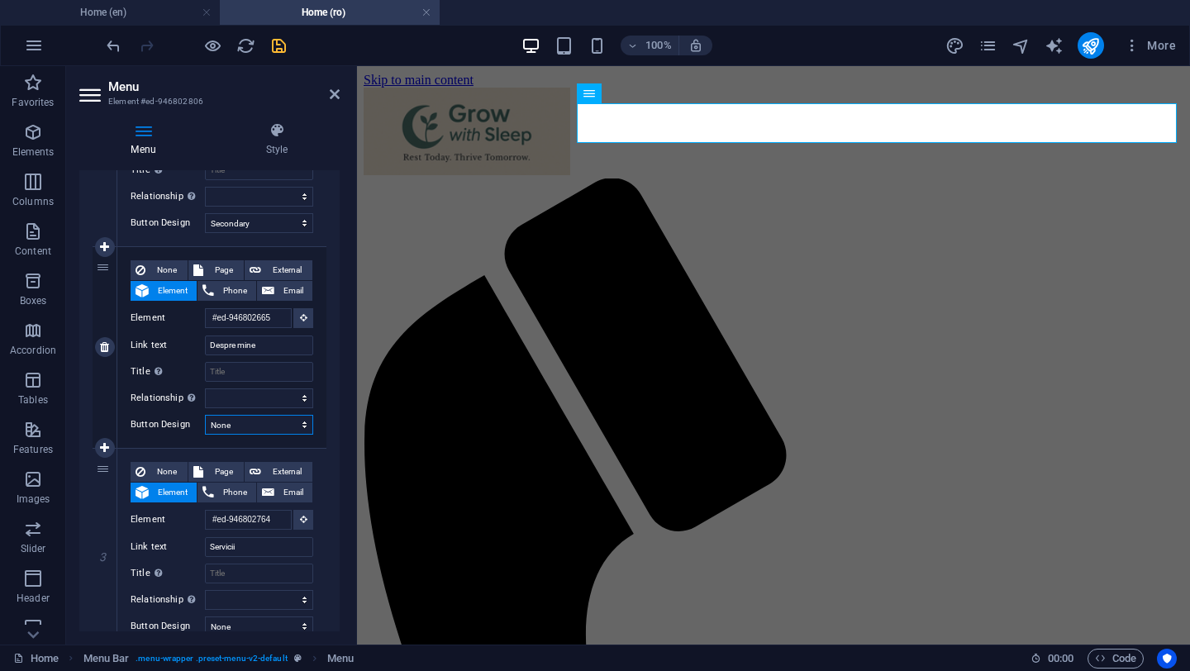
click at [251, 421] on select "None Default Primary Secondary" at bounding box center [259, 425] width 108 height 20
select select "secondary"
click at [205, 415] on select "None Default Primary Secondary" at bounding box center [259, 425] width 108 height 20
select select
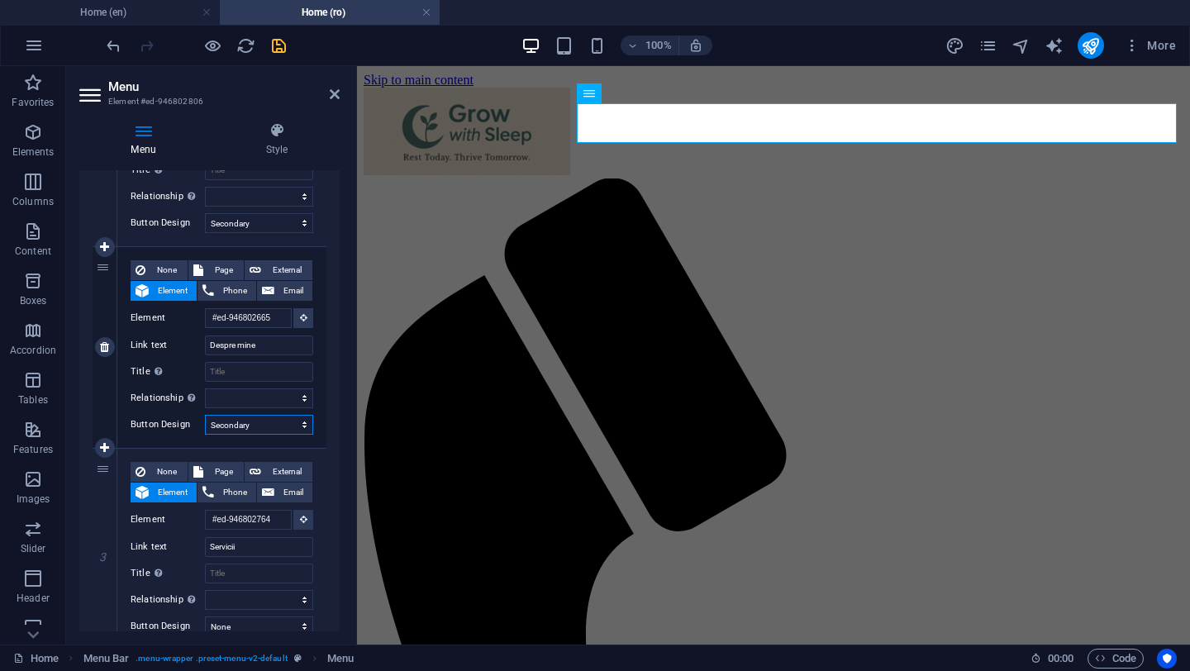
select select
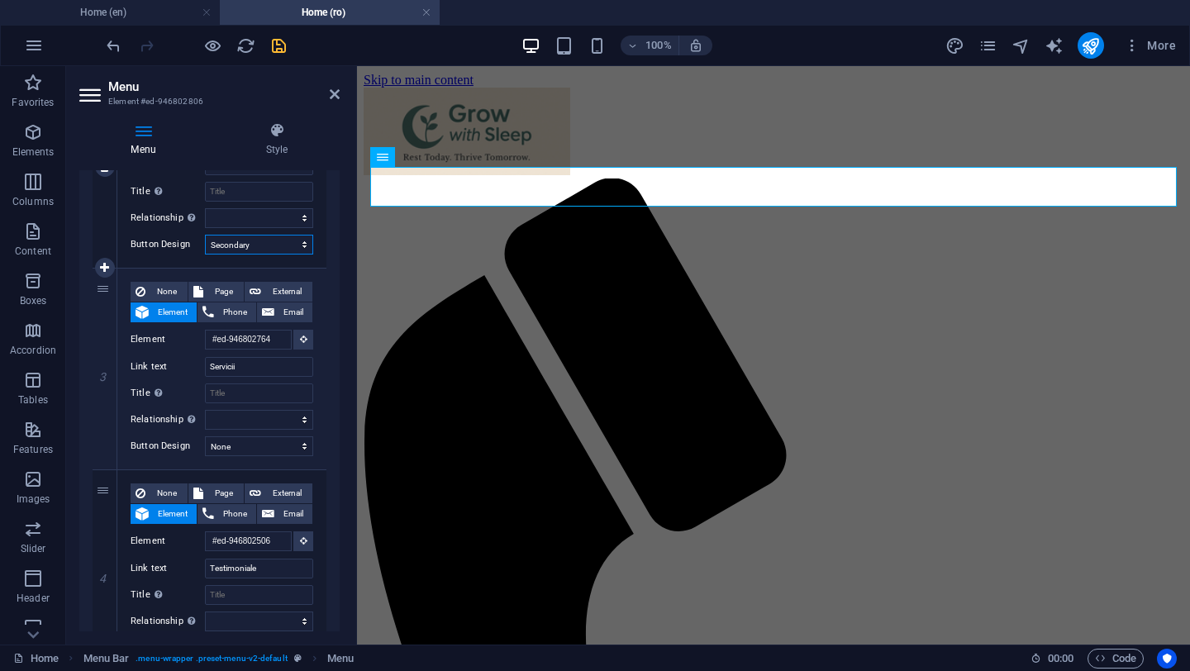
scroll to position [491, 0]
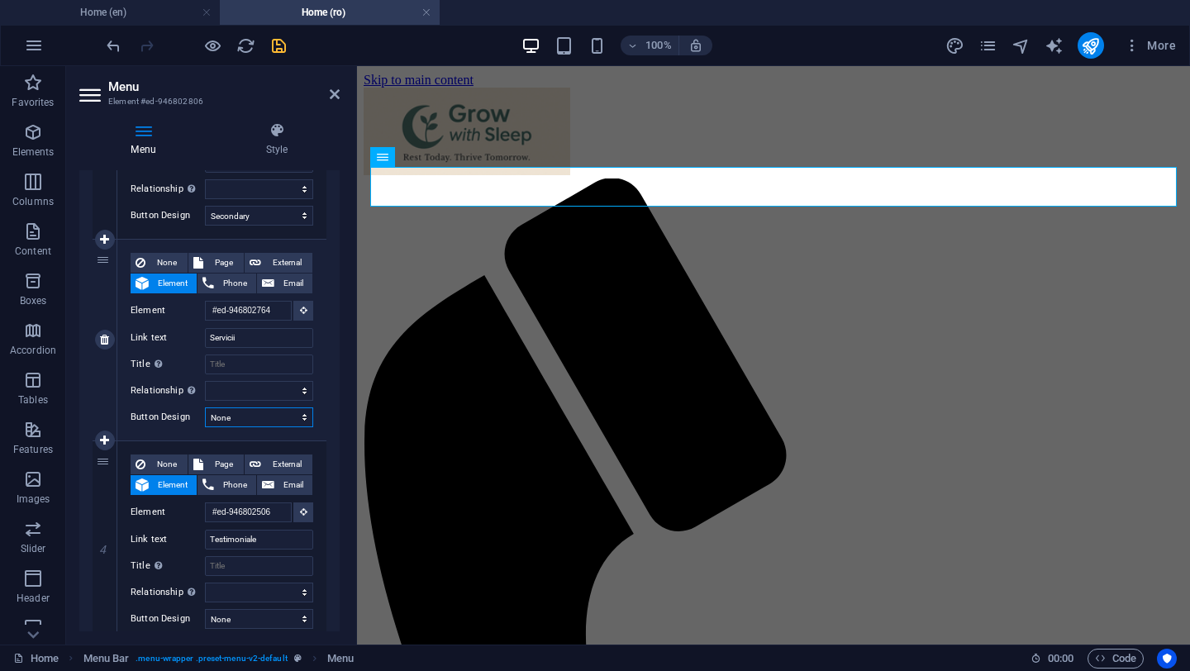
click at [250, 422] on select "None Default Primary Secondary" at bounding box center [259, 417] width 108 height 20
select select "secondary"
click at [205, 407] on select "None Default Primary Secondary" at bounding box center [259, 417] width 108 height 20
select select
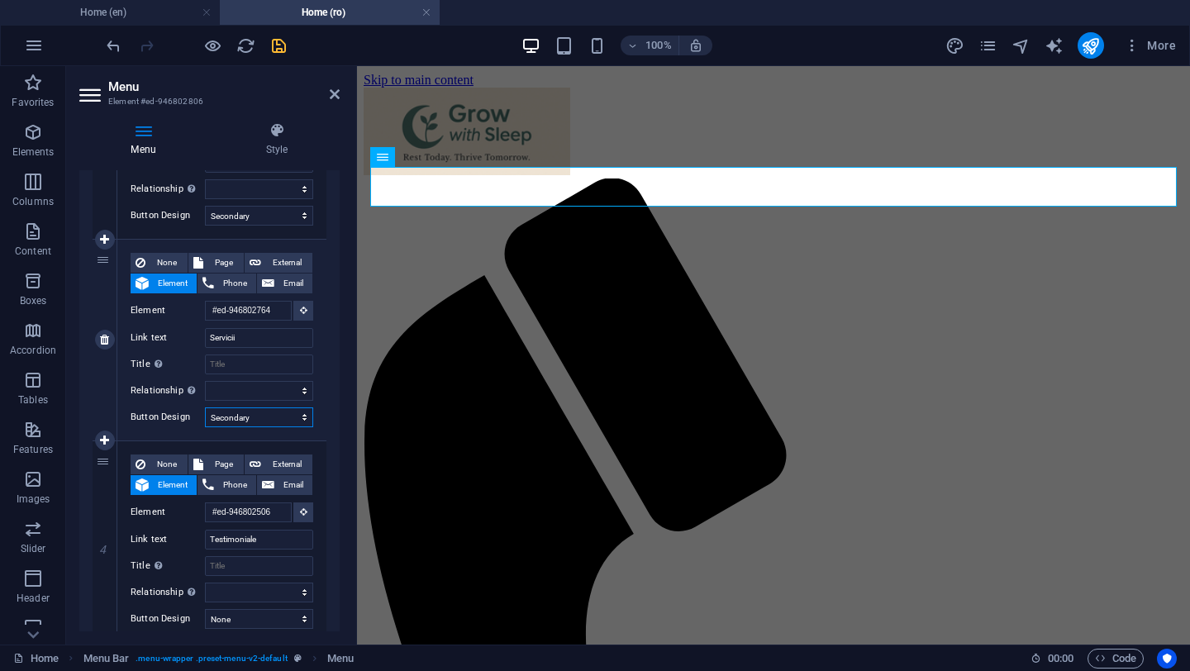
select select
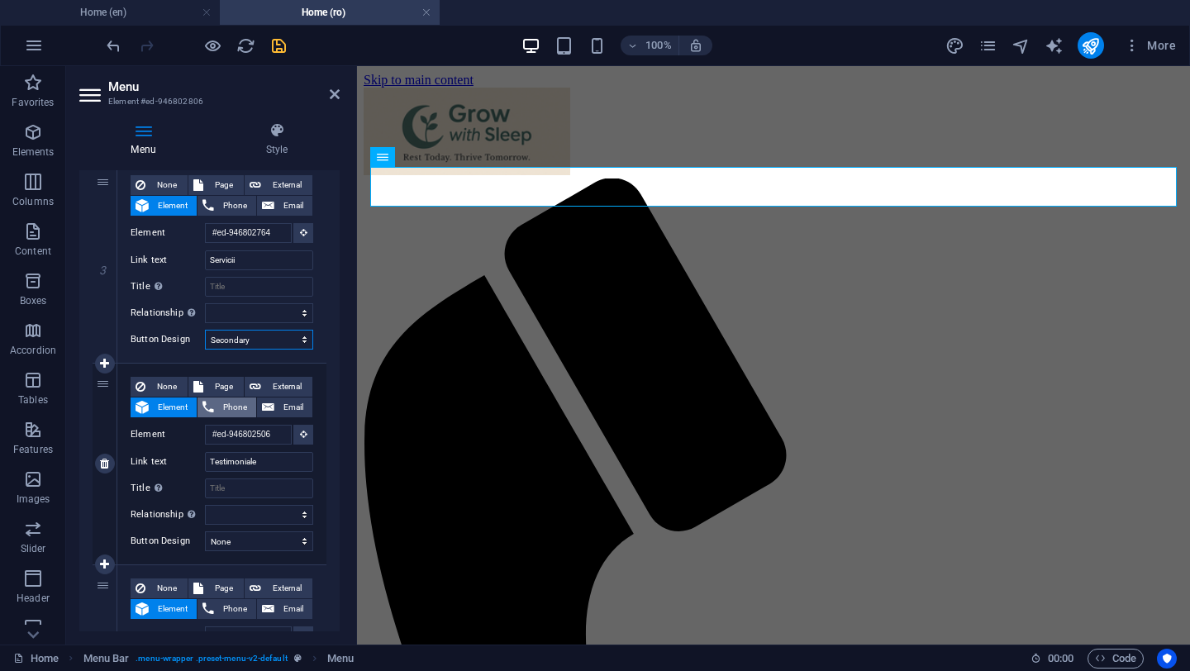
scroll to position [574, 0]
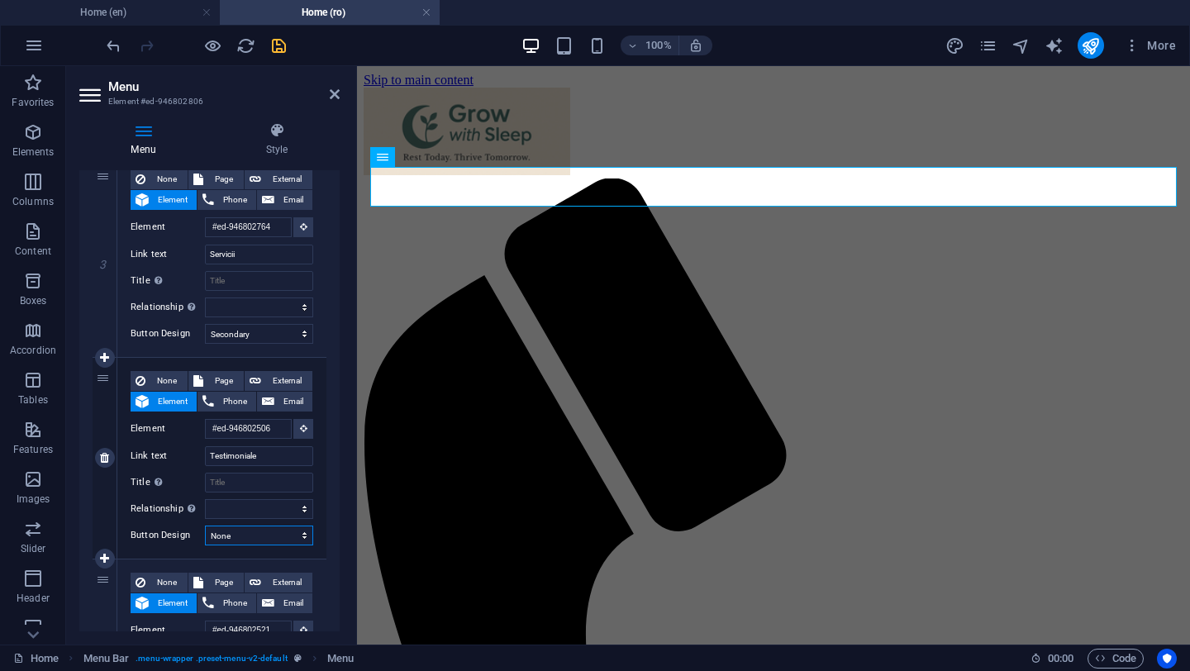
click at [255, 533] on select "None Default Primary Secondary" at bounding box center [259, 536] width 108 height 20
select select "secondary"
click at [205, 526] on select "None Default Primary Secondary" at bounding box center [259, 536] width 108 height 20
select select
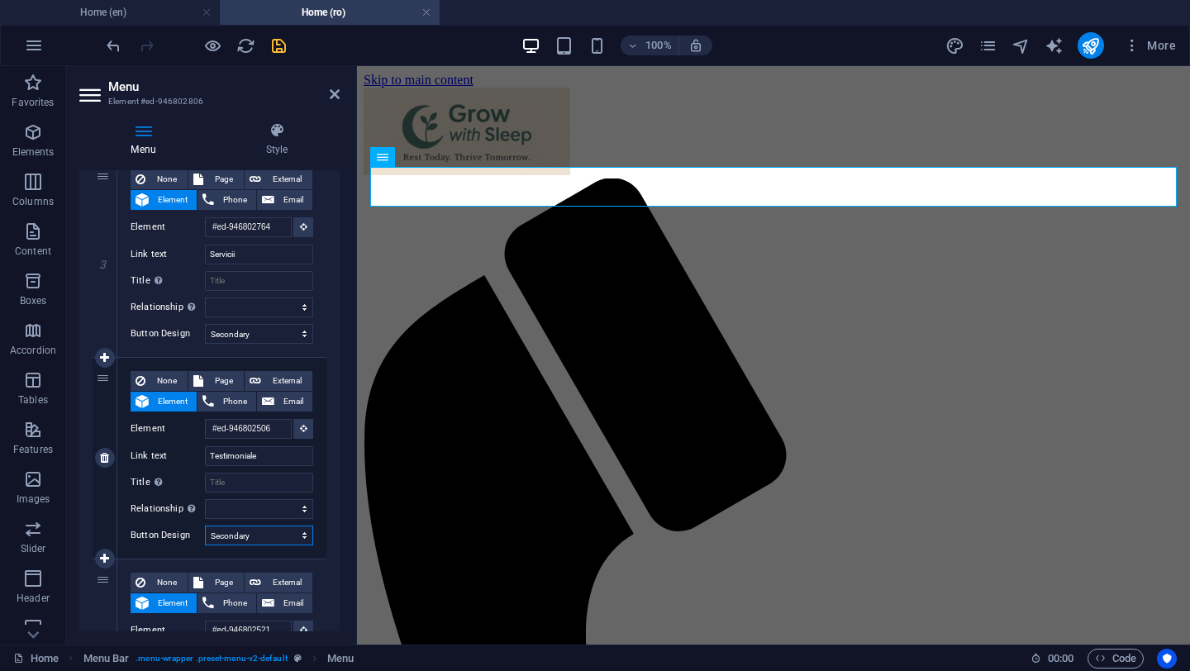
select select
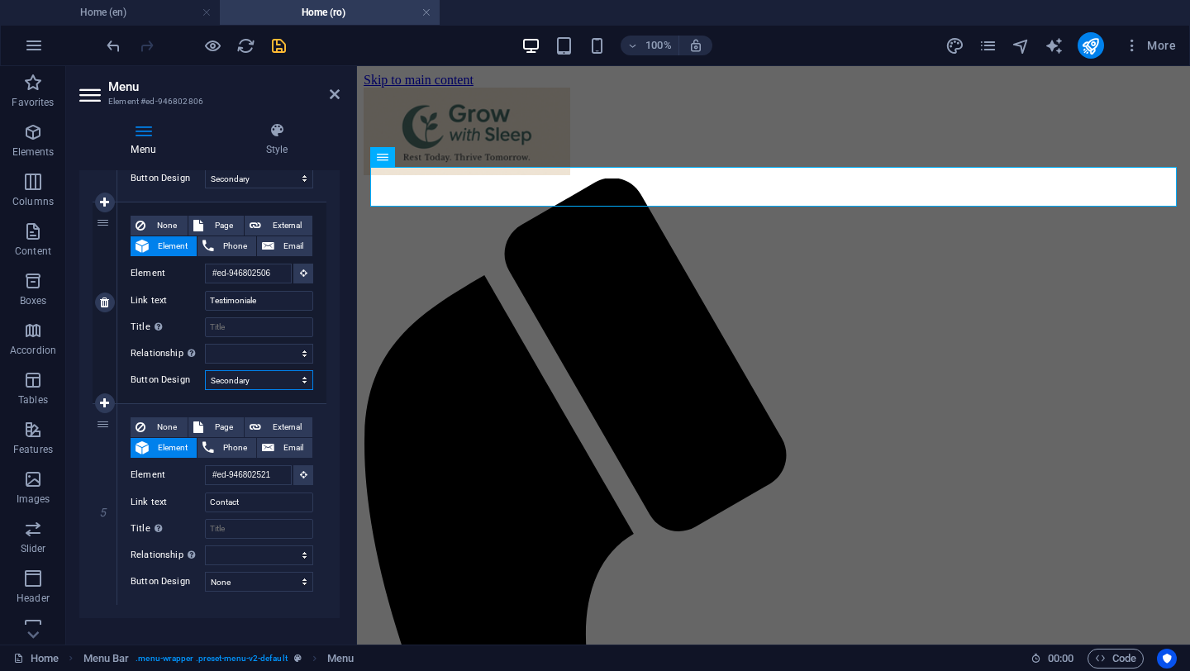
scroll to position [750, 0]
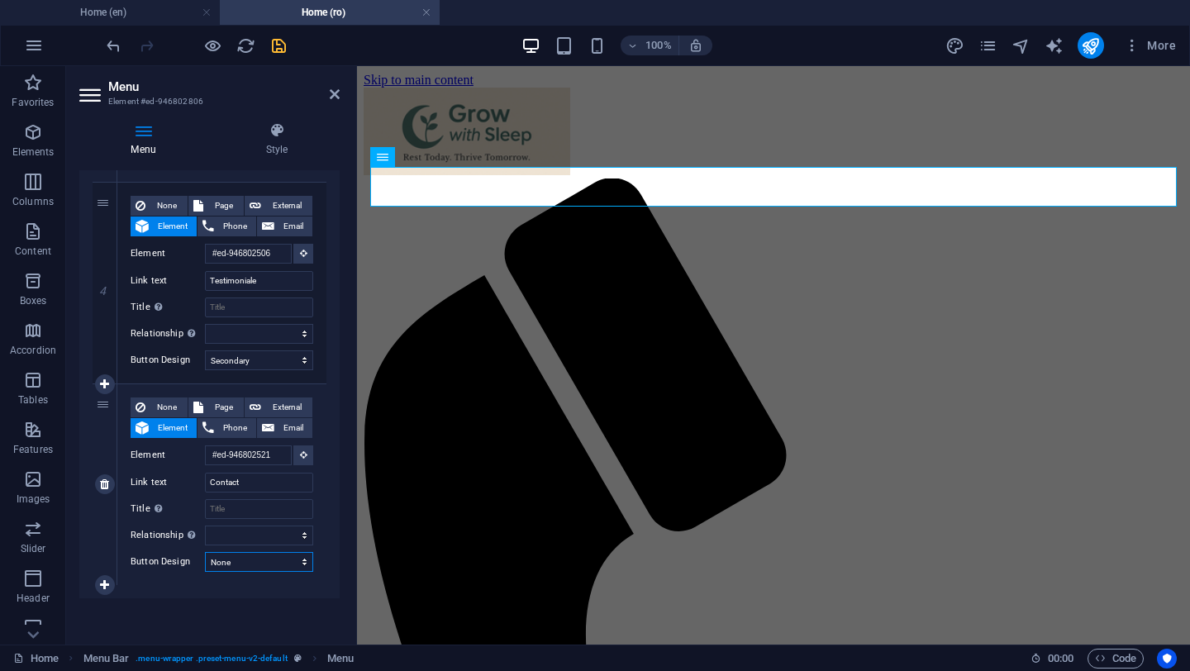
click at [252, 563] on select "None Default Primary Secondary" at bounding box center [259, 562] width 108 height 20
select select "secondary"
click at [205, 552] on select "None Default Primary Secondary" at bounding box center [259, 562] width 108 height 20
select select
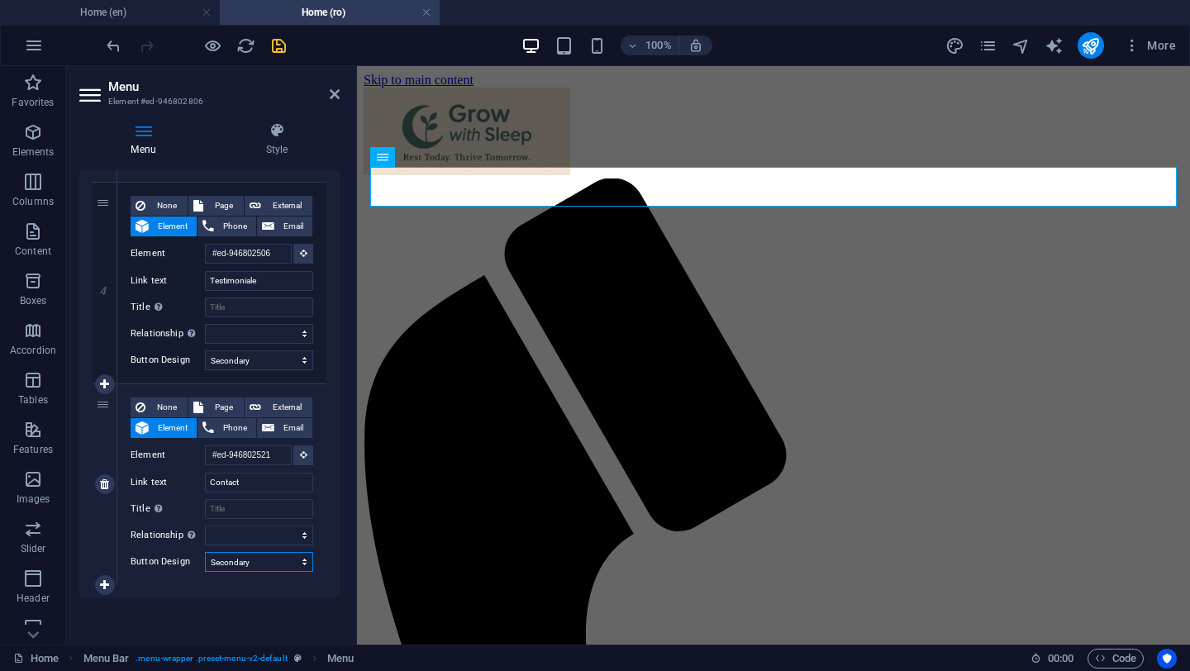
select select
click at [336, 93] on icon at bounding box center [335, 94] width 10 height 13
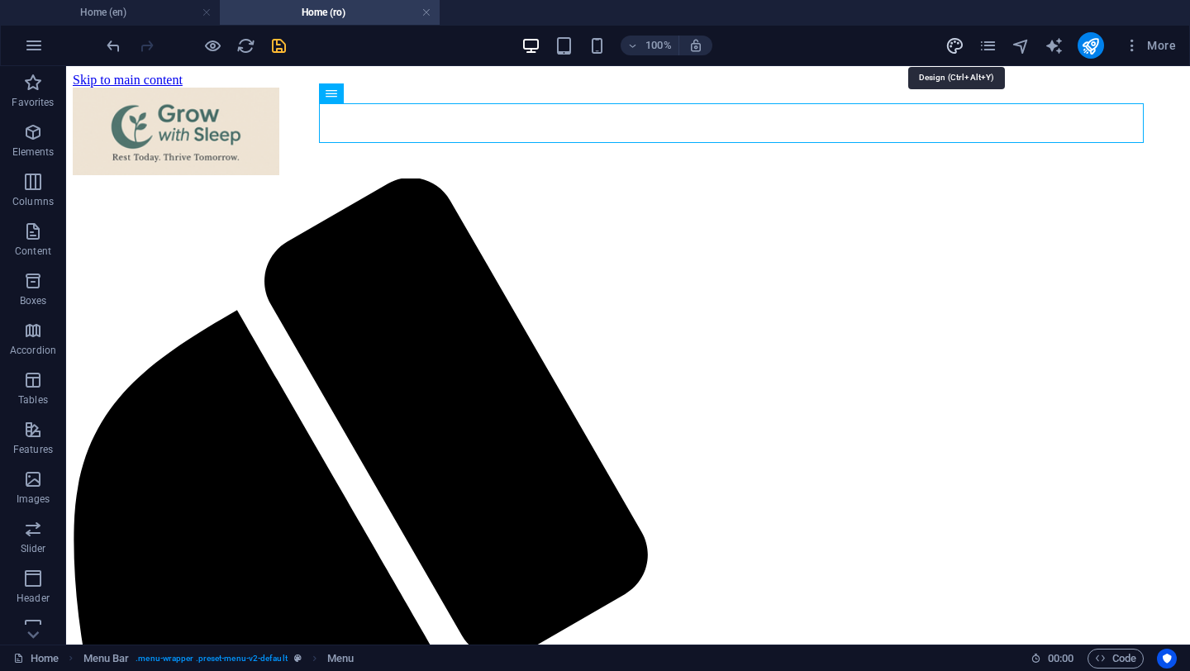
click at [950, 49] on icon "design" at bounding box center [954, 45] width 19 height 19
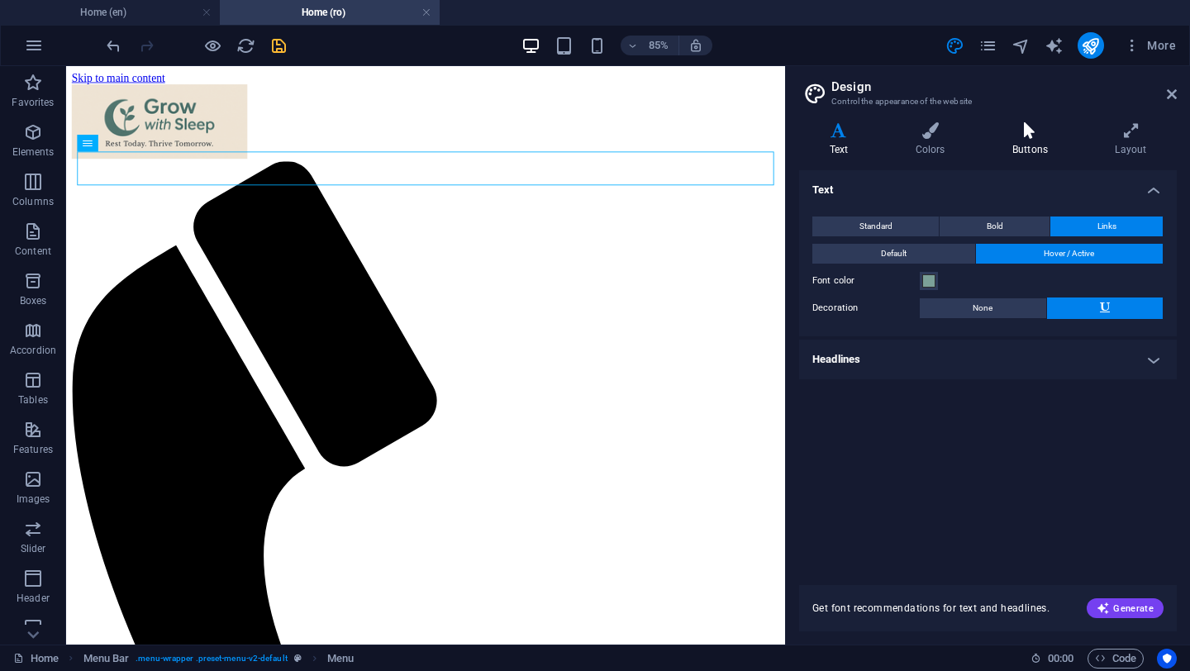
click at [1033, 129] on icon at bounding box center [1030, 130] width 96 height 17
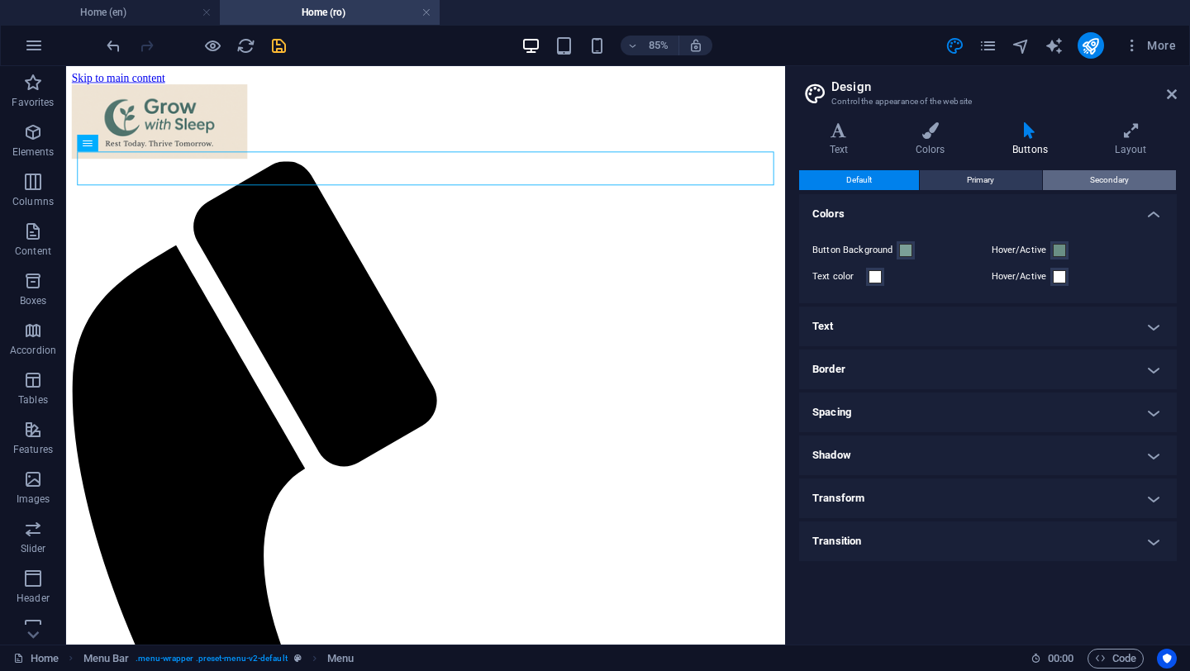
click at [1079, 171] on button "Secondary" at bounding box center [1109, 180] width 133 height 20
click at [866, 326] on h4 "Text" at bounding box center [988, 327] width 378 height 40
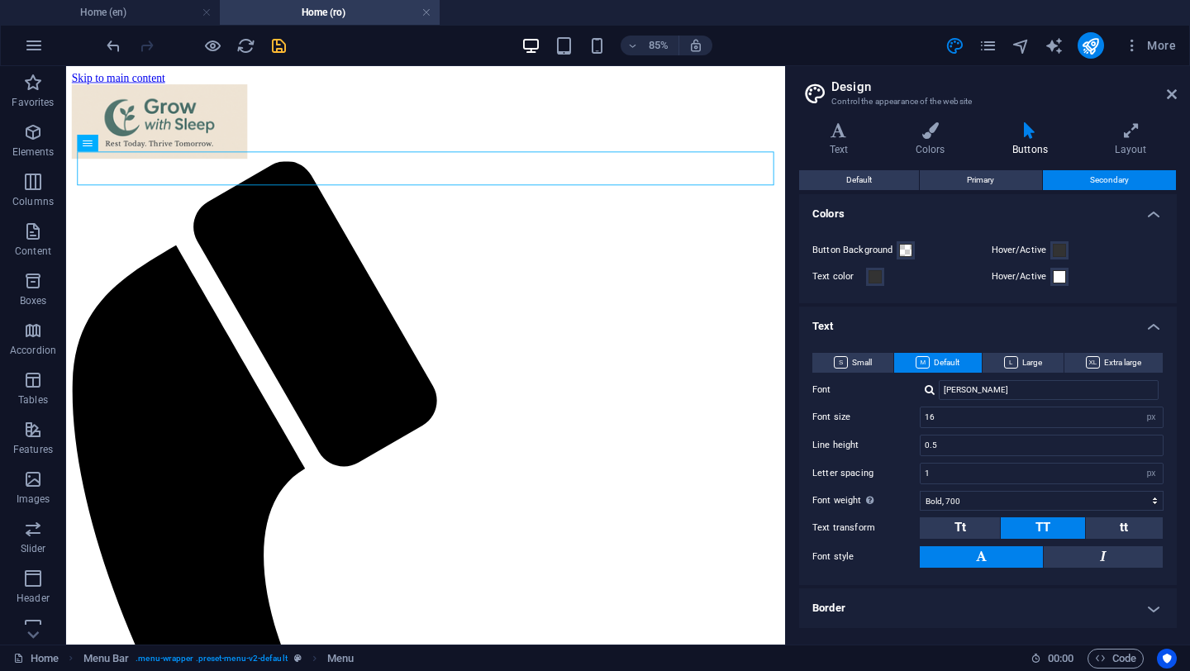
click at [866, 326] on h4 "Text" at bounding box center [988, 322] width 378 height 30
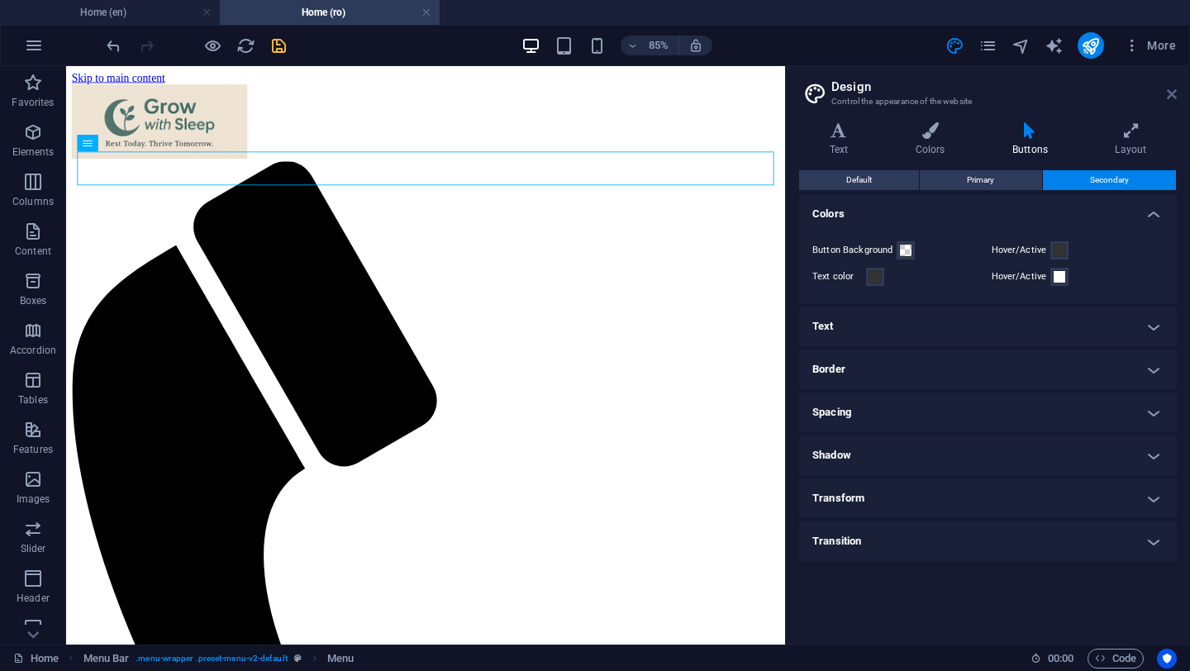
click at [1173, 93] on icon at bounding box center [1172, 94] width 10 height 13
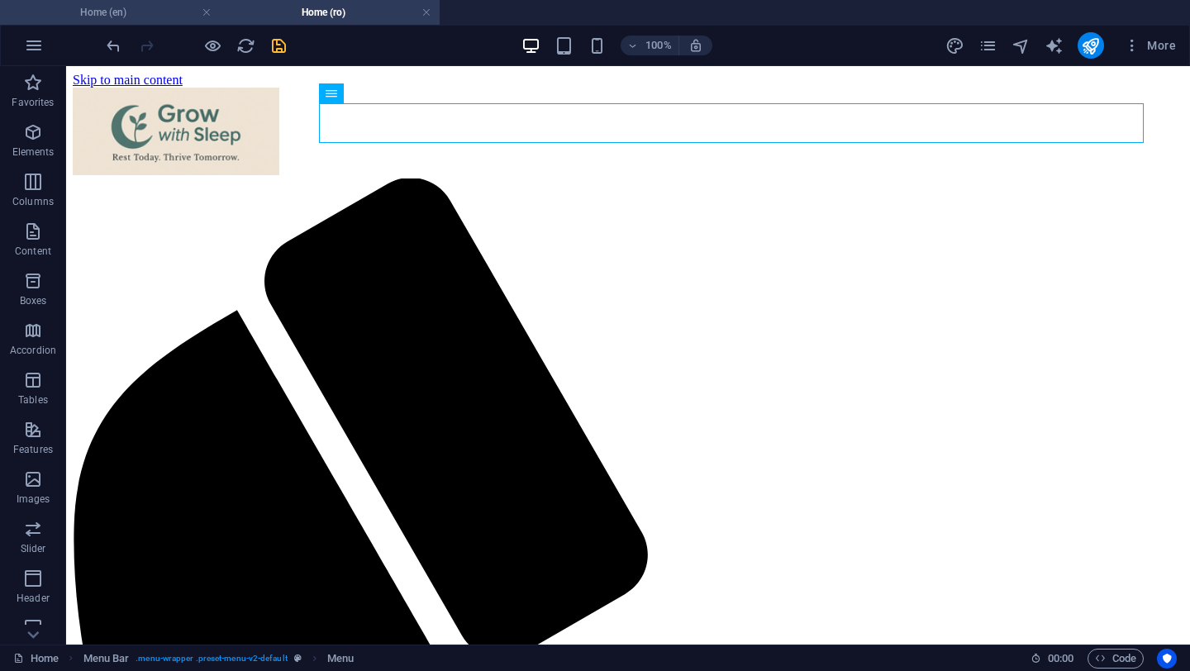
click at [138, 12] on h4 "Home (en)" at bounding box center [110, 12] width 220 height 18
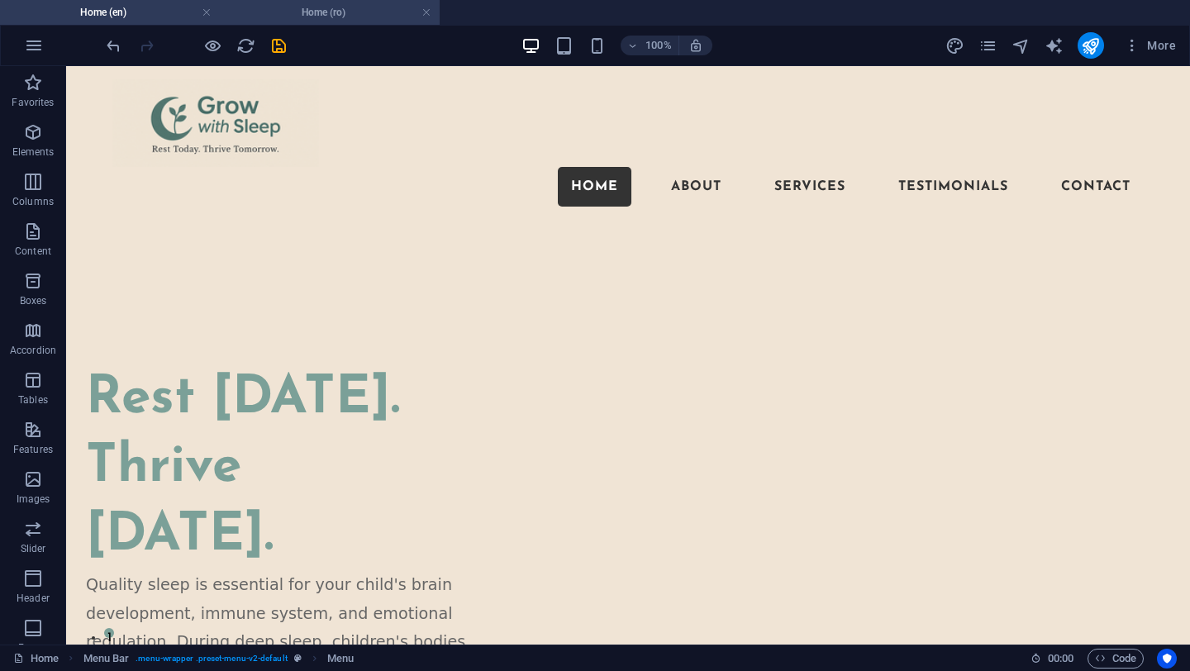
click at [337, 16] on h4 "Home (ro)" at bounding box center [330, 12] width 220 height 18
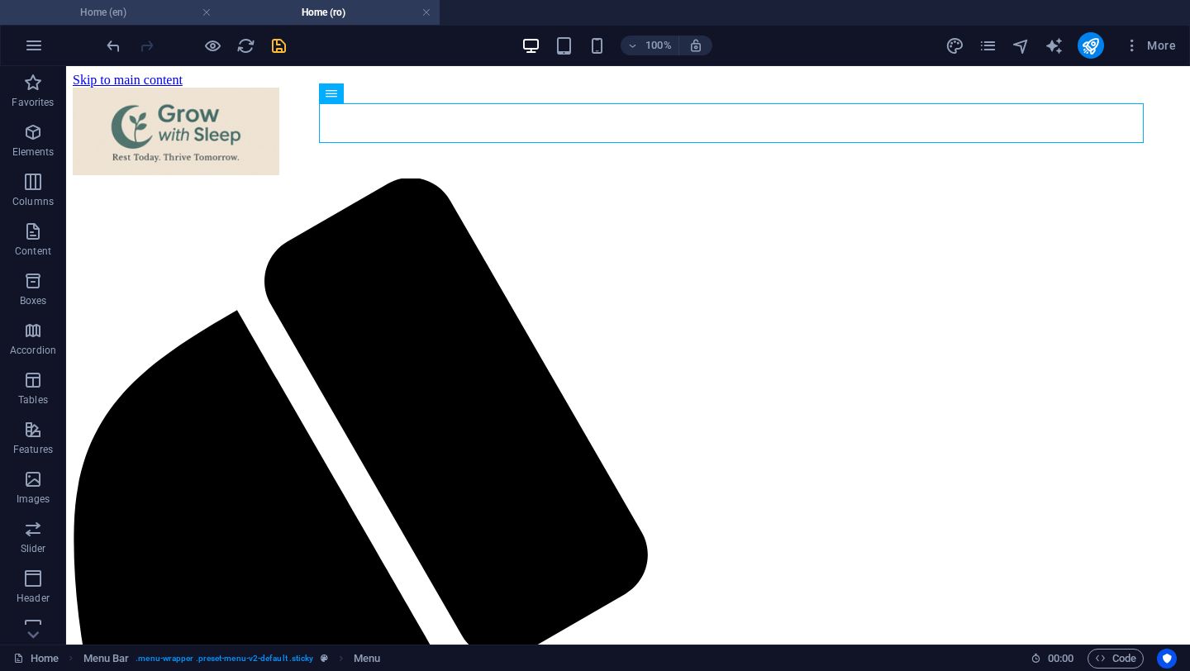
click at [153, 12] on h4 "Home (en)" at bounding box center [110, 12] width 220 height 18
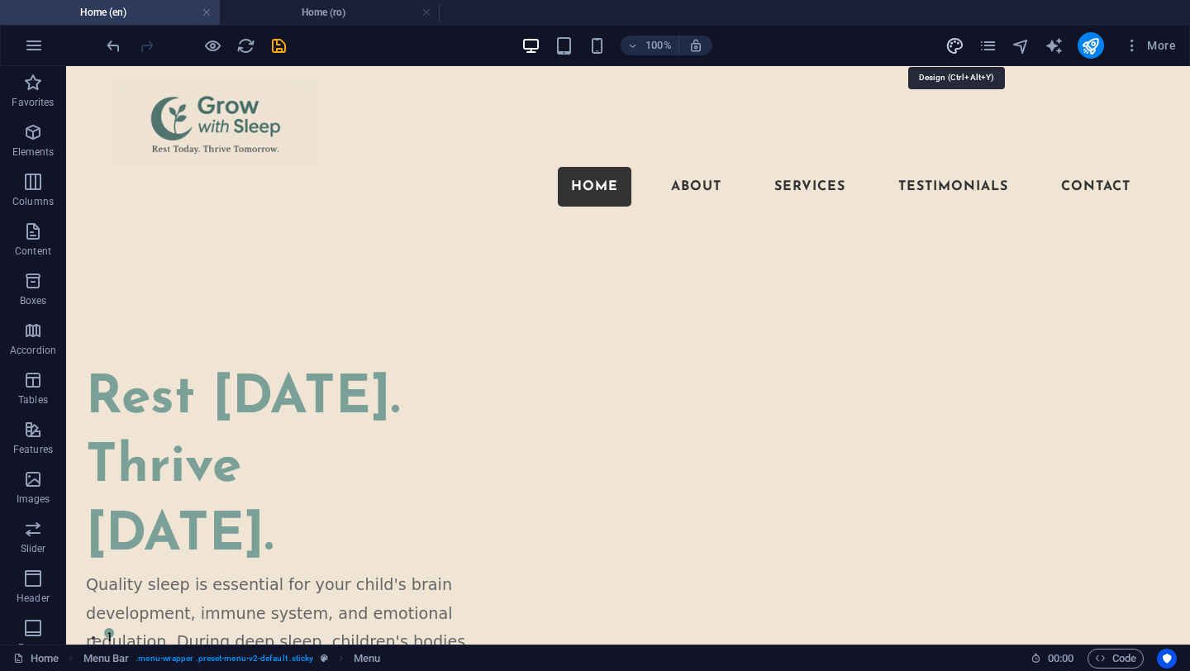
click at [952, 39] on icon "design" at bounding box center [954, 45] width 19 height 19
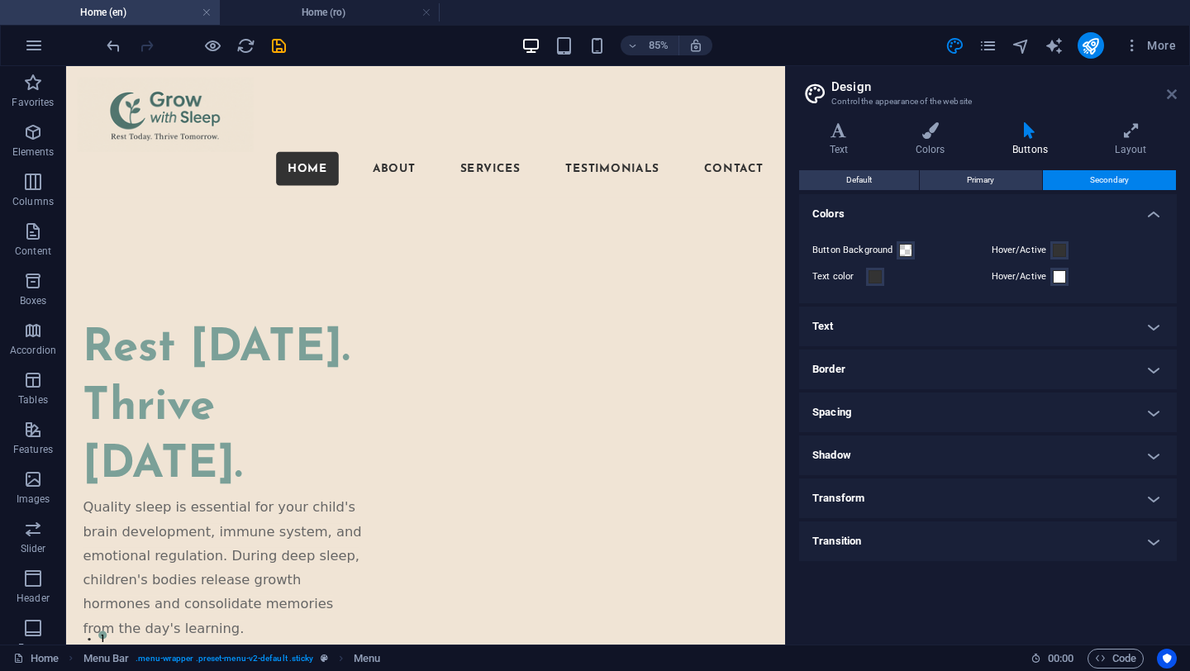
click at [1172, 93] on icon at bounding box center [1172, 94] width 10 height 13
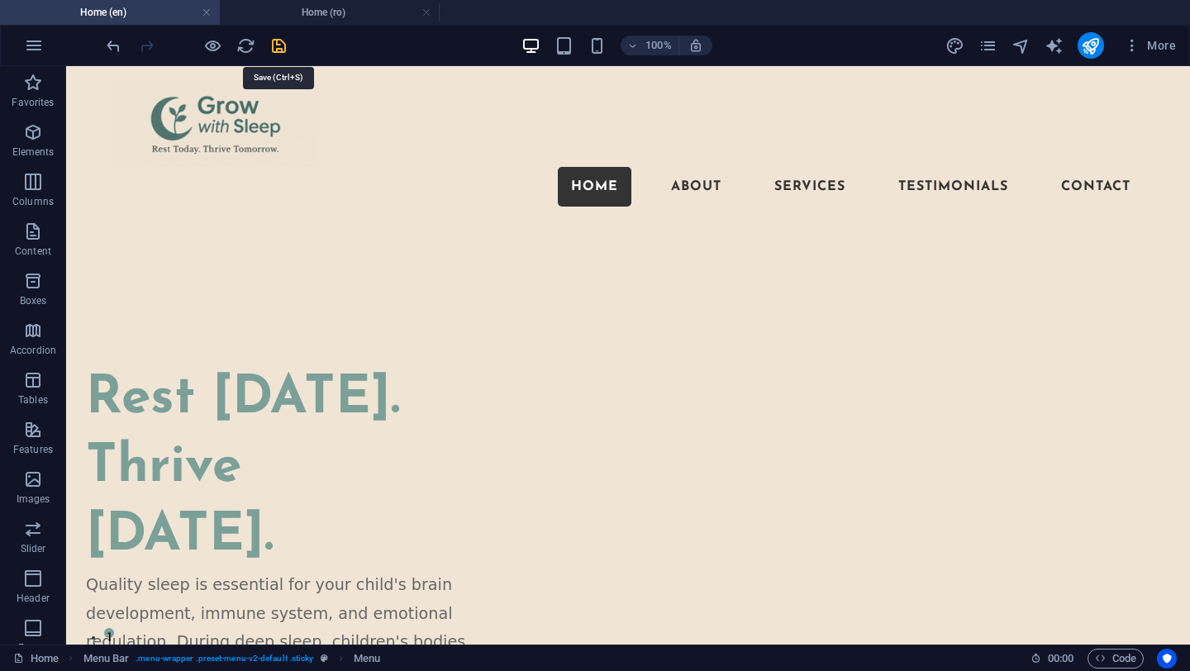
click at [279, 45] on icon "save" at bounding box center [278, 45] width 19 height 19
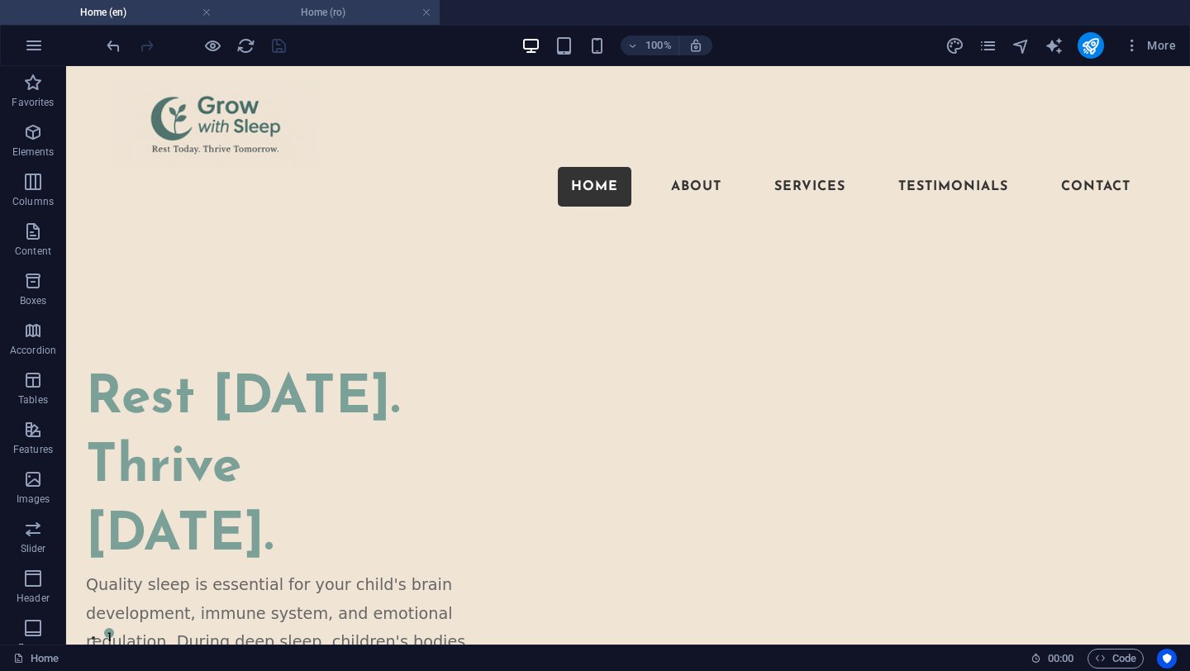
click at [329, 12] on h4 "Home (ro)" at bounding box center [330, 12] width 220 height 18
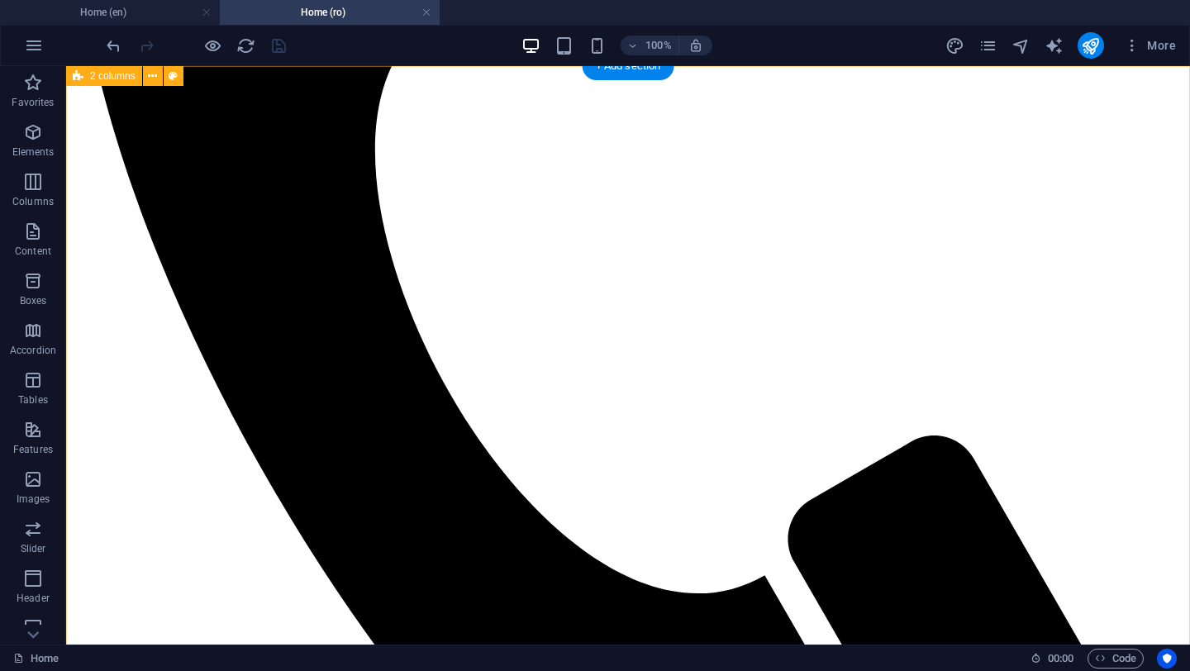
scroll to position [0, 0]
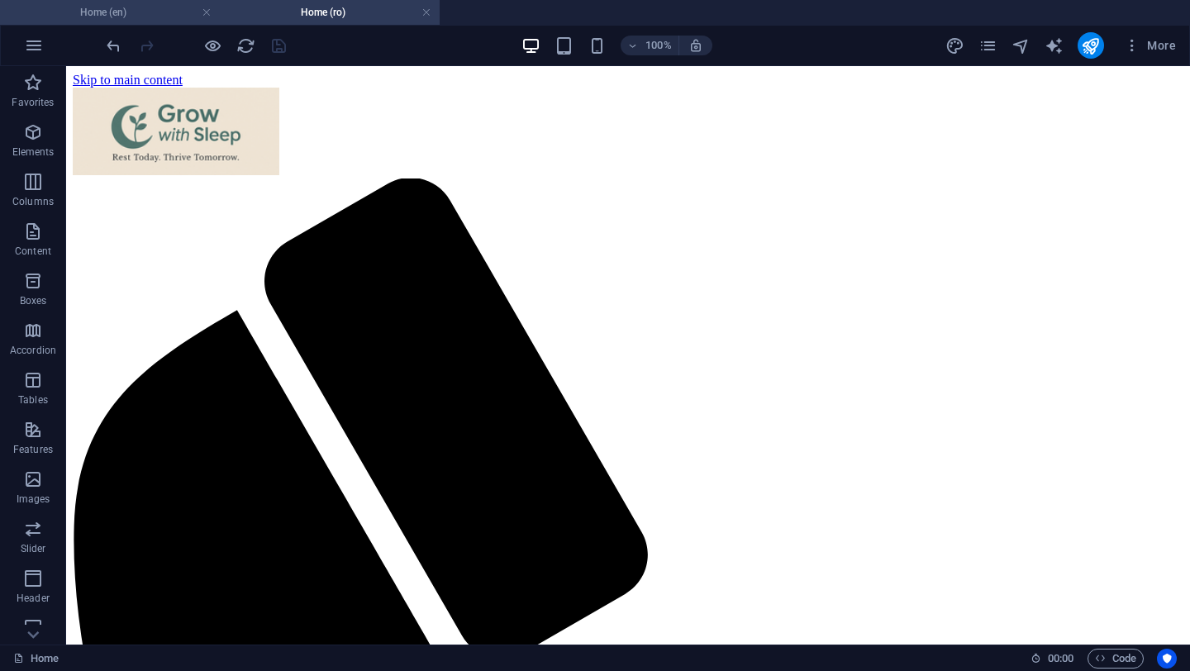
click at [149, 19] on h4 "Home (en)" at bounding box center [110, 12] width 220 height 18
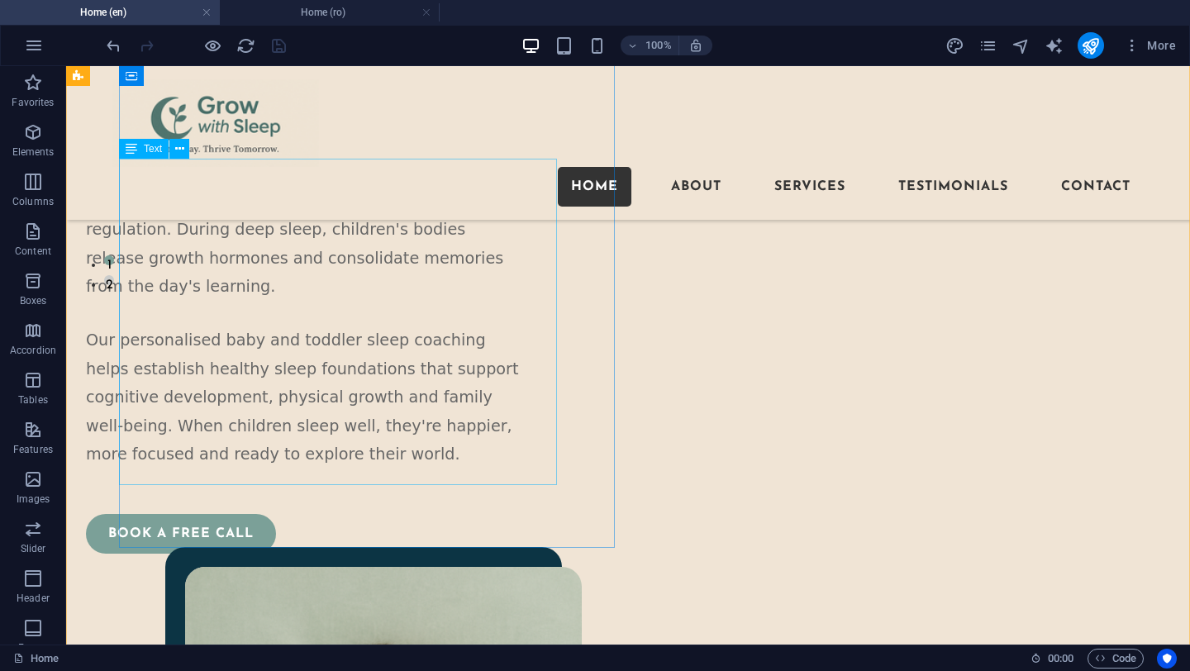
scroll to position [370, 0]
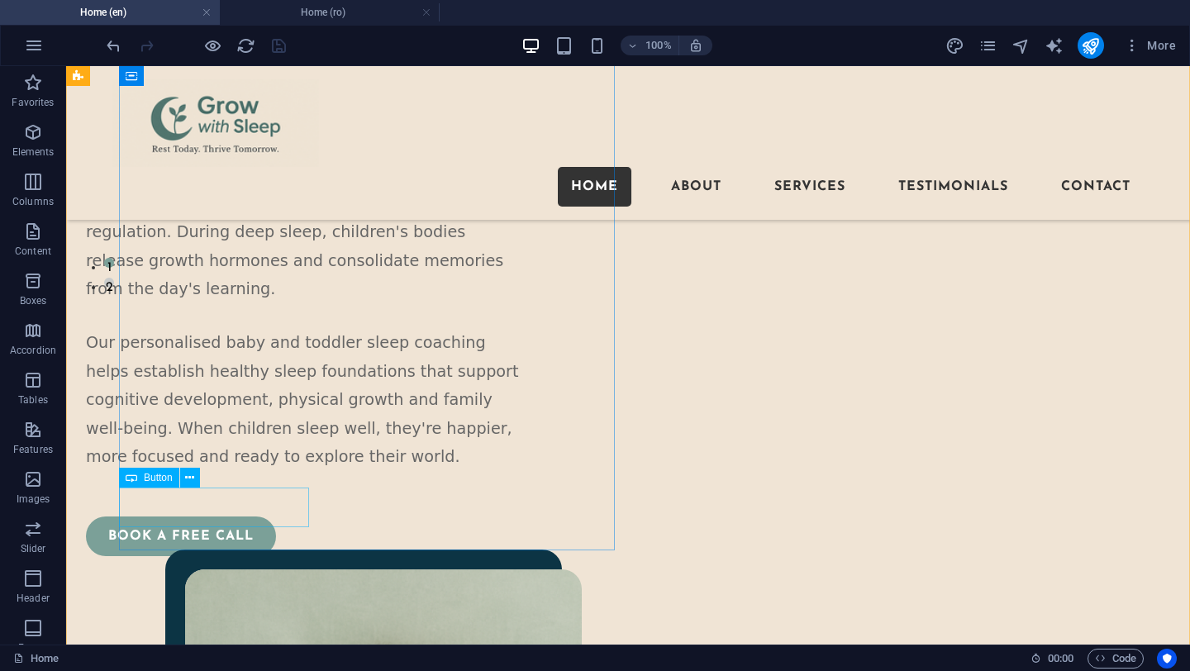
click at [227, 520] on div "Book a free call" at bounding box center [295, 537] width 418 height 40
select select "px"
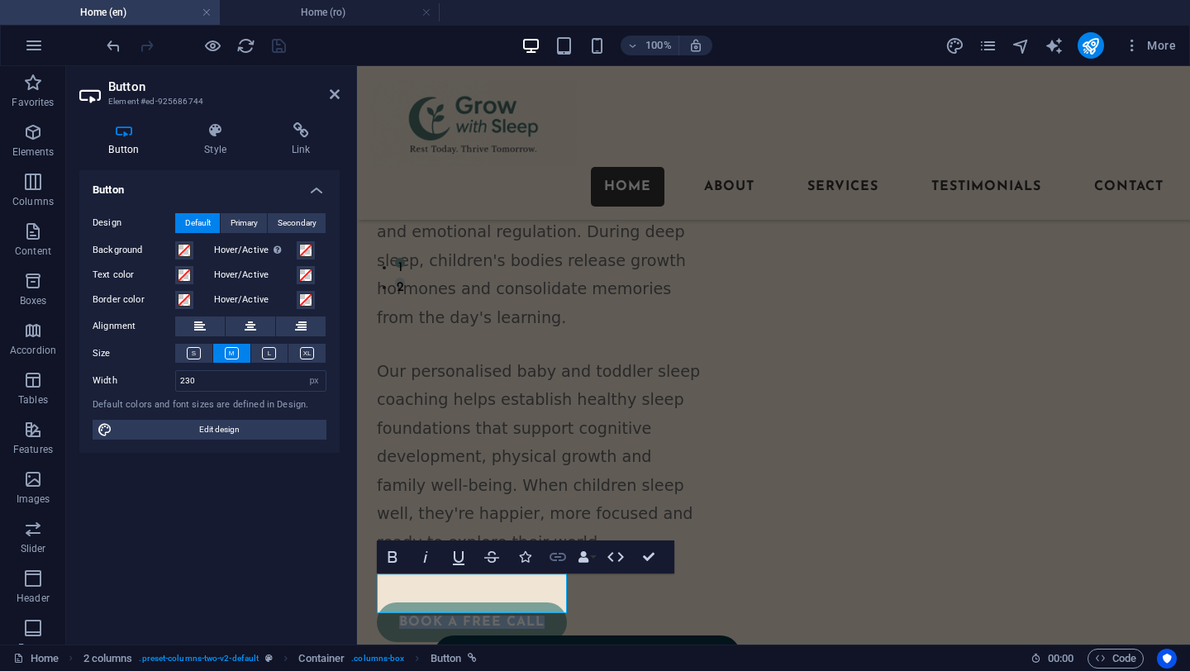
click at [557, 555] on icon "button" at bounding box center [558, 557] width 20 height 20
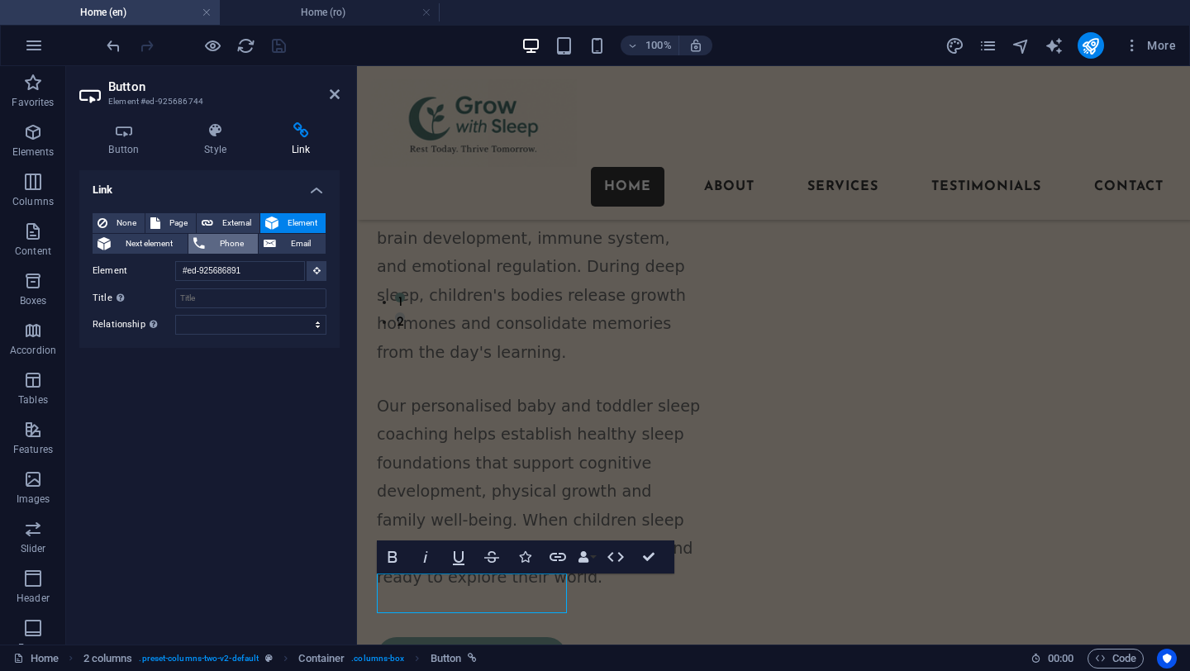
scroll to position [256, 0]
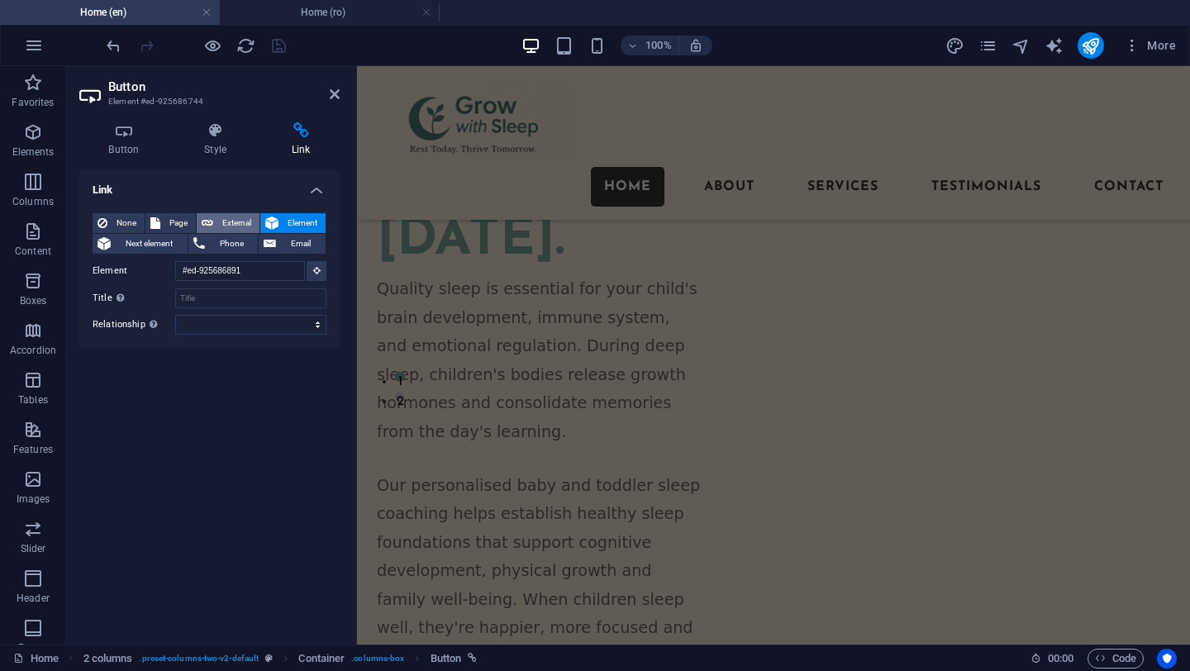
click at [226, 223] on span "External" at bounding box center [236, 223] width 36 height 20
select select "blank"
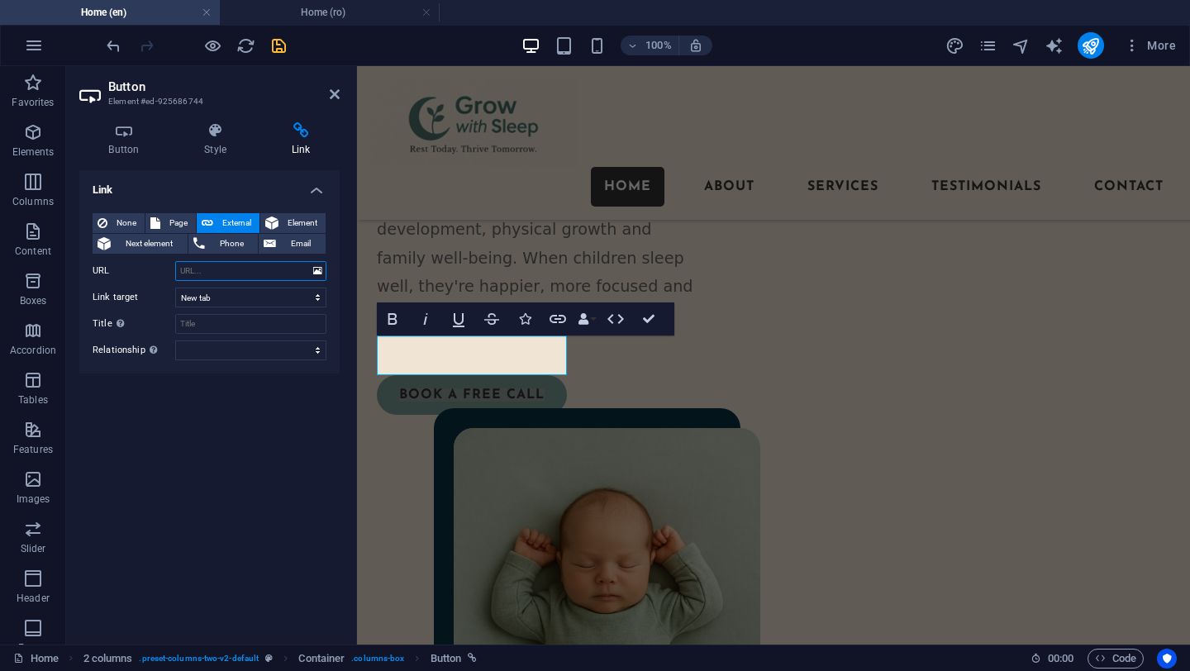
scroll to position [608, 0]
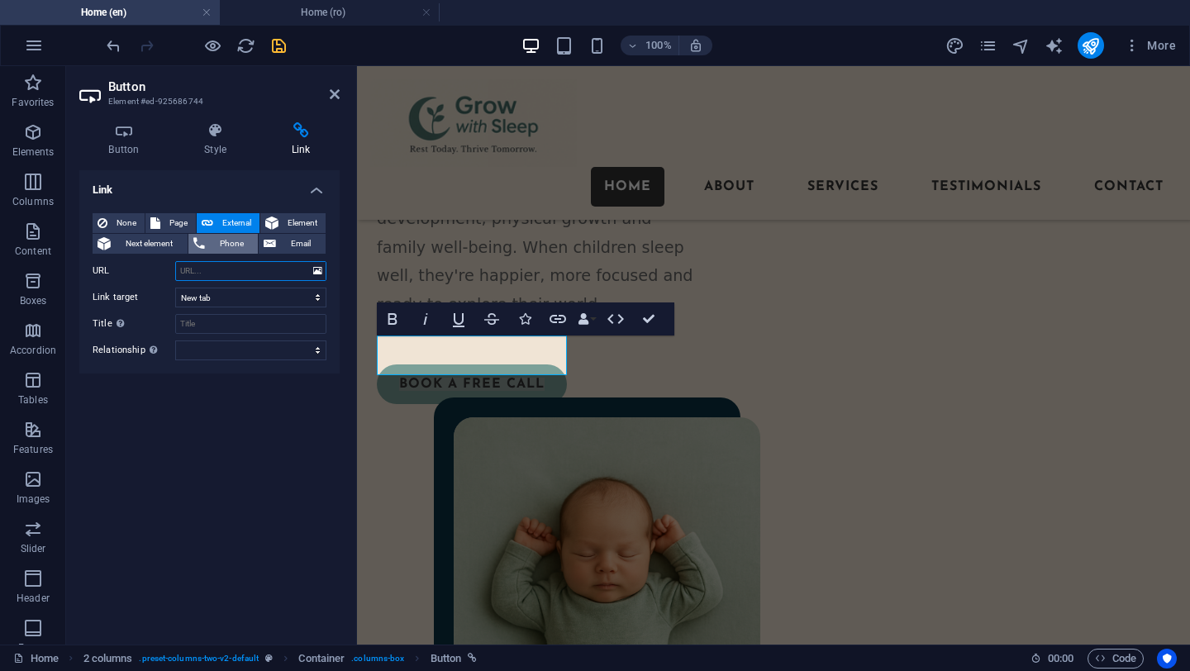
paste input "[URL][DOMAIN_NAME]"
type input "[URL][DOMAIN_NAME]"
click at [238, 442] on div "Link None Page External Element Next element Phone Email Page Home About Servic…" at bounding box center [209, 400] width 260 height 461
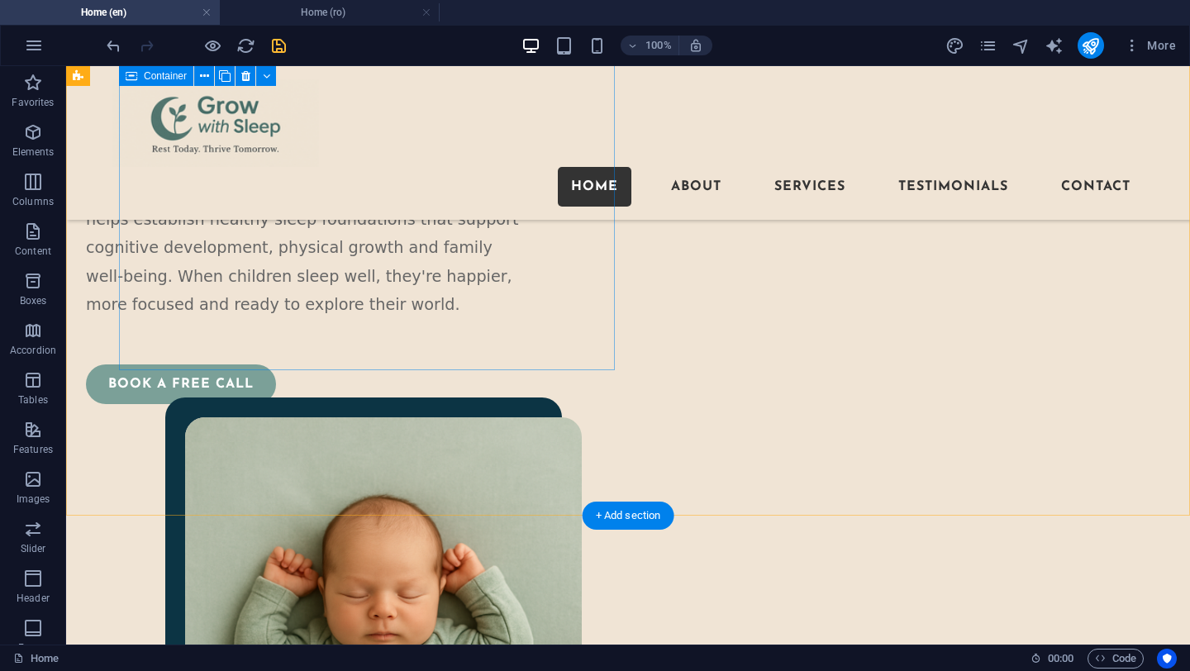
scroll to position [492, 0]
